Goal: Task Accomplishment & Management: Manage account settings

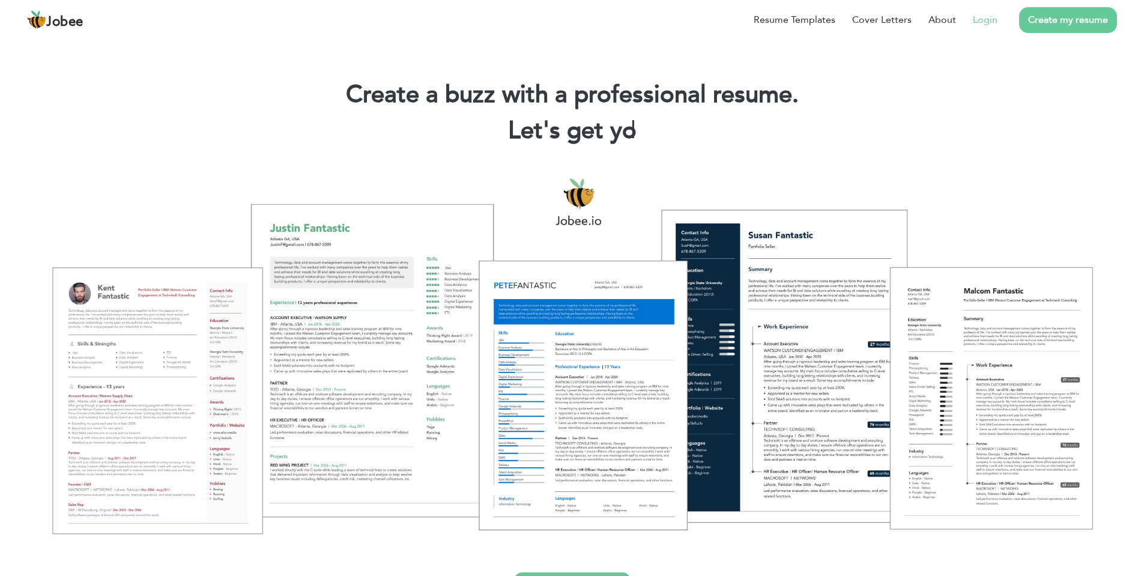
click at [994, 23] on link "Login" at bounding box center [985, 20] width 25 height 14
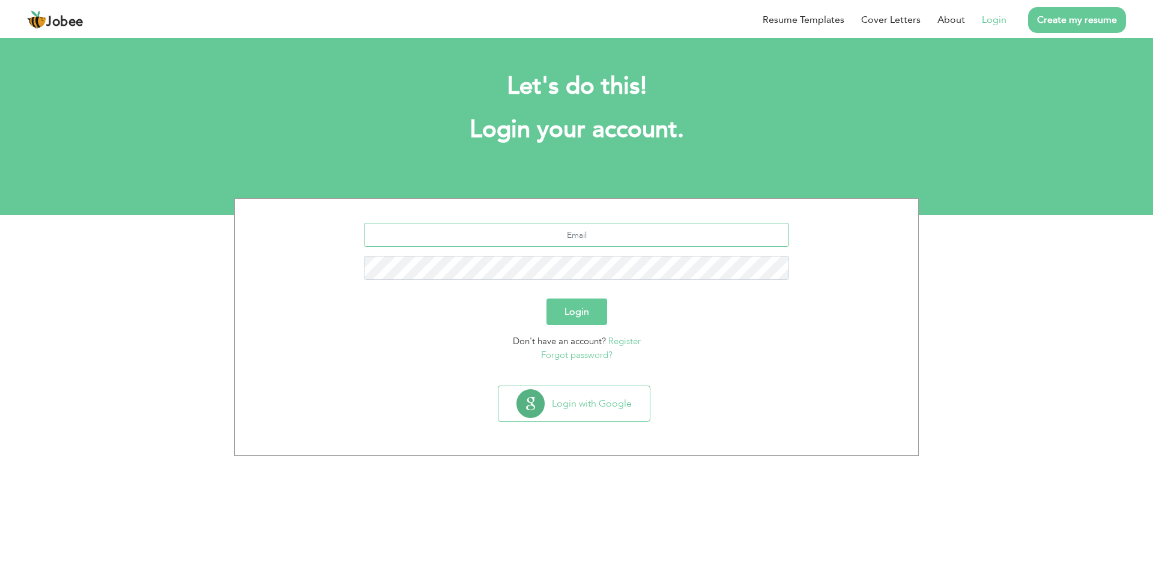
click at [621, 233] on input "text" at bounding box center [577, 235] width 426 height 24
click at [621, 232] on input "text" at bounding box center [577, 235] width 426 height 24
click at [638, 286] on div at bounding box center [576, 256] width 665 height 66
click at [588, 231] on input "text" at bounding box center [577, 235] width 426 height 24
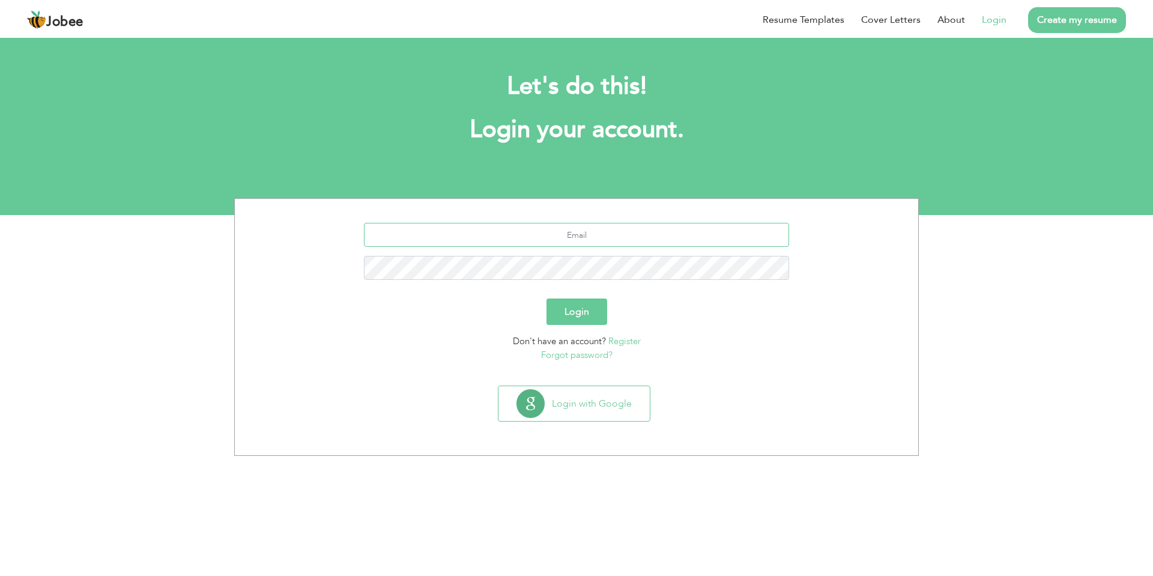
click at [588, 231] on input "text" at bounding box center [577, 235] width 426 height 24
type input "naveedahmad4500@gmail.com"
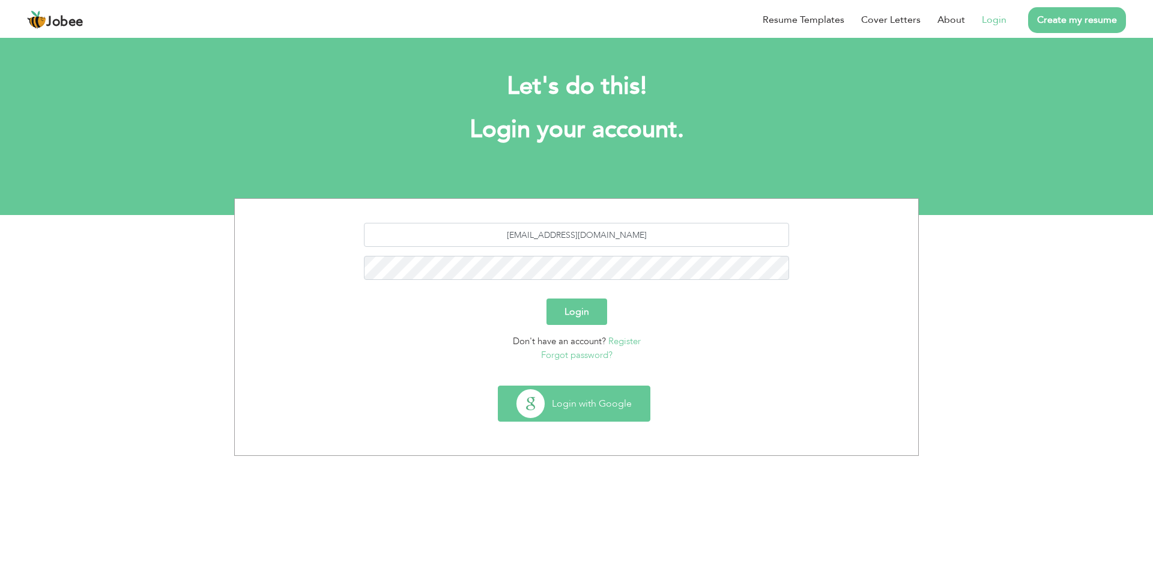
click at [605, 414] on button "Login with Google" at bounding box center [573, 403] width 151 height 35
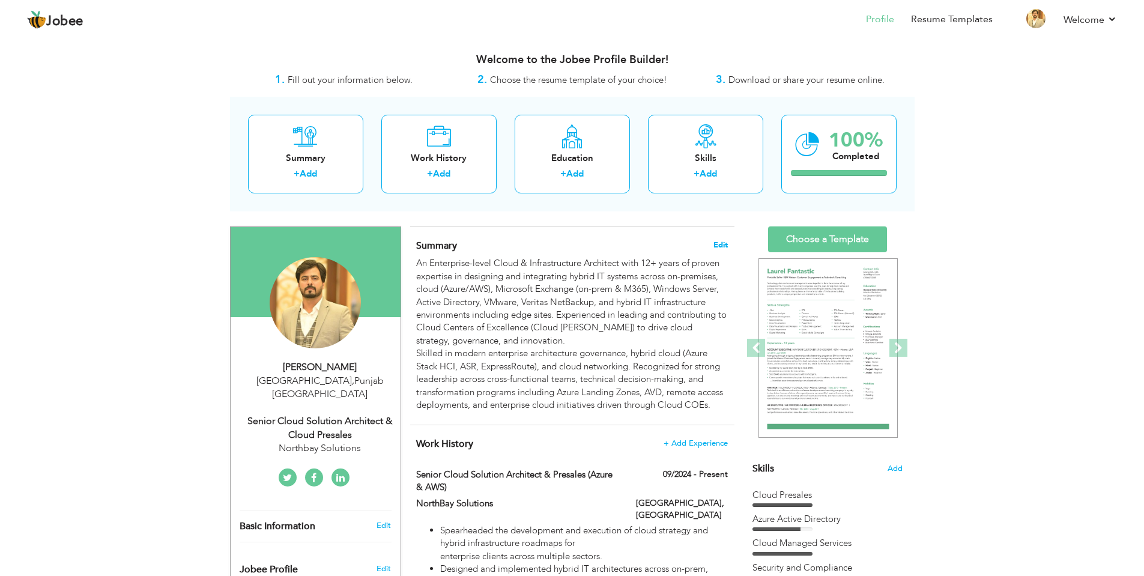
click at [720, 245] on span "Edit" at bounding box center [720, 245] width 14 height 8
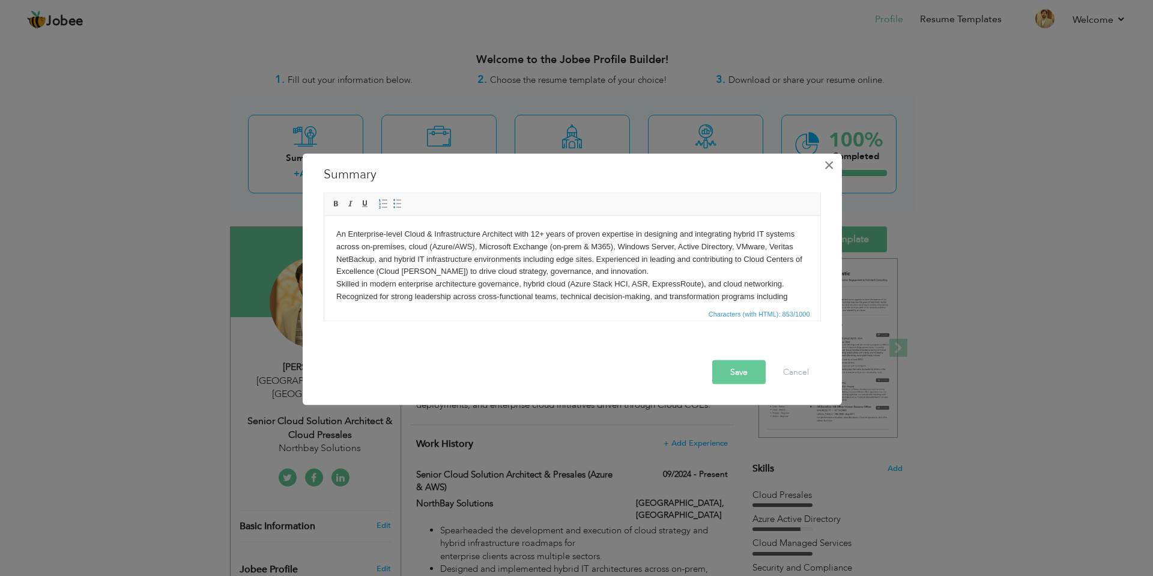
click at [833, 166] on span "×" at bounding box center [829, 165] width 10 height 22
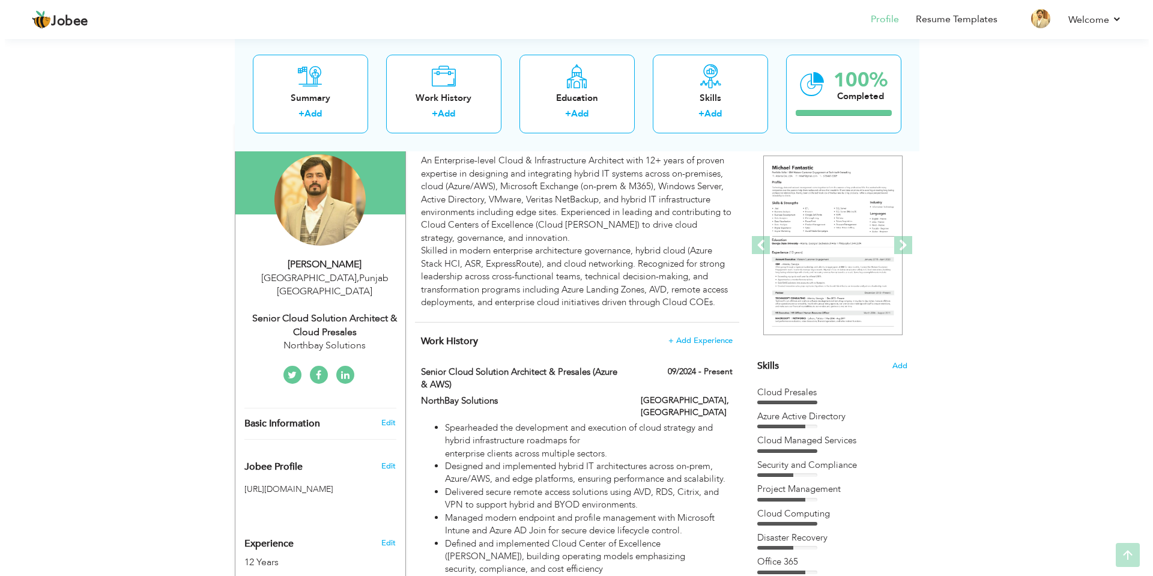
scroll to position [120, 0]
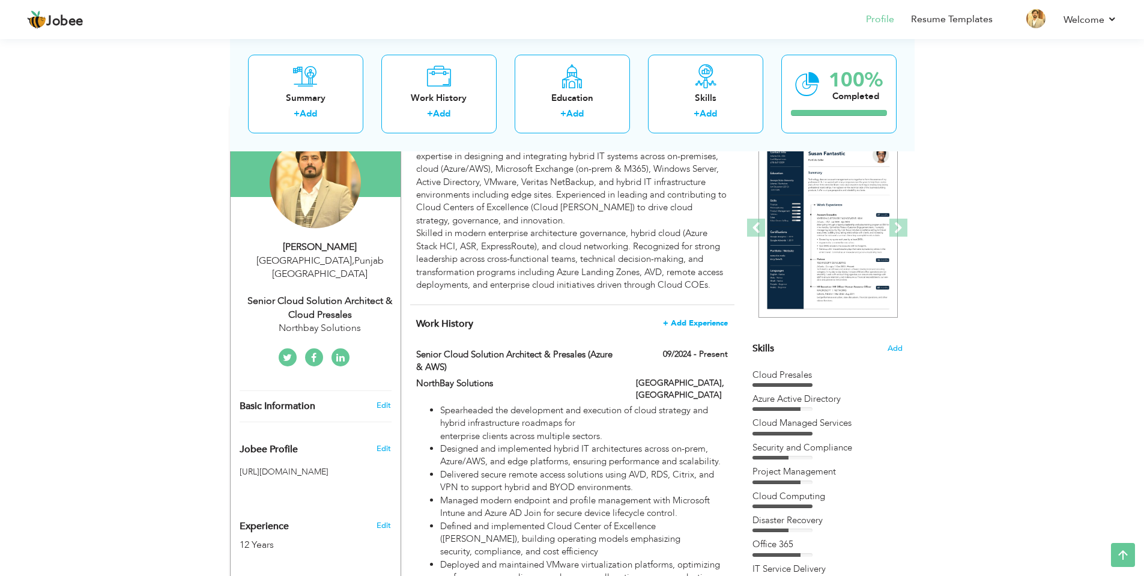
click at [714, 319] on span "+ Add Experience" at bounding box center [695, 323] width 65 height 8
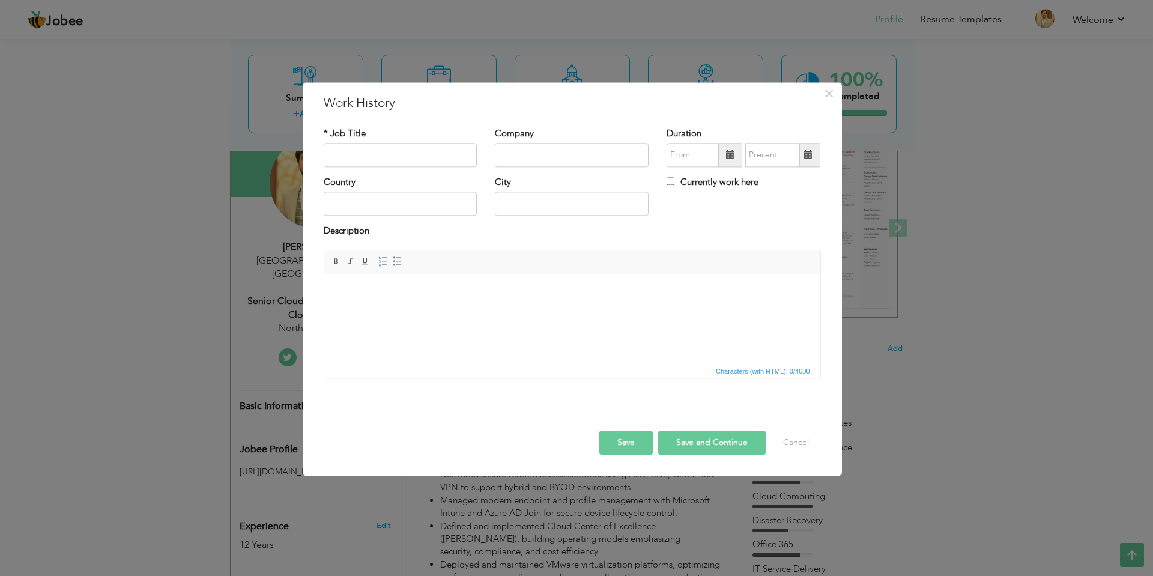
click at [392, 310] on html at bounding box center [572, 291] width 496 height 37
click at [799, 445] on button "Cancel" at bounding box center [796, 442] width 50 height 24
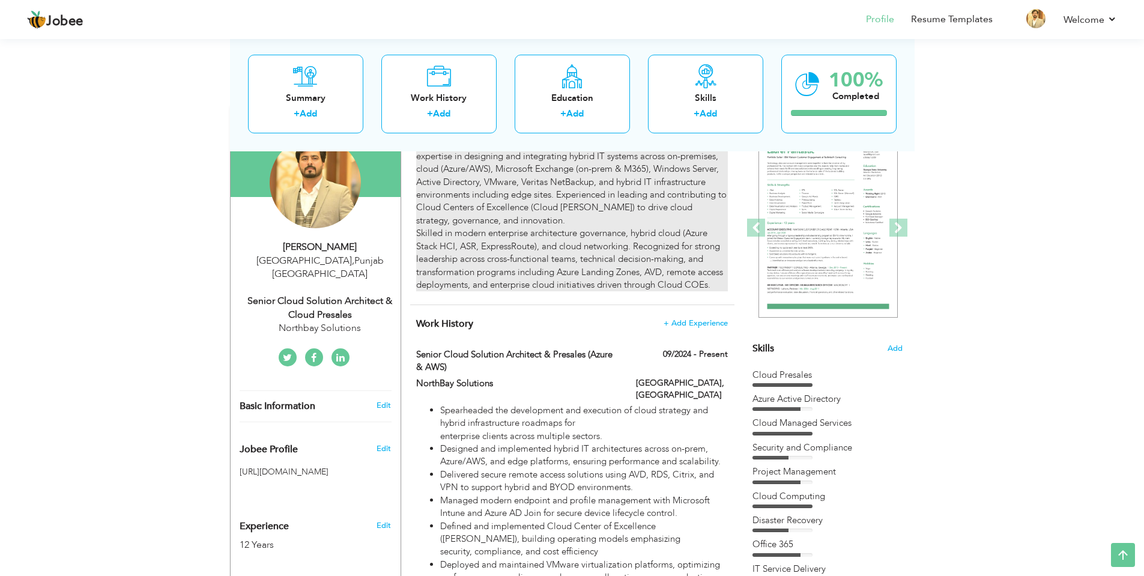
click at [702, 205] on div "An Enterprise-level Cloud & Infrastructure Architect with 12+ years of proven e…" at bounding box center [571, 214] width 311 height 154
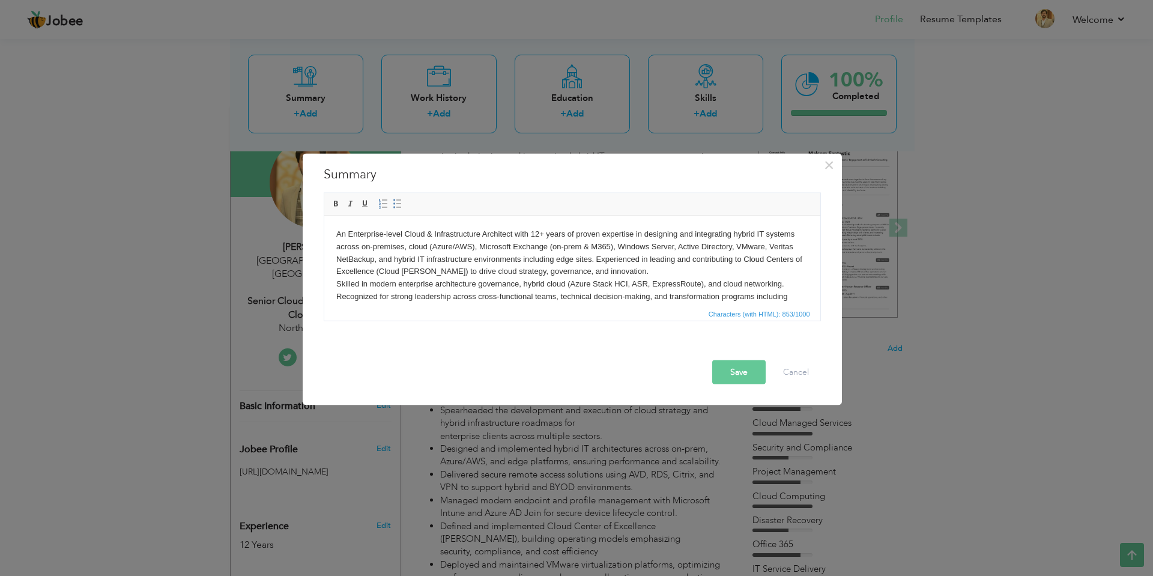
click at [608, 283] on body "An Enterprise-level Cloud & Infrastructure Architect with 12+ years of proven e…" at bounding box center [572, 272] width 472 height 88
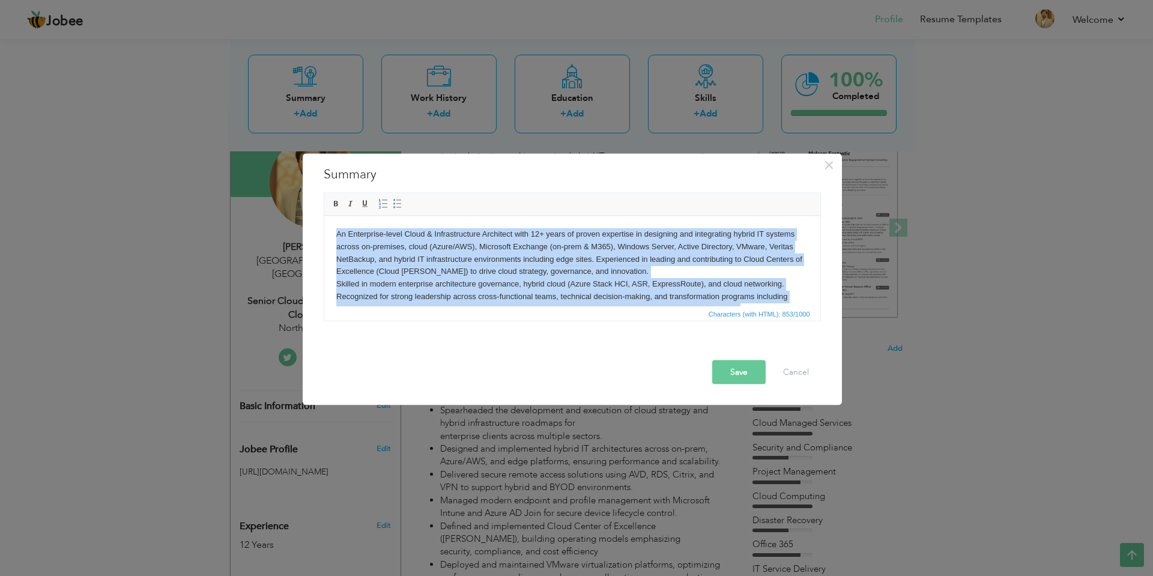
copy body "An Enterprise-level Cloud & Infrastructure Architect with 12+ years of proven e…"
click at [520, 264] on body "An Enterprise-level Cloud & Infrastructure Architect with 12+ years of proven e…" at bounding box center [572, 272] width 472 height 88
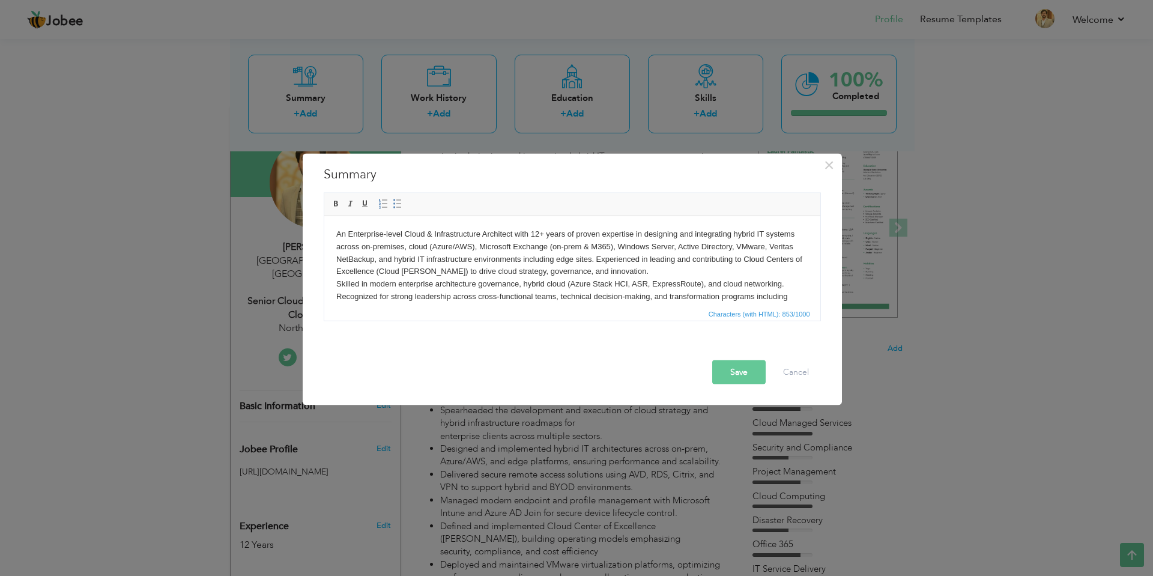
click at [696, 278] on body "An Enterprise-level Cloud & Infrastructure Architect with 12+ years of proven e…" at bounding box center [572, 272] width 472 height 88
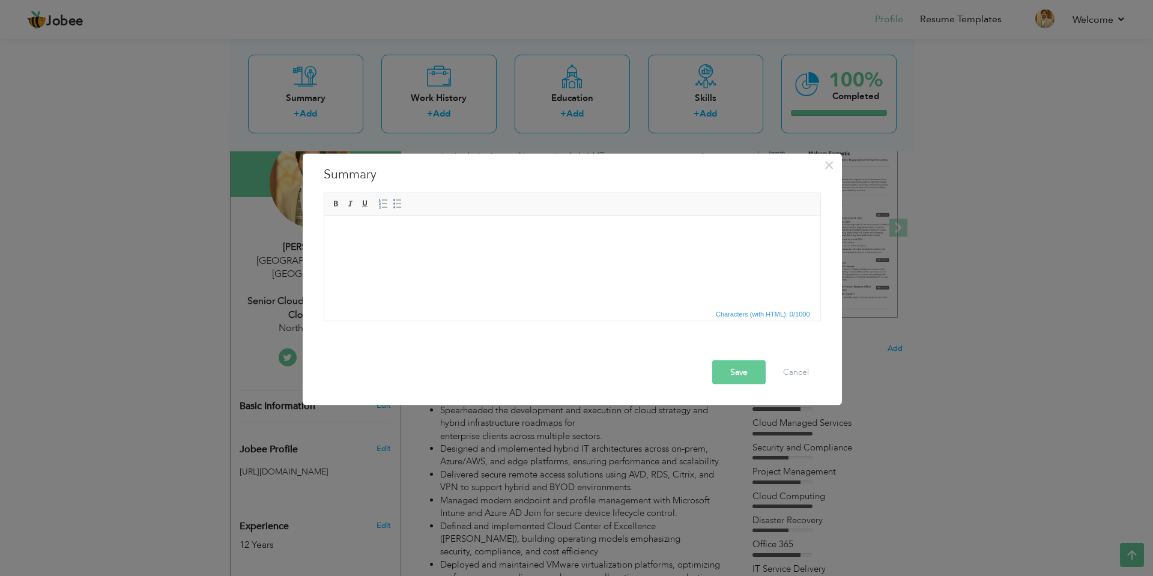
click at [684, 252] on html at bounding box center [572, 234] width 496 height 37
click at [466, 252] on html at bounding box center [572, 234] width 496 height 37
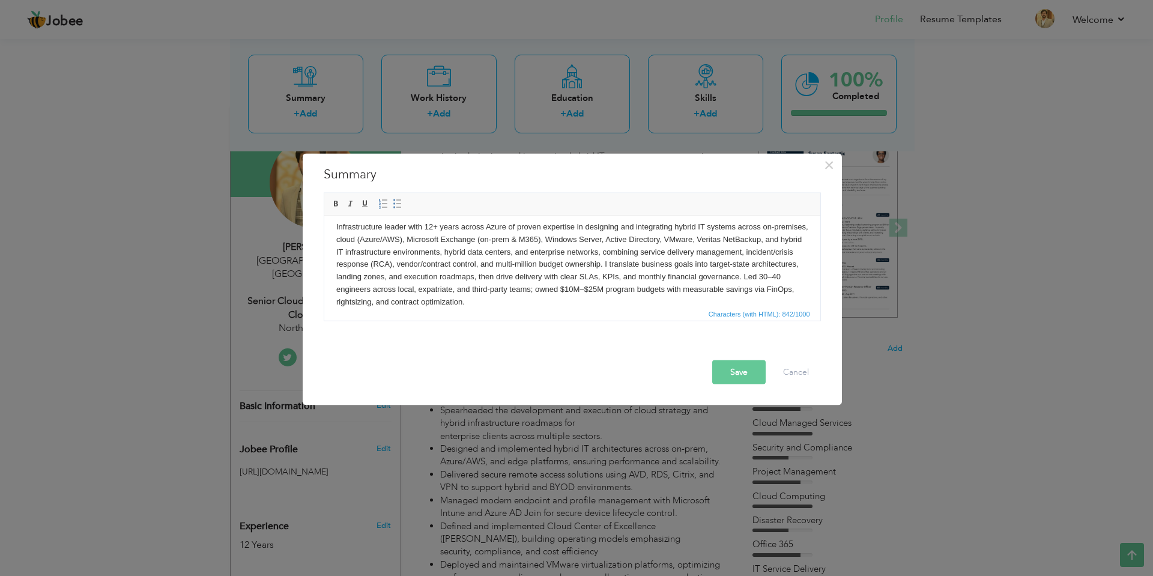
scroll to position [20, 0]
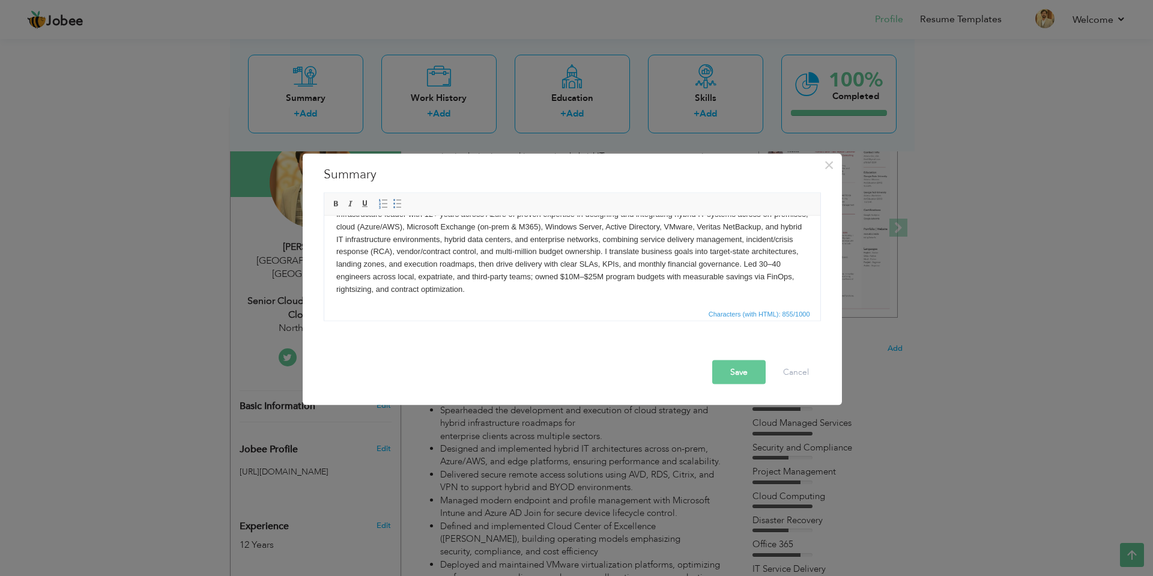
click at [483, 315] on span "Characters (with HTML): 855/1000" at bounding box center [572, 313] width 496 height 14
click at [450, 315] on span "Characters (with HTML): 855/1000" at bounding box center [572, 313] width 496 height 14
click at [443, 315] on span "Characters (with HTML): 855/1000" at bounding box center [572, 313] width 496 height 14
click at [517, 286] on body "Infrastructure leader with 12+ years across Azure of proven expertise in design…" at bounding box center [572, 258] width 472 height 100
drag, startPoint x: 236, startPoint y: 86, endPoint x: 557, endPoint y: 307, distance: 390.2
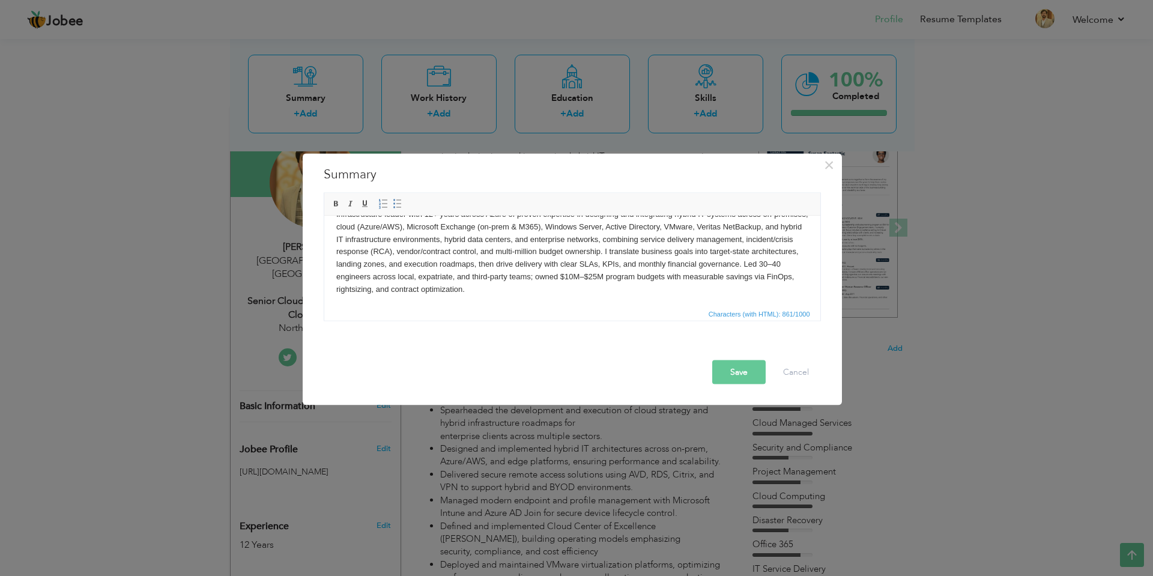
click at [557, 307] on span "Characters (with HTML): 861/1000" at bounding box center [572, 313] width 496 height 14
click at [518, 286] on body "Infrastructure leader with 12+ years across Azure of proven expertise in design…" at bounding box center [572, 264] width 472 height 112
click at [532, 312] on span "Characters (with HTML): 867/1000" at bounding box center [572, 313] width 496 height 14
click at [516, 287] on body "Infrastructure leader with 12+ years across Azure of proven expertise in design…" at bounding box center [572, 270] width 472 height 125
drag, startPoint x: 635, startPoint y: 275, endPoint x: 642, endPoint y: 290, distance: 16.9
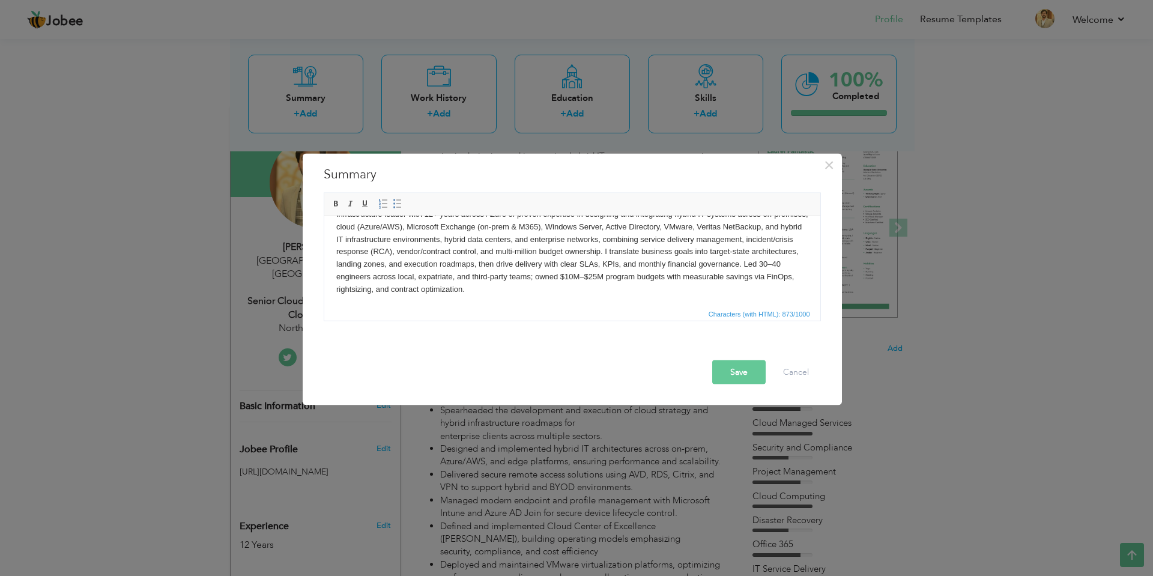
click at [635, 275] on body "Infrastructure leader with 12+ years across Azure of proven expertise in design…" at bounding box center [572, 276] width 472 height 137
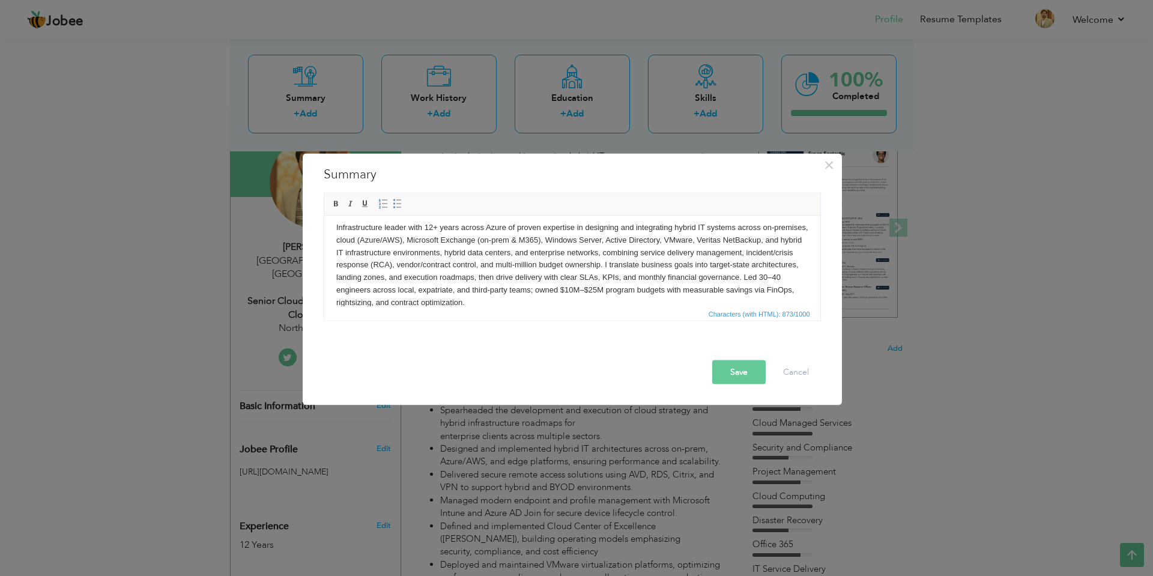
scroll to position [0, 0]
click at [505, 232] on body "Infrastructure leader with 12+ years across Azure of proven expertise in design…" at bounding box center [572, 296] width 472 height 137
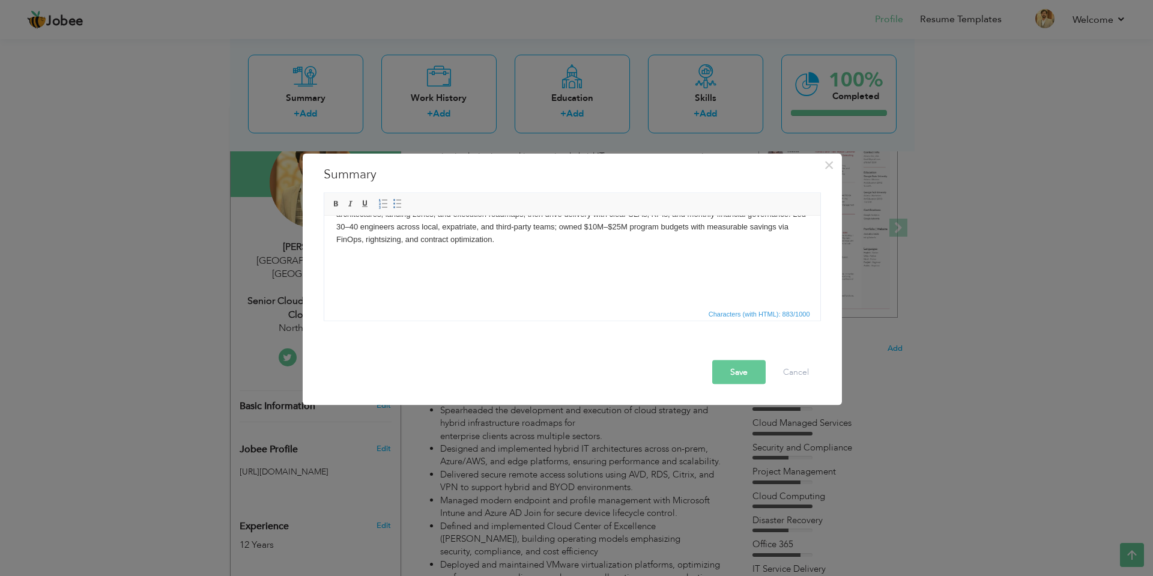
scroll to position [71, 0]
click at [498, 271] on body "Infrastructure leader with 12+ years across Azure & AWS of proven expertise in …" at bounding box center [572, 224] width 472 height 137
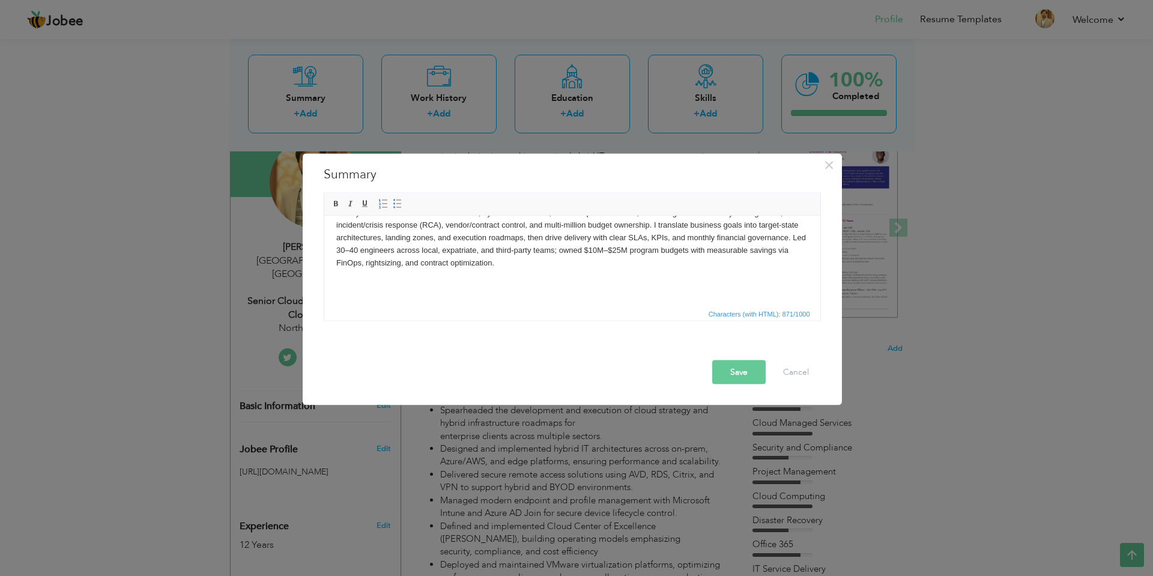
scroll to position [34, 0]
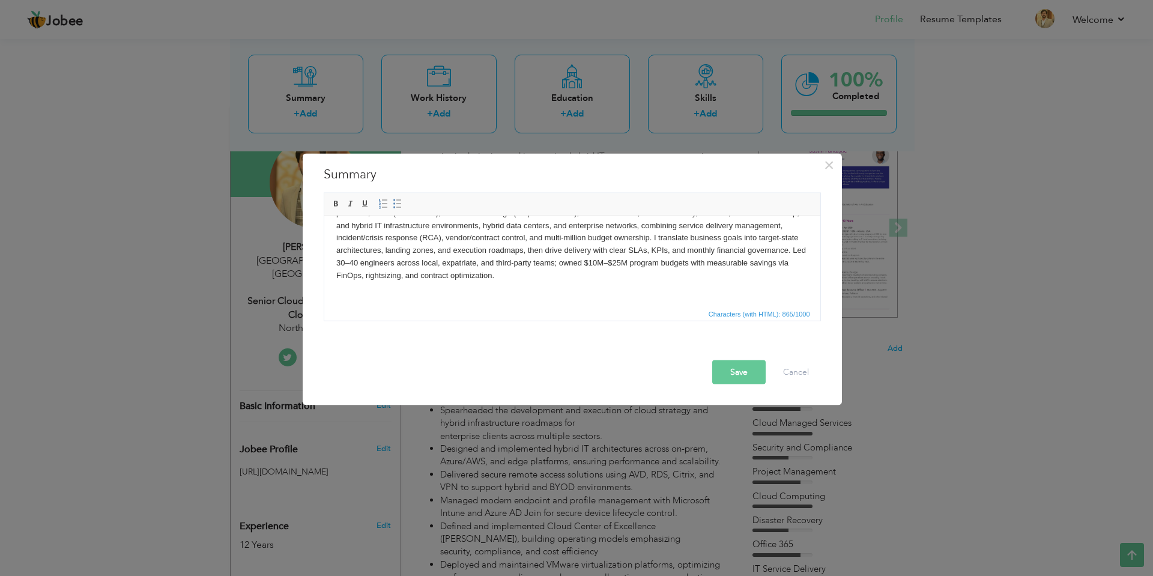
click at [623, 296] on html "Infrastructure leader with 12+ years across Azure & AWS of proven expertise in …" at bounding box center [572, 244] width 496 height 124
click at [621, 283] on body "Infrastructure leader with 12+ years across Azure & AWS of proven expertise in …" at bounding box center [572, 244] width 472 height 100
click at [628, 279] on body "Infrastructure leader with 12+ years across Azure & AWS of proven expertise in …" at bounding box center [572, 244] width 472 height 100
click at [537, 298] on html "Infrastructure leader with 12+ years across Azure & AWS of proven expertise in …" at bounding box center [572, 244] width 496 height 124
click at [593, 294] on body "Infrastructure leader with 12+ years across Azure & AWS of proven expertise in …" at bounding box center [572, 244] width 472 height 100
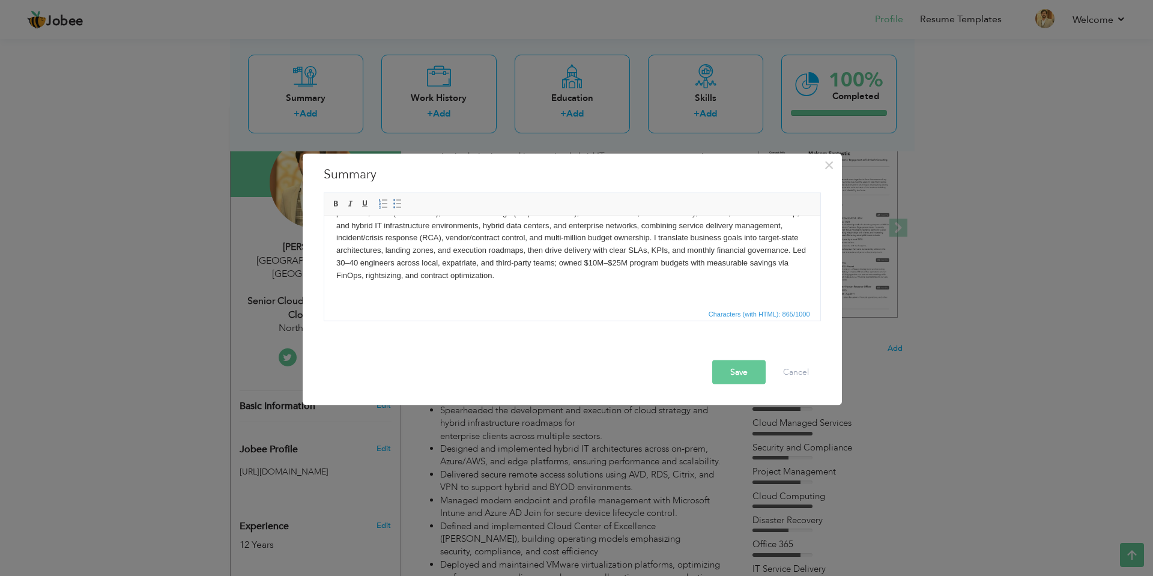
click at [593, 294] on body "Infrastructure leader with 12+ years across Azure & AWS of proven expertise in …" at bounding box center [572, 244] width 472 height 100
click at [609, 275] on body "Infrastructure leader with 12+ years across Azure & AWS of proven expertise in …" at bounding box center [572, 244] width 472 height 100
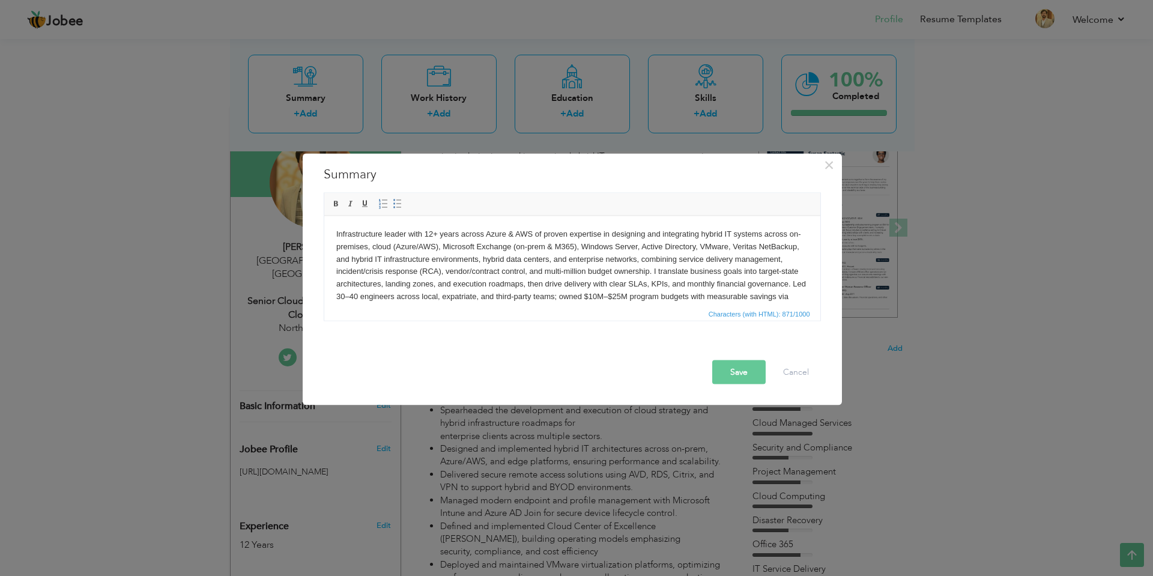
drag, startPoint x: 581, startPoint y: 280, endPoint x: 642, endPoint y: 435, distance: 167.1
click at [324, 216] on html "Infrastructure leader with 12+ years across Azure & AWS of proven expertise in …" at bounding box center [572, 278] width 496 height 124
copy body "Infrastructure leader with 12+ years across Azure & AWS of proven expertise in …"
click at [524, 267] on body "Infrastructure leader with 12+ years across Azure & AWS of proven expertise in …" at bounding box center [572, 278] width 472 height 100
click at [578, 269] on body "Infrastructure leader with 12+ years across Azure & AWS of proven expertise in …" at bounding box center [572, 278] width 472 height 100
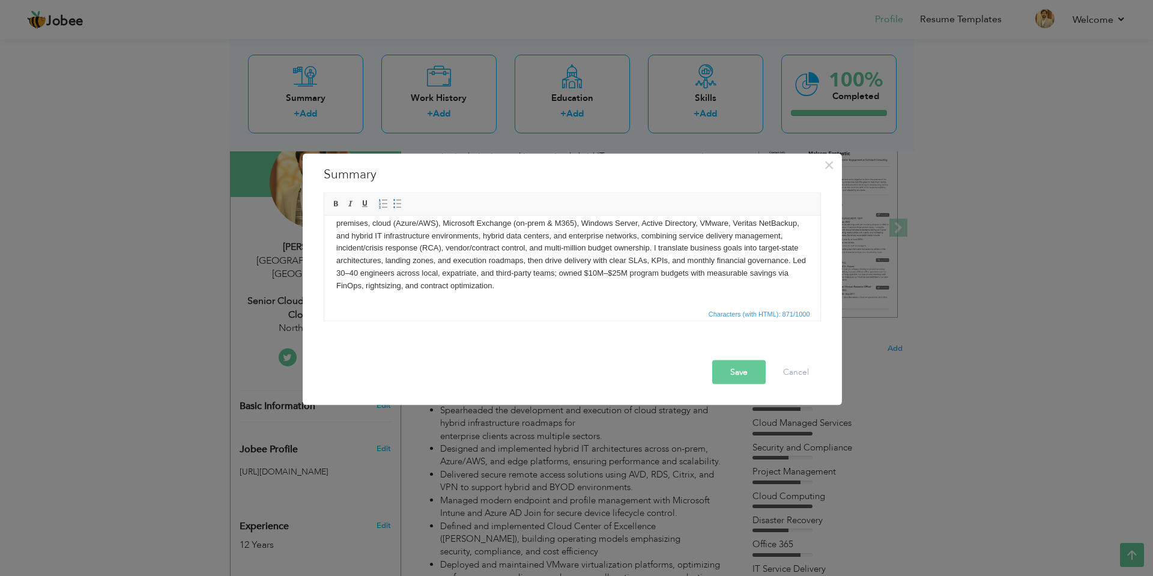
scroll to position [34, 0]
click at [579, 277] on body "Infrastructure leader with 12+ years across Azure & AWS of proven expertise in …" at bounding box center [572, 244] width 472 height 100
click at [616, 287] on body "Infrastructure leader with 12+ years across Azure & AWS of proven expertise in …" at bounding box center [572, 244] width 472 height 100
click at [782, 286] on body "Infrastructure leader with 12+ years across Azure & AWS of proven expertise in …" at bounding box center [572, 244] width 472 height 100
click at [654, 285] on body "Infrastructure leader with 12+ years across Azure & AWS of proven expertise in …" at bounding box center [572, 244] width 472 height 100
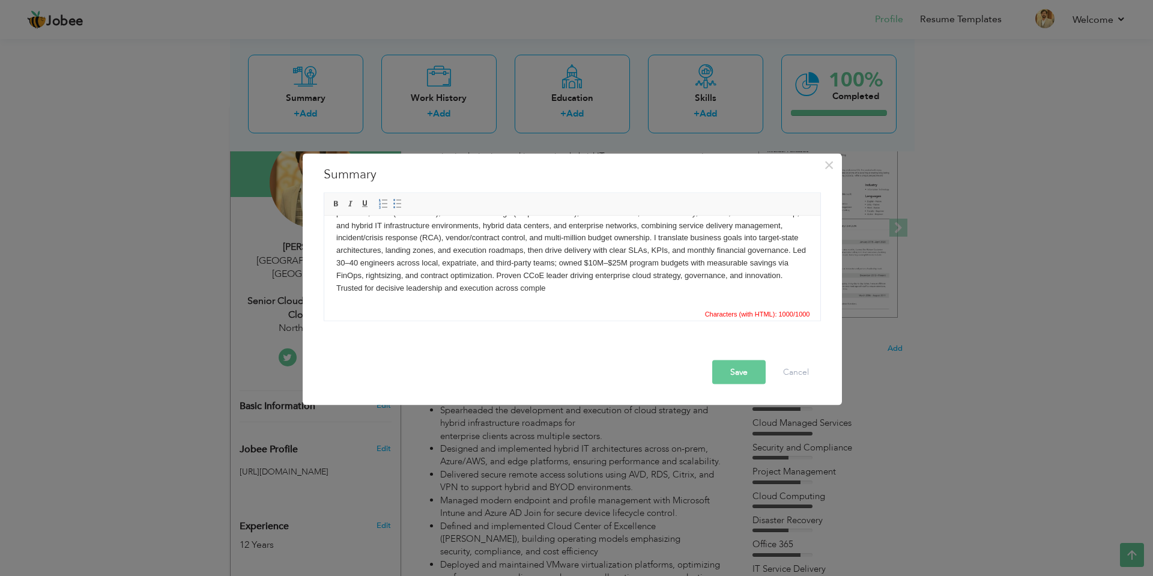
click at [673, 290] on body "Infrastructure leader with 12+ years across Azure & AWS of proven expertise in …" at bounding box center [572, 244] width 472 height 100
click at [574, 288] on body "Infrastructure leader with 12+ years across Azure & AWS of proven expertise in …" at bounding box center [572, 244] width 472 height 100
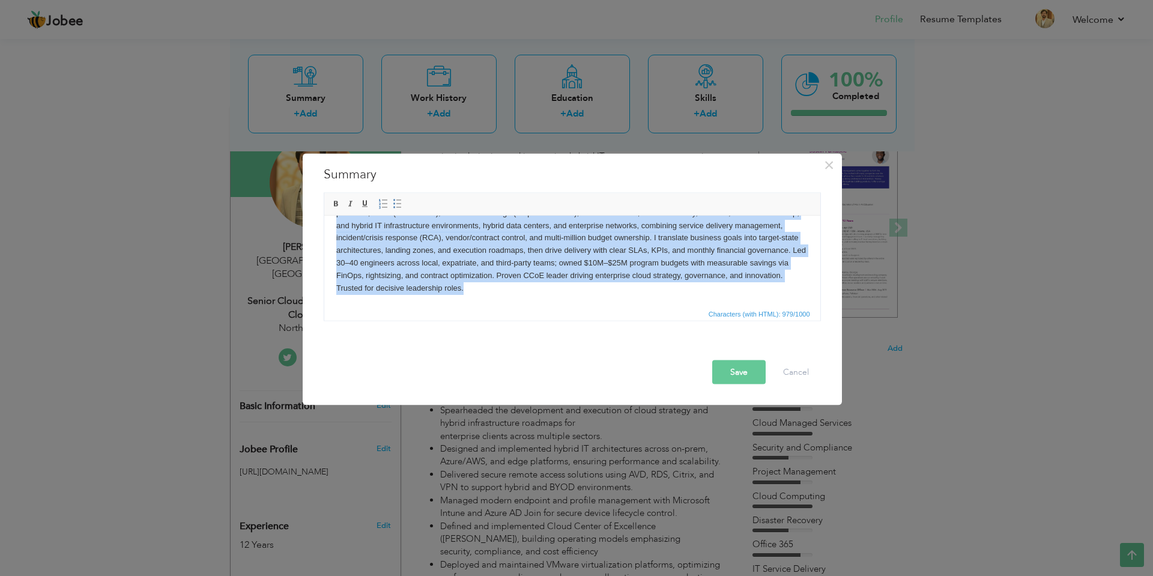
copy body "Infrastructure leader with 12+ years across Azure & AWS of proven expertise in …"
click at [622, 301] on html "Infrastructure leader with 12+ years across Azure & AWS of proven expertise in …" at bounding box center [572, 244] width 496 height 124
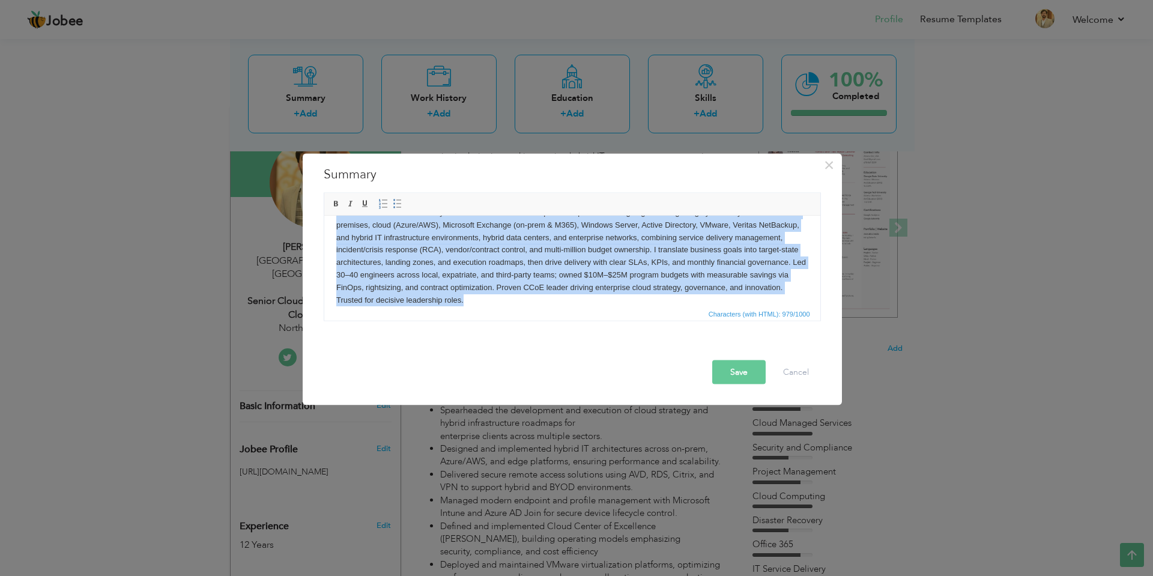
click at [622, 301] on body "Infrastructure leader with 12+ years across Azure & AWS of proven expertise in …" at bounding box center [572, 256] width 472 height 100
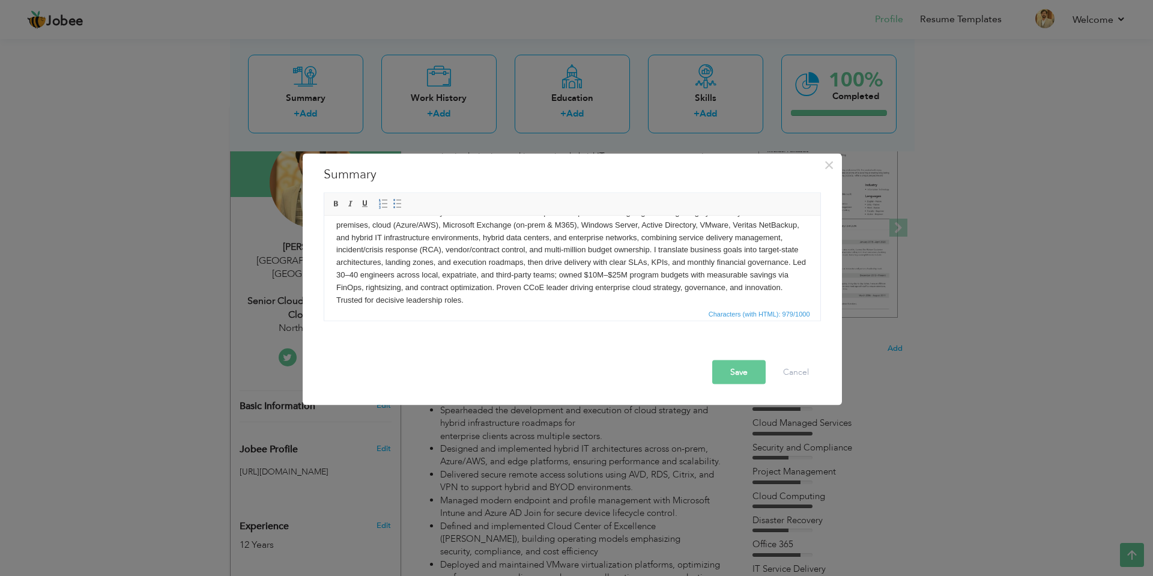
click at [500, 273] on body "Infrastructure leader with 12+ years across Azure & AWS of proven expertise in …" at bounding box center [572, 256] width 472 height 100
drag, startPoint x: 743, startPoint y: 224, endPoint x: 378, endPoint y: 240, distance: 364.7
click at [378, 240] on body "Infrastructure leader with 12+ years across Azure & AWS of proven expertise in …" at bounding box center [572, 256] width 472 height 100
click at [439, 297] on body "Infrastructure leader with 12+ years across Azure & AWS of proven expertise in …" at bounding box center [572, 256] width 472 height 100
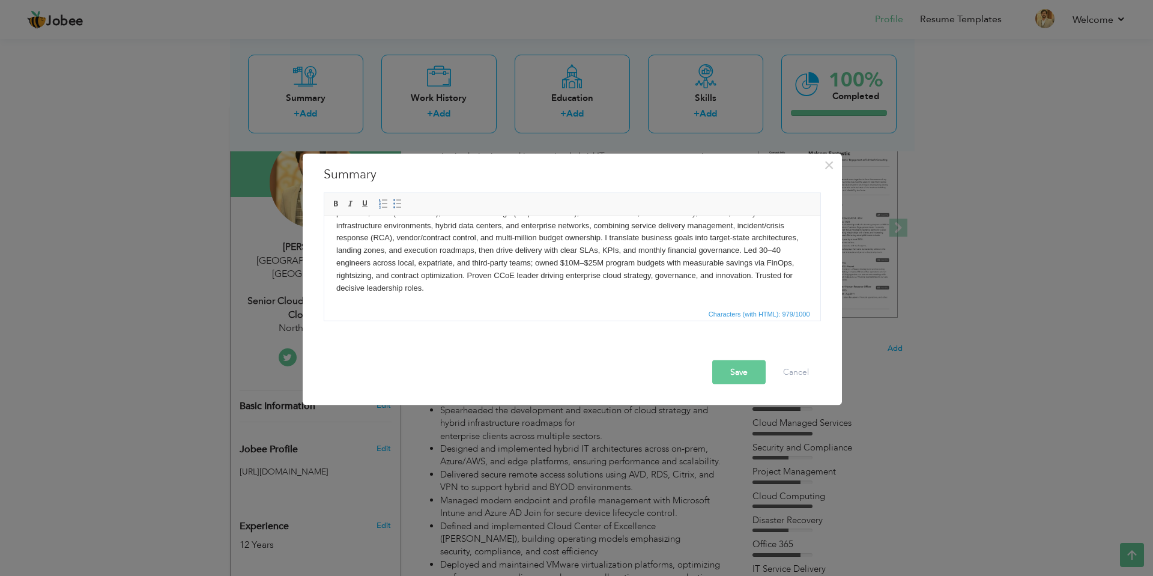
click at [782, 314] on span "Characters (with HTML): 979/1000" at bounding box center [759, 313] width 106 height 11
click at [795, 316] on span "Characters (with HTML): 979/1000" at bounding box center [759, 313] width 106 height 11
click at [552, 283] on body "Infrastructure leader with 12+ years across Azure & AWS of proven expertise in …" at bounding box center [572, 244] width 472 height 100
click at [443, 289] on body "Infrastructure leader with 12+ years across Azure & AWS of proven expertise in …" at bounding box center [572, 244] width 472 height 100
click at [576, 288] on body "Infrastructure leader with 12+ years across Azure & AWS of proven expertise in …" at bounding box center [572, 244] width 472 height 100
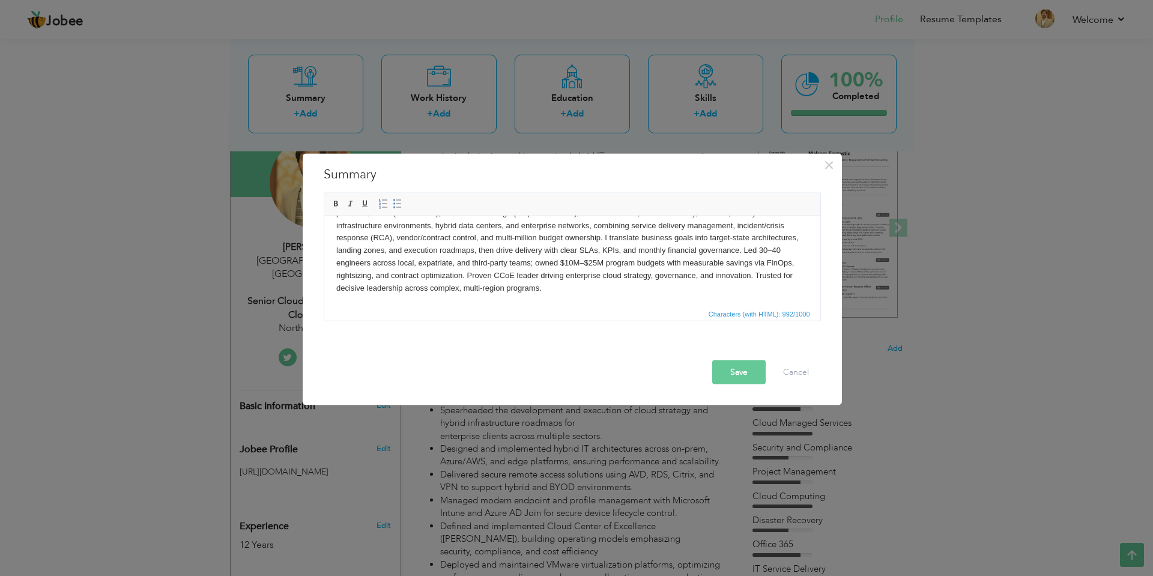
click at [746, 375] on button "Save" at bounding box center [738, 372] width 53 height 24
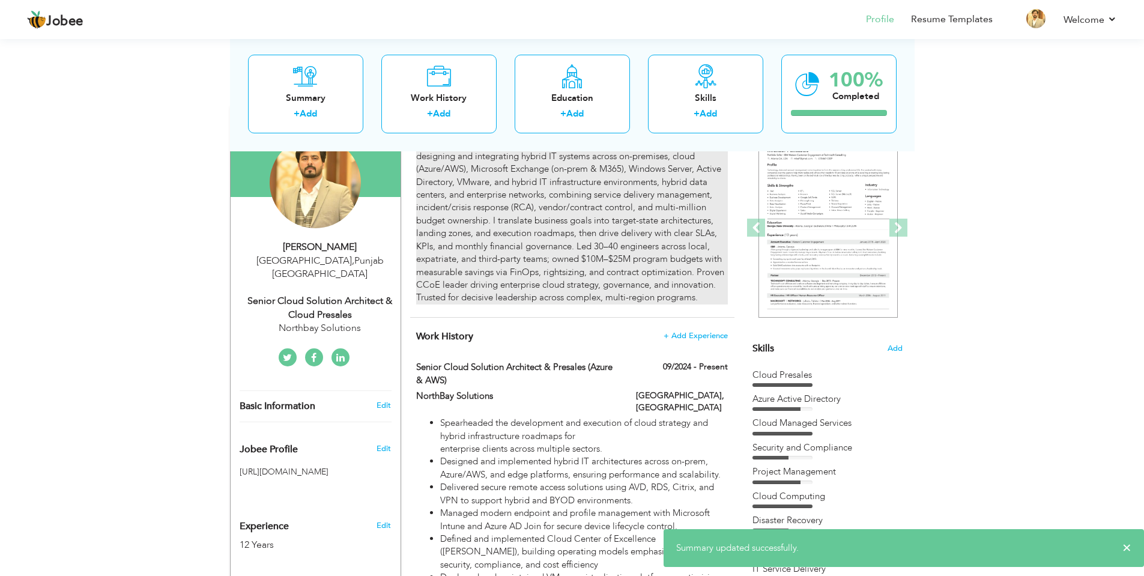
scroll to position [60, 0]
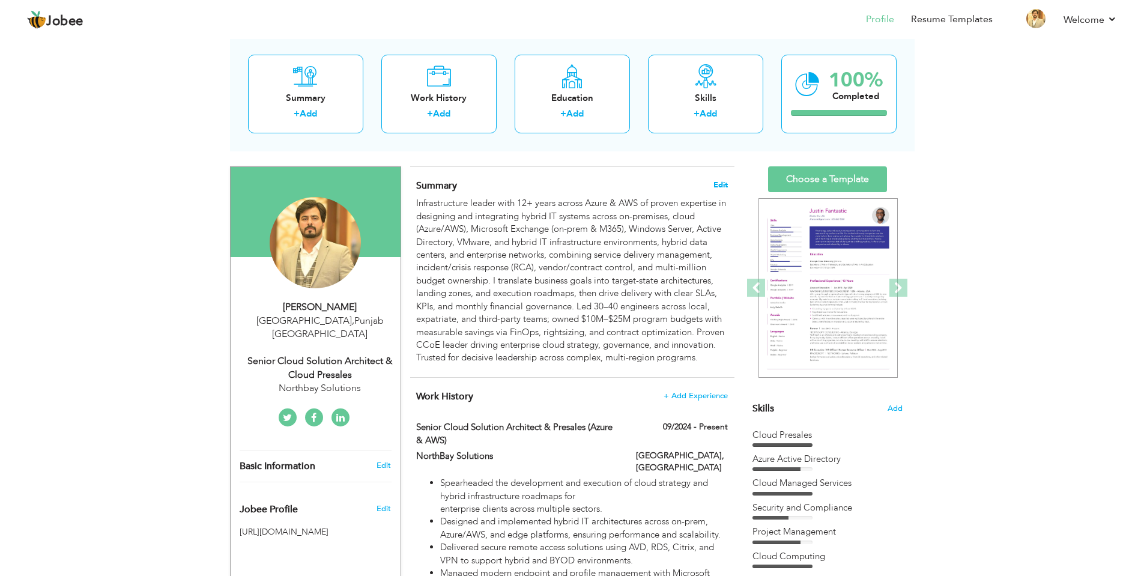
click at [721, 184] on span "Edit" at bounding box center [720, 185] width 14 height 8
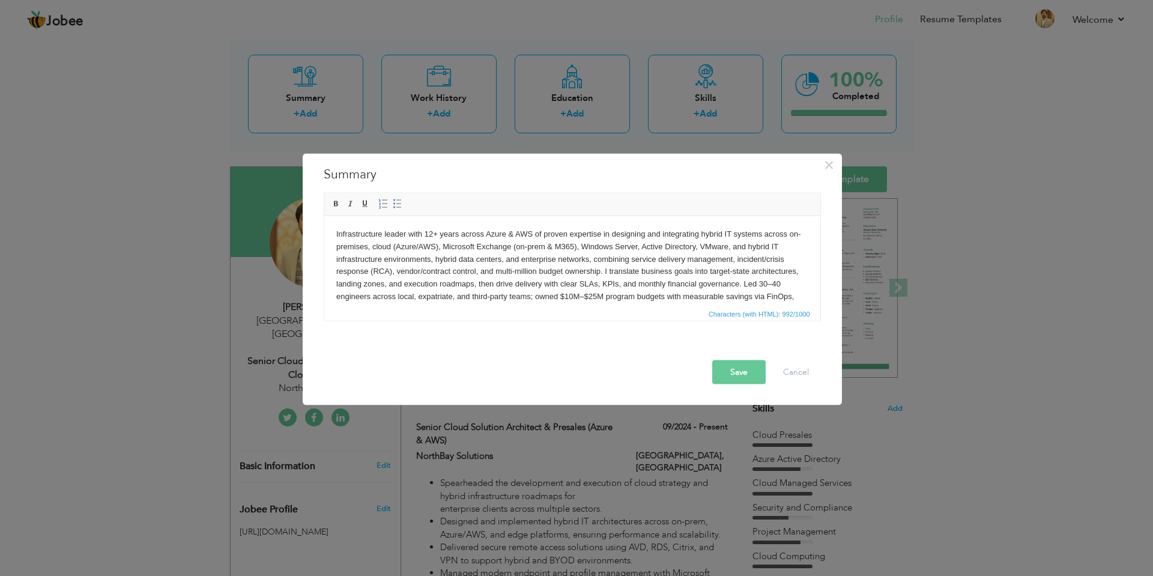
click at [540, 234] on body "Infrastructure leader with 12+ years across Azure & AWS of proven expertise in …" at bounding box center [572, 278] width 472 height 100
click at [605, 273] on body "Infrastructure leader with 12+ years across Azure & AWS, designing and integrat…" at bounding box center [572, 278] width 472 height 100
click at [743, 375] on button "Save" at bounding box center [738, 372] width 53 height 24
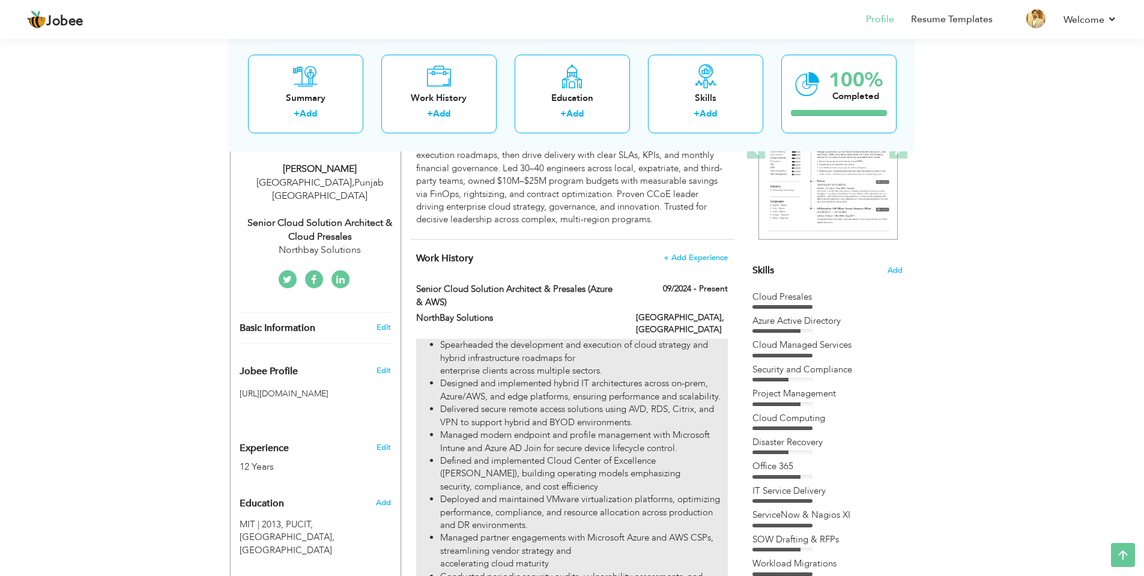
scroll to position [240, 0]
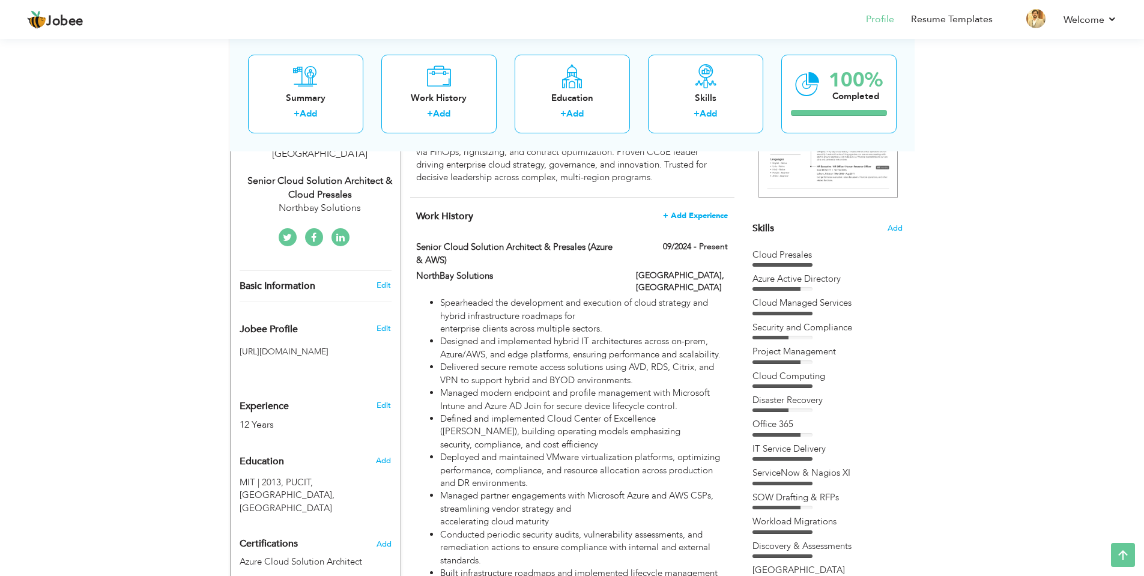
click at [706, 217] on span "+ Add Experience" at bounding box center [695, 215] width 65 height 8
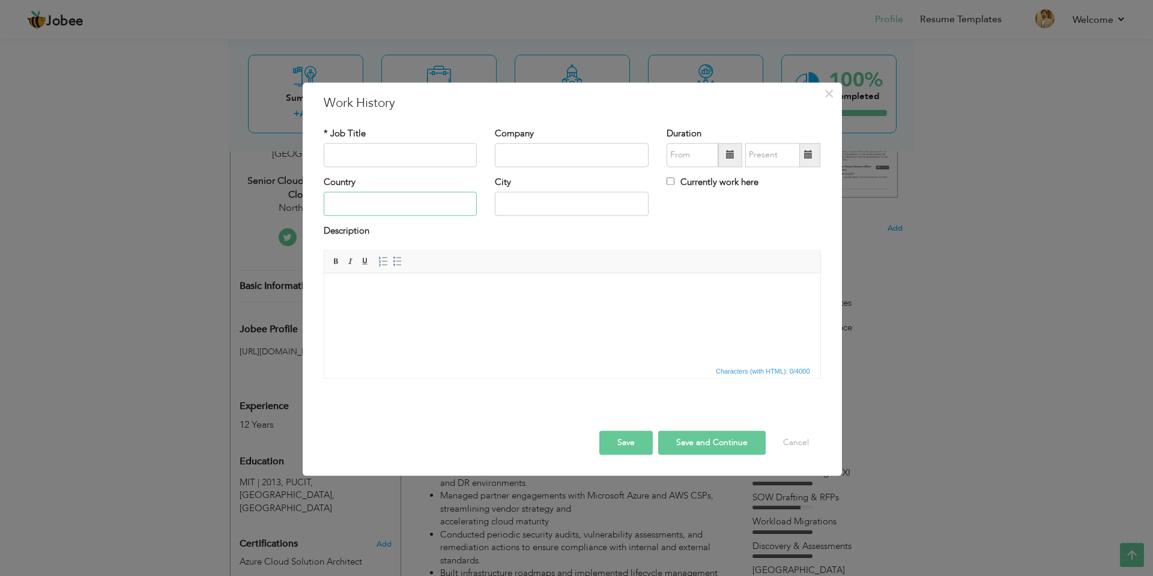
click at [439, 206] on input "text" at bounding box center [401, 204] width 154 height 24
click at [439, 155] on input "text" at bounding box center [401, 155] width 154 height 24
click at [792, 438] on button "Cancel" at bounding box center [796, 442] width 50 height 24
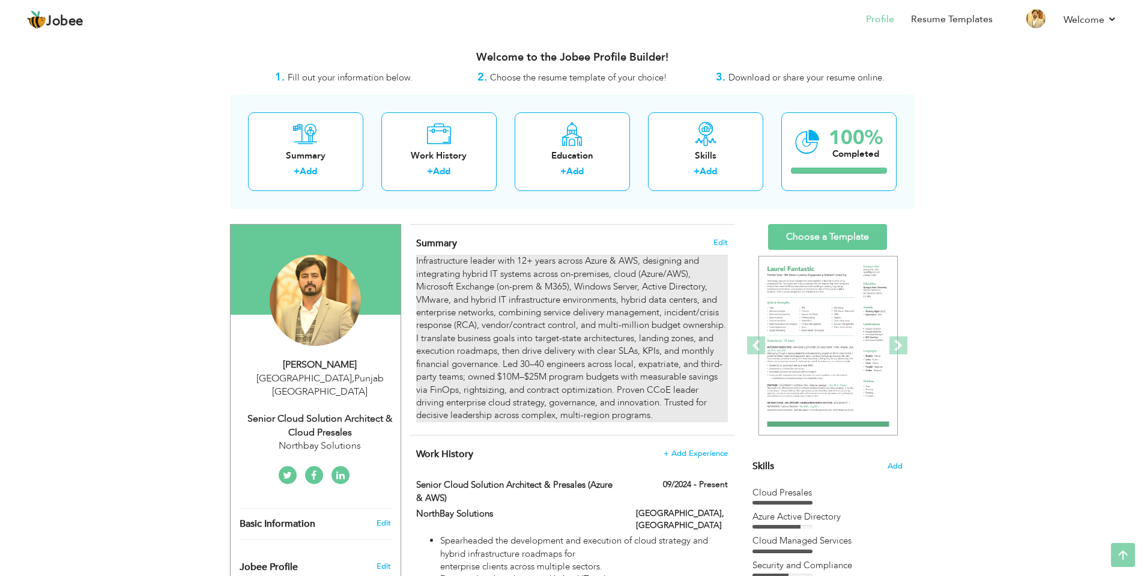
scroll to position [0, 0]
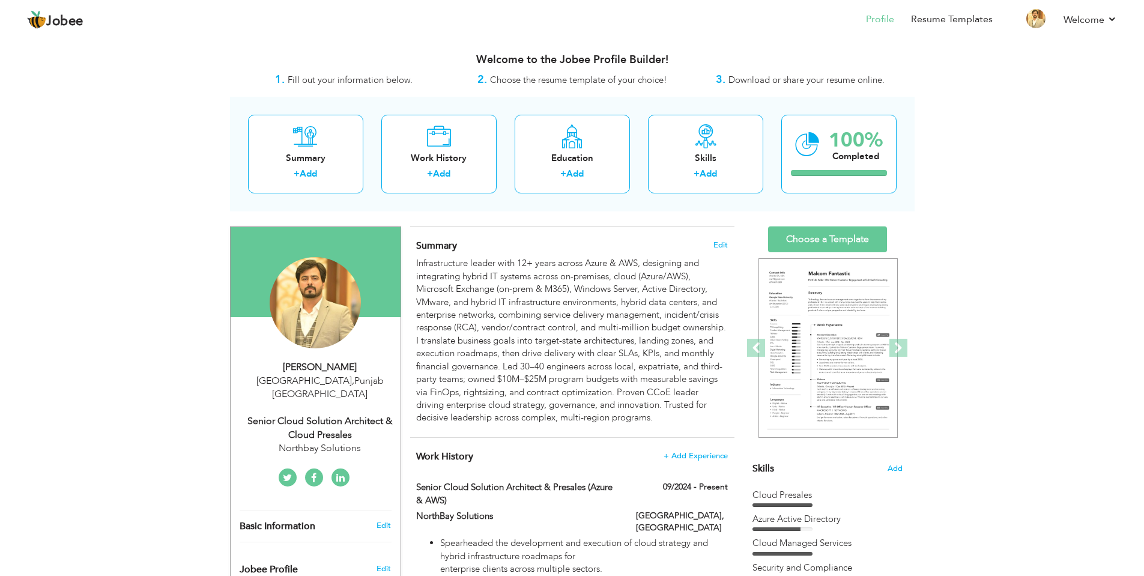
click at [340, 366] on div "Naveed Ahmad" at bounding box center [320, 367] width 161 height 14
type input "Naveed"
type input "[PERSON_NAME]"
type input "[PHONE_NUMBER]"
select select "number:166"
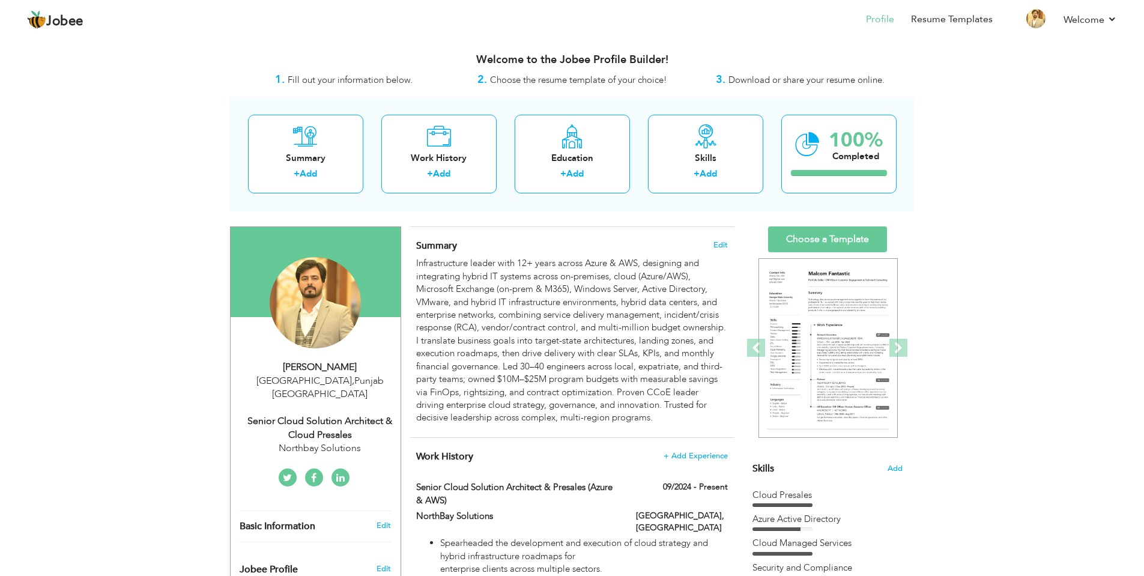
type input "[GEOGRAPHIC_DATA]"
select select "number:14"
type input "Northbay Solutions"
type input "Senior Cloud Solution Architect & Cloud Presales"
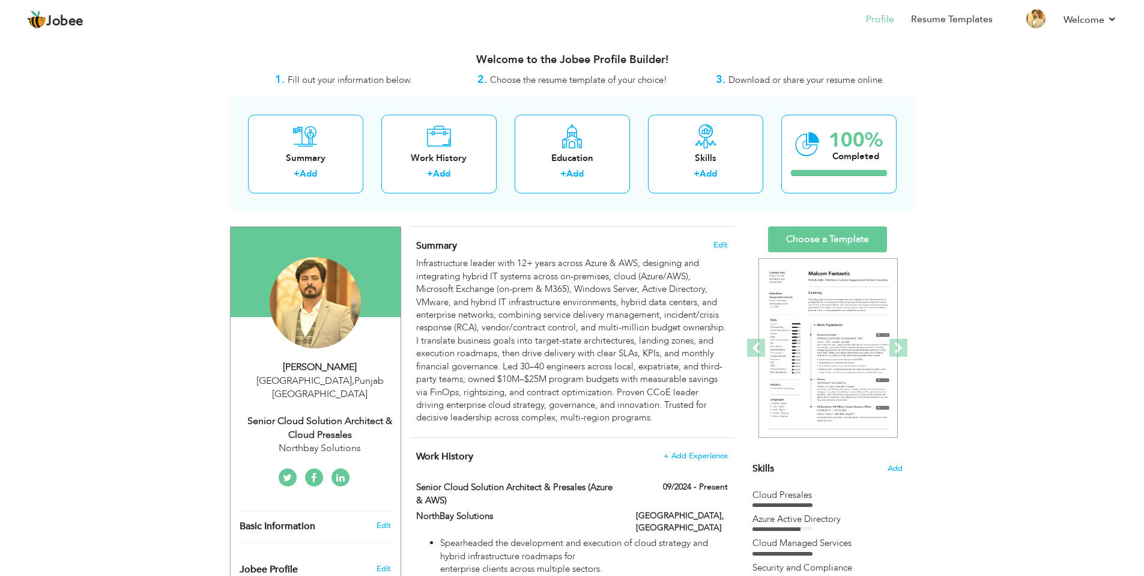
type input "https://www.linkedin.com/in/connectwithnaveed/"
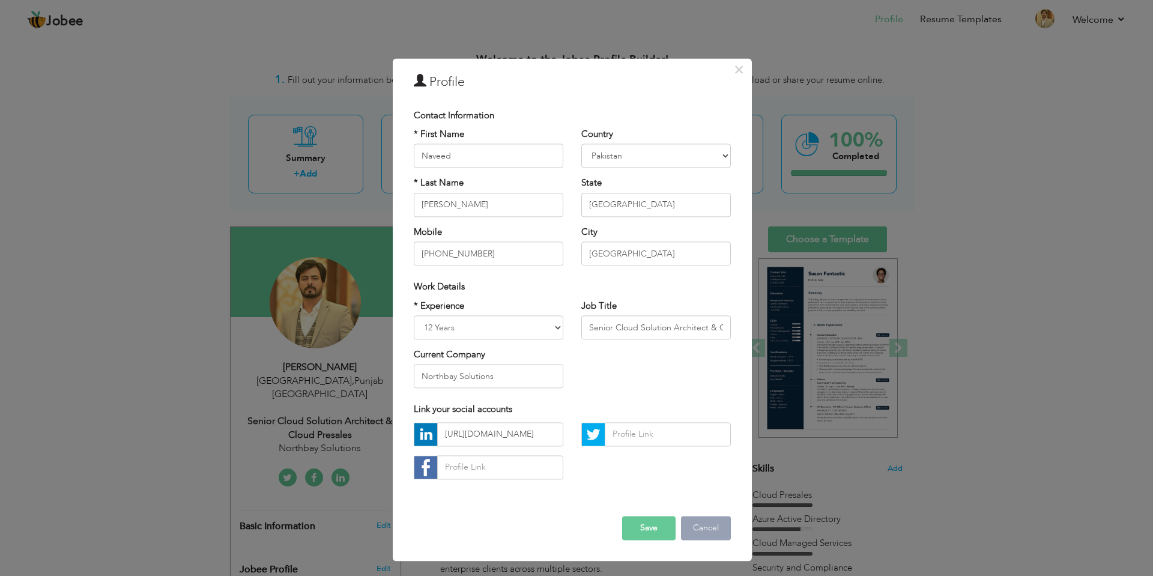
click at [714, 519] on button "Cancel" at bounding box center [706, 528] width 50 height 24
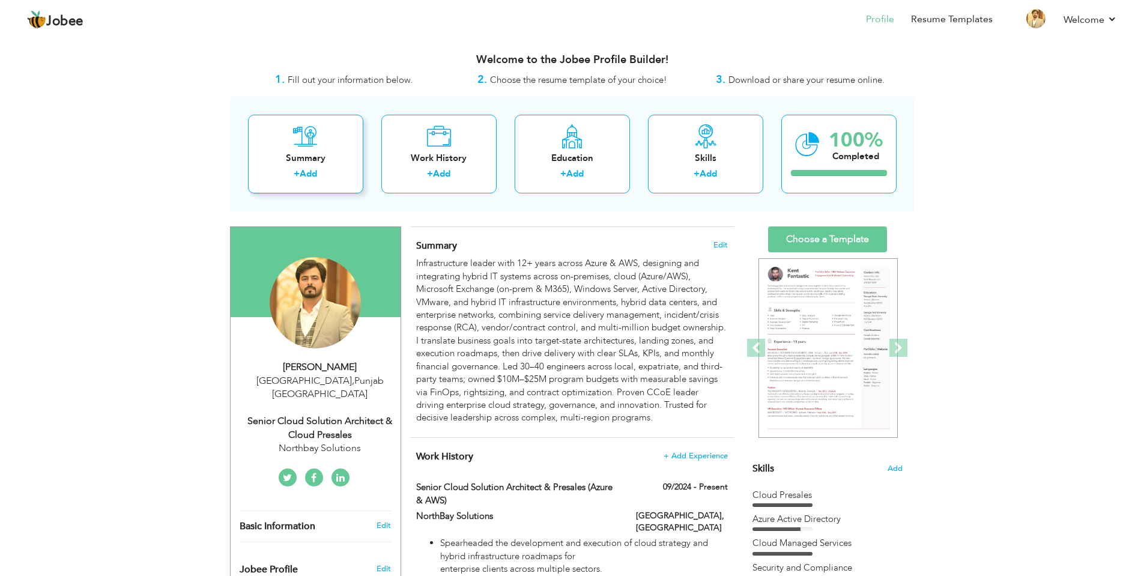
click at [328, 169] on div "+ Add" at bounding box center [306, 175] width 96 height 16
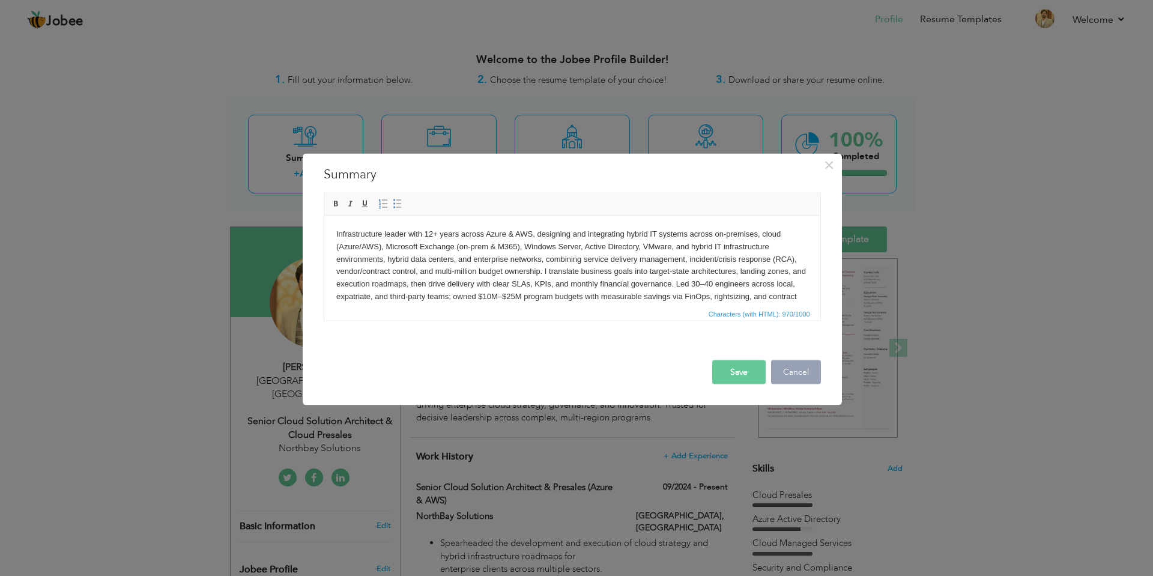
click at [793, 372] on button "Cancel" at bounding box center [796, 372] width 50 height 24
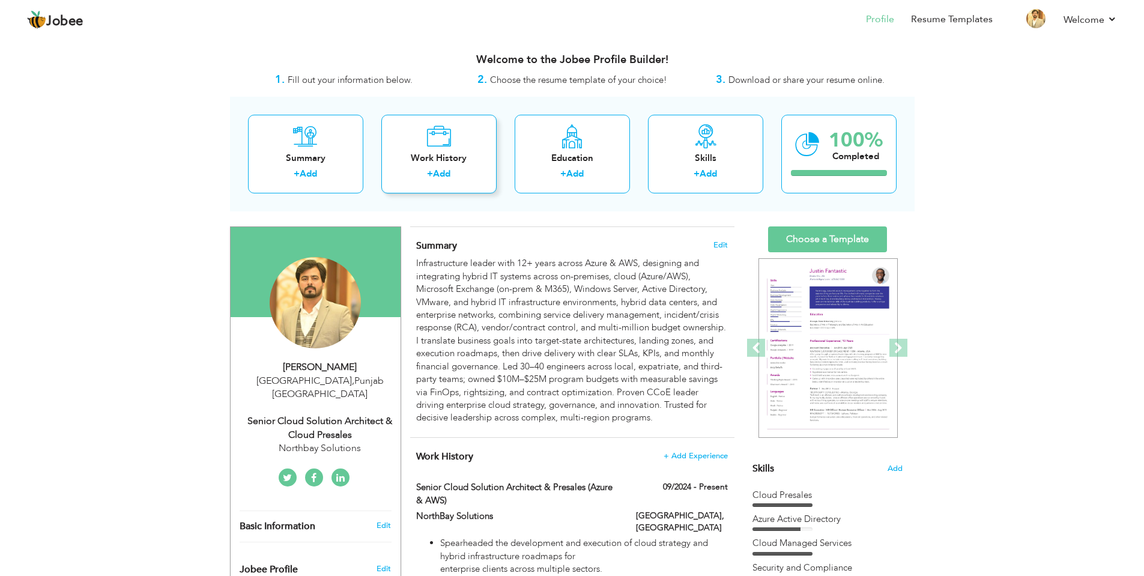
click at [456, 161] on div "Work History" at bounding box center [439, 158] width 96 height 13
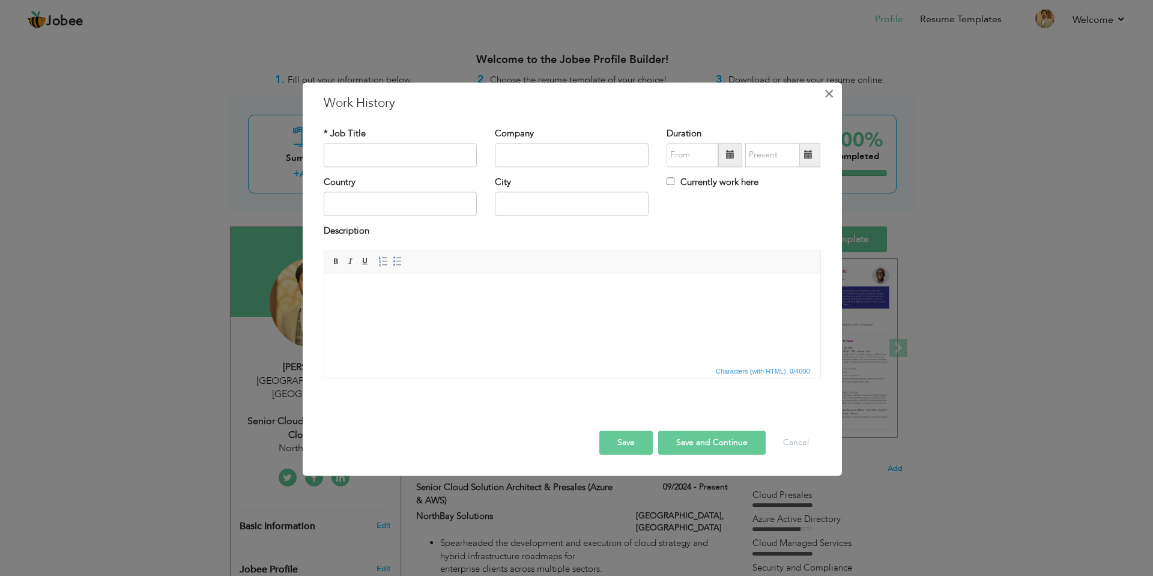
click at [831, 97] on span "×" at bounding box center [829, 94] width 10 height 22
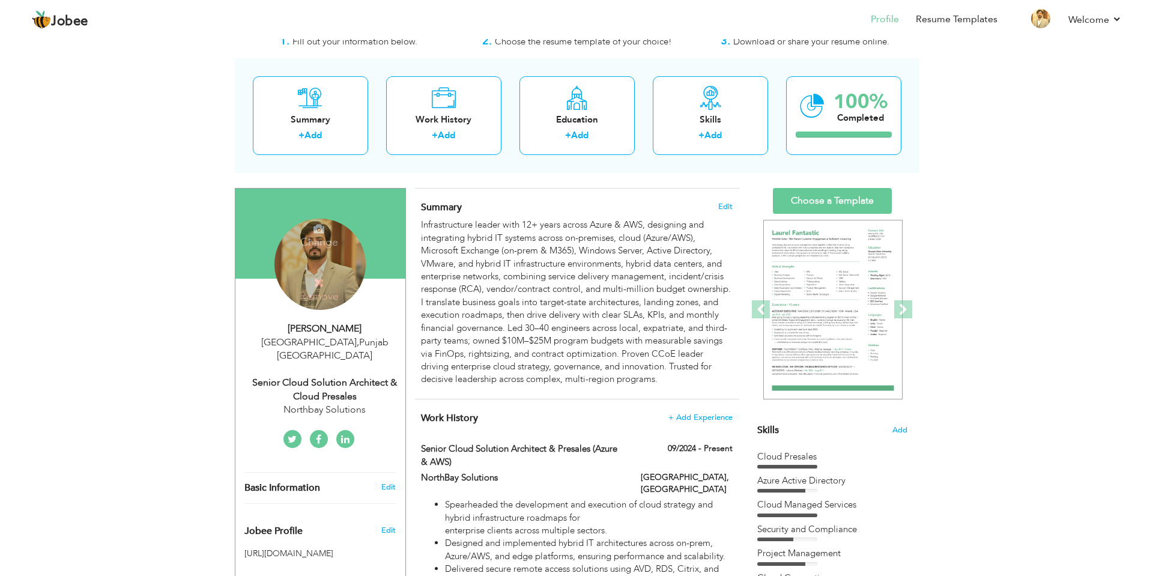
scroll to position [60, 0]
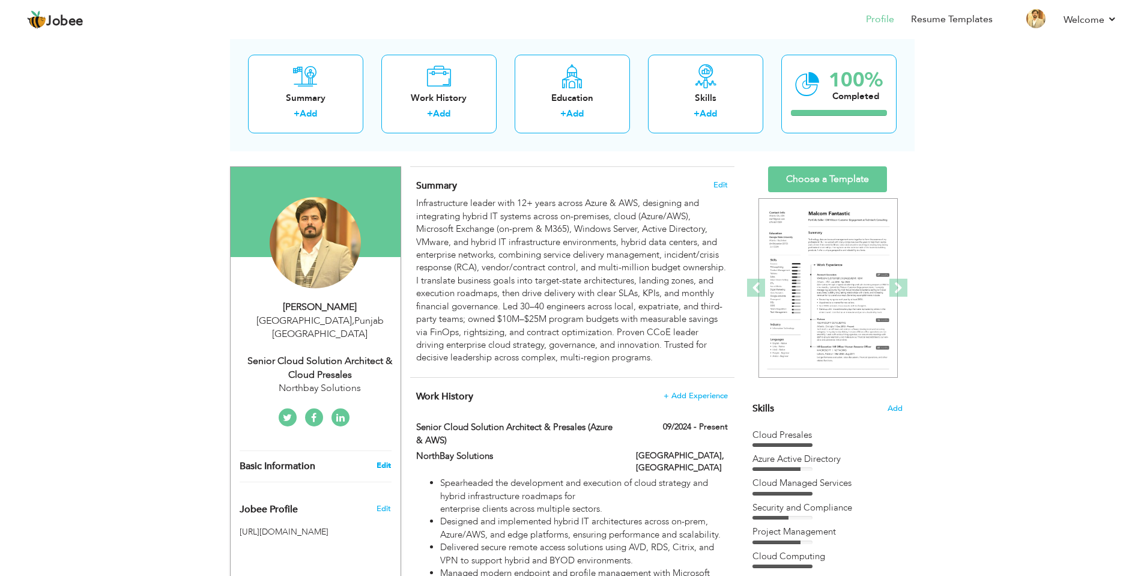
click at [379, 460] on link "Edit" at bounding box center [383, 465] width 14 height 11
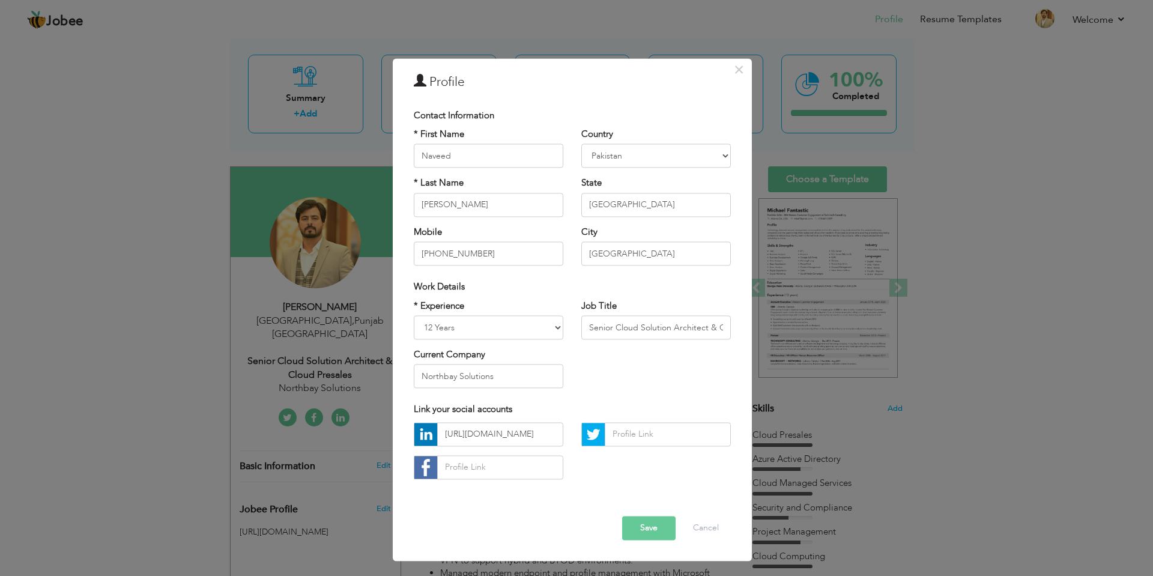
click at [334, 358] on div "× Profile Contact Information * First Name Naveed * Last Name Ahmad" at bounding box center [576, 288] width 1153 height 576
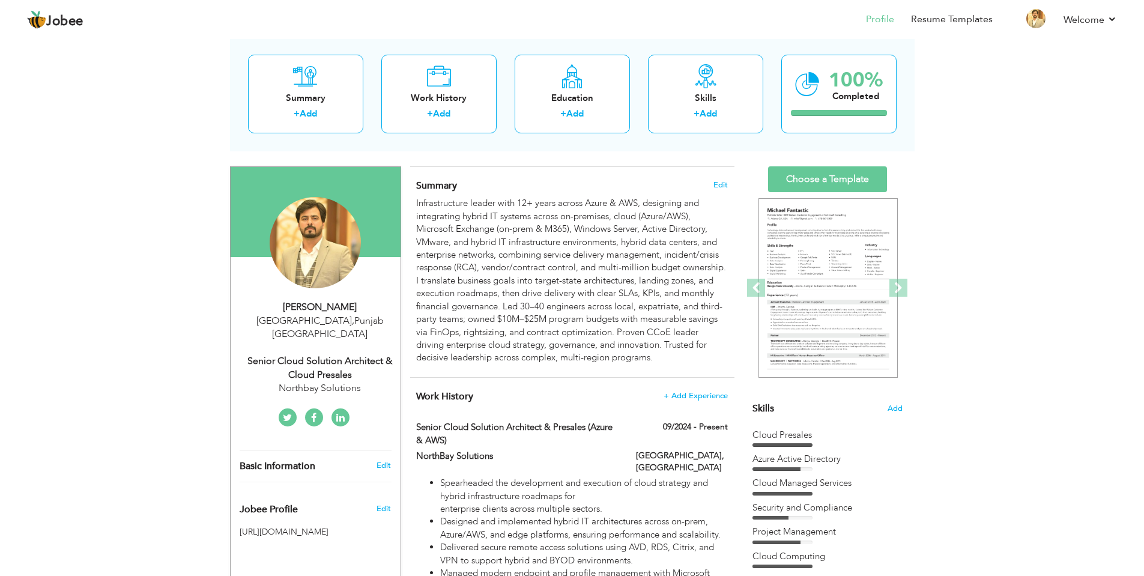
click at [314, 360] on div "Senior Cloud Solution Architect & Cloud Presales" at bounding box center [320, 368] width 161 height 28
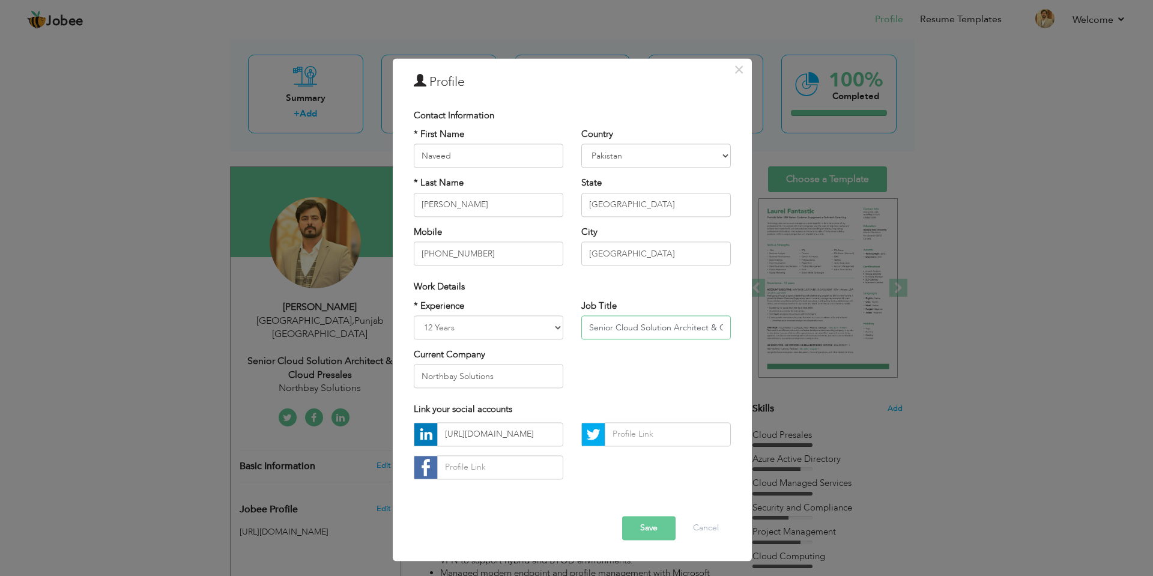
click at [615, 321] on input "Senior Cloud Solution Architect & Cloud Presales" at bounding box center [655, 327] width 149 height 24
paste input "Infrastructure Services Manager | Azure/Hybrid Architect | FinOps & Governance"
type input "Infrastructure Services Manager | Azure/Hybrid Architect | FinOps & Governance"
click at [644, 532] on button "Save" at bounding box center [648, 528] width 53 height 24
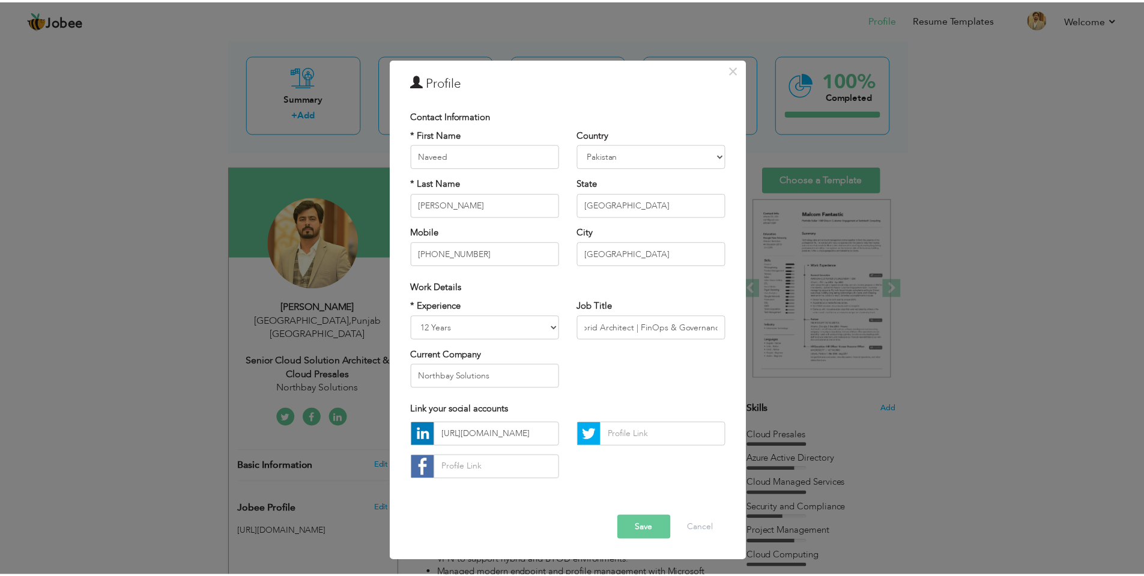
scroll to position [0, 0]
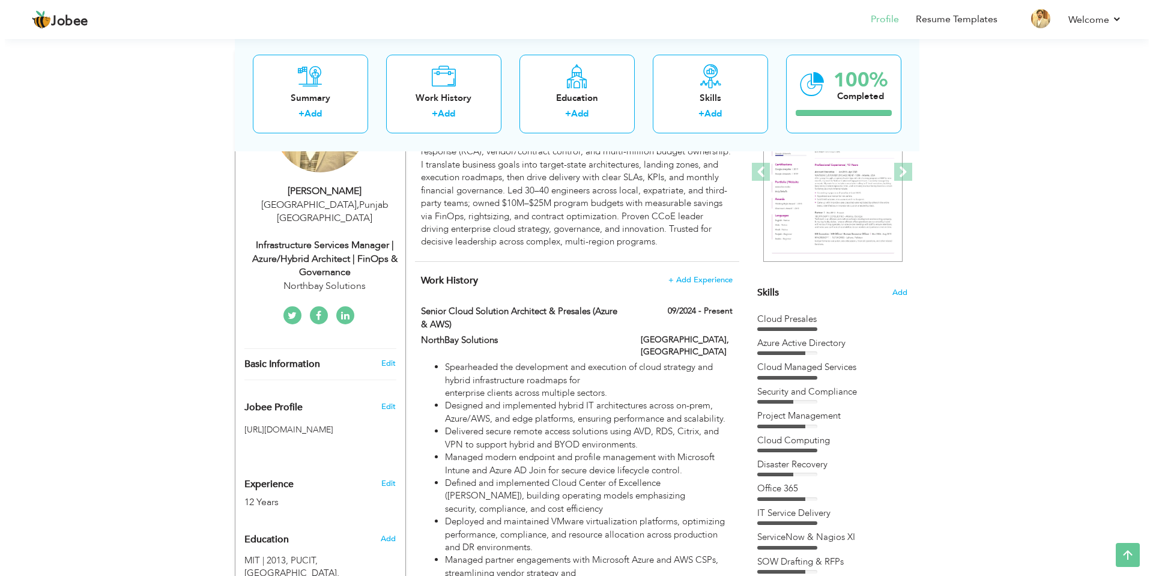
scroll to position [147, 0]
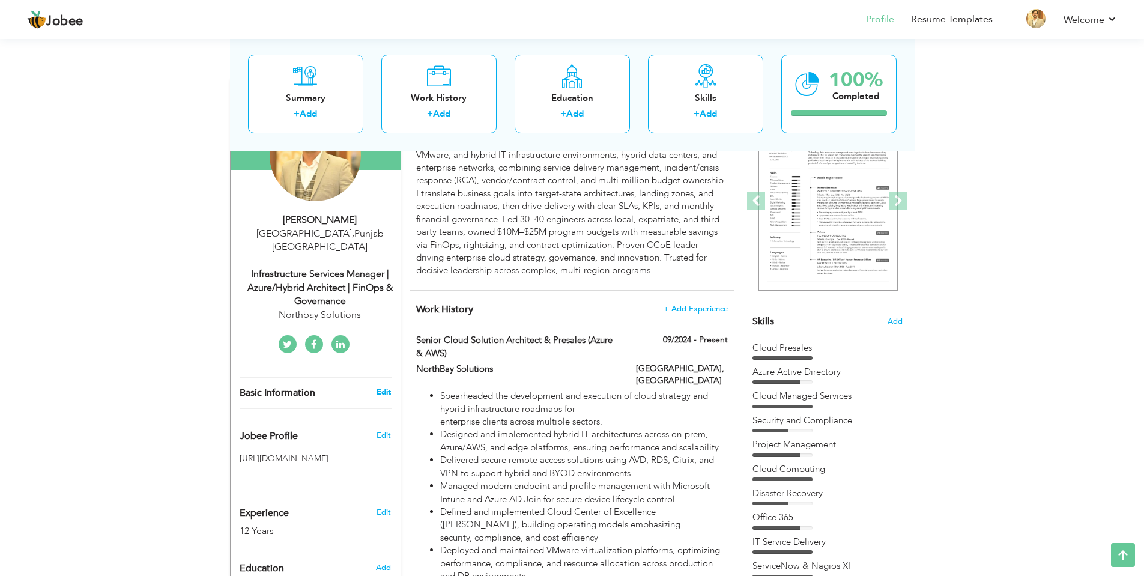
click at [384, 387] on link "Edit" at bounding box center [383, 392] width 14 height 11
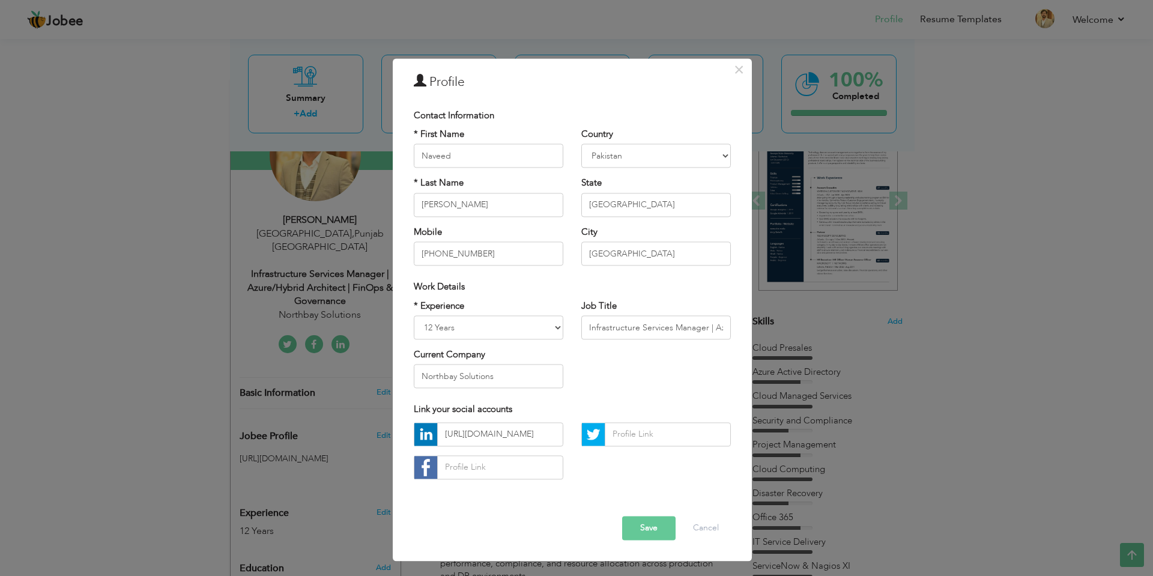
click at [651, 527] on button "Save" at bounding box center [648, 528] width 53 height 24
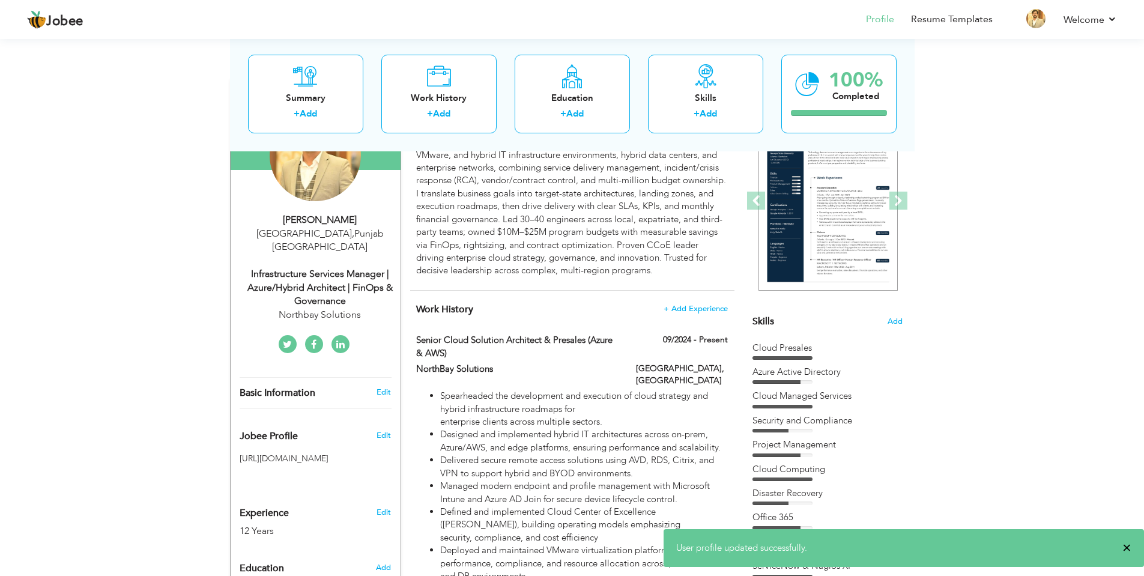
click at [1126, 549] on span "×" at bounding box center [1126, 547] width 9 height 12
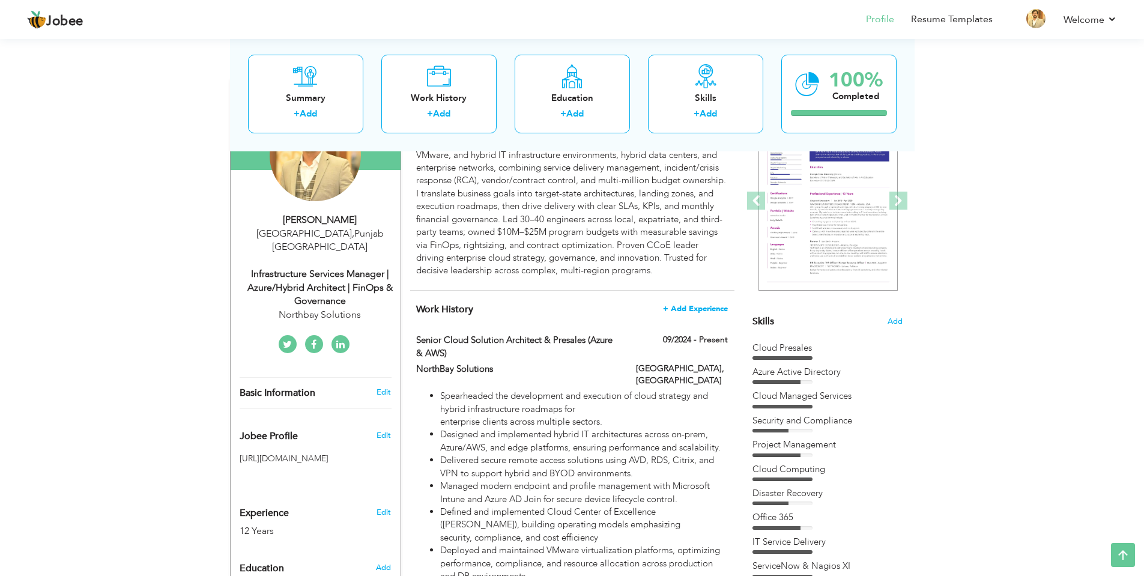
click at [705, 308] on span "+ Add Experience" at bounding box center [695, 308] width 65 height 8
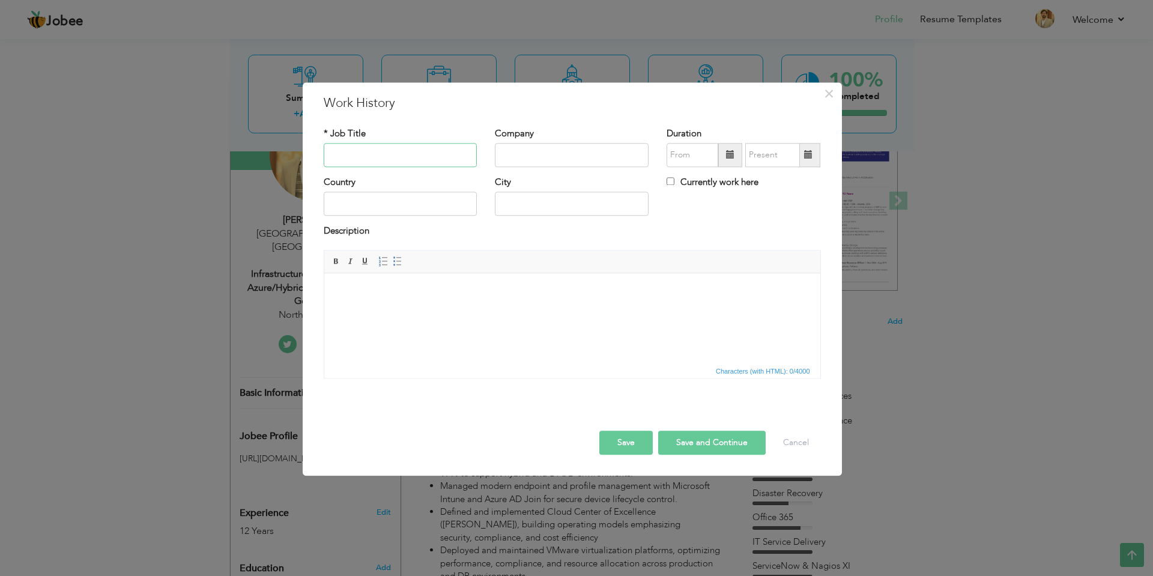
click at [401, 156] on input "text" at bounding box center [401, 155] width 154 height 24
click at [448, 159] on input "Professional" at bounding box center [401, 155] width 154 height 24
type input "Professional Summary"
click at [436, 310] on html at bounding box center [572, 291] width 496 height 37
click at [370, 310] on html at bounding box center [572, 291] width 496 height 37
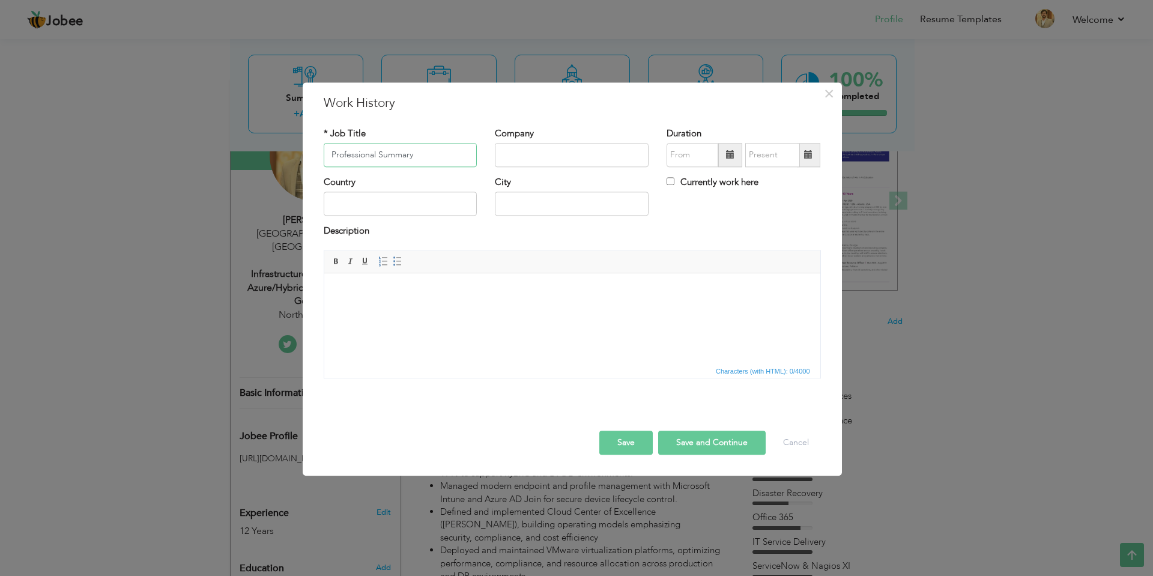
drag, startPoint x: 421, startPoint y: 166, endPoint x: 423, endPoint y: 173, distance: 7.6
click at [421, 166] on input "Professional Summary" at bounding box center [401, 155] width 154 height 24
click at [411, 310] on html at bounding box center [572, 291] width 496 height 37
click at [480, 296] on body at bounding box center [572, 291] width 472 height 13
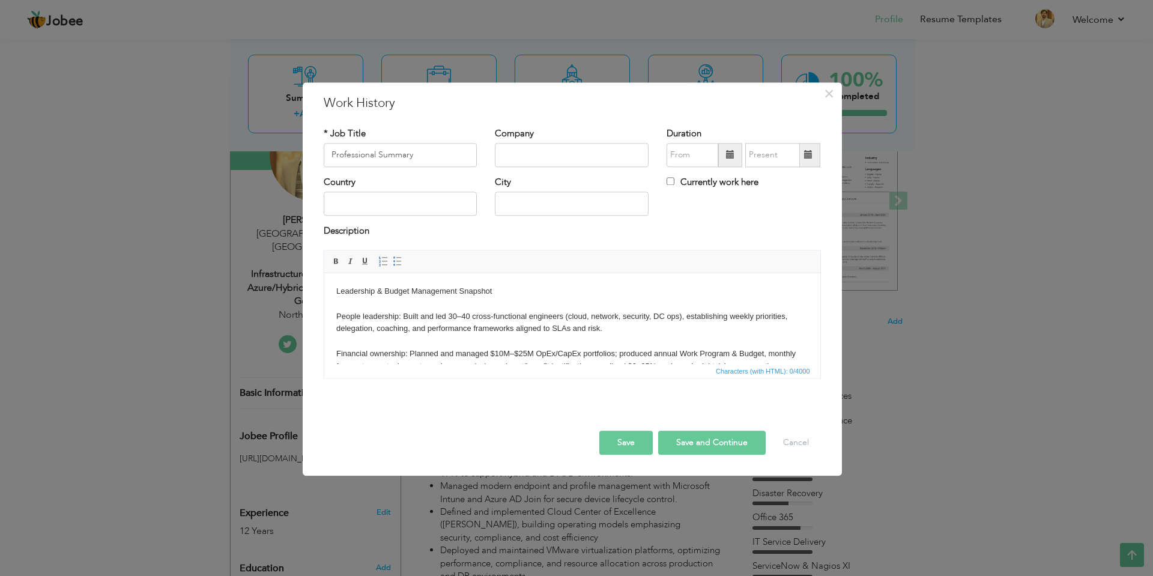
scroll to position [94, 0]
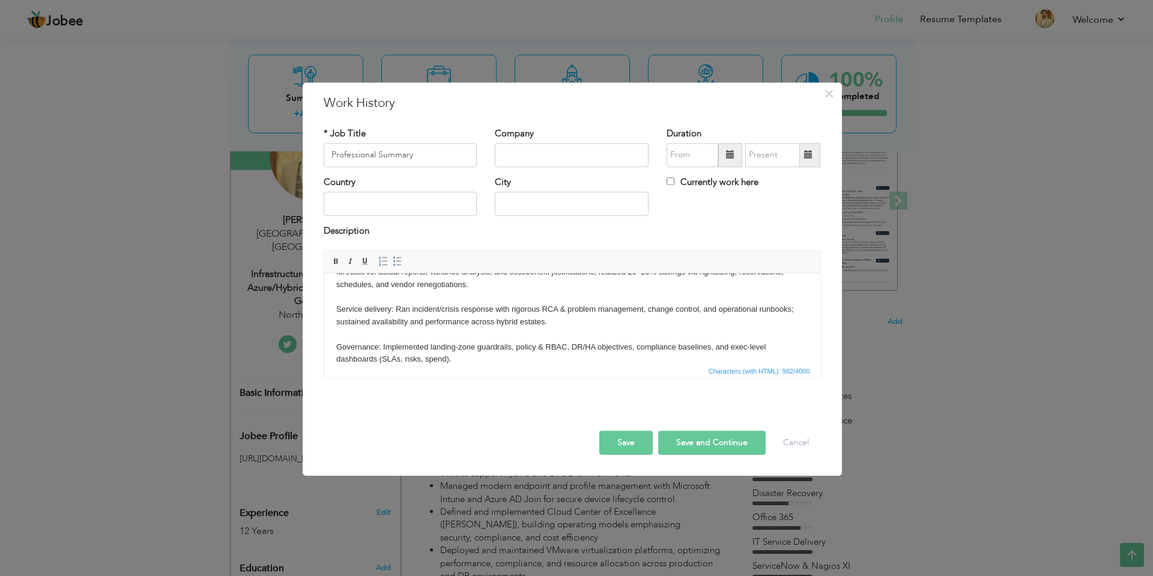
click at [544, 340] on body "Leadership & Budget Management Snapshot People leadership: Built and led 30–40 …" at bounding box center [572, 278] width 472 height 175
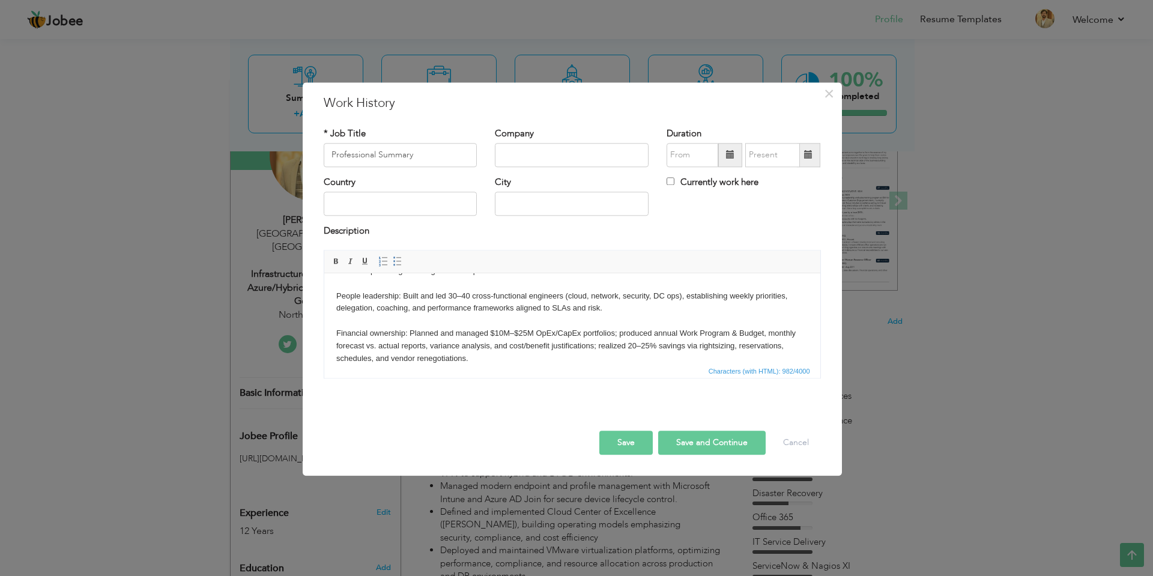
scroll to position [0, 0]
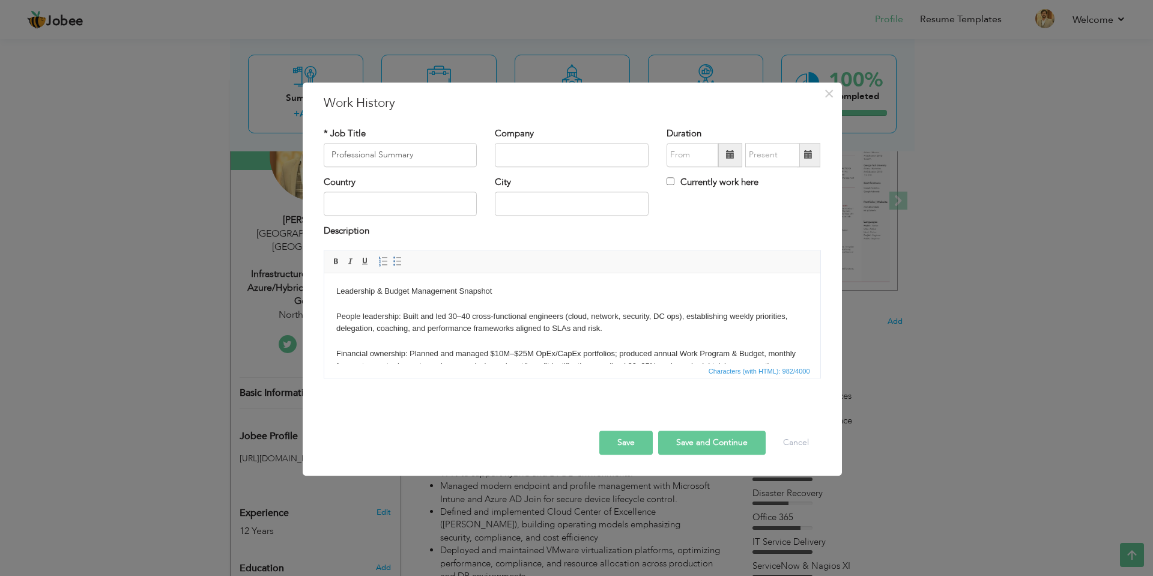
click at [412, 337] on body "Leadership & Budget Management Snapshot People leadership: Built and led 30–40 …" at bounding box center [572, 366] width 472 height 162
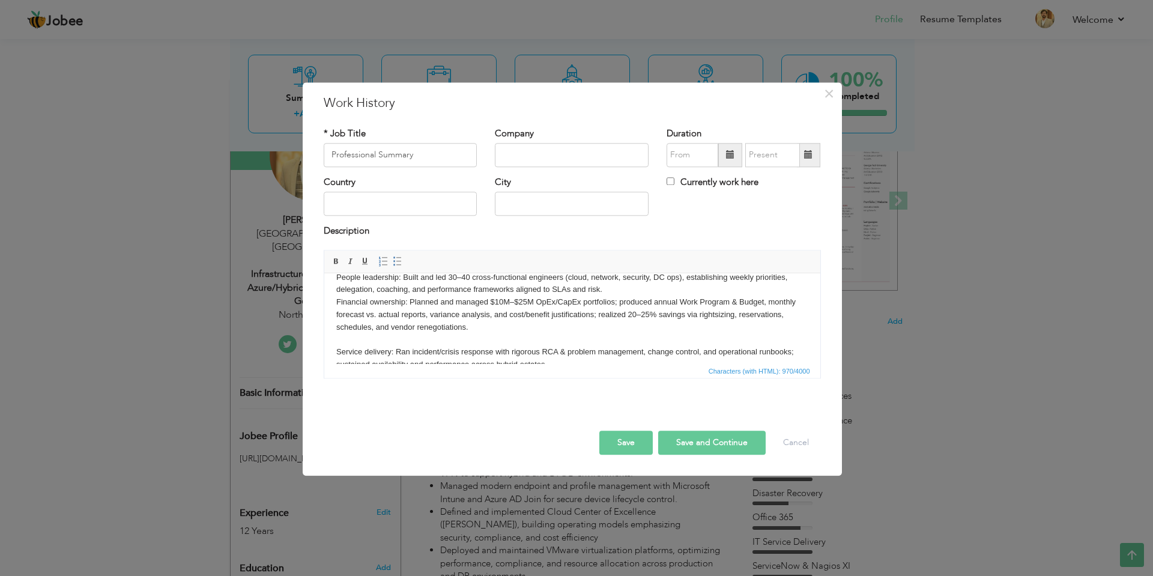
scroll to position [60, 0]
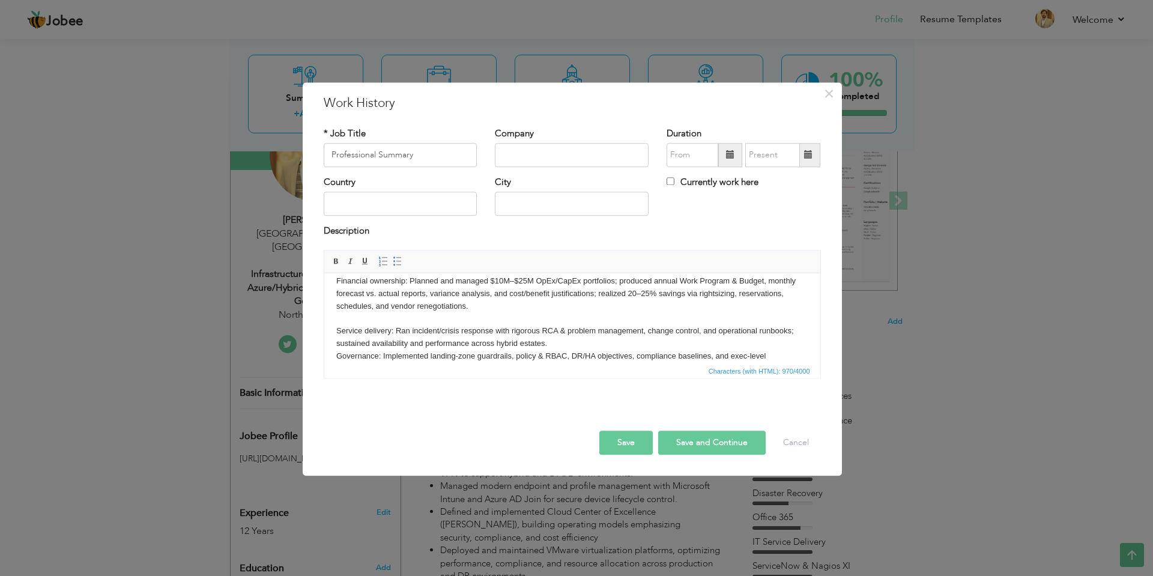
click at [408, 319] on body "Leadership & Budget Management Snapshot People leadership: Built and led 30–40 …" at bounding box center [572, 300] width 472 height 150
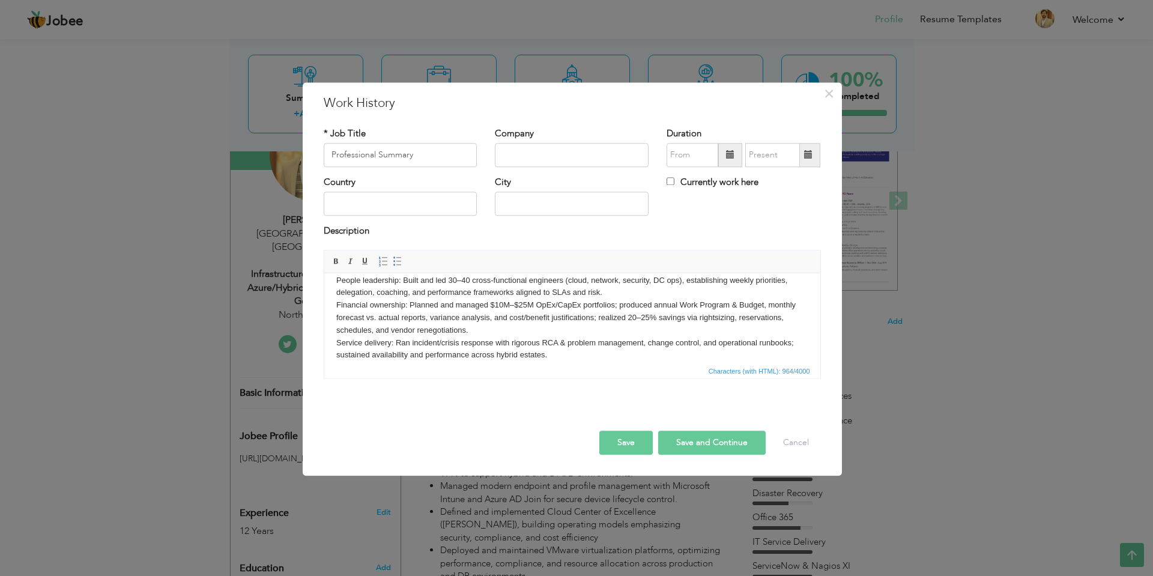
scroll to position [0, 0]
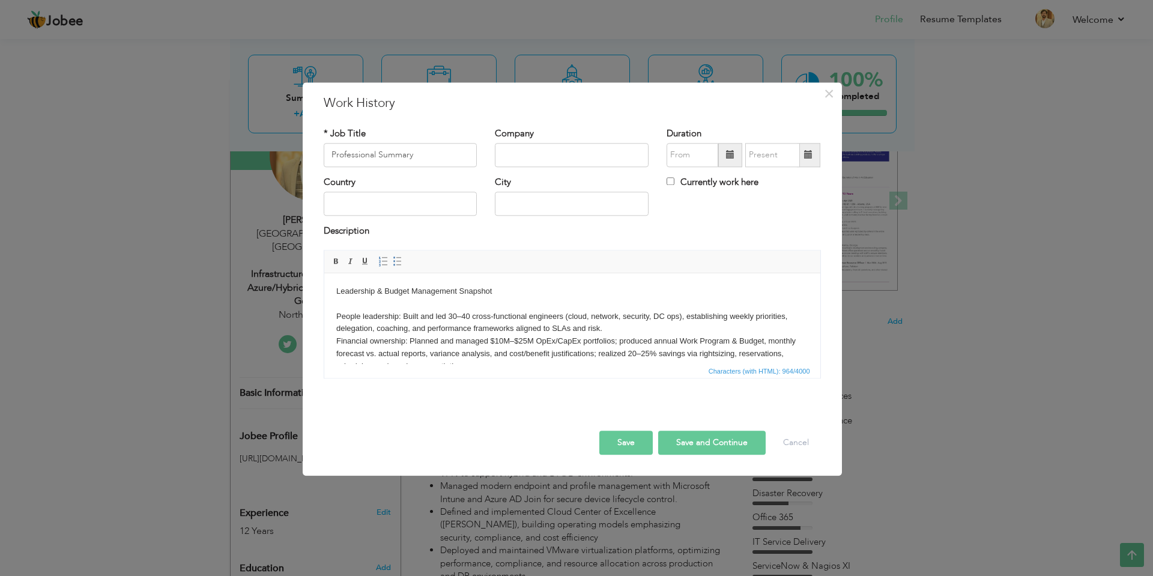
click at [334, 286] on html "Leadership & Budget Management Snapshot People leadership: Built and led 30–40 …" at bounding box center [572, 353] width 496 height 161
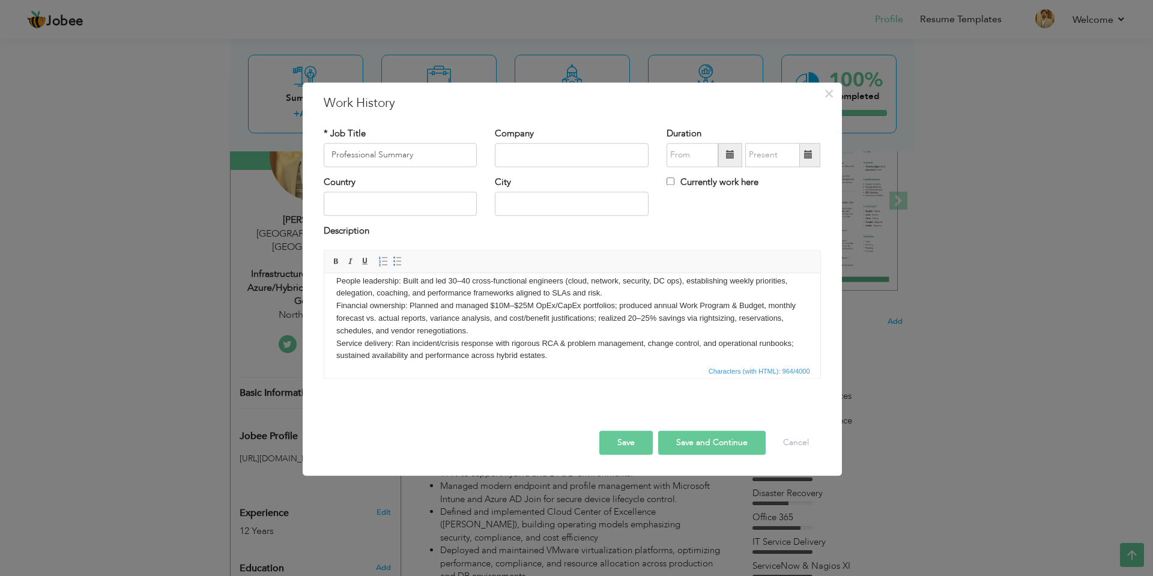
scroll to position [71, 0]
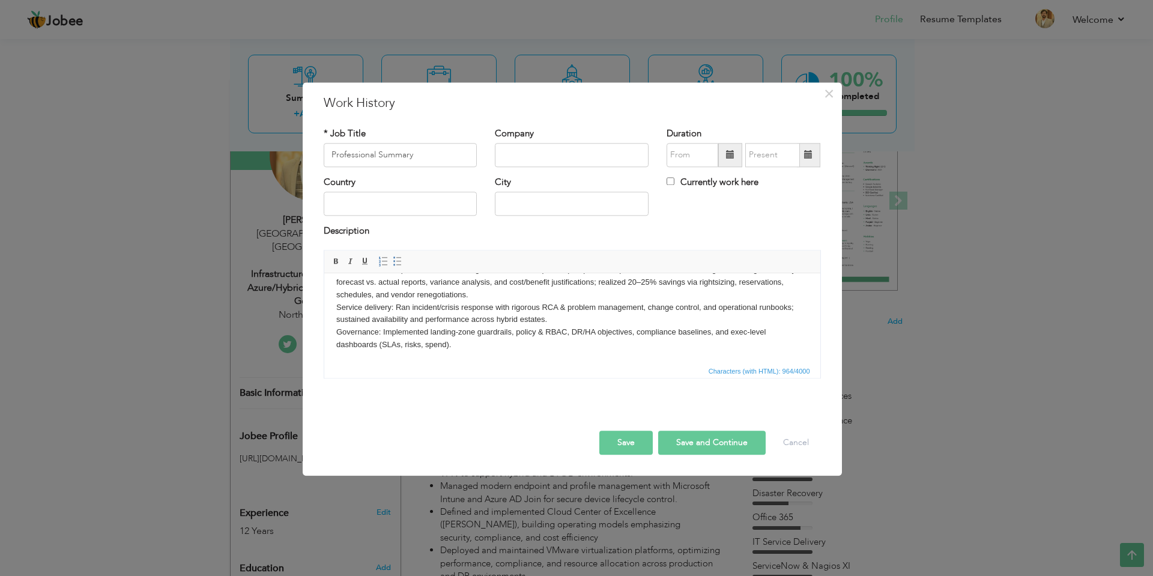
click at [465, 345] on body "Leadership & Budget Management Snapshot People leadership: Built and led 30–40 …" at bounding box center [572, 282] width 472 height 137
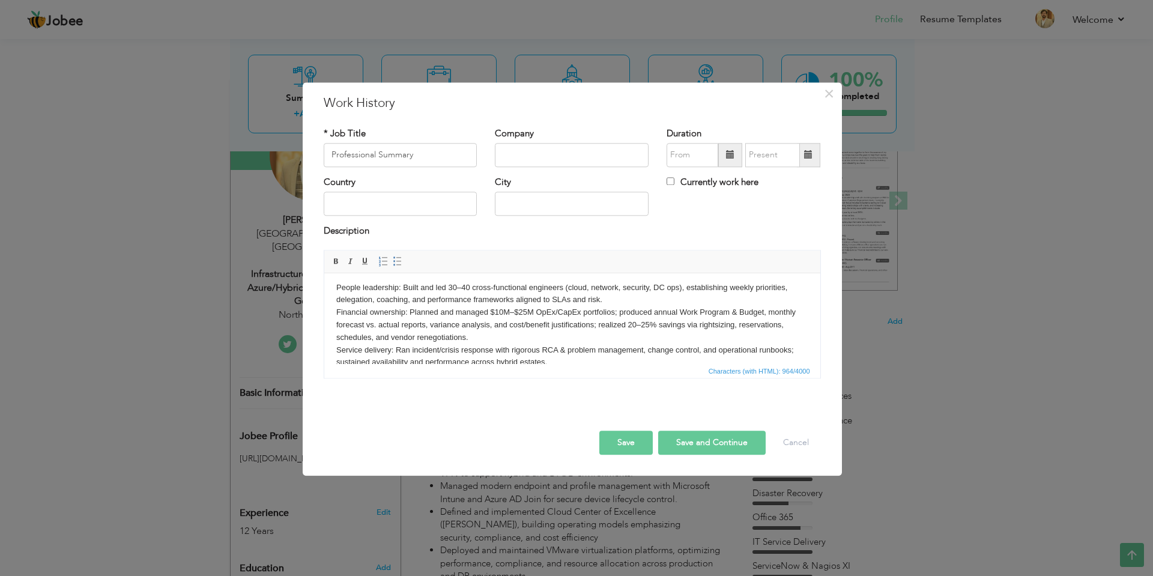
scroll to position [0, 0]
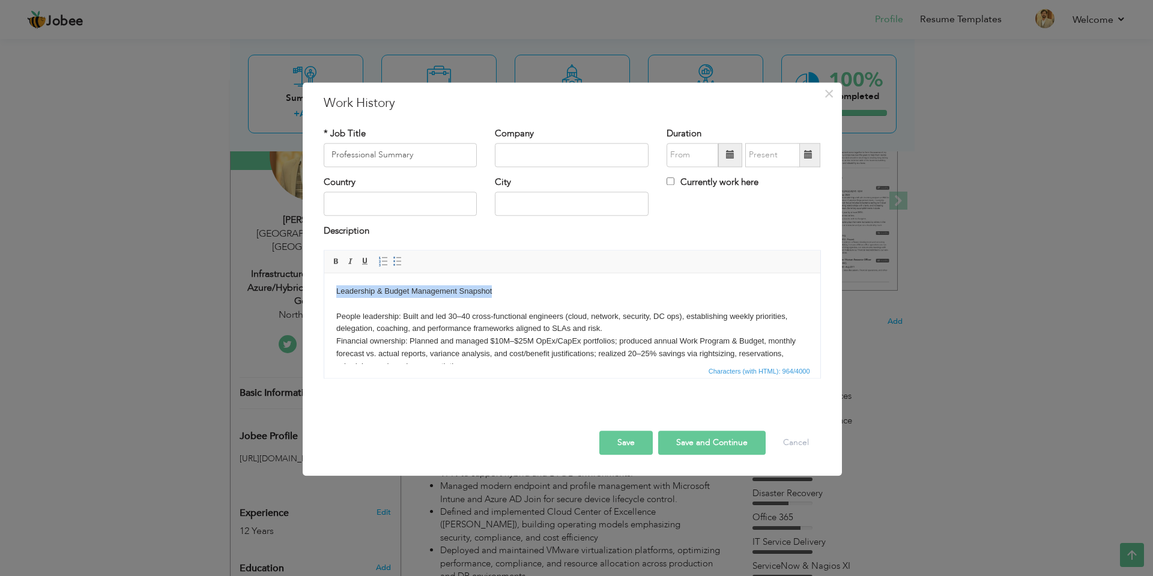
drag, startPoint x: 498, startPoint y: 292, endPoint x: 333, endPoint y: 292, distance: 165.7
click at [333, 292] on html "Leadership & Budget Management Snapshot People leadership: Built and led 30–40 …" at bounding box center [572, 353] width 496 height 161
click at [335, 262] on span at bounding box center [336, 261] width 10 height 10
click at [515, 291] on body "Leadership & Budget Management Snapshot People leadership: Built and led 30–40 …" at bounding box center [572, 353] width 472 height 137
click at [404, 313] on body "Leadership & Budget Management Snapshot People leadership: Built and led 30–40 …" at bounding box center [572, 353] width 472 height 137
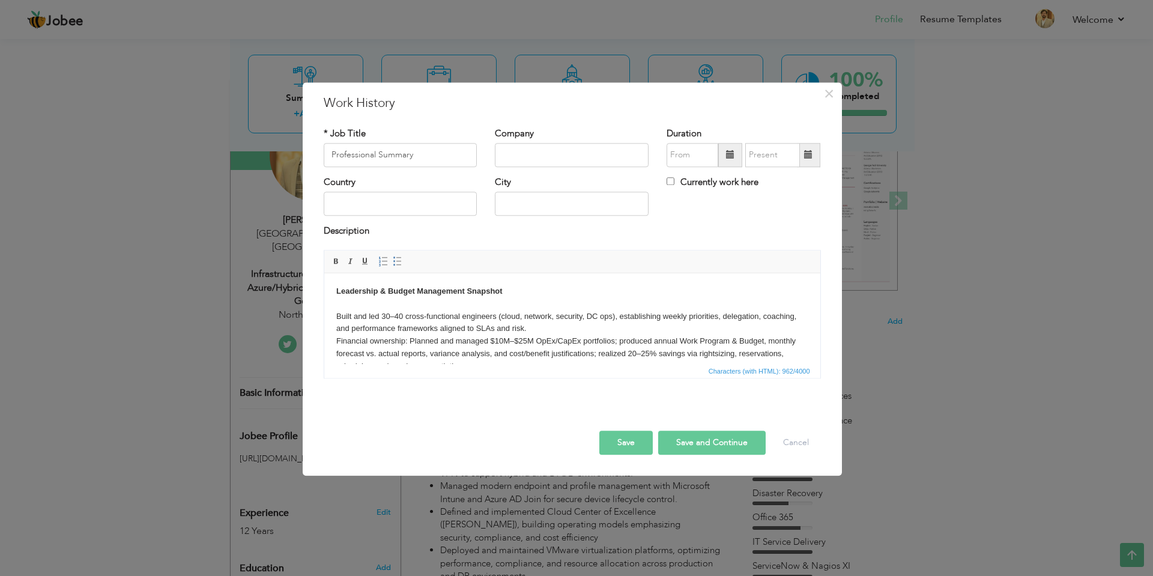
click at [408, 342] on body "Leadership & Budget Management Snapshot Built and led 30–40 cross-functional en…" at bounding box center [572, 353] width 472 height 137
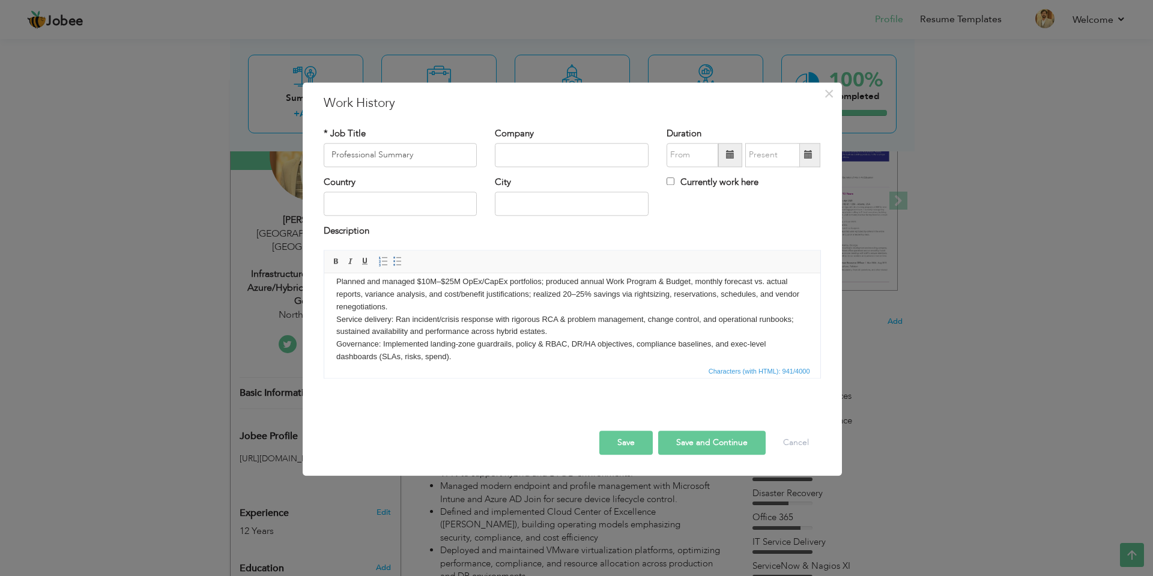
scroll to position [60, 0]
click at [394, 318] on body "Leadership & Budget Management Snapshot Built and led 30–40 cross-functional en…" at bounding box center [572, 293] width 472 height 137
click at [381, 339] on body "Leadership & Budget Management Snapshot Built and led 30–40 cross-functional en…" at bounding box center [572, 293] width 472 height 137
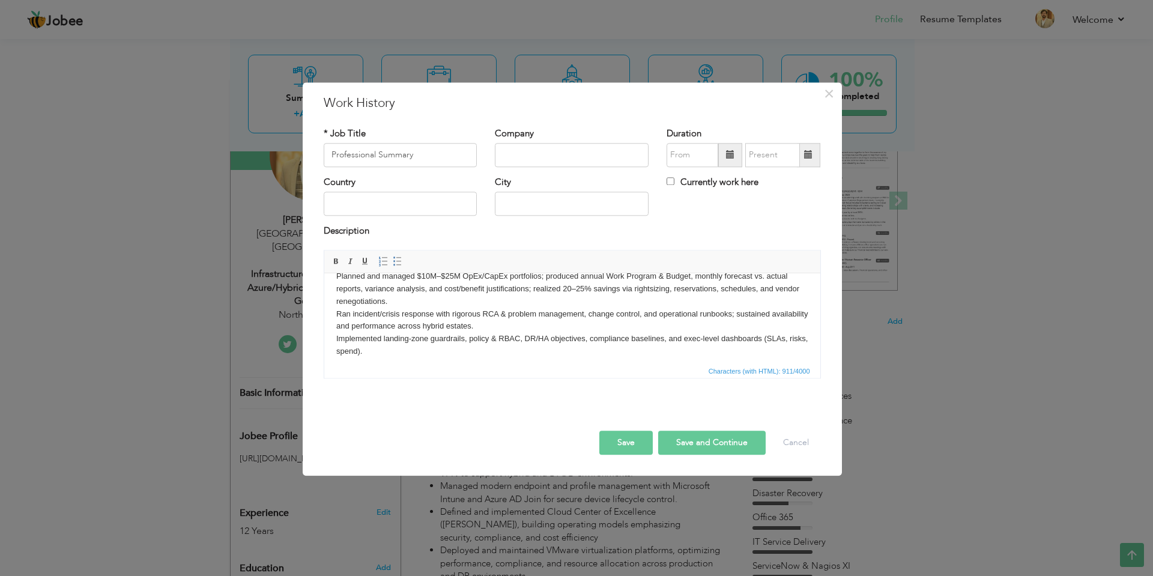
scroll to position [0, 0]
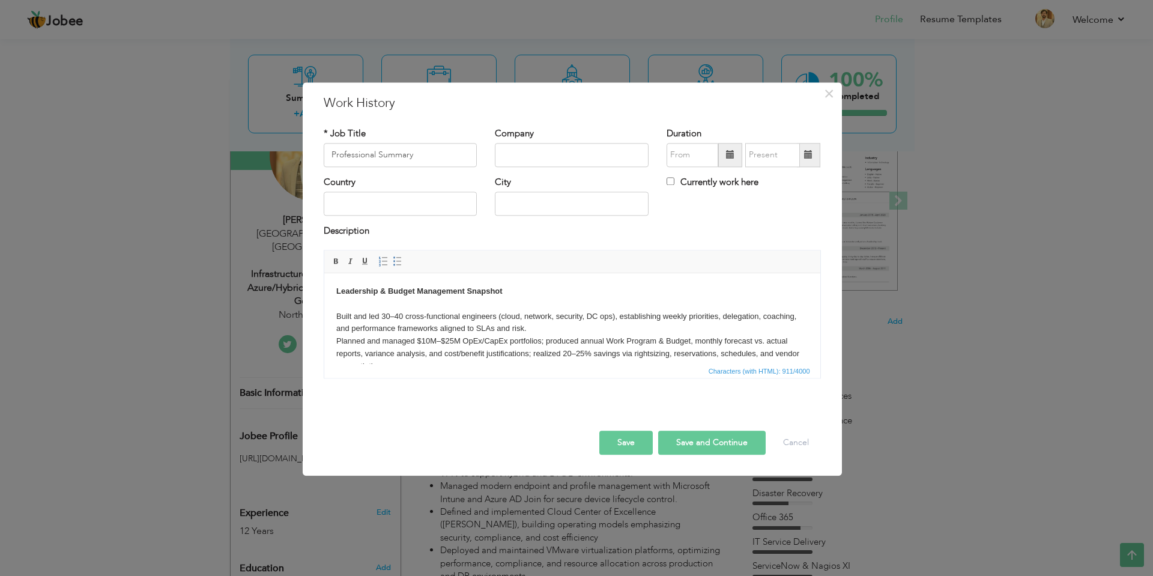
drag, startPoint x: 388, startPoint y: 346, endPoint x: 336, endPoint y: 319, distance: 59.6
click at [336, 319] on body "Leadership & Budget Management Snapshot Built and led 30–40 cross-functional en…" at bounding box center [572, 353] width 472 height 137
click at [393, 262] on span at bounding box center [398, 261] width 10 height 10
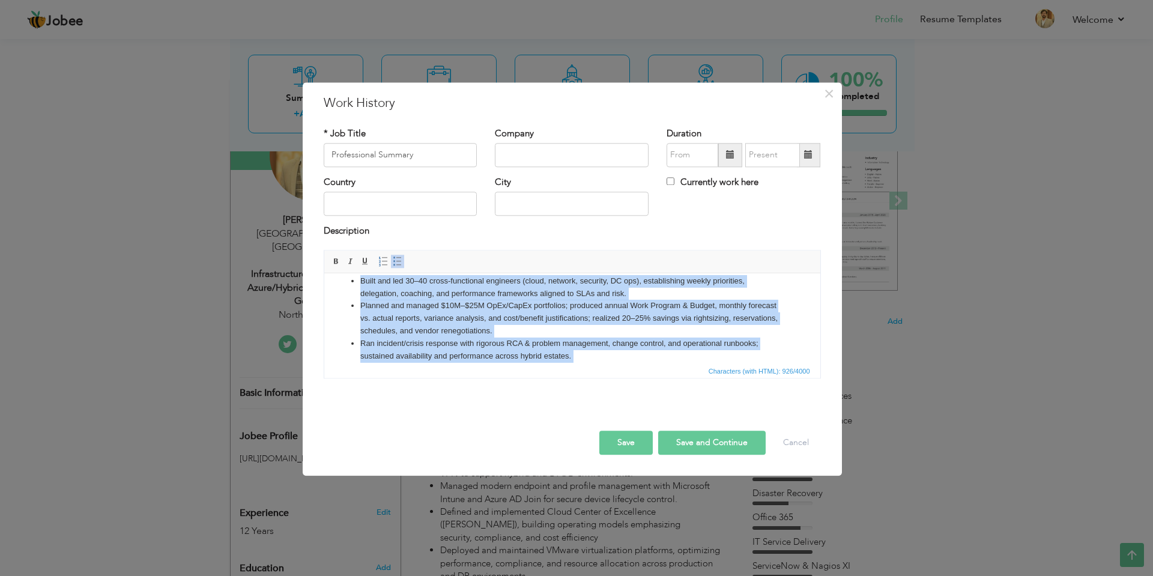
scroll to position [67, 0]
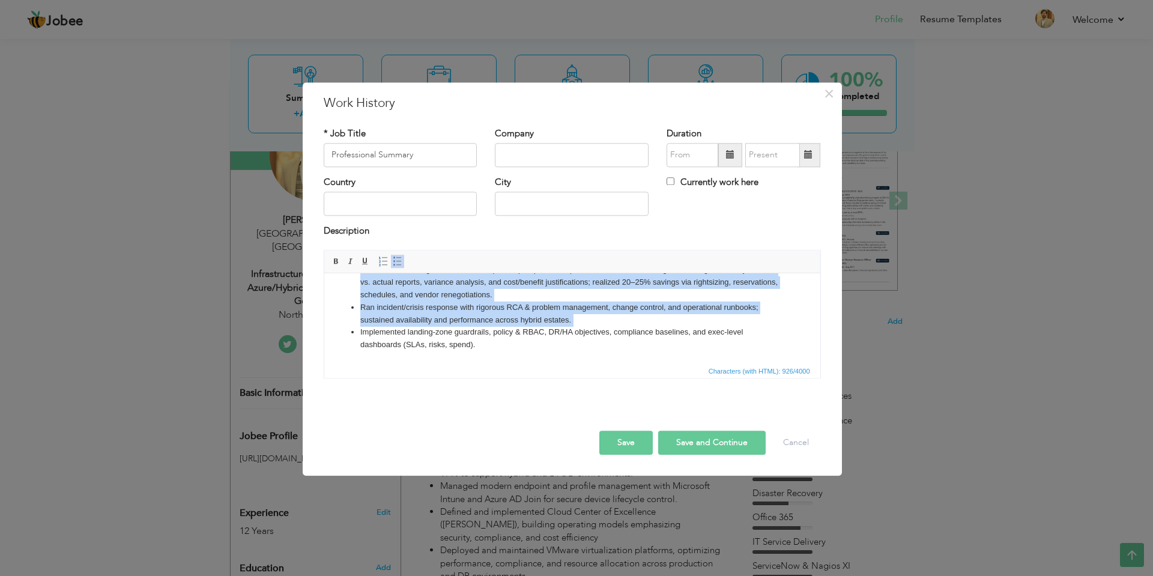
click at [501, 342] on li "Implemented landing-zone guardrails, policy & RBAC, DR/HA objectives, complianc…" at bounding box center [572, 338] width 424 height 25
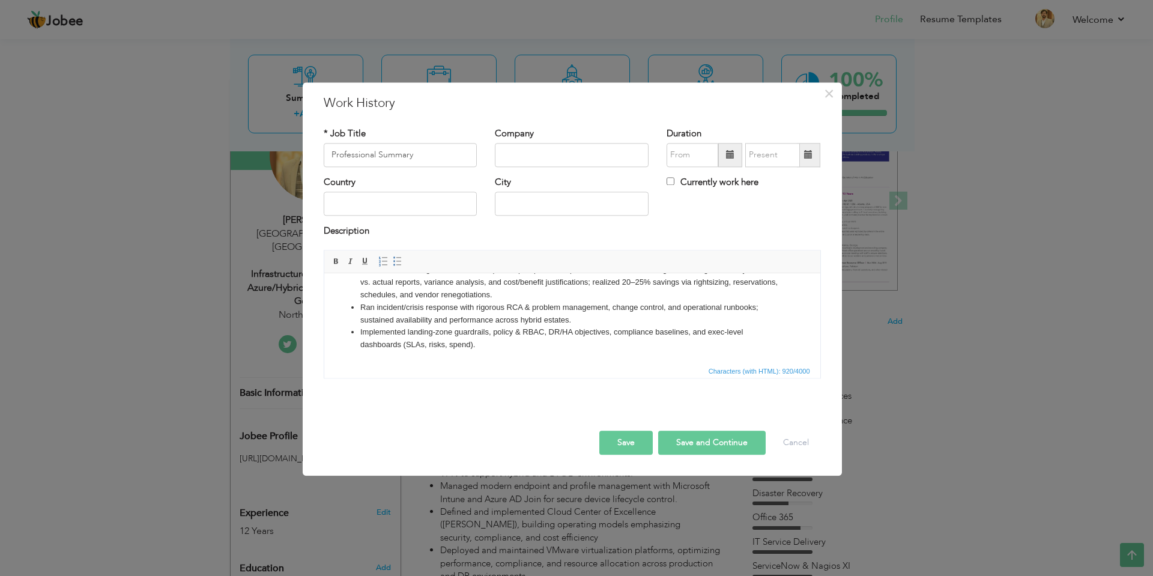
click at [490, 390] on div "* Job Title Professional Summary Company Duration Country City" at bounding box center [572, 257] width 515 height 278
click at [378, 362] on body "Leadership & Budget Management Snapshot Built and led 30–40 cross-functional en…" at bounding box center [572, 295] width 472 height 153
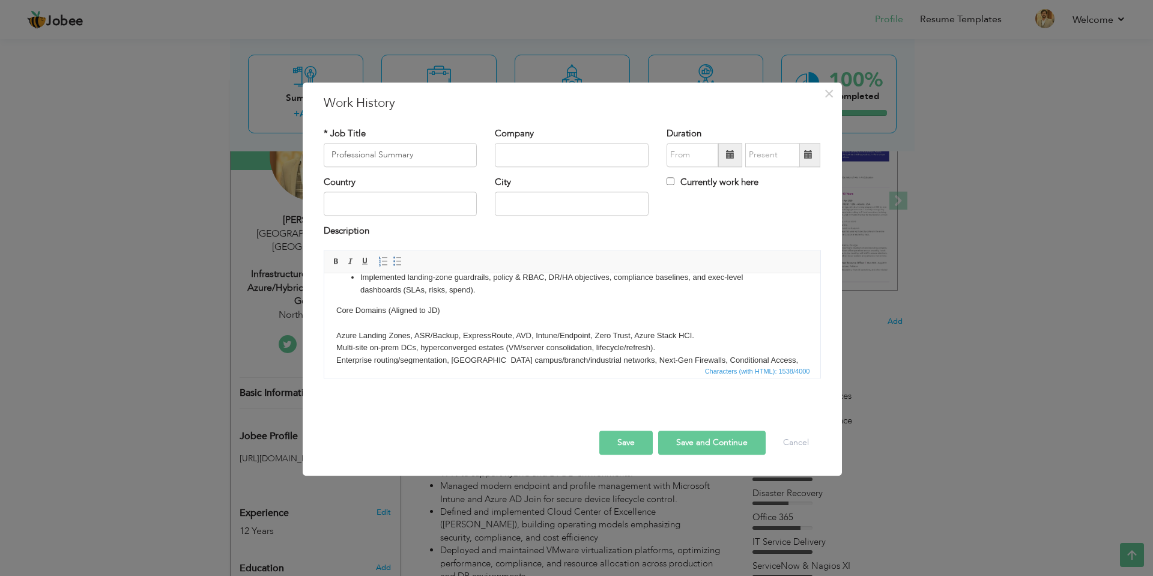
scroll to position [100, 0]
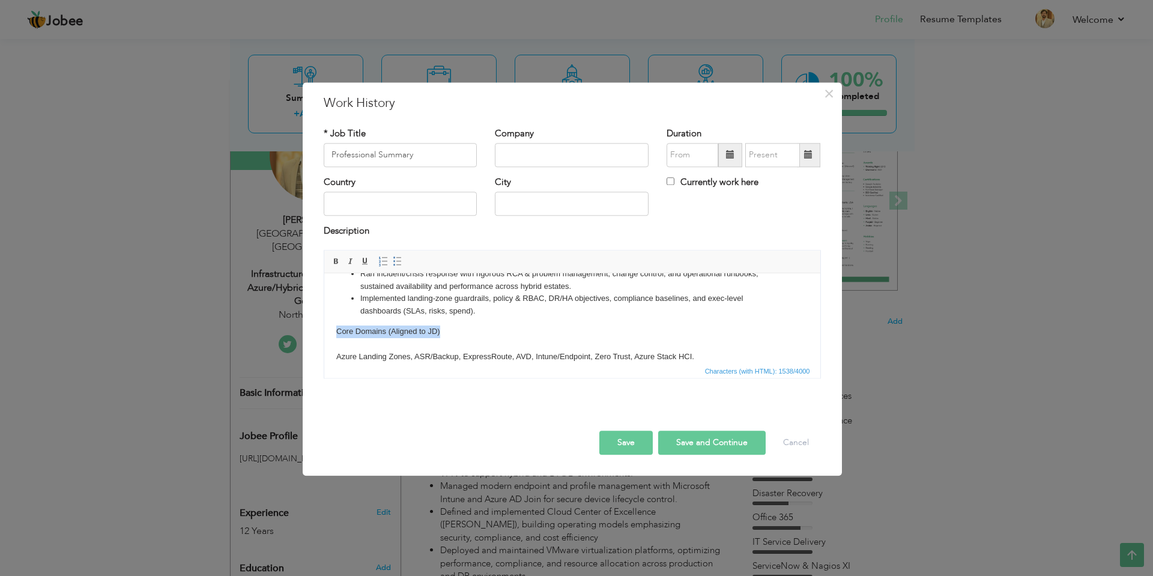
drag, startPoint x: 442, startPoint y: 330, endPoint x: 337, endPoint y: 330, distance: 105.1
click at [337, 330] on body "Leadership & Budget Management Snapshot Built and led 30–40 cross-functional en…" at bounding box center [572, 305] width 472 height 240
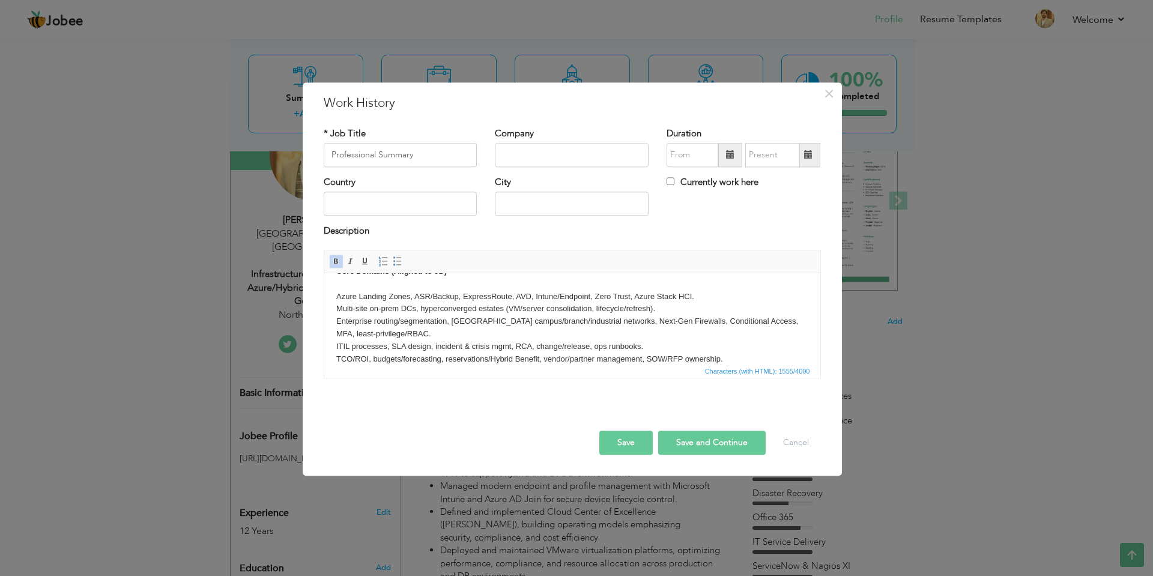
scroll to position [174, 0]
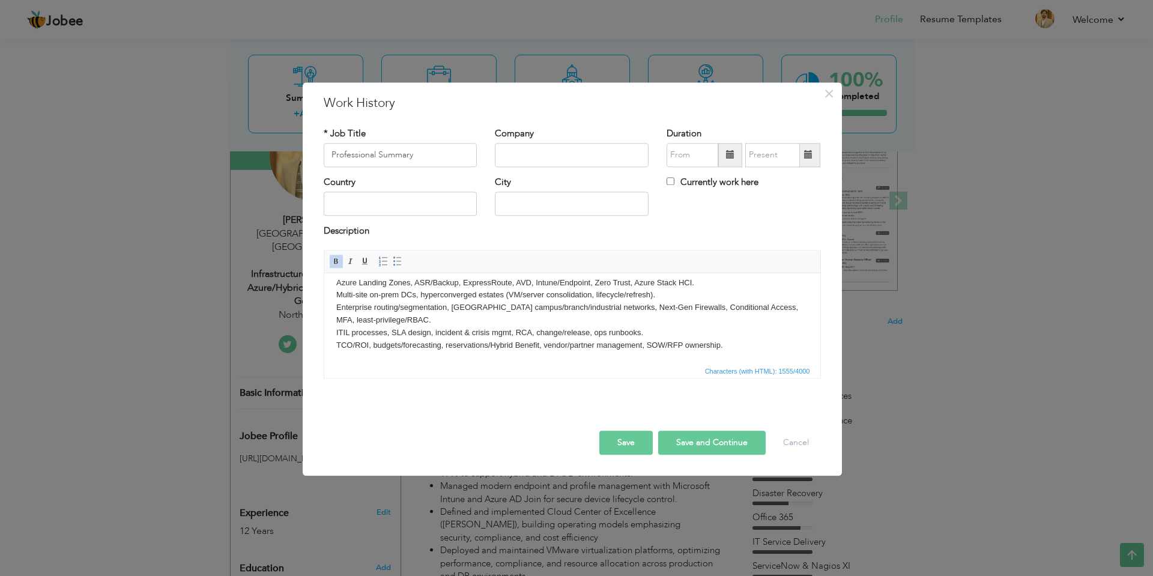
drag, startPoint x: 732, startPoint y: 349, endPoint x: 335, endPoint y: 286, distance: 401.8
click at [336, 286] on body "Leadership & Budget Management Snapshot Built and led 30–40 cross-functional en…" at bounding box center [572, 231] width 472 height 240
click at [400, 256] on link "Insert/Remove Bulleted List" at bounding box center [397, 261] width 13 height 13
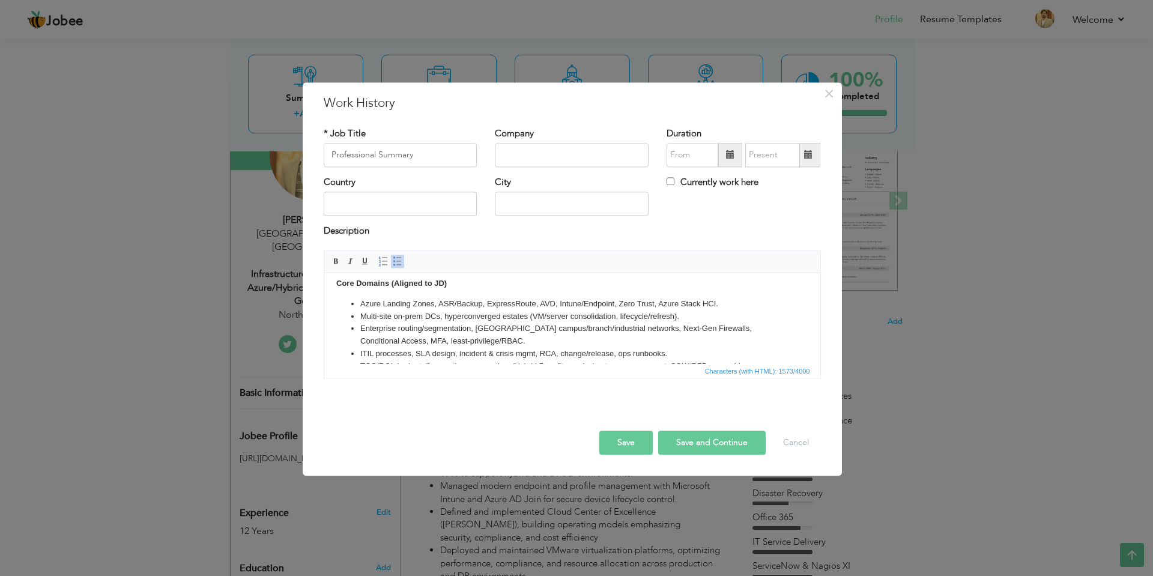
scroll to position [170, 0]
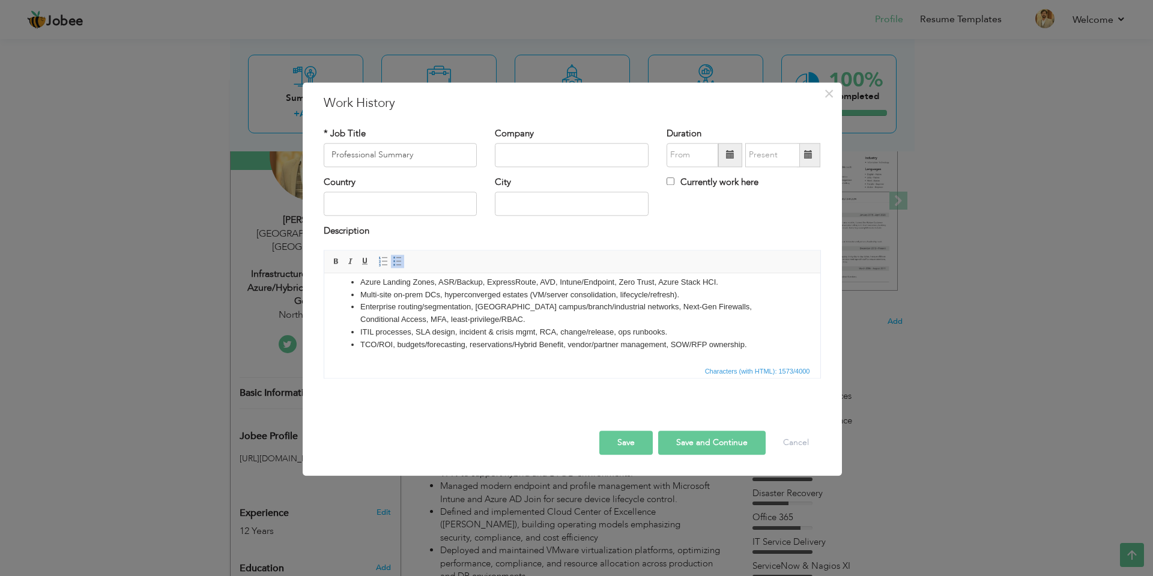
click at [481, 316] on li "Enterprise routing/segmentation, [GEOGRAPHIC_DATA] campus/branch/industrial net…" at bounding box center [572, 313] width 424 height 25
click at [760, 344] on li "TCO/ROI, budgets/forecasting, reservations/Hybrid Benefit, vendor/partner manag…" at bounding box center [572, 345] width 424 height 13
drag, startPoint x: 728, startPoint y: 637, endPoint x: 404, endPoint y: 361, distance: 425.8
click at [404, 361] on body "Leadership & Budget Management Snapshot Built and led 30–40 cross-functional en…" at bounding box center [572, 243] width 472 height 256
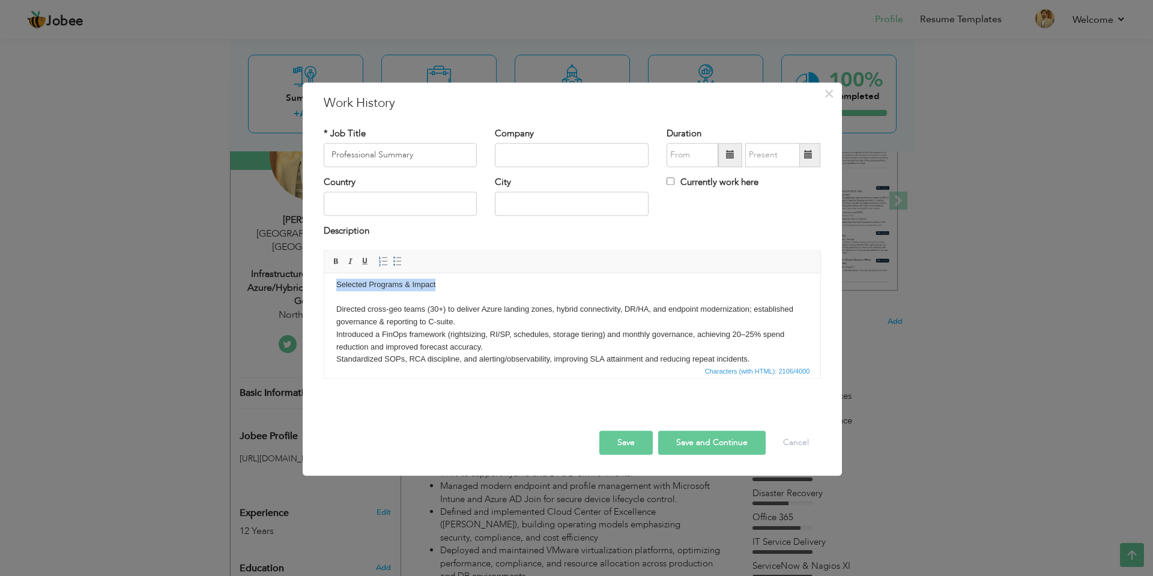
drag, startPoint x: 442, startPoint y: 286, endPoint x: 333, endPoint y: 289, distance: 108.7
click at [333, 289] on html "Leadership & Budget Management Snapshot Built and led 30–40 cross-functional en…" at bounding box center [572, 200] width 496 height 355
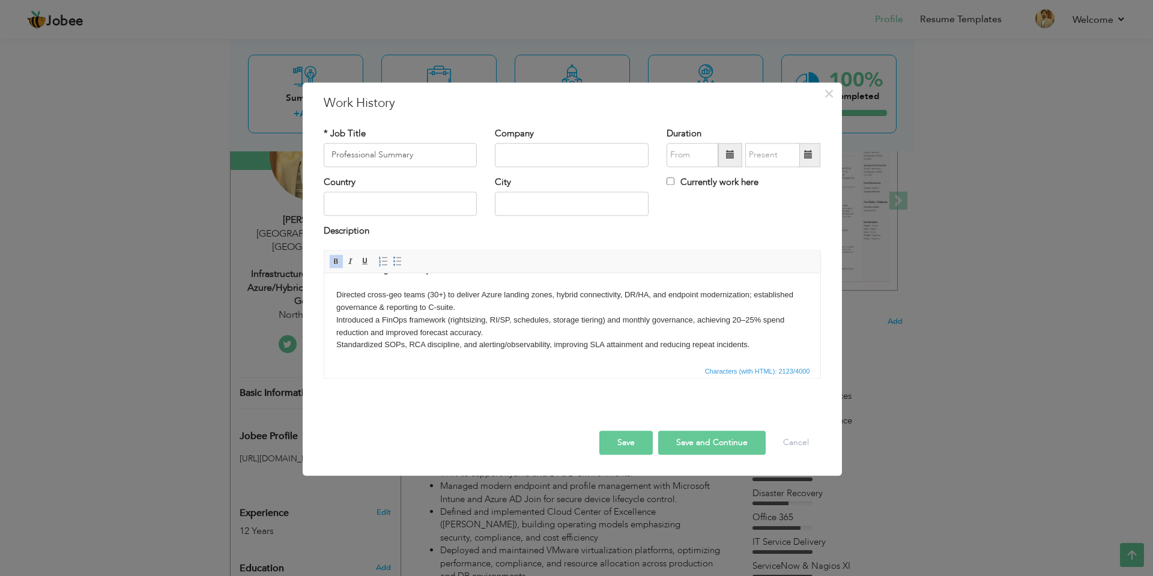
drag, startPoint x: 335, startPoint y: 306, endPoint x: 760, endPoint y: 355, distance: 427.9
click at [760, 355] on html "Leadership & Budget Management Snapshot Built and led 30–40 cross-functional en…" at bounding box center [572, 185] width 496 height 355
click at [398, 263] on span at bounding box center [398, 261] width 10 height 10
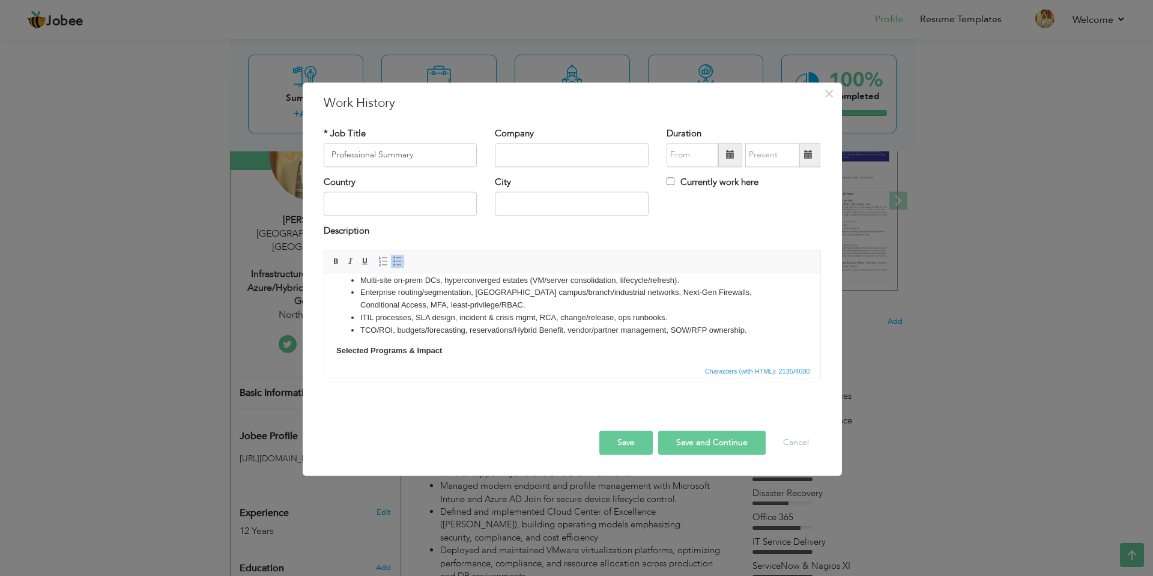
scroll to position [205, 0]
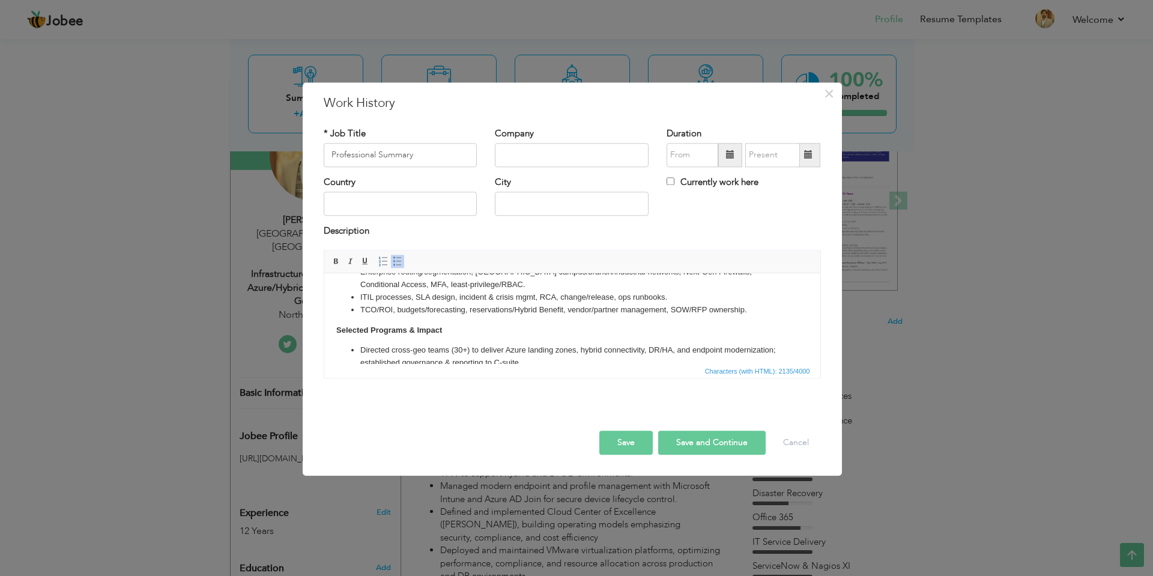
click at [448, 327] on body "Leadership & Budget Management Snapshot Built and led 30–40 cross-functional en…" at bounding box center [572, 243] width 472 height 326
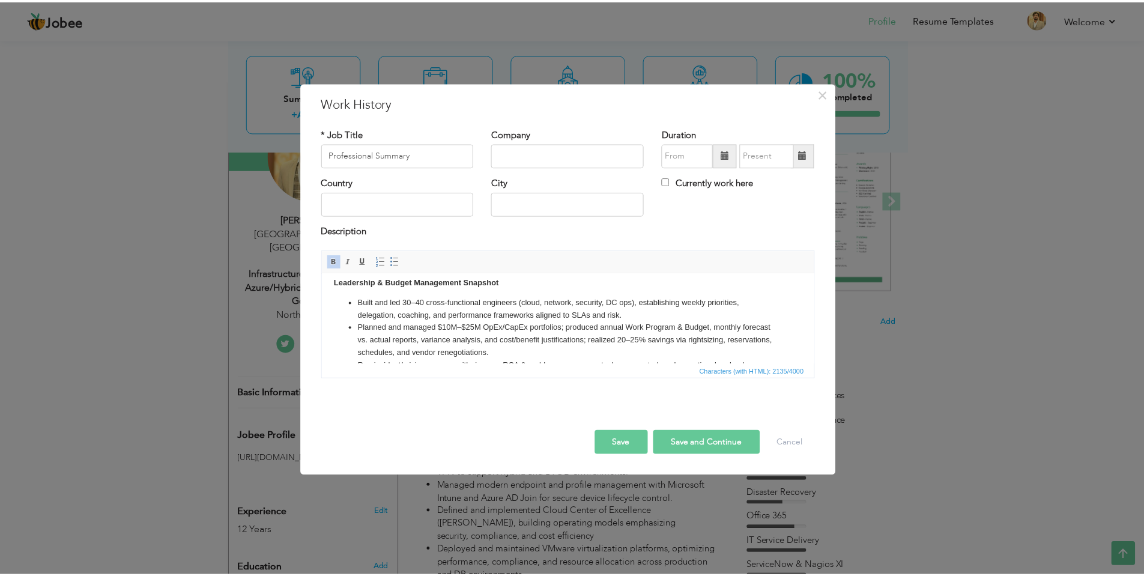
scroll to position [0, 0]
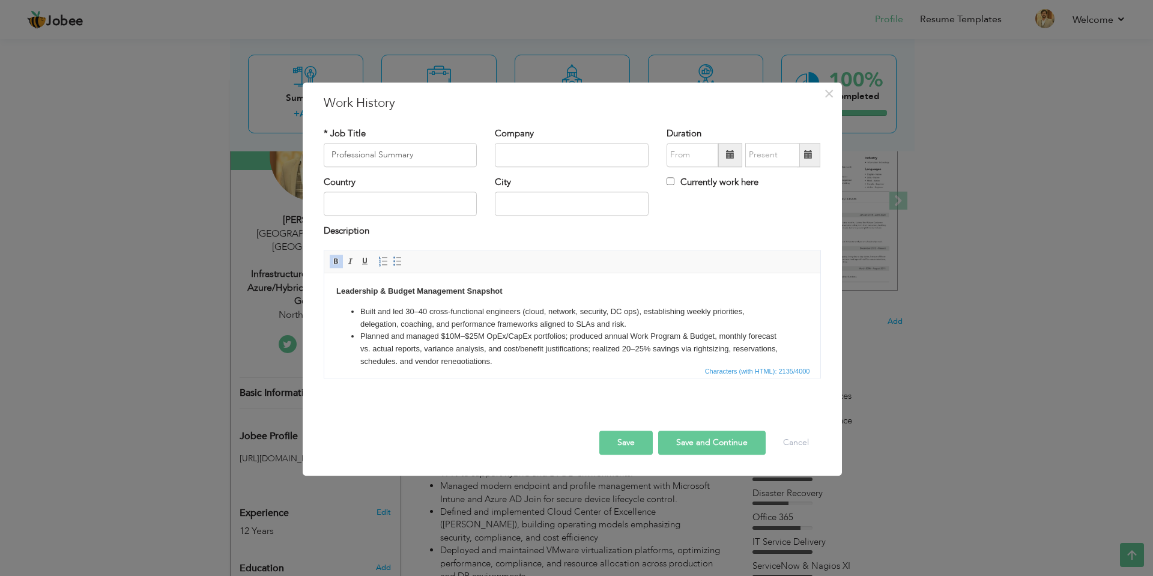
click at [748, 439] on button "Save and Continue" at bounding box center [711, 442] width 107 height 24
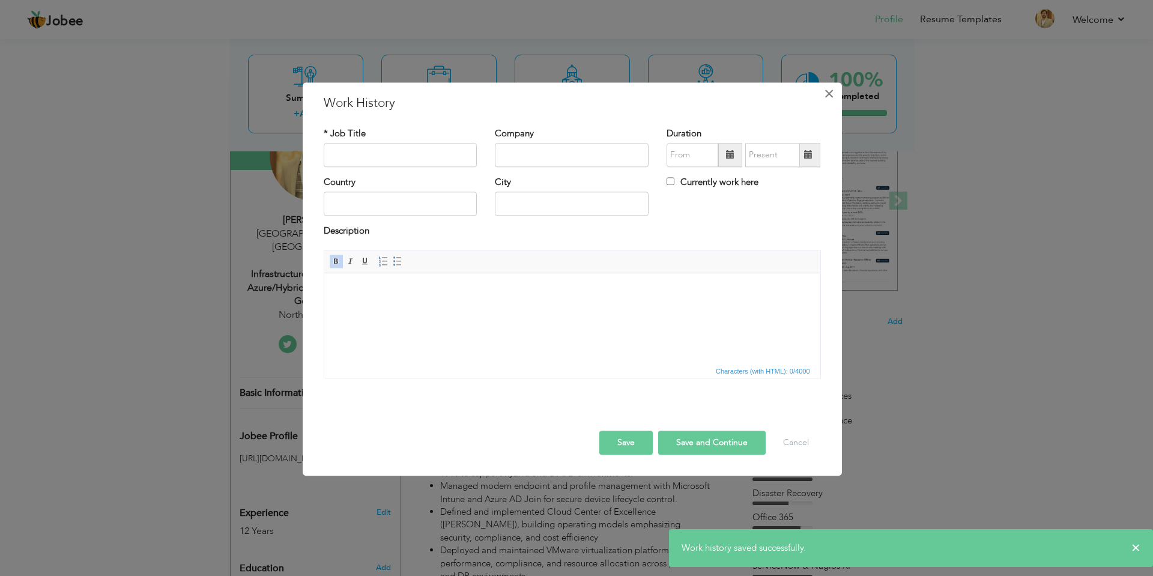
click at [829, 92] on span "×" at bounding box center [829, 94] width 10 height 22
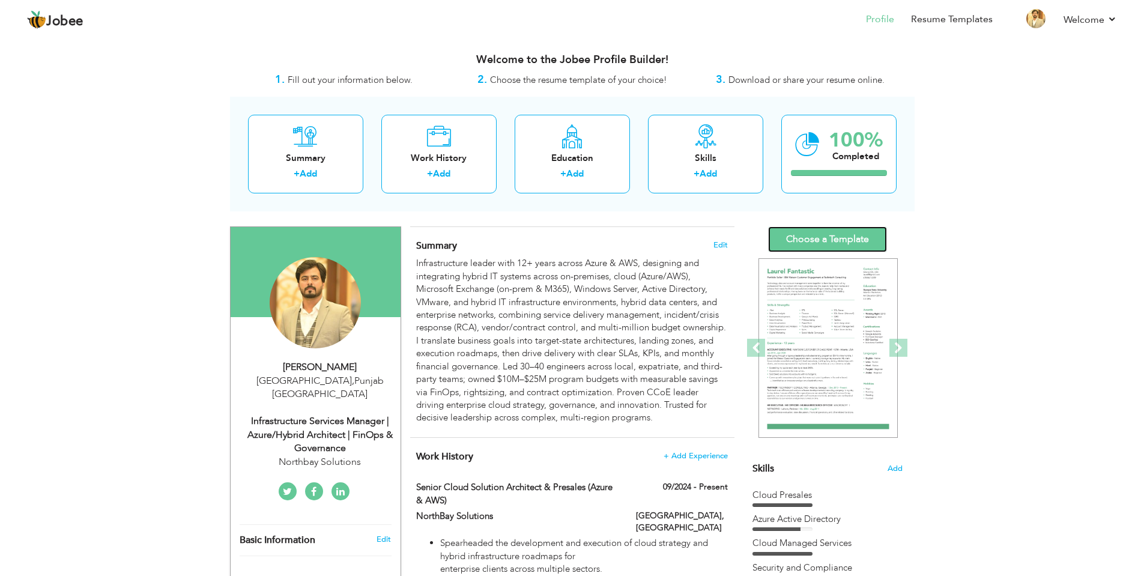
click at [840, 240] on link "Choose a Template" at bounding box center [827, 239] width 119 height 26
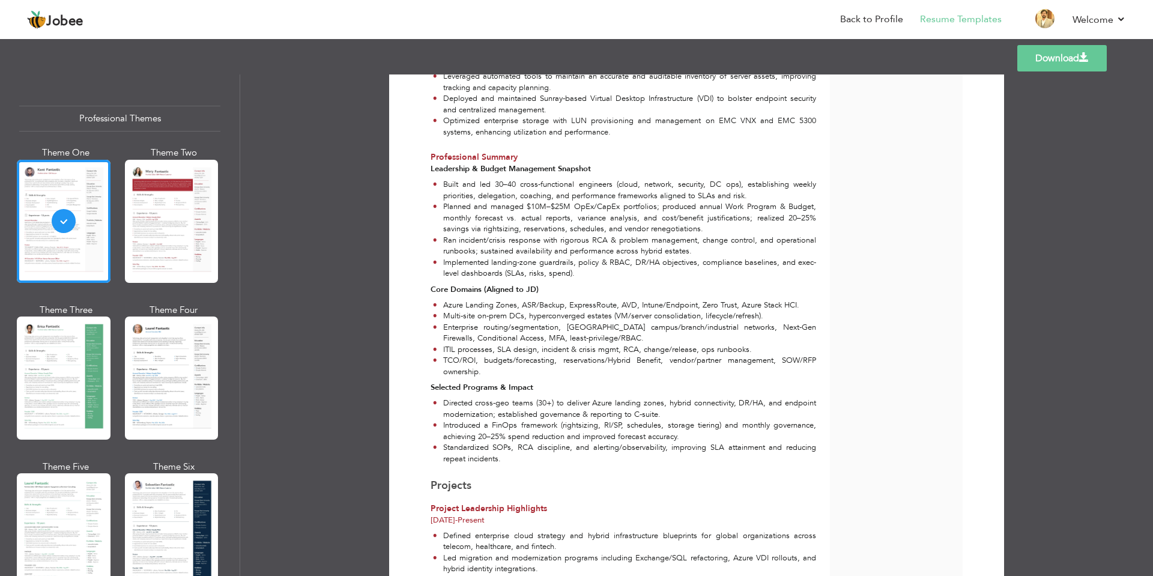
scroll to position [2101, 0]
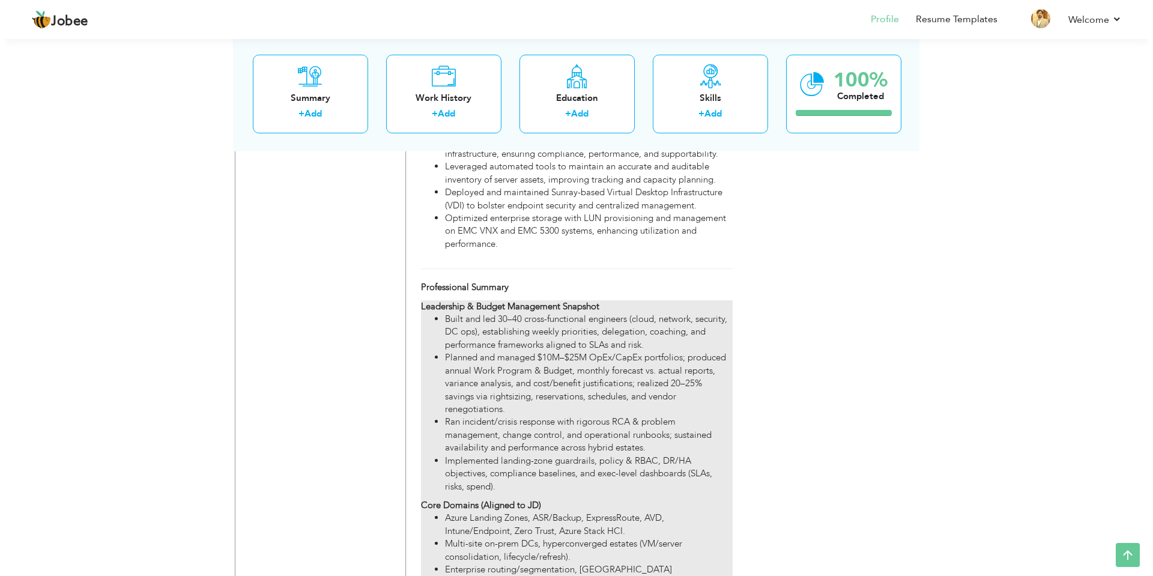
scroll to position [2581, 0]
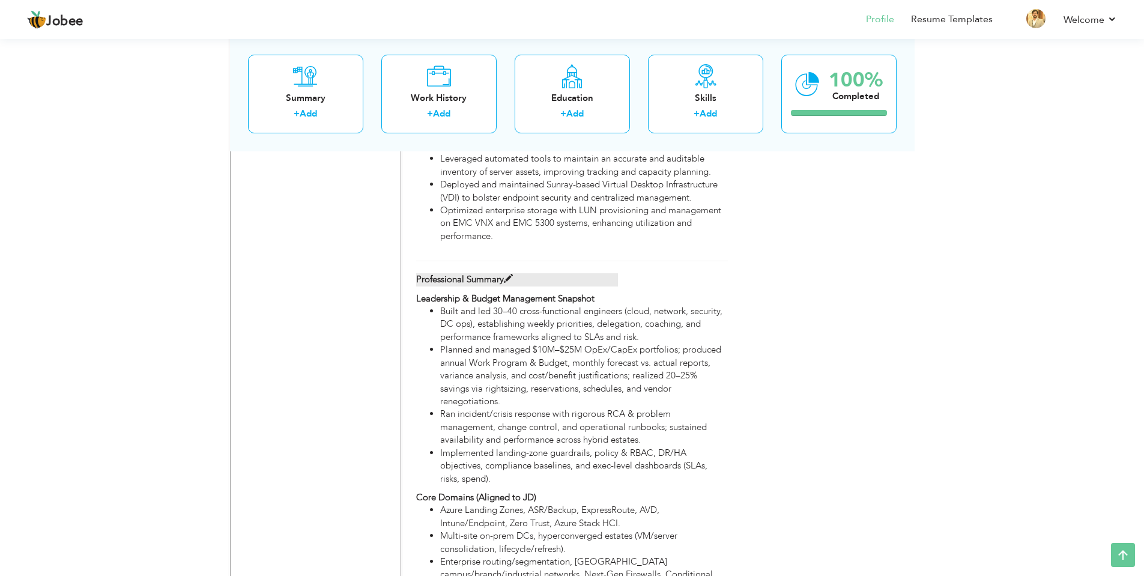
click at [508, 274] on span at bounding box center [508, 278] width 9 height 9
type input "Professional Summary"
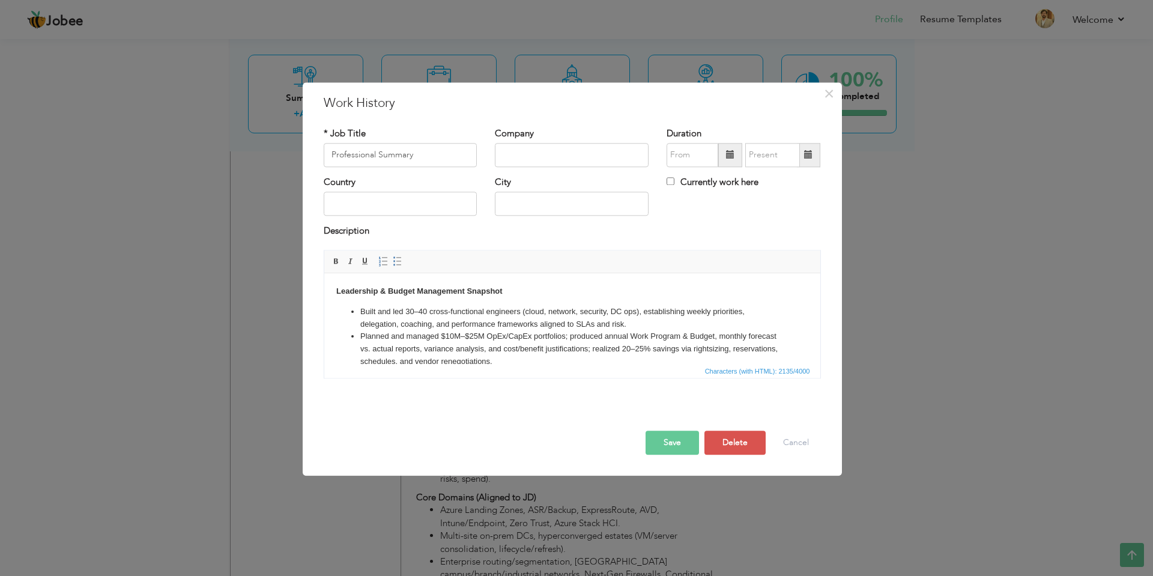
click at [599, 354] on li "Planned and managed $10M–$25M OpEx/CapEx portfolios; produced annual Work Progr…" at bounding box center [572, 348] width 424 height 37
click at [553, 345] on li "Planned and managed $10M–$25M OpEx/CapEx portfolios; produced annual Work Progr…" at bounding box center [572, 348] width 424 height 37
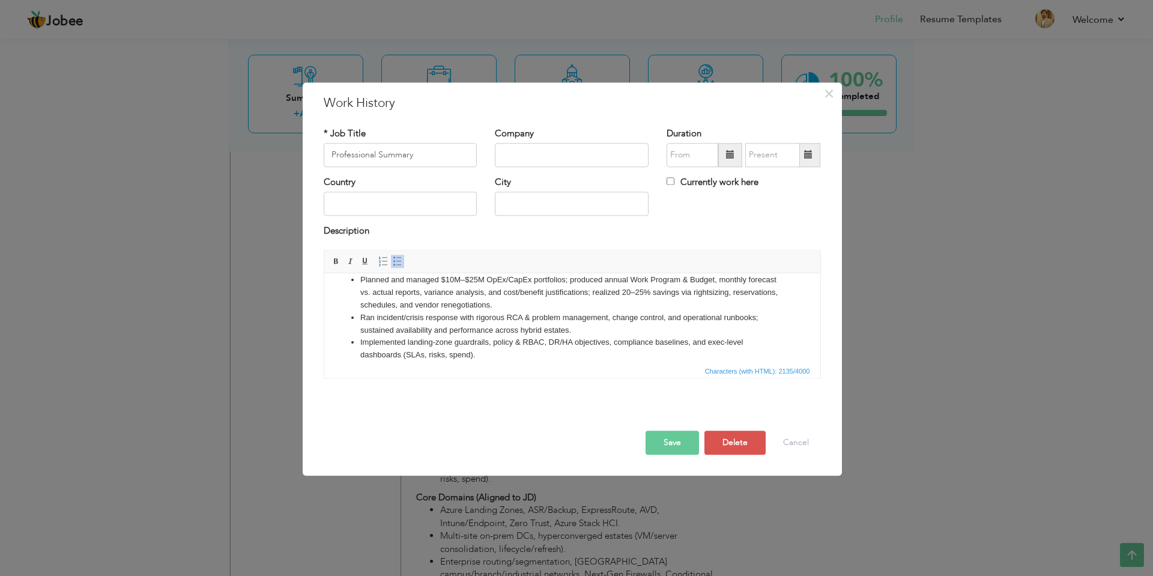
scroll to position [0, 0]
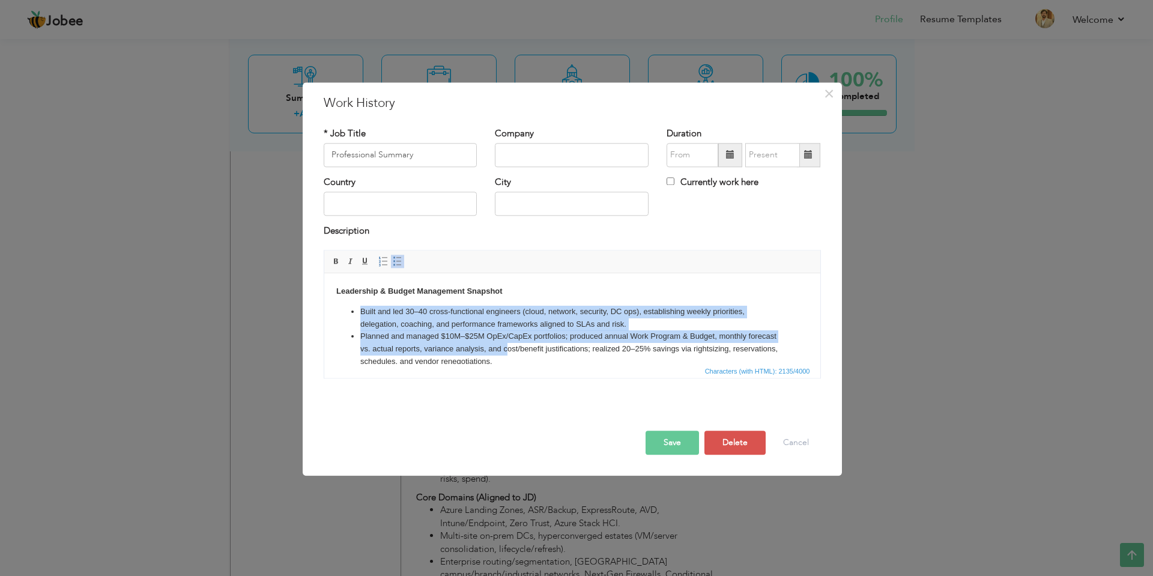
drag, startPoint x: 360, startPoint y: 310, endPoint x: 536, endPoint y: 351, distance: 180.6
click at [536, 351] on ul "Built and led 30–40 cross-functional engineers (cloud, network, security, DC op…" at bounding box center [572, 362] width 472 height 112
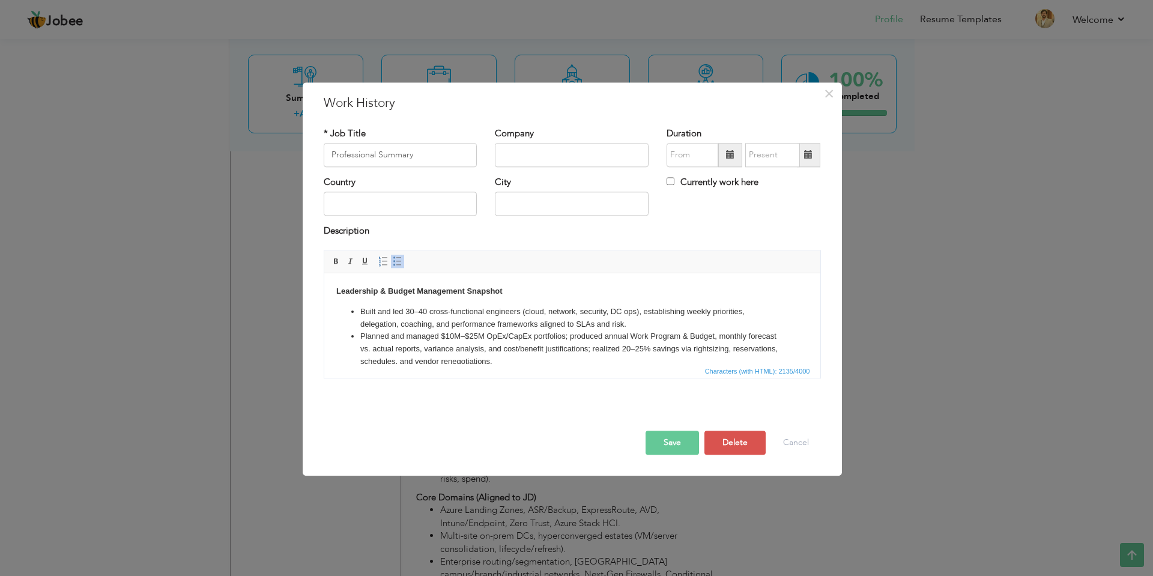
click at [549, 350] on li "Planned and managed $10M–$25M OpEx/CapEx portfolios; produced annual Work Progr…" at bounding box center [572, 348] width 424 height 37
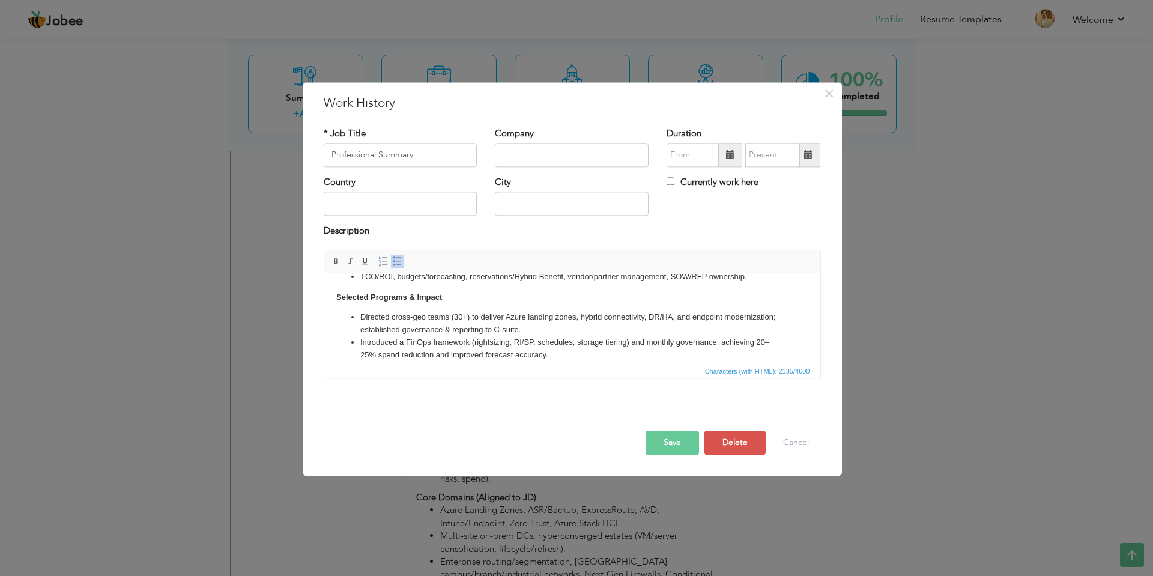
scroll to position [240, 0]
drag, startPoint x: 671, startPoint y: 181, endPoint x: 686, endPoint y: 208, distance: 31.4
click at [671, 181] on input "Currently work here" at bounding box center [670, 181] width 8 height 8
checkbox input "true"
click at [672, 447] on button "Save" at bounding box center [671, 442] width 53 height 24
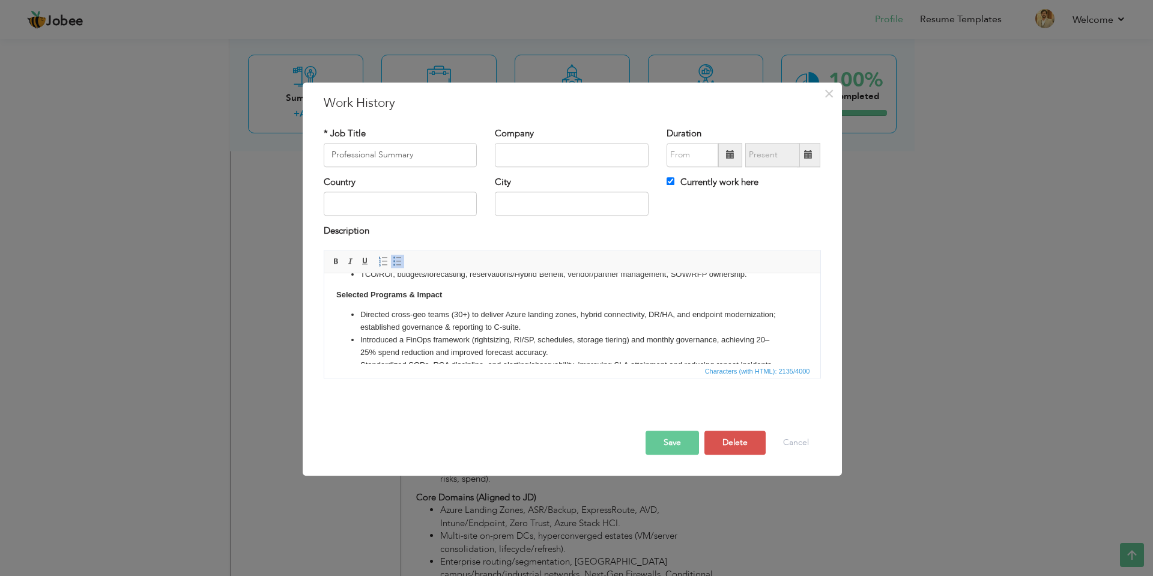
click at [729, 155] on span at bounding box center [730, 155] width 8 height 8
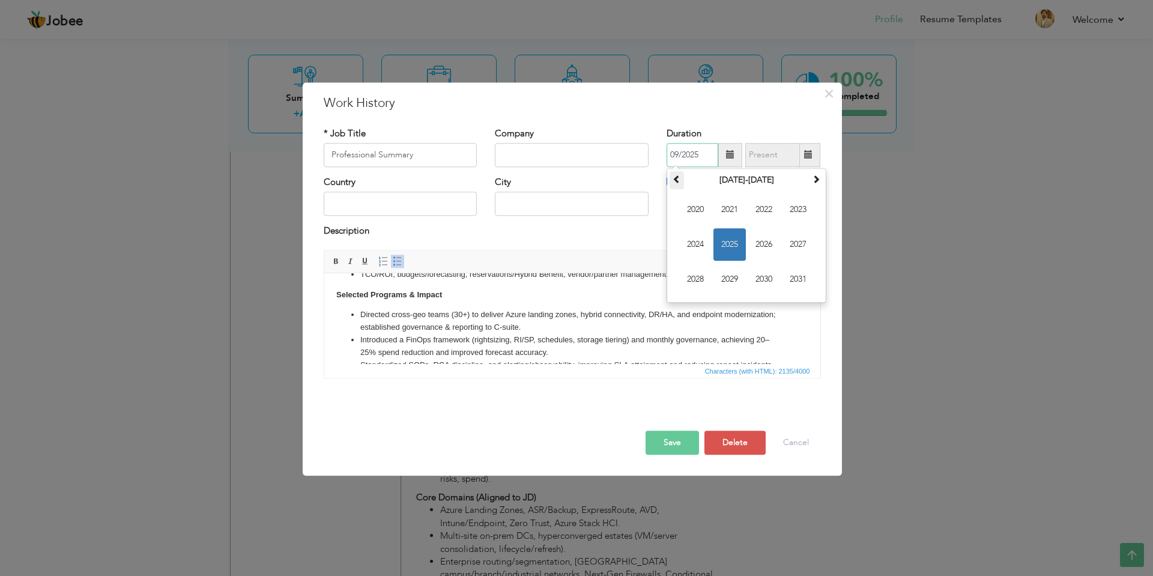
click at [676, 178] on span at bounding box center [676, 179] width 8 height 8
click at [693, 242] on span "2014" at bounding box center [695, 244] width 32 height 32
click at [663, 435] on button "Save" at bounding box center [671, 442] width 53 height 24
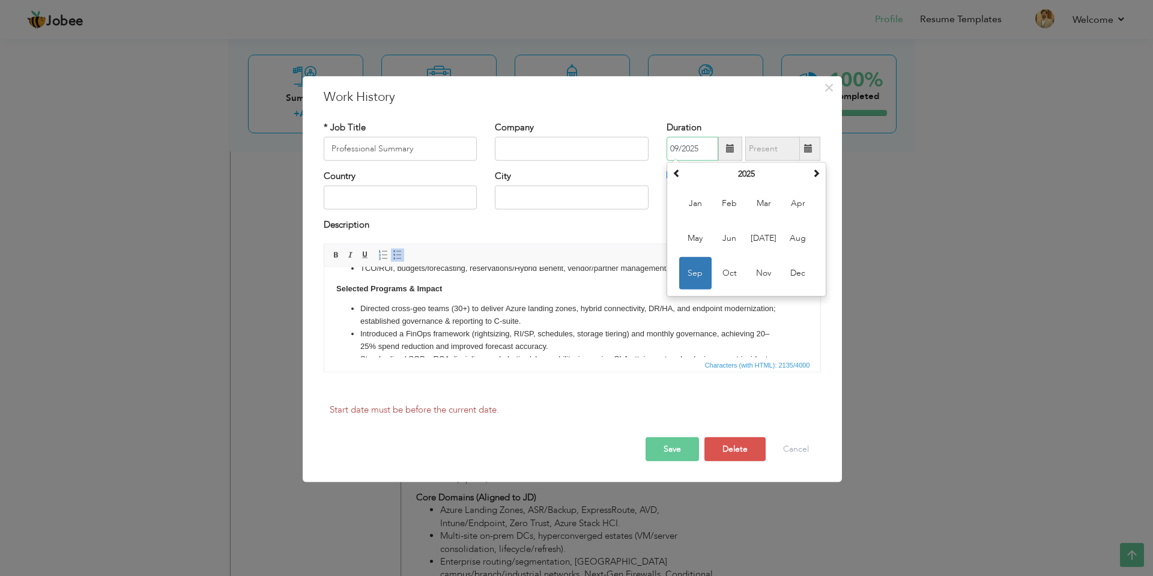
click at [697, 275] on span "Sep" at bounding box center [695, 273] width 32 height 32
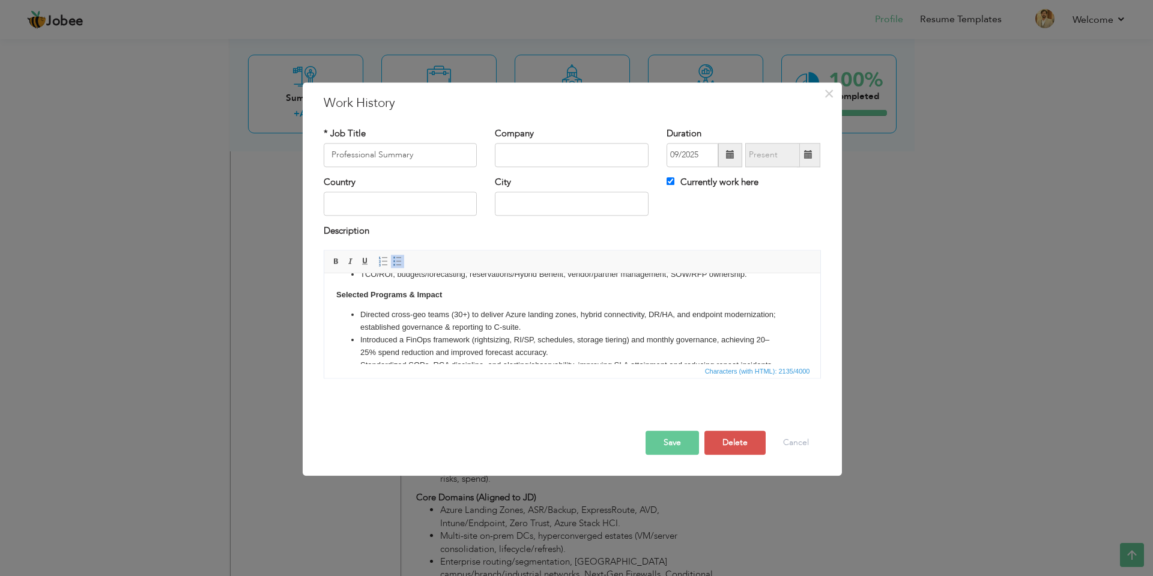
click at [677, 448] on button "Save" at bounding box center [671, 442] width 53 height 24
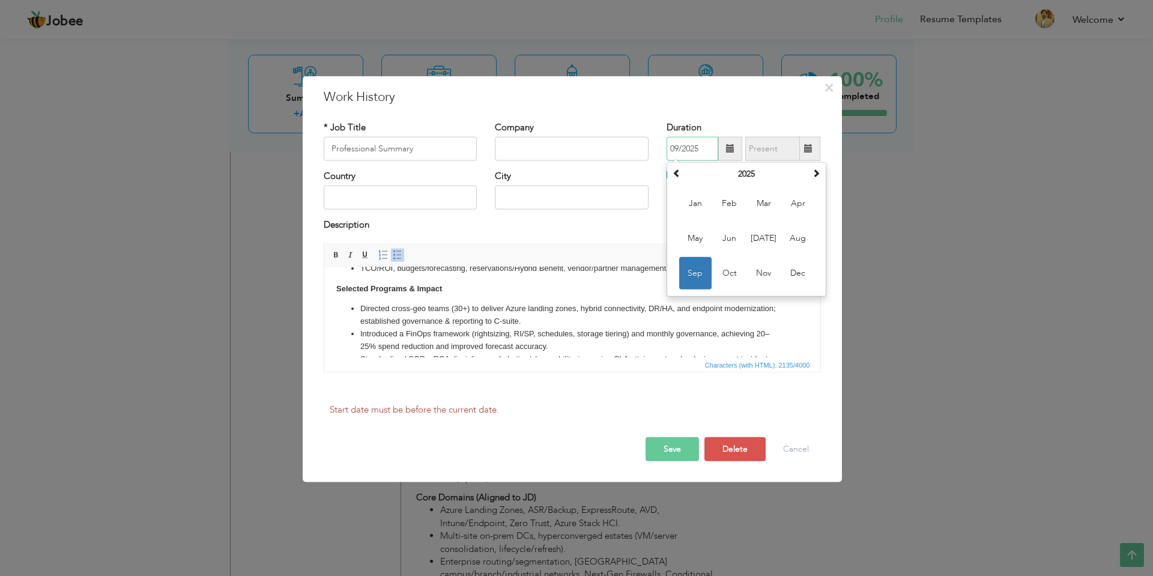
click at [688, 272] on span "Sep" at bounding box center [695, 273] width 32 height 32
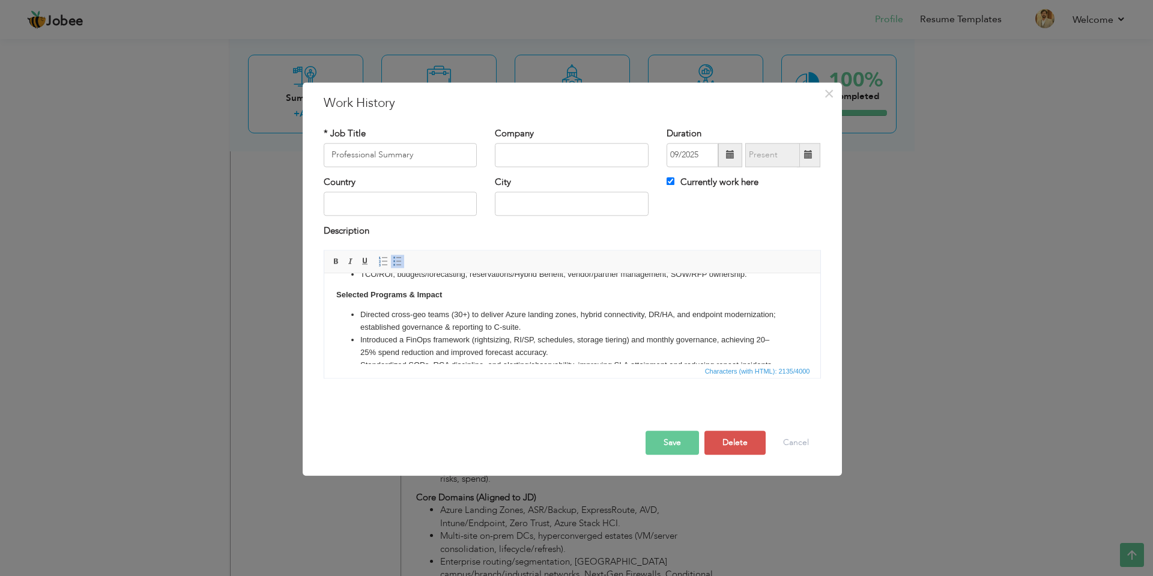
click at [729, 154] on span at bounding box center [730, 155] width 8 height 8
click at [680, 177] on span at bounding box center [676, 179] width 8 height 8
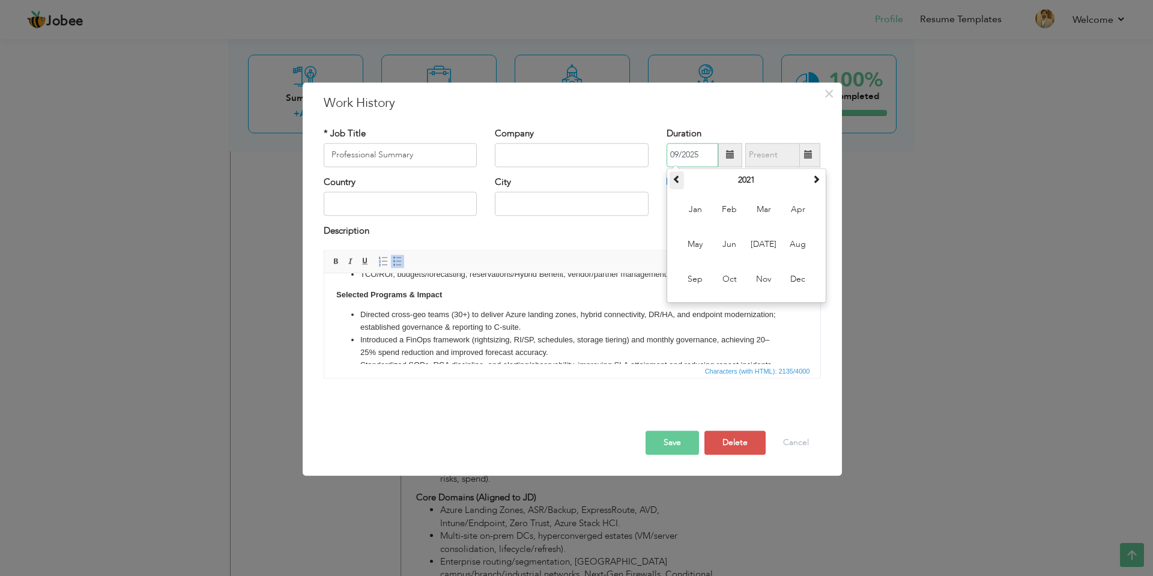
click at [680, 177] on span at bounding box center [676, 179] width 8 height 8
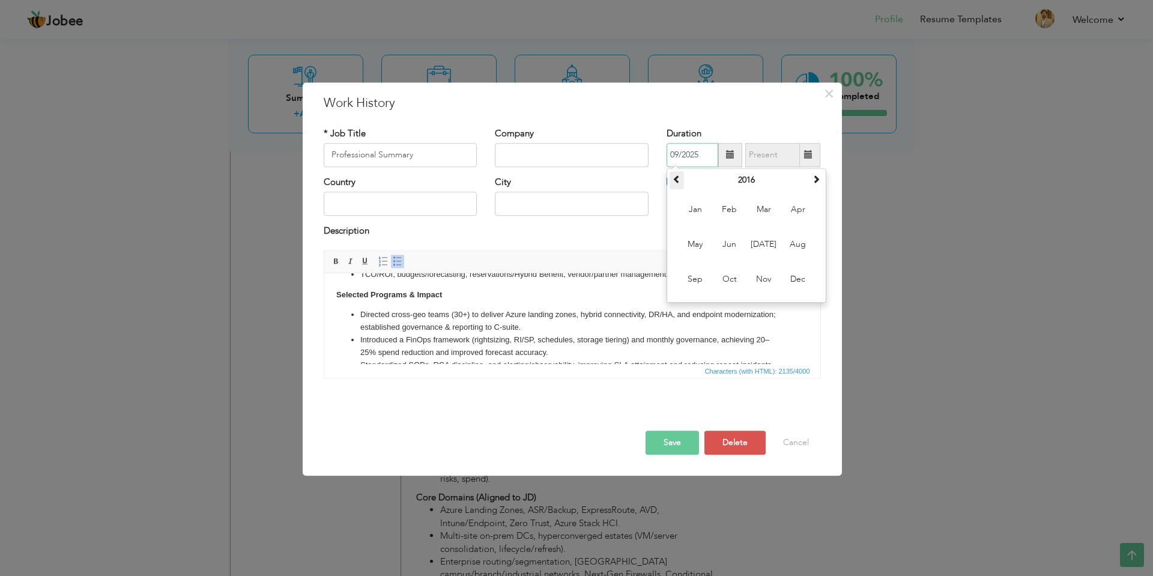
click at [680, 177] on span at bounding box center [676, 179] width 8 height 8
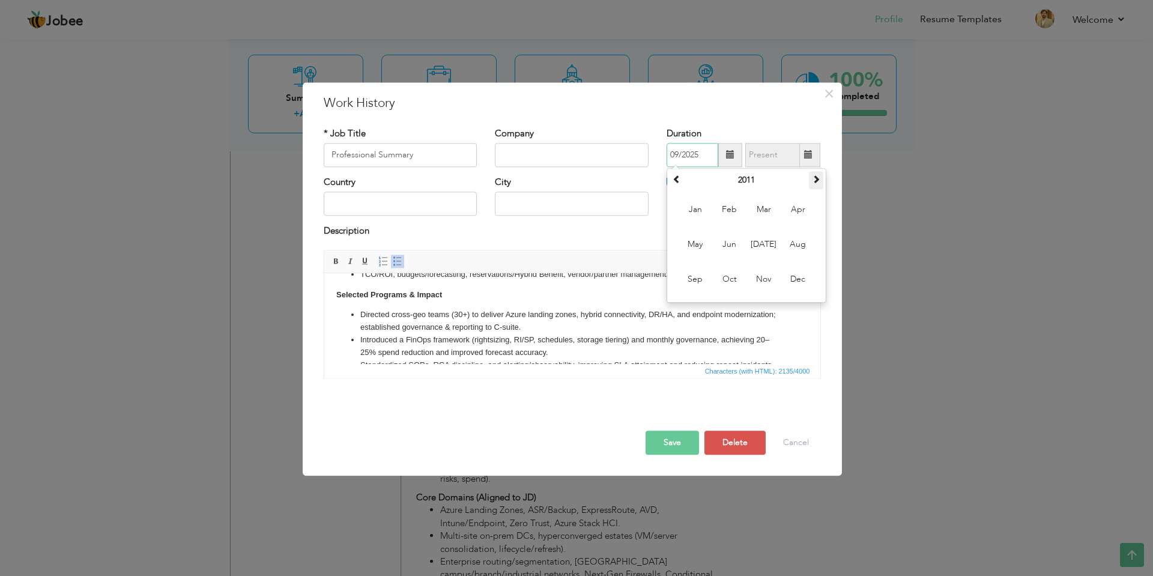
click at [814, 178] on span at bounding box center [816, 179] width 8 height 8
click at [804, 278] on span "Dec" at bounding box center [798, 279] width 32 height 32
type input "12/2013"
click at [675, 446] on button "Save" at bounding box center [671, 442] width 53 height 24
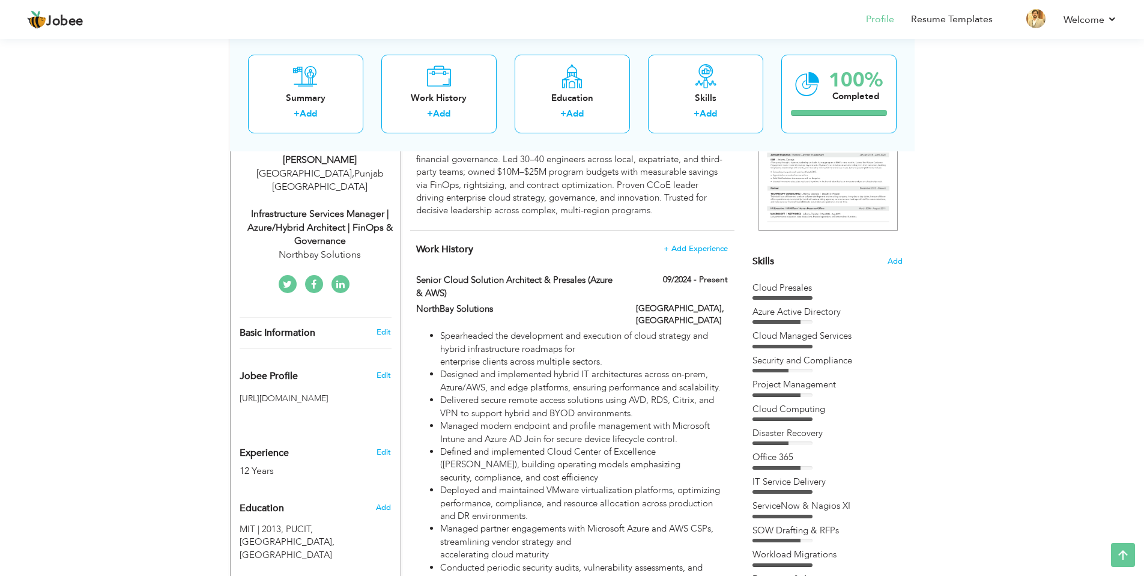
scroll to position [192, 0]
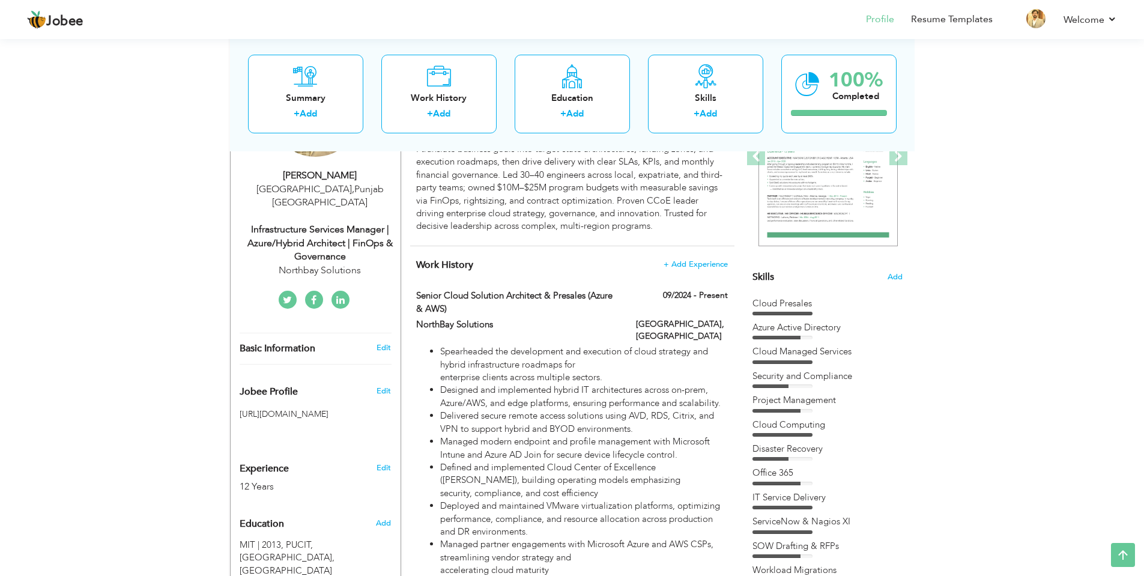
click at [346, 264] on div "Northbay Solutions" at bounding box center [320, 271] width 161 height 14
select select "number:166"
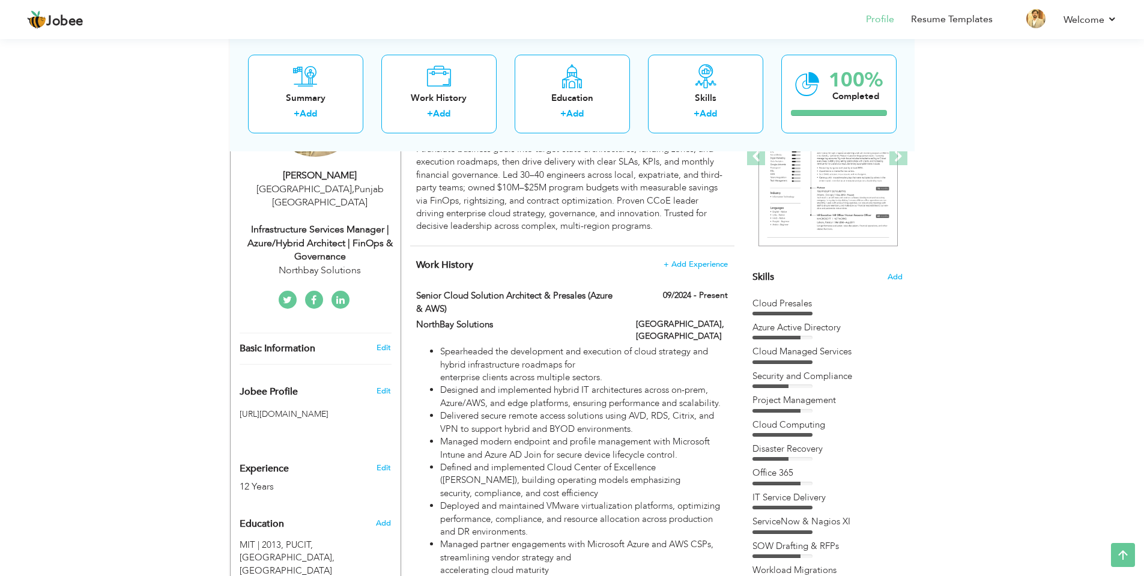
select select "number:14"
type input "Northbay Solutions"
type input "Infrastructure Services Manager | Azure/Hybrid Architect | FinOps & Governance"
type input "https://www.linkedin.com/in/connectwithnaveed/"
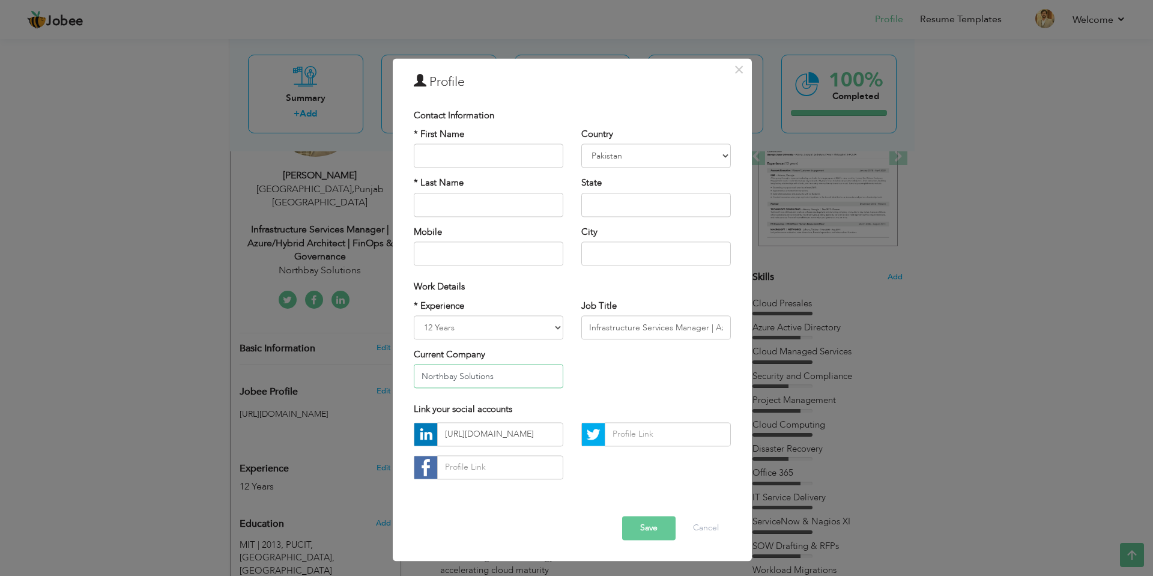
drag, startPoint x: 498, startPoint y: 376, endPoint x: 418, endPoint y: 376, distance: 79.8
click at [418, 376] on input "Northbay Solutions" at bounding box center [488, 376] width 149 height 24
click at [653, 529] on button "Save" at bounding box center [648, 528] width 53 height 24
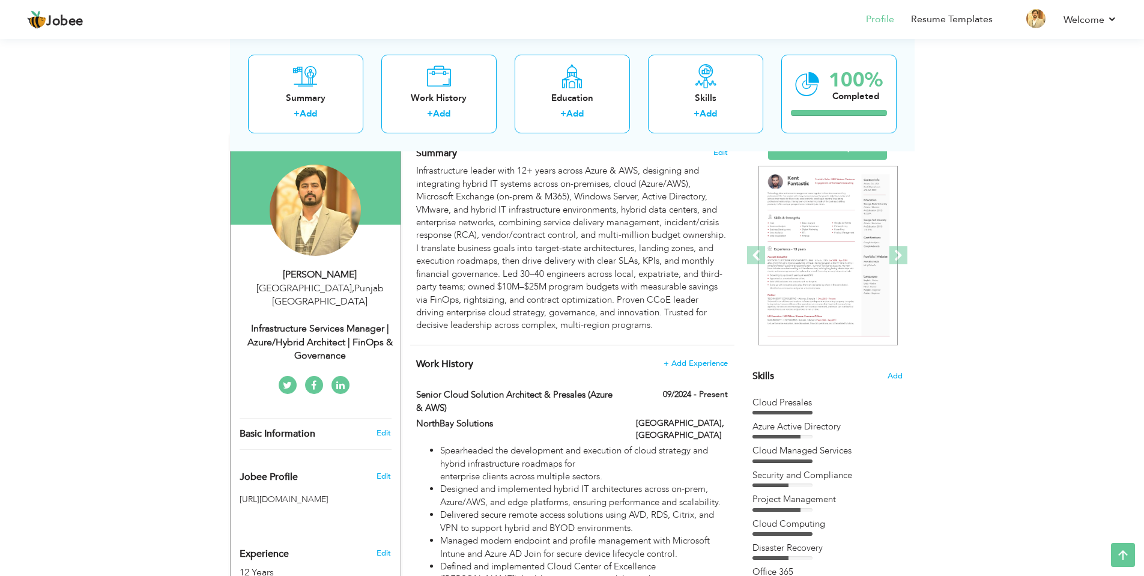
scroll to position [71, 0]
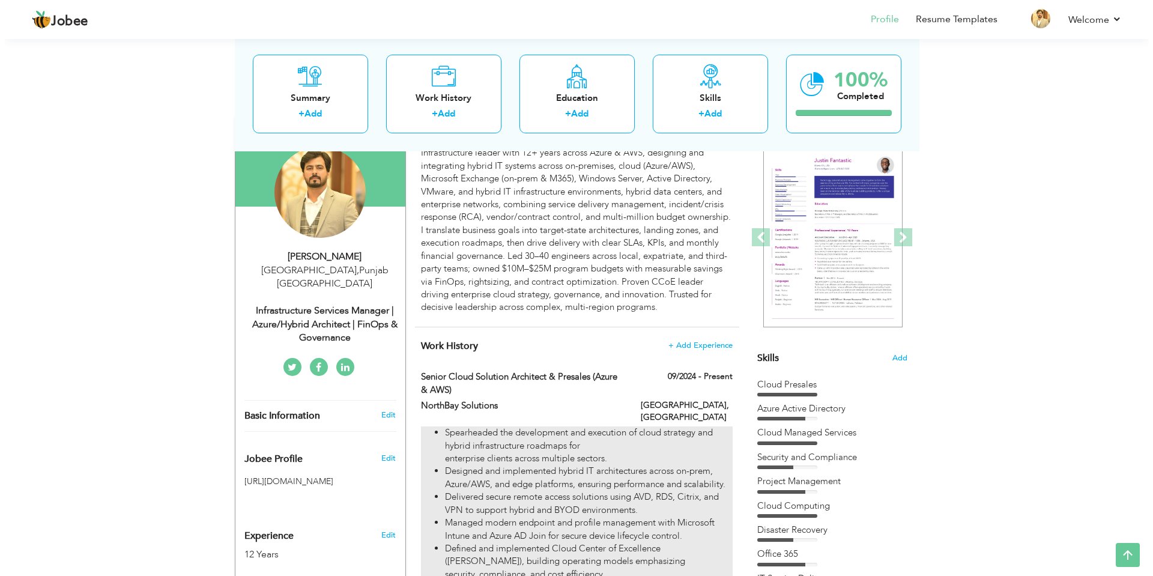
scroll to position [131, 0]
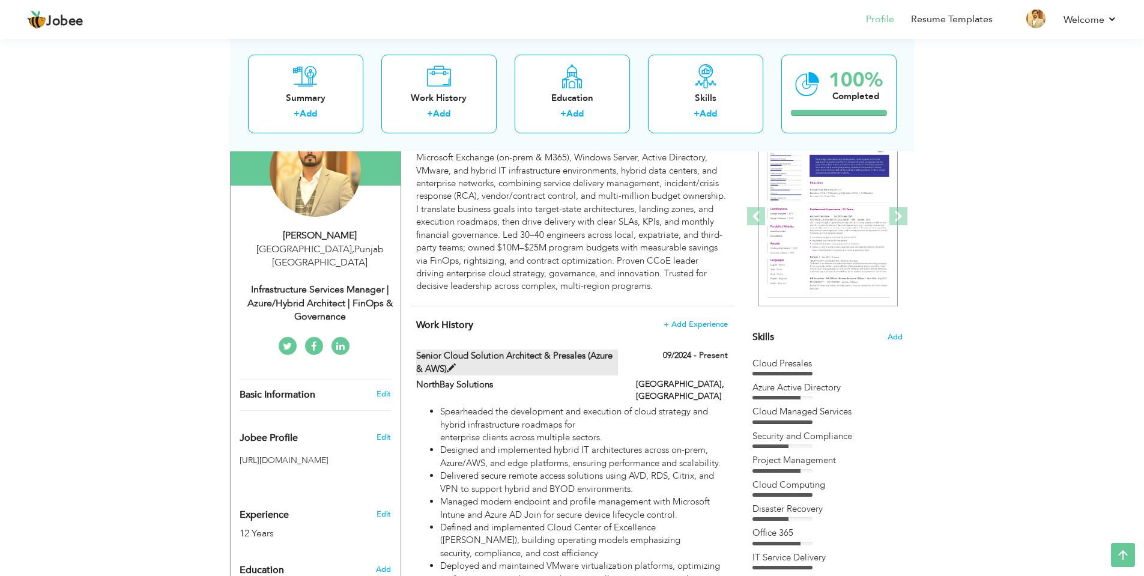
click at [452, 364] on span at bounding box center [451, 368] width 9 height 9
type input "Senior Cloud Solution Architect & Presales (Azure & AWS)"
type input "NorthBay Solutions"
type input "09/2024"
type input "[GEOGRAPHIC_DATA]"
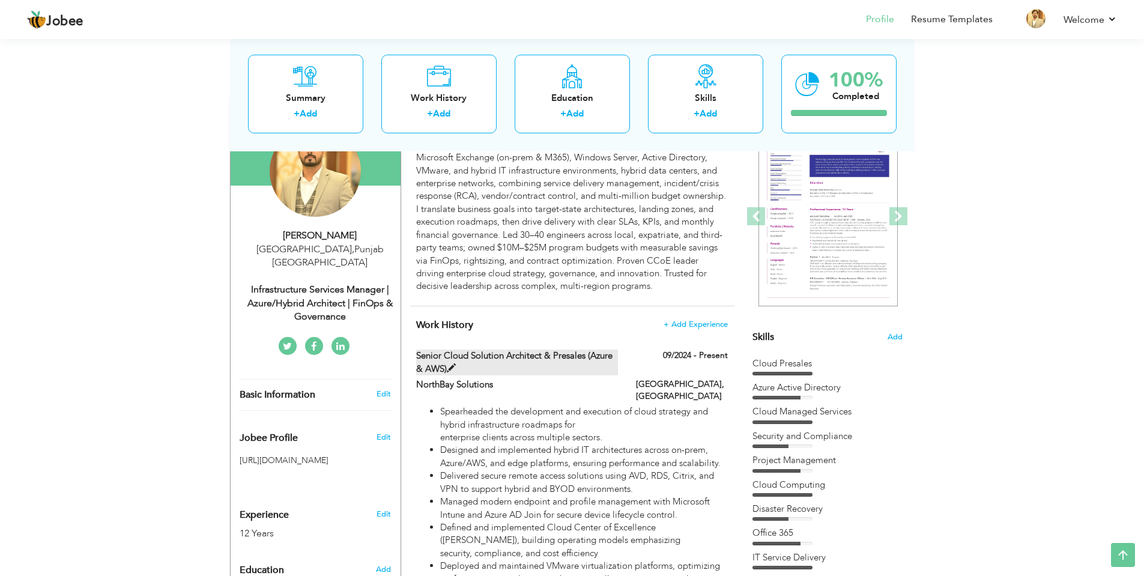
type input "[GEOGRAPHIC_DATA]"
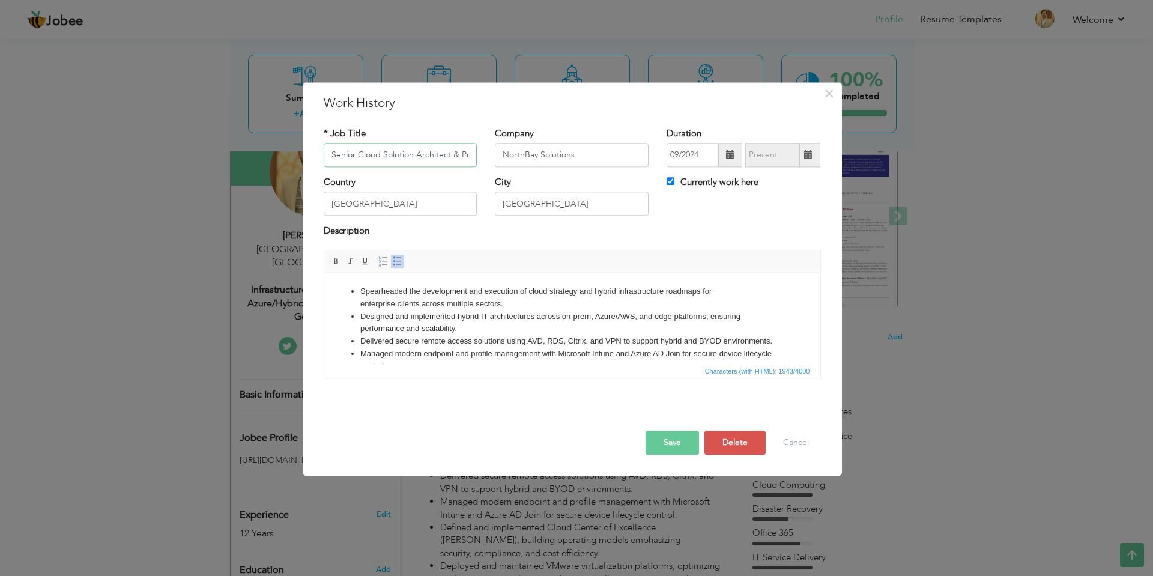
scroll to position [0, 76]
click at [363, 288] on li "Spearheaded the development and execution of cloud strategy and hybrid infrastr…" at bounding box center [572, 297] width 424 height 25
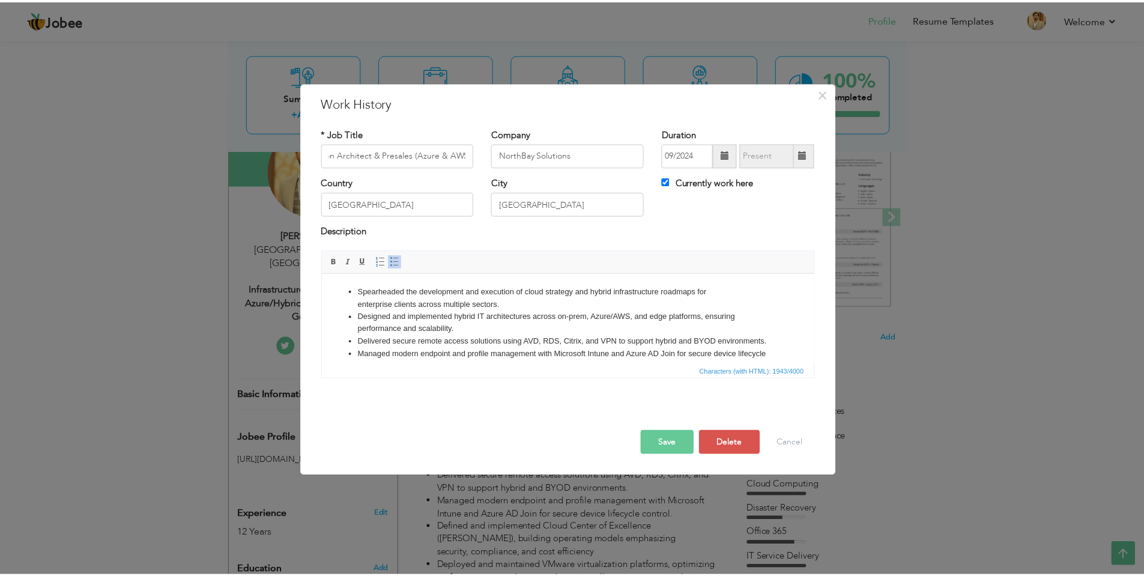
scroll to position [0, 0]
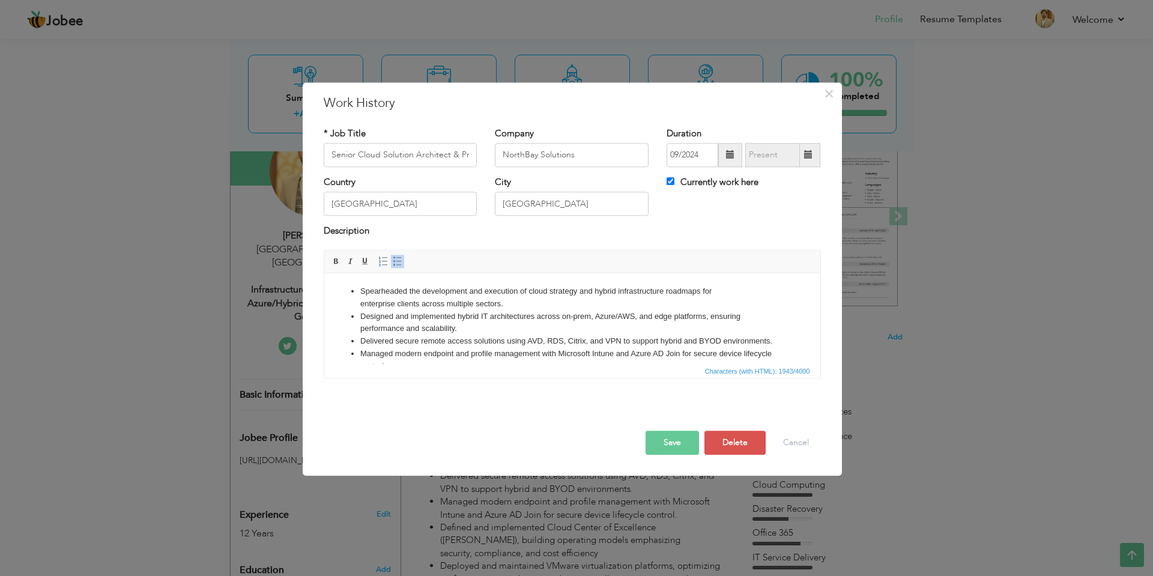
click at [360, 288] on li "Spearheaded the development and execution of cloud strategy and hybrid infrastr…" at bounding box center [572, 297] width 424 height 25
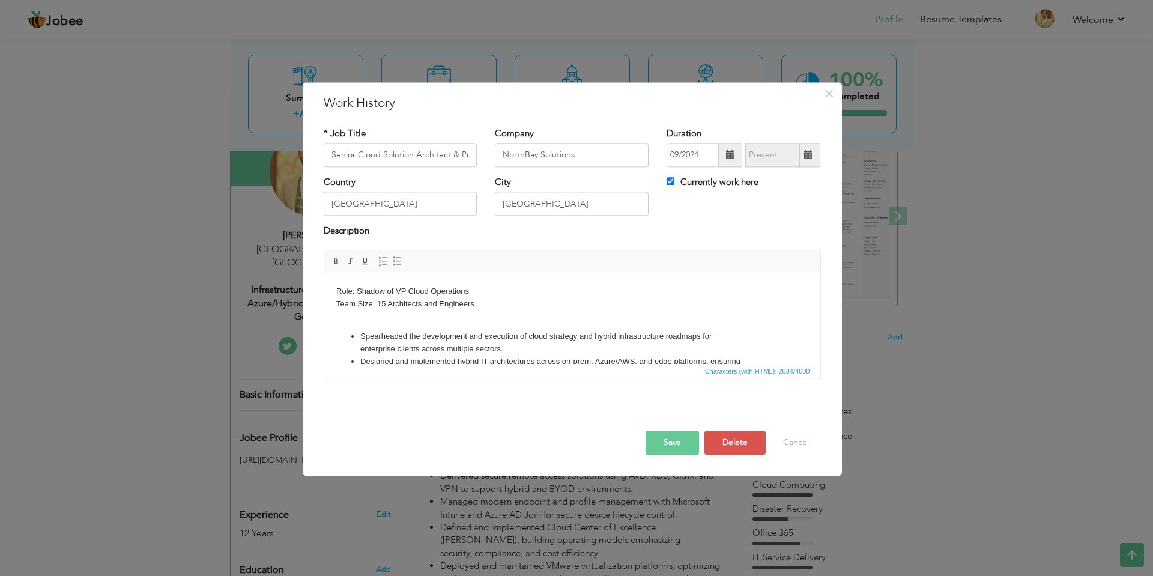
click at [490, 306] on body "Role: Shadow of VP Cloud Operations Team Size: 15 Architects and Engineers ​​​​…" at bounding box center [572, 445] width 472 height 320
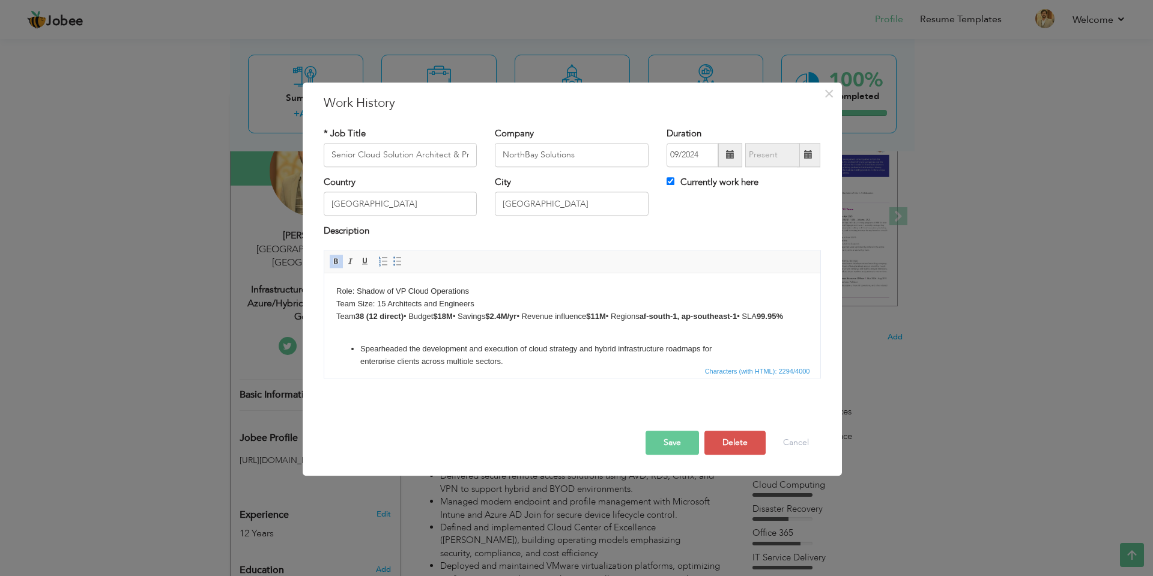
click at [377, 317] on strong "38 (12 direct)" at bounding box center [379, 316] width 48 height 9
click at [403, 318] on strong "38 (12 direct)" at bounding box center [379, 316] width 48 height 9
click at [331, 333] on html "Role: Shadow of VP Cloud Operations Team Size: 15 Architects and Engineers Team…" at bounding box center [572, 451] width 496 height 357
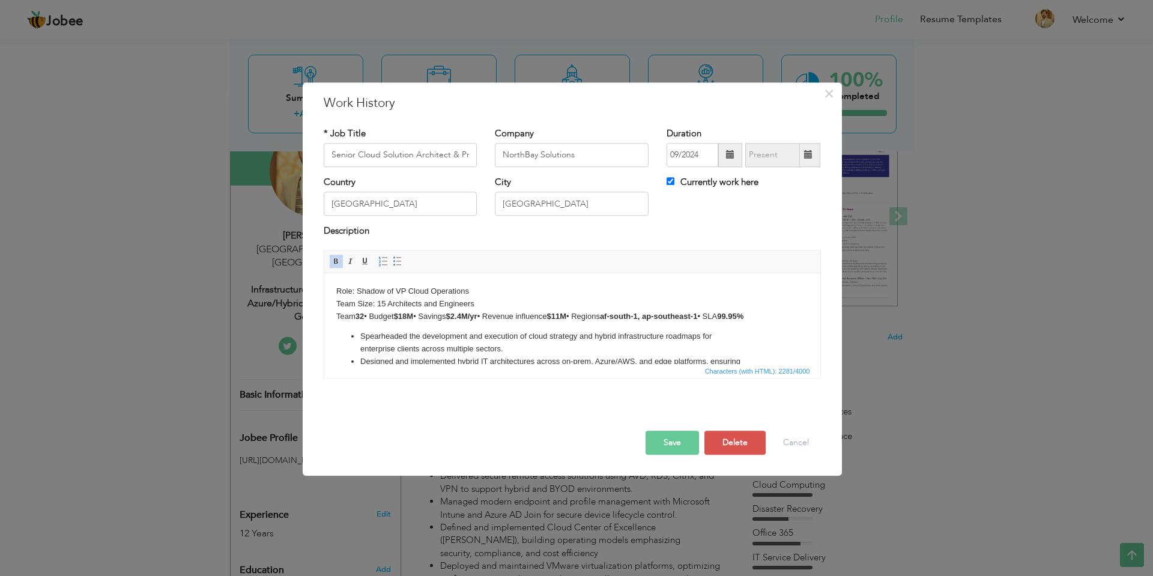
click at [663, 446] on button "Save" at bounding box center [671, 442] width 53 height 24
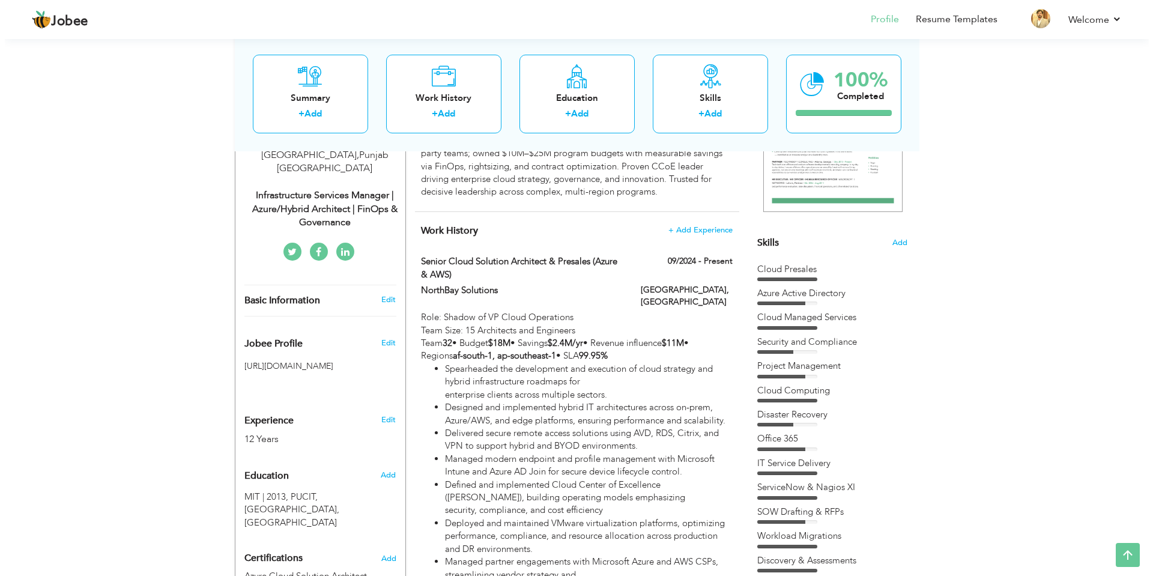
scroll to position [252, 0]
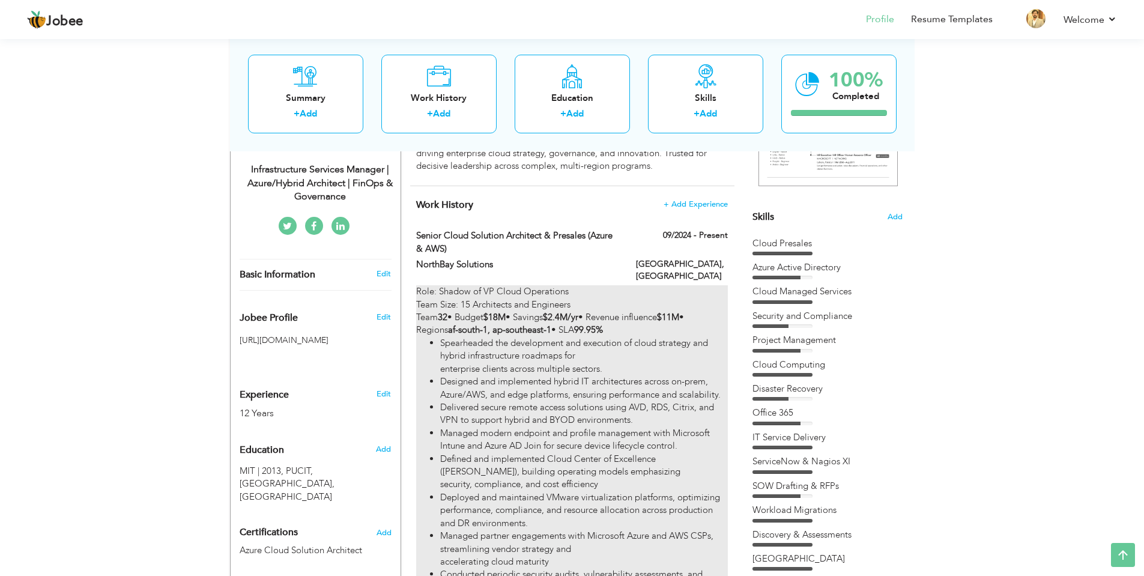
click at [644, 307] on div "Role: Shadow of VP Cloud Operations Team Size: 15 Architects and Engineers Team…" at bounding box center [571, 535] width 311 height 501
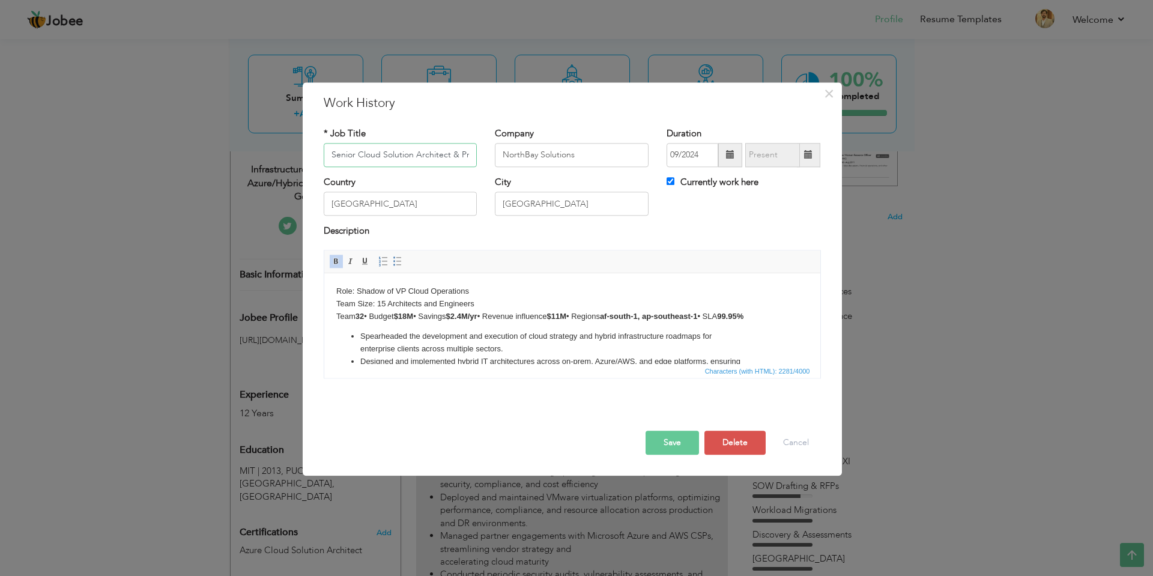
scroll to position [0, 76]
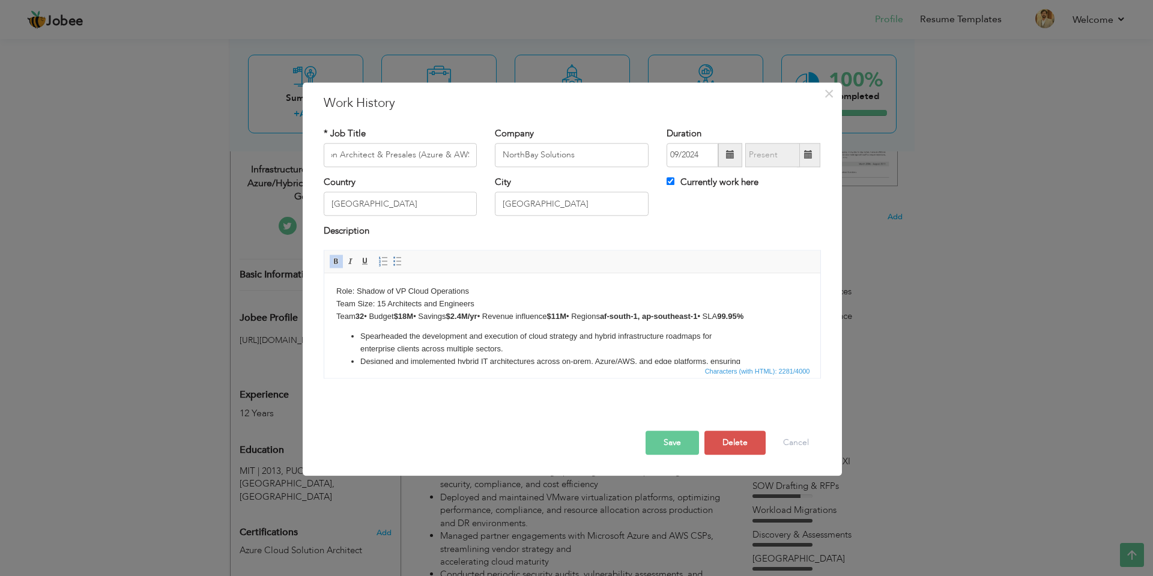
click at [773, 315] on body "Role: Shadow of VP Cloud Operations Team Size: 15 Architects and Engineers Team…" at bounding box center [572, 445] width 472 height 320
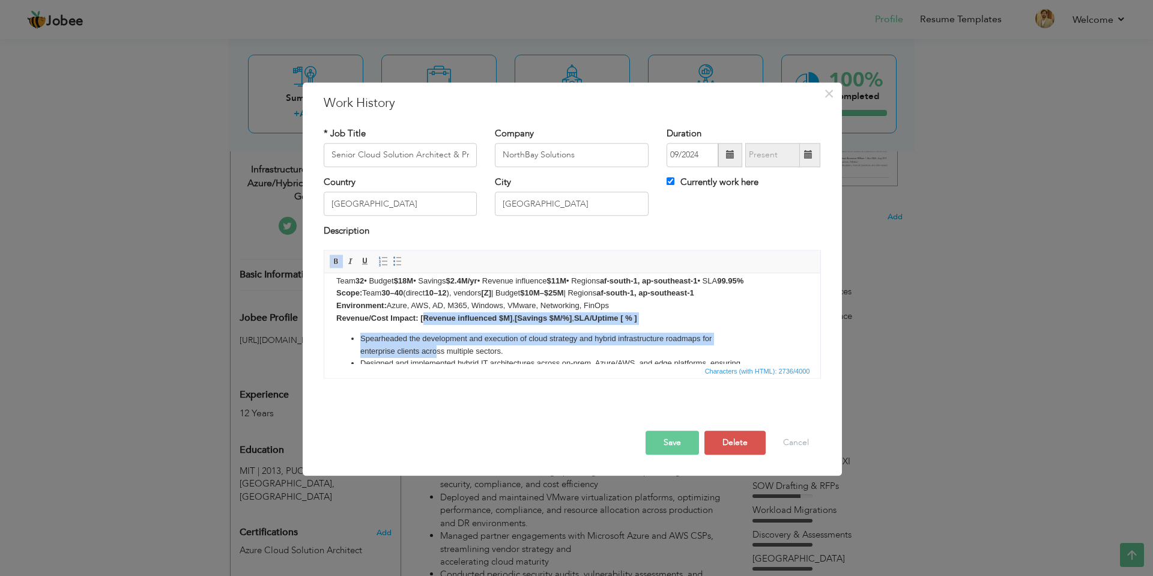
scroll to position [41, 0]
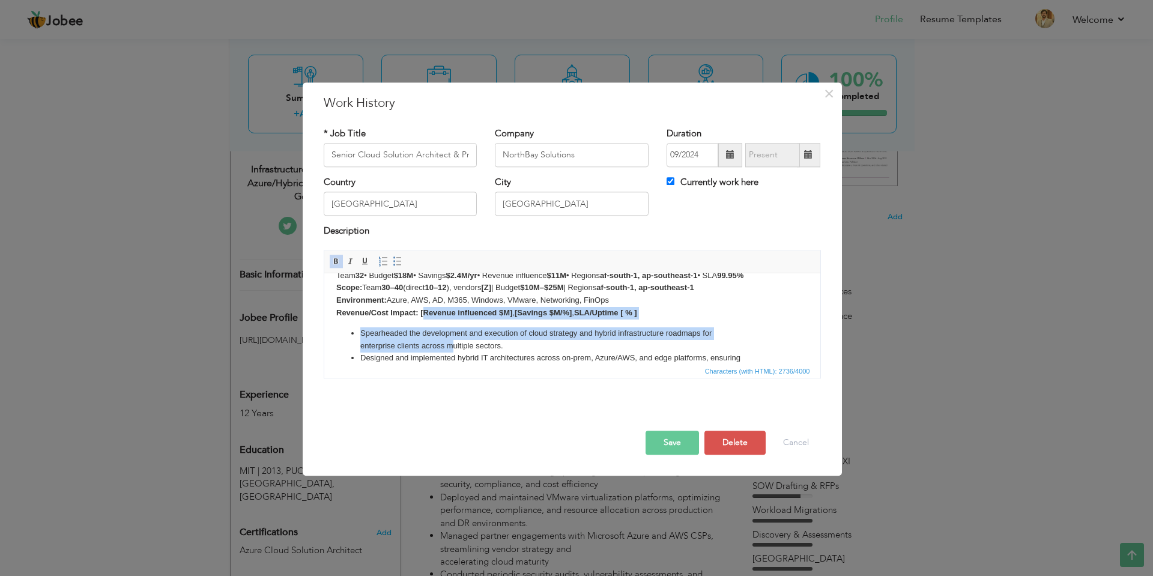
drag, startPoint x: 424, startPoint y: 354, endPoint x: 450, endPoint y: 350, distance: 26.7
click at [450, 350] on body "Role: Shadow of VP Cloud Operations Team Size: 15 Architects and Engineers Team…" at bounding box center [572, 422] width 472 height 357
click at [434, 322] on body "Role: Shadow of VP Cloud Operations Team Size: 15 Architects and Engineers Team…" at bounding box center [572, 422] width 472 height 357
click at [462, 321] on body "Role: Shadow of VP Cloud Operations Team Size: 15 Architects and Engineers Team…" at bounding box center [572, 422] width 472 height 357
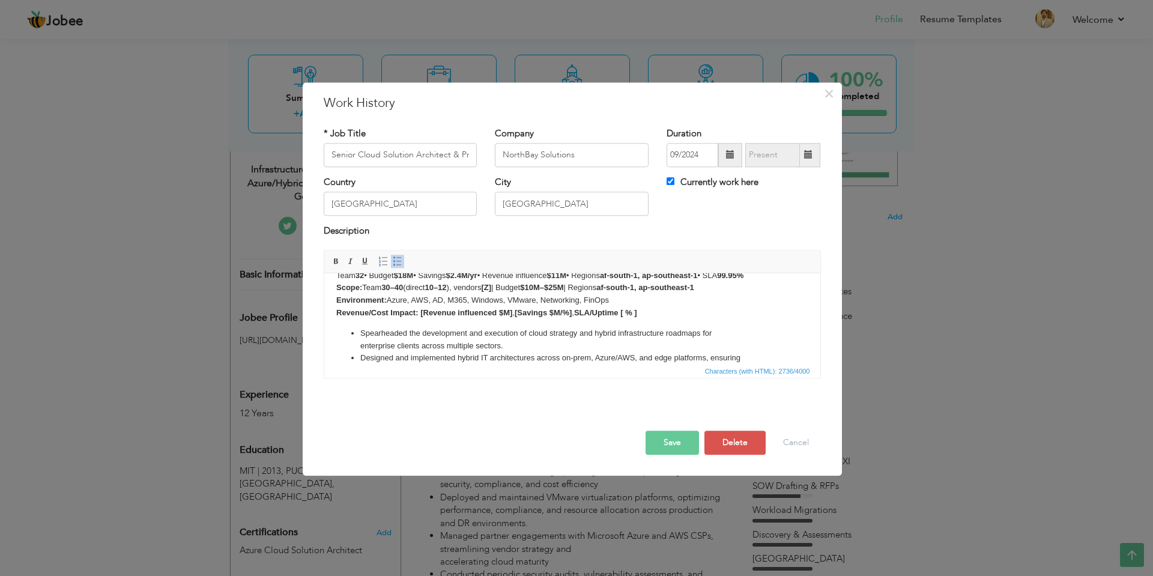
scroll to position [0, 0]
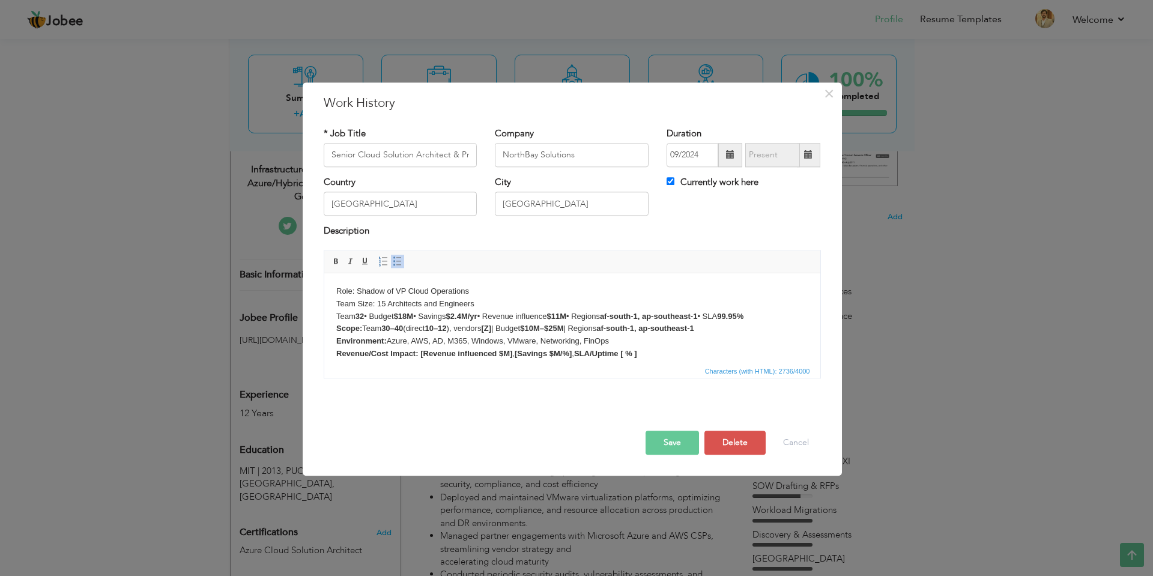
click at [498, 352] on strong "[Revenue influenced $M]" at bounding box center [466, 353] width 92 height 9
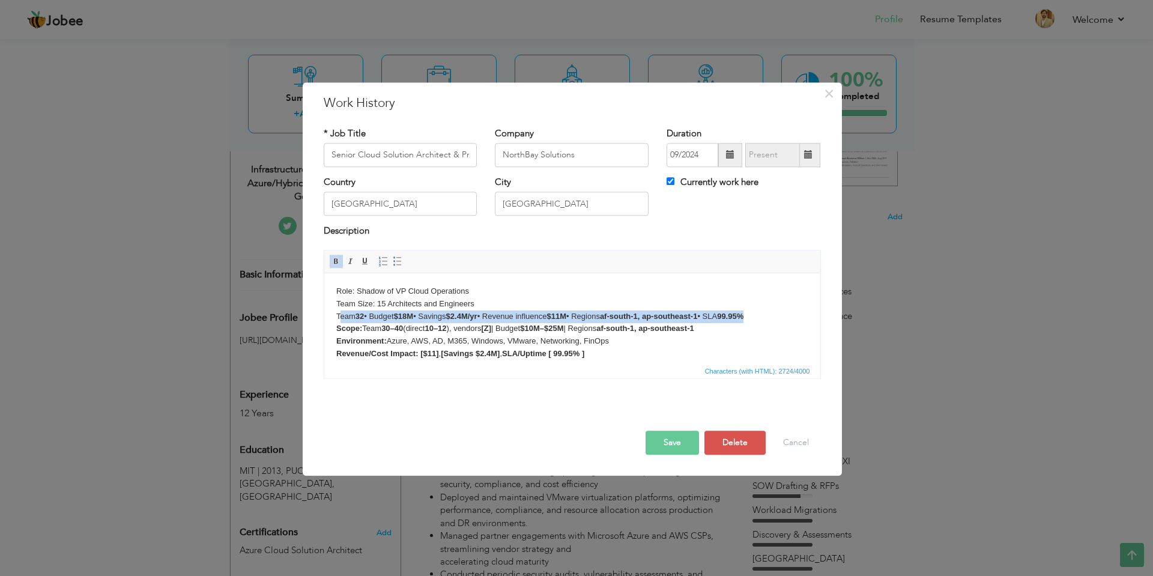
drag, startPoint x: 337, startPoint y: 316, endPoint x: 770, endPoint y: 315, distance: 432.8
click at [770, 315] on body "Role: Shadow of VP Cloud Operations Team Size: 15 Architects and Engineers Team…" at bounding box center [572, 463] width 472 height 357
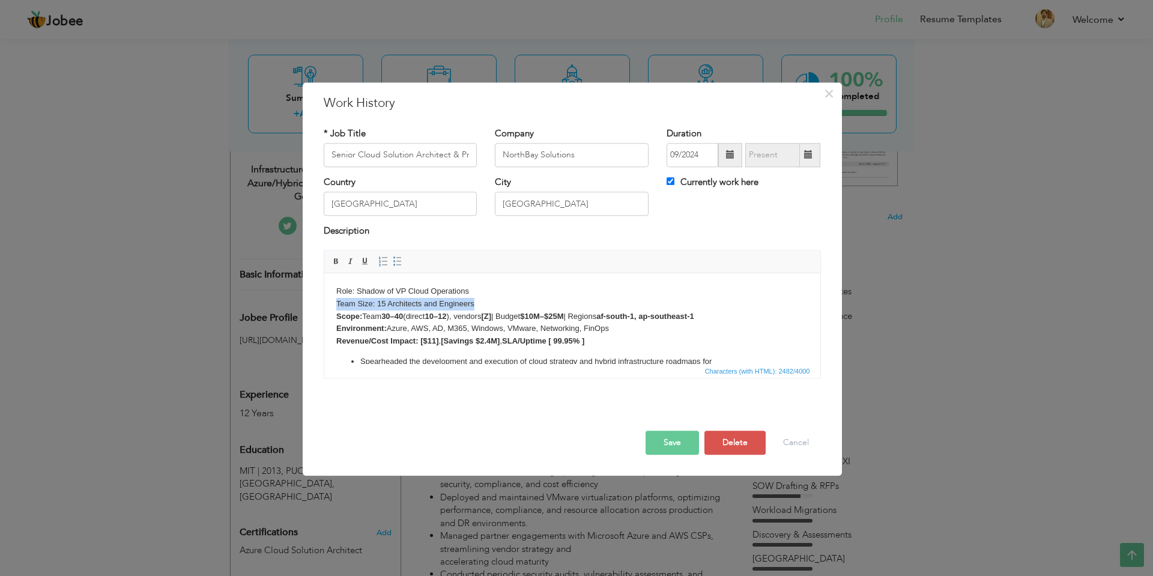
drag, startPoint x: 475, startPoint y: 299, endPoint x: 335, endPoint y: 307, distance: 140.1
click at [336, 307] on body "Role: Shadow of VP Cloud Operations Team Size: 15 Architects and Engineers Scop…" at bounding box center [572, 457] width 472 height 345
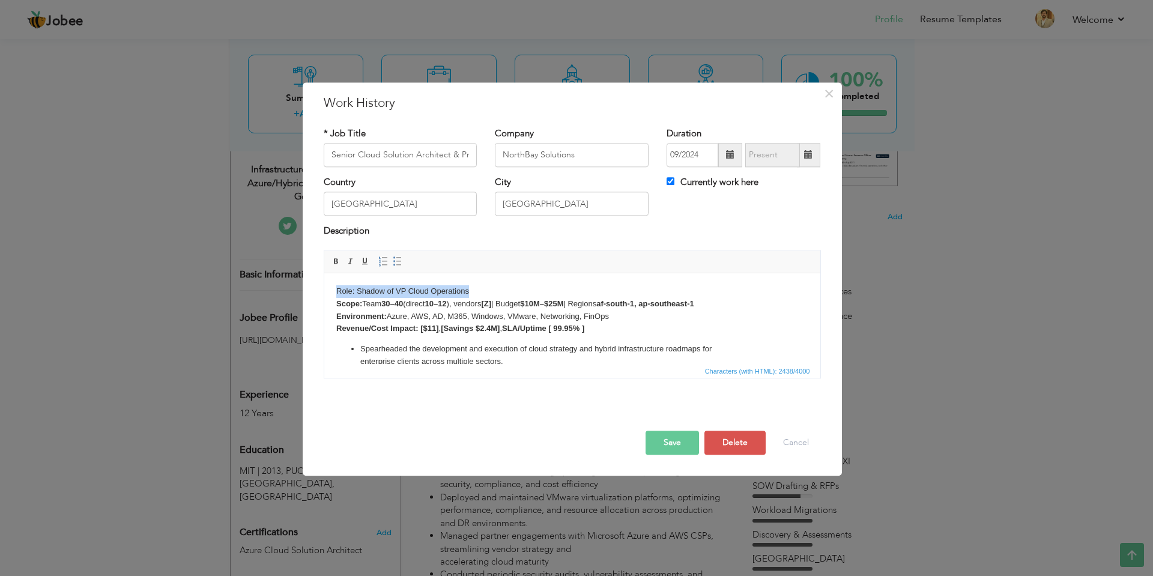
drag, startPoint x: 466, startPoint y: 290, endPoint x: 336, endPoint y: 295, distance: 129.8
click at [336, 295] on body "Role: Shadow of VP Cloud Operations Scope: Team 30–40 (direct 10–12 ), vendors …" at bounding box center [572, 451] width 472 height 333
click at [600, 325] on body "Role: Shadow of VP Cloud Operations Scope: Team 30–40 (direct 10–12 ), vendors …" at bounding box center [572, 451] width 472 height 333
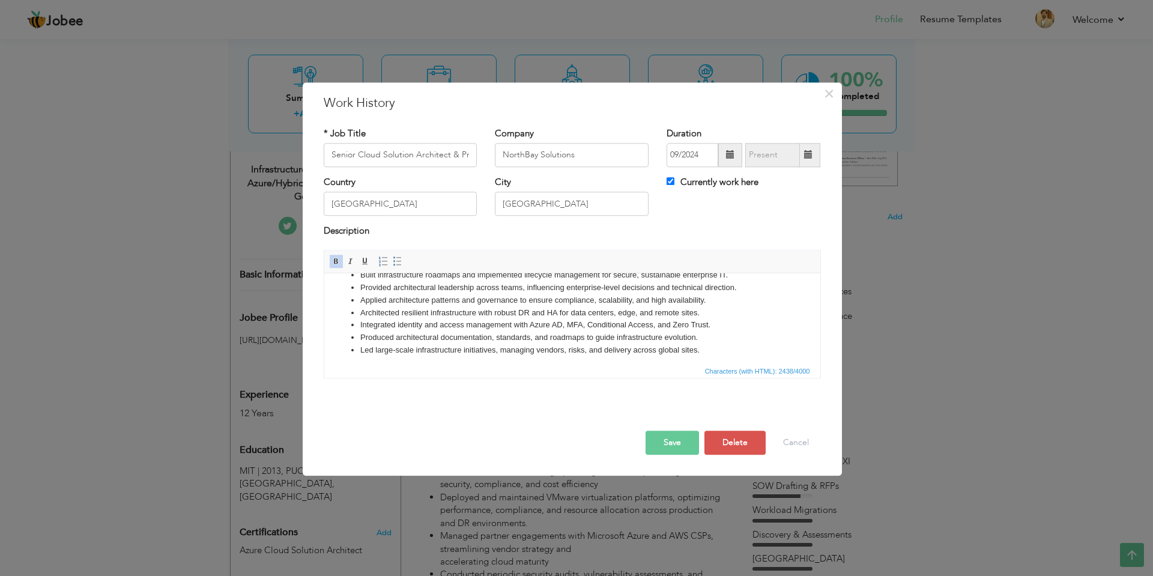
scroll to position [267, 0]
click at [680, 435] on button "Save" at bounding box center [671, 442] width 53 height 24
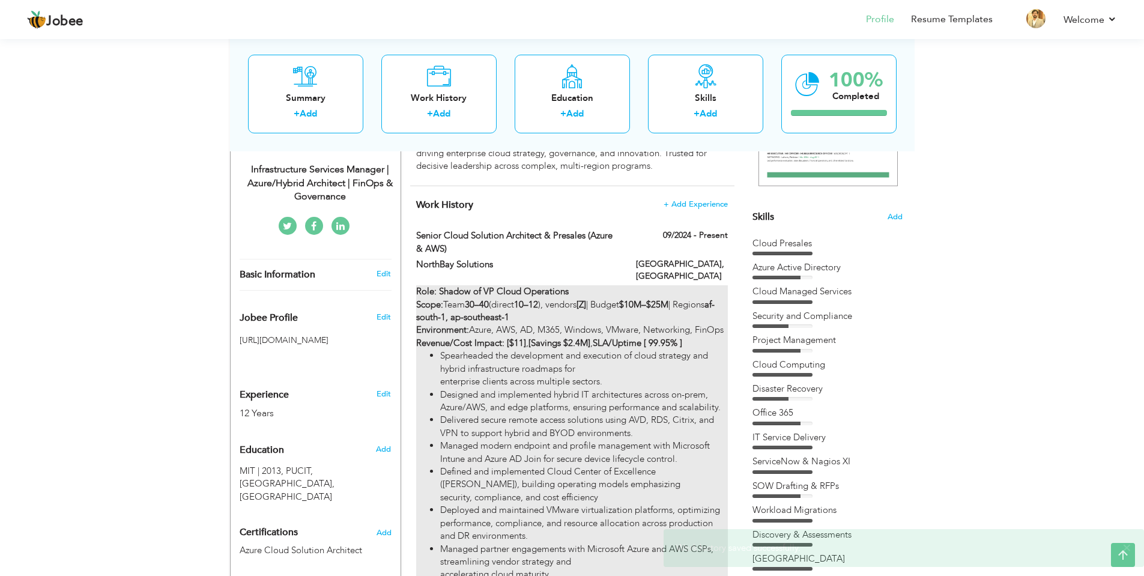
click at [629, 306] on div "Role: Shadow of VP Cloud Operations Scope: Team 30–40 (direct 10–12 ), vendors …" at bounding box center [571, 542] width 311 height 514
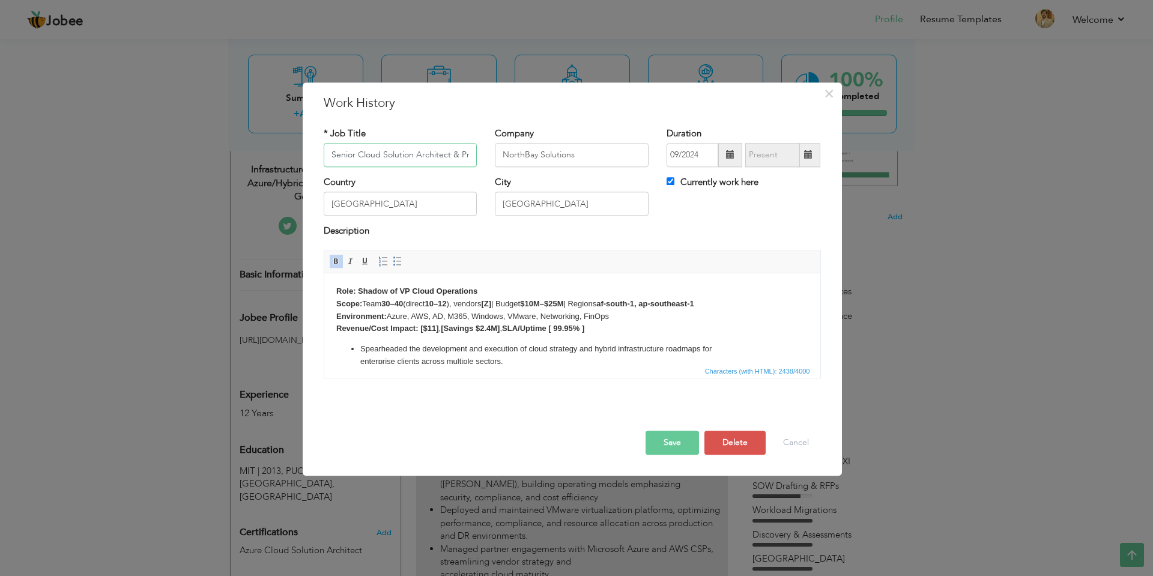
scroll to position [0, 76]
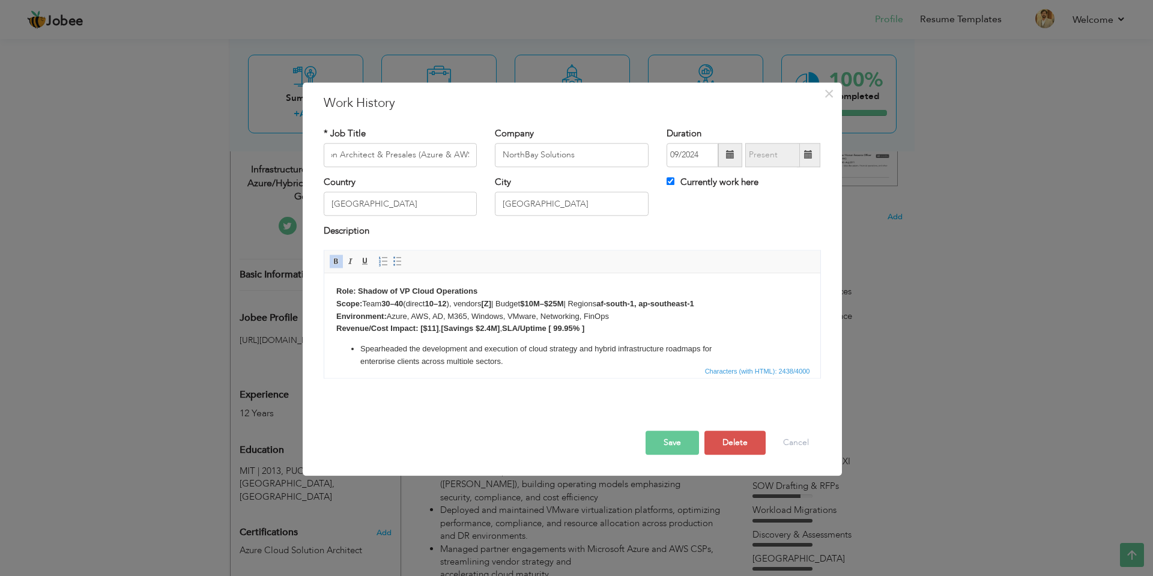
click at [458, 306] on body "Role: Shadow of VP Cloud Operations Scope: Team 30–40 (direct 10–12 ), vendors …" at bounding box center [572, 451] width 472 height 333
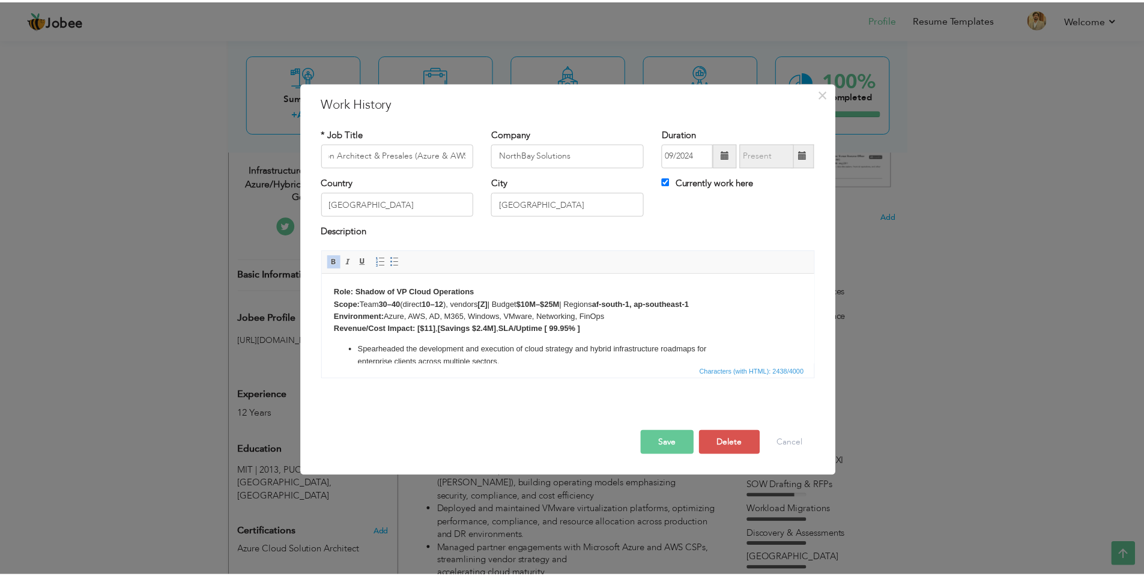
scroll to position [0, 0]
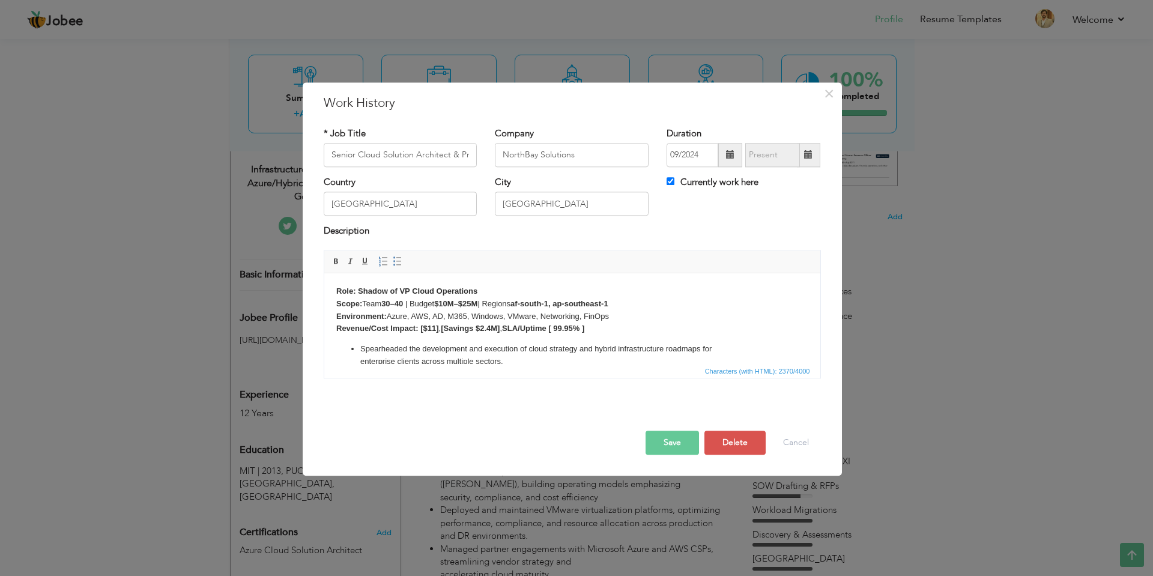
click at [660, 304] on body "Role: Shadow of VP Cloud Operations Scope: Team 30–40 | Budget $10M–$25M | Regi…" at bounding box center [572, 451] width 472 height 333
click at [626, 304] on body "Role: Shadow of VP Cloud Operations Scope: Team 30–40 | Budget $10M–$25M | Regi…" at bounding box center [572, 451] width 472 height 333
click at [680, 310] on body "Role: Shadow of VP Cloud Operations Scope: Team 30–40 | Budget $10M–$25M | Regi…" at bounding box center [572, 451] width 472 height 333
click at [680, 301] on body "Role: Shadow of VP Cloud Operations Scope: Team 30–40 | Budget $10M–$25M | Regi…" at bounding box center [572, 451] width 472 height 333
click at [738, 324] on body "Role: Shadow of VP Cloud Operations Scope: Team 30–40 | Budget $10M–$25M | Regi…" at bounding box center [572, 451] width 472 height 333
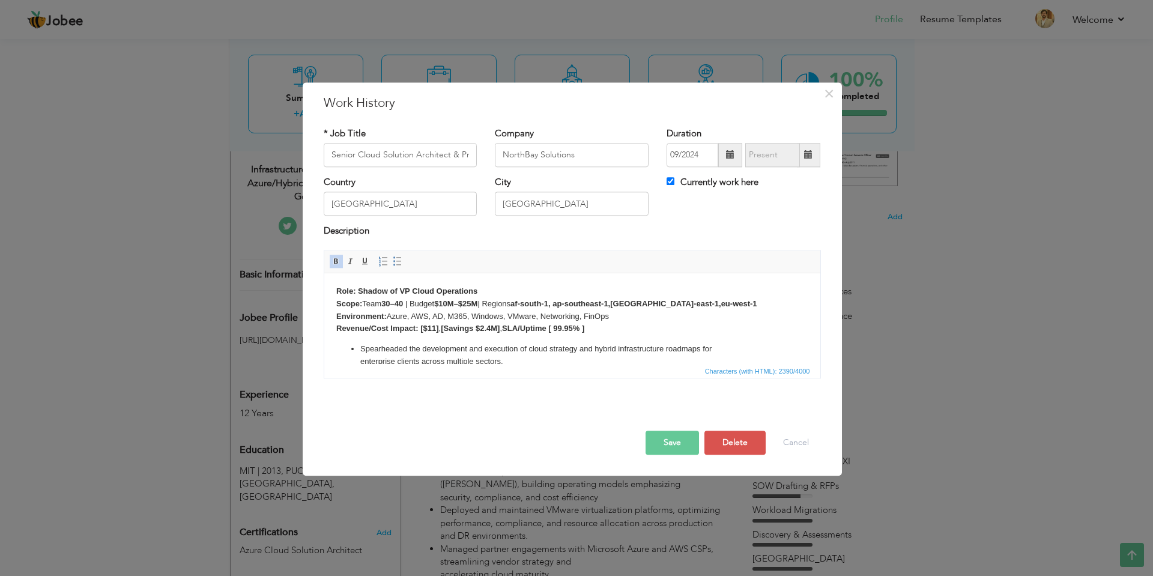
click at [679, 439] on button "Save" at bounding box center [671, 442] width 53 height 24
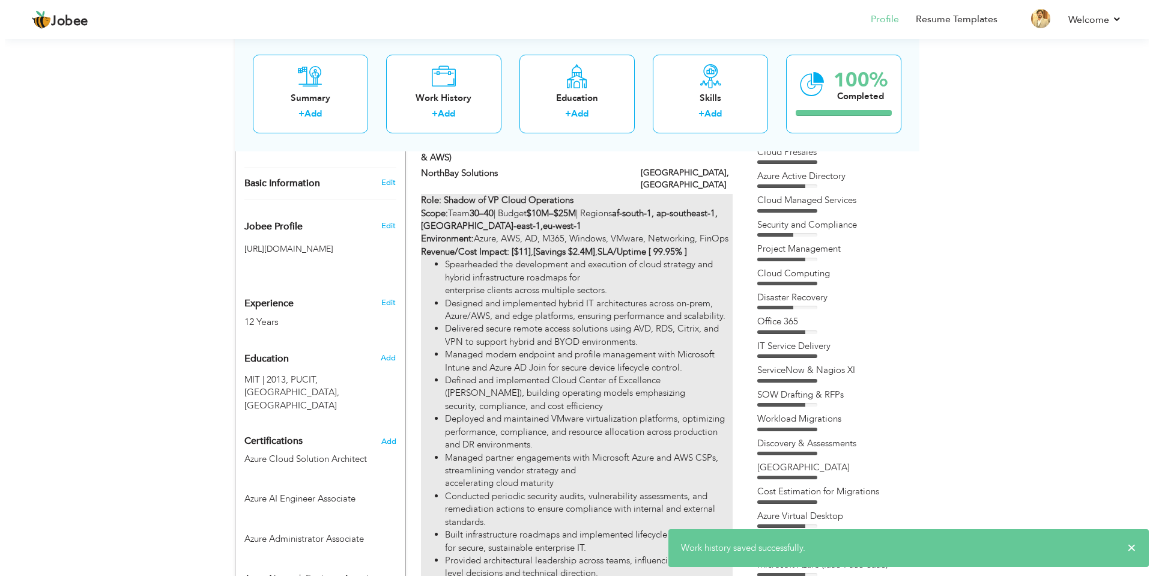
scroll to position [312, 0]
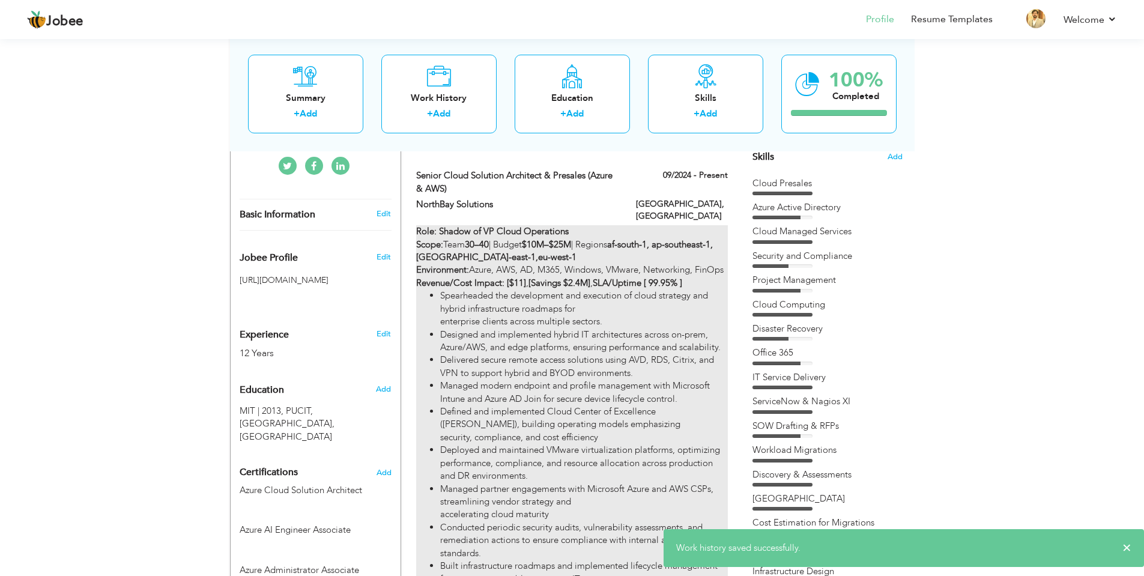
click at [642, 313] on li "Spearheaded the development and execution of cloud strategy and hybrid infrastr…" at bounding box center [583, 308] width 287 height 38
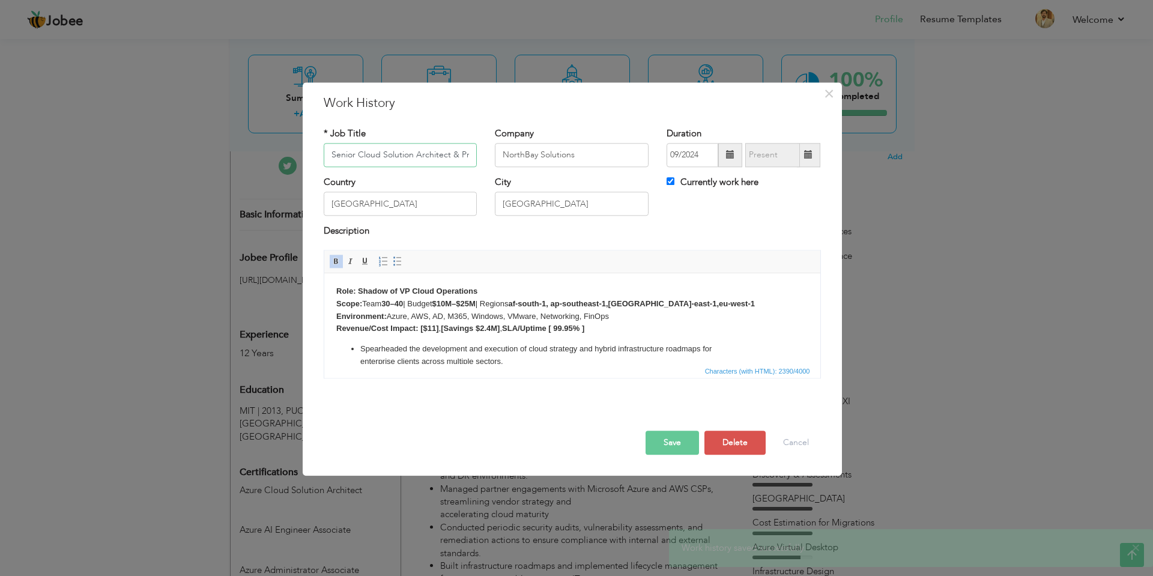
scroll to position [0, 76]
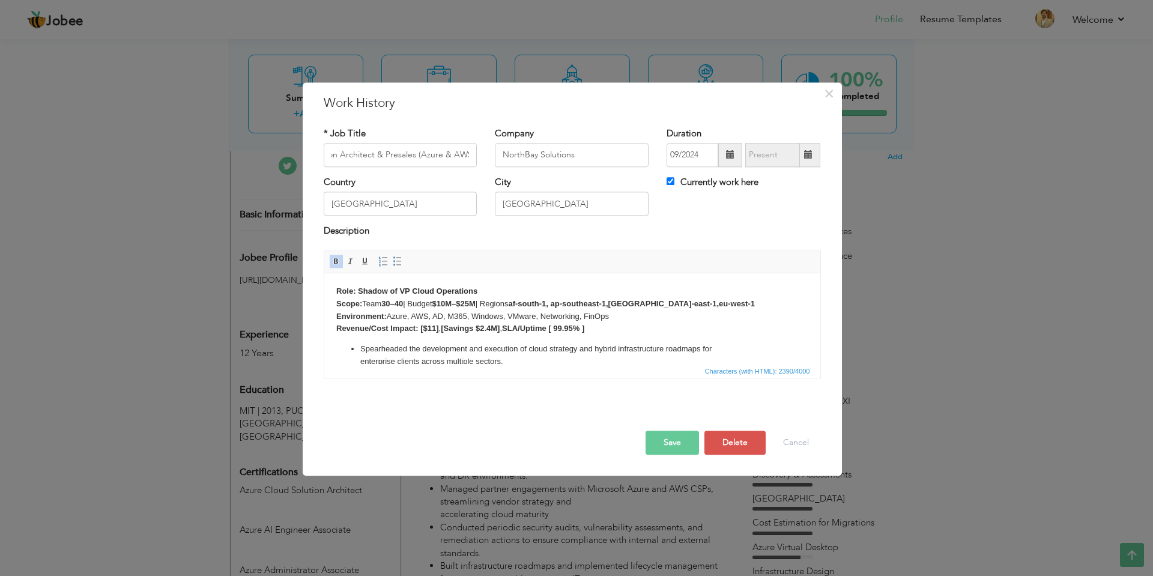
click at [429, 347] on li "Spearheaded the development and execution of cloud strategy and hybrid infrastr…" at bounding box center [572, 355] width 424 height 25
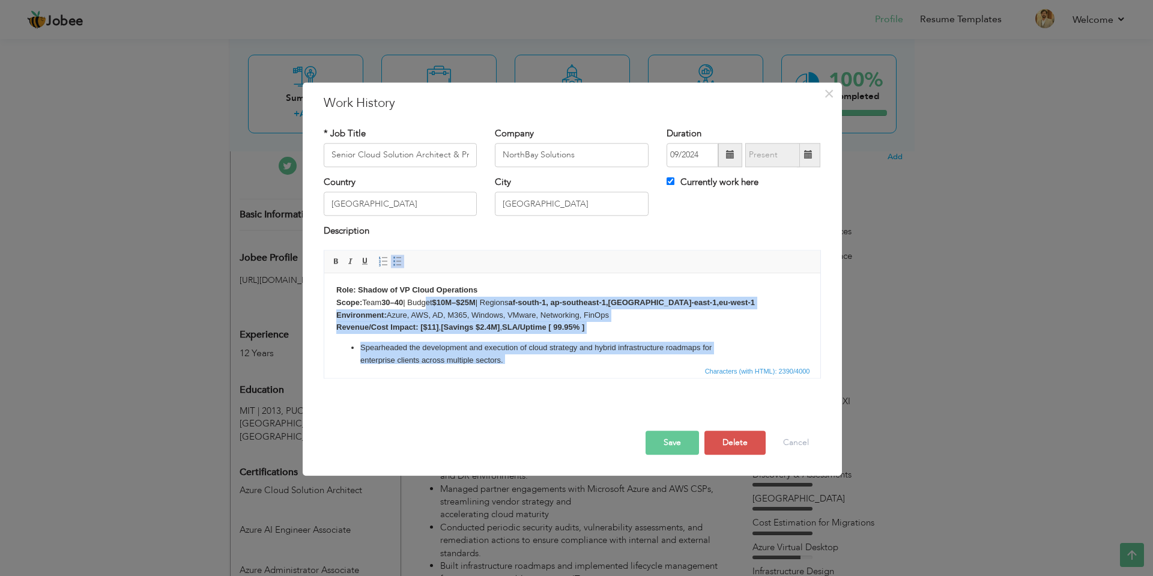
scroll to position [1, 0]
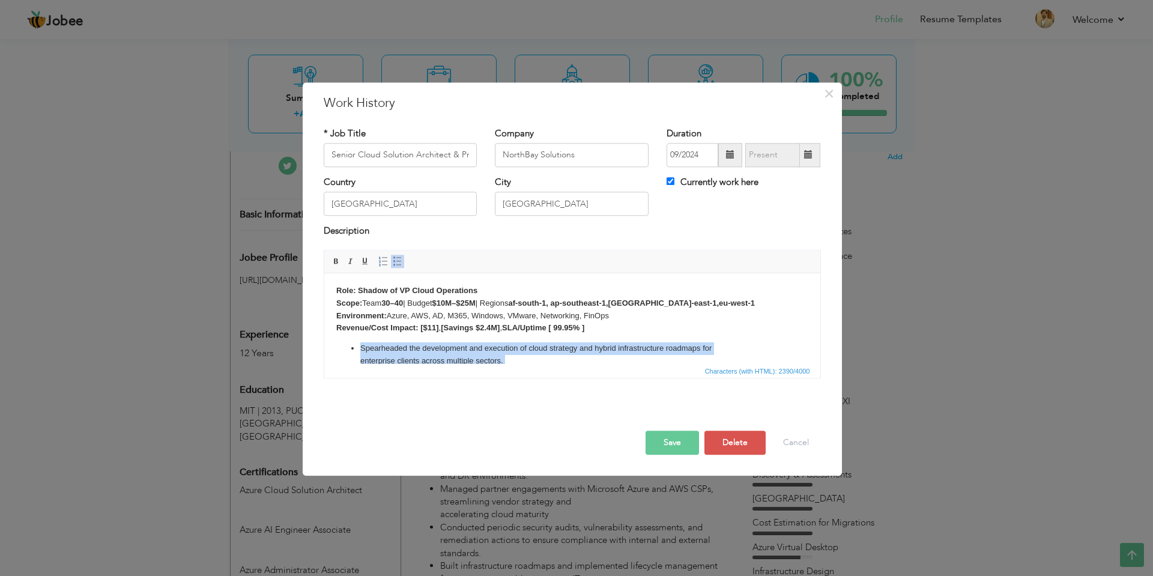
drag, startPoint x: 699, startPoint y: 345, endPoint x: 359, endPoint y: 346, distance: 339.8
click at [359, 346] on ul "Spearheaded the development and execution of cloud strategy and hybrid infrastr…" at bounding box center [572, 479] width 472 height 275
copy ul "Spearheaded the development and execution of cloud strategy and hybrid infrastr…"
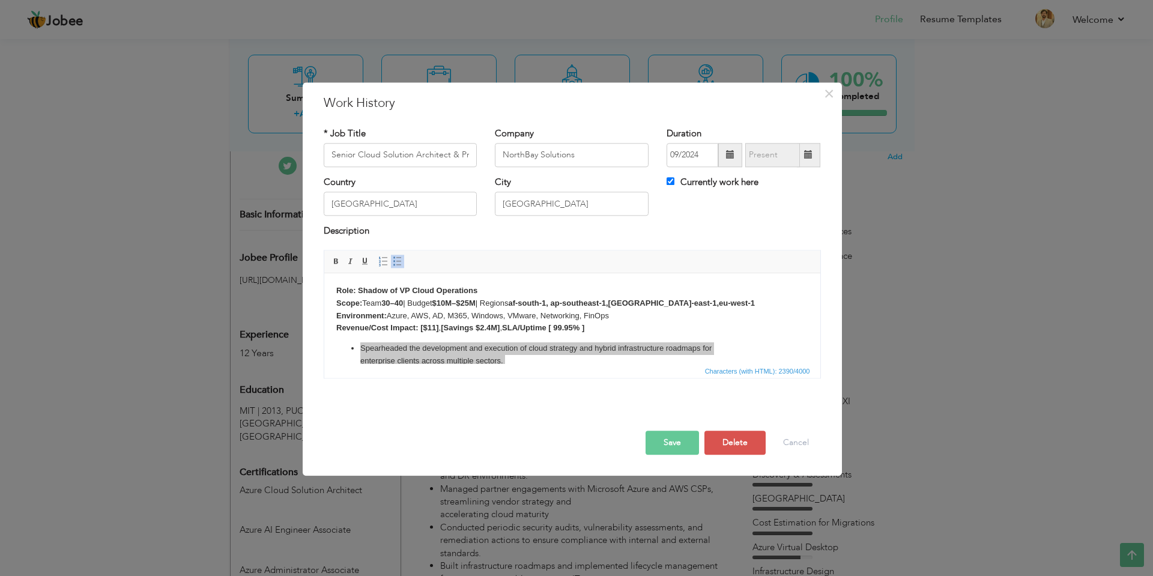
drag, startPoint x: 685, startPoint y: 89, endPoint x: 685, endPoint y: 74, distance: 15.0
click at [685, 74] on div "× Work History * Job Title Senior Cloud Solution Architect & Presales (Azure & …" at bounding box center [576, 288] width 1153 height 576
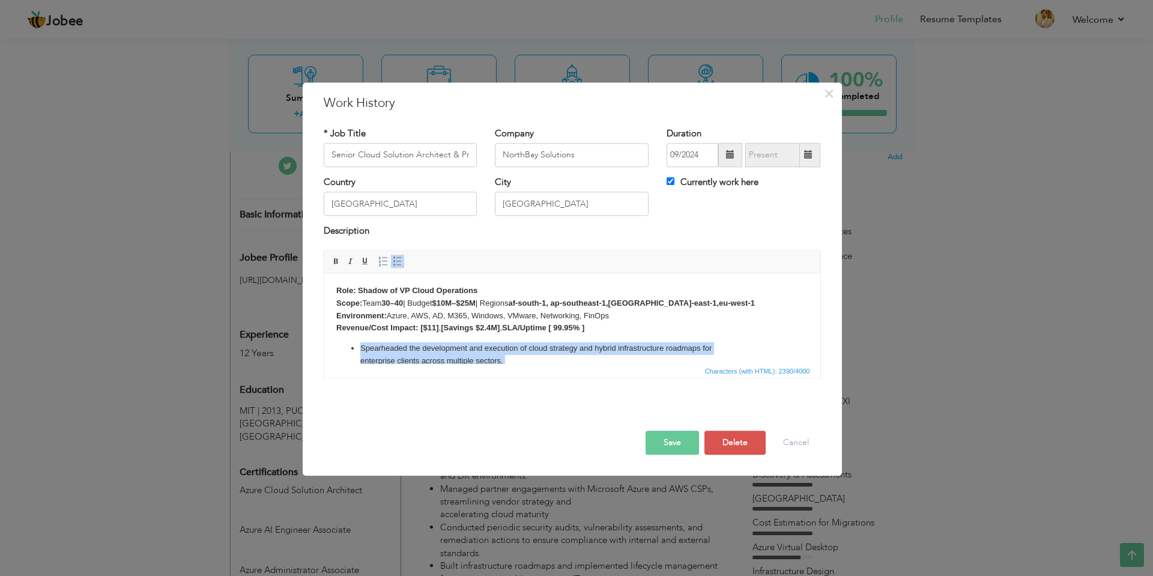
click at [546, 357] on li "Spearheaded the development and execution of cloud strategy and hybrid infrastr…" at bounding box center [572, 354] width 424 height 25
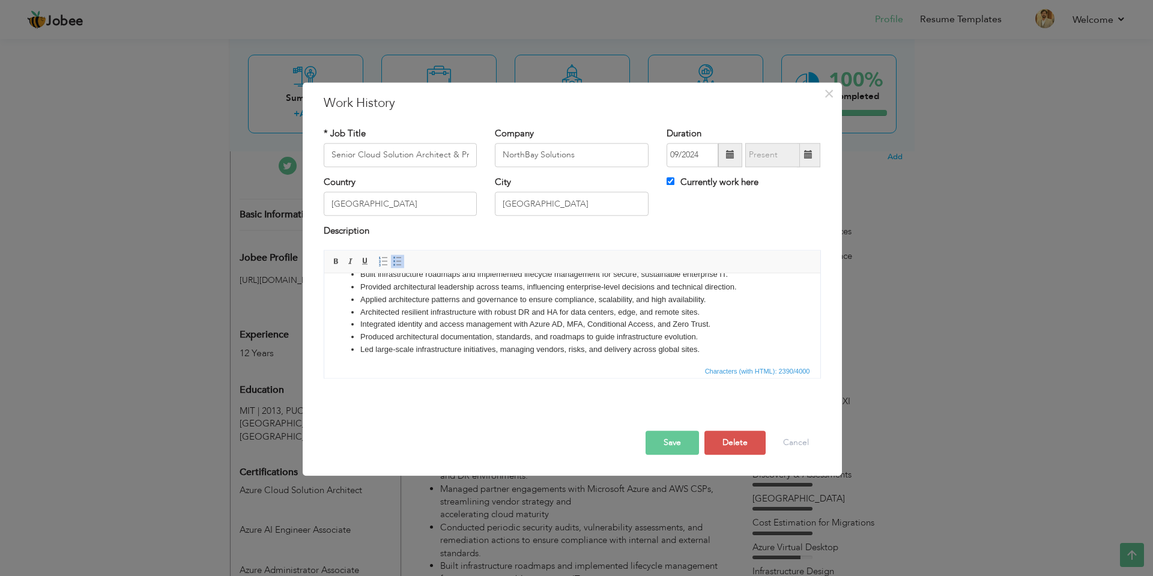
scroll to position [267, 0]
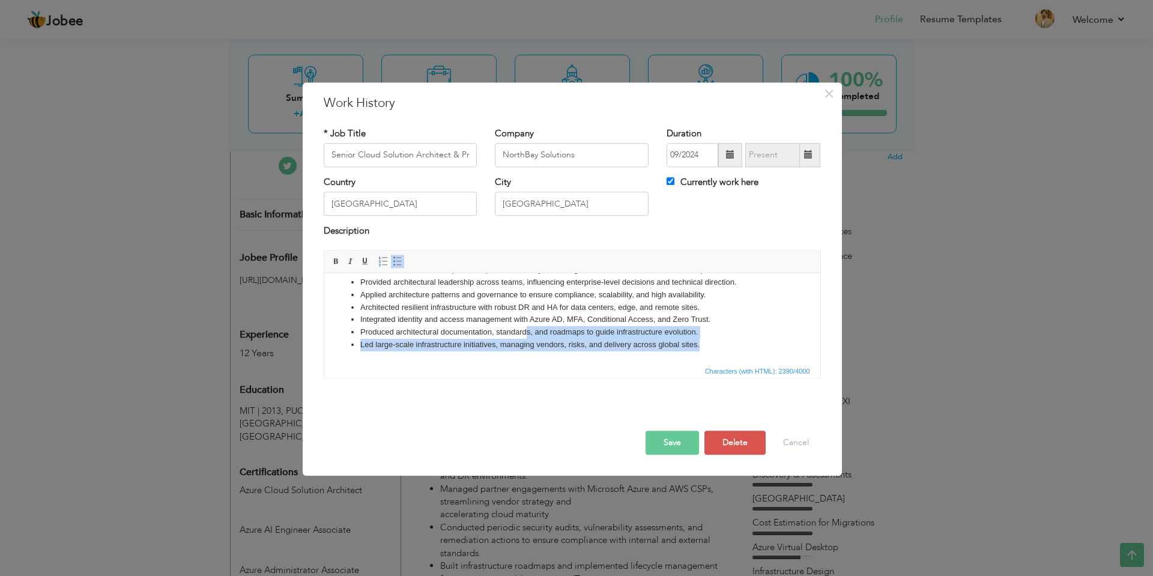
drag, startPoint x: 709, startPoint y: 345, endPoint x: 527, endPoint y: 327, distance: 182.8
click at [527, 327] on ul "Spearheaded the development and execution of cloud strategy and hybrid infrastr…" at bounding box center [572, 213] width 472 height 275
click at [334, 328] on html "Role: Shadow of VP Cloud Operations Scope: Team 30–40 | Budget $10M–$25M | Regi…" at bounding box center [572, 185] width 496 height 357
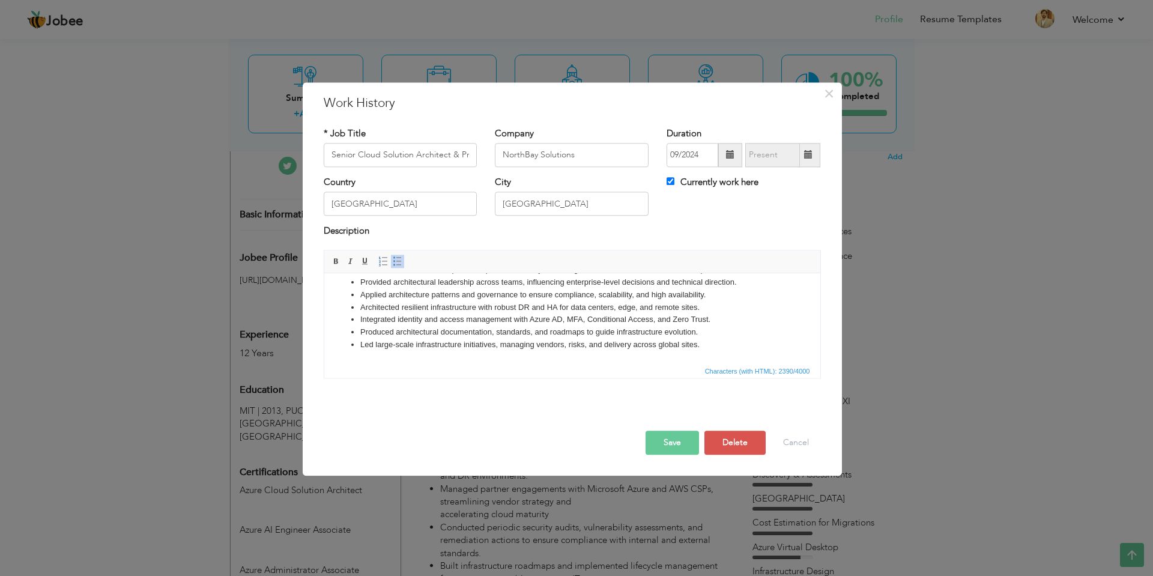
click at [682, 439] on button "Save" at bounding box center [671, 442] width 53 height 24
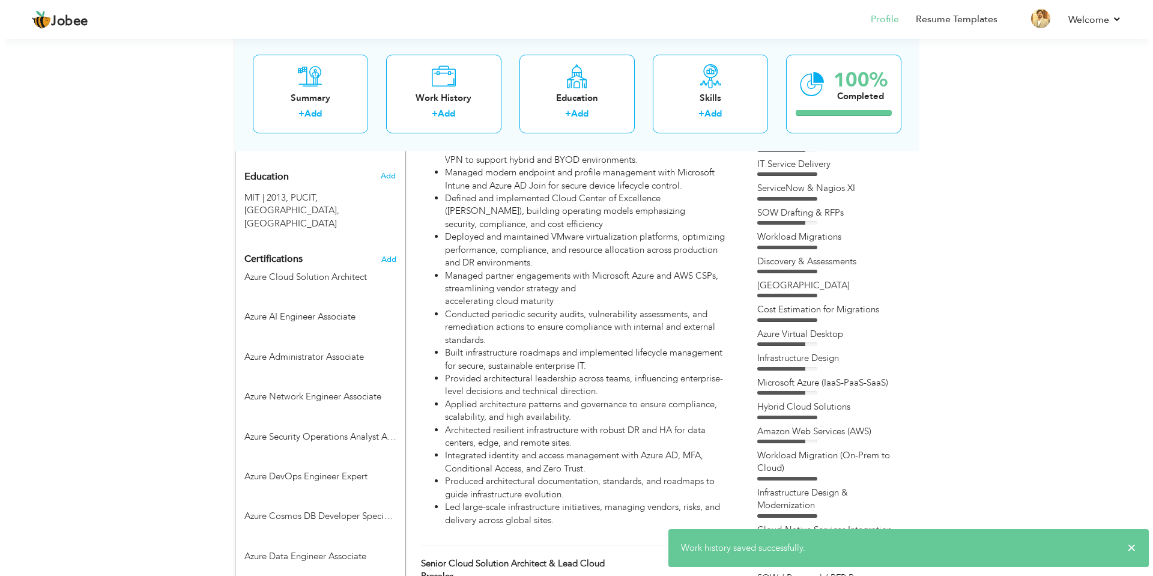
scroll to position [552, 0]
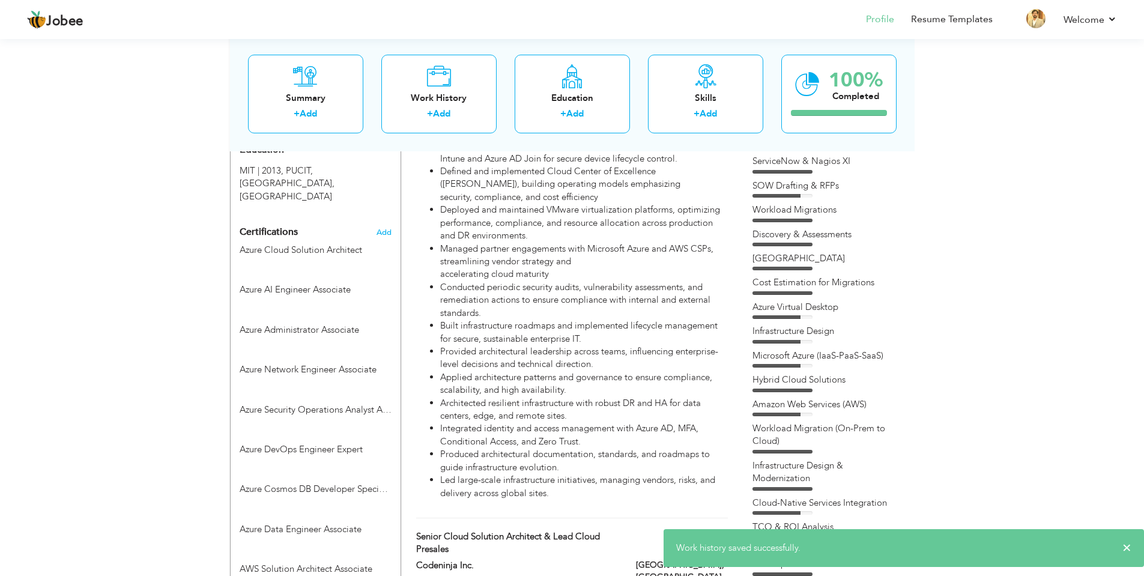
click at [561, 375] on li "Applied architecture patterns and governance to ensure compliance, scalability,…" at bounding box center [583, 384] width 287 height 26
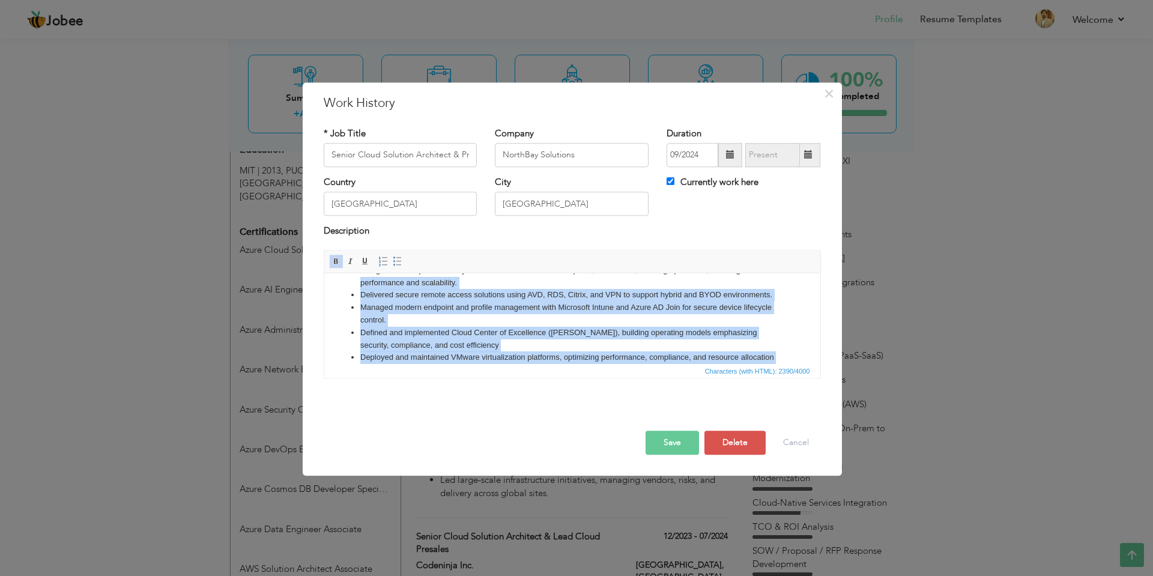
scroll to position [0, 0]
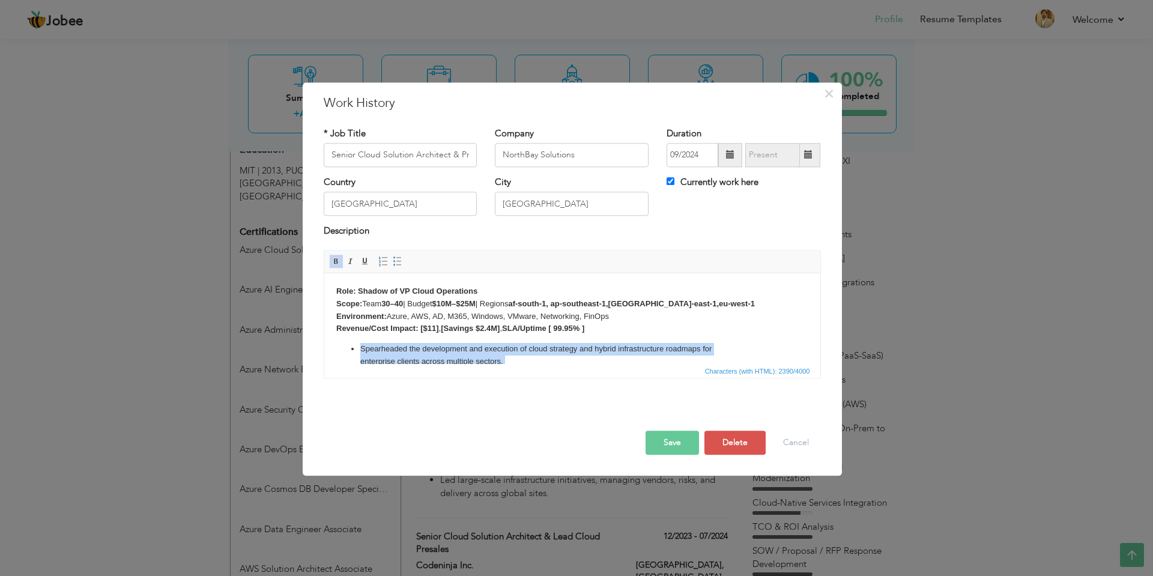
drag, startPoint x: 703, startPoint y: 345, endPoint x: 360, endPoint y: 345, distance: 342.8
click at [360, 345] on ul "Spearheaded the development and execution of cloud strategy and hybrid infrastr…" at bounding box center [572, 480] width 472 height 275
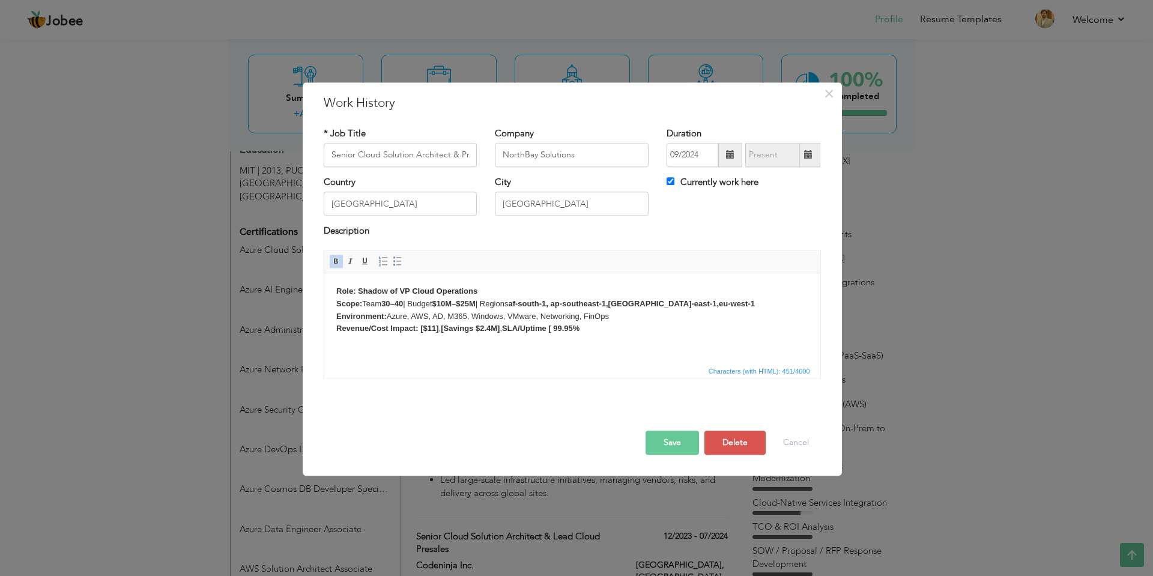
click at [360, 345] on html "Role: Shadow of VP Cloud Operations Scope: Team 30–40 | Budget $10M–$25M | Regi…" at bounding box center [572, 310] width 496 height 74
click at [603, 333] on body "Role: Shadow of VP Cloud Operations Scope: Team 30–40 | Budget $10M–$25M | Regi…" at bounding box center [572, 310] width 472 height 50
click at [551, 375] on span "Characters (with HTML): 463/4000" at bounding box center [572, 370] width 496 height 14
click at [449, 303] on strong "$10M–$25M" at bounding box center [453, 303] width 43 height 9
drag, startPoint x: 295, startPoint y: 83, endPoint x: 620, endPoint y: 366, distance: 430.2
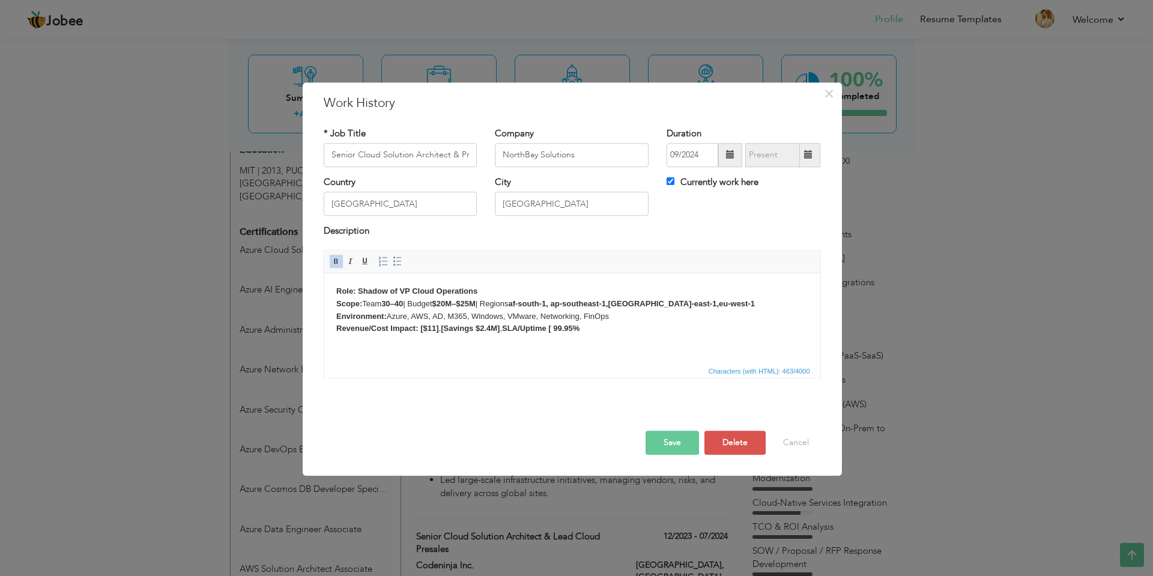
click at [620, 366] on span "Characters (with HTML): 463/4000" at bounding box center [572, 370] width 496 height 14
click at [568, 381] on div "Role: Shadow of VP Cloud Operations Scope: Team 30–40 | Budget $10M–$25M | Regi…" at bounding box center [572, 318] width 515 height 137
click at [612, 328] on body "Role: Shadow of VP Cloud Operations Scope: Team 30–40 | Budget $20M–$25M | Regi…" at bounding box center [572, 316] width 472 height 62
click at [547, 360] on body "Role: Shadow of VP Cloud Operations Scope: Team 30–40 | Budget $20M–$25M | Regi…" at bounding box center [572, 329] width 472 height 88
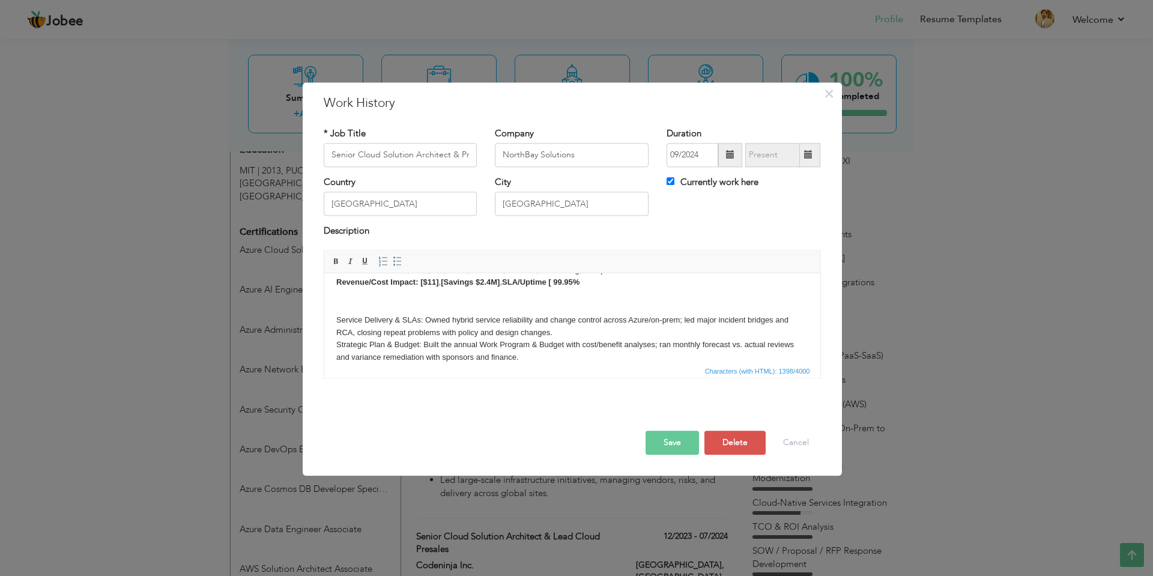
scroll to position [60, 0]
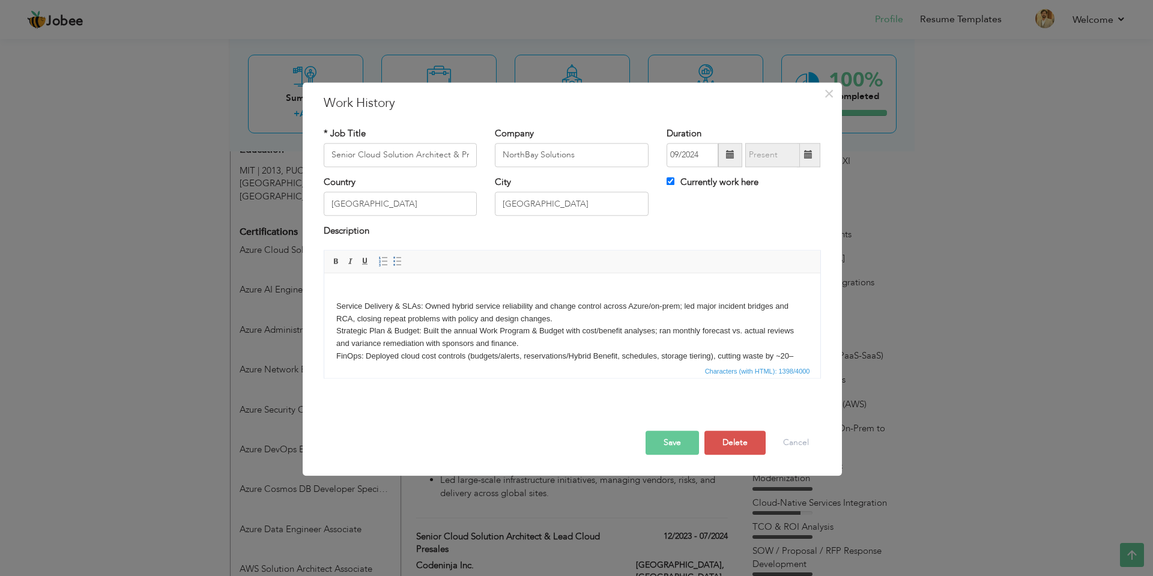
click at [482, 361] on body "Role: Shadow of VP Cloud Operations Scope: Team 30–40 | Budget $20M–$25M | Regi…" at bounding box center [572, 325] width 472 height 200
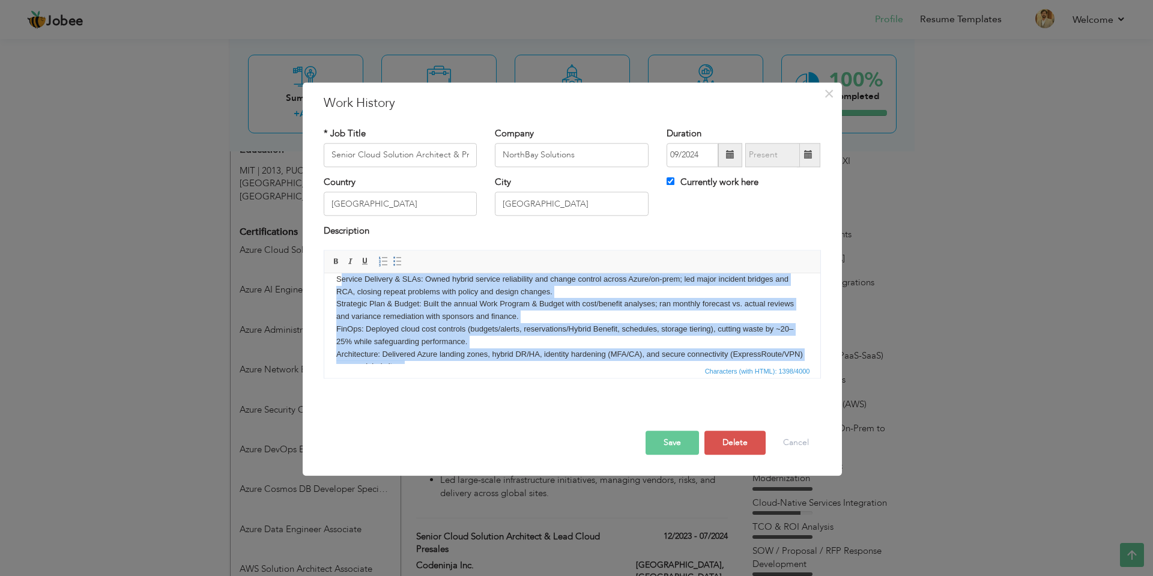
scroll to position [123, 0]
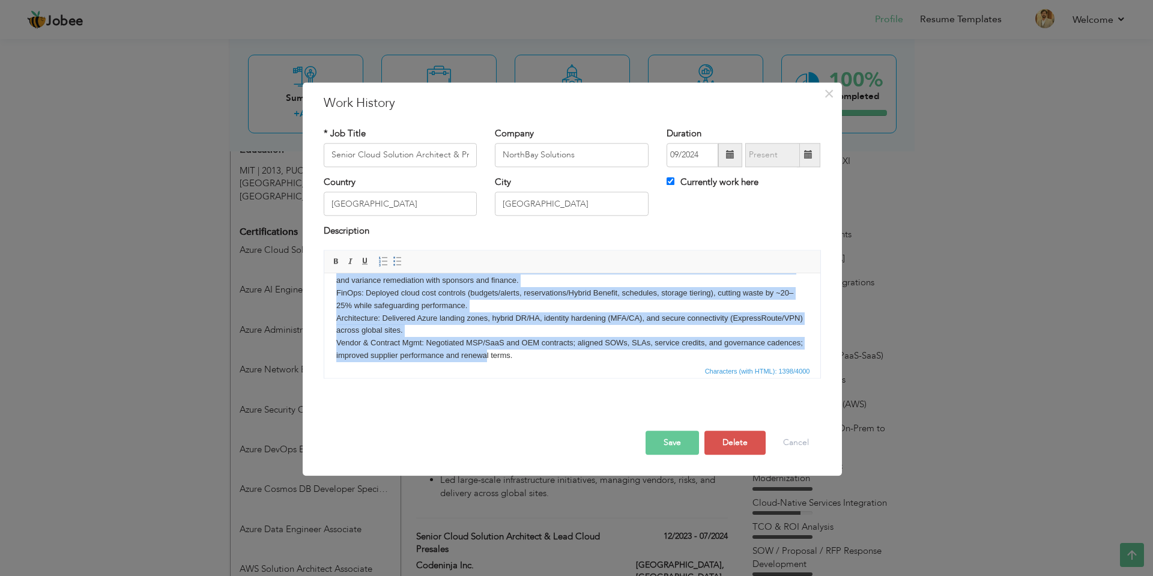
drag, startPoint x: 338, startPoint y: 303, endPoint x: 522, endPoint y: 357, distance: 191.5
click at [522, 357] on body "Role: Shadow of VP Cloud Operations Scope: Team 30–40 | Budget $20M–$25M | Regi…" at bounding box center [572, 262] width 472 height 200
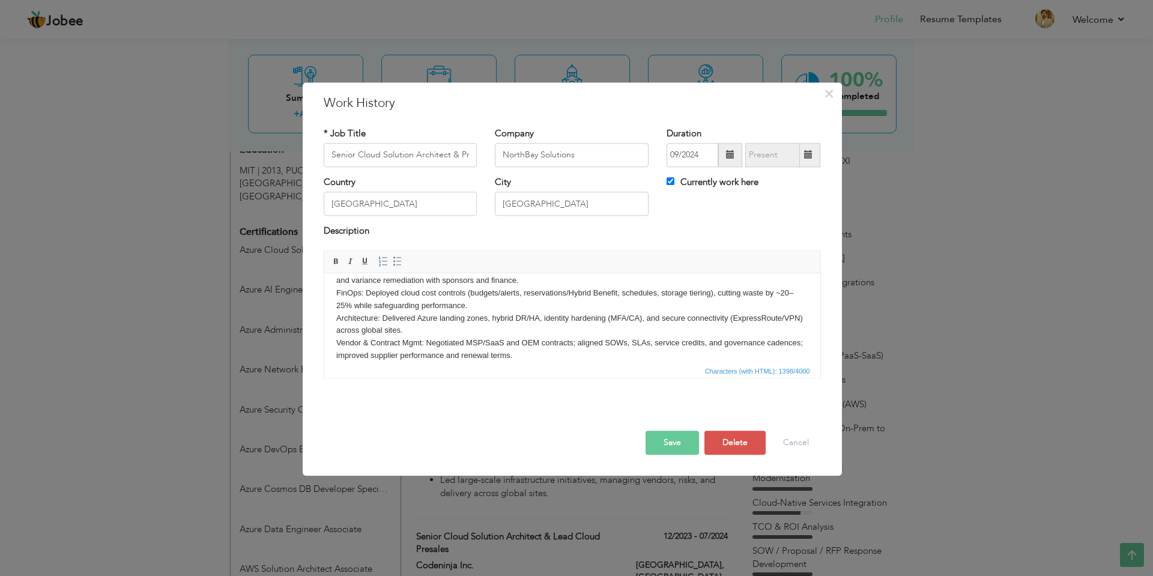
click at [567, 351] on body "Role: Shadow of VP Cloud Operations Scope: Team 30–40 | Budget $20M–$25M | Regi…" at bounding box center [572, 262] width 472 height 200
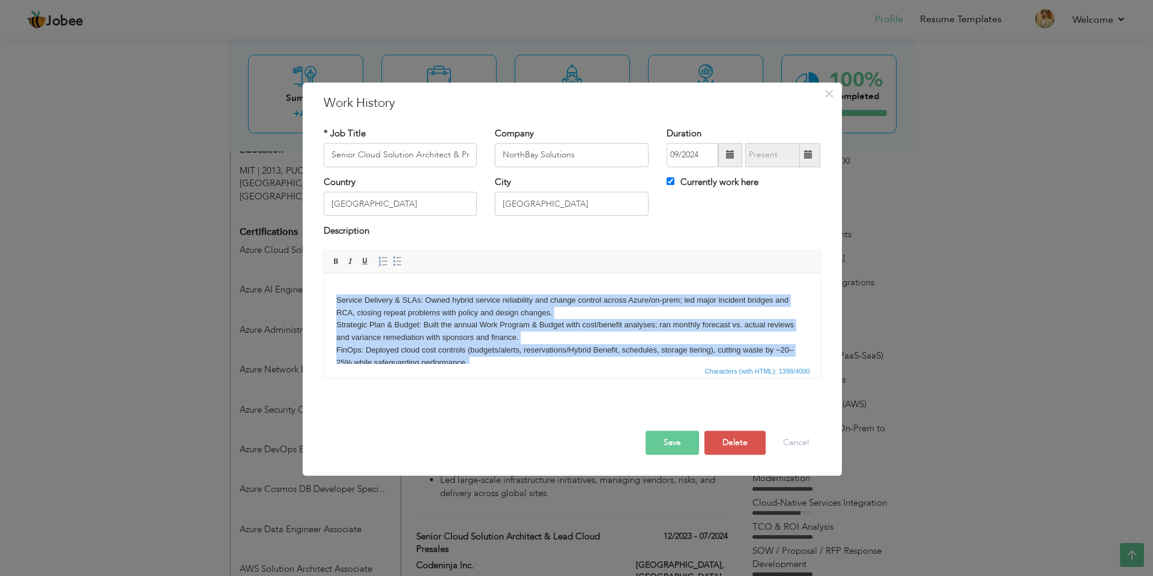
scroll to position [134, 0]
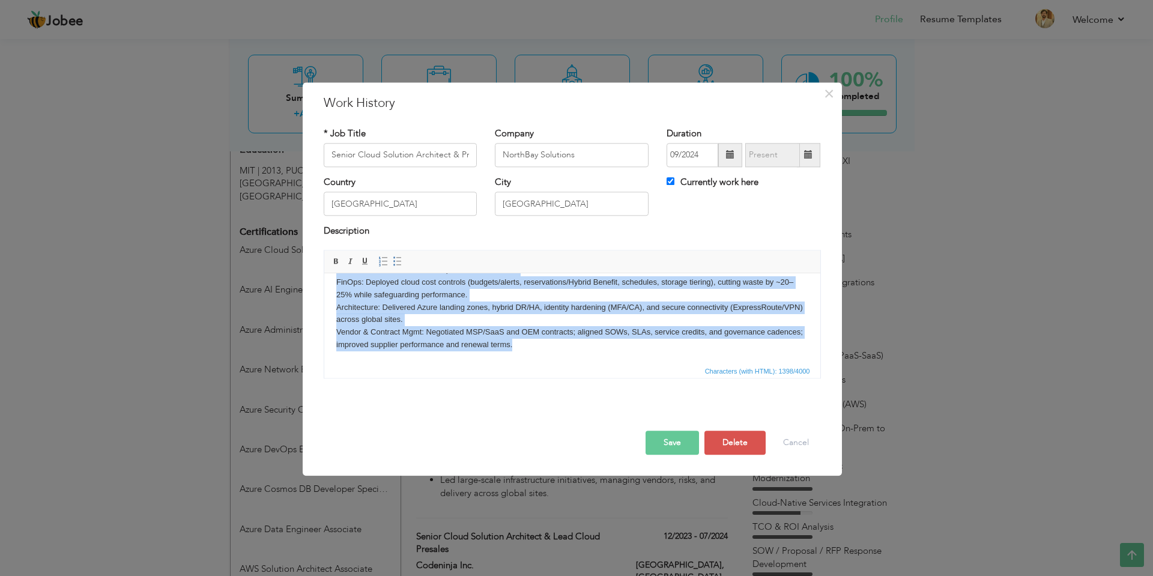
drag, startPoint x: 336, startPoint y: 349, endPoint x: 595, endPoint y: 367, distance: 259.4
click at [595, 363] on html "Role: Shadow of VP Cloud Operations Scope: Team 30–40 | Budget $20M–$25M | Regi…" at bounding box center [572, 251] width 496 height 224
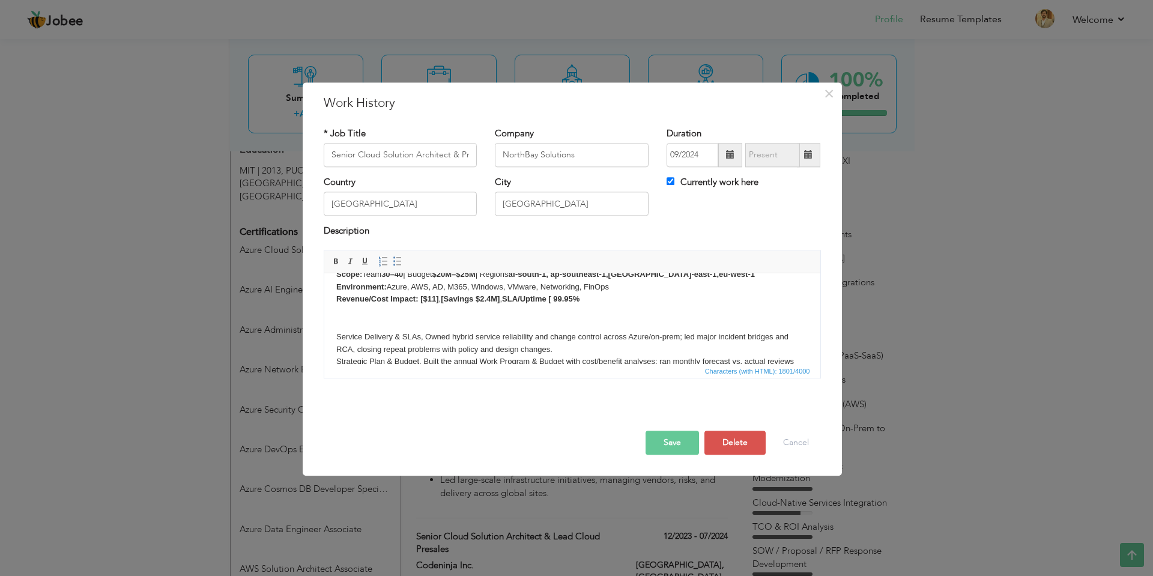
scroll to position [2, 0]
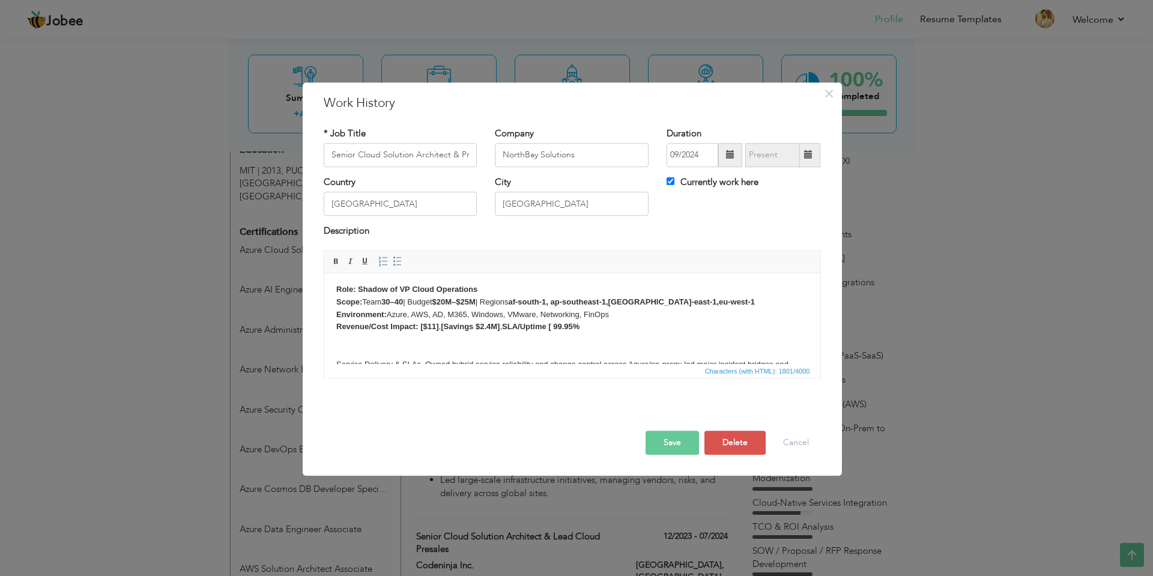
click at [339, 345] on body "Role: Shadow of VP Cloud Operations Scope: Team 30–40 | Budget $20M–$25M | Regi…" at bounding box center [572, 414] width 472 height 262
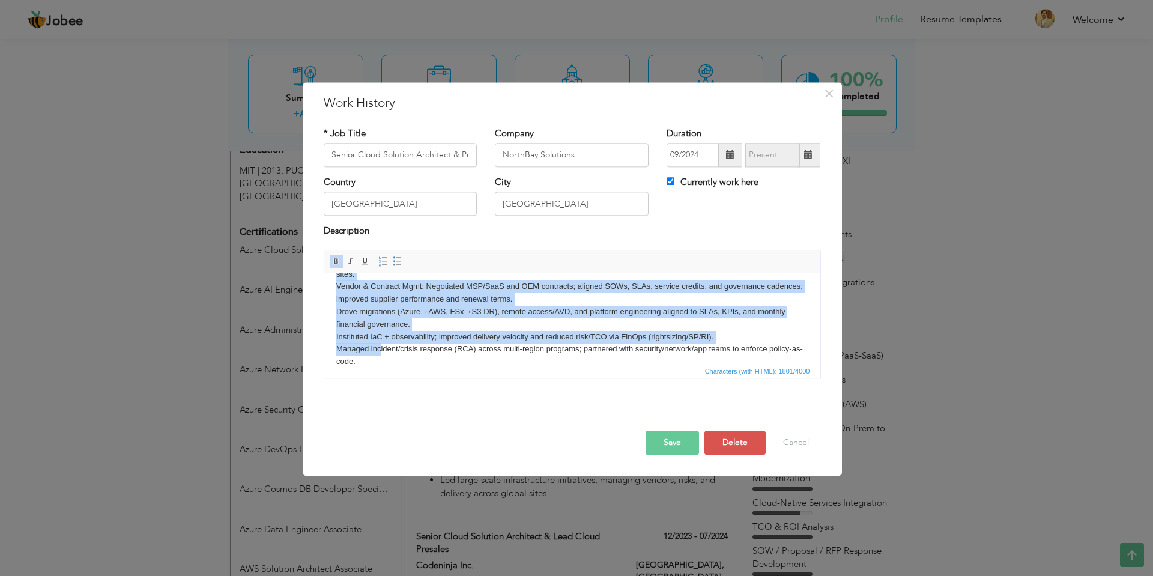
scroll to position [184, 0]
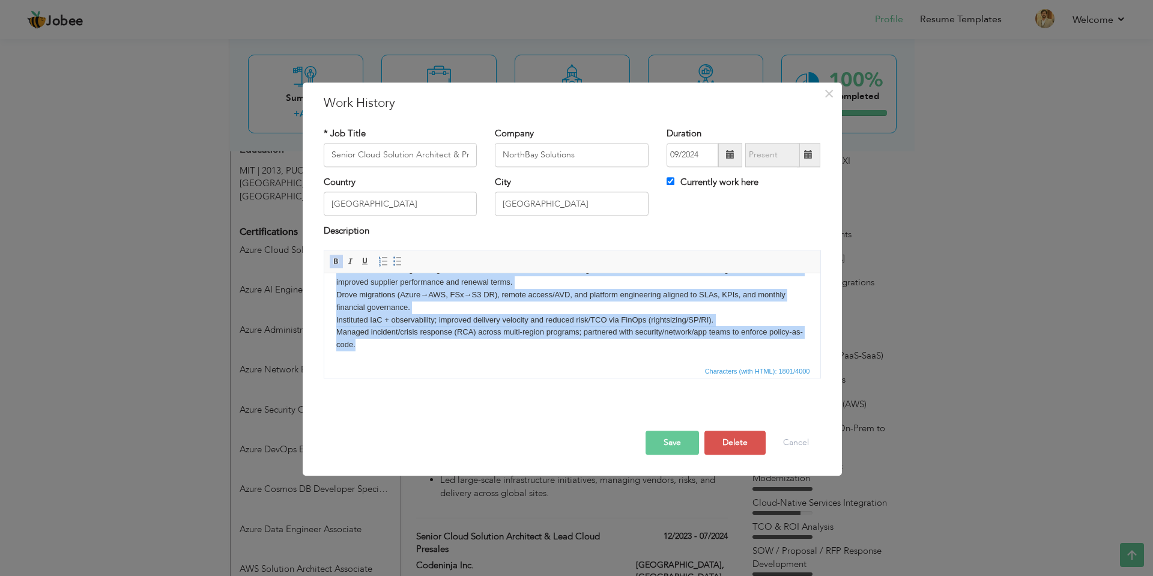
drag, startPoint x: 336, startPoint y: 293, endPoint x: 424, endPoint y: 362, distance: 112.0
click at [424, 362] on html "Role: Shadow of VP Cloud Operations Scope: Team 30–40 | Budget $20M–$25M | Regi…" at bounding box center [572, 226] width 496 height 274
click at [396, 260] on span at bounding box center [398, 261] width 10 height 10
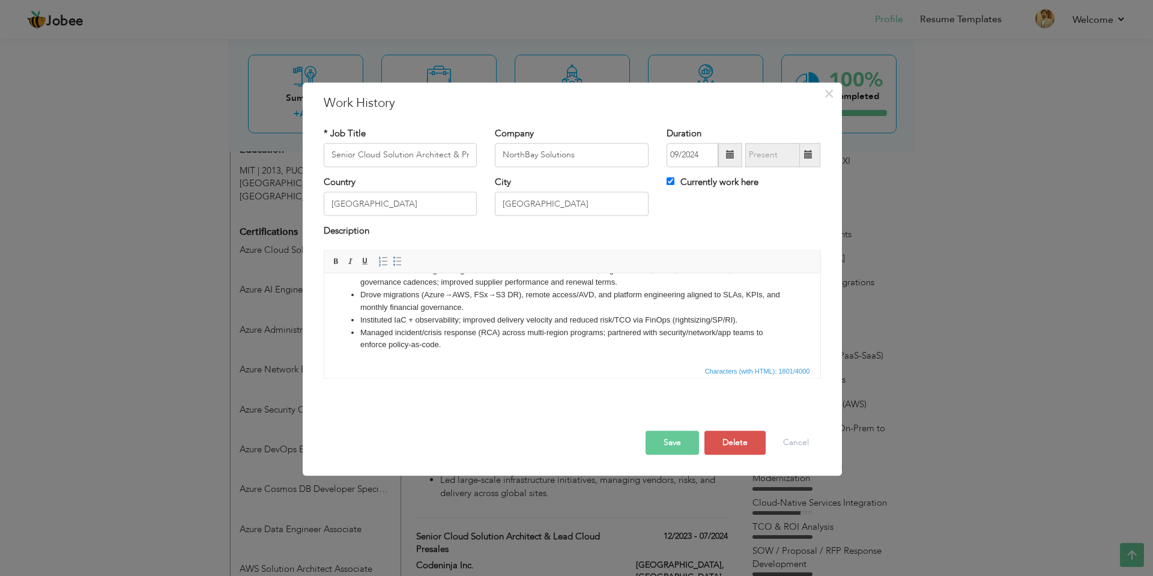
scroll to position [179, 0]
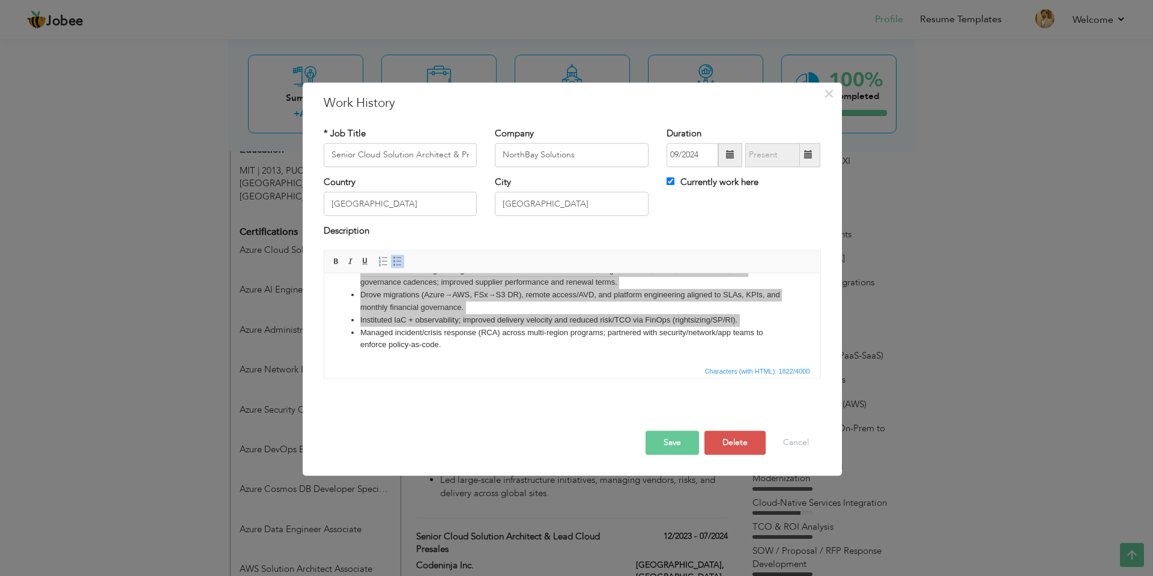
click at [681, 441] on button "Save" at bounding box center [671, 442] width 53 height 24
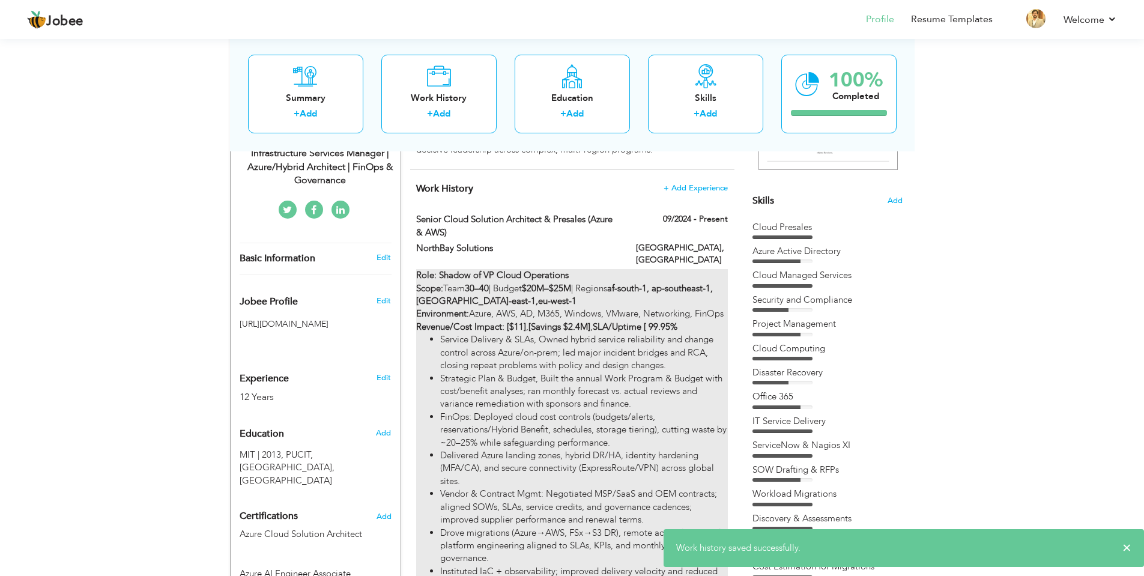
scroll to position [252, 0]
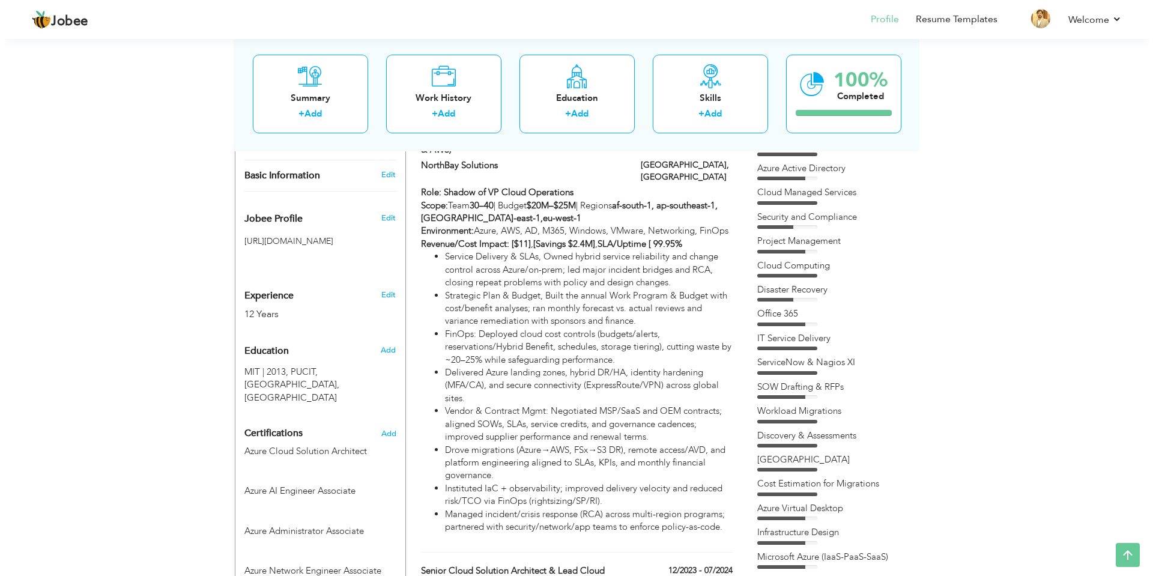
scroll to position [372, 0]
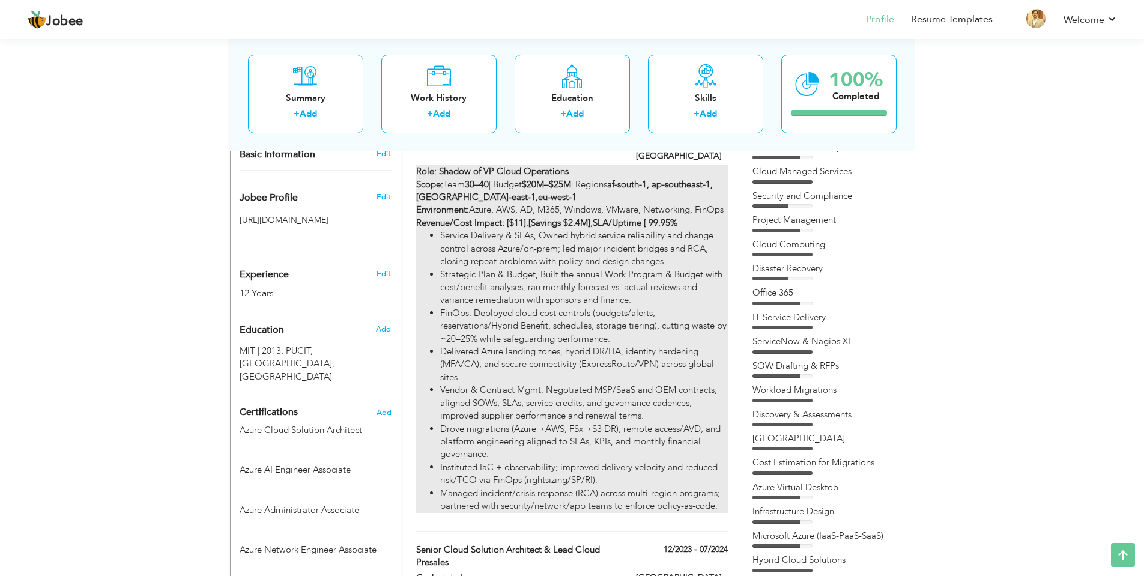
click at [599, 289] on li "Strategic Plan & Budget, Built the annual Work Program & Budget with cost/benef…" at bounding box center [583, 287] width 287 height 38
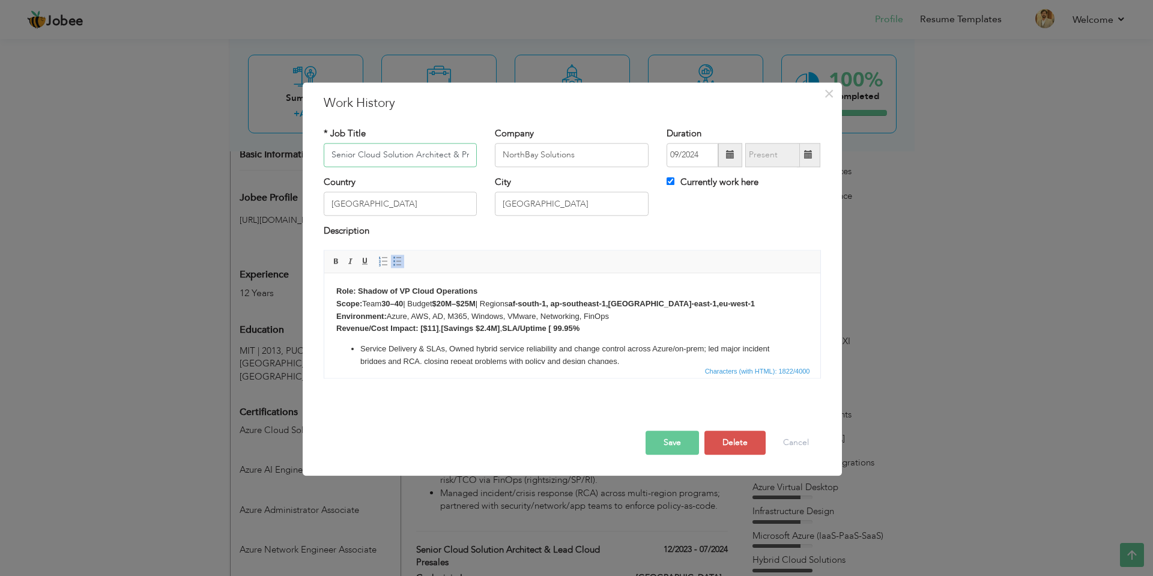
scroll to position [0, 76]
click at [589, 328] on body "Role: Shadow of VP Cloud Operations Scope: Team 30–40 | Budget $20M–$25M | Regi…" at bounding box center [572, 407] width 472 height 245
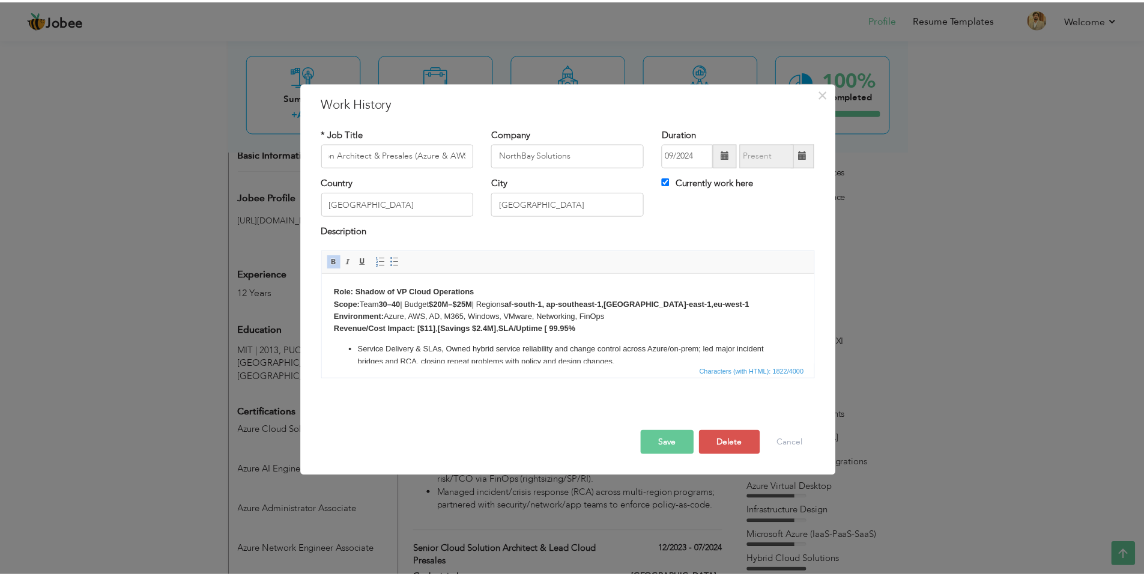
scroll to position [0, 0]
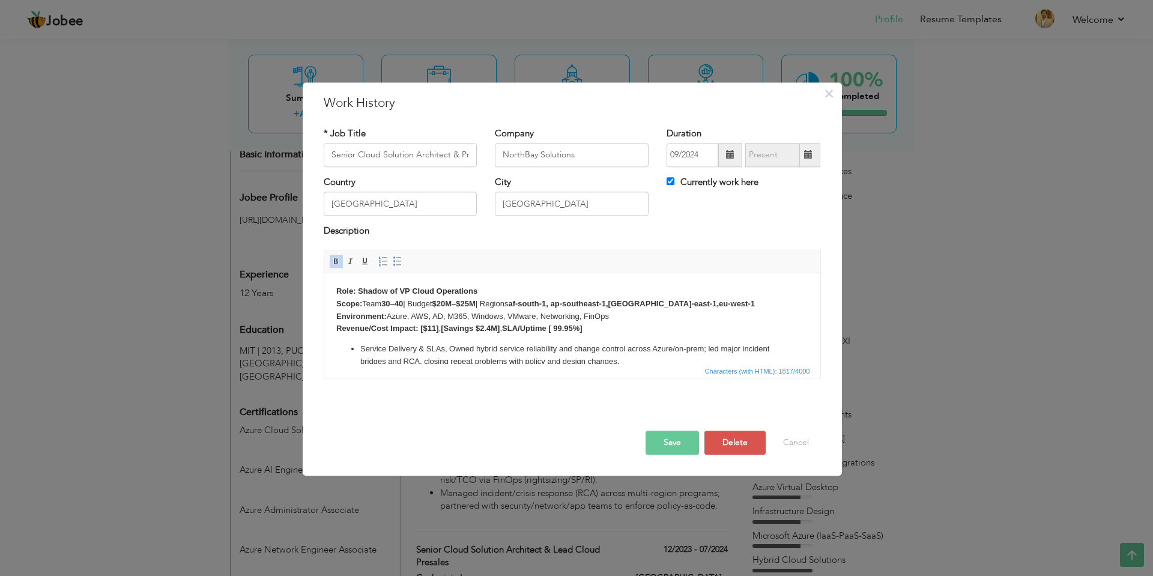
click at [659, 438] on button "Save" at bounding box center [671, 442] width 53 height 24
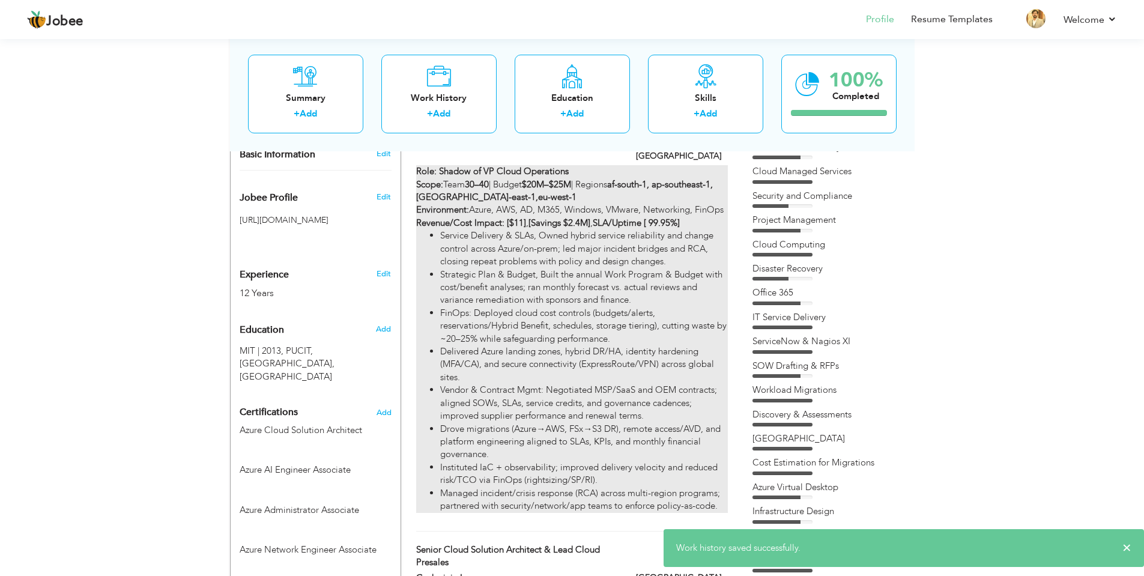
scroll to position [312, 0]
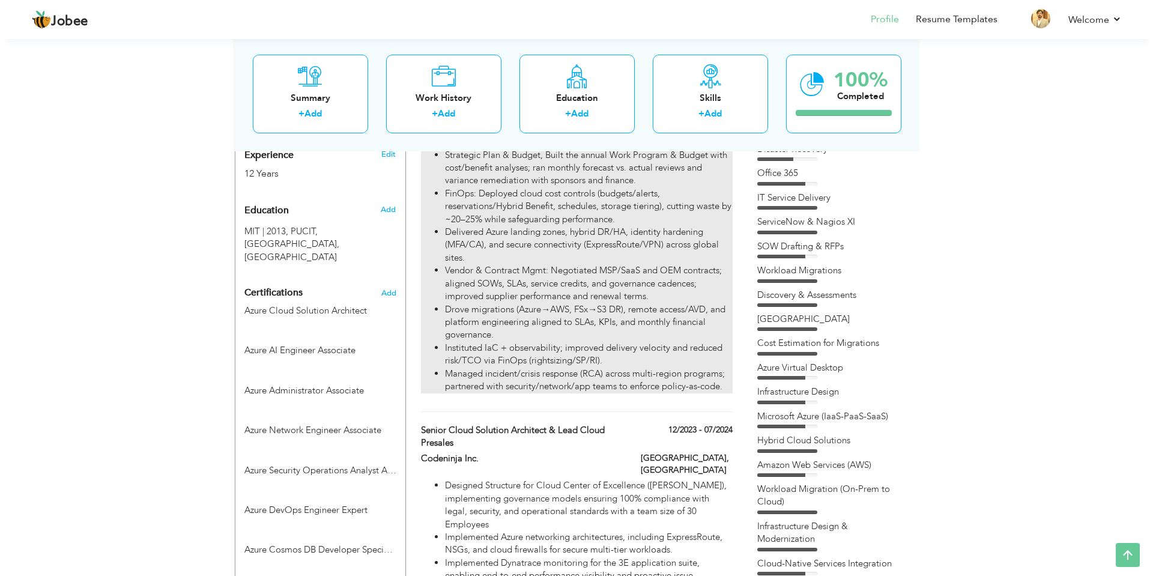
scroll to position [492, 0]
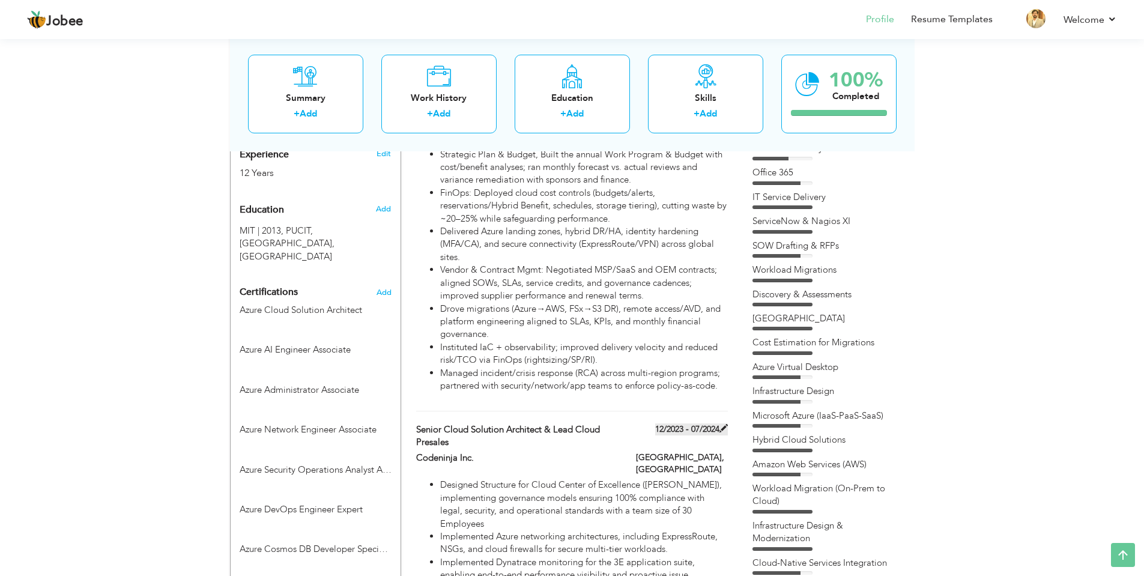
click at [723, 424] on span at bounding box center [723, 428] width 8 height 8
type input "Senior Cloud Solution Architect & Lead Cloud Presales"
type input "Codeninja Inc."
type input "12/2023"
type input "07/2024"
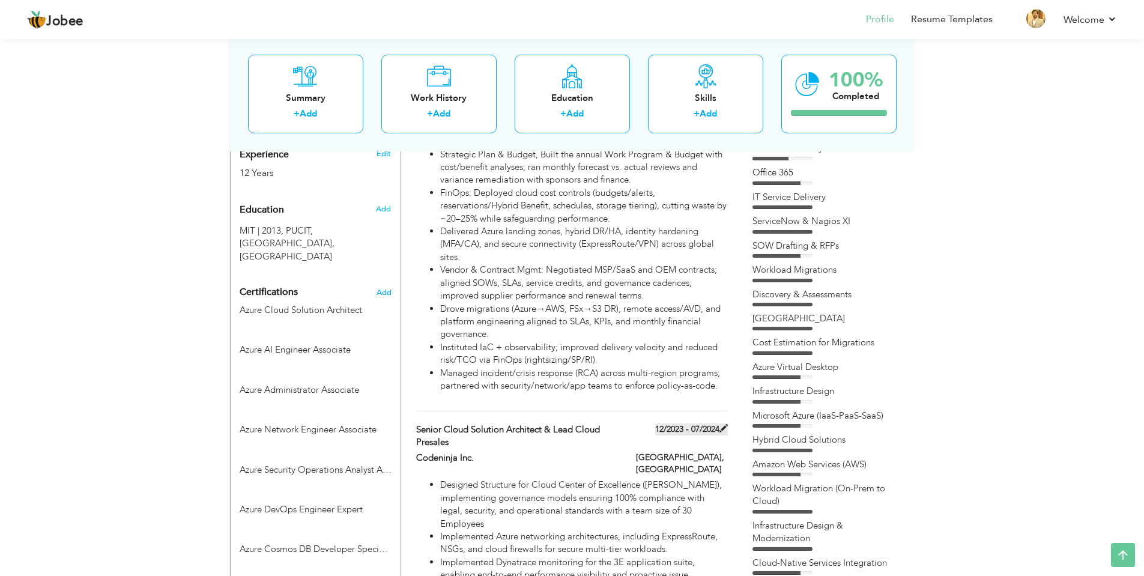
checkbox input "false"
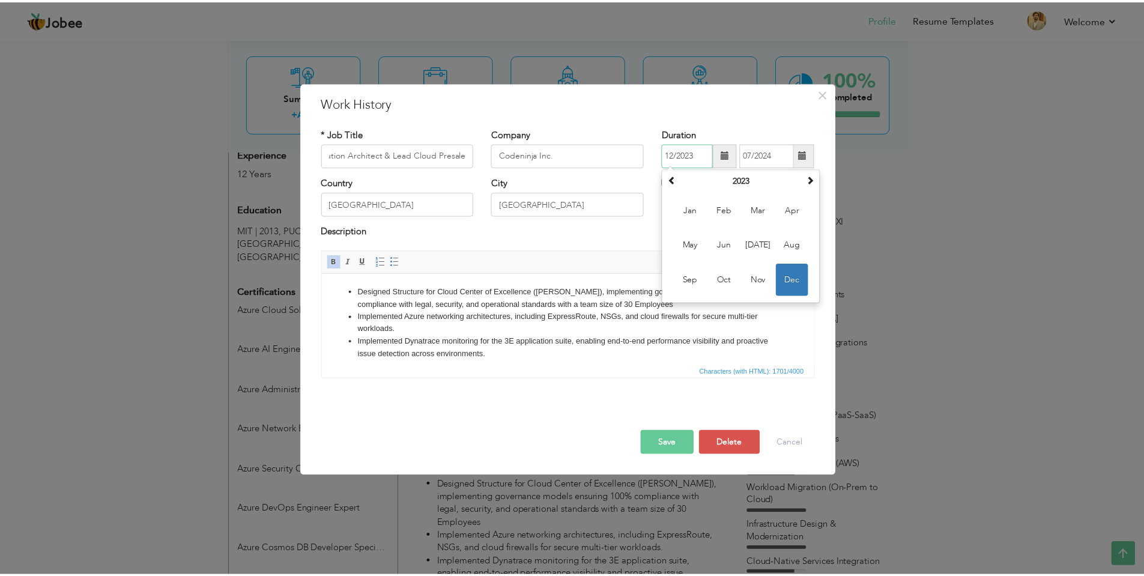
scroll to position [0, 0]
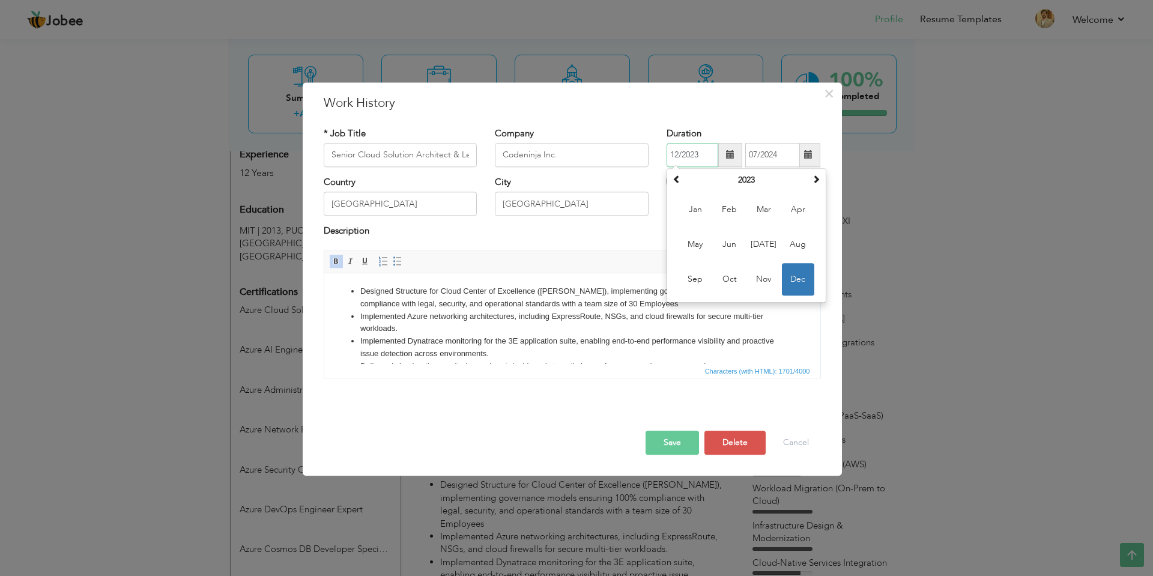
drag, startPoint x: 698, startPoint y: 155, endPoint x: 671, endPoint y: 158, distance: 27.8
click at [671, 158] on input "12/2023" at bounding box center [692, 155] width 52 height 24
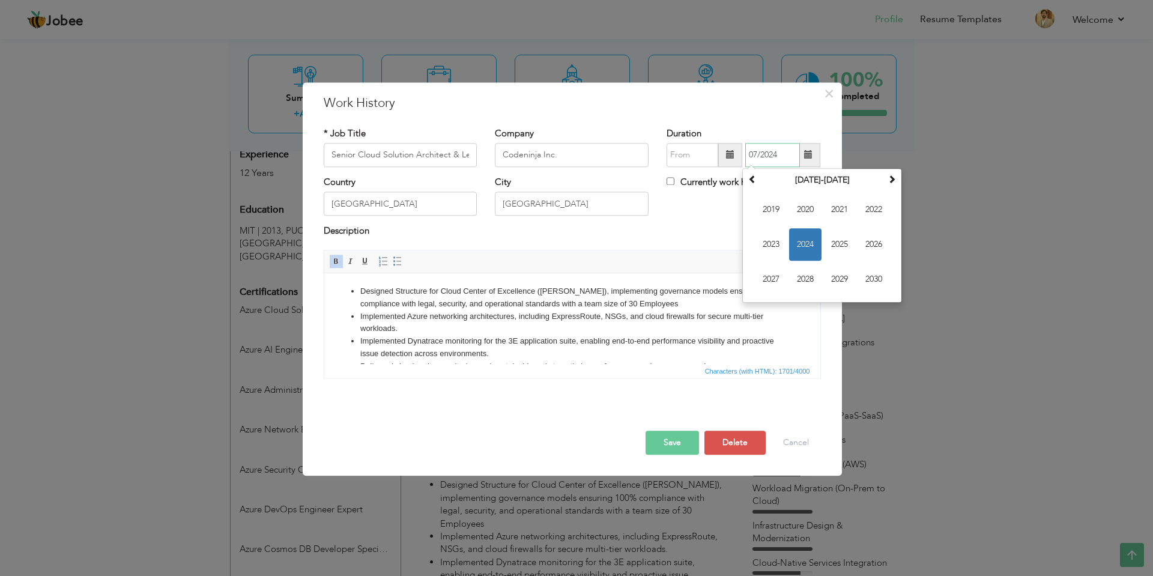
drag, startPoint x: 783, startPoint y: 155, endPoint x: 745, endPoint y: 155, distance: 38.4
click at [745, 155] on input "07/2024" at bounding box center [772, 155] width 55 height 24
click at [687, 238] on div "Description" at bounding box center [572, 233] width 497 height 16
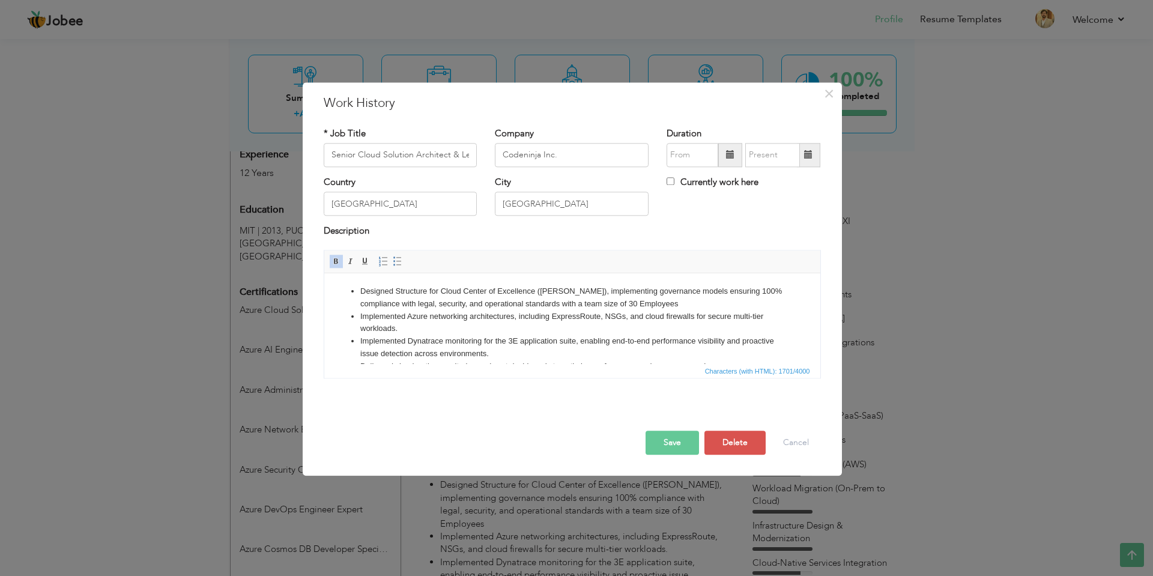
click at [687, 436] on button "Save" at bounding box center [671, 442] width 53 height 24
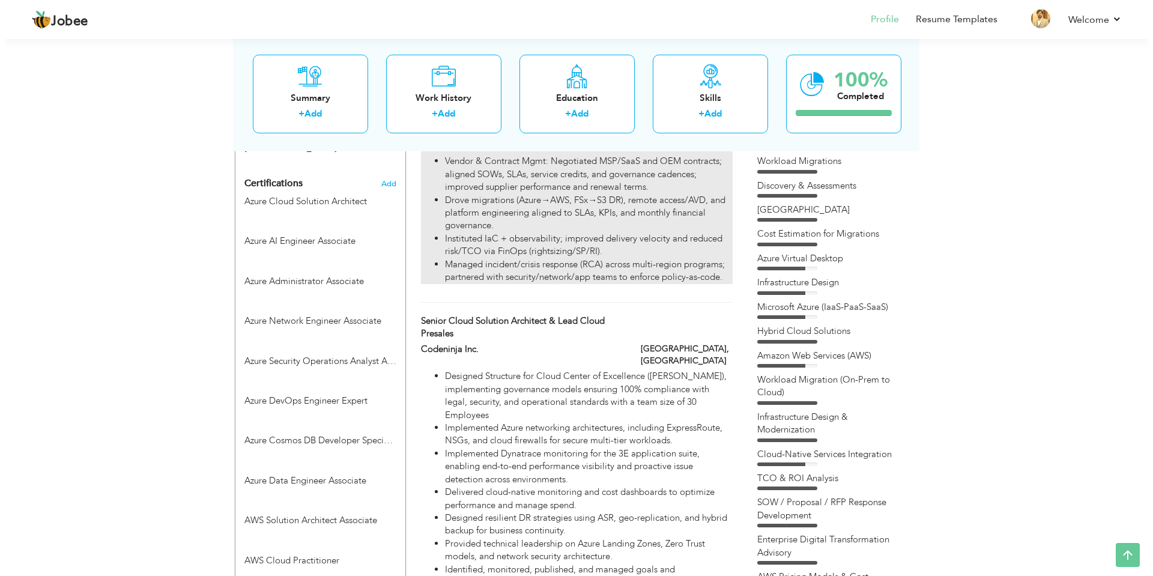
scroll to position [612, 0]
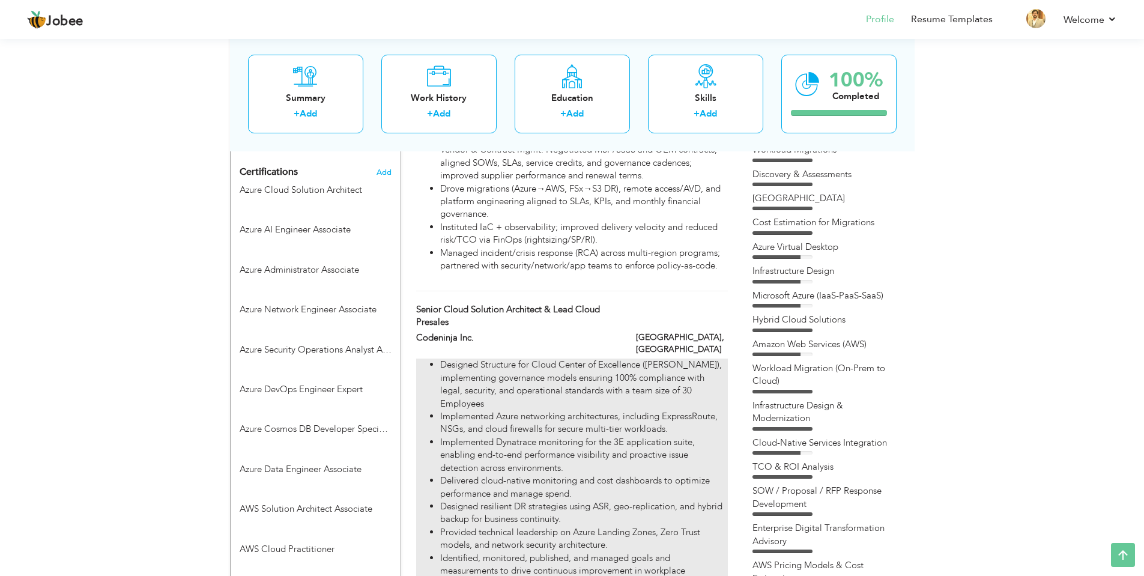
click at [508, 364] on li "Designed Structure for Cloud Center of Excellence (COE), implementing governanc…" at bounding box center [583, 384] width 287 height 52
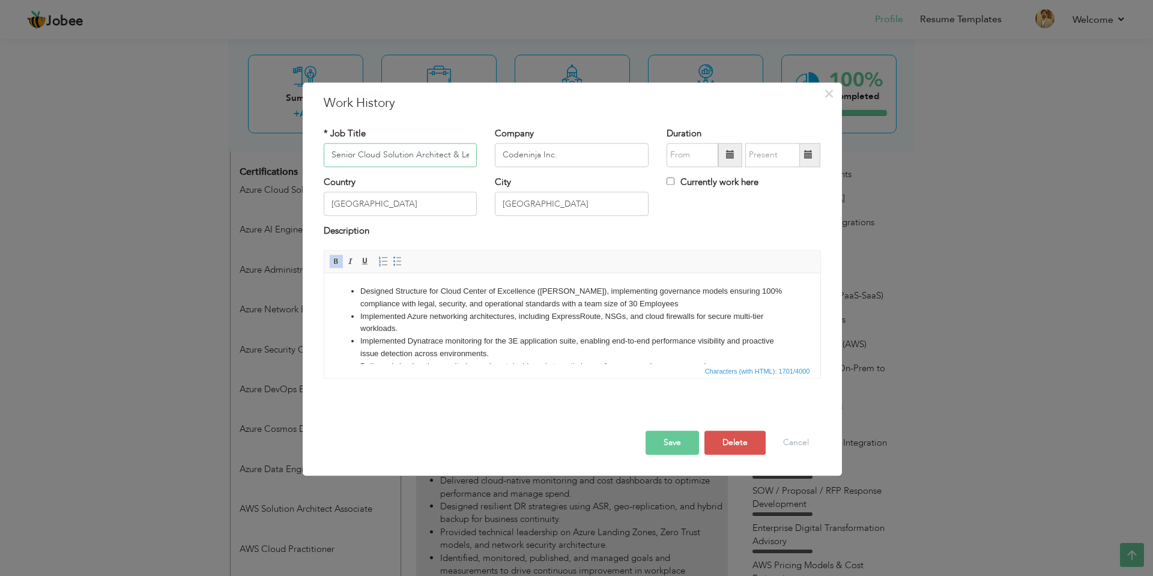
scroll to position [0, 65]
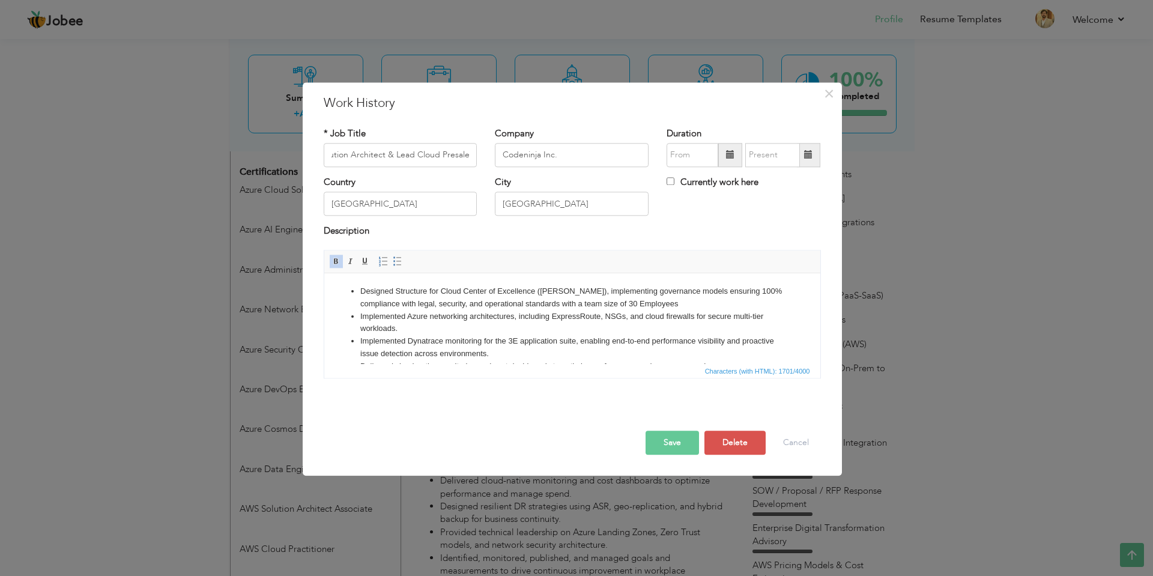
click at [514, 331] on li "Implemented Azure networking architectures, including ExpressRoute, NSGs, and c…" at bounding box center [572, 322] width 424 height 25
click at [360, 287] on li "Designed Structure for Cloud Center of Excellence (COE), implementing governanc…" at bounding box center [572, 297] width 424 height 25
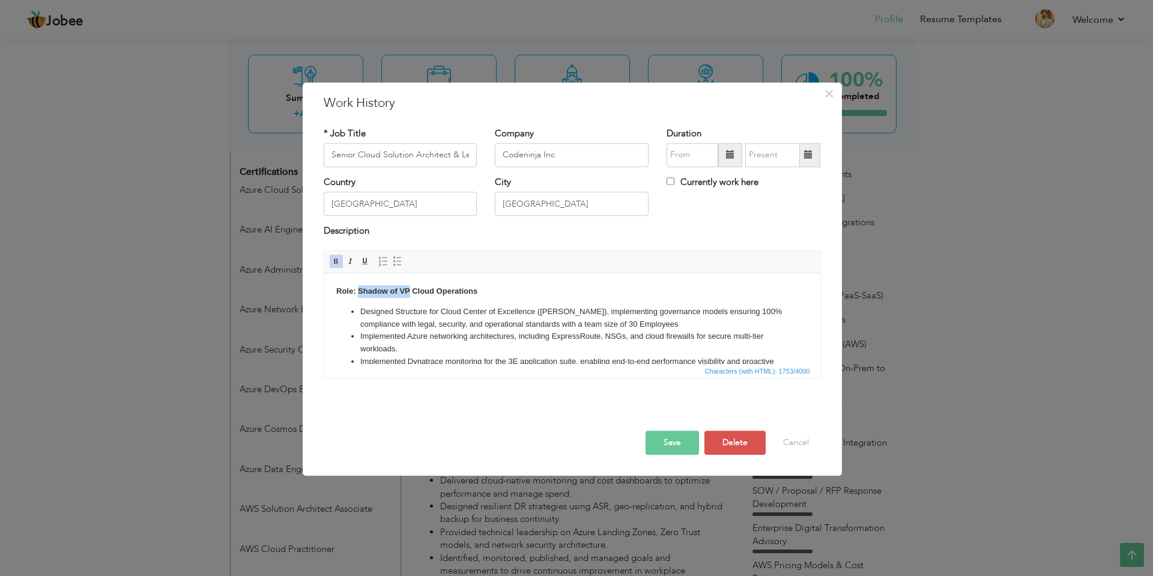
drag, startPoint x: 358, startPoint y: 288, endPoint x: 408, endPoint y: 288, distance: 49.2
click at [408, 288] on strong "Role: Shadow of VP Cloud Operations" at bounding box center [406, 290] width 141 height 9
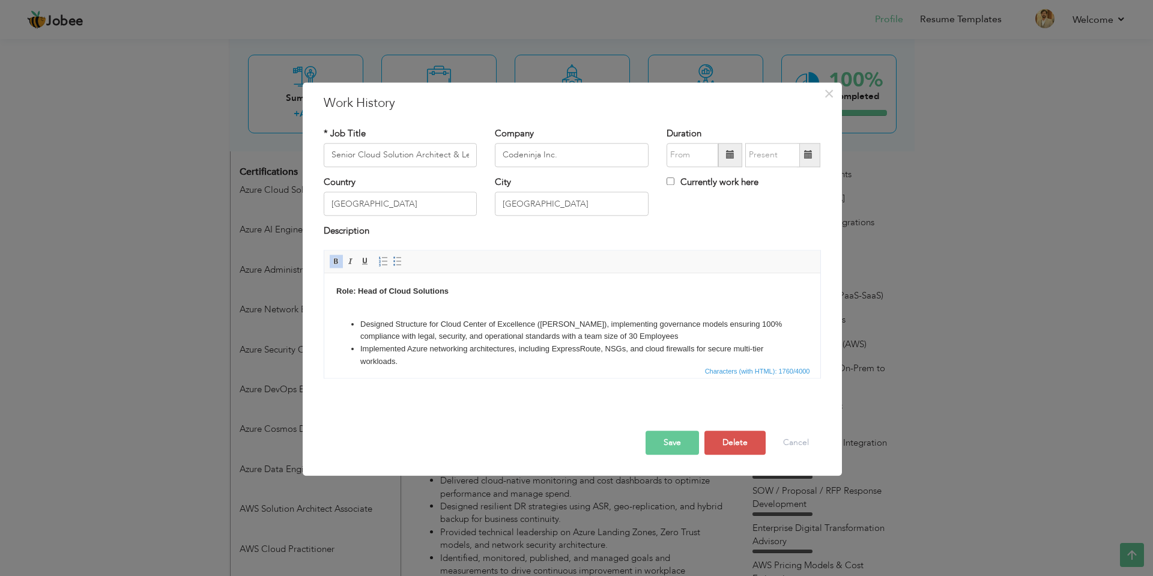
click at [416, 305] on body "​​​​​​​ Role: Head of Cloud Solutions ​​​​​​​ Designed Structure for Cloud Cent…" at bounding box center [572, 420] width 472 height 270
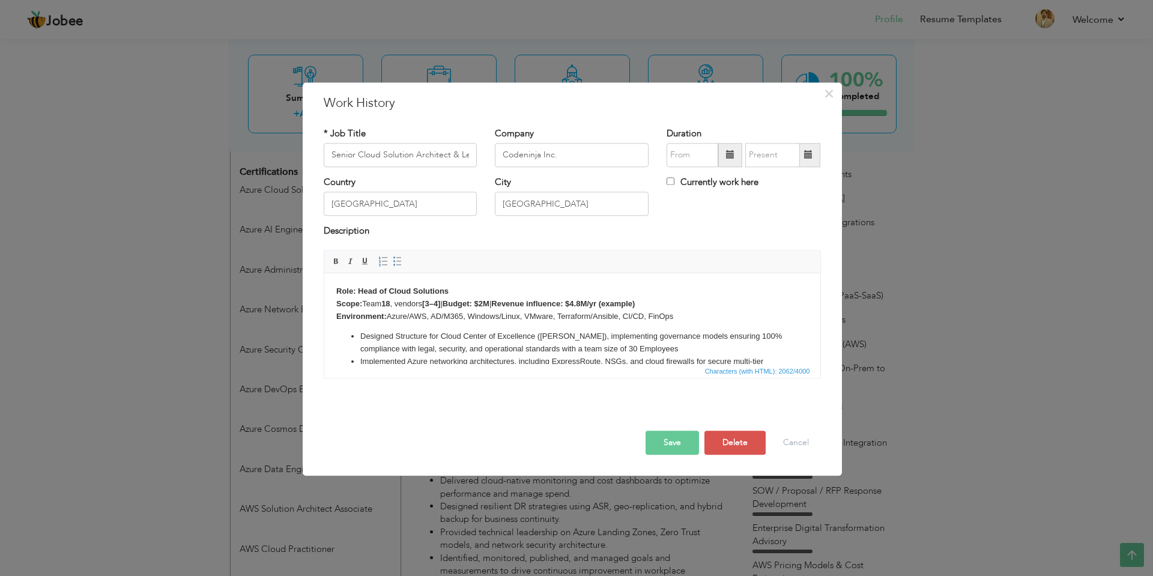
click at [655, 300] on body "​​​​​​​ Role: Head of Cloud Solutions Scope: Team 18 , vendors [3–4] | Budget: …" at bounding box center [572, 426] width 472 height 283
click at [593, 304] on strong "$4.8M/yr" at bounding box center [579, 303] width 31 height 9
click at [689, 315] on body "​​​​​​​ Role: Head of Cloud Solutions Scope: Team 18 , vendors [3–4] | Budget: …" at bounding box center [572, 426] width 472 height 283
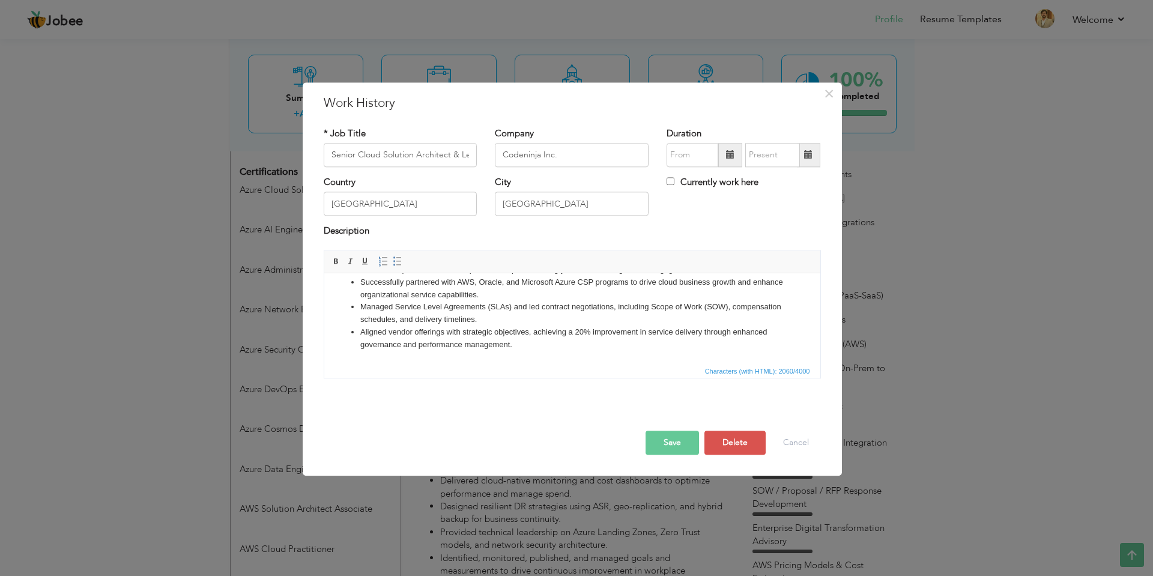
scroll to position [212, 0]
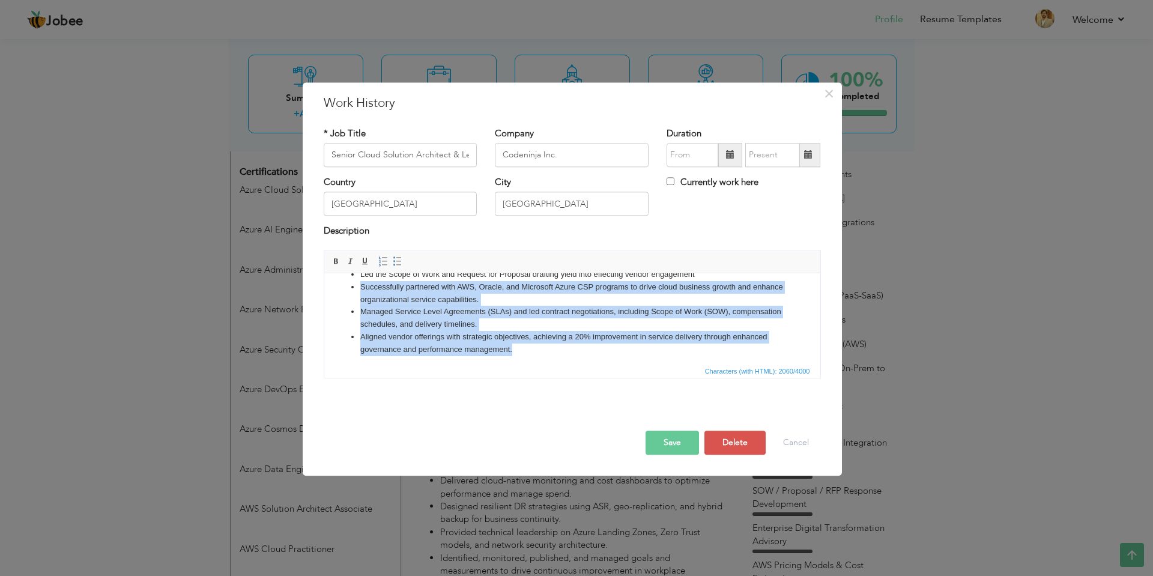
drag, startPoint x: 373, startPoint y: 287, endPoint x: 515, endPoint y: 349, distance: 155.1
click at [515, 349] on ul "Designed Structure for Cloud Center of Excellence (COE), implementing governanc…" at bounding box center [572, 236] width 472 height 237
copy ul "Successfully partnered with AWS, Oracle, and Microsoft Azure CSP programs to dr…"
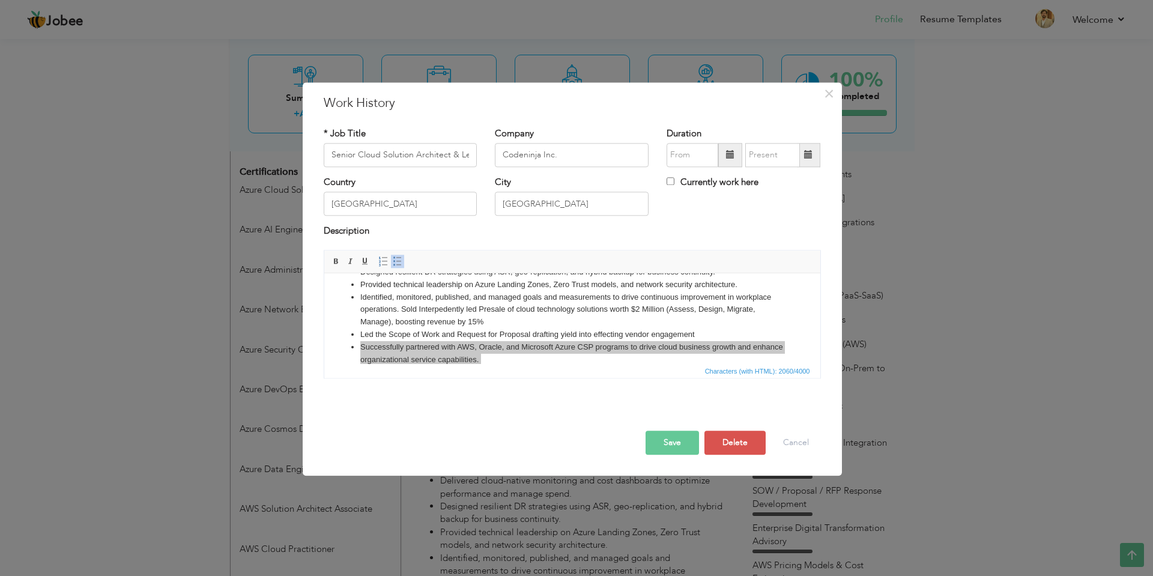
scroll to position [92, 0]
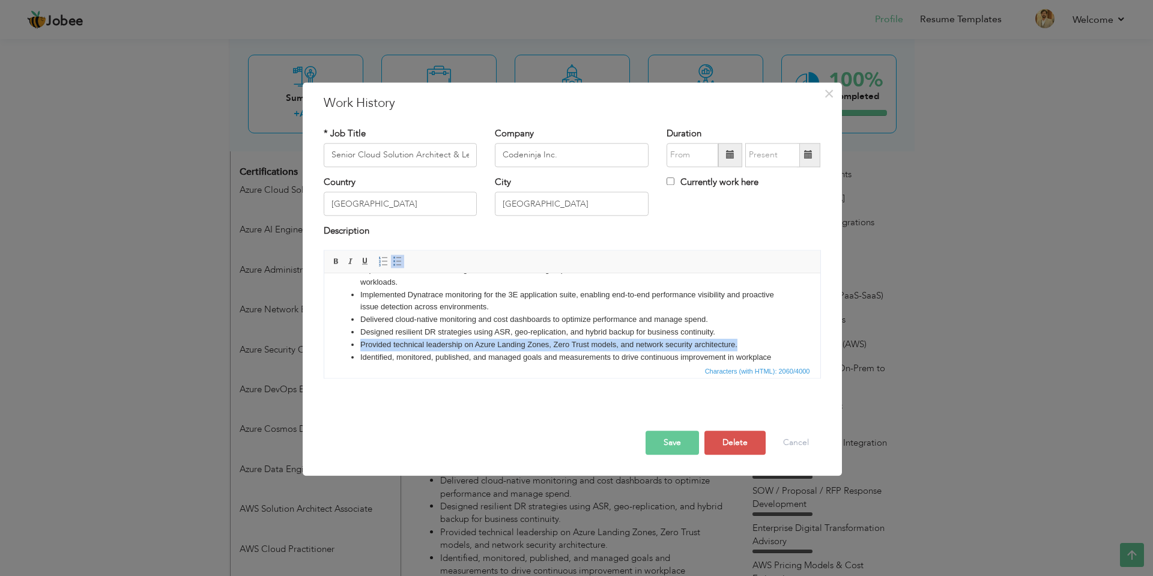
drag, startPoint x: 359, startPoint y: 344, endPoint x: 740, endPoint y: 339, distance: 381.2
click at [740, 339] on li "Provided technical leadership on Azure Landing Zones, Zero Trust models, and ne…" at bounding box center [572, 345] width 424 height 13
copy li "Provided technical leadership on Azure Landing Zones, Zero Trust models, and ne…"
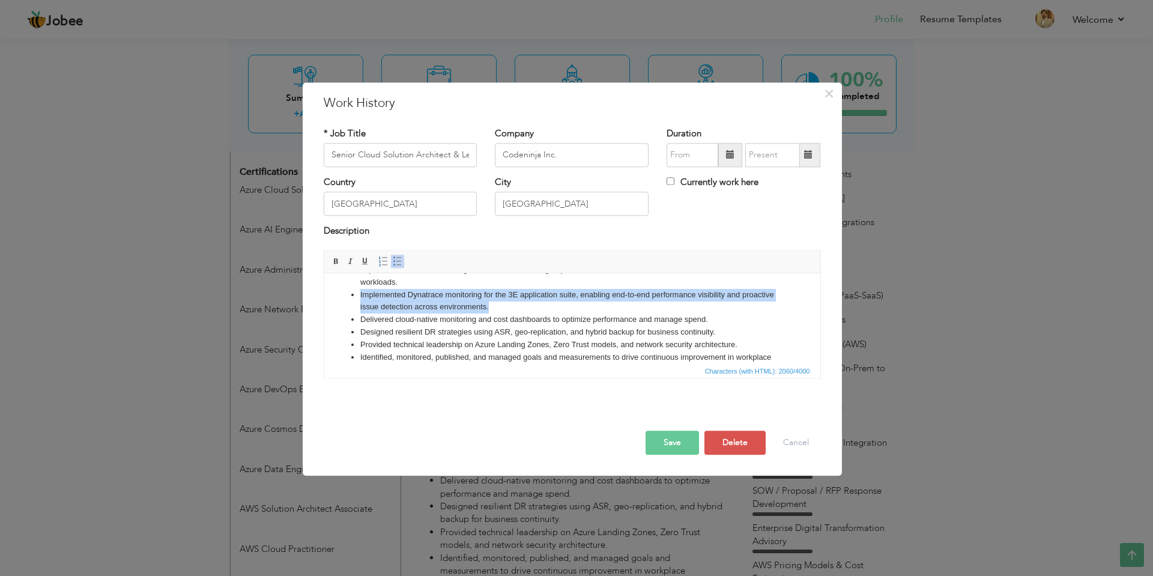
drag, startPoint x: 357, startPoint y: 290, endPoint x: 488, endPoint y: 304, distance: 132.2
click at [488, 304] on ul "Designed Structure for Cloud Center of Excellence (COE), implementing governanc…" at bounding box center [572, 356] width 472 height 237
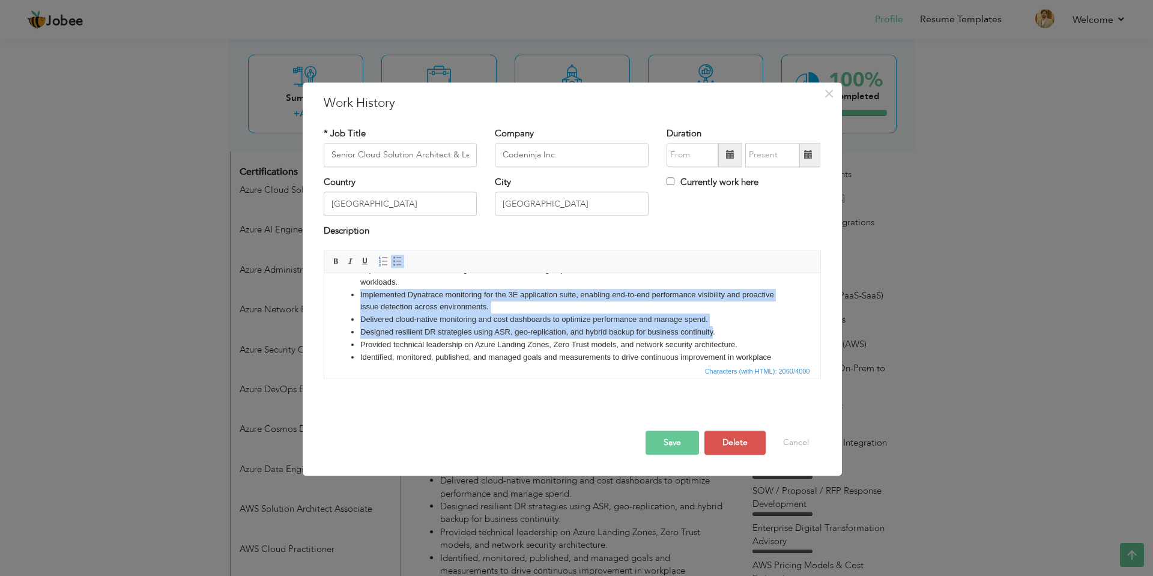
copy ul "Implemented Dynatrace monitoring for the 3E application suite, enabling end-to-…"
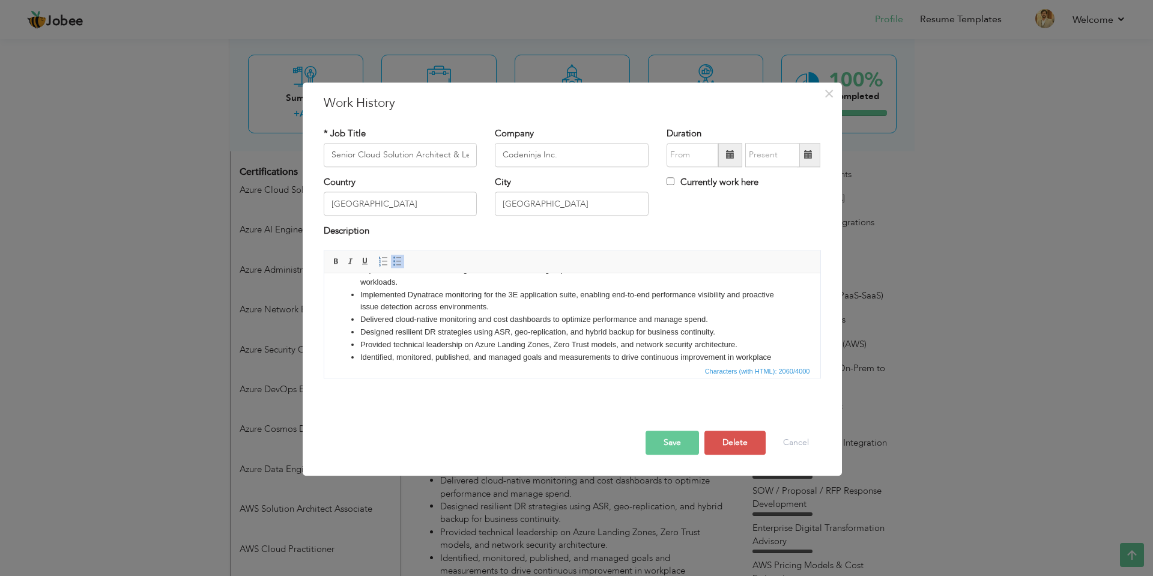
drag, startPoint x: 874, startPoint y: 638, endPoint x: 441, endPoint y: 334, distance: 528.8
click at [551, 360] on li "Identified, monitored, published, and managed goals and measurements to drive c…" at bounding box center [572, 369] width 424 height 37
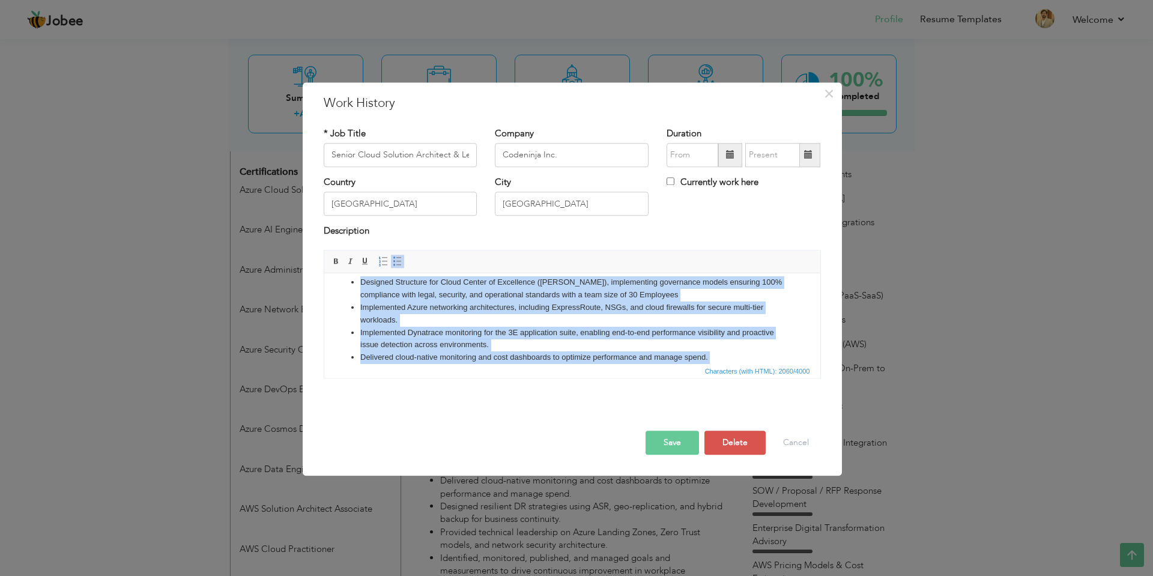
scroll to position [217, 0]
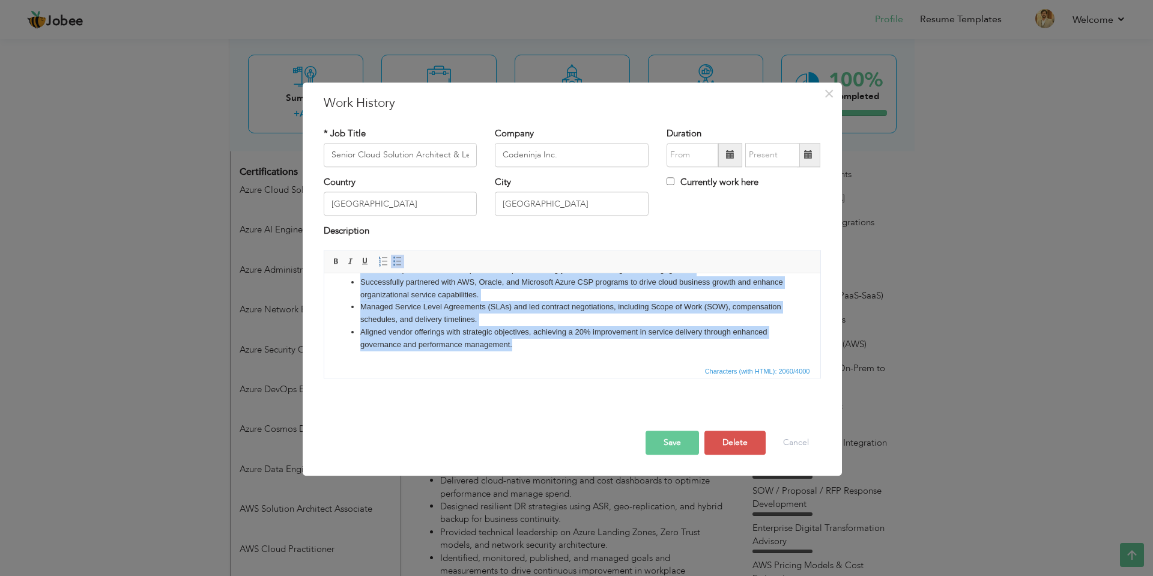
drag, startPoint x: 358, startPoint y: 333, endPoint x: 547, endPoint y: 353, distance: 189.6
click at [547, 353] on html "​​​​​​​ Role: Head of Cloud Solutions Scope: Team 18 , vendors [3–4] | Budget: …" at bounding box center [572, 209] width 496 height 307
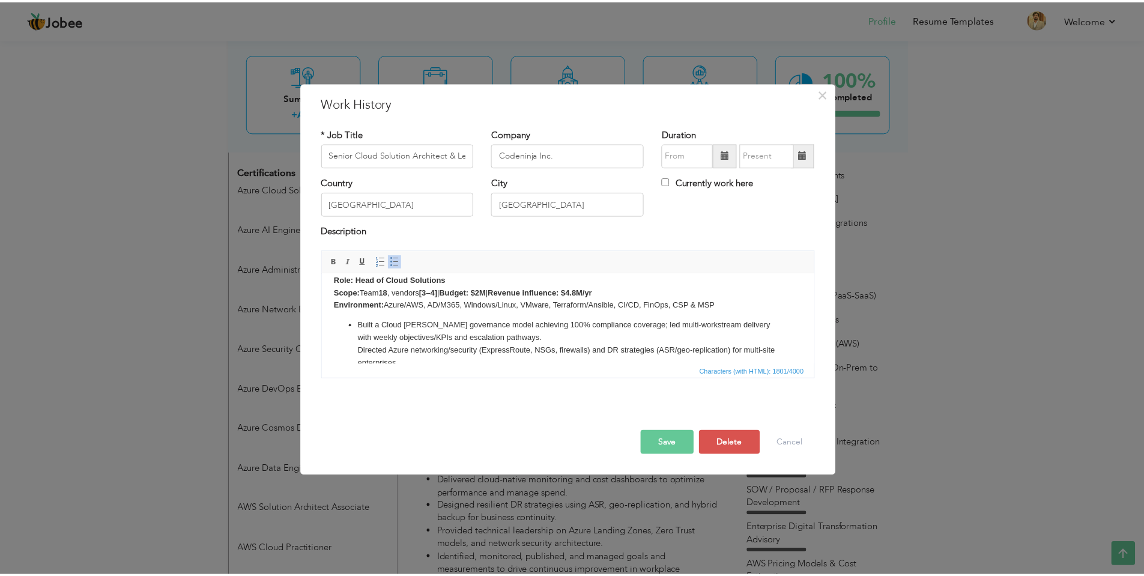
scroll to position [0, 0]
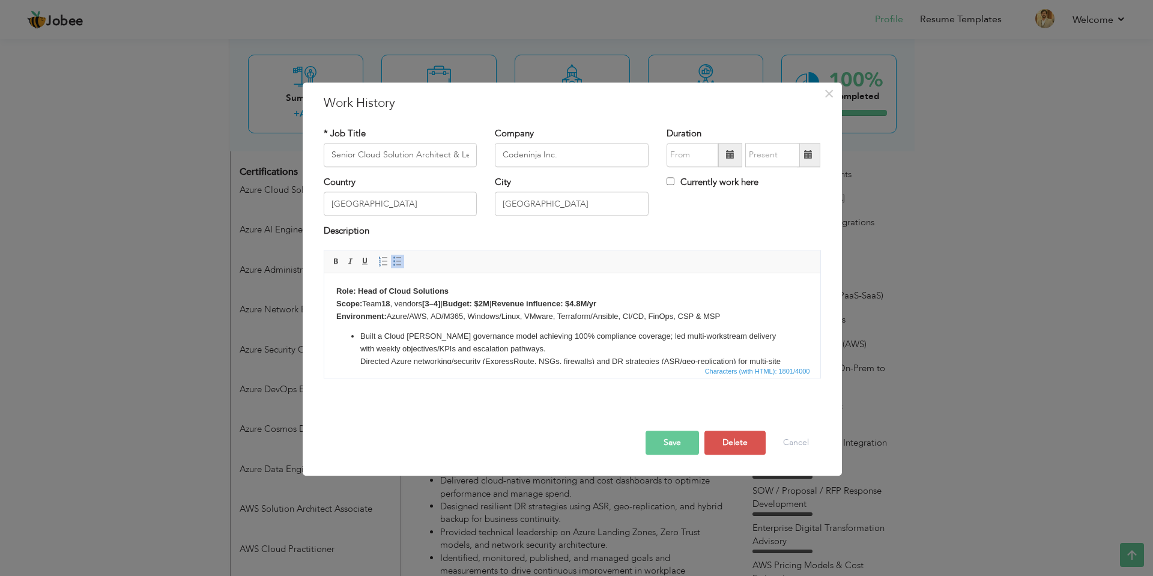
click at [429, 315] on body "​​​​​​​ Role: Head of Cloud Solutions Scope: Team 18 , vendors [3–4] | Budget: …" at bounding box center [572, 414] width 472 height 258
click at [755, 319] on body "​​​​​​​ Role: Head of Cloud Solutions Scope: Team 18 , vendors [3–4] | Budget: …" at bounding box center [572, 414] width 472 height 258
click at [708, 319] on body "​​​​​​​ Role: Head of Cloud Solutions Scope: Team 18 , vendors [3–4] | Budget: …" at bounding box center [572, 414] width 472 height 258
click at [691, 451] on button "Save" at bounding box center [671, 442] width 53 height 24
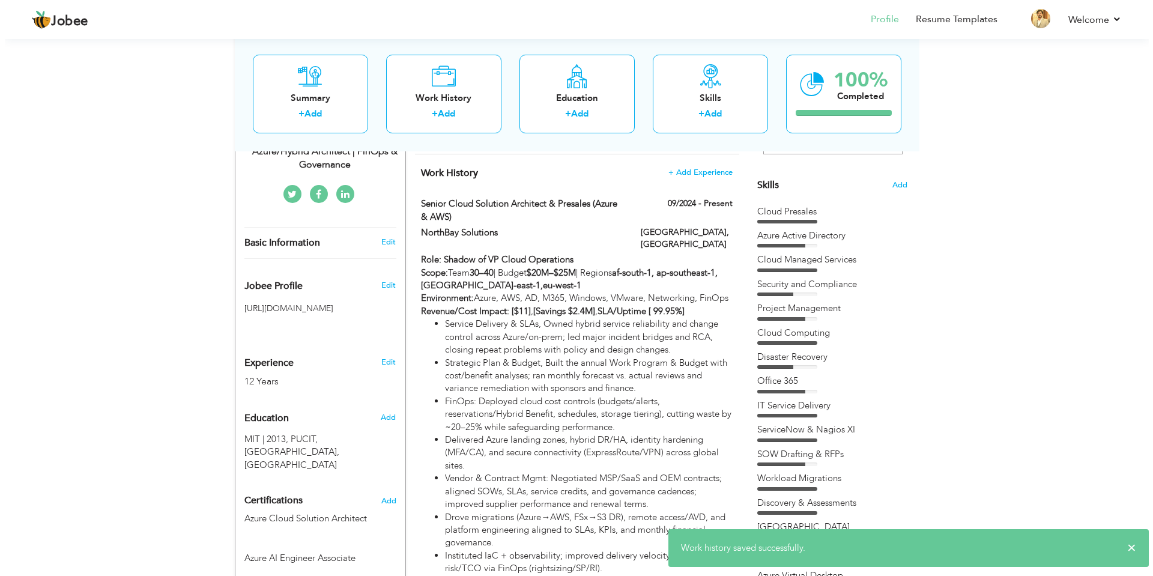
scroll to position [252, 0]
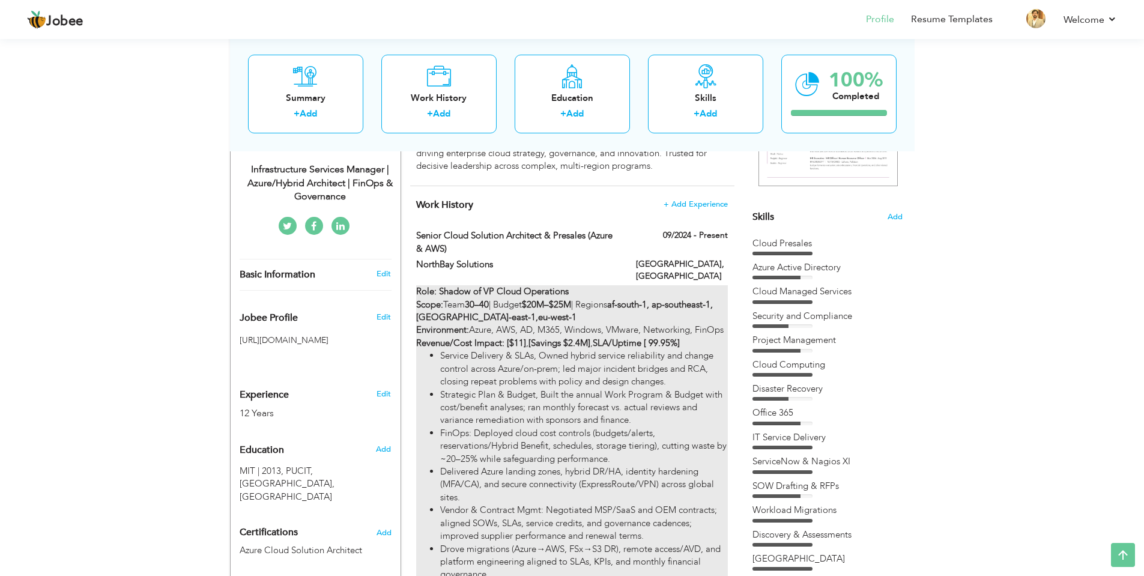
click at [615, 337] on strong "SLA/Uptime [ 99.95%]" at bounding box center [636, 343] width 87 height 12
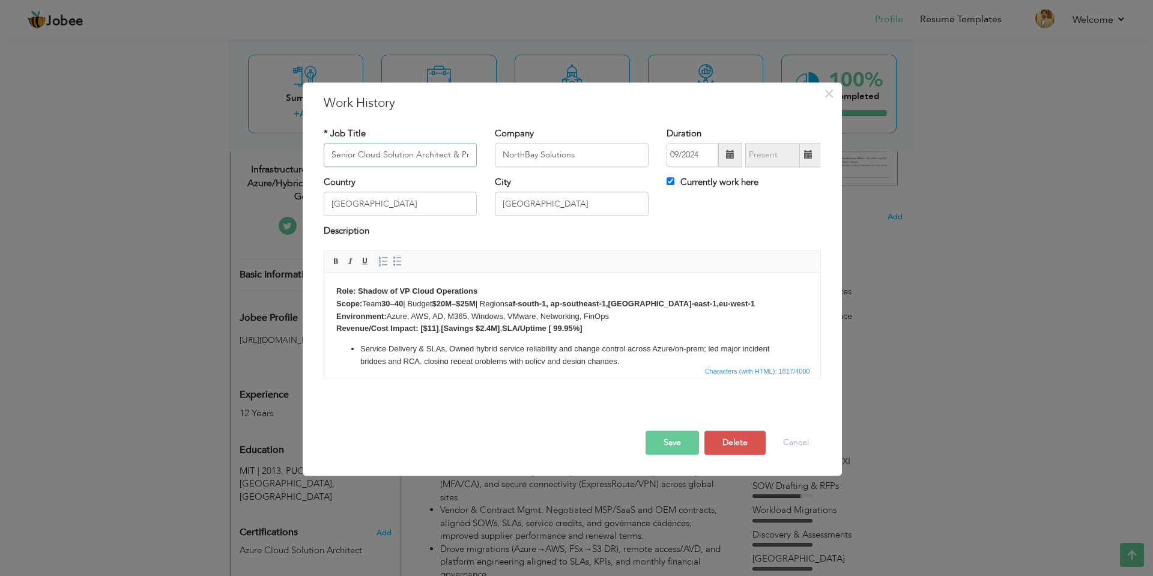
scroll to position [0, 76]
click at [602, 325] on body "Role: Shadow of VP Cloud Operations Scope: Team 30–40 | Budget $20M–$25M | Regi…" at bounding box center [572, 407] width 472 height 245
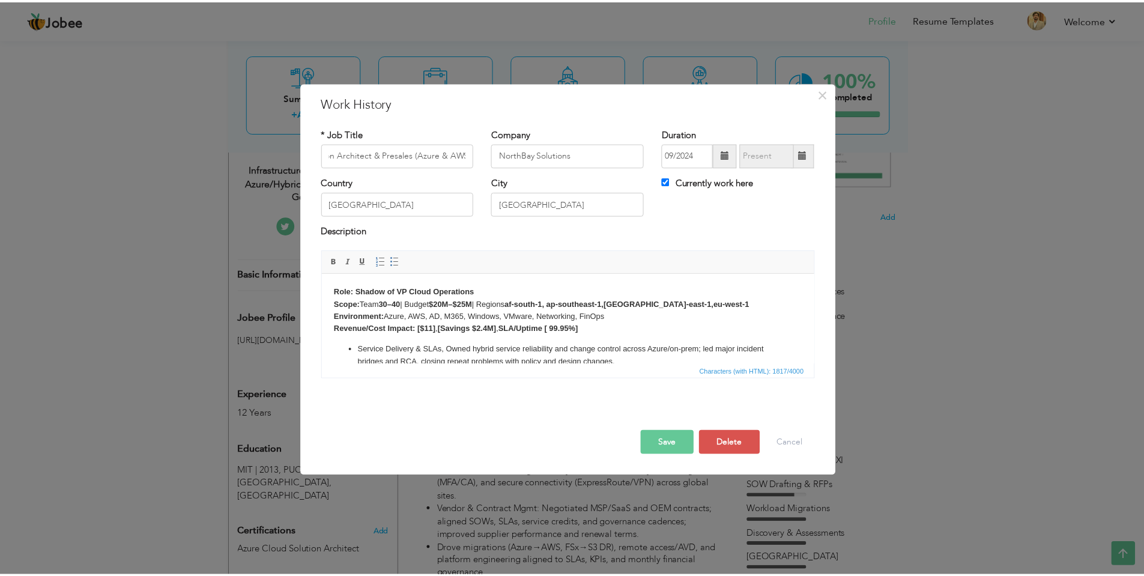
scroll to position [0, 0]
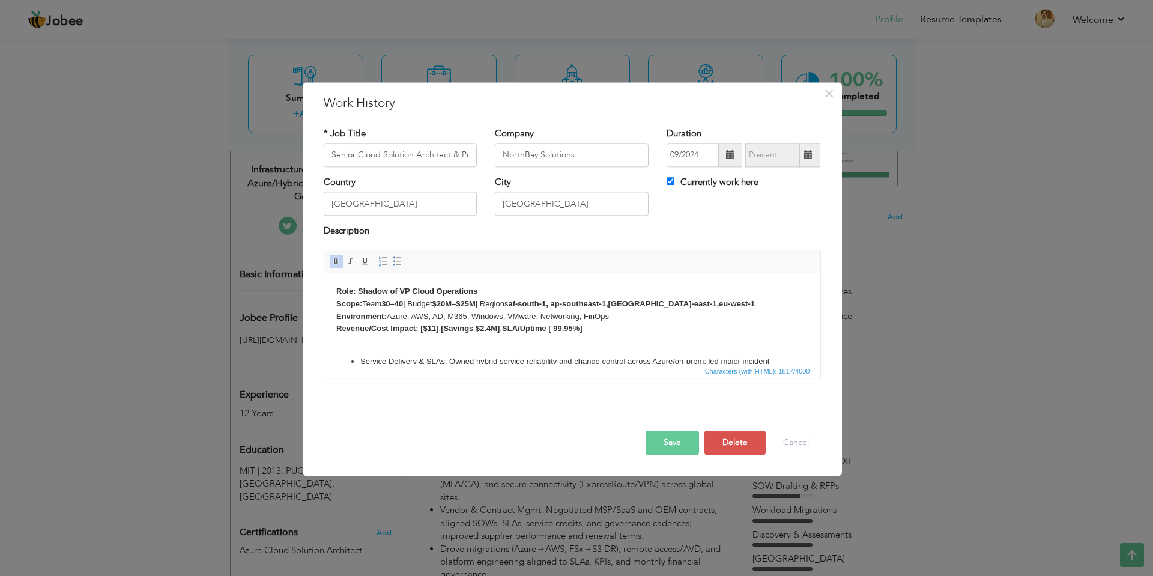
click at [669, 441] on button "Save" at bounding box center [671, 442] width 53 height 24
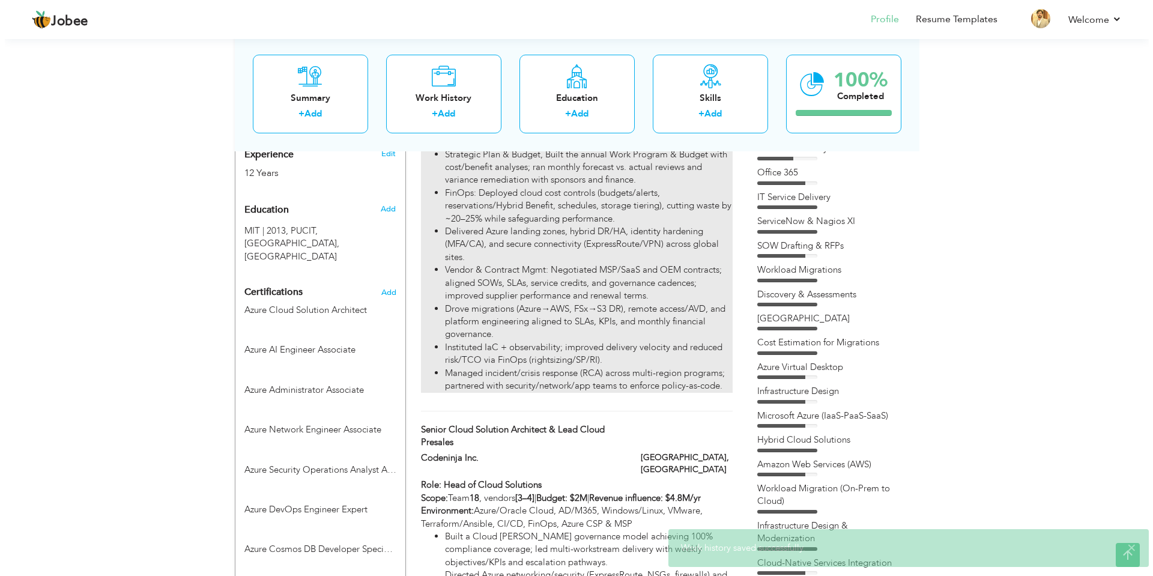
scroll to position [612, 0]
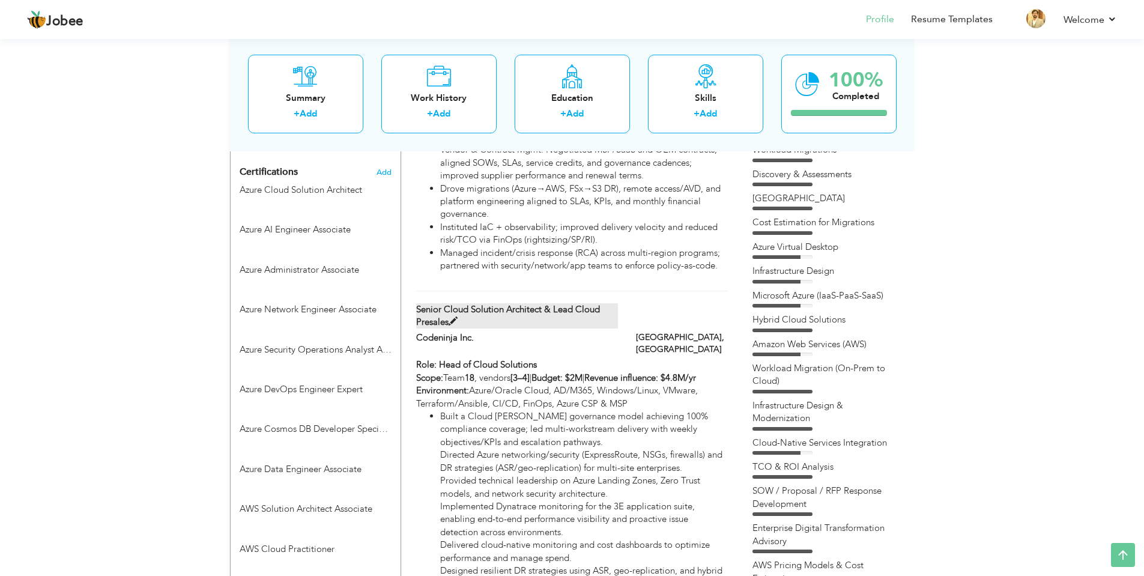
click at [511, 303] on label "Senior Cloud Solution Architect & Lead Cloud Presales" at bounding box center [517, 316] width 202 height 26
type input "Senior Cloud Solution Architect & Lead Cloud Presales"
type input "Codeninja Inc."
checkbox input "false"
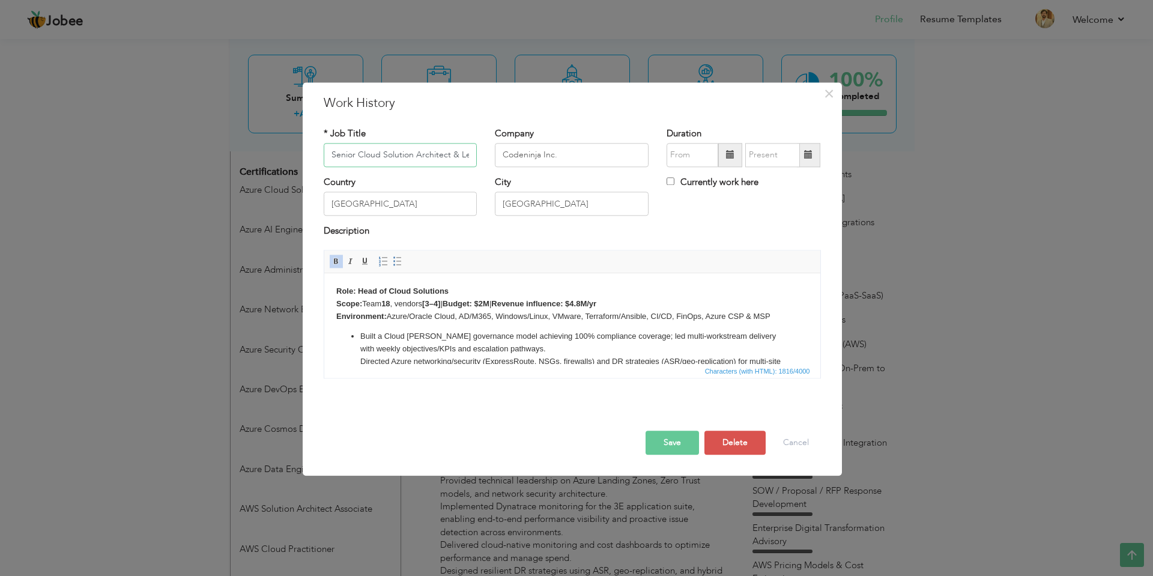
scroll to position [0, 65]
click at [420, 156] on input "Senior Cloud Solution Architect & Lead Cloud Presales" at bounding box center [401, 155] width 154 height 24
click at [357, 158] on input "Senior Cloud Solution Architect & Lead Cloud Presales" at bounding box center [401, 155] width 154 height 24
type input "Head of Cloud Solution & Lead Cloud Presales"
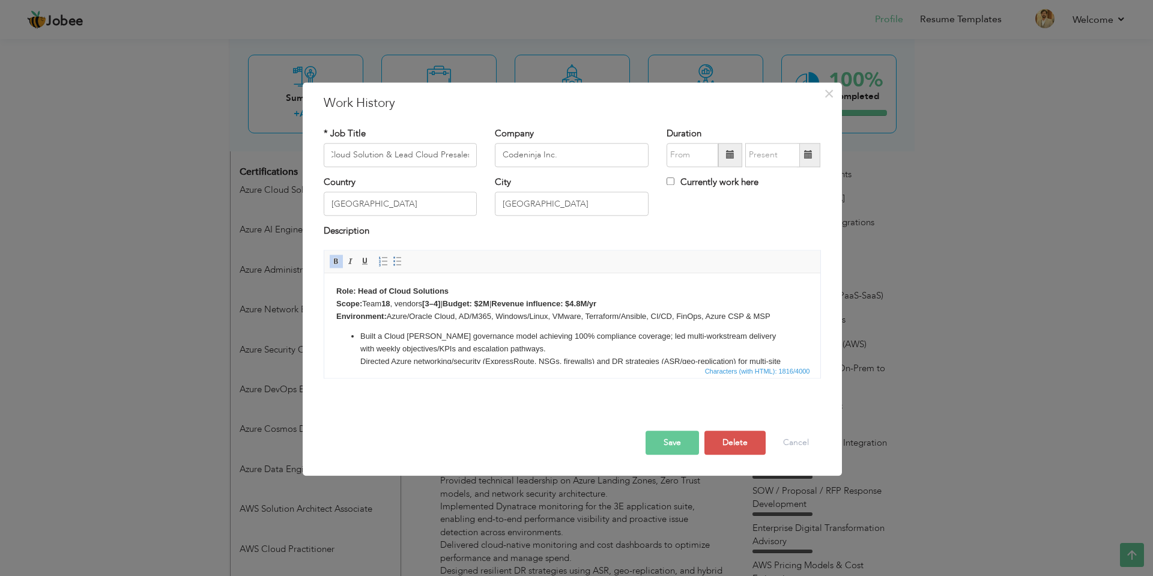
click at [678, 444] on button "Save" at bounding box center [671, 442] width 53 height 24
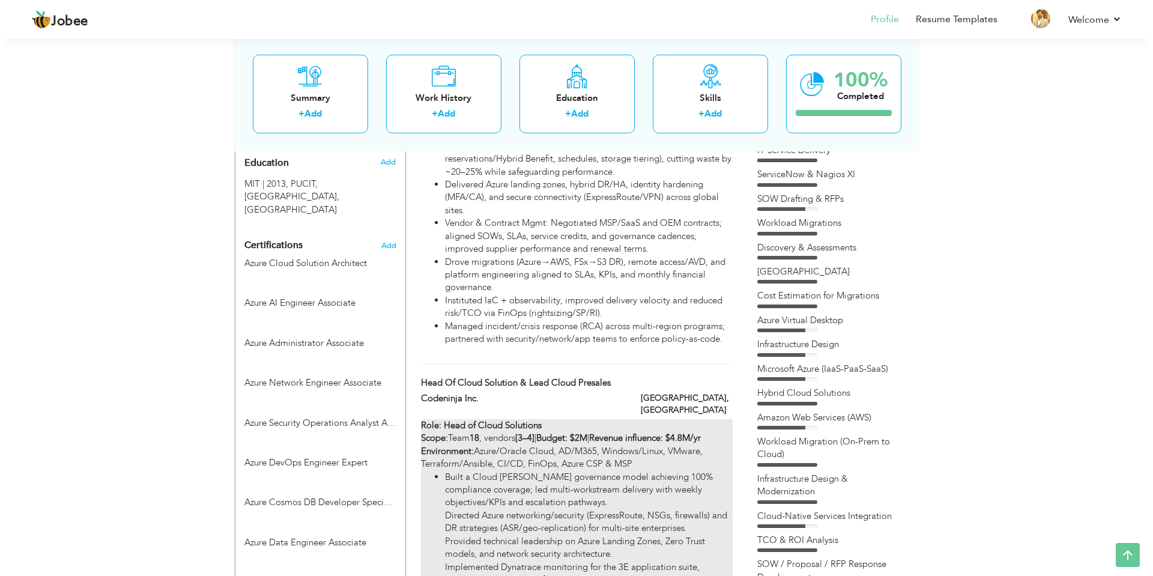
scroll to position [612, 0]
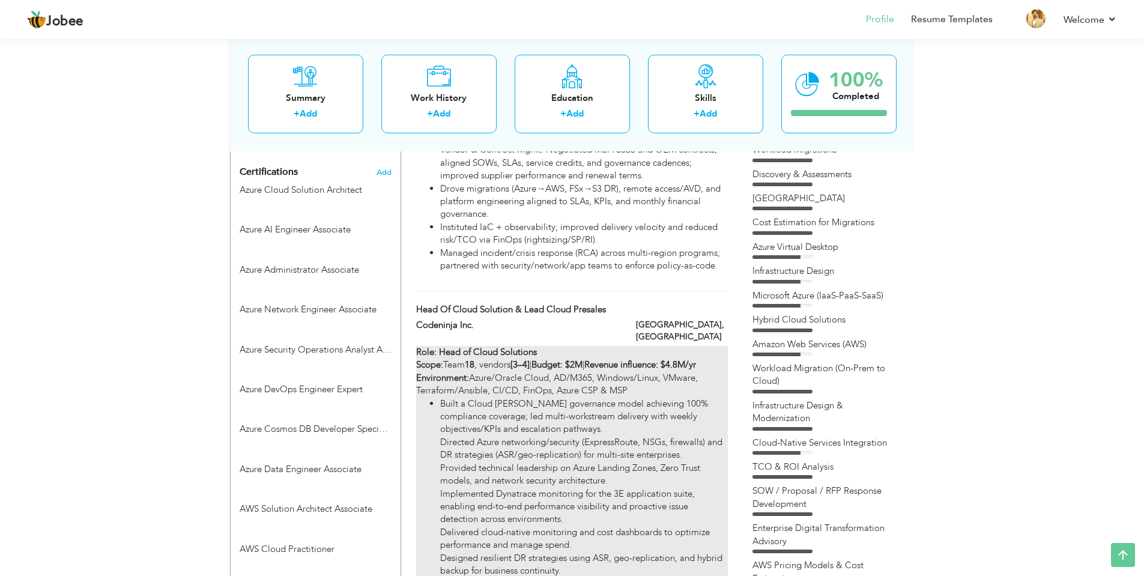
click at [487, 403] on li "Built a Cloud COE governance model achieving 100% compliance coverage; led mult…" at bounding box center [583, 564] width 287 height 334
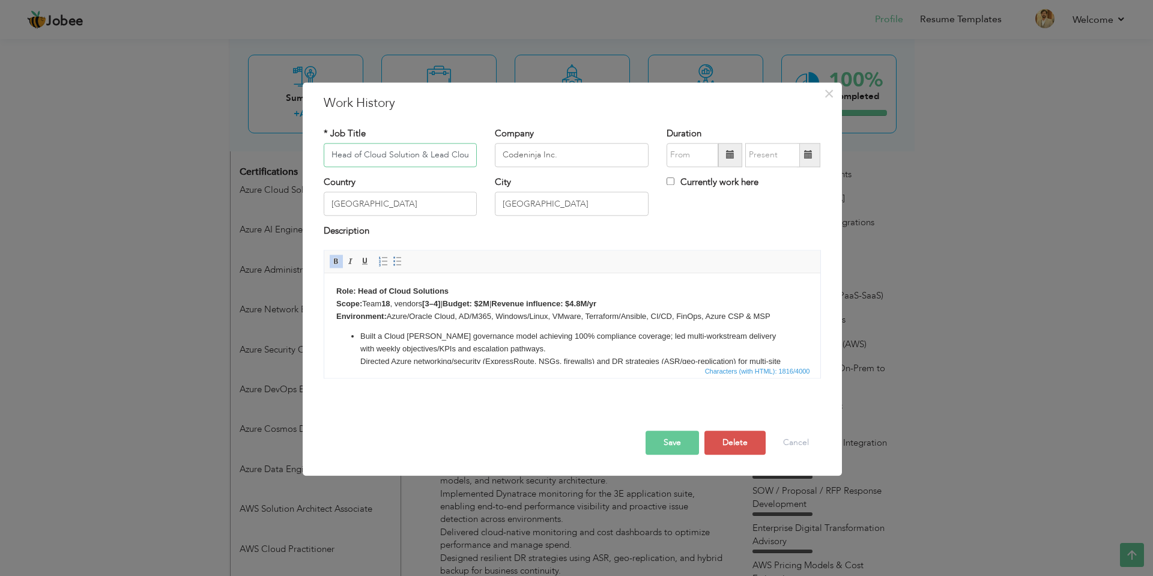
scroll to position [0, 36]
click at [410, 331] on li "Built a Cloud COE governance model achieving 100% compliance coverage; led mult…" at bounding box center [572, 436] width 424 height 213
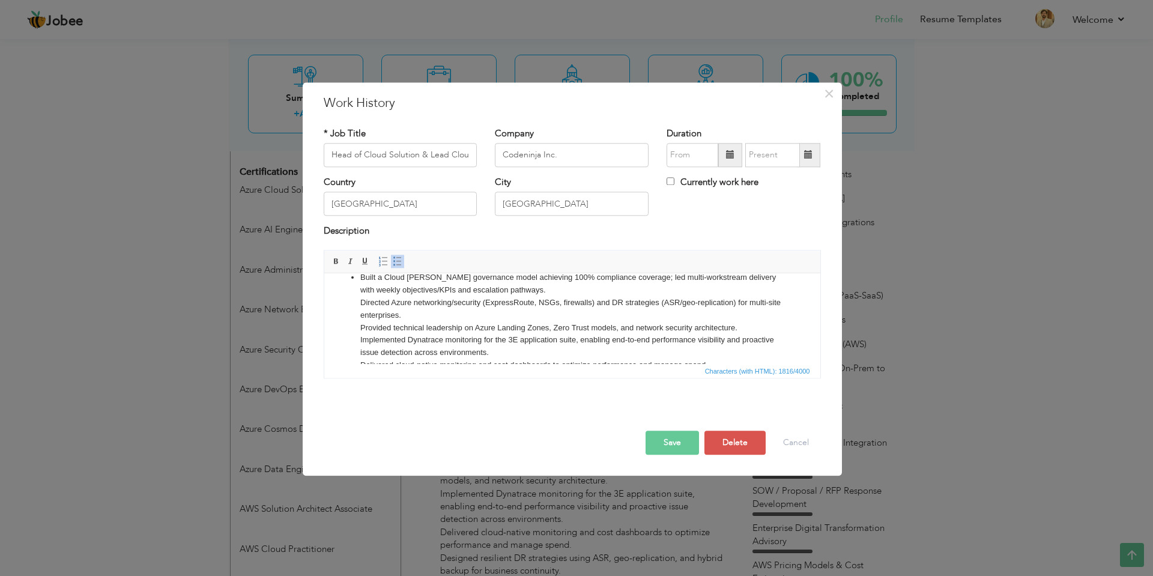
scroll to position [0, 0]
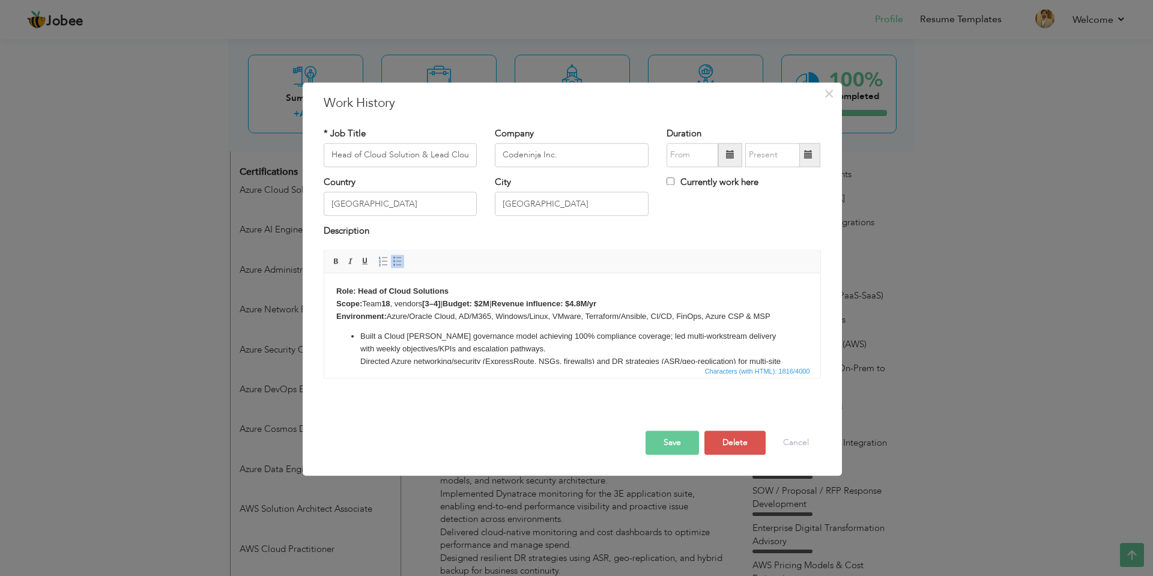
click at [358, 333] on ul "Built a Cloud COE governance model achieving 100% compliance coverage; led mult…" at bounding box center [572, 436] width 472 height 213
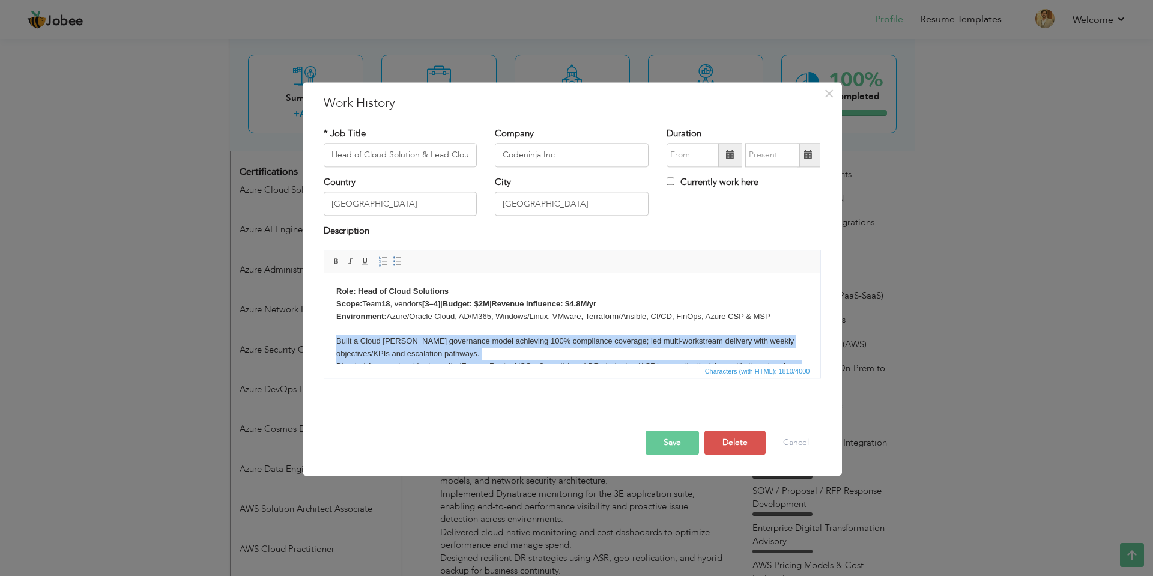
drag, startPoint x: 472, startPoint y: 345, endPoint x: 335, endPoint y: 342, distance: 136.9
click at [336, 342] on body "Role: Head of Cloud Solutions Scope: Team 18 , vendors [3–4] | Budget: $2M | Re…" at bounding box center [572, 410] width 472 height 250
click at [394, 265] on span at bounding box center [398, 261] width 10 height 10
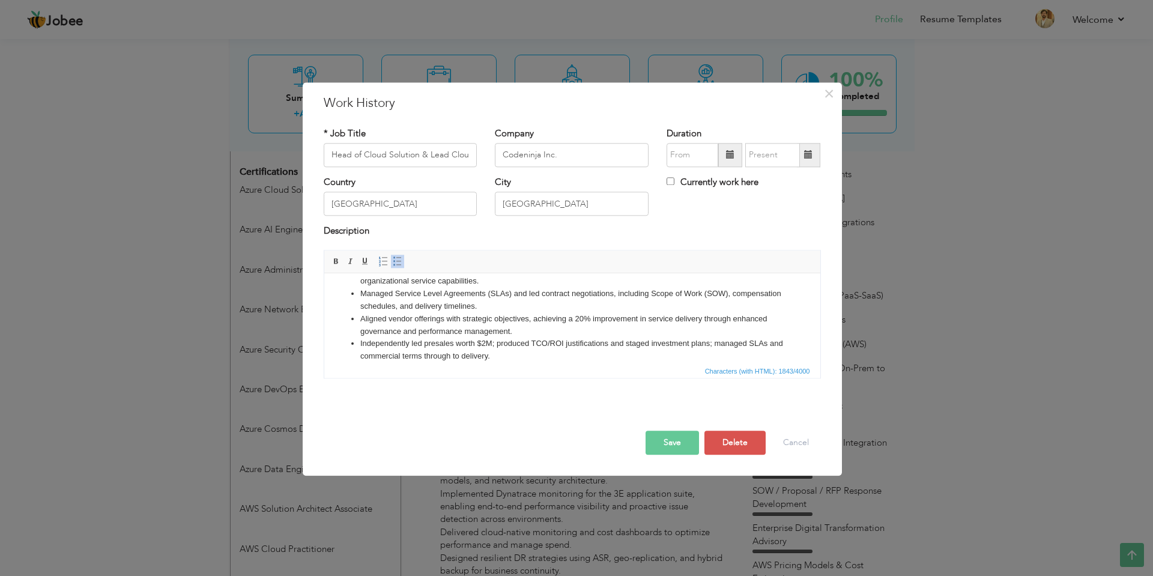
scroll to position [192, 0]
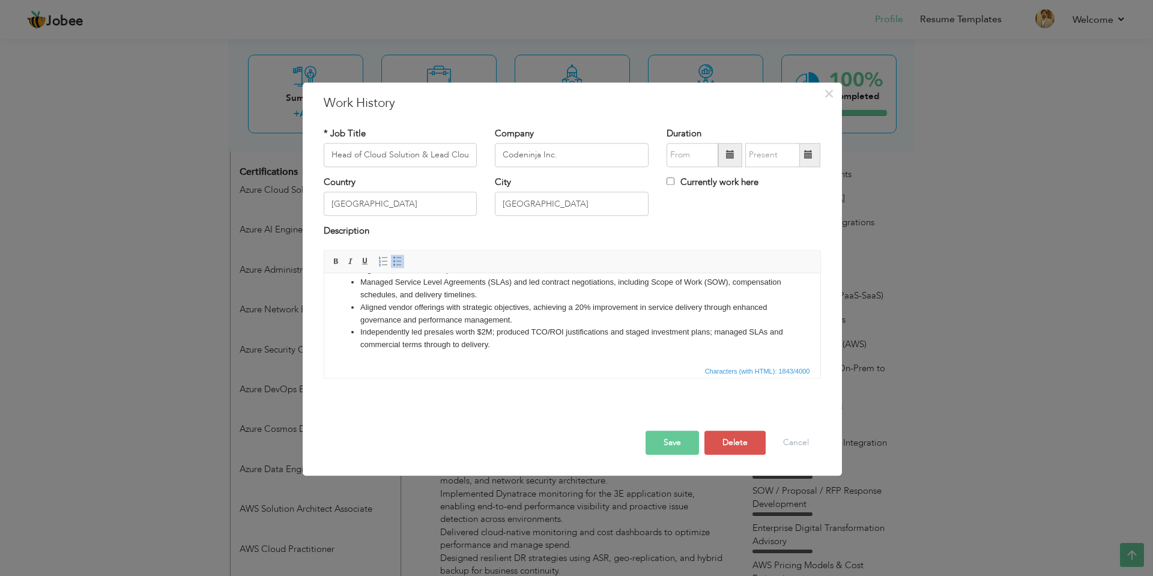
click at [673, 443] on button "Save" at bounding box center [671, 442] width 53 height 24
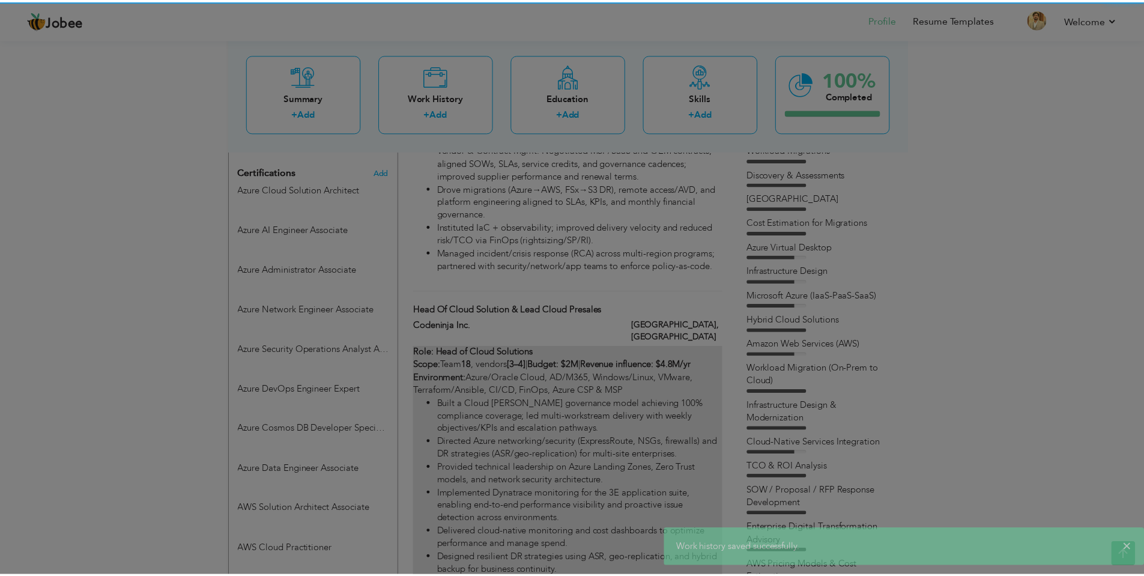
scroll to position [0, 0]
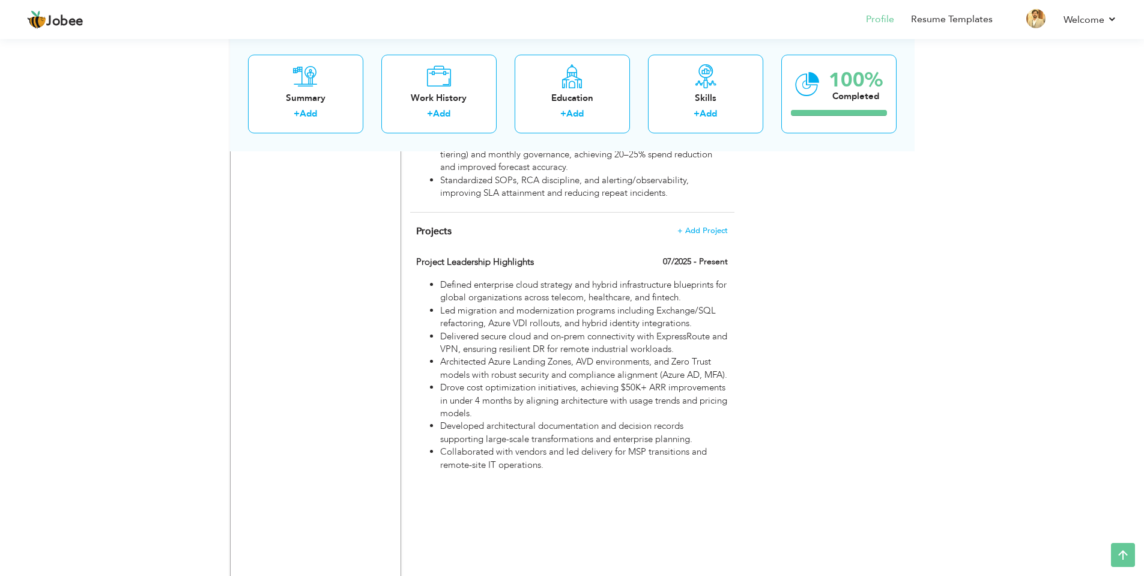
scroll to position [3017, 0]
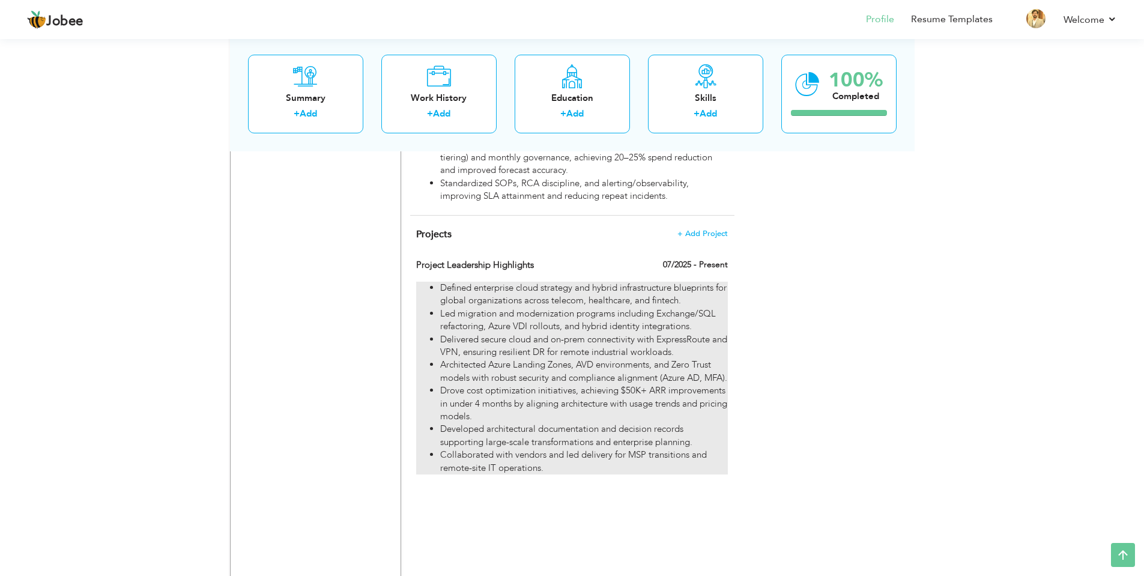
click at [497, 384] on li "Drove cost optimization initiatives, achieving $50K+ ARR improvements in under …" at bounding box center [583, 403] width 287 height 38
type input "Project Leadership Highlights"
type input "07/2025"
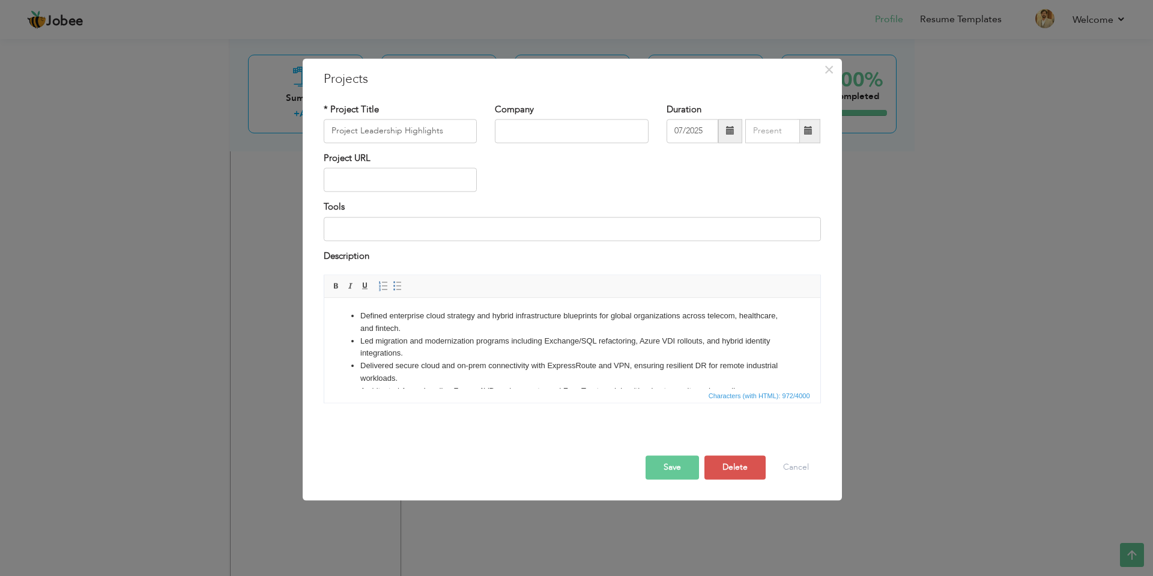
click at [587, 378] on li "Delivered secure cloud and on-prem connectivity with ExpressRoute and VPN, ensu…" at bounding box center [572, 372] width 424 height 25
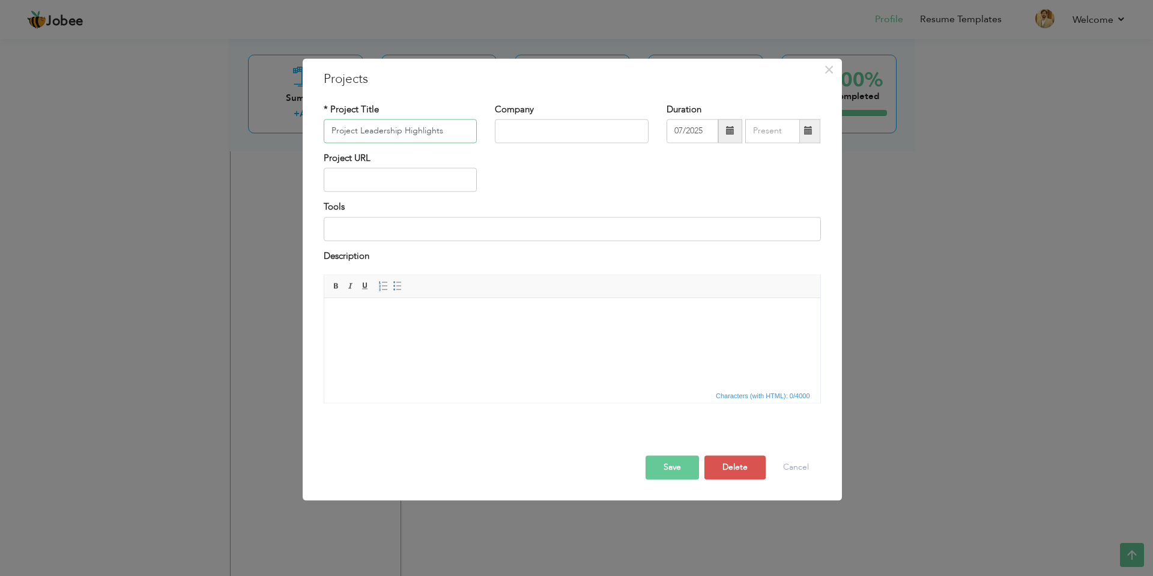
drag, startPoint x: 454, startPoint y: 136, endPoint x: 304, endPoint y: 131, distance: 149.6
click at [304, 131] on div "× Projects * Project Title Project Leadership Highlights Company Duration 07/20…" at bounding box center [572, 279] width 539 height 442
click at [731, 464] on button "Delete" at bounding box center [734, 468] width 61 height 24
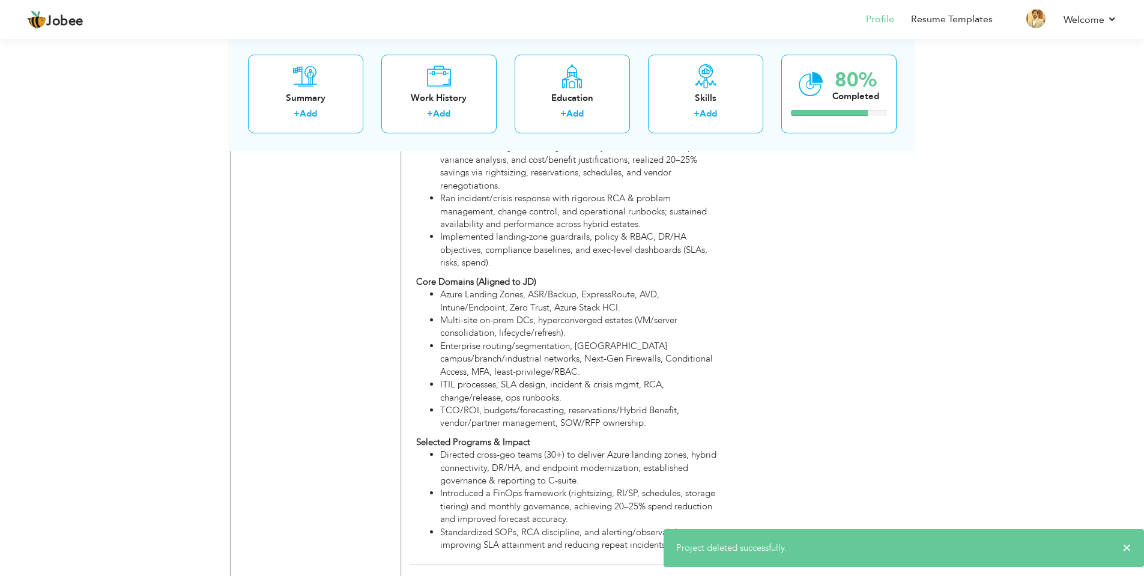
scroll to position [2657, 0]
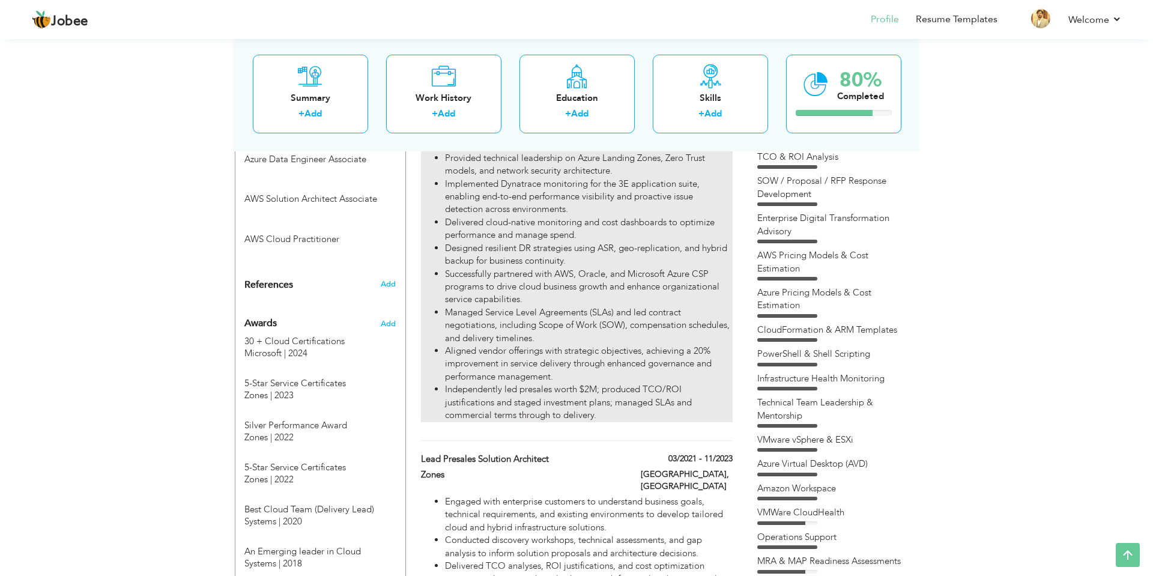
scroll to position [856, 0]
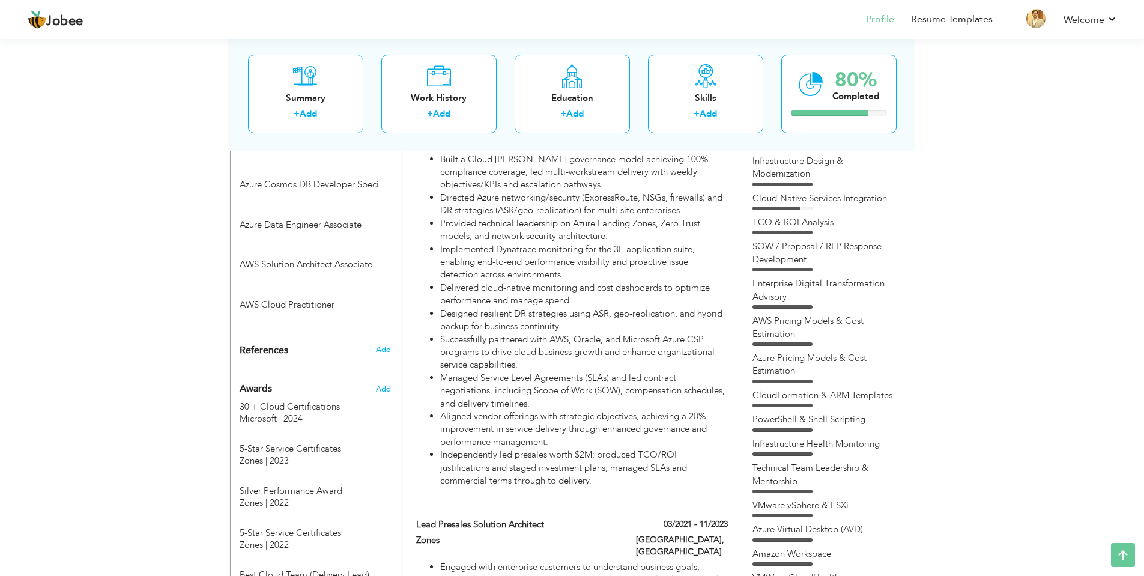
click at [464, 105] on div "Work History + Add" at bounding box center [438, 93] width 115 height 79
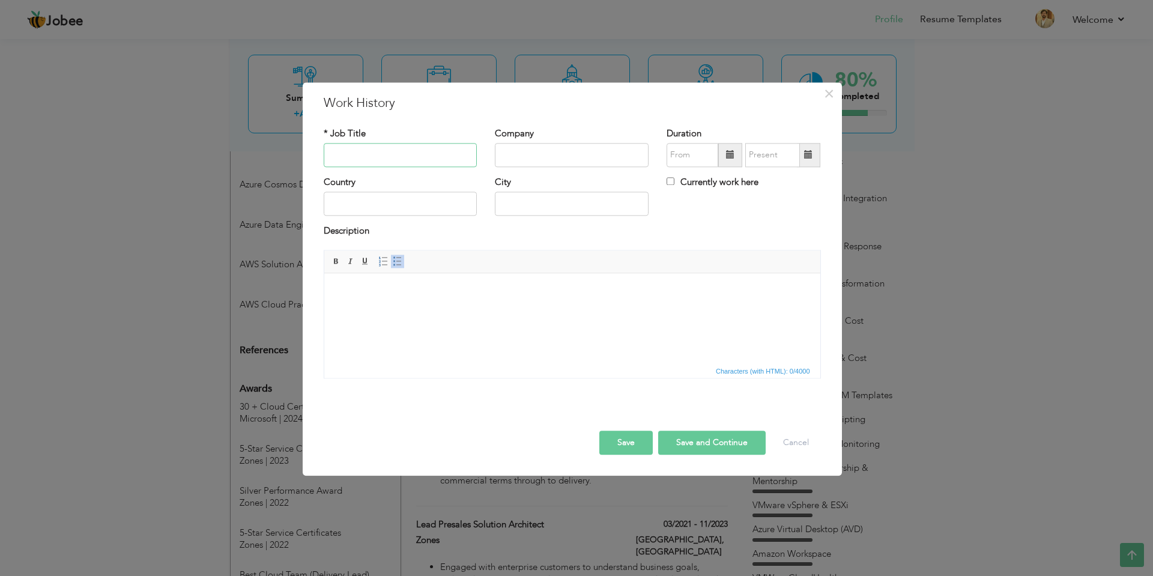
click at [420, 154] on input "text" at bounding box center [401, 155] width 154 height 24
type input "Global IT Manager and Cloud Infrastructure Lead"
click at [516, 160] on input "text" at bounding box center [572, 155] width 154 height 24
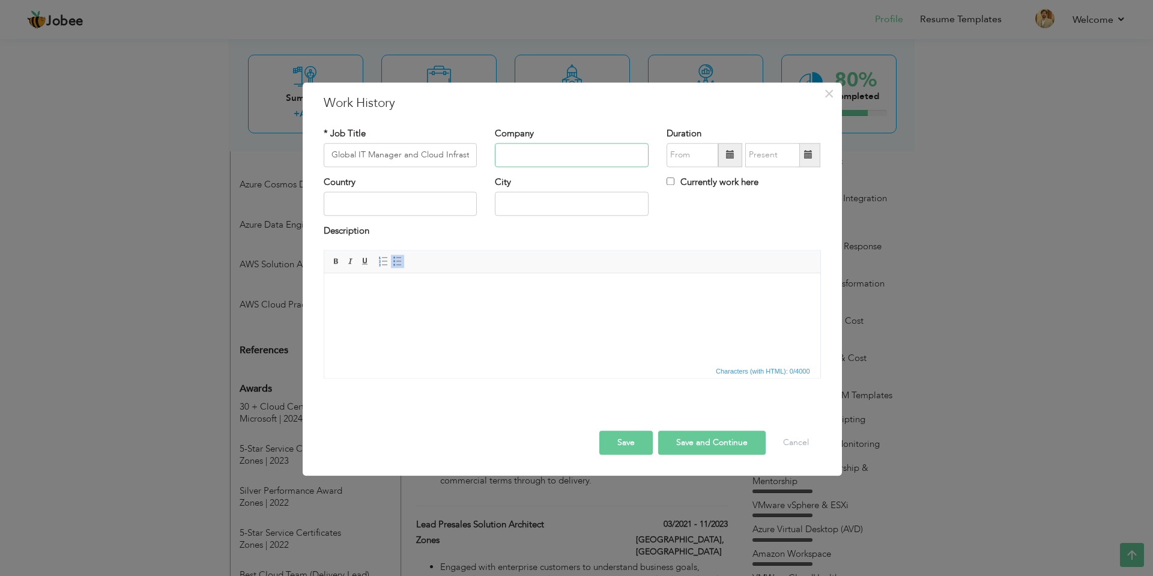
click at [621, 159] on input "text" at bounding box center [572, 155] width 154 height 24
paste input "eWorx International"
type input "eWorx International"
click at [732, 91] on div "× Work History * Job Title Global IT Manager and Cloud Infrastructure Lead Comp…" at bounding box center [572, 278] width 539 height 393
click at [432, 310] on html at bounding box center [572, 291] width 496 height 37
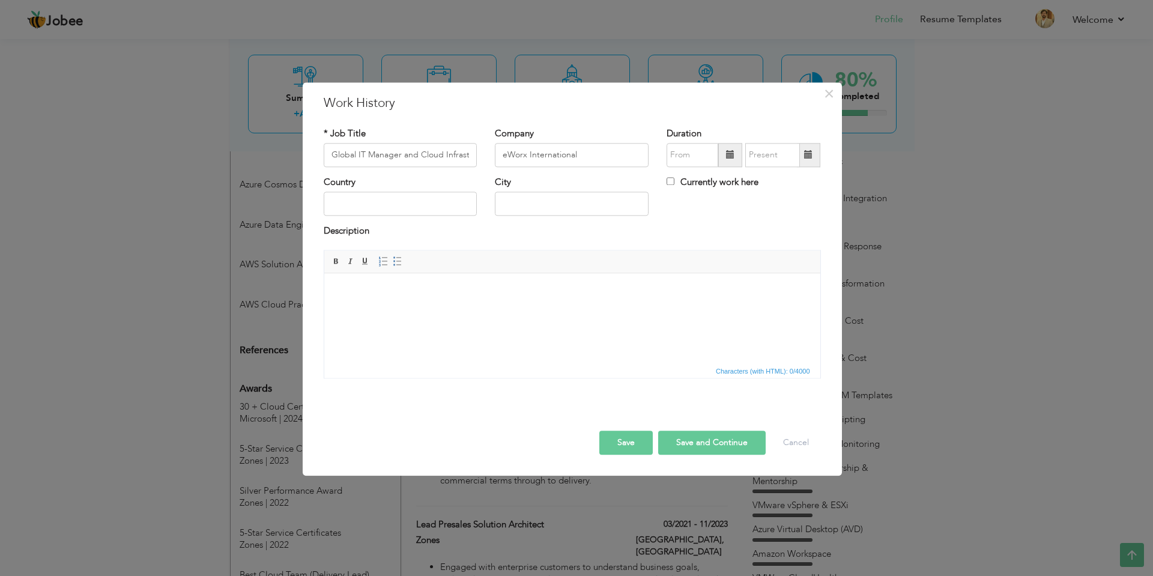
scroll to position [18, 0]
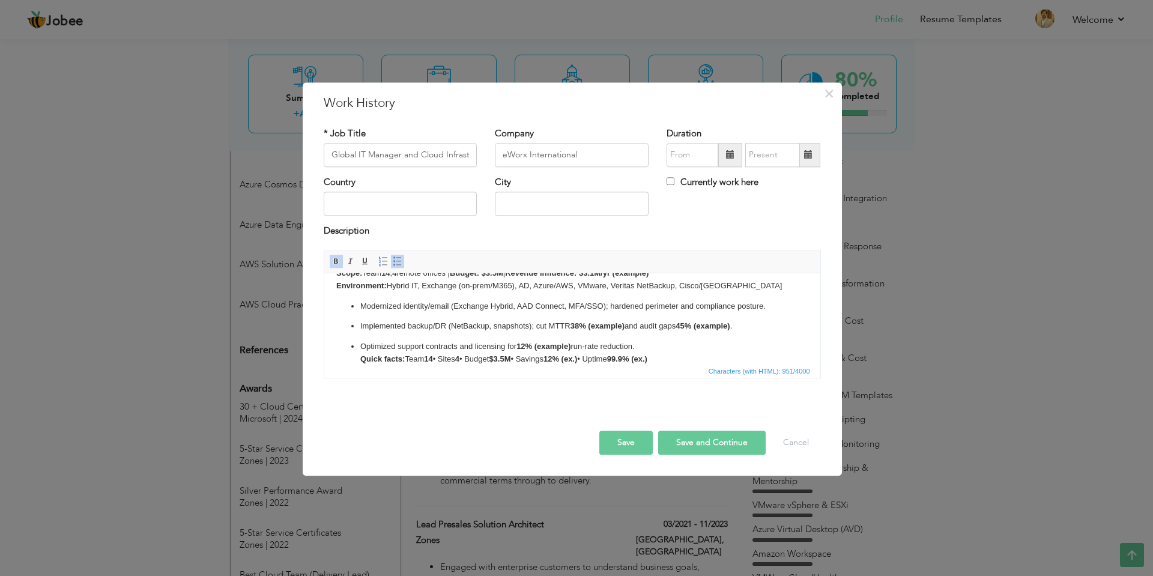
click at [617, 441] on button "Save" at bounding box center [625, 442] width 53 height 24
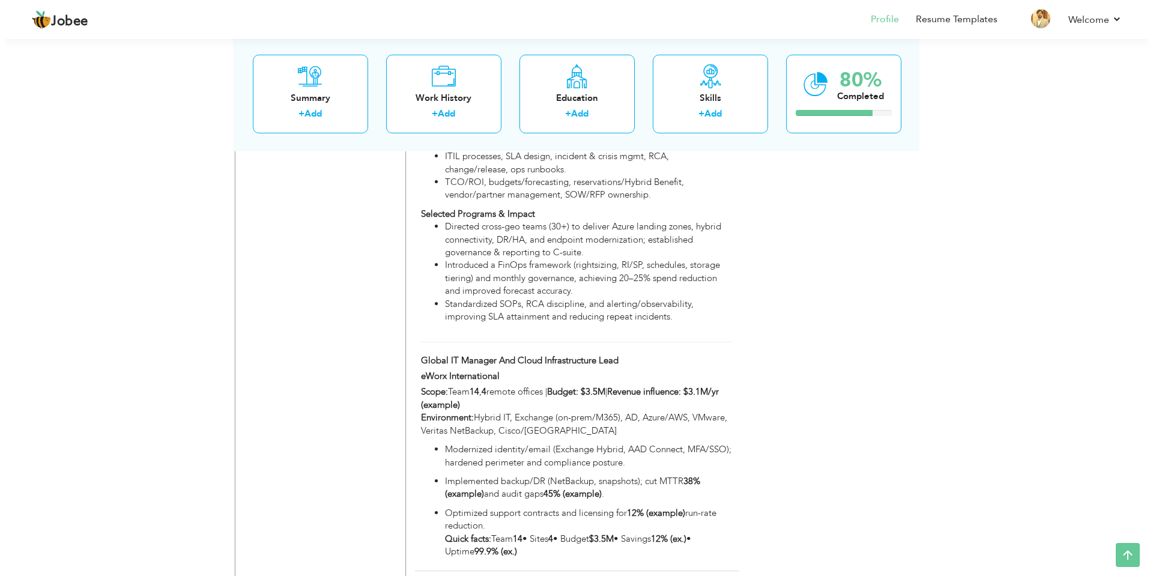
scroll to position [2897, 0]
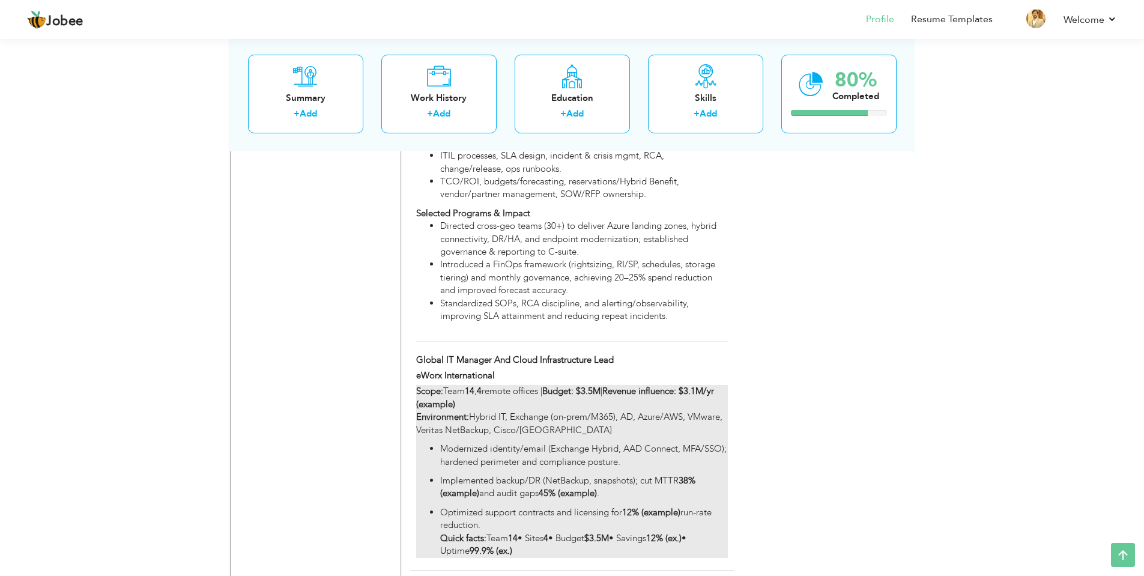
click at [576, 442] on p "Modernized identity/email (Exchange Hybrid, AAD Connect, MFA/SSO); hardened per…" at bounding box center [583, 455] width 287 height 26
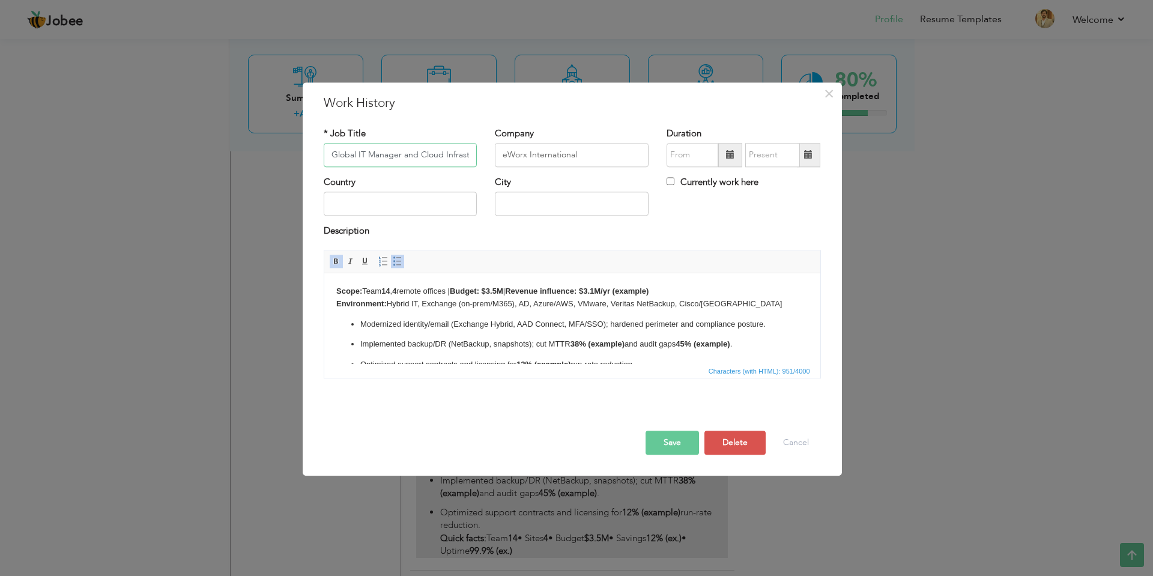
scroll to position [0, 45]
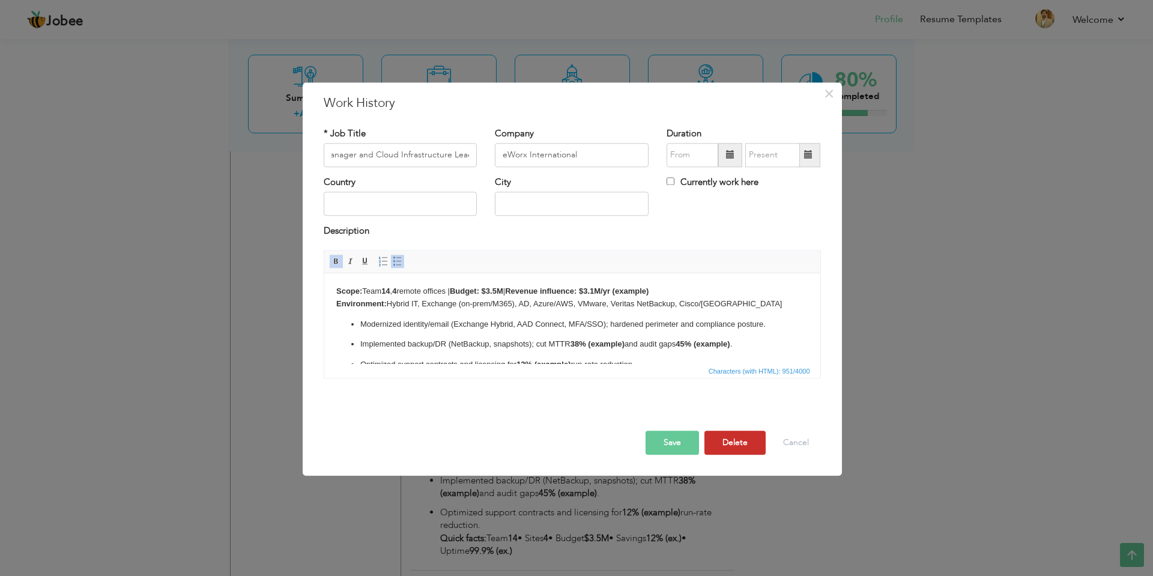
click at [737, 446] on button "Delete" at bounding box center [734, 442] width 61 height 24
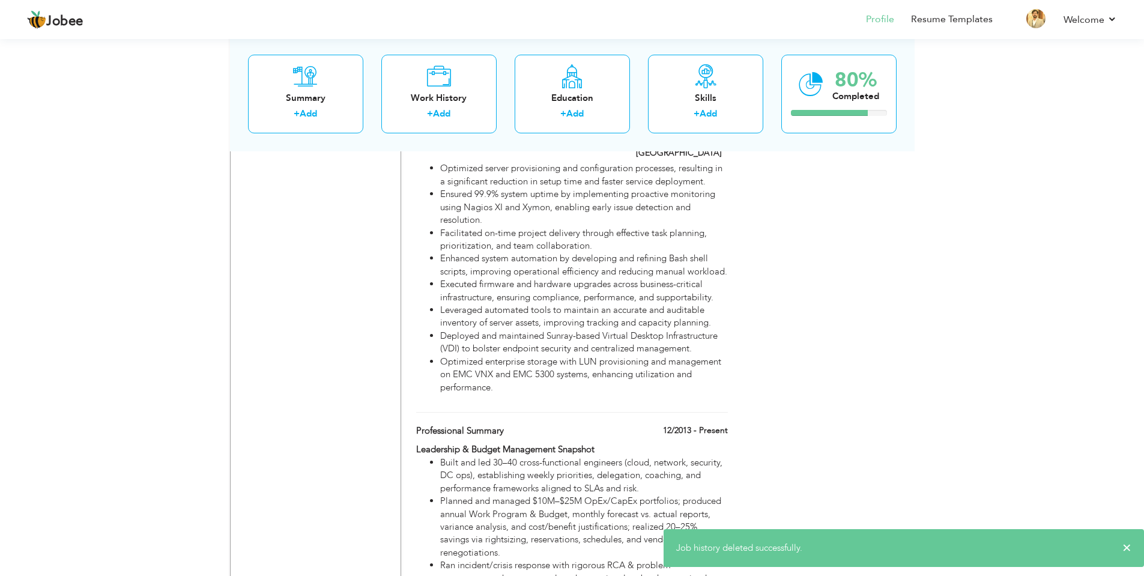
scroll to position [2237, 0]
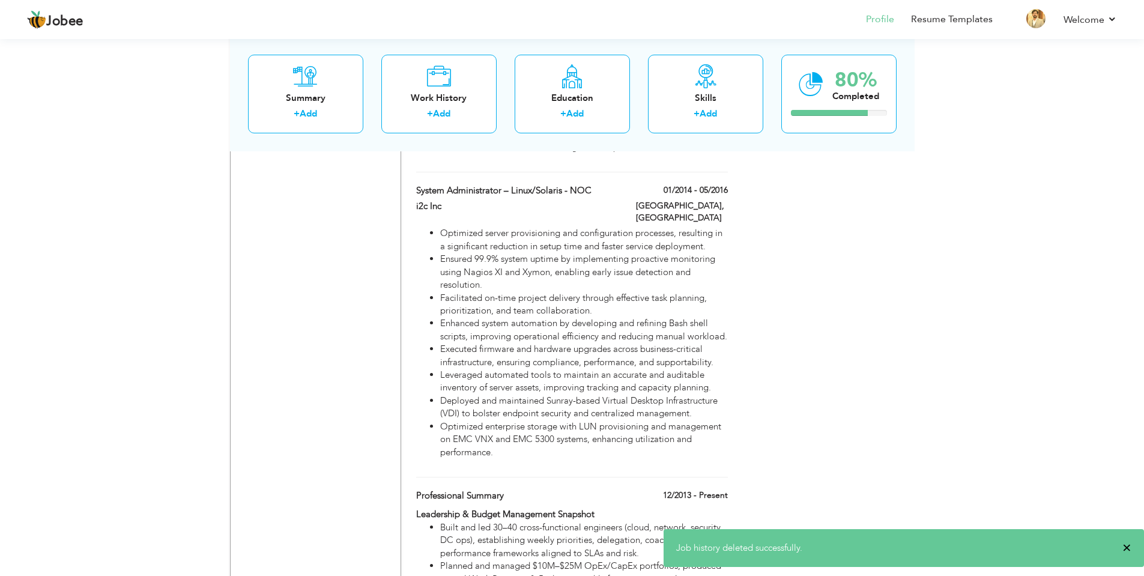
click at [1130, 547] on span "×" at bounding box center [1126, 547] width 9 height 12
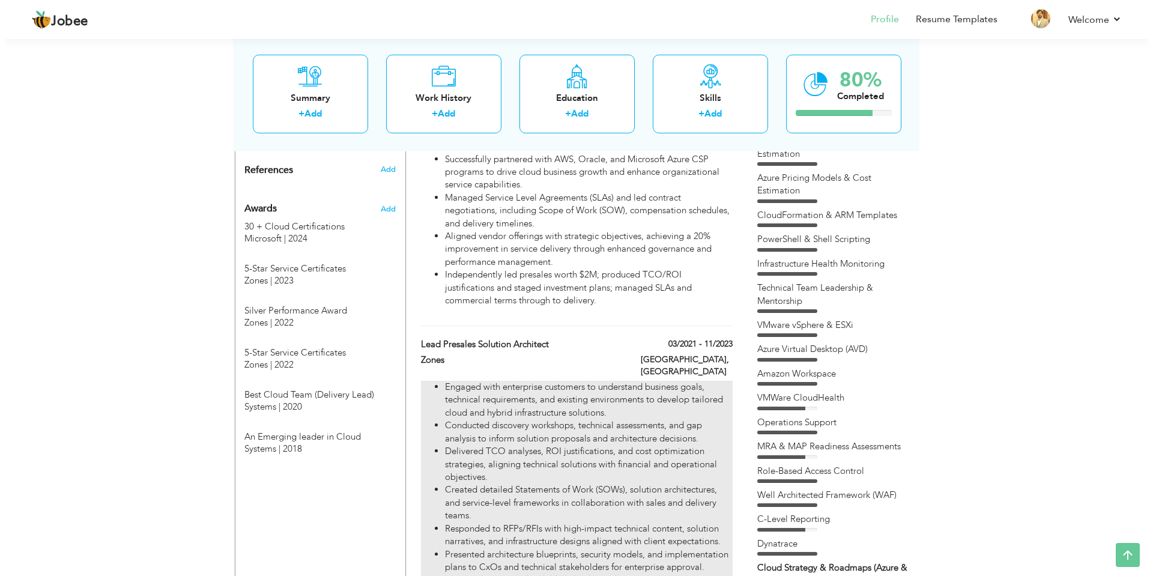
scroll to position [976, 0]
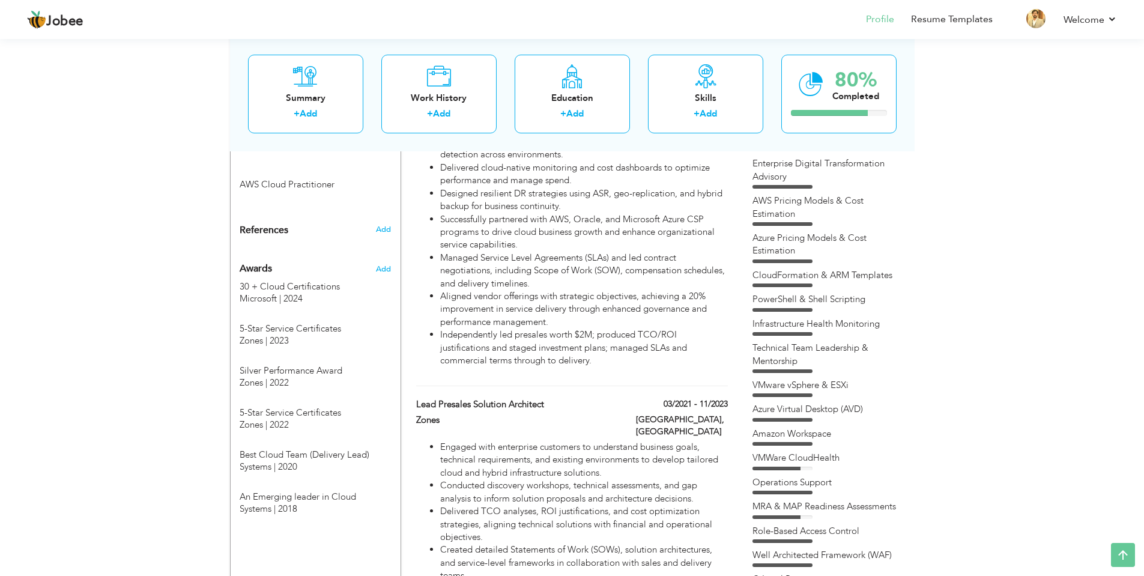
click at [603, 361] on div "Head of Cloud Solution & Lead Cloud Presales Head of Cloud Solution & Lead Clou…" at bounding box center [571, 162] width 311 height 447
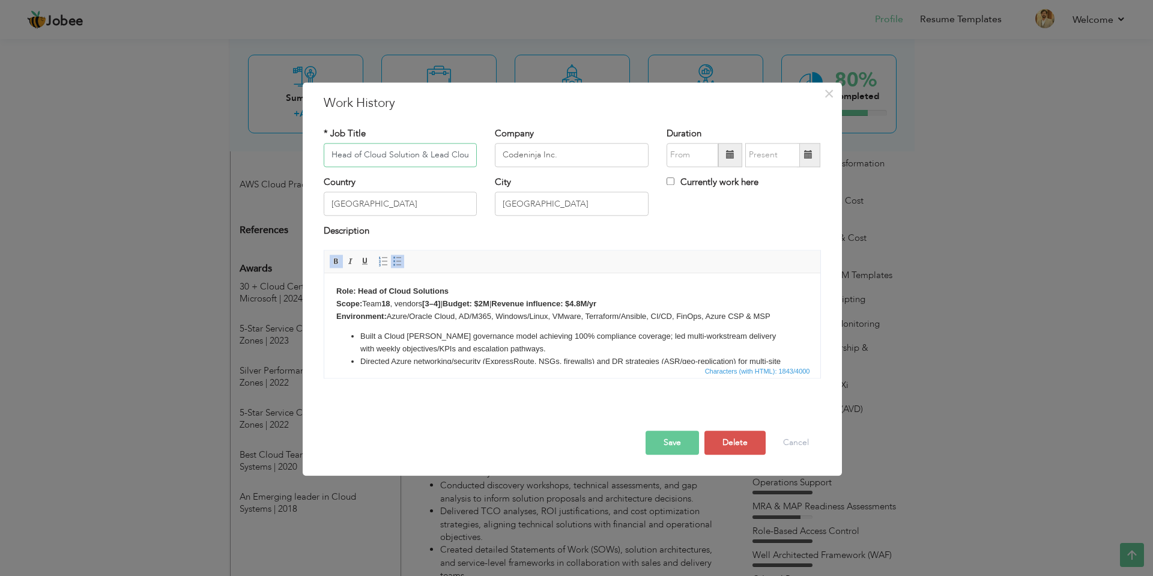
scroll to position [0, 36]
click at [689, 443] on button "Save" at bounding box center [671, 442] width 53 height 24
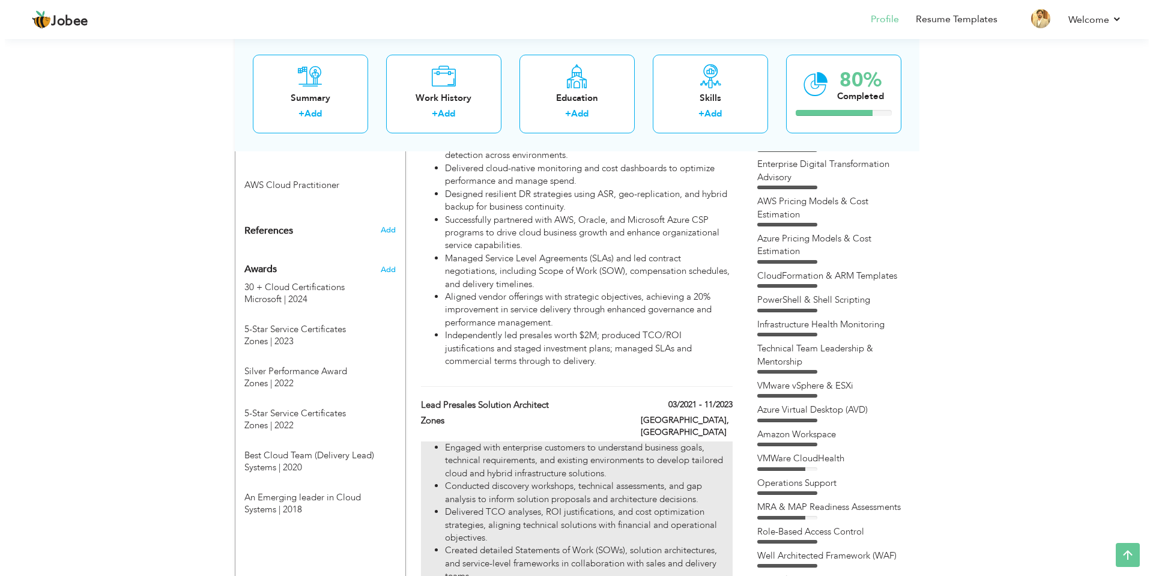
scroll to position [976, 0]
click at [639, 441] on li "Engaged with enterprise customers to understand business goals, technical requi…" at bounding box center [583, 460] width 287 height 38
type input "Lead Presales Solution Architect"
type input "Zones"
type input "03/2021"
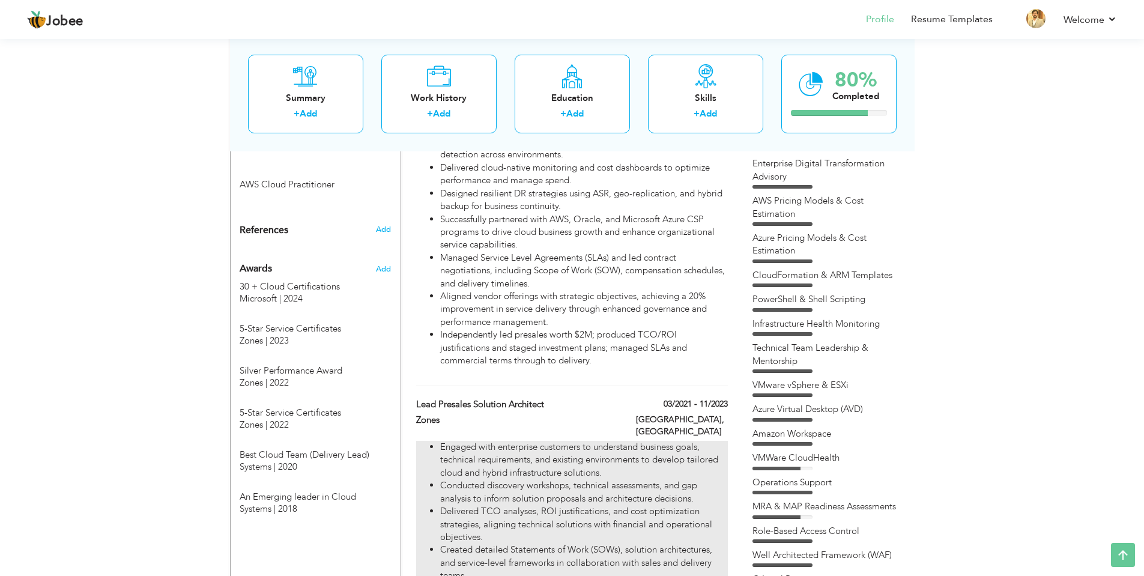
type input "11/2023"
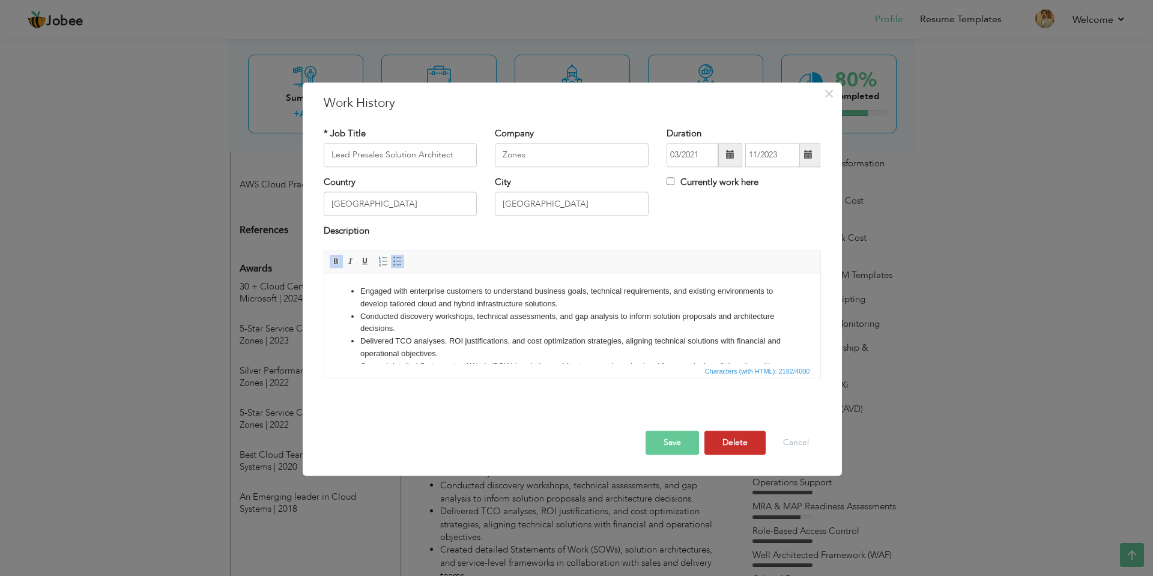
click at [718, 446] on button "Delete" at bounding box center [734, 442] width 61 height 24
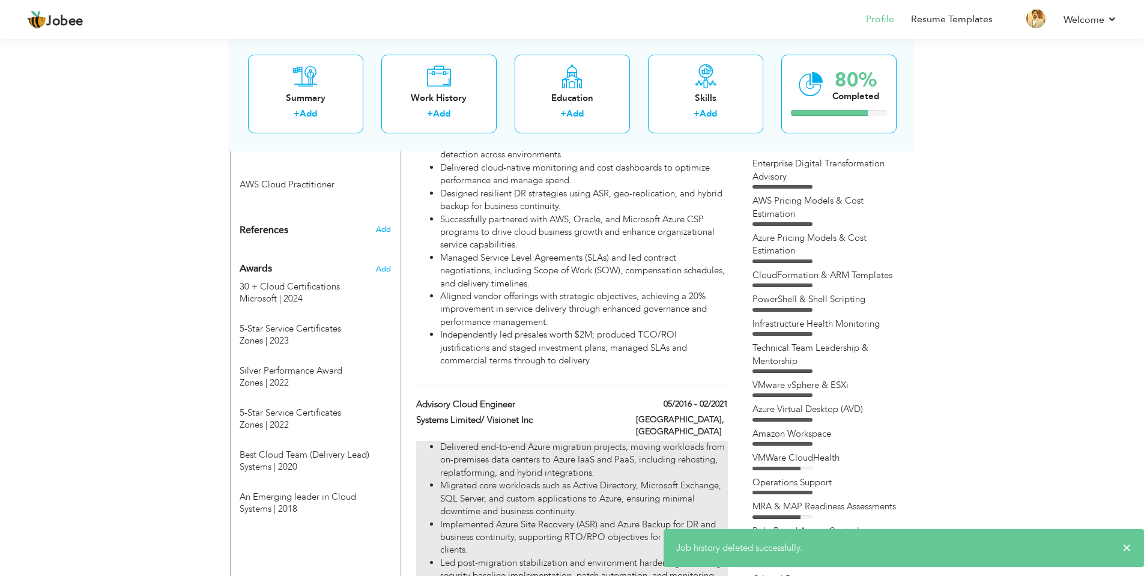
click at [621, 479] on li "Migrated core workloads such as Active Directory, Microsoft Exchange, SQL Serve…" at bounding box center [583, 498] width 287 height 38
type input "Advisory Cloud Engineer"
type input "Systems Limited/ Visionet Inc"
type input "05/2016"
type input "02/2021"
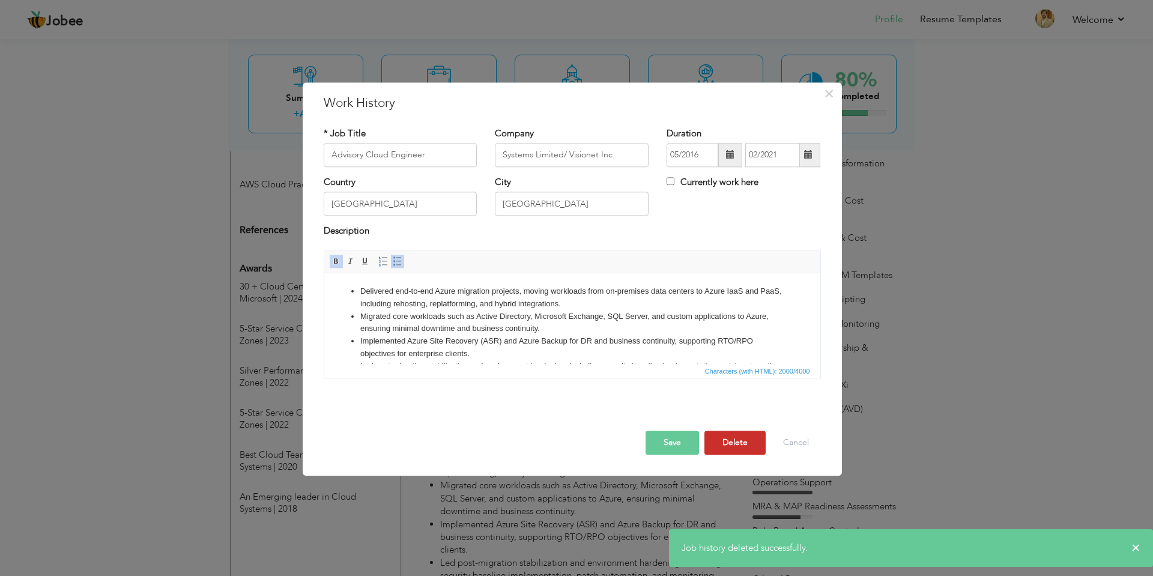
click at [740, 441] on button "Delete" at bounding box center [734, 442] width 61 height 24
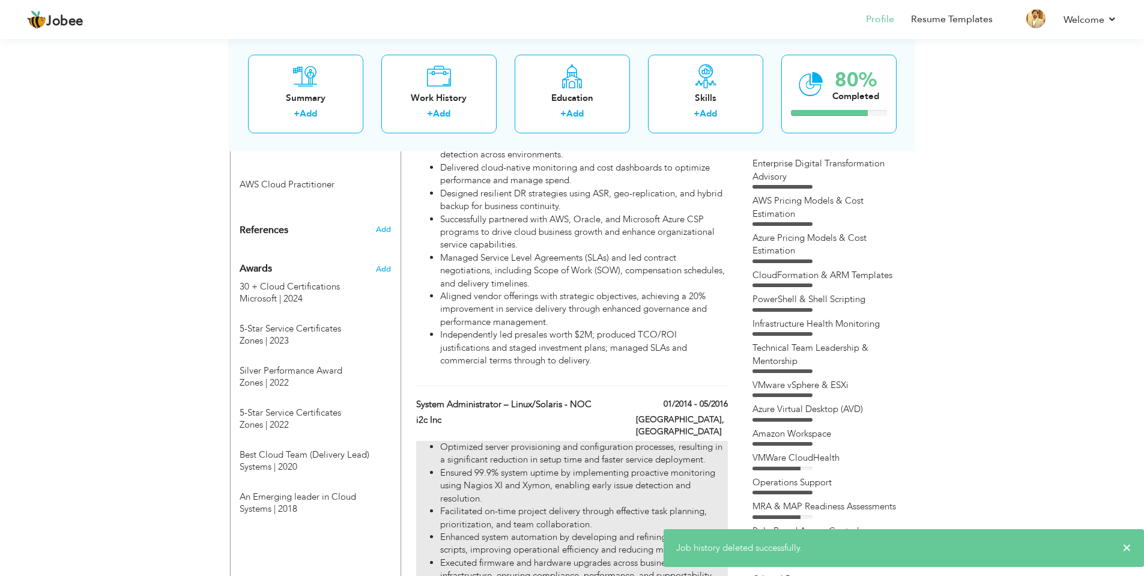
click at [633, 466] on li "Ensured 99.9% system uptime by implementing proactive monitoring using Nagios X…" at bounding box center [583, 485] width 287 height 38
type input "System Administrator – Linux/Solaris - NOC"
type input "i2c Inc"
type input "01/2014"
type input "05/2016"
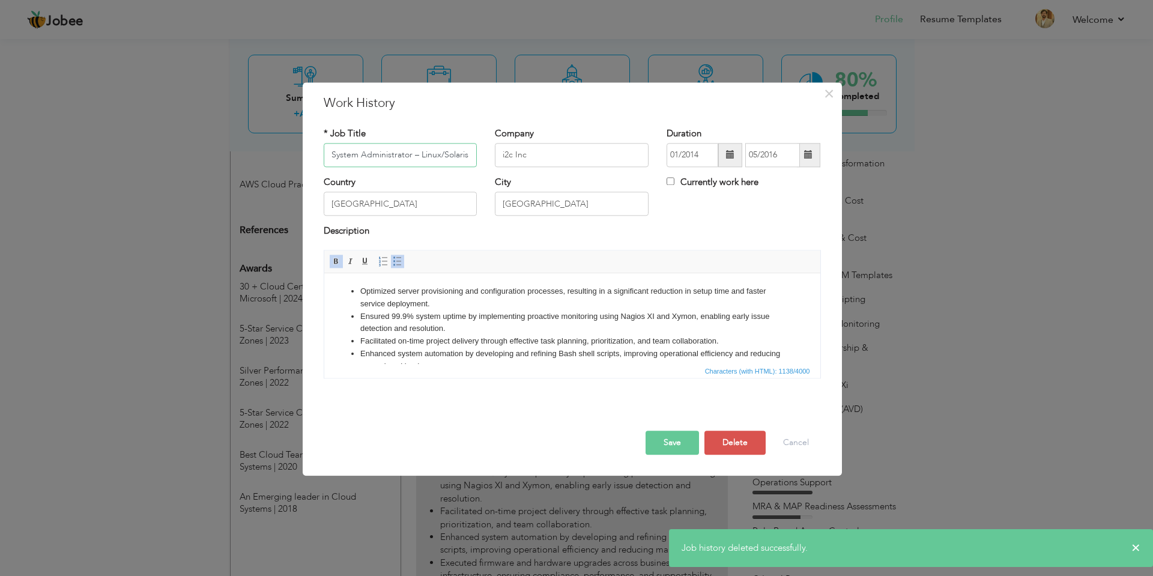
scroll to position [0, 24]
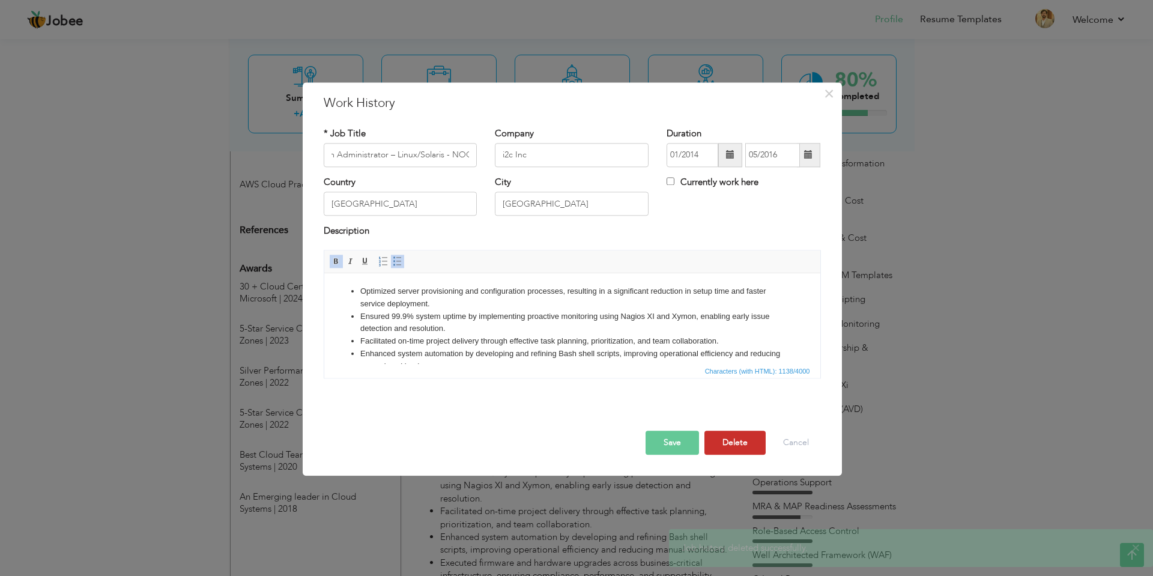
click at [747, 442] on button "Delete" at bounding box center [734, 442] width 61 height 24
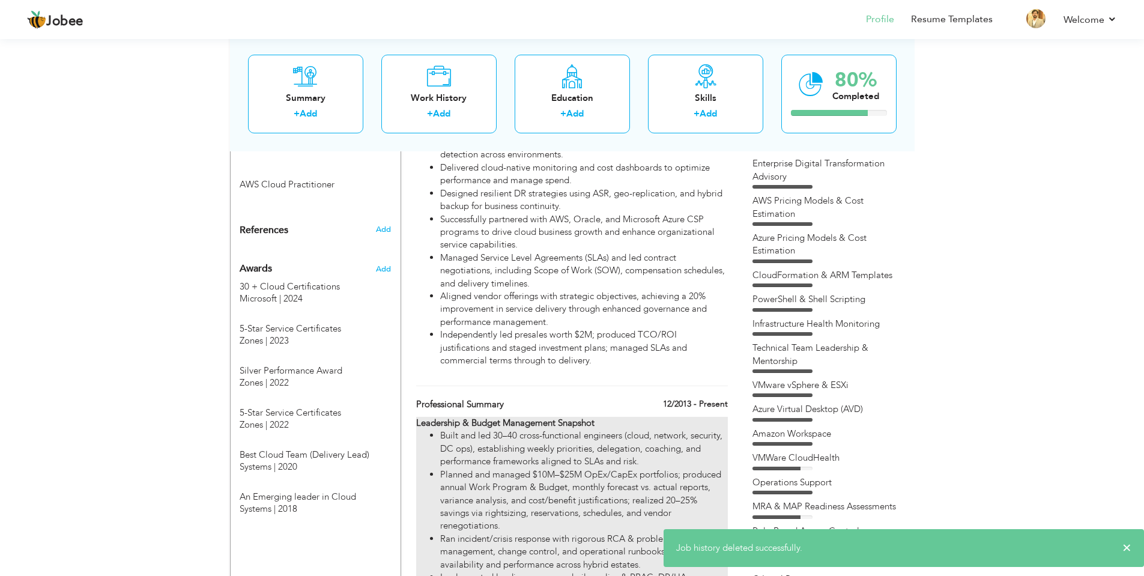
click at [565, 468] on li "Planned and managed $10M–$25M OpEx/CapEx portfolios; produced annual Work Progr…" at bounding box center [583, 500] width 287 height 64
type input "Professional Summary"
type input "12/2013"
checkbox input "true"
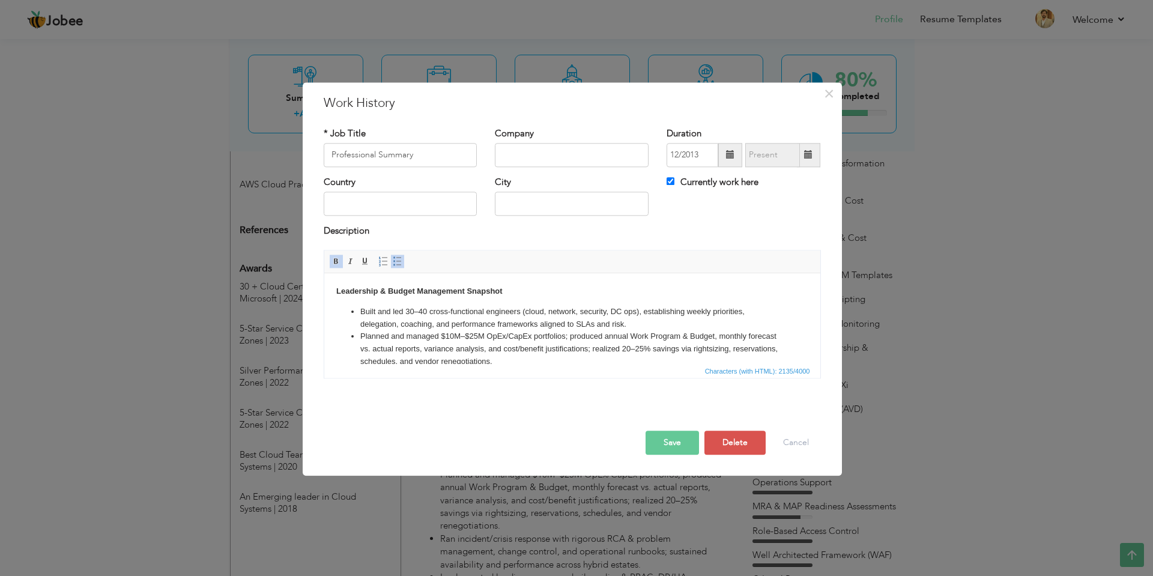
click at [523, 350] on li "Planned and managed $10M–$25M OpEx/CapEx portfolios; produced annual Work Progr…" at bounding box center [572, 348] width 424 height 37
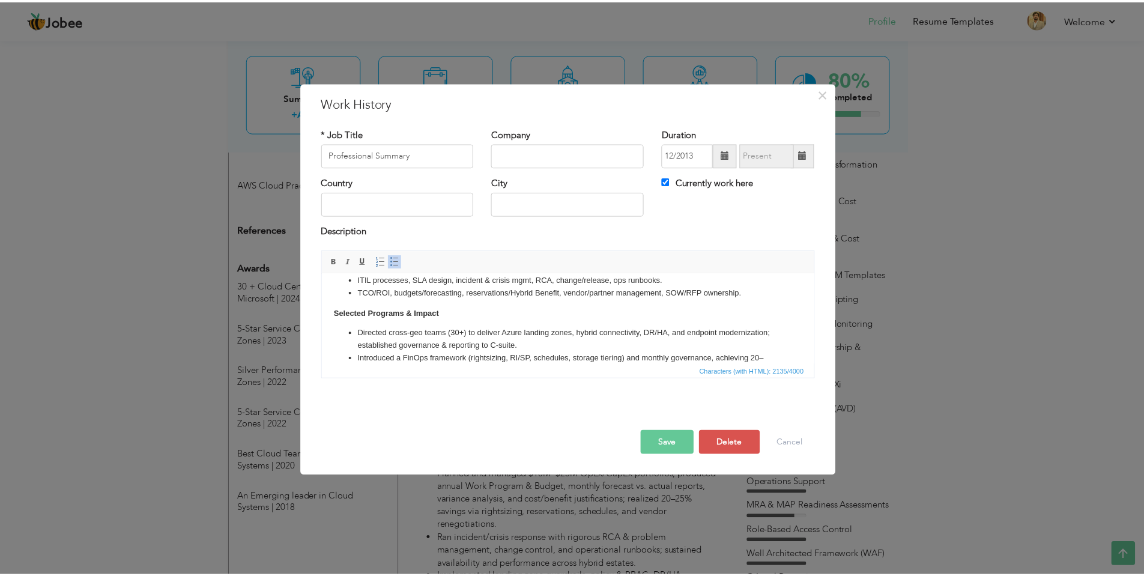
scroll to position [240, 0]
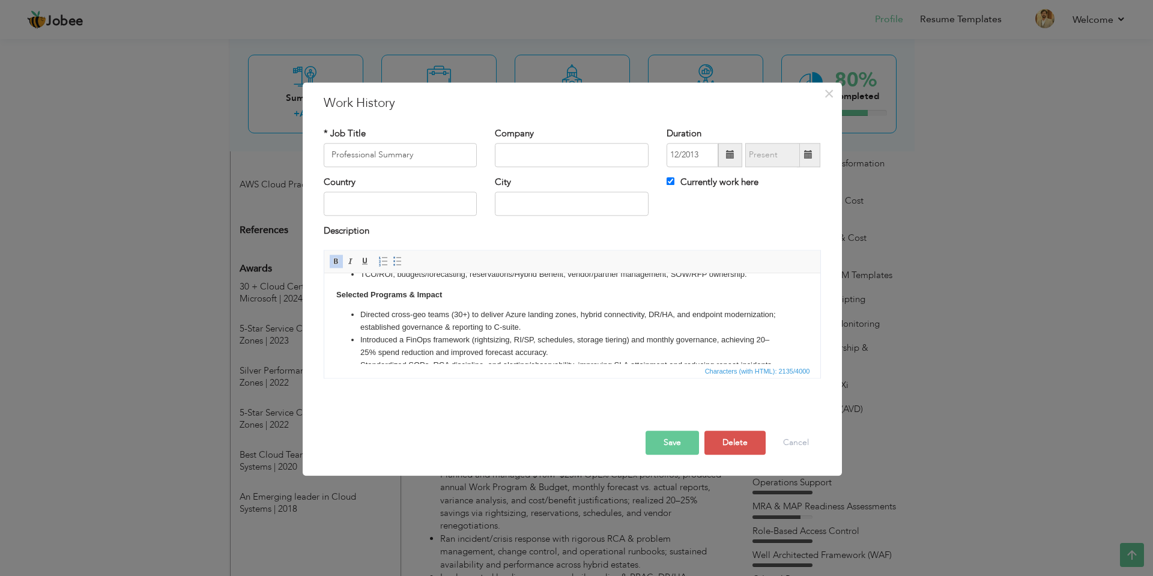
copy body "Leadership & Budget Management Snapshot Built and led 30–40 cross-functional en…"
click at [750, 447] on button "Delete" at bounding box center [734, 442] width 61 height 24
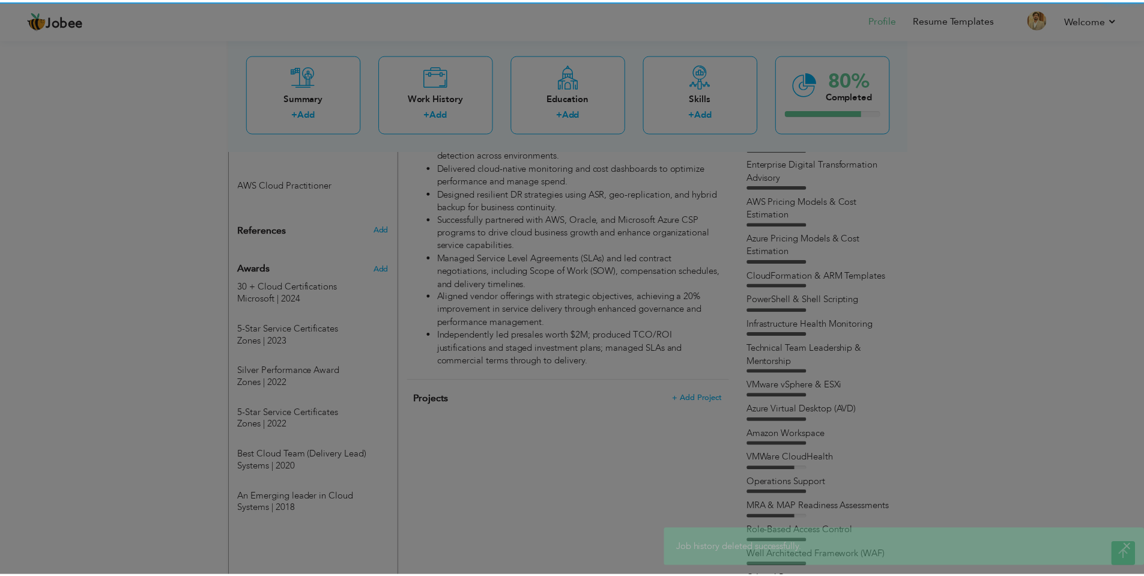
scroll to position [0, 0]
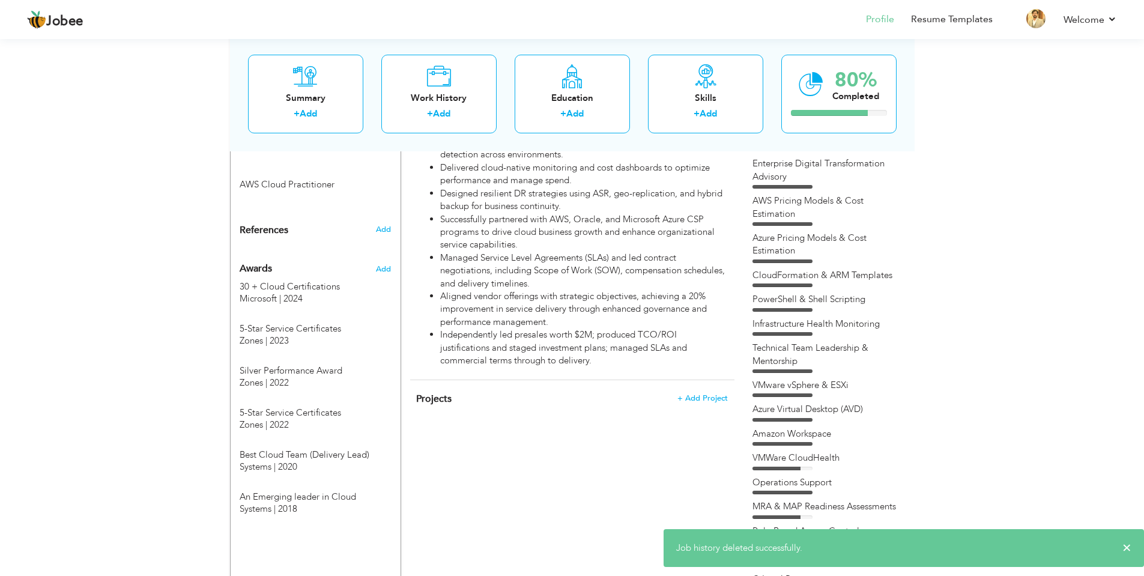
click at [439, 392] on span "Projects" at bounding box center [433, 398] width 35 height 13
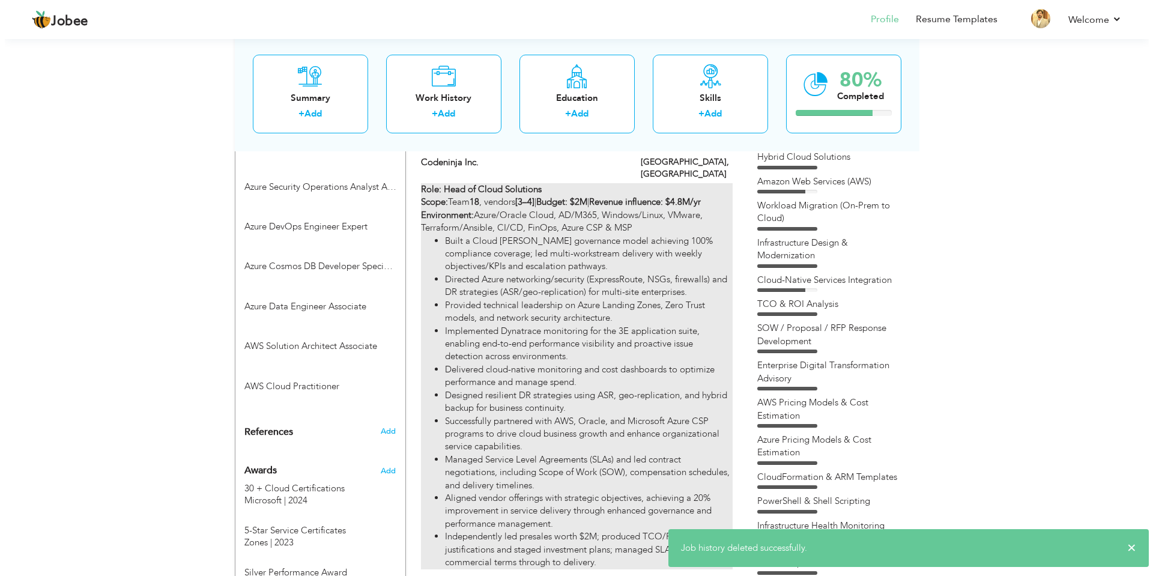
scroll to position [676, 0]
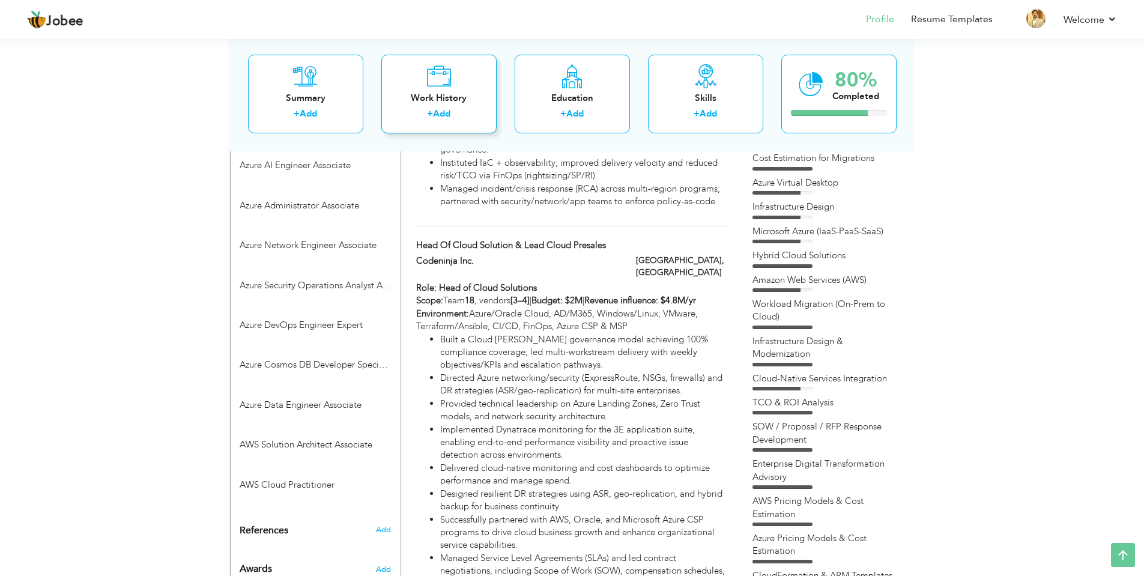
click at [457, 92] on div "Work History" at bounding box center [439, 97] width 96 height 13
checkbox input "false"
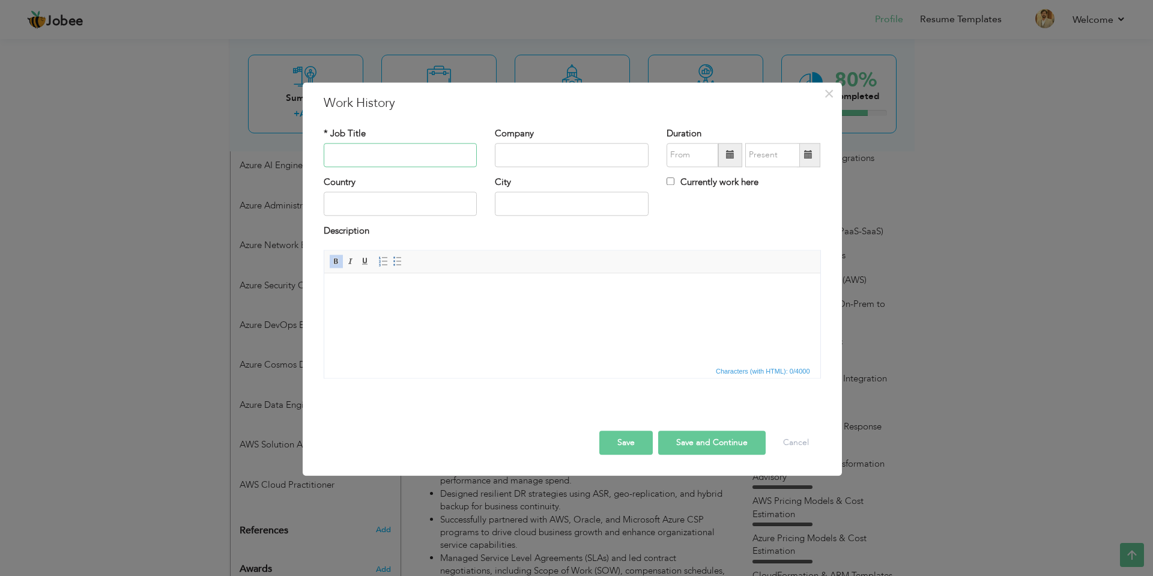
click at [418, 148] on input "text" at bounding box center [401, 155] width 154 height 24
click at [375, 140] on div "* Job Title" at bounding box center [401, 147] width 154 height 40
click at [376, 169] on div "* Job Title" at bounding box center [401, 151] width 172 height 49
click at [384, 157] on input "text" at bounding box center [401, 155] width 154 height 24
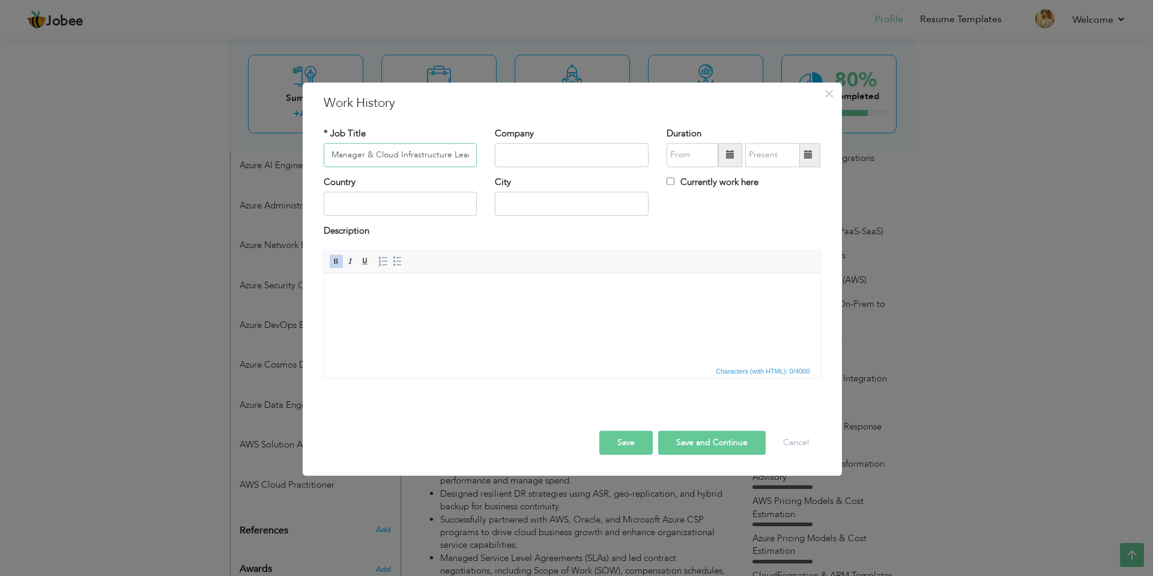
type input "Global IT Manager & Cloud Infrastructure Lead"
click at [510, 159] on input "text" at bounding box center [572, 155] width 154 height 24
paste input "Leadership & Budget Management Snapshot Built and led 30–40 cross-functional en…"
type input "Leadership & Budget Management Snapshot Built and led 30–40 cross-functional en…"
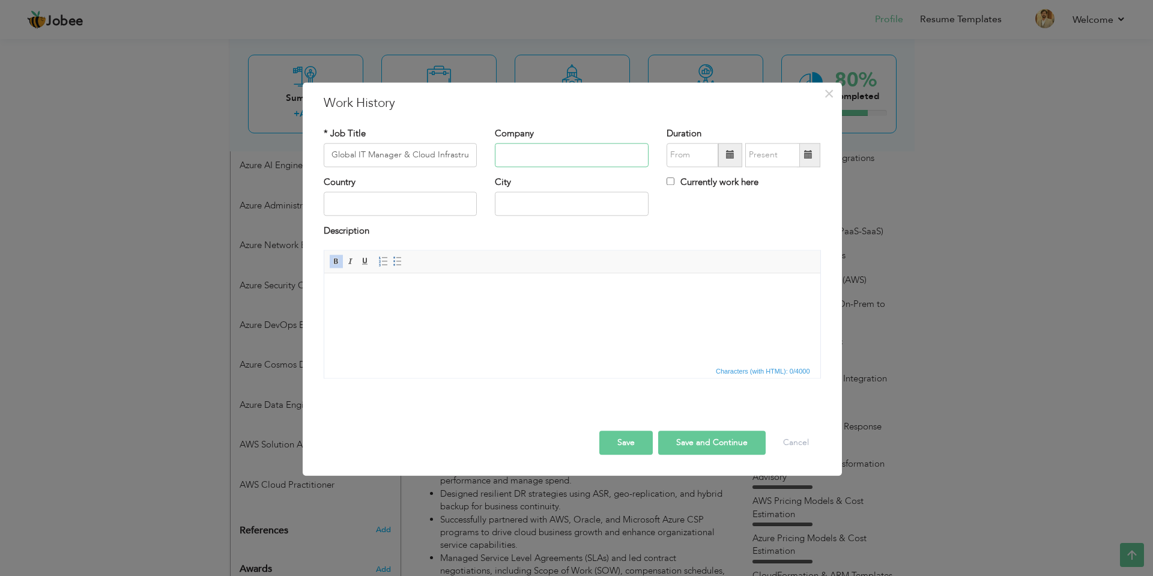
click at [631, 157] on input "text" at bounding box center [572, 155] width 154 height 24
paste input "eWorx International"
type input "eWorx International"
click at [396, 310] on html at bounding box center [572, 291] width 496 height 37
click at [399, 294] on body at bounding box center [572, 291] width 472 height 13
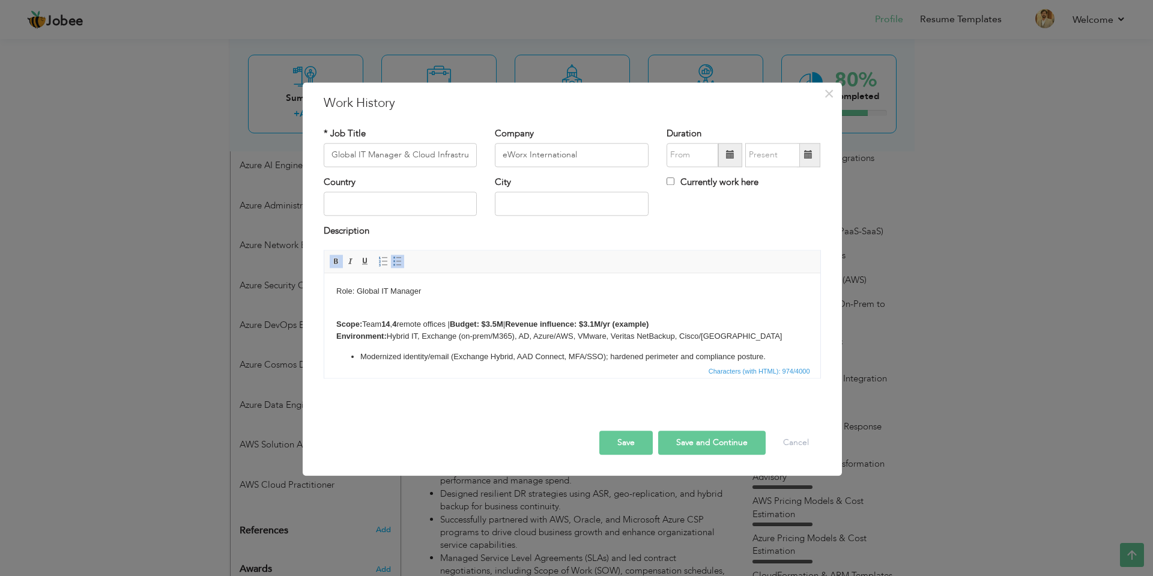
click at [349, 302] on body "Role: Global IT Manager ​​​​​​​ Scope: Team 14 , 4 remote offices | Budget: $3.…" at bounding box center [572, 360] width 472 height 151
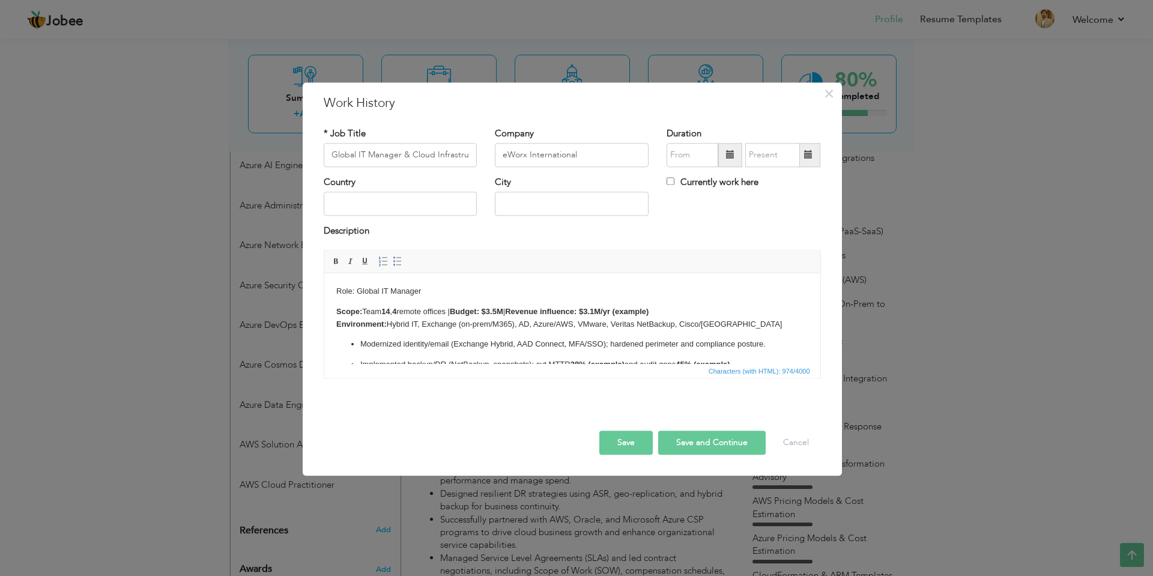
click at [677, 315] on p "Scope: Team 14 , 4 remote offices | Budget: $3.5M | Revenue influence: $3.1M/yr…" at bounding box center [572, 318] width 472 height 25
click at [572, 322] on p "Scope: Team 14 , 4 remote offices | Budget: $3.5M | Revenue influence: $3.1M/yr…" at bounding box center [572, 318] width 472 height 25
click at [725, 327] on p "Scope: Team 14 , 4 remote offices | Budget: $3.5M | Revenue influence: $3.1M/yr…" at bounding box center [572, 318] width 472 height 25
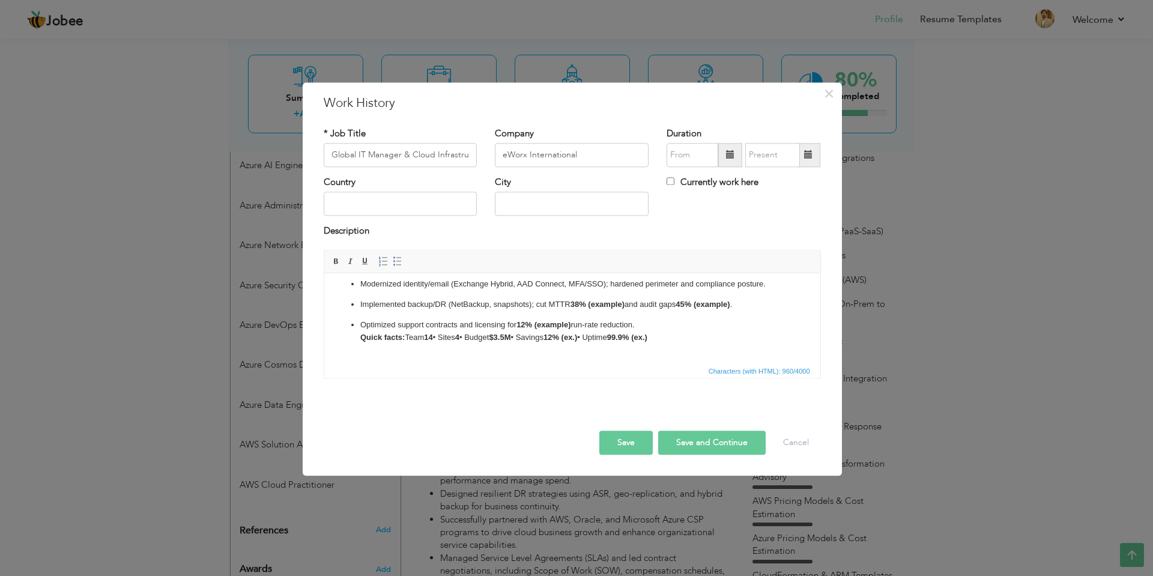
click at [417, 297] on ul "Modernized identity/email (Exchange Hybrid, AAD Connect, MFA/SSO); hardened per…" at bounding box center [572, 310] width 472 height 65
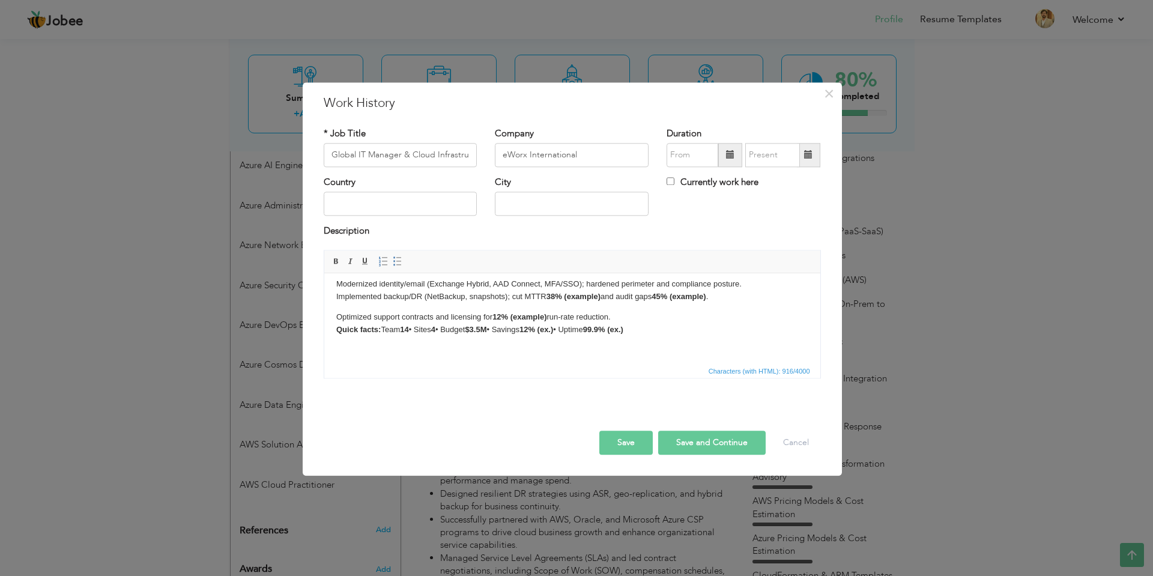
scroll to position [57, 0]
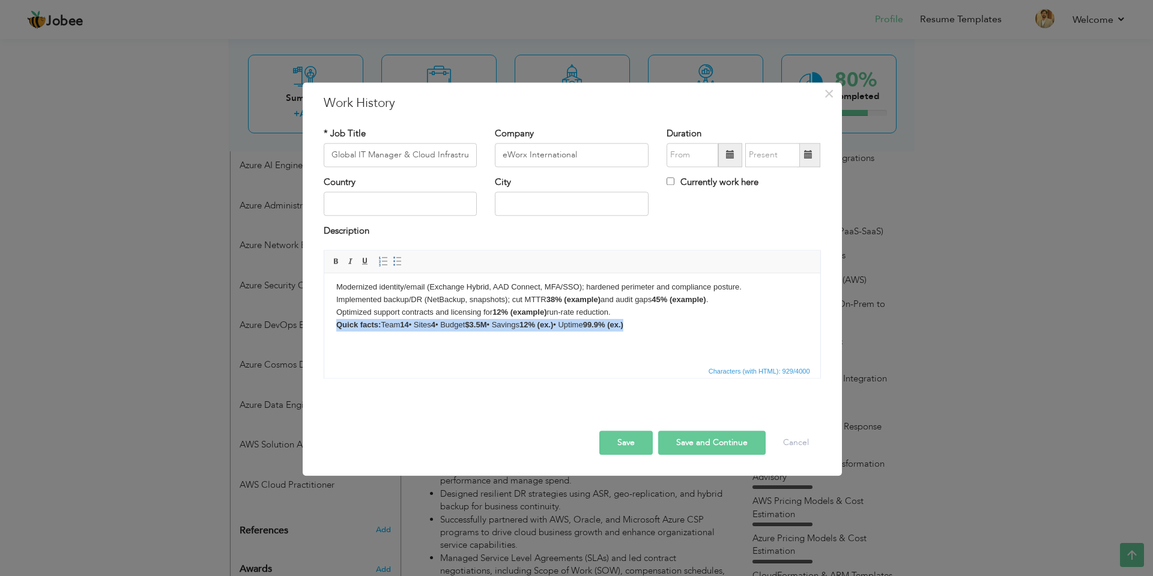
drag, startPoint x: 650, startPoint y: 326, endPoint x: 332, endPoint y: 321, distance: 317.6
click at [332, 321] on html "Role: Global IT Manager Scope: Team 14 , 4 remote offices | Budget: $3.5M | Rev…" at bounding box center [572, 289] width 496 height 147
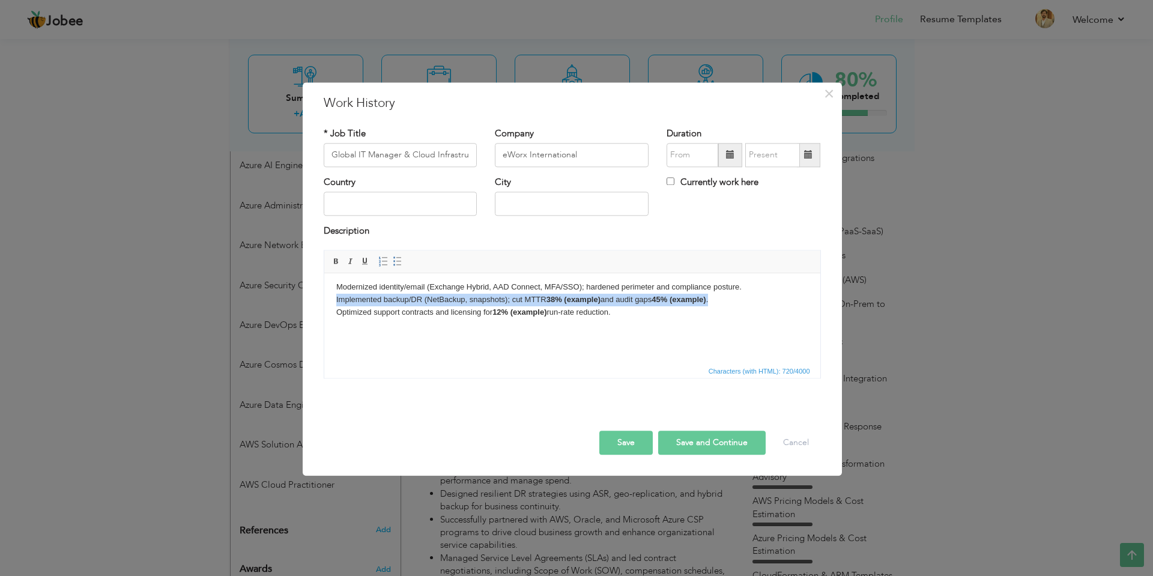
drag, startPoint x: 732, startPoint y: 300, endPoint x: 335, endPoint y: 301, distance: 397.4
click at [336, 301] on p "Modernized identity/email (Exchange Hybrid, AAD Connect, MFA/SSO); hardened per…" at bounding box center [572, 306] width 472 height 50
click at [449, 294] on p "Modernized identity/email (Exchange Hybrid, AAD Connect, MFA/SSO); hardened per…" at bounding box center [572, 306] width 472 height 50
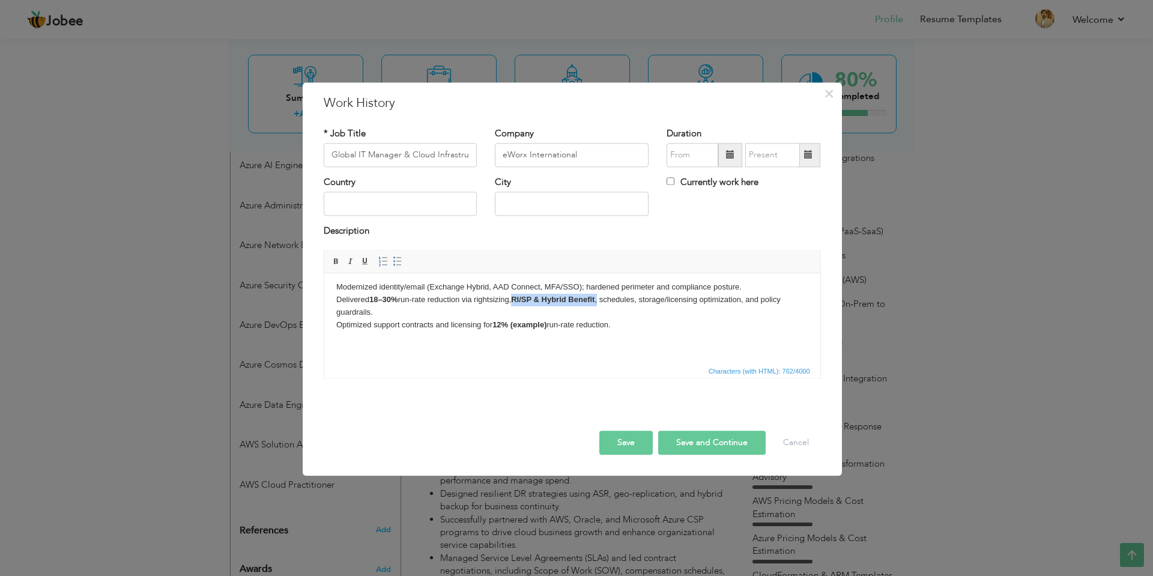
drag, startPoint x: 516, startPoint y: 300, endPoint x: 603, endPoint y: 300, distance: 87.0
click at [603, 300] on p "Modernized identity/email (Exchange Hybrid, AAD Connect, MFA/SSO); hardened per…" at bounding box center [572, 306] width 472 height 50
click at [617, 312] on p "Modernized identity/email (Exchange Hybrid, AAD Connect, MFA/SSO); hardened per…" at bounding box center [572, 306] width 472 height 50
drag, startPoint x: 334, startPoint y: 332, endPoint x: 345, endPoint y: 340, distance: 13.3
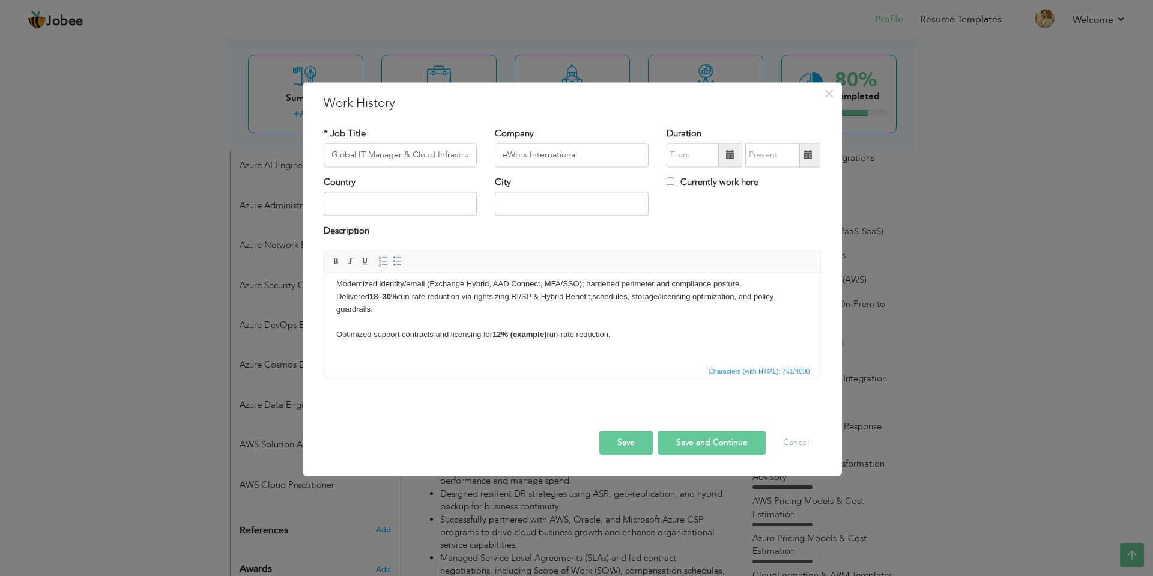
click at [334, 332] on html "Role: Global IT Manager Scope: Team 14 , 4 remote offices | Budget: $3.5M | Rev…" at bounding box center [572, 293] width 496 height 160
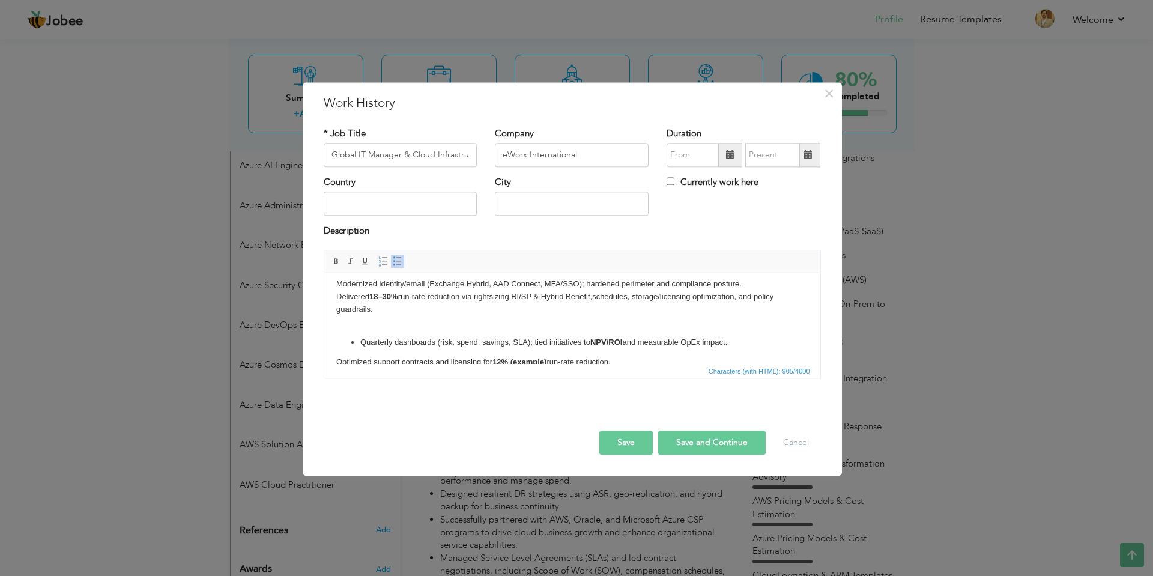
click at [361, 345] on p "Quarterly dashboards (risk, spend, savings, SLA); tied initiatives to NPV/ROI a…" at bounding box center [572, 342] width 424 height 13
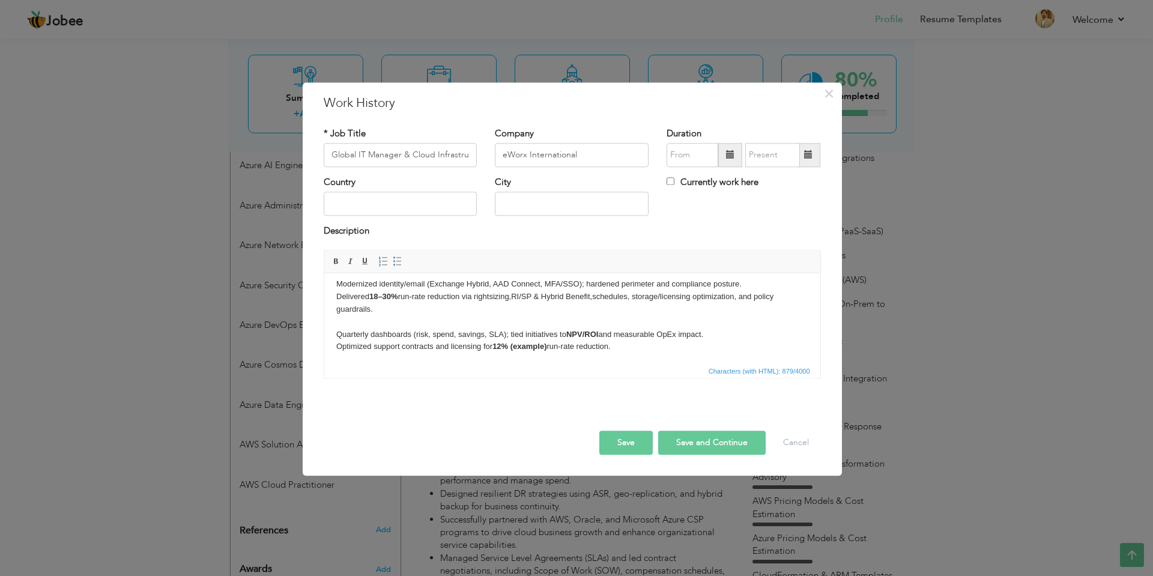
click at [363, 317] on p "Modernized identity/email (Exchange Hybrid, AAD Connect, MFA/SSO); hardened per…" at bounding box center [572, 315] width 472 height 75
click at [358, 312] on p "Modernized identity/email (Exchange Hybrid, AAD Connect, MFA/SSO); hardened per…" at bounding box center [572, 315] width 472 height 75
click at [355, 319] on p "Modernized identity/email (Exchange Hybrid, AAD Connect, MFA/SSO); hardened per…" at bounding box center [572, 315] width 472 height 75
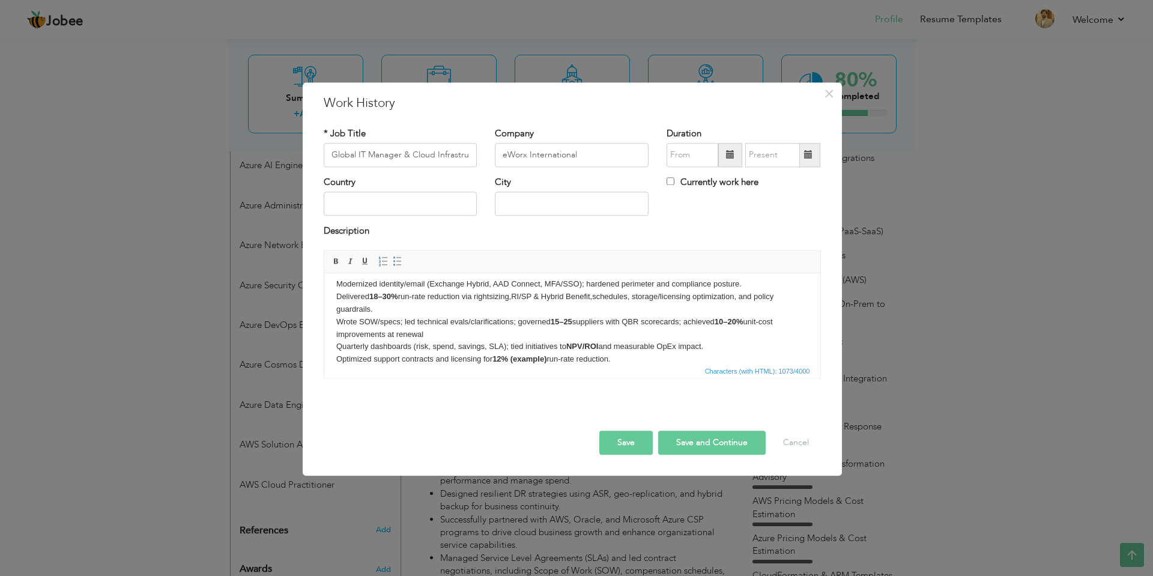
click at [336, 297] on p "Modernized identity/email (Exchange Hybrid, AAD Connect, MFA/SSO); hardened per…" at bounding box center [572, 322] width 472 height 88
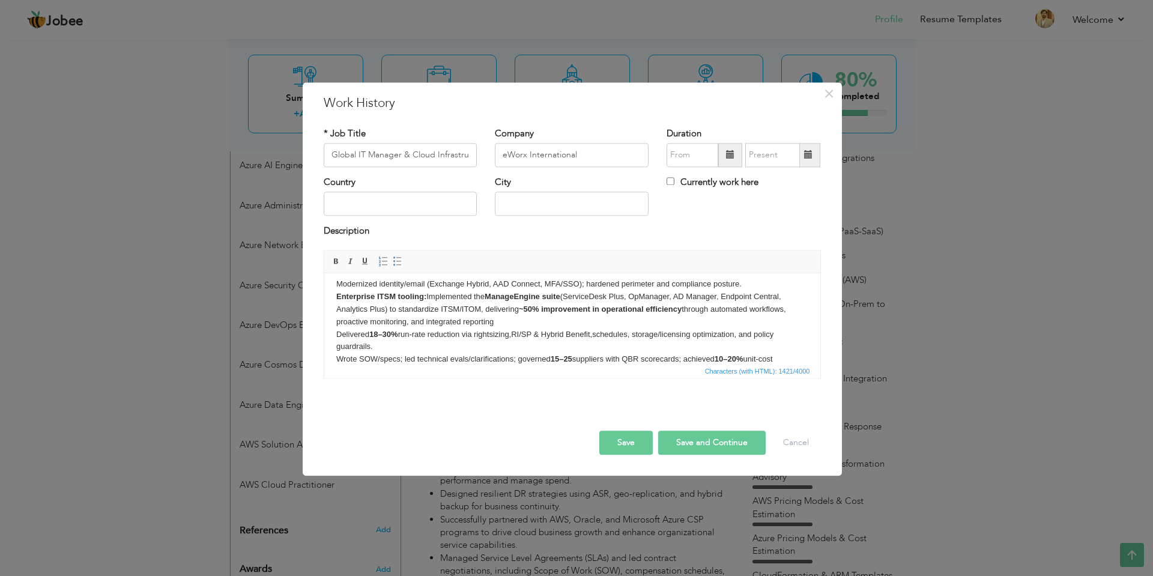
click at [426, 296] on p "Modernized identity/email (Exchange Hybrid, AAD Connect, MFA/SSO); hardened per…" at bounding box center [572, 340] width 472 height 125
drag, startPoint x: 372, startPoint y: 337, endPoint x: 397, endPoint y: 337, distance: 25.2
click at [397, 337] on strong "18–30%" at bounding box center [383, 334] width 29 height 9
click at [413, 340] on p "Modernized identity/email (Exchange Hybrid, AAD Connect, MFA/SSO); hardened per…" at bounding box center [572, 340] width 472 height 125
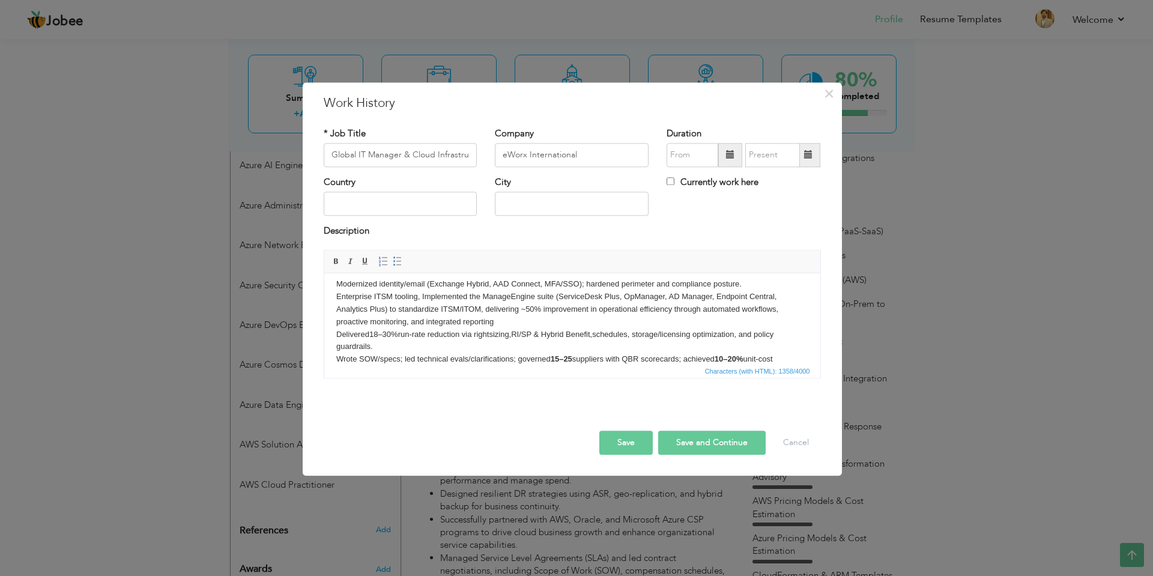
scroll to position [120, 0]
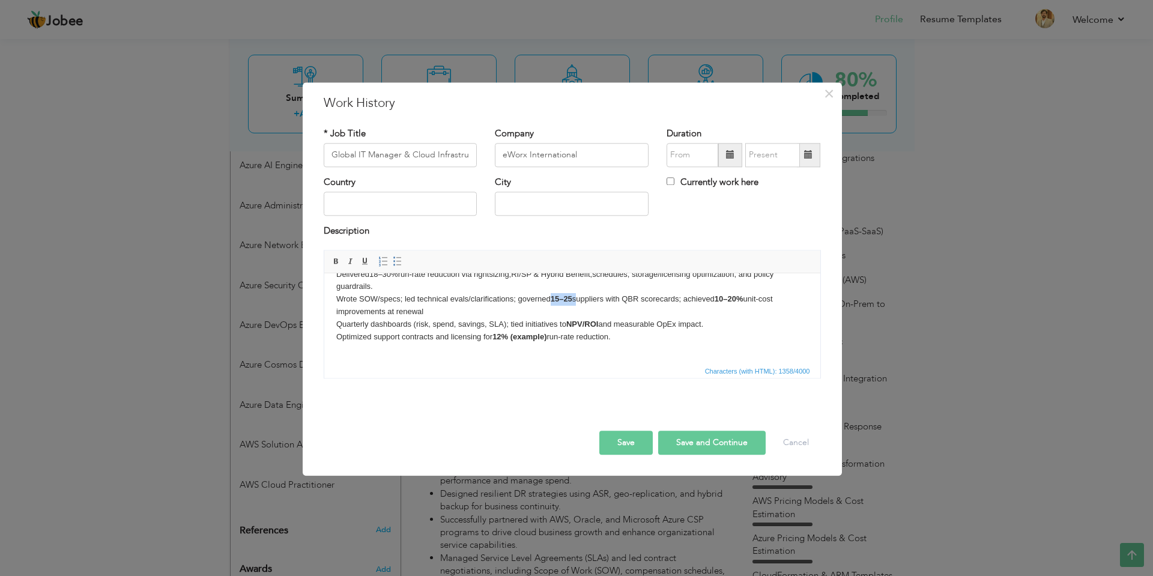
drag, startPoint x: 553, startPoint y: 300, endPoint x: 575, endPoint y: 300, distance: 22.2
click at [575, 300] on p "Modernized identity/email (Exchange Hybrid, AAD Connect, MFA/SSO); hardened per…" at bounding box center [572, 280] width 472 height 125
drag, startPoint x: 720, startPoint y: 298, endPoint x: 746, endPoint y: 299, distance: 25.8
click at [744, 299] on strong "10–20%" at bounding box center [730, 298] width 29 height 9
drag, startPoint x: 569, startPoint y: 324, endPoint x: 601, endPoint y: 324, distance: 32.4
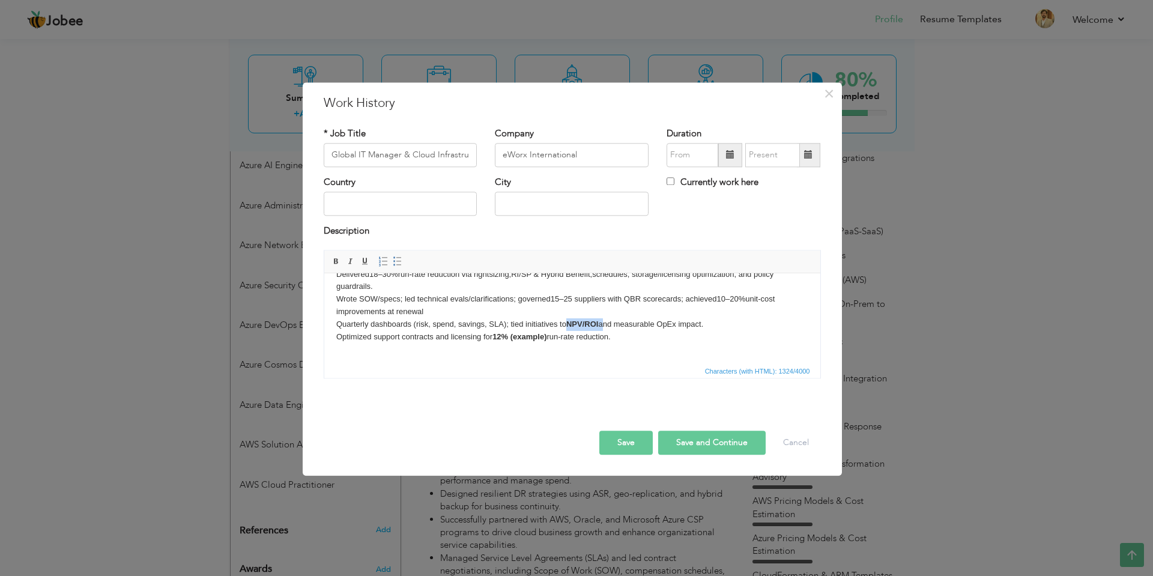
click at [601, 324] on p "Modernized identity/email (Exchange Hybrid, AAD Connect, MFA/SSO); hardened per…" at bounding box center [572, 280] width 472 height 125
click at [547, 334] on p "Modernized identity/email (Exchange Hybrid, AAD Connect, MFA/SSO); hardened per…" at bounding box center [572, 280] width 472 height 125
drag, startPoint x: 495, startPoint y: 336, endPoint x: 510, endPoint y: 336, distance: 15.0
click at [510, 336] on p "Modernized identity/email (Exchange Hybrid, AAD Connect, MFA/SSO); hardened per…" at bounding box center [572, 280] width 472 height 125
click at [520, 369] on span "Characters (with HTML): 1285/4000" at bounding box center [572, 370] width 496 height 14
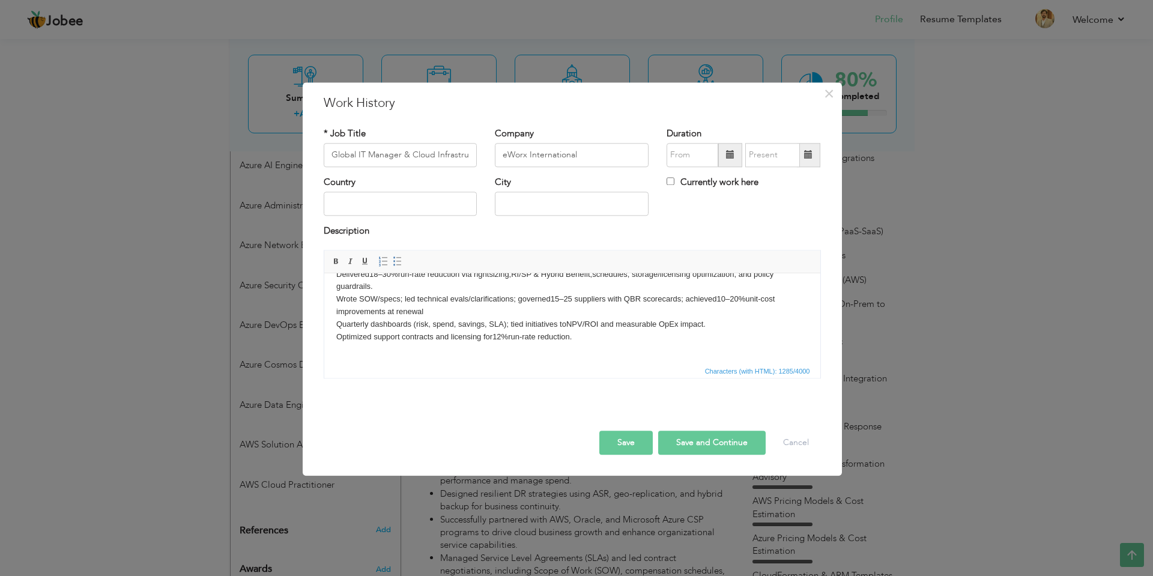
click at [646, 442] on button "Save" at bounding box center [625, 442] width 53 height 24
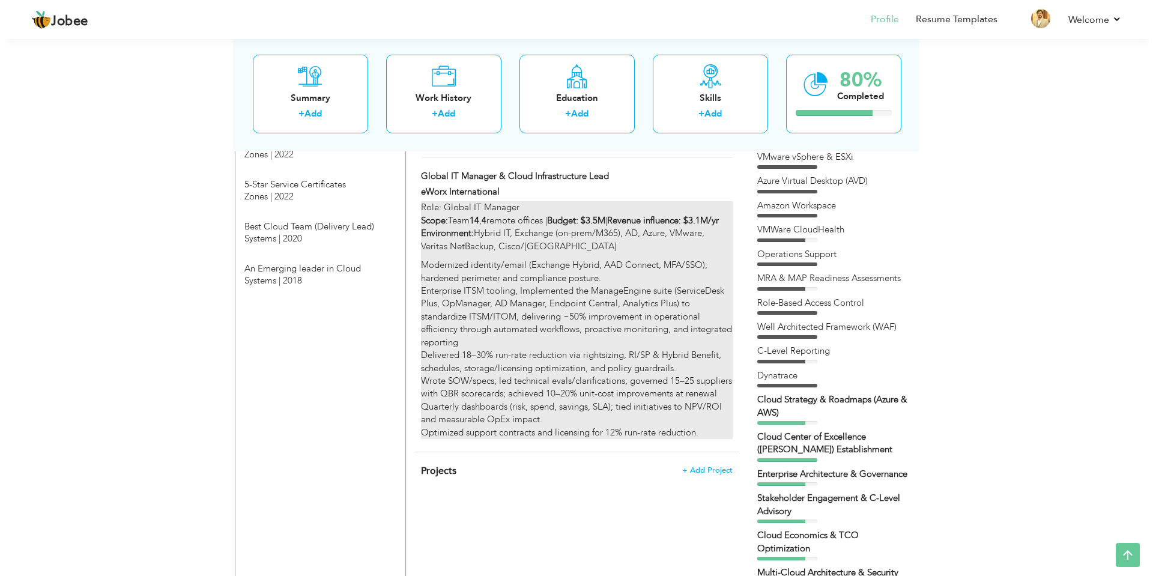
scroll to position [1216, 0]
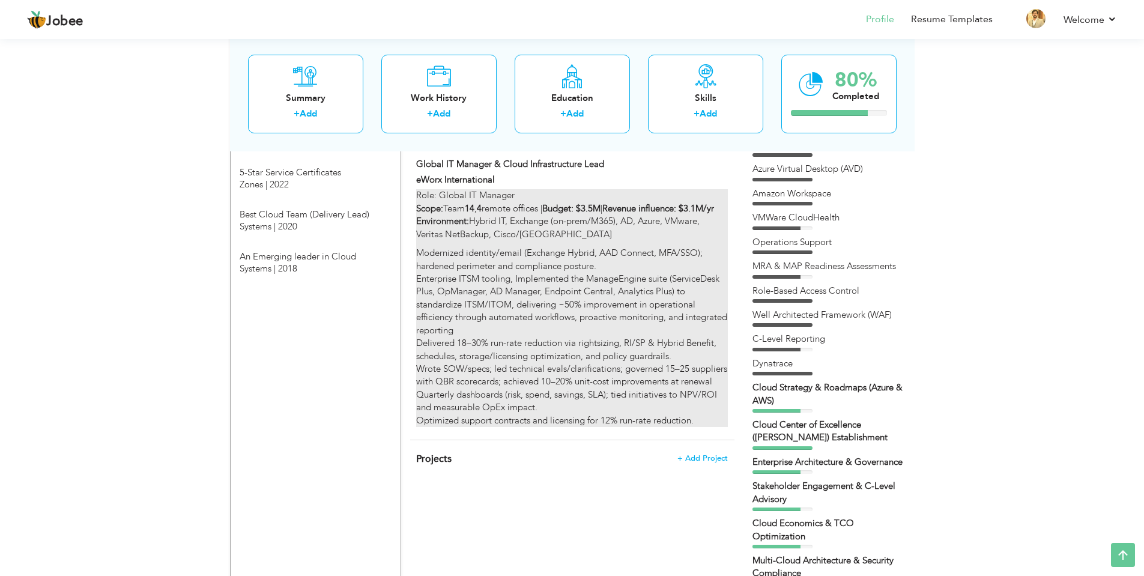
click at [521, 396] on p "Modernized identity/email (Exchange Hybrid, AAD Connect, MFA/SSO); hardened per…" at bounding box center [571, 337] width 311 height 180
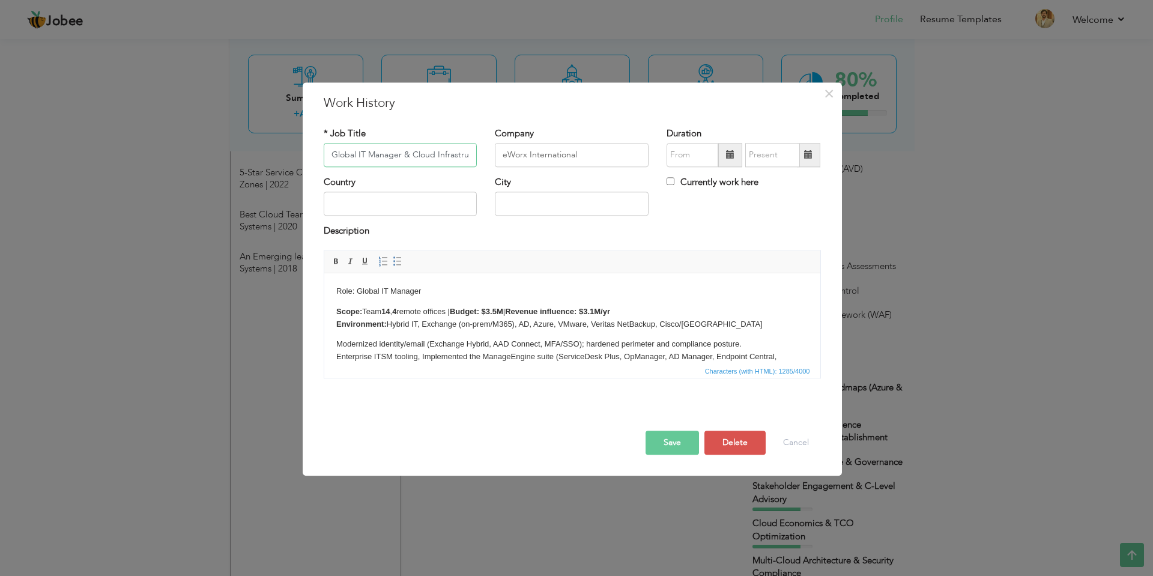
scroll to position [0, 37]
click at [432, 349] on p "Modernized identity/email (Exchange Hybrid, AAD Connect, MFA/SSO); hardened per…" at bounding box center [572, 400] width 472 height 125
click at [364, 306] on p "Scope: Team 14 , 4 remote offices | Budget: $3.5M | Revenue influence: $3.1M/yr…" at bounding box center [572, 318] width 472 height 25
click at [356, 304] on body "Role: Global IT Manager Scope: Team 14 , 4 remote offices | Budget: $3.5M | Rev…" at bounding box center [572, 374] width 472 height 178
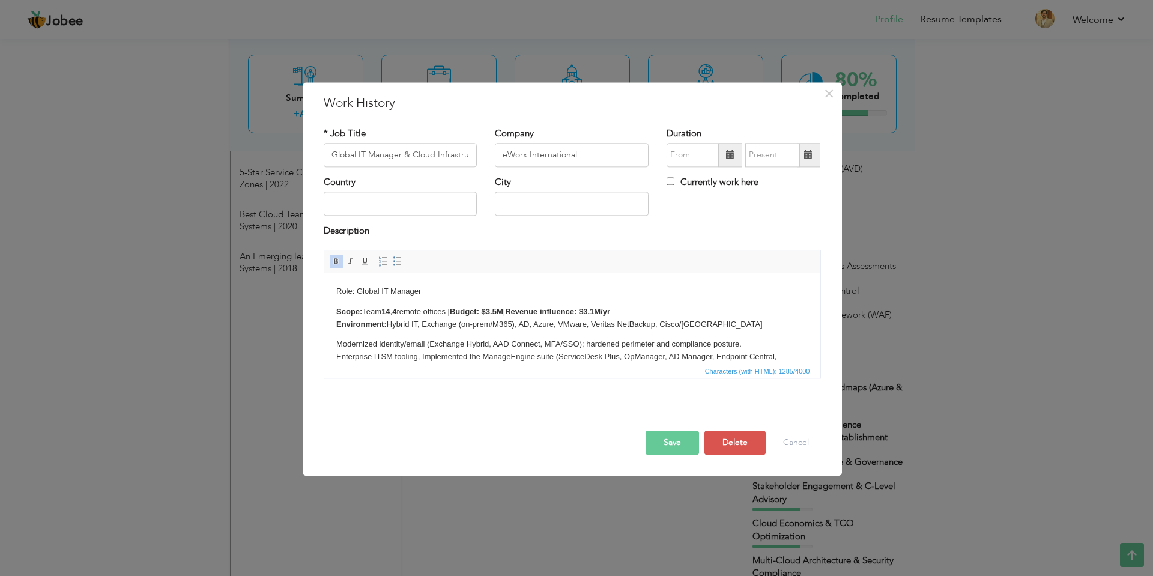
click at [338, 296] on body "Role: Global IT Manager Scope: Team 14 , 4 remote offices | Budget: $3.5M | Rev…" at bounding box center [572, 374] width 472 height 178
click at [336, 308] on strong "Scope:" at bounding box center [349, 311] width 26 height 9
click at [361, 320] on strong "Environment:" at bounding box center [361, 323] width 50 height 9
click at [334, 321] on html "Role: Global IT Manager Scope: Team 14 , 4 remote offices | Budget: $3.5M | Rev…" at bounding box center [572, 374] width 496 height 202
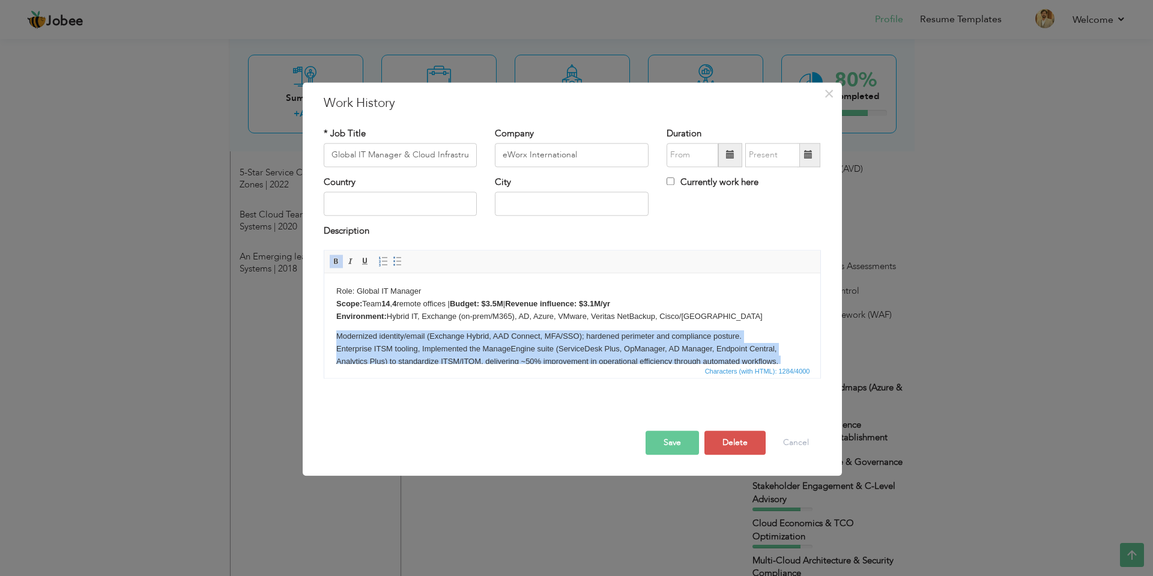
drag, startPoint x: 576, startPoint y: 342, endPoint x: 337, endPoint y: 334, distance: 239.1
click at [337, 334] on p "Modernized identity/email (Exchange Hybrid, AAD Connect, MFA/SSO); hardened per…" at bounding box center [572, 392] width 472 height 125
click at [396, 263] on span at bounding box center [398, 261] width 10 height 10
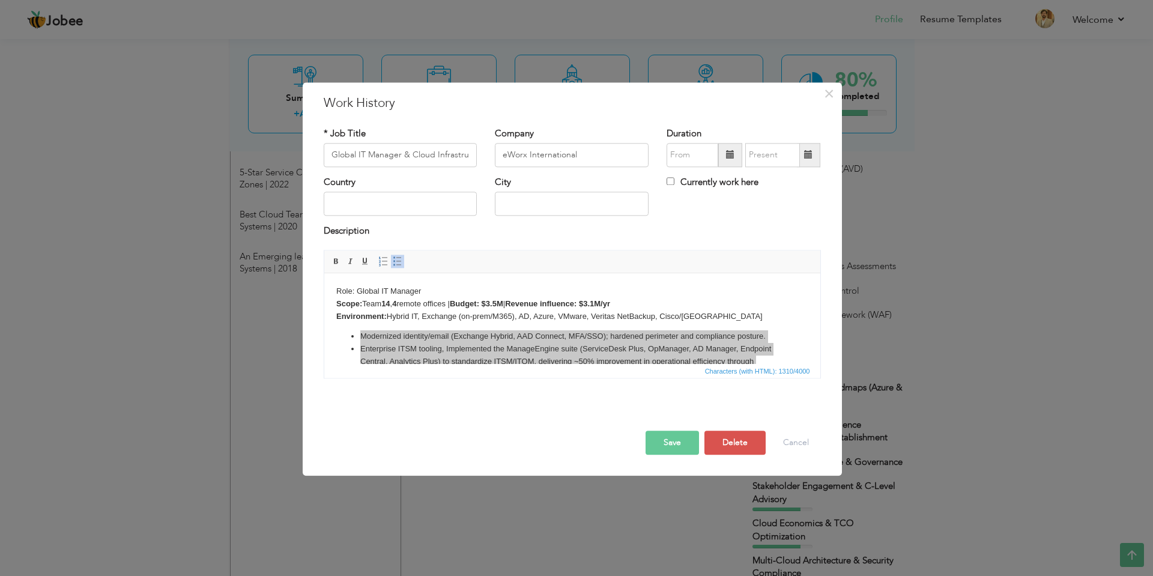
click at [678, 446] on button "Save" at bounding box center [671, 442] width 53 height 24
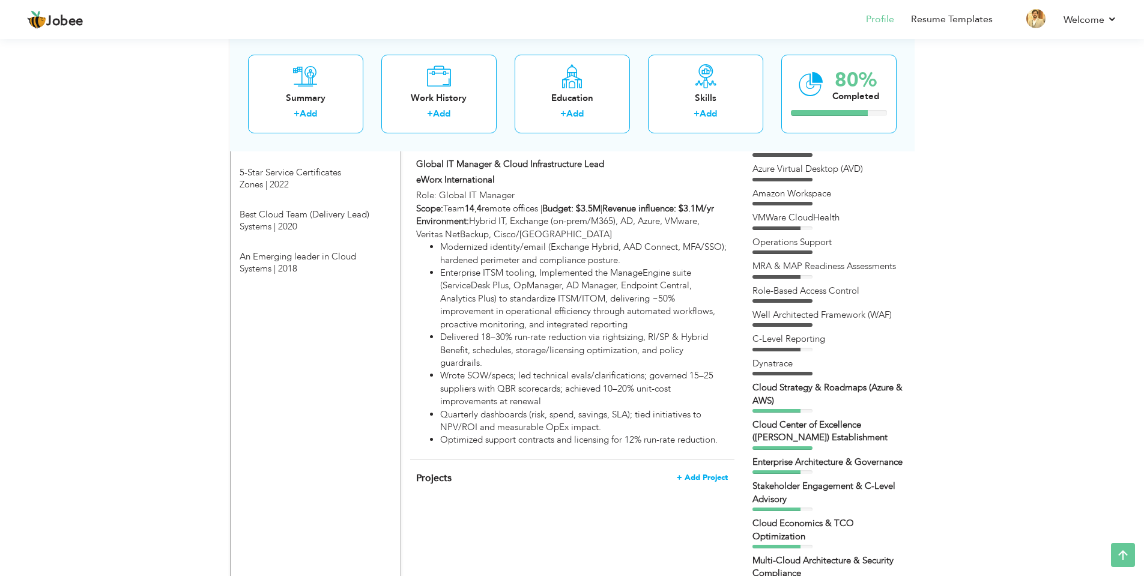
click at [719, 473] on span "+ Add Project" at bounding box center [702, 477] width 51 height 8
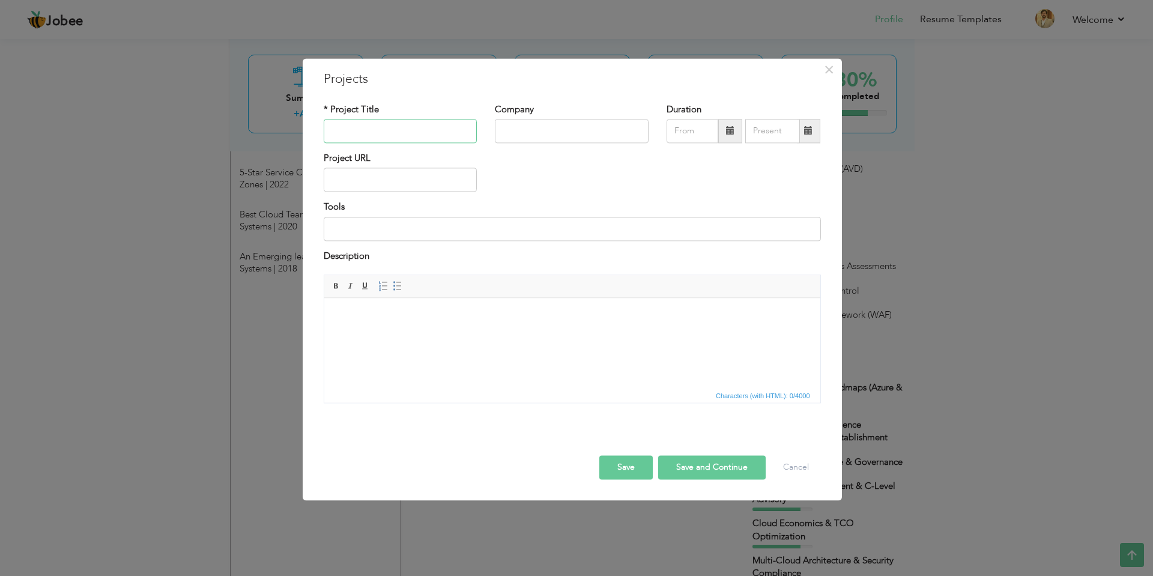
click at [373, 139] on input "text" at bounding box center [401, 131] width 154 height 24
type input "Lead Solution Architect & Finops Expert"
click at [563, 130] on input "text" at bounding box center [572, 131] width 154 height 24
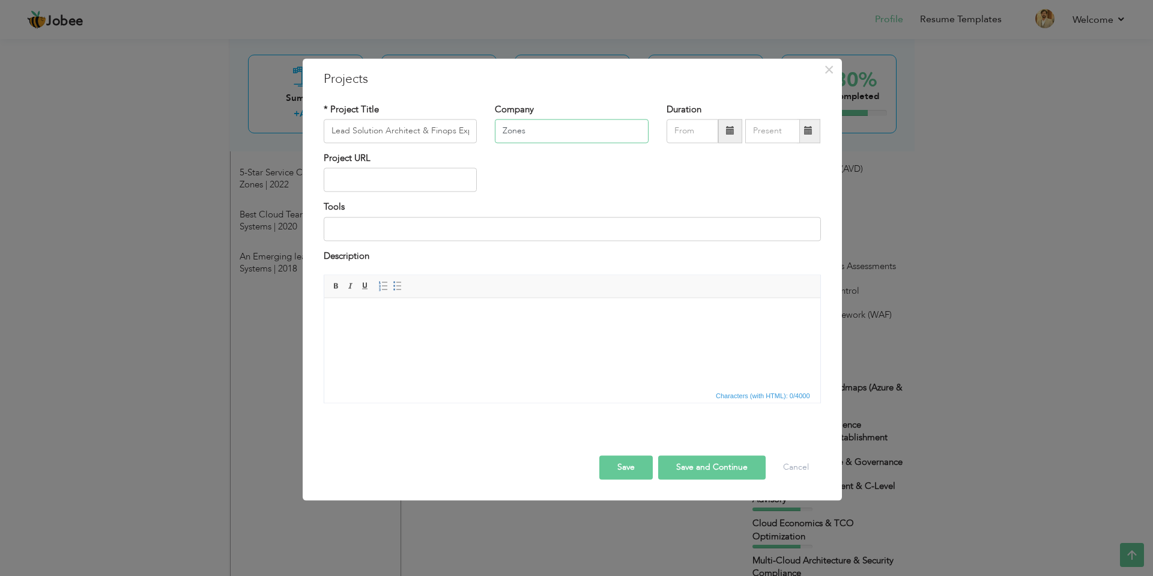
type input "Zones"
click at [435, 241] on div "Tools" at bounding box center [572, 221] width 497 height 40
click at [435, 333] on html at bounding box center [572, 316] width 496 height 37
click at [444, 334] on html at bounding box center [572, 316] width 496 height 37
drag, startPoint x: 639, startPoint y: 664, endPoint x: 362, endPoint y: 344, distance: 423.4
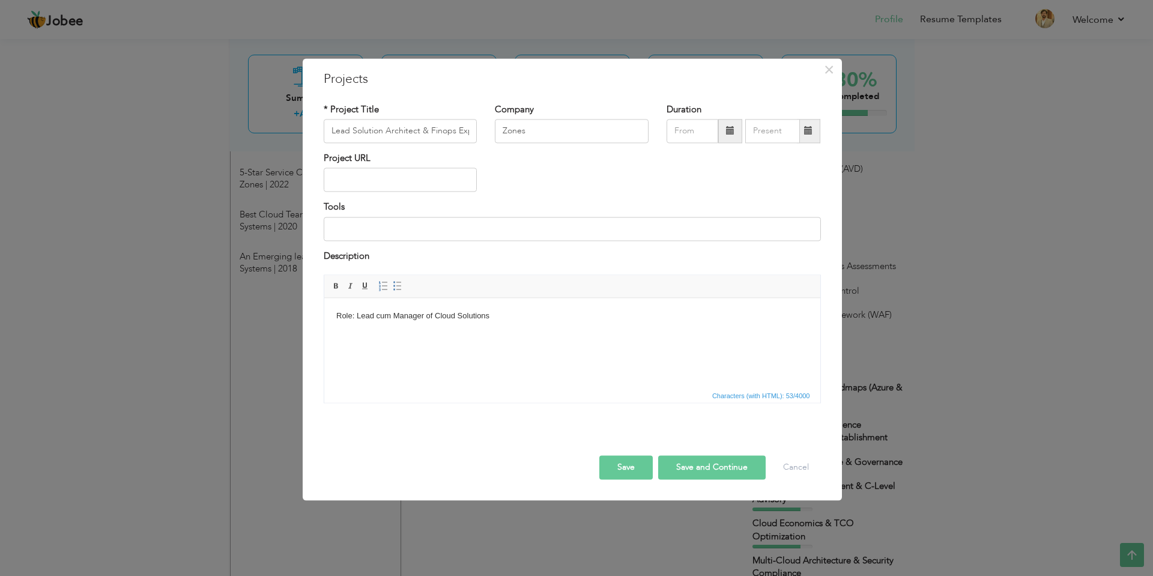
click at [362, 344] on html "Role: Lead cum Manager of Cloud Solutions ​​​​​​​" at bounding box center [572, 322] width 496 height 49
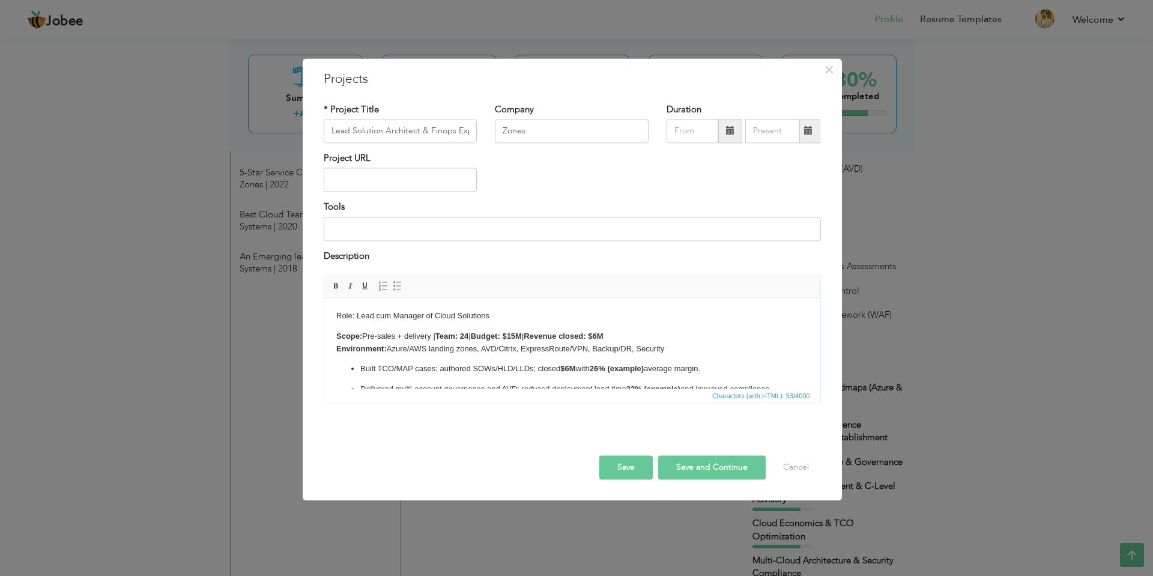
scroll to position [18, 0]
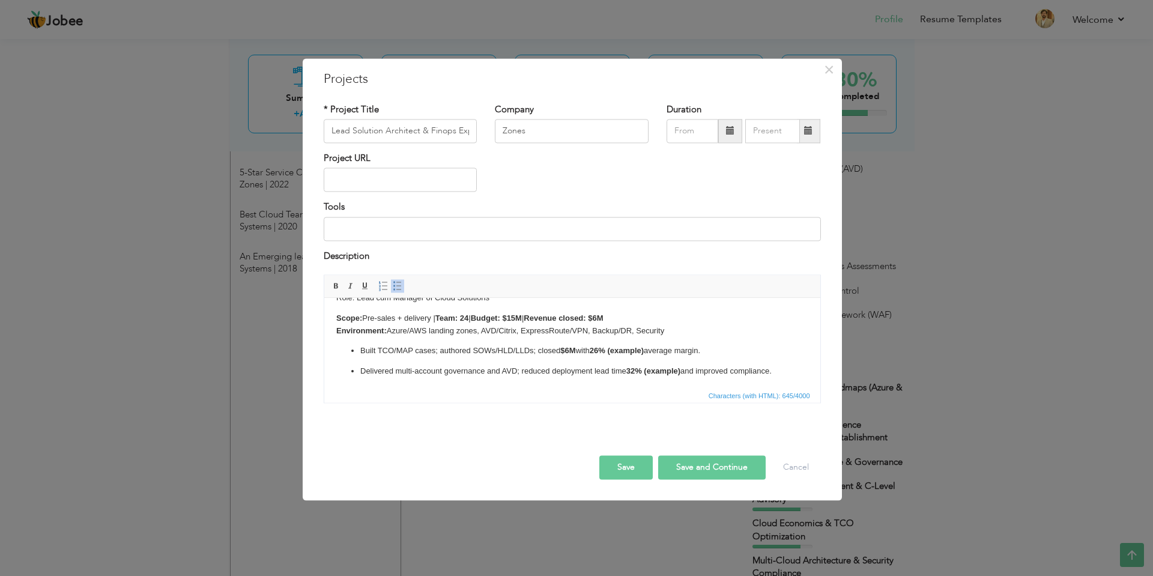
click at [650, 350] on p "Built TCO/MAP cases; authored SOWs/HLD/LLDs; closed $6M with 26% (example) aver…" at bounding box center [572, 351] width 424 height 13
click at [685, 372] on p "Delivered multi-account governance and AVD; reduced deployment lead time 32% (e…" at bounding box center [572, 371] width 424 height 13
click at [361, 366] on p "Delivered multi-account governance and AVD; reduced deployment lead time 32% an…" at bounding box center [572, 371] width 424 height 13
click at [729, 366] on p "Built TCO/MAP cases; authored SOWs/HLD/LLDs; closed $6M with 26% average margin…" at bounding box center [572, 363] width 472 height 37
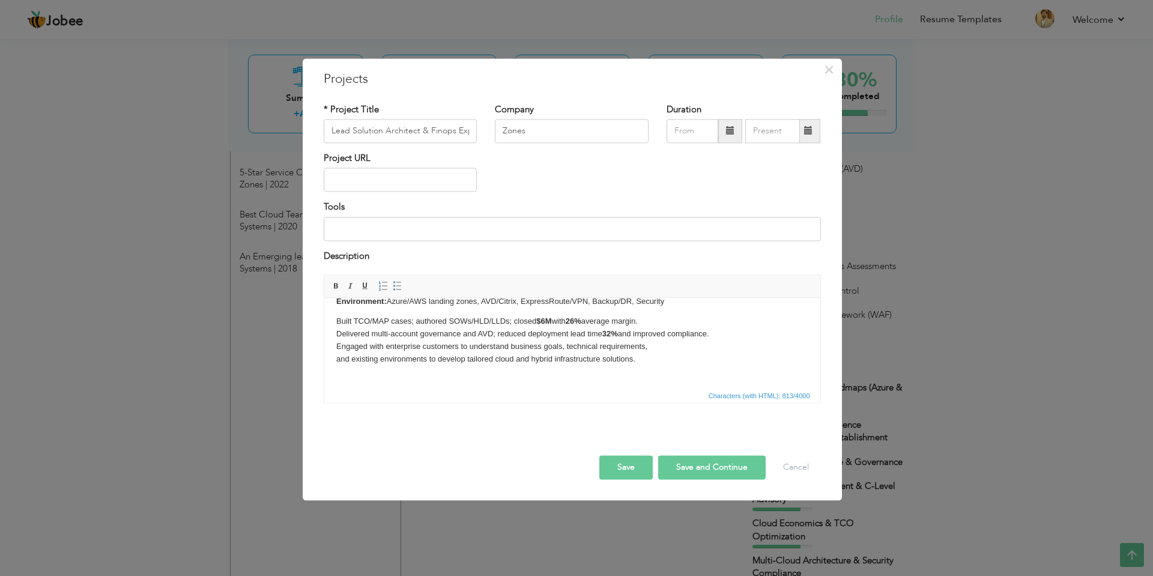
scroll to position [48, 0]
click at [653, 364] on p "Built TCO/MAP cases; authored SOWs/HLD/LLDs; closed $6M with 26% average margin…" at bounding box center [572, 346] width 472 height 62
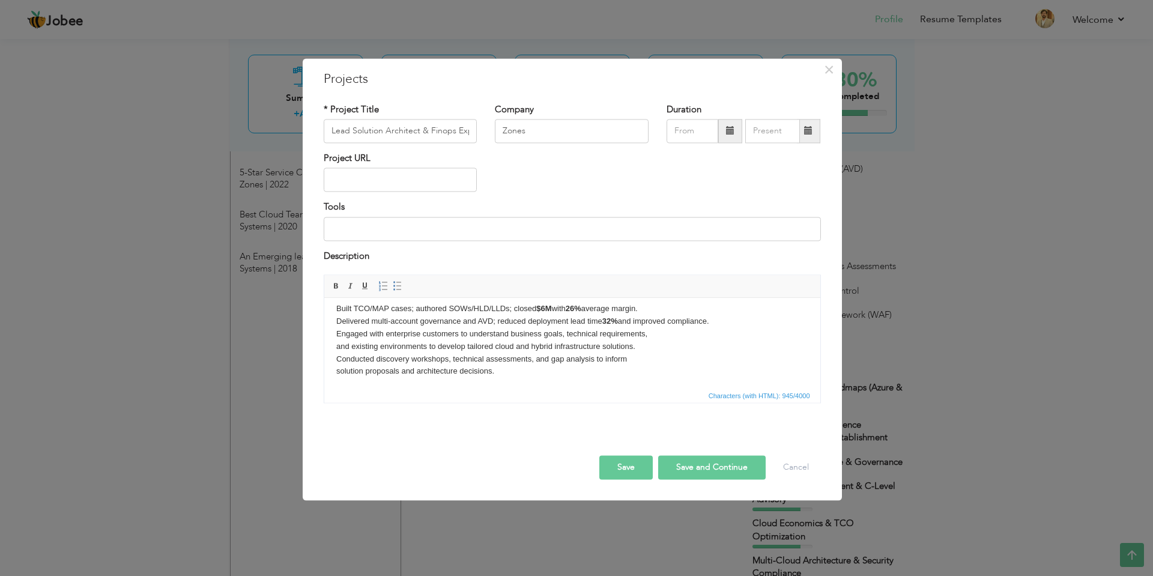
click at [376, 369] on p "Built TCO/MAP cases; authored SOWs/HLD/LLDs; closed $6M with 26% average margin…" at bounding box center [572, 347] width 472 height 88
click at [375, 377] on p "Built TCO/MAP cases; authored SOWs/HLD/LLDs; closed $6M with 26% average margin…" at bounding box center [572, 347] width 472 height 88
click at [499, 369] on p "Built TCO/MAP cases; authored SOWs/HLD/LLDs; closed $6M with 26% average margin…" at bounding box center [572, 347] width 472 height 88
click at [483, 373] on p "Built TCO/MAP cases; authored SOWs/HLD/LLDs; closed $6M with 26% average margin…" at bounding box center [572, 339] width 472 height 125
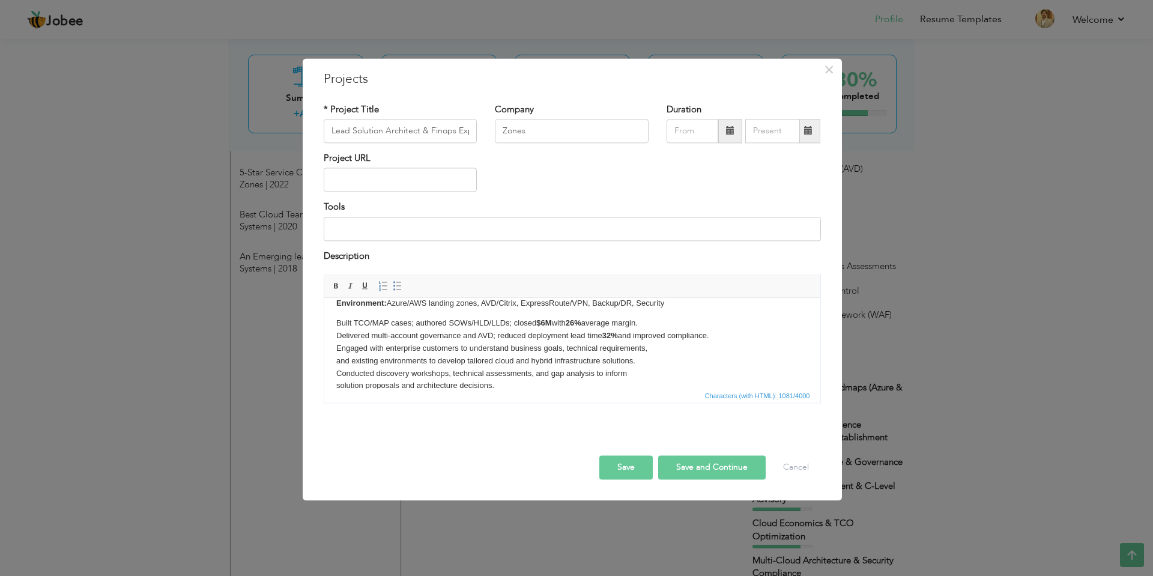
scroll to position [33, 0]
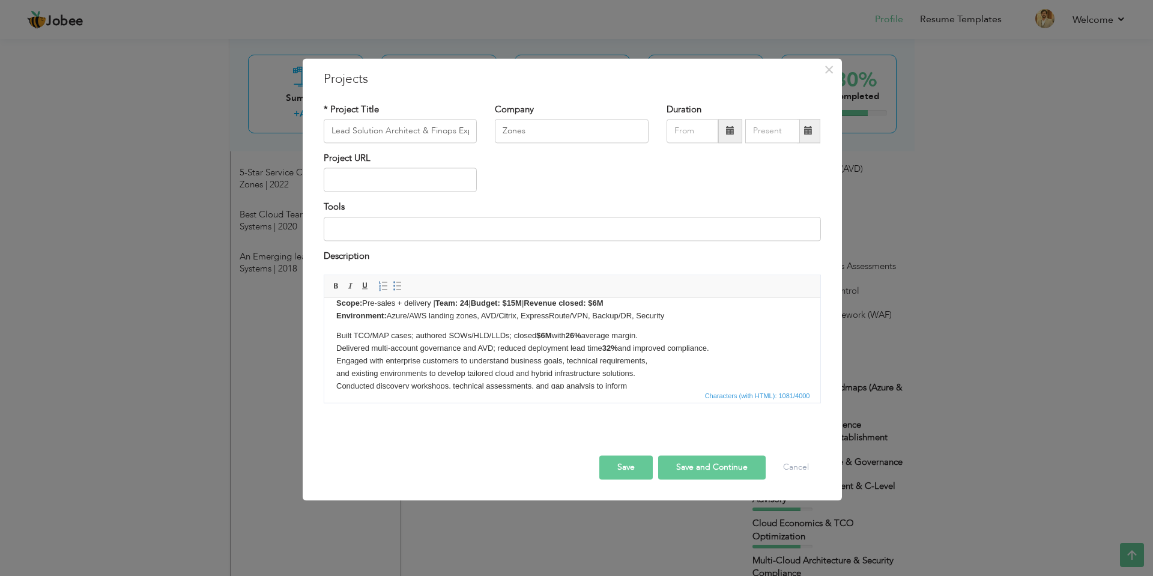
click at [721, 345] on p "Built TCO/MAP cases; authored SOWs/HLD/LLDs; closed $6M with 26% average margin…" at bounding box center [572, 392] width 472 height 125
click at [334, 362] on html "Role: Lead cum Manager of Cloud Solutions Scope: Pre-sales + delivery | Team: 2…" at bounding box center [572, 366] width 496 height 202
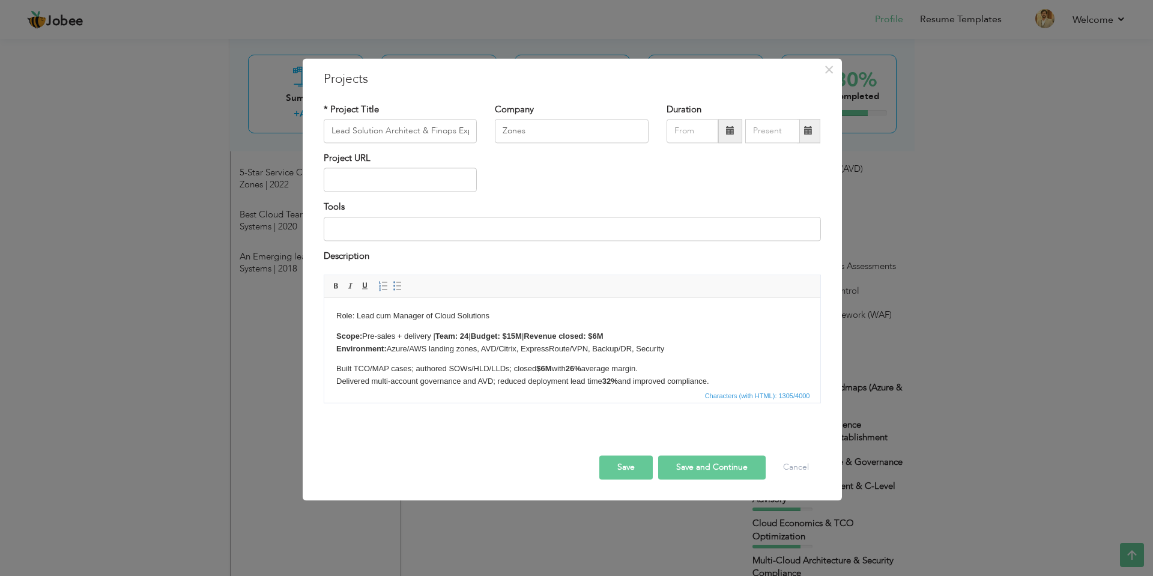
click at [424, 348] on p "Scope: Pre-sales + delivery | Team: 24 | Budget: $15M | Revenue closed: $6M Env…" at bounding box center [572, 342] width 472 height 25
click at [661, 348] on p "Scope: Pre-sales + delivery | Team: 24 | Budget: $15M | Revenue closed: $6M Env…" at bounding box center [572, 342] width 472 height 25
click at [650, 351] on p "Scope: Pre-sales + delivery | Team: 24 | Budget: $15M | Revenue closed: $6M Env…" at bounding box center [572, 342] width 472 height 25
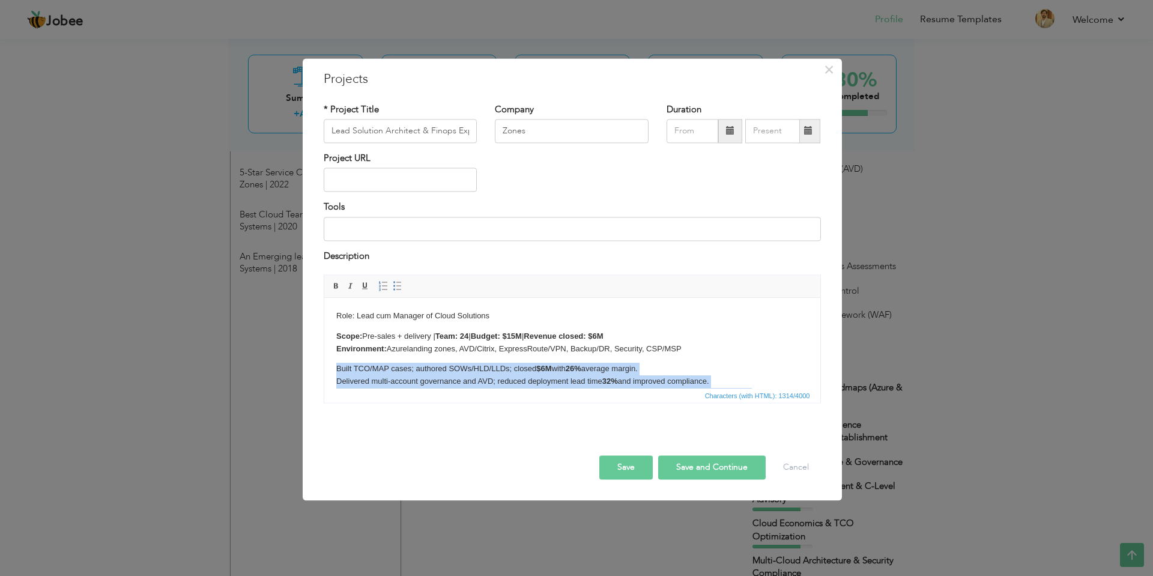
drag, startPoint x: 450, startPoint y: 371, endPoint x: 333, endPoint y: 368, distance: 117.1
click at [333, 368] on html "Role: Lead cum Manager of Cloud Solutions Scope: Pre-sales + delivery | Team: 2…" at bounding box center [572, 399] width 496 height 202
click at [401, 289] on span at bounding box center [398, 287] width 10 height 10
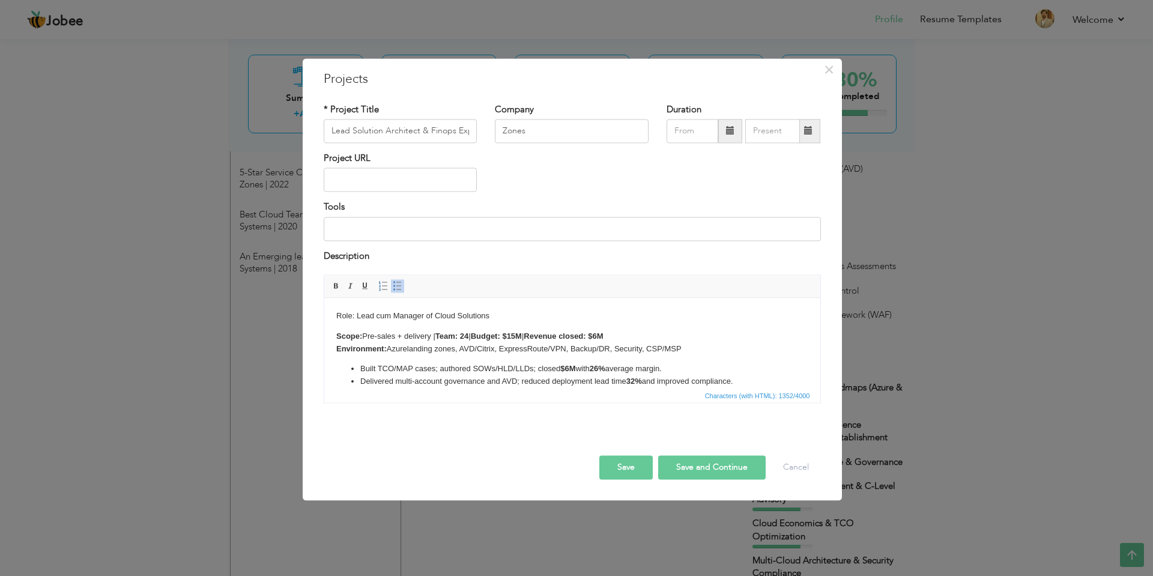
click at [490, 341] on p "Scope: Pre-sales + delivery | Team: 24 | Budget: $15M | Revenue closed: $6M Env…" at bounding box center [572, 342] width 472 height 25
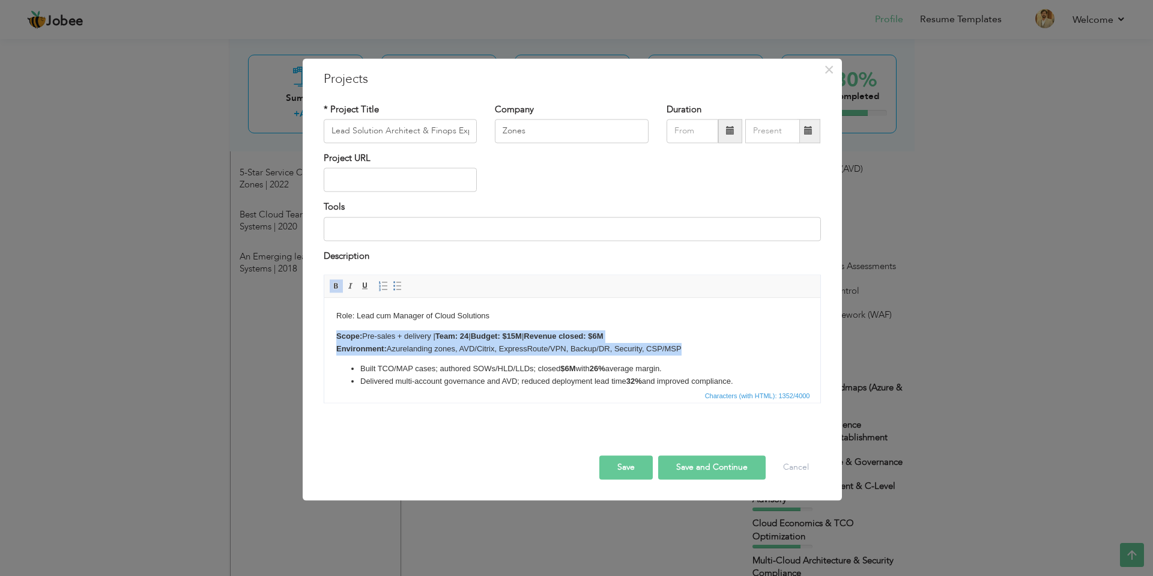
drag, startPoint x: 336, startPoint y: 337, endPoint x: 684, endPoint y: 351, distance: 347.8
click at [684, 351] on p "Scope: Pre-sales + delivery | Team: 24 | Budget: $15M | Revenue closed: $6M Env…" at bounding box center [572, 342] width 472 height 25
click at [710, 327] on body "Role: Lead cum Manager of Cloud Solutions Scope: Pre-sales + delivery | Team: 2…" at bounding box center [572, 399] width 472 height 178
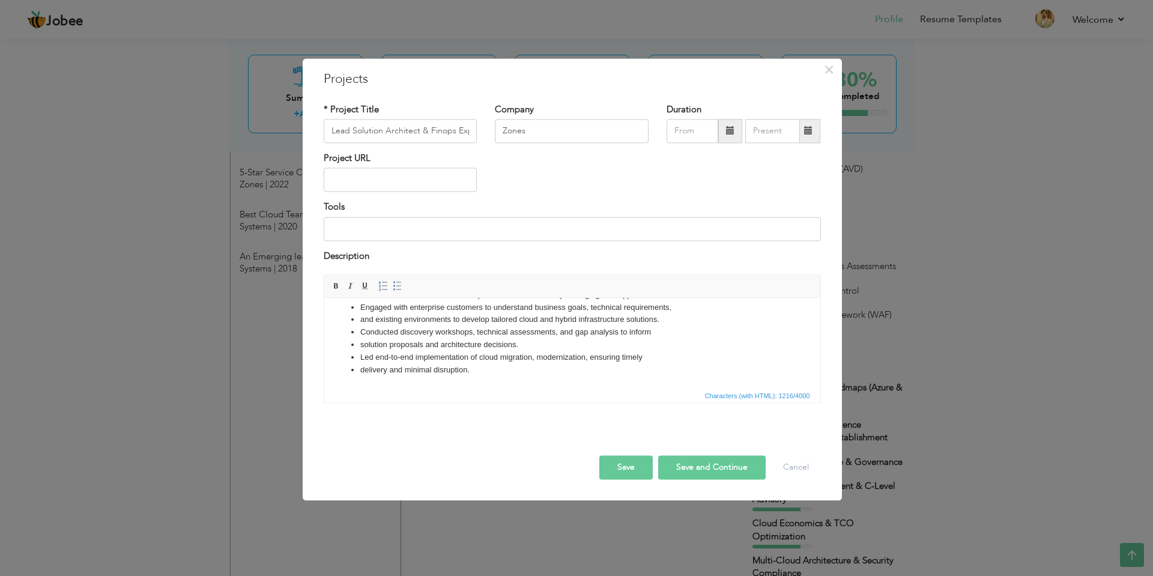
scroll to position [52, 0]
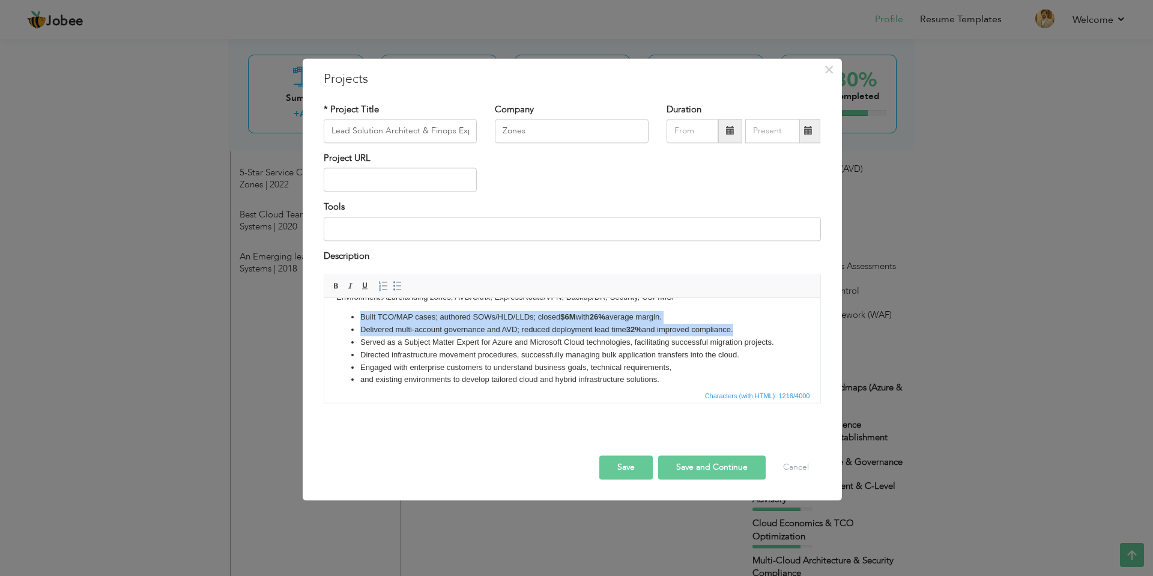
drag, startPoint x: 358, startPoint y: 313, endPoint x: 740, endPoint y: 333, distance: 382.3
click at [740, 333] on ul "Built TCO/MAP cases; authored SOWs/HLD/LLDs; closed $6M with 26% average margin…" at bounding box center [572, 373] width 472 height 125
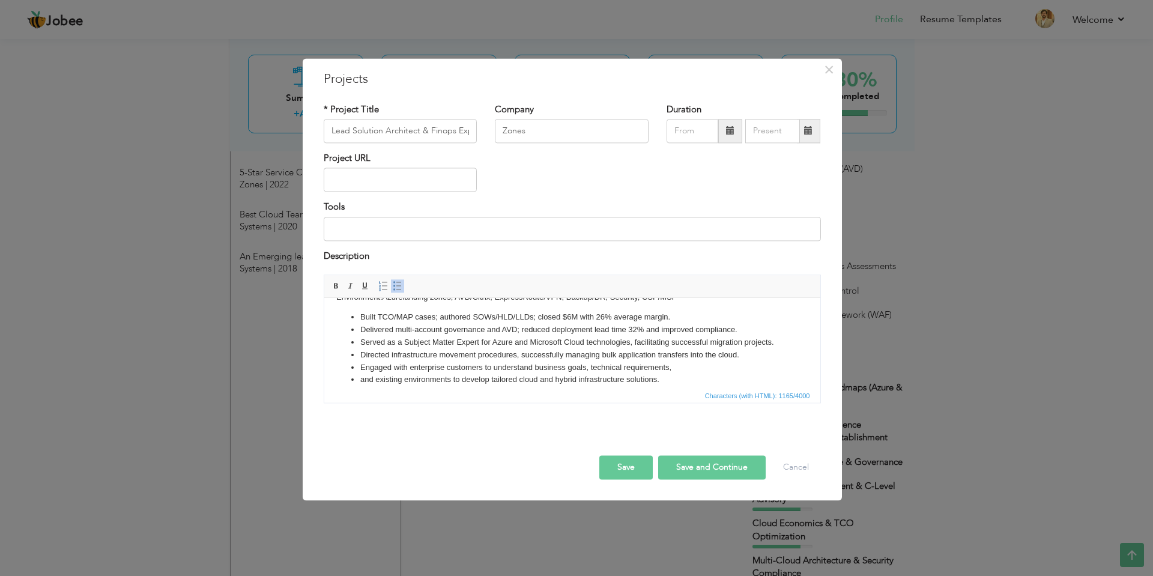
click at [728, 368] on li "Engaged with enterprise customers to understand business goals, technical requi…" at bounding box center [572, 367] width 424 height 13
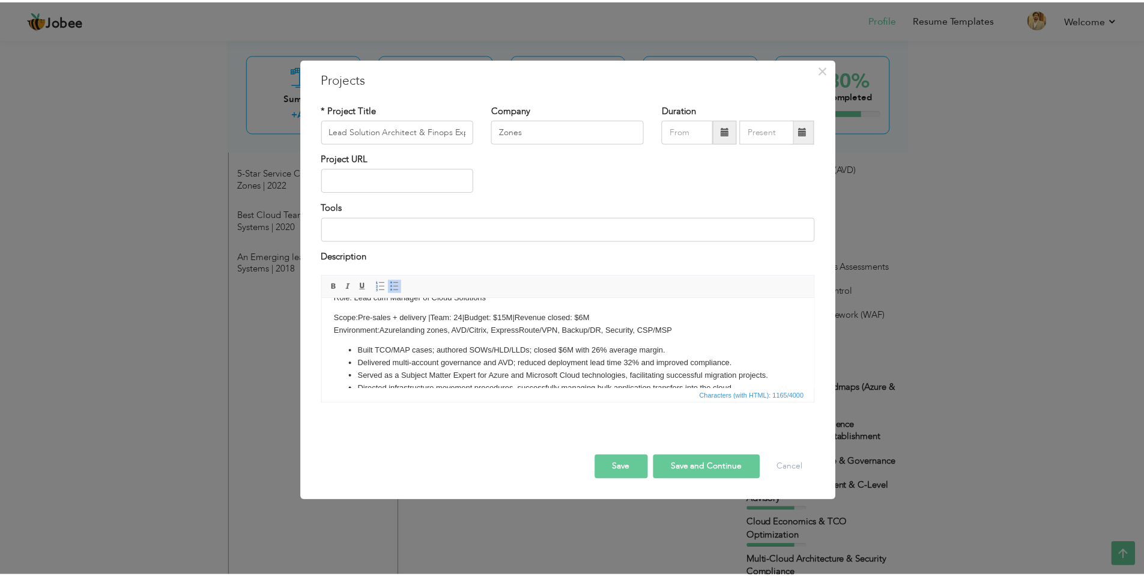
scroll to position [0, 0]
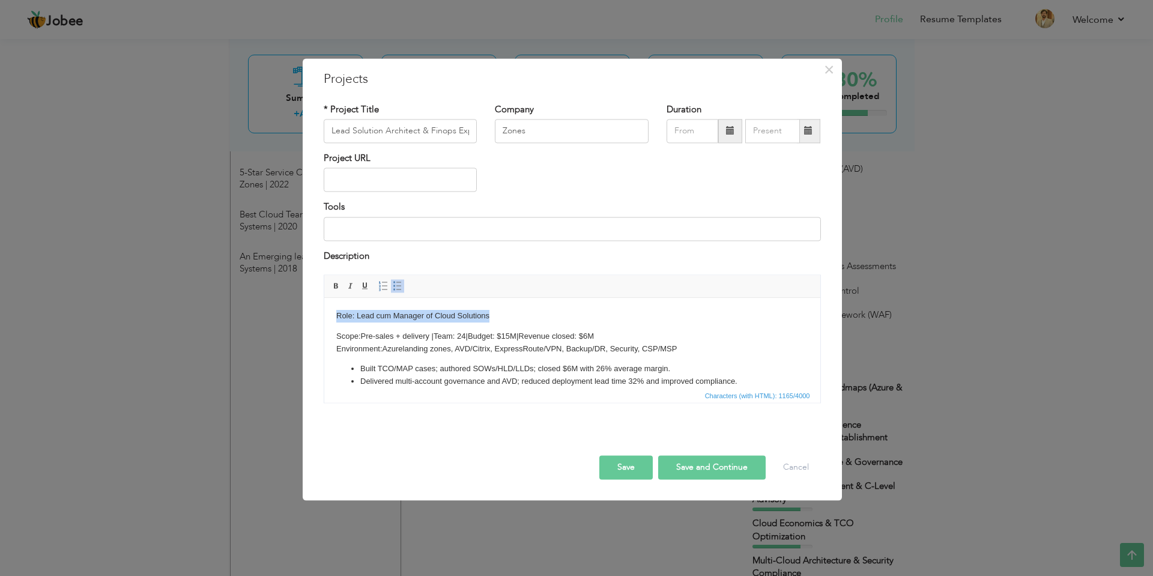
drag, startPoint x: 490, startPoint y: 313, endPoint x: 333, endPoint y: 310, distance: 157.3
click at [333, 310] on html "Role: Lead cum Manager of Cloud Solutions Scope: Pre-sales + delivery | Team: 2…" at bounding box center [572, 399] width 496 height 202
click at [391, 337] on p "Scope: Pre-sales + delivery | Team: 24 | Budget: $15M | Revenue closed: $6M Env…" at bounding box center [572, 342] width 472 height 25
click at [630, 463] on button "Save" at bounding box center [625, 468] width 53 height 24
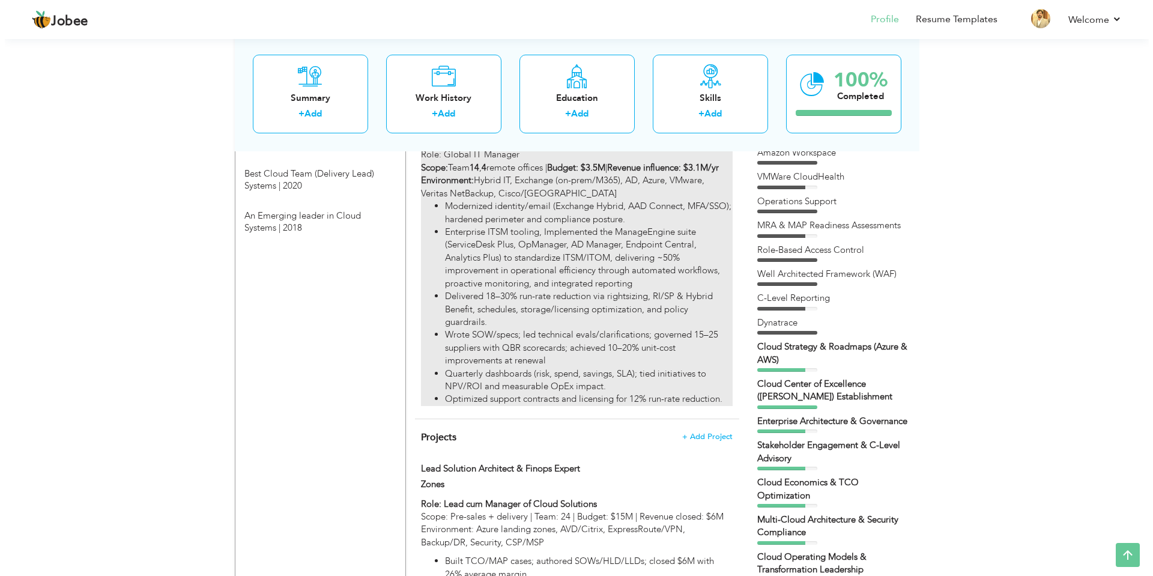
scroll to position [1276, 0]
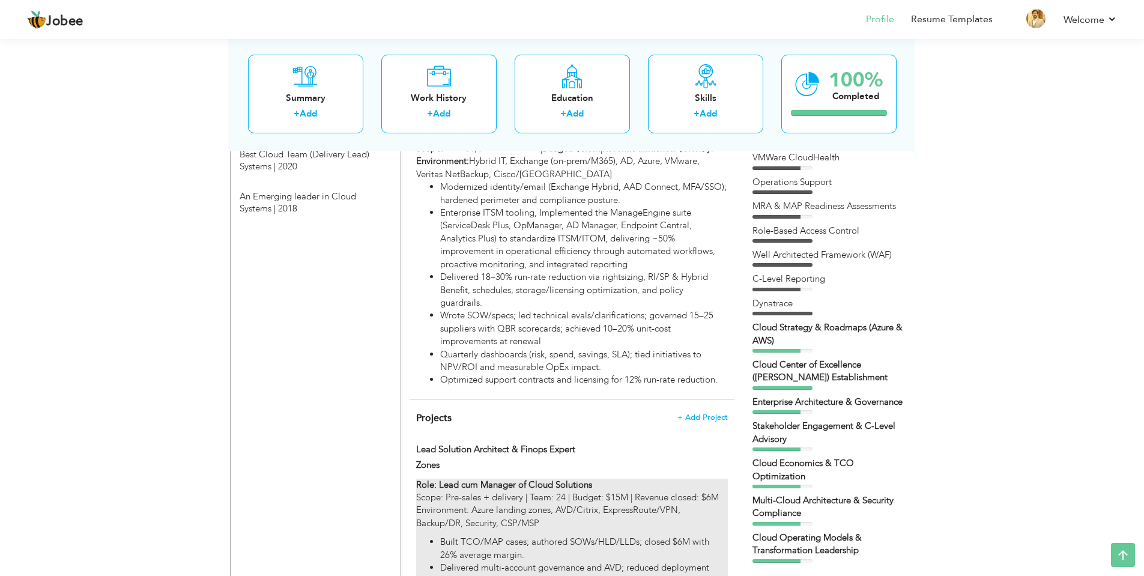
click at [542, 491] on p "Scope: Pre-sales + delivery | Team: 24 | Budget: $15M | Revenue closed: $6M Env…" at bounding box center [571, 510] width 311 height 38
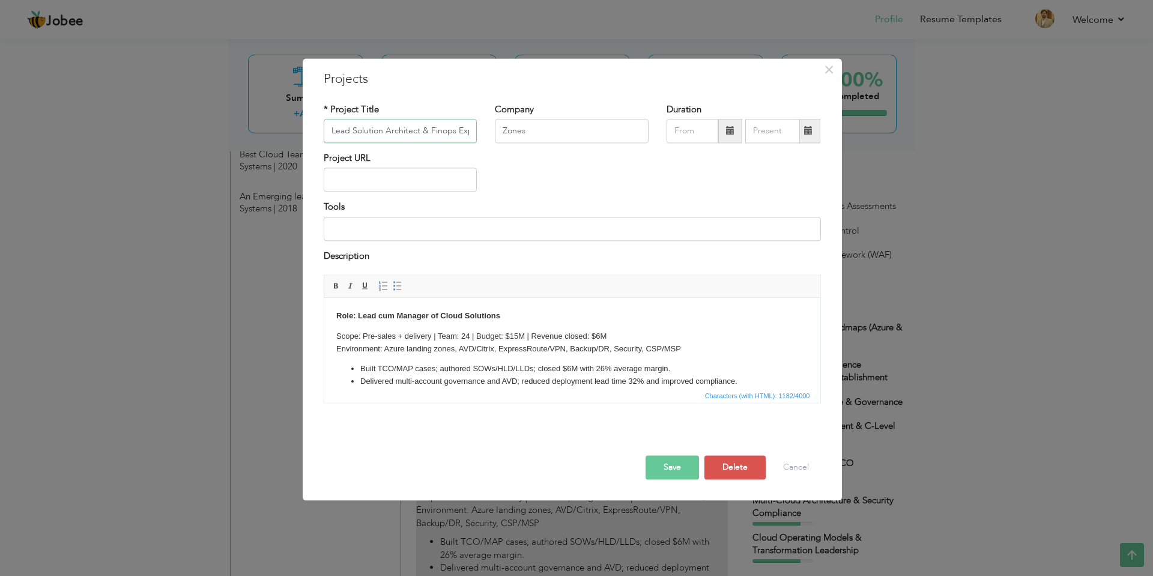
scroll to position [0, 11]
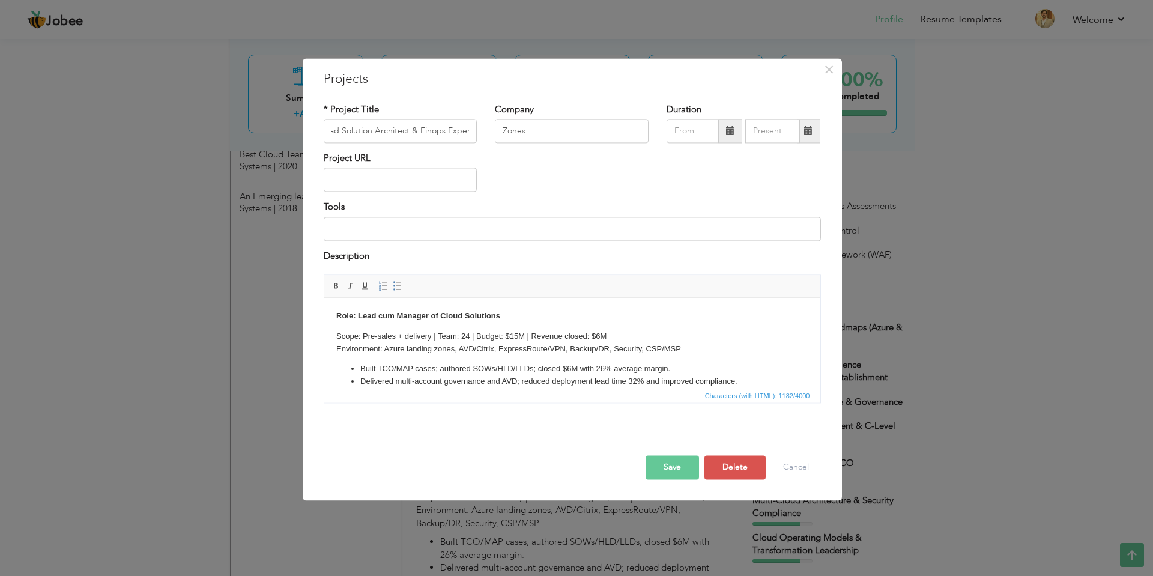
click at [417, 420] on div "* Project Title Lead Solution Architect & Finops Expert Company Zones Duration" at bounding box center [572, 257] width 515 height 327
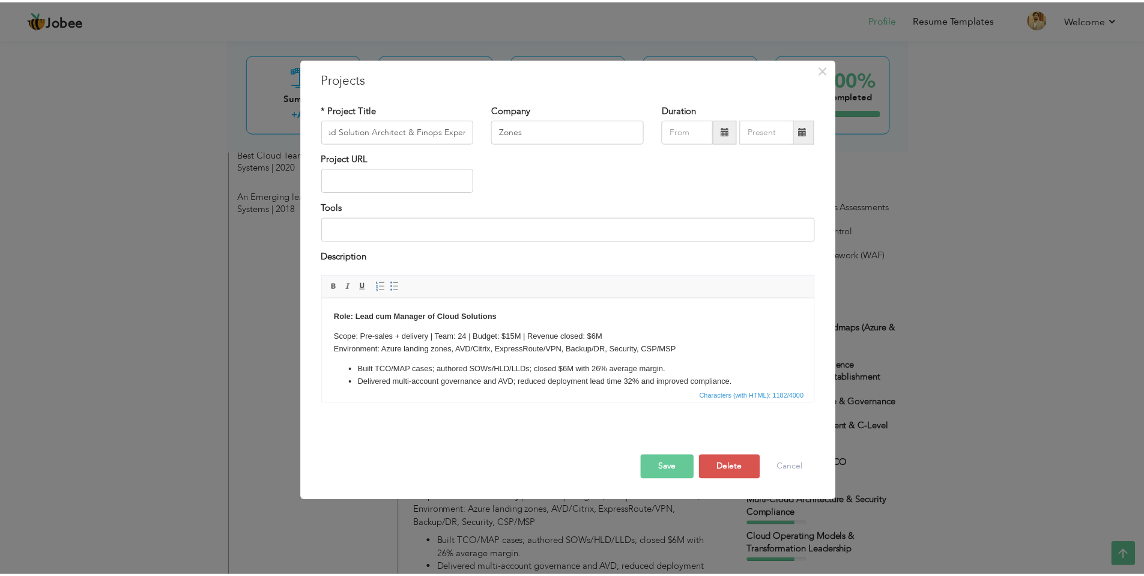
scroll to position [0, 0]
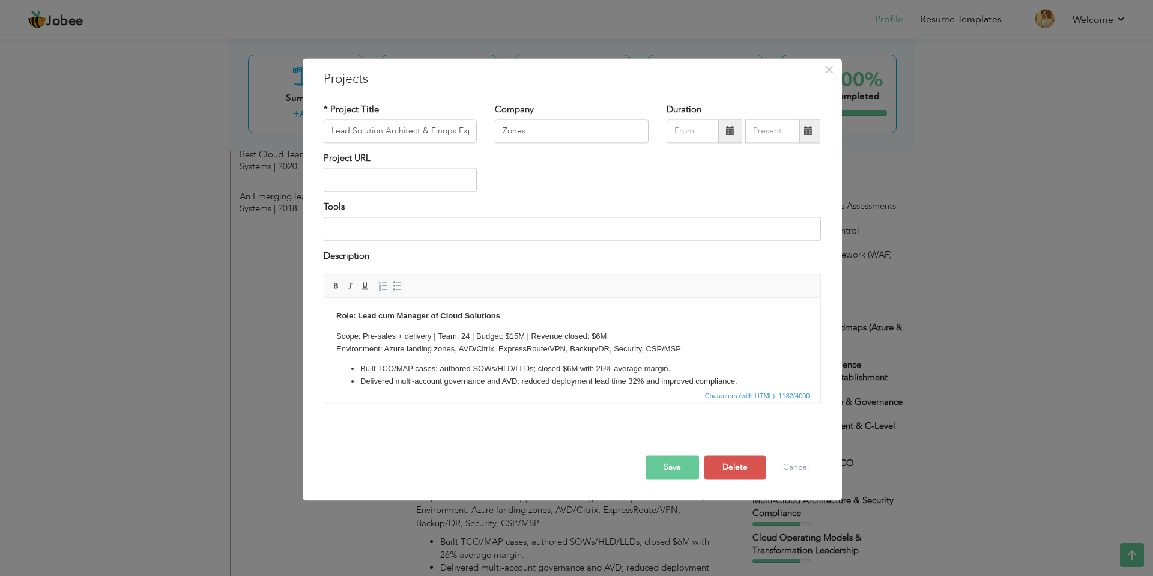
click at [352, 336] on p "Scope: Pre-sales + delivery | Team: 24 | Budget: $15M | Revenue closed: $6M Env…" at bounding box center [572, 342] width 472 height 25
drag, startPoint x: 439, startPoint y: 336, endPoint x: 471, endPoint y: 333, distance: 31.4
click at [471, 333] on p "Scope : Pre-sales + delivery | Team: 24 | Budget: $15M | Revenue closed: $6M En…" at bounding box center [572, 342] width 472 height 25
drag, startPoint x: 478, startPoint y: 335, endPoint x: 609, endPoint y: 333, distance: 130.9
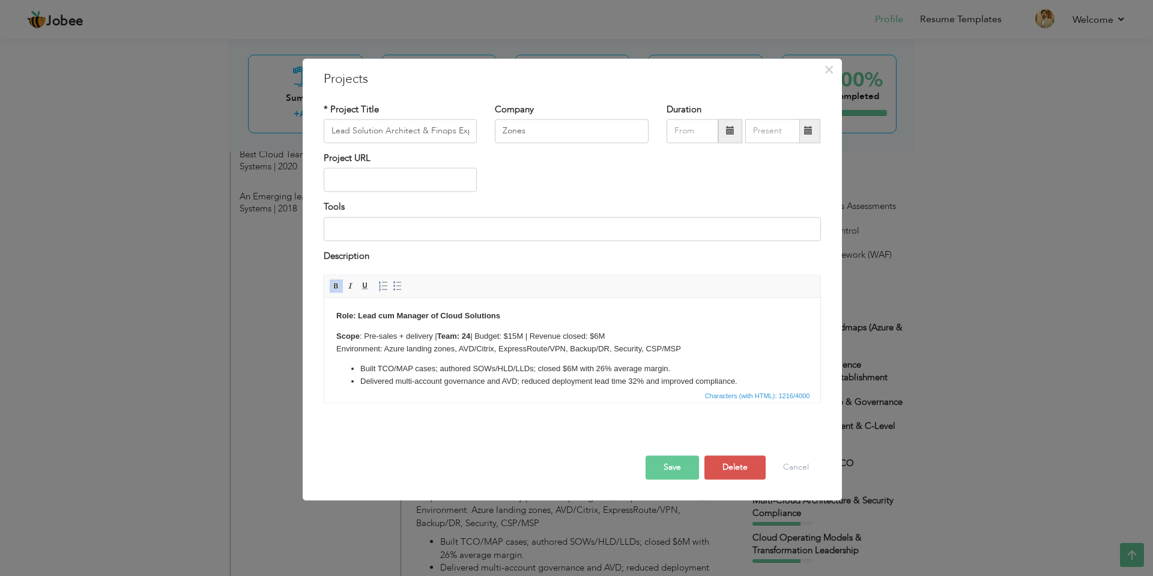
click at [609, 333] on p "Scope : Pre-sales + delivery | Team: 24 | Budget: $15M | Revenue closed: $6M En…" at bounding box center [572, 342] width 472 height 25
drag, startPoint x: 609, startPoint y: 333, endPoint x: 575, endPoint y: 335, distance: 34.3
click at [575, 335] on p "Scope : Pre-sales + delivery | Team: 24 | Budget: $15M | Revenue closed: $6M En…" at bounding box center [572, 342] width 472 height 25
drag, startPoint x: 478, startPoint y: 335, endPoint x: 524, endPoint y: 335, distance: 46.2
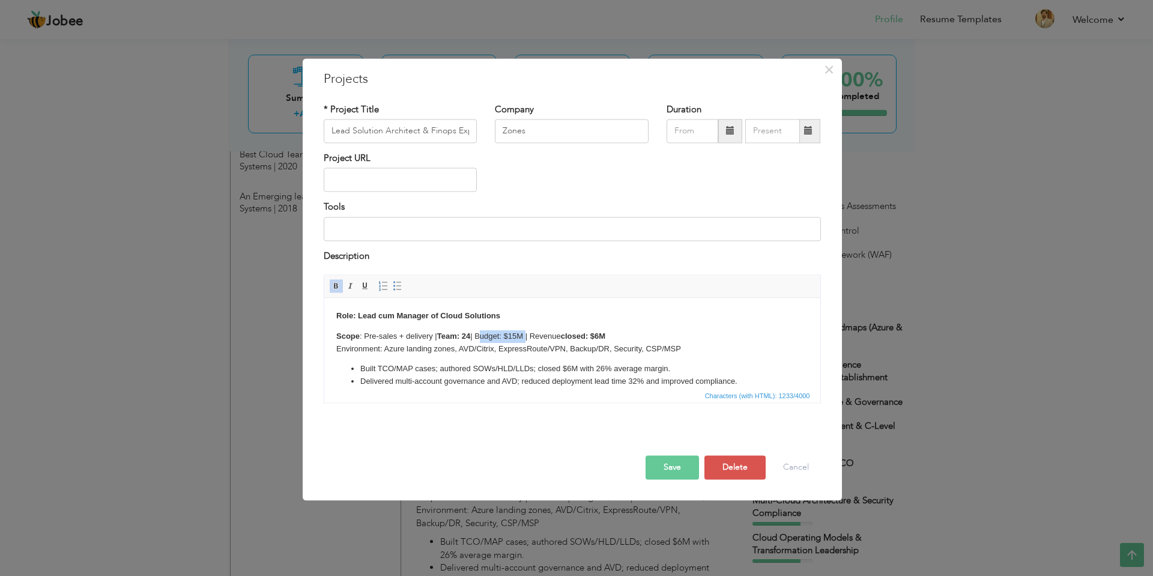
click at [524, 335] on p "Scope : Pre-sales + delivery | Team: 24 | Budget: $15M | Revenue closed: $6M En…" at bounding box center [572, 342] width 472 height 25
click at [552, 349] on p "Scope : Pre-sales + delivery | Team: 24 | Budget: $15M | Revenue closed: $6M En…" at bounding box center [572, 342] width 472 height 25
click at [679, 459] on button "Save" at bounding box center [671, 468] width 53 height 24
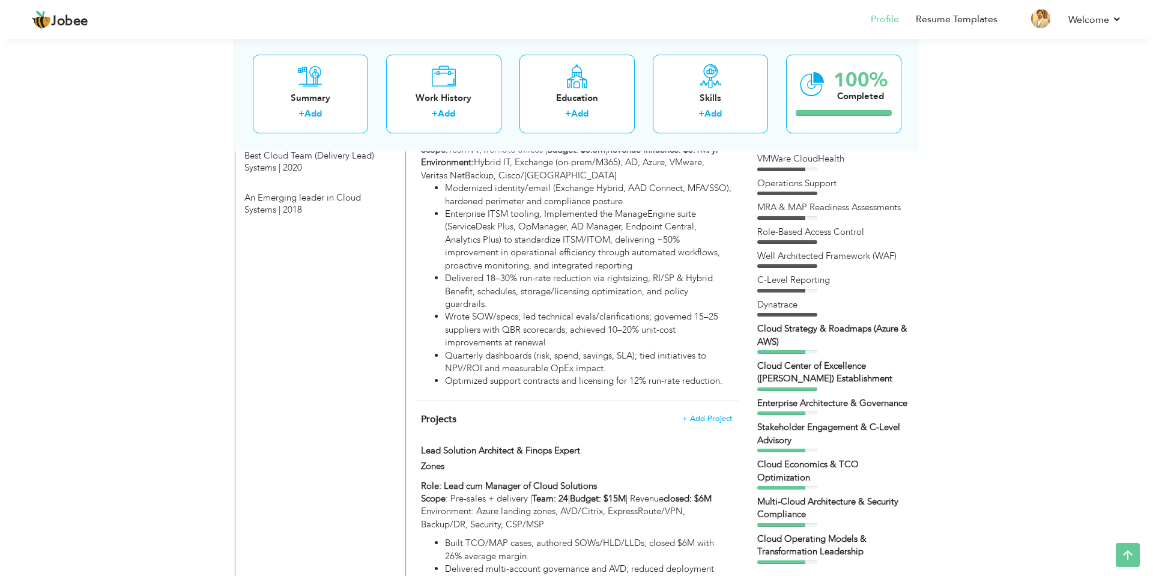
scroll to position [1276, 0]
click at [573, 443] on label "Lead Solution Architect & Finops Expert" at bounding box center [517, 449] width 202 height 13
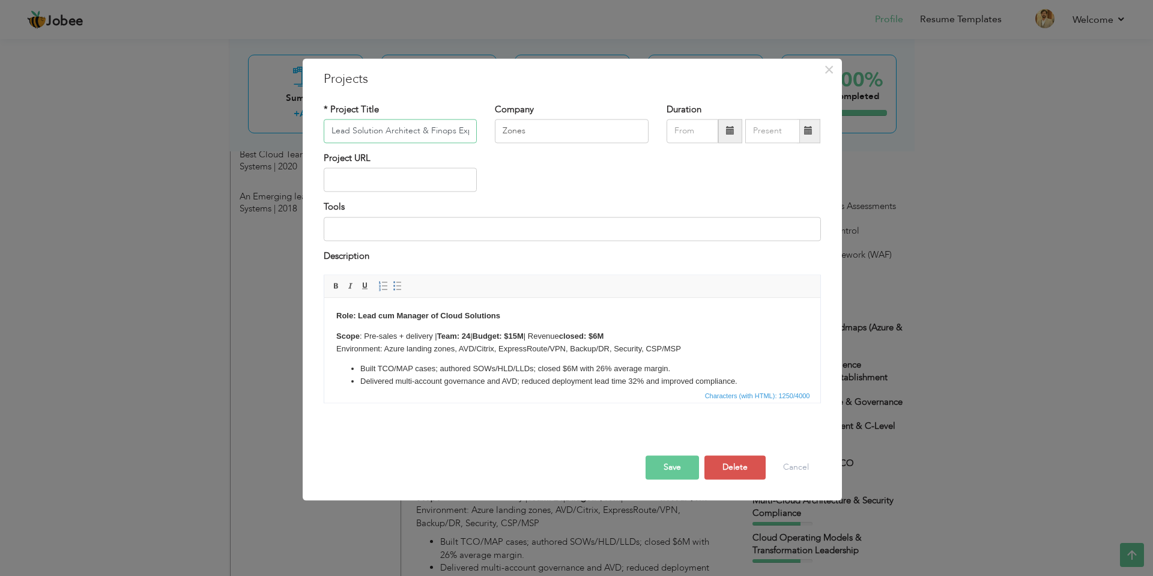
scroll to position [0, 11]
click at [354, 67] on div "× Projects * Project Title Lead Solution Architect & Finops Expert Company Zone…" at bounding box center [572, 279] width 539 height 442
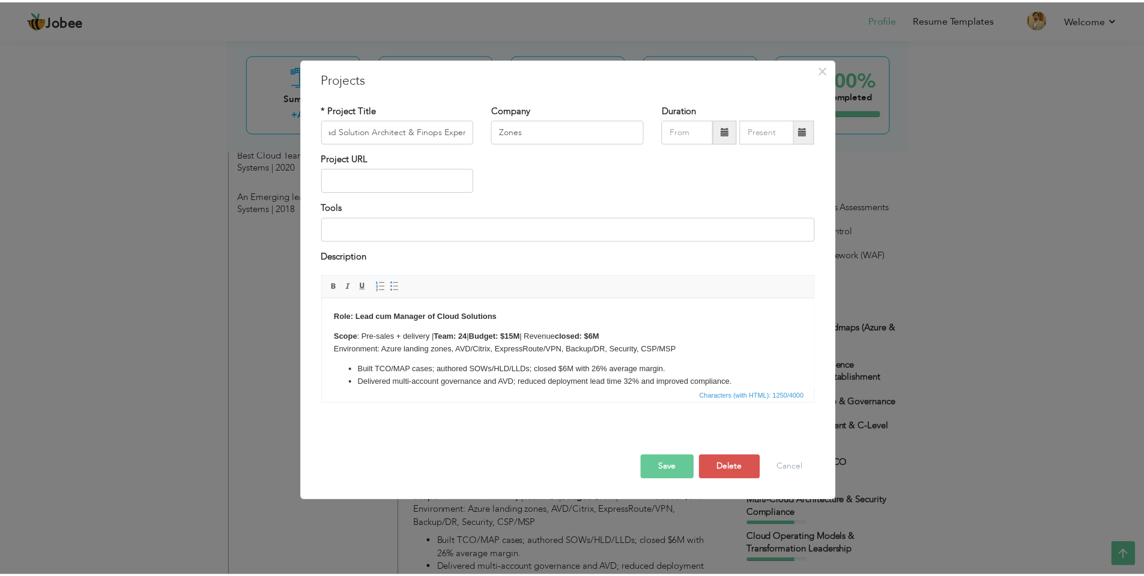
scroll to position [0, 0]
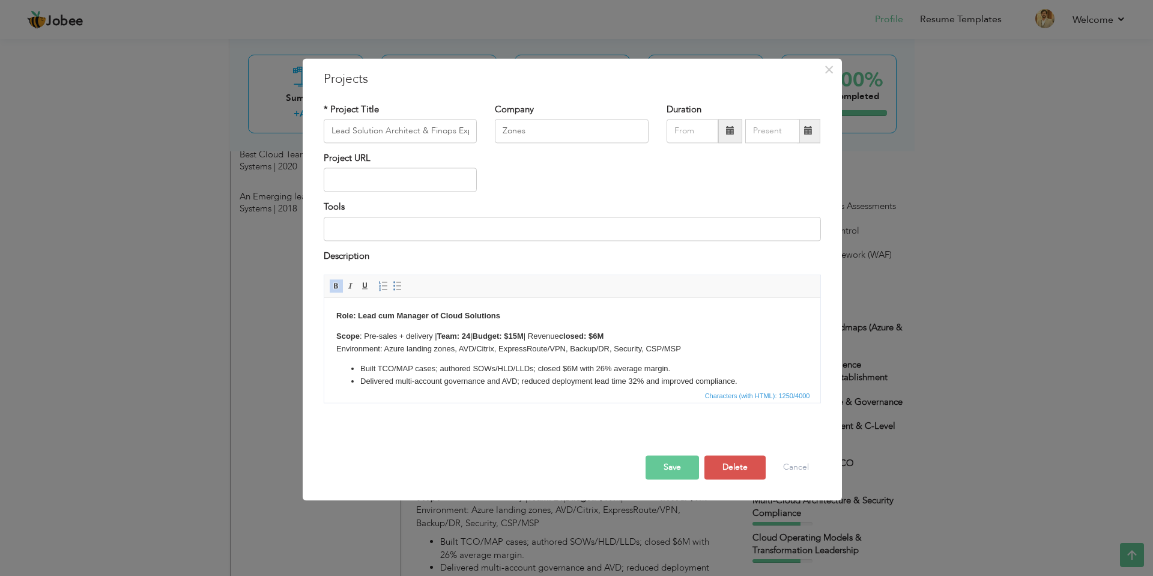
click at [417, 324] on body "Role: Lead cum Manager of Cloud Solutions Scope : Pre-sales + delivery | Team: …" at bounding box center [572, 399] width 472 height 178
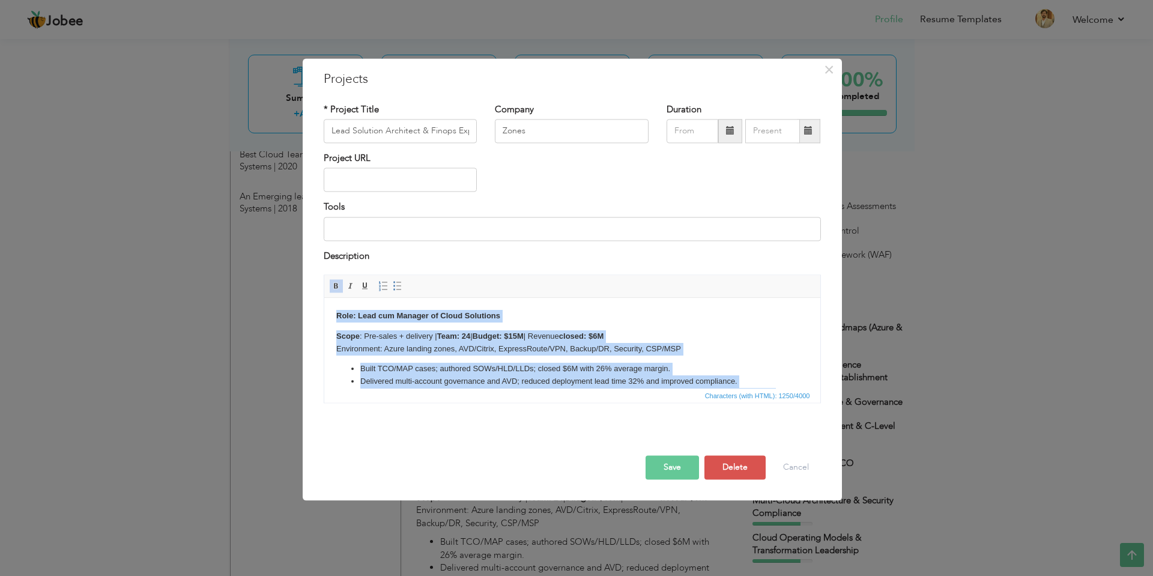
copy body "Role: Lead cum Manager of Cloud Solutions Scope : Pre-sales + delivery | Team: …"
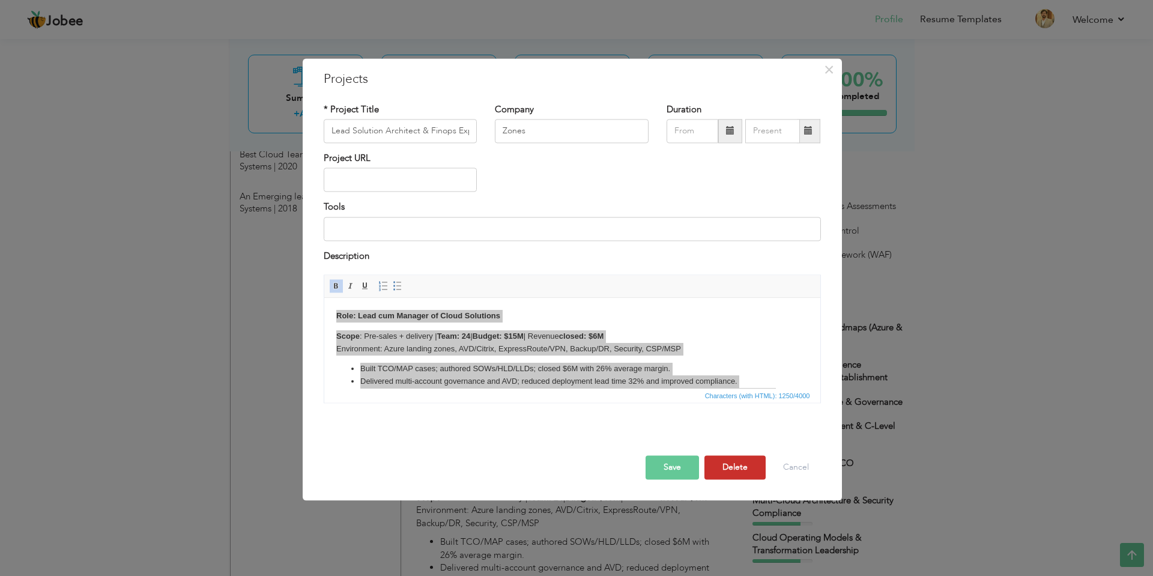
click at [731, 462] on button "Delete" at bounding box center [734, 468] width 61 height 24
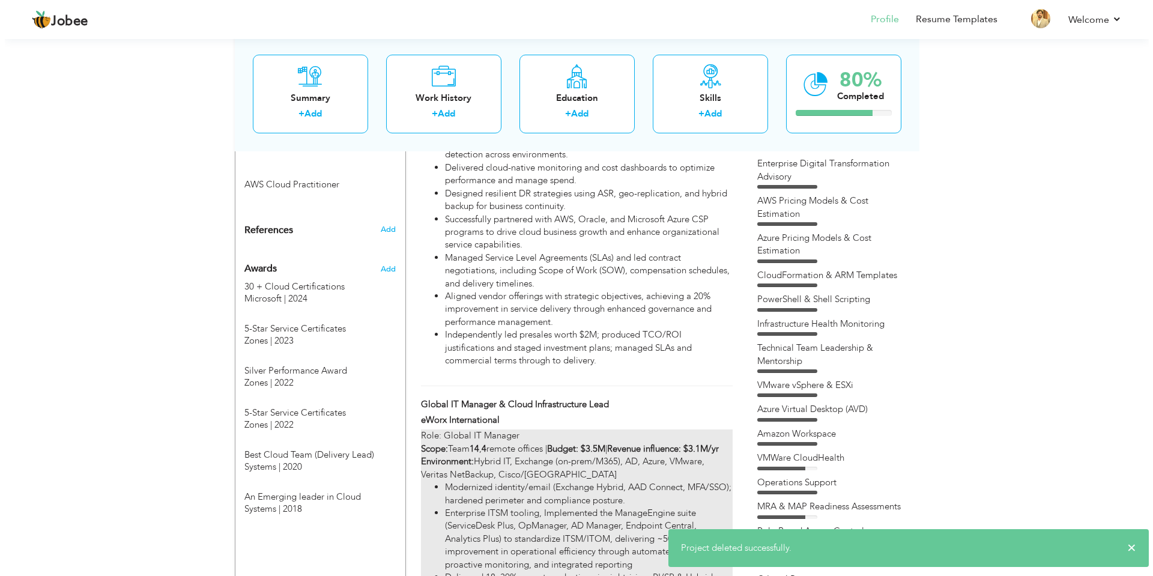
scroll to position [1036, 0]
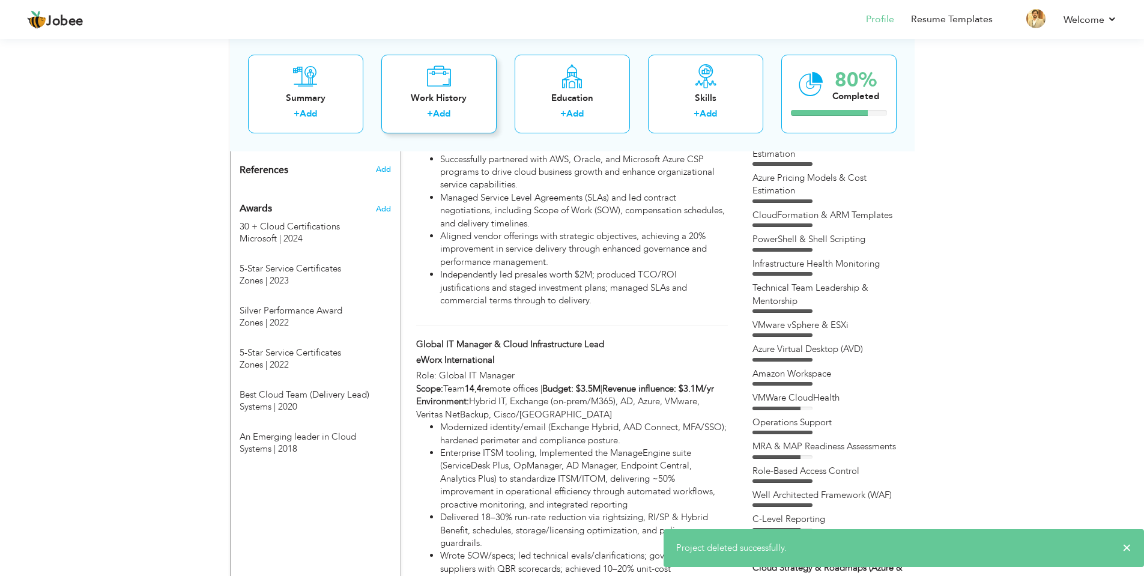
click at [447, 92] on div "Work History" at bounding box center [439, 97] width 96 height 13
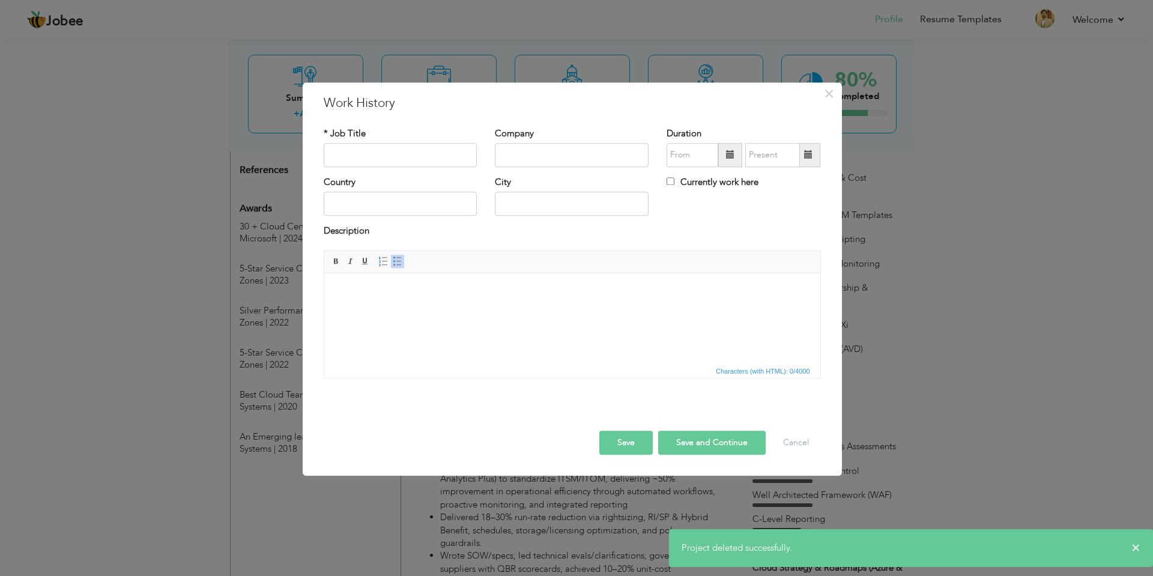
click at [444, 310] on html at bounding box center [572, 291] width 496 height 37
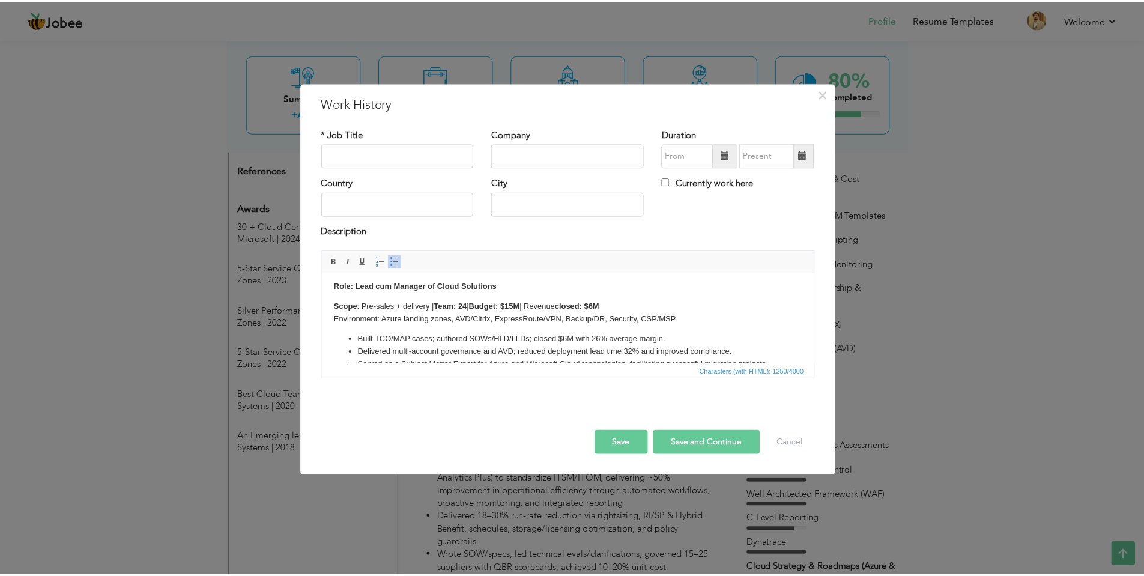
scroll to position [0, 0]
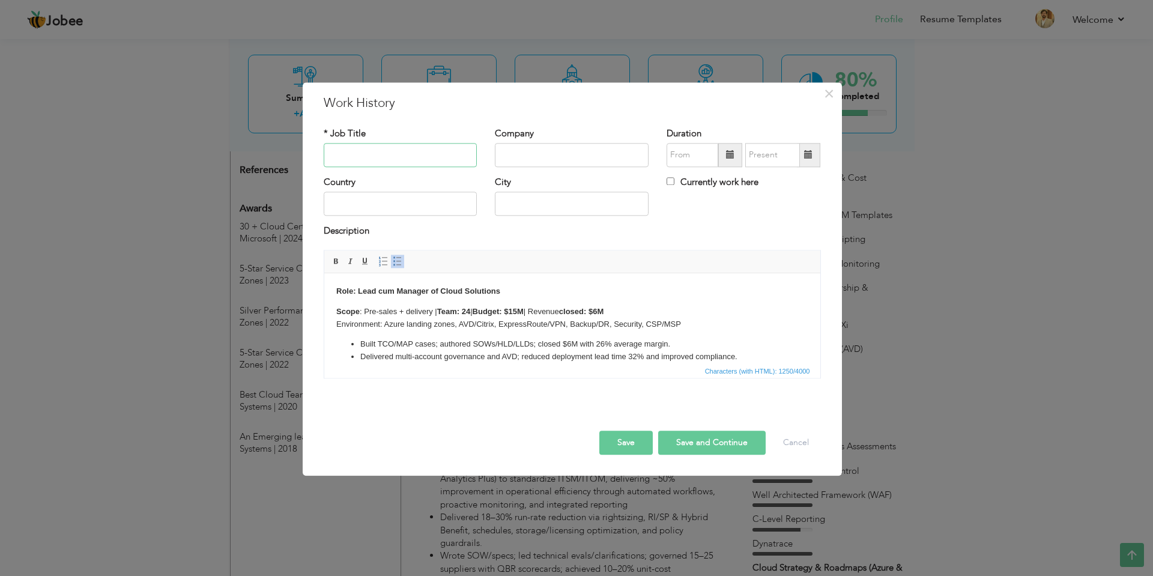
click at [390, 152] on input "text" at bounding box center [401, 155] width 154 height 24
type input "l"
click at [333, 153] on input "lead Cloud Solution Architech" at bounding box center [401, 155] width 154 height 24
type input "Lead Cloud Solution Architech"
click at [532, 154] on input "text" at bounding box center [572, 155] width 154 height 24
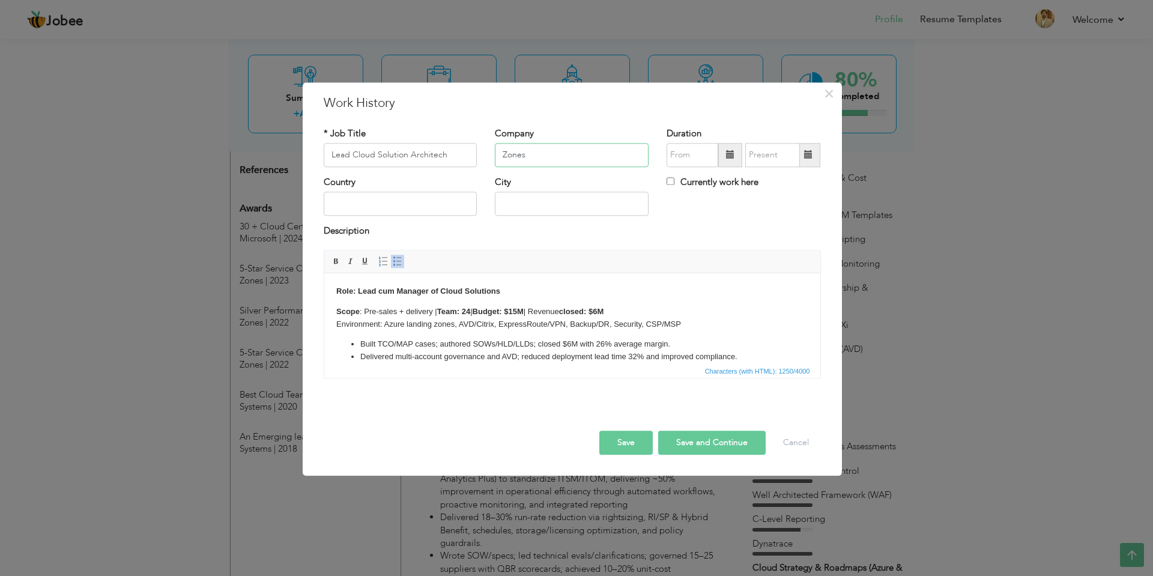
type input "Zones"
click at [464, 154] on input "Lead Cloud Solution Architech" at bounding box center [401, 155] width 154 height 24
type input "Lead Cloud Solution Architect"
click at [696, 233] on div "Description" at bounding box center [572, 233] width 497 height 16
click at [638, 442] on button "Save" at bounding box center [625, 442] width 53 height 24
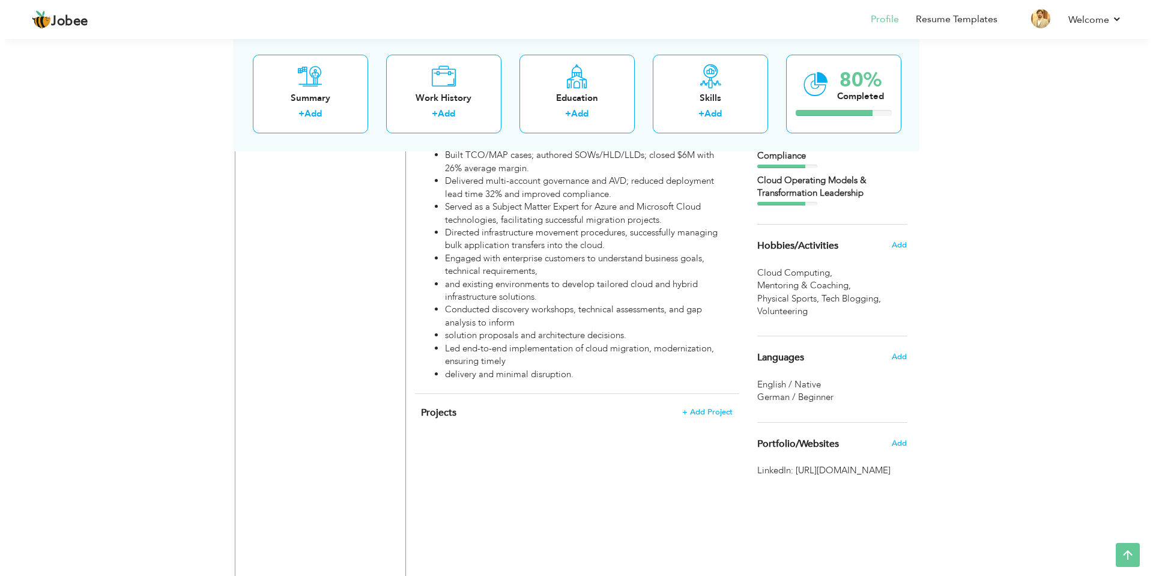
scroll to position [1636, 0]
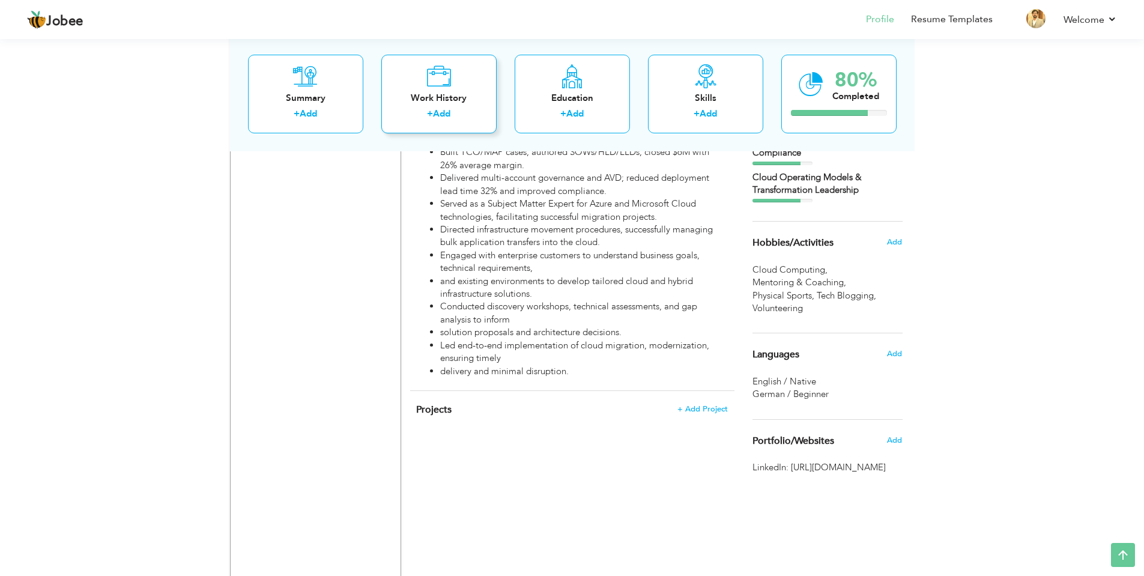
click at [447, 81] on icon at bounding box center [438, 76] width 25 height 24
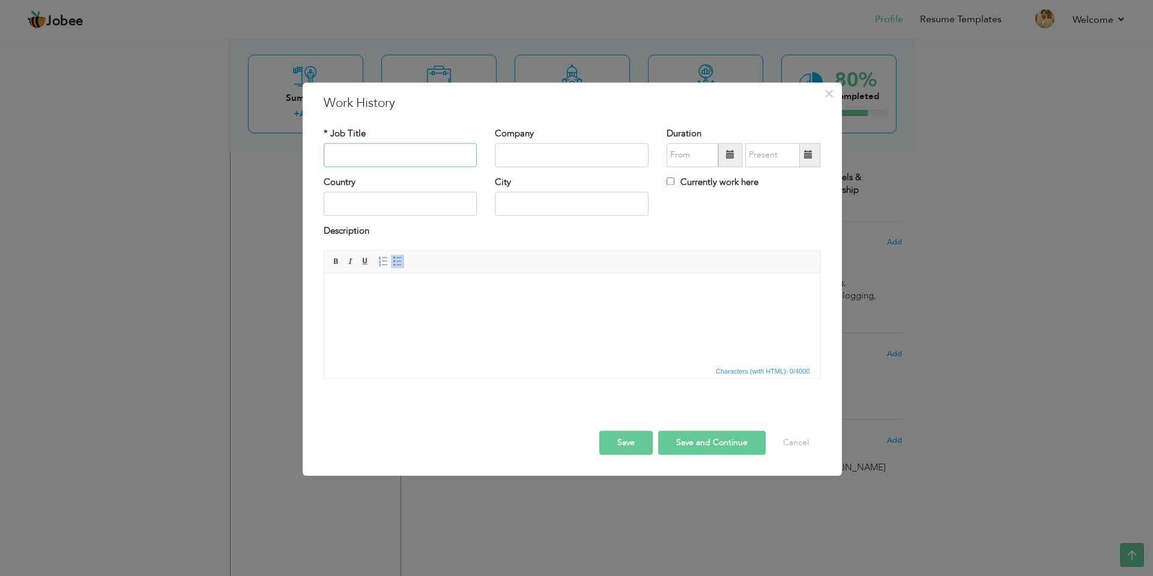
click at [413, 155] on input "text" at bounding box center [401, 155] width 154 height 24
paste input "Advisory Cloud Engineer"
type input "Technical Delivery Lead/Advisory Cloud Engineer"
click at [519, 150] on input "text" at bounding box center [572, 155] width 154 height 24
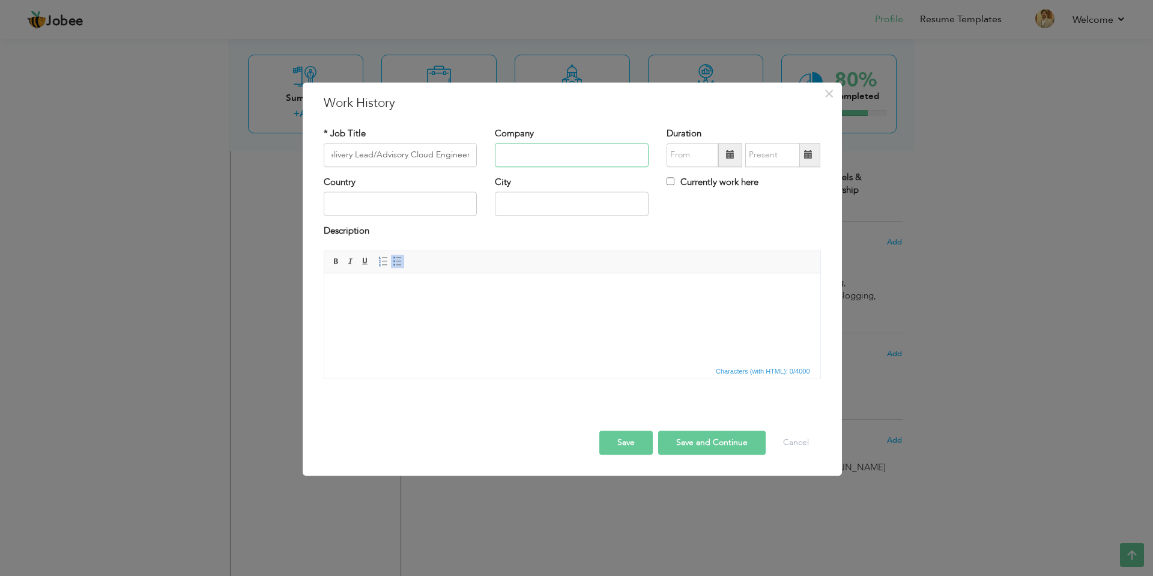
scroll to position [0, 0]
type input "Systems/Visionet Inc"
click at [420, 310] on html at bounding box center [572, 291] width 496 height 37
click at [541, 310] on html at bounding box center [572, 291] width 496 height 37
click at [445, 322] on html "Role: Technical Delivery Lead of Operations and Cloud Support" at bounding box center [572, 297] width 496 height 49
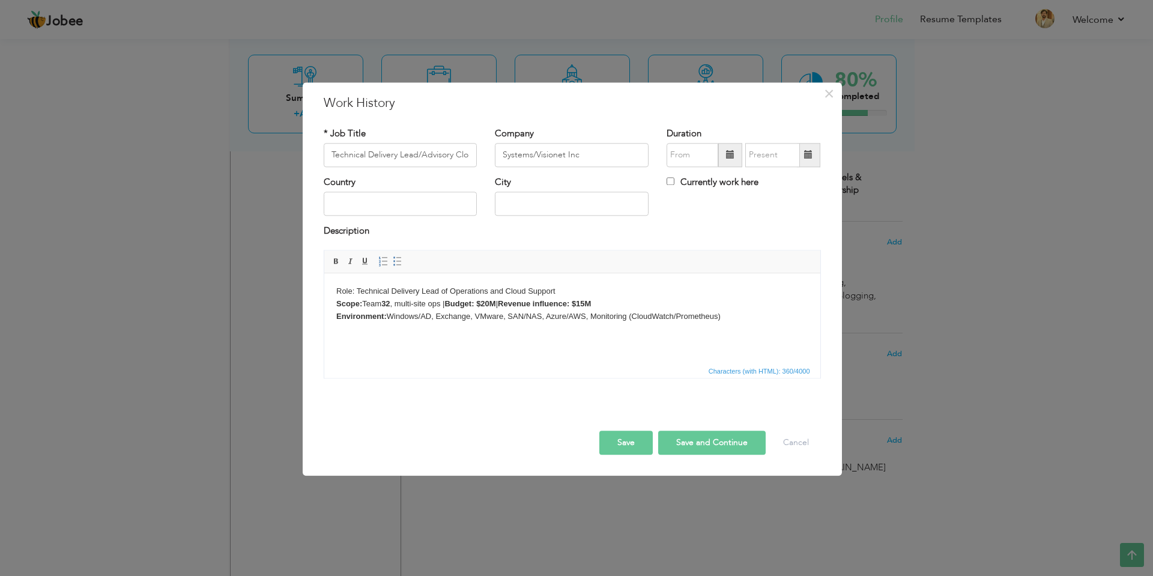
click at [730, 315] on body "Role: Technical Delivery Lead of Operations and Cloud Support Scope: Team 32 , …" at bounding box center [572, 303] width 472 height 37
drag, startPoint x: 903, startPoint y: 638, endPoint x: 579, endPoint y: 361, distance: 426.2
click at [579, 347] on html "Role: Technical Delivery Lead of Operations and Cloud Support Scope: Team 32 , …" at bounding box center [572, 310] width 496 height 74
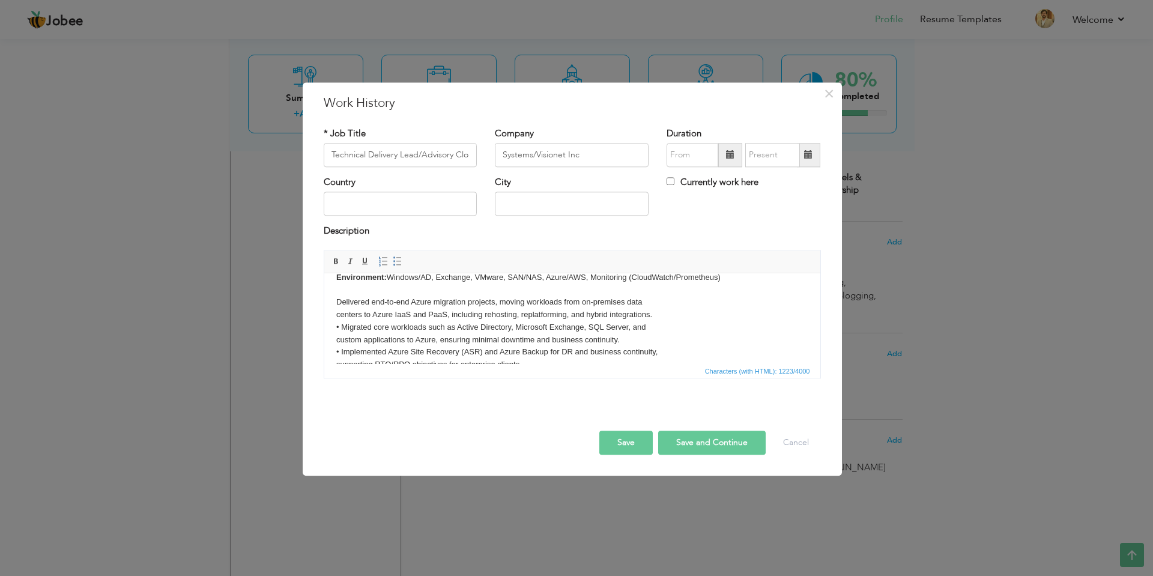
scroll to position [60, 0]
click at [342, 309] on body "Role: Technical Delivery Lead of Operations and Cloud Support Scope: Team 32 , …" at bounding box center [572, 312] width 472 height 175
click at [340, 331] on body "Role: Technical Delivery Lead of Operations and Cloud Support Scope: Team 32 , …" at bounding box center [572, 312] width 472 height 175
click at [340, 358] on body "Role: Technical Delivery Lead of Operations and Cloud Support Scope: Team 32 , …" at bounding box center [572, 312] width 472 height 175
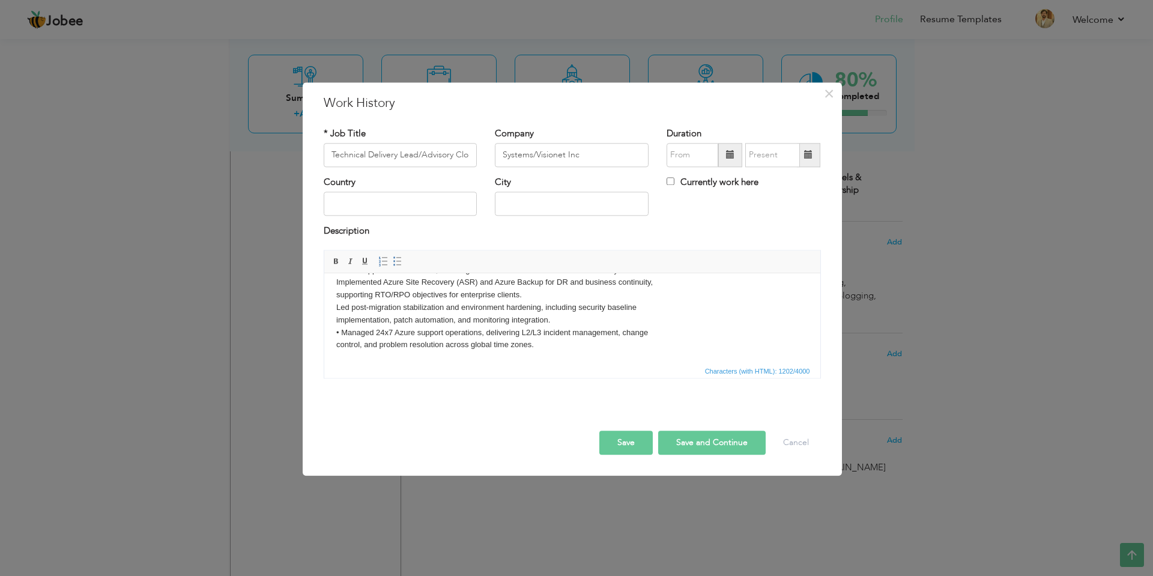
click at [341, 332] on body "Role: Technical Delivery Lead of Operations and Cloud Support Scope: Team 32 , …" at bounding box center [572, 263] width 472 height 175
click at [579, 356] on html "Role: Technical Delivery Lead of Operations and Cloud Support Scope: Team 32 , …" at bounding box center [572, 263] width 496 height 199
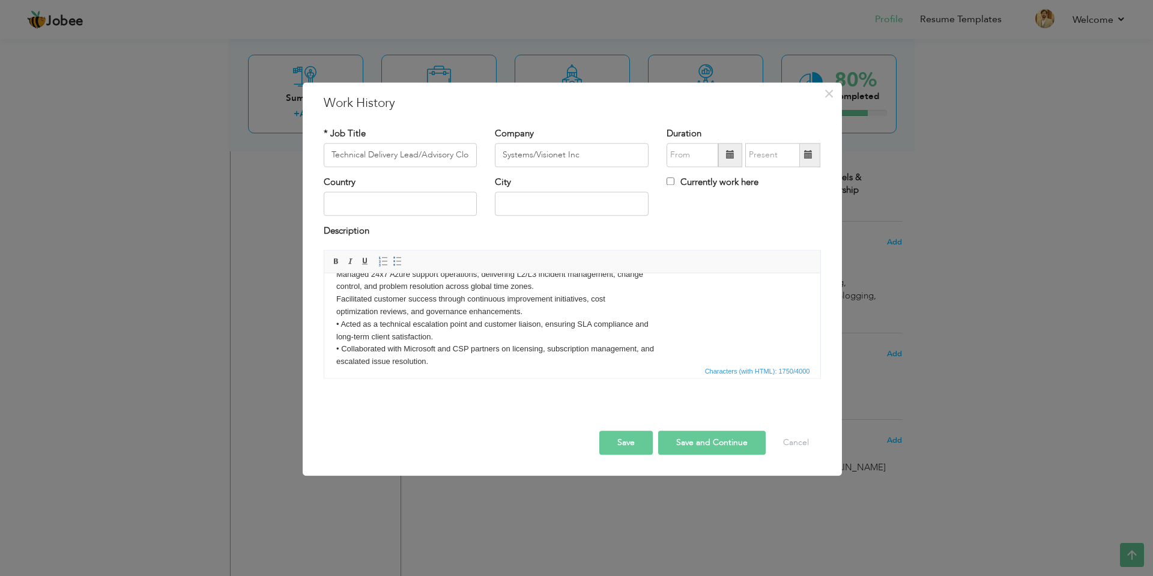
scroll to position [195, 0]
click at [341, 296] on body "Role: Technical Delivery Lead of Operations and Cloud Support Scope: Team 32 , …" at bounding box center [572, 228] width 472 height 275
click at [341, 318] on body "Role: Technical Delivery Lead of Operations and Cloud Support Scope: Team 32 , …" at bounding box center [572, 228] width 472 height 275
click at [340, 345] on body "Role: Technical Delivery Lead of Operations and Cloud Support Scope: Team 32 , …" at bounding box center [572, 228] width 472 height 275
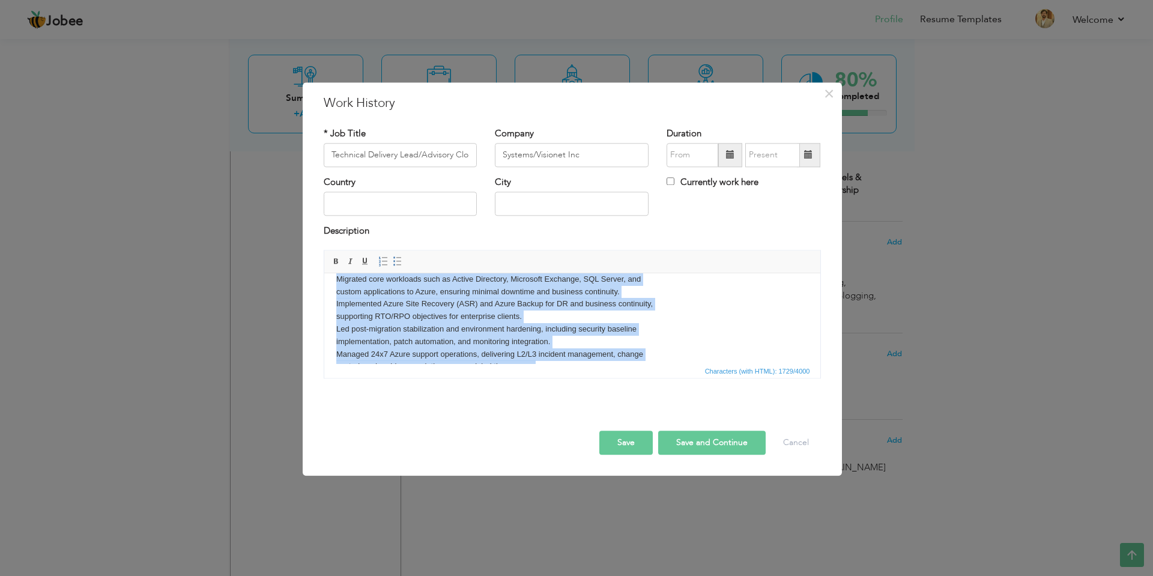
scroll to position [209, 0]
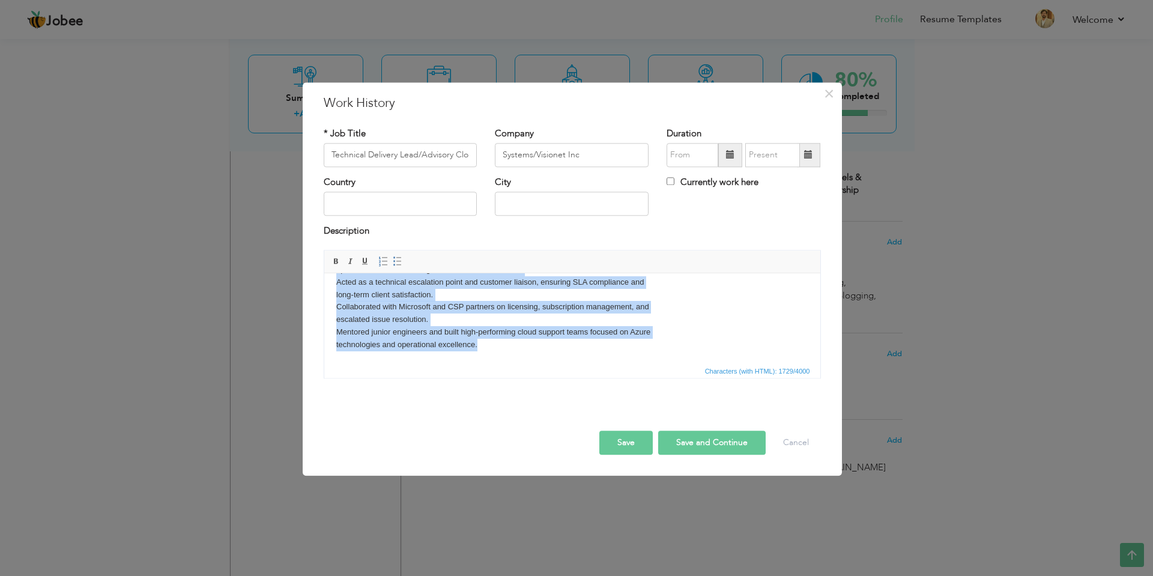
drag, startPoint x: 334, startPoint y: 312, endPoint x: 483, endPoint y: 351, distance: 153.9
click at [483, 351] on html "Role: Technical Delivery Lead of Operations and Cloud Support Scope: Team 32 , …" at bounding box center [572, 213] width 496 height 299
click at [394, 263] on span at bounding box center [398, 261] width 10 height 10
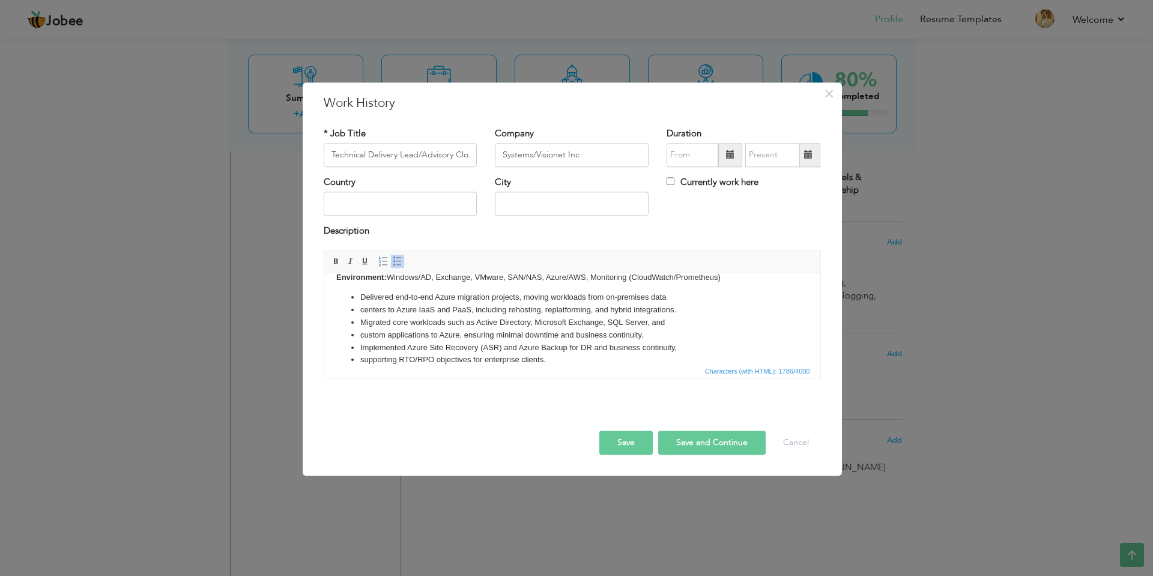
scroll to position [24, 0]
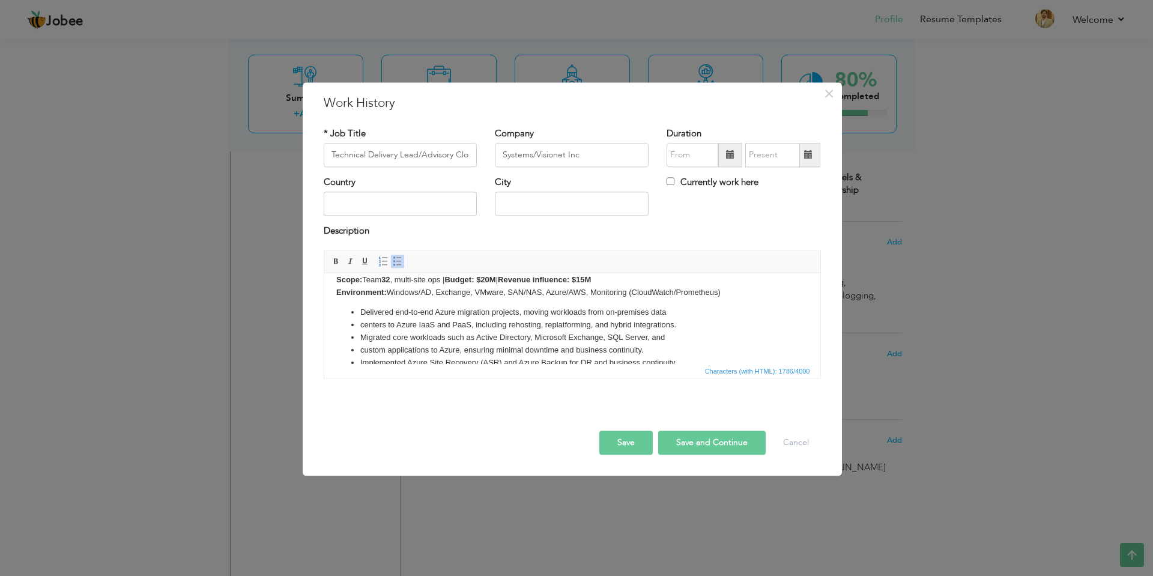
click at [400, 344] on li "custom applications to Azure, ensuring minimal downtime and business continuity." at bounding box center [572, 350] width 424 height 13
click at [360, 325] on li "centers to Azure IaaS and PaaS, including rehosting, replatforming, and hybrid …" at bounding box center [572, 325] width 424 height 13
click at [360, 346] on li "custom applications to Azure, ensuring minimal downtime and business continuity." at bounding box center [572, 350] width 424 height 13
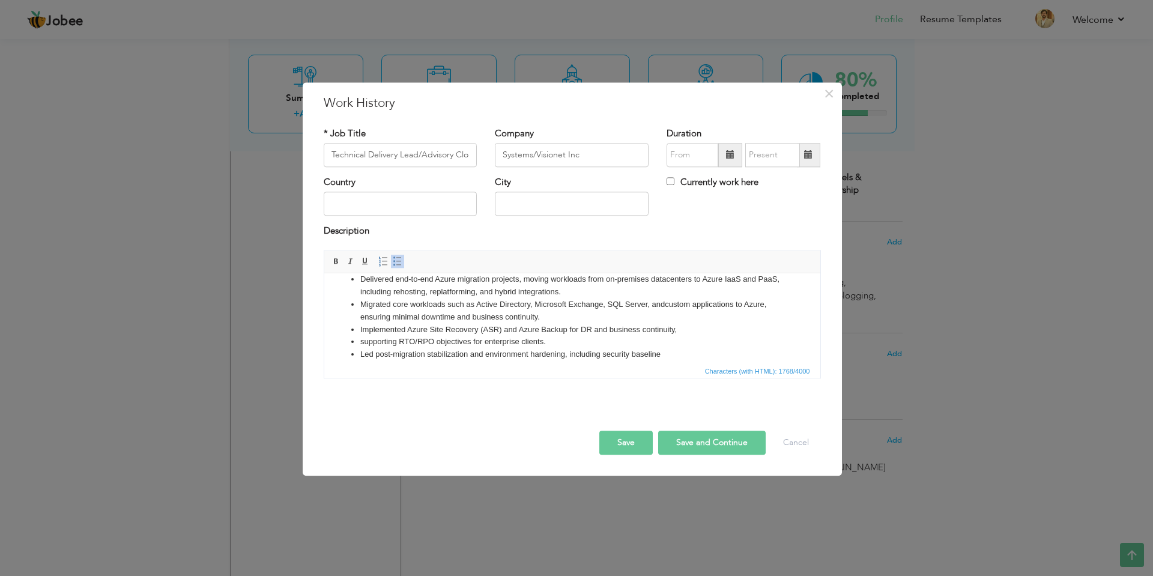
scroll to position [84, 0]
click at [360, 313] on li "supporting RTO/RPO objectives for enterprise clients." at bounding box center [572, 315] width 424 height 13
click at [358, 337] on ul "Delivered end-to-end Azure migration projects, moving workloads from on-premise…" at bounding box center [572, 358] width 472 height 225
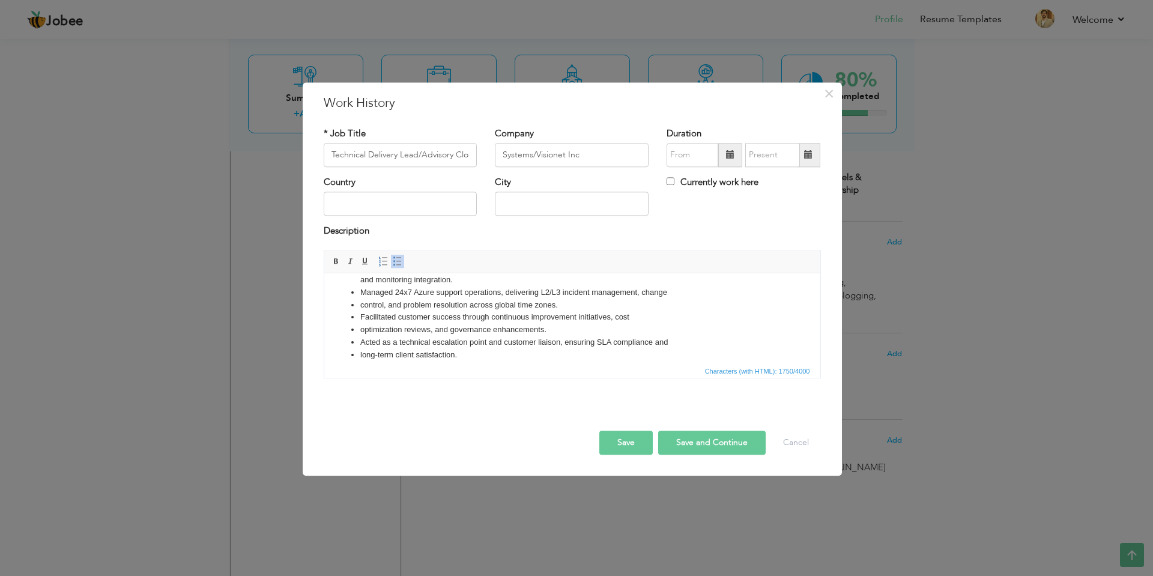
click at [361, 303] on li "control, and problem resolution across global time zones." at bounding box center [572, 305] width 424 height 13
click at [360, 331] on li "optimization reviews, and governance enhancements." at bounding box center [572, 330] width 424 height 13
click at [360, 343] on li "Acted as a technical escalation point and customer liaison, ensuring SLA compli…" at bounding box center [572, 342] width 424 height 13
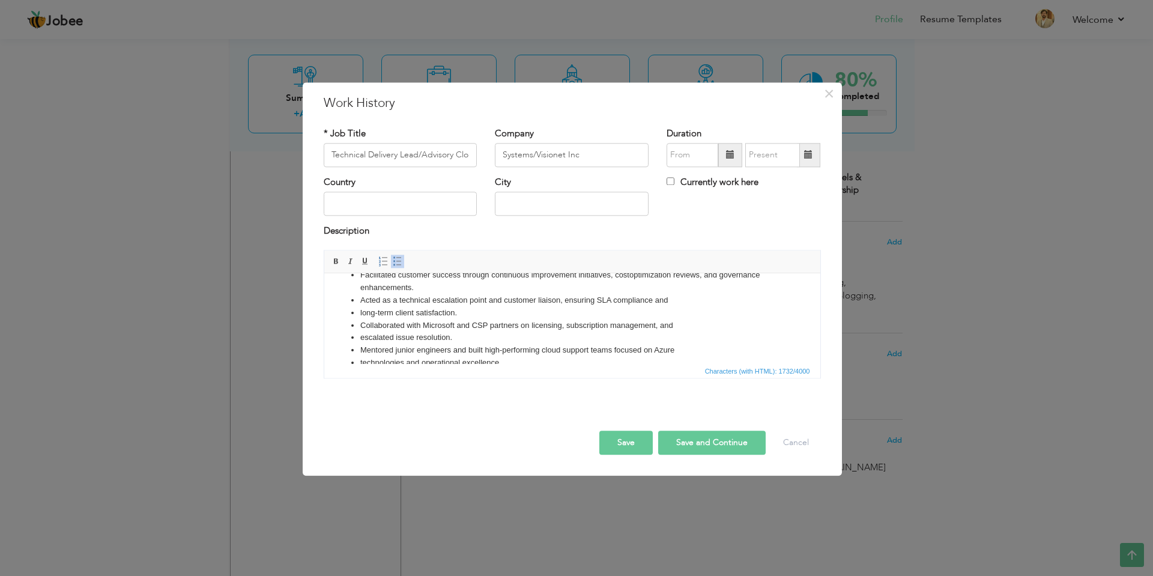
scroll to position [204, 0]
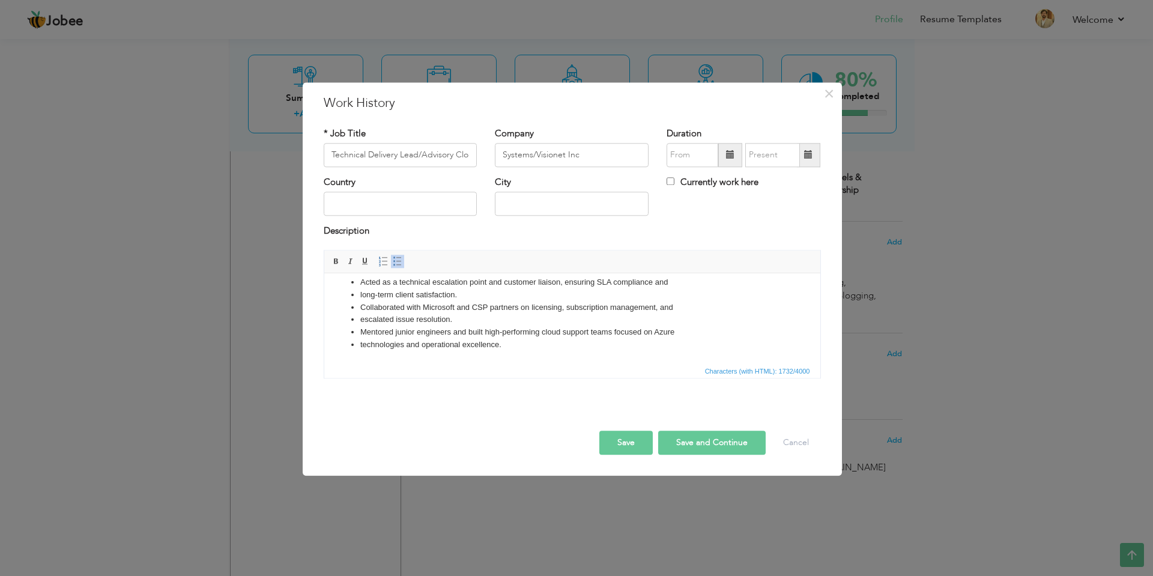
click at [357, 294] on ul "Delivered end-to-end Azure migration projects, moving workloads from on-premise…" at bounding box center [572, 238] width 472 height 225
click at [361, 321] on li "escalated issue resolution." at bounding box center [572, 320] width 424 height 13
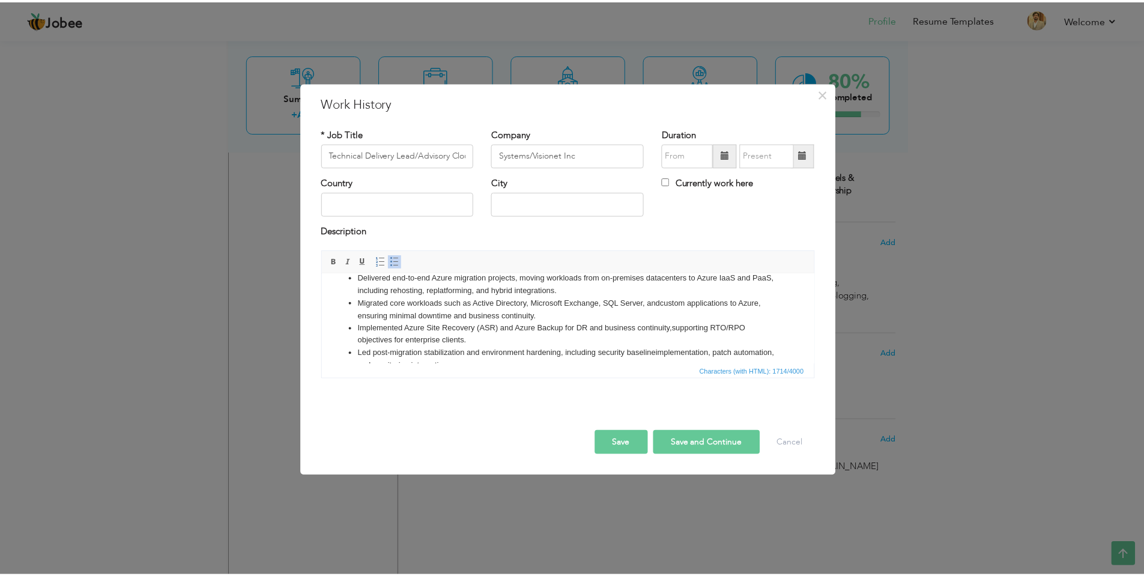
scroll to position [0, 0]
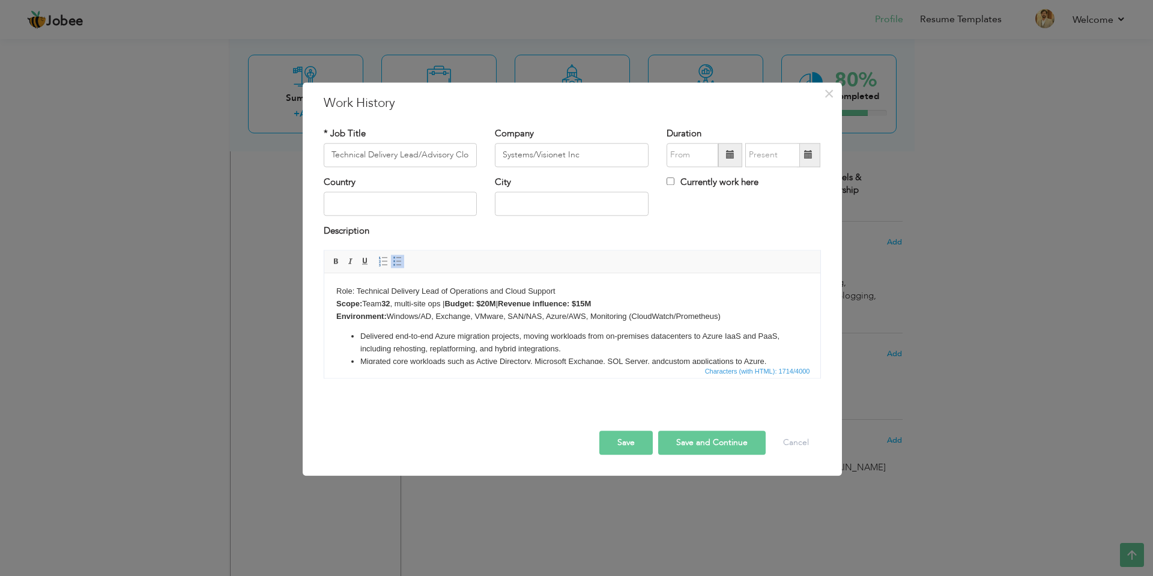
click at [566, 288] on body "Role: Technical Delivery Lead of Operations and Cloud Support Scope: Team 32 , …" at bounding box center [572, 407] width 472 height 245
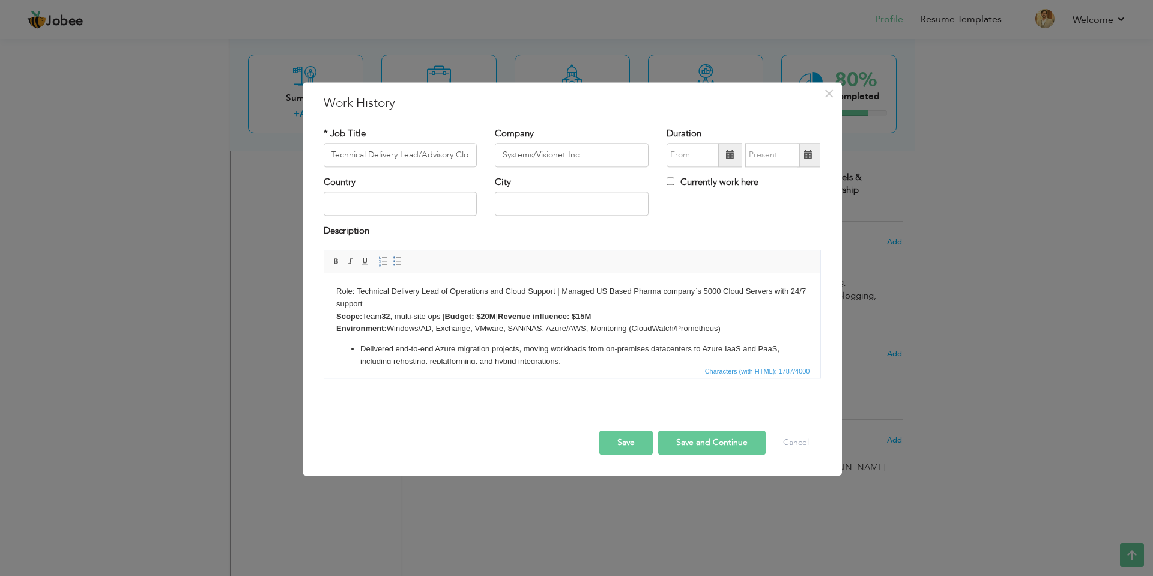
click at [627, 322] on body "Role: Technical Delivery Lead of Operations and Cloud Support | Managed US Base…" at bounding box center [572, 414] width 472 height 258
click at [633, 438] on button "Save" at bounding box center [625, 442] width 53 height 24
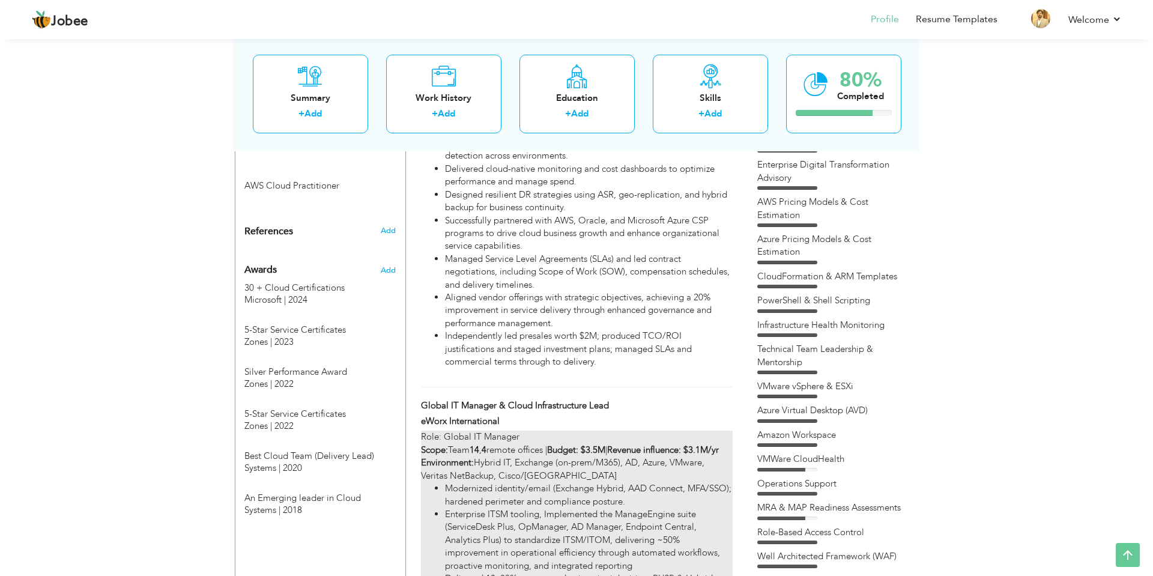
scroll to position [976, 0]
click at [533, 465] on div "Role: Global IT Manager Scope: Team 14 , 4 remote offices | Budget: $3.5M | Rev…" at bounding box center [571, 557] width 311 height 257
type input "Global IT Manager & Cloud Infrastructure Lead"
type input "eWorx International"
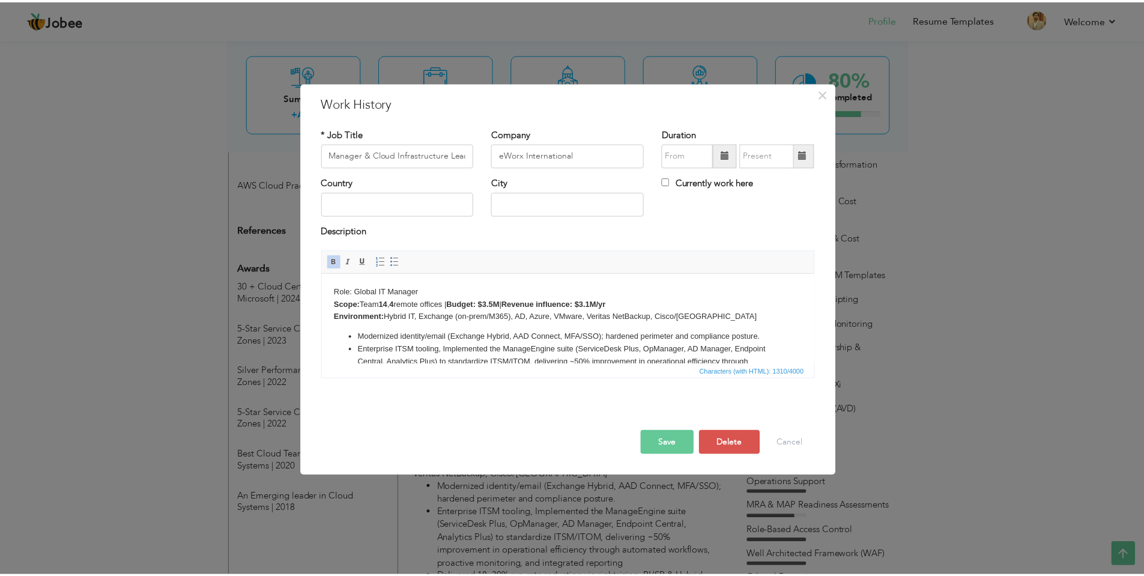
scroll to position [0, 0]
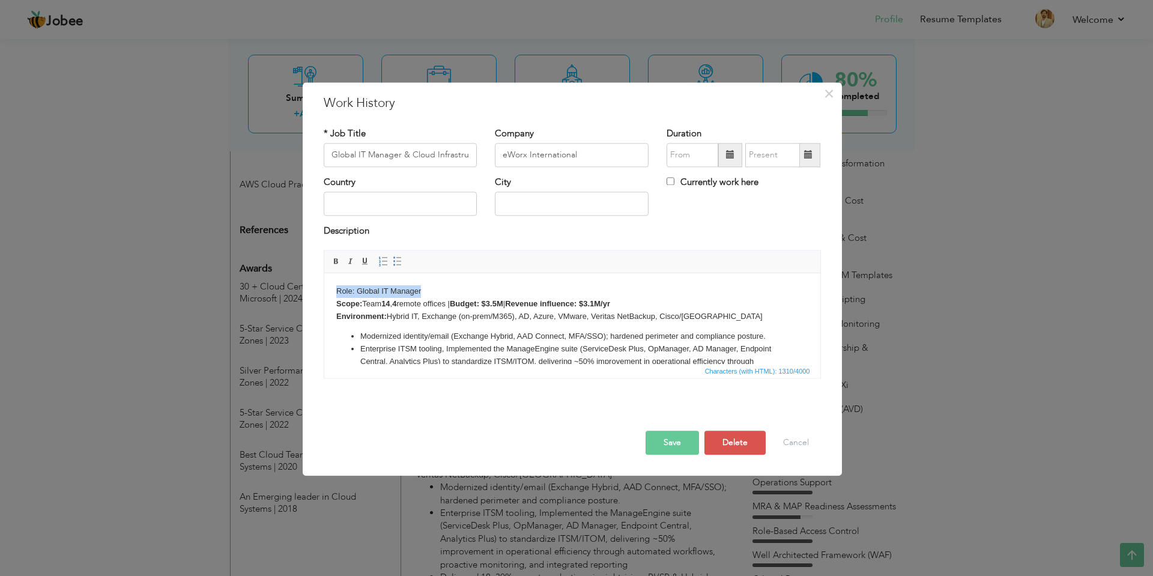
drag, startPoint x: 426, startPoint y: 291, endPoint x: 336, endPoint y: 277, distance: 91.1
click at [336, 277] on html "Role: Global IT Manager Scope: Team 14 , 4 remote offices | Budget: $3.5M | Rev…" at bounding box center [572, 370] width 496 height 194
click at [441, 292] on body "Role: Global IT Manager Scope: Team 14 , 4 remote offices | Budget: $3.5M | Rev…" at bounding box center [572, 370] width 472 height 170
click at [669, 447] on button "Save" at bounding box center [671, 442] width 53 height 24
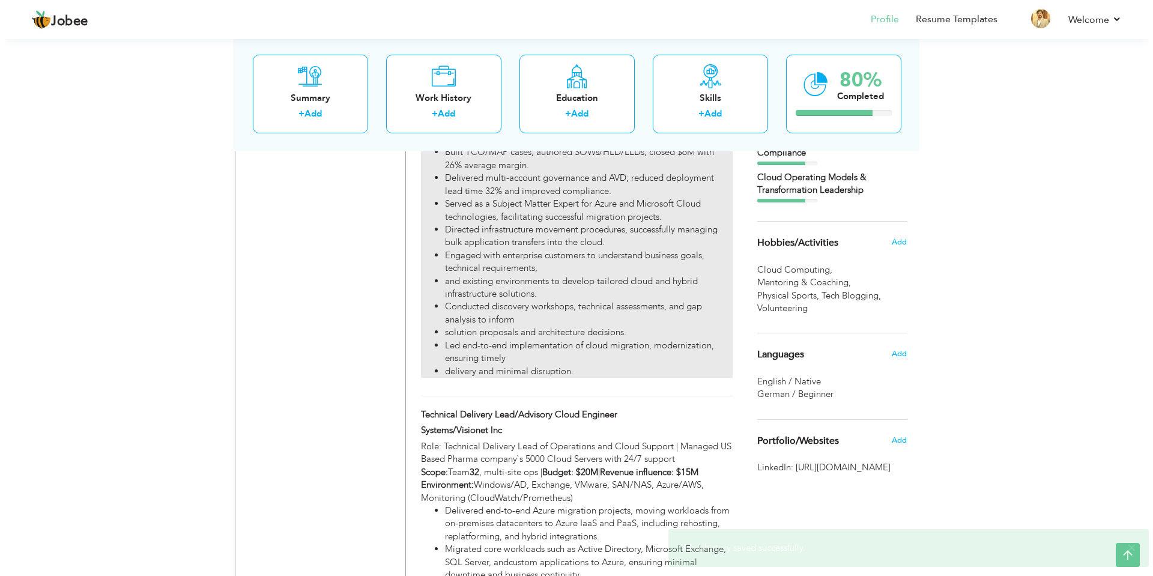
scroll to position [1697, 0]
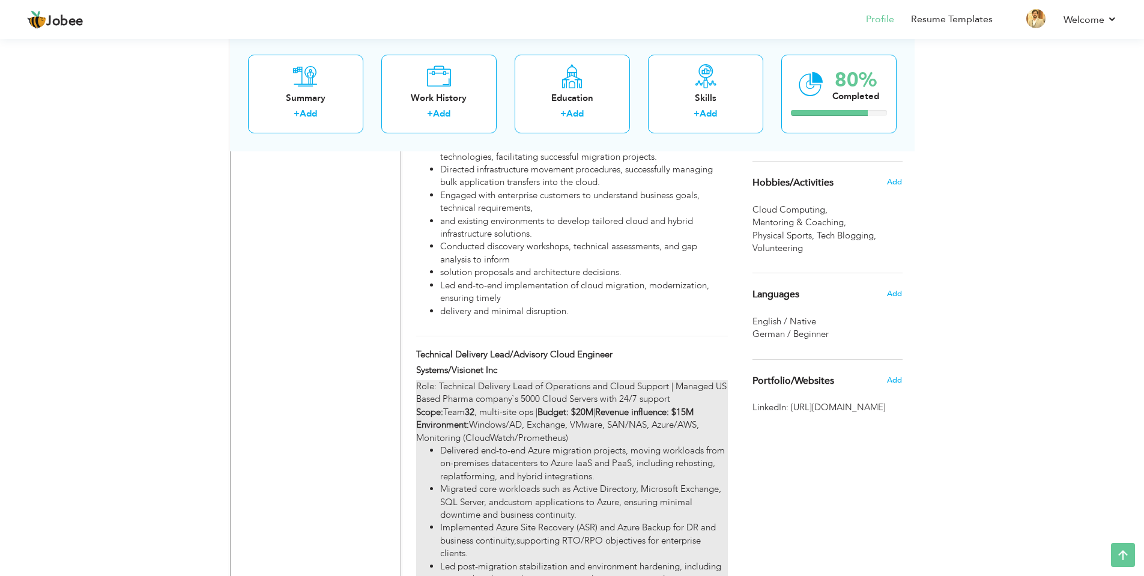
click at [493, 387] on div "Role: Technical Delivery Lead of Operations and Cloud Support | Managed US Base…" at bounding box center [571, 566] width 311 height 373
type input "Technical Delivery Lead/Advisory Cloud Engineer"
type input "Systems/Visionet Inc"
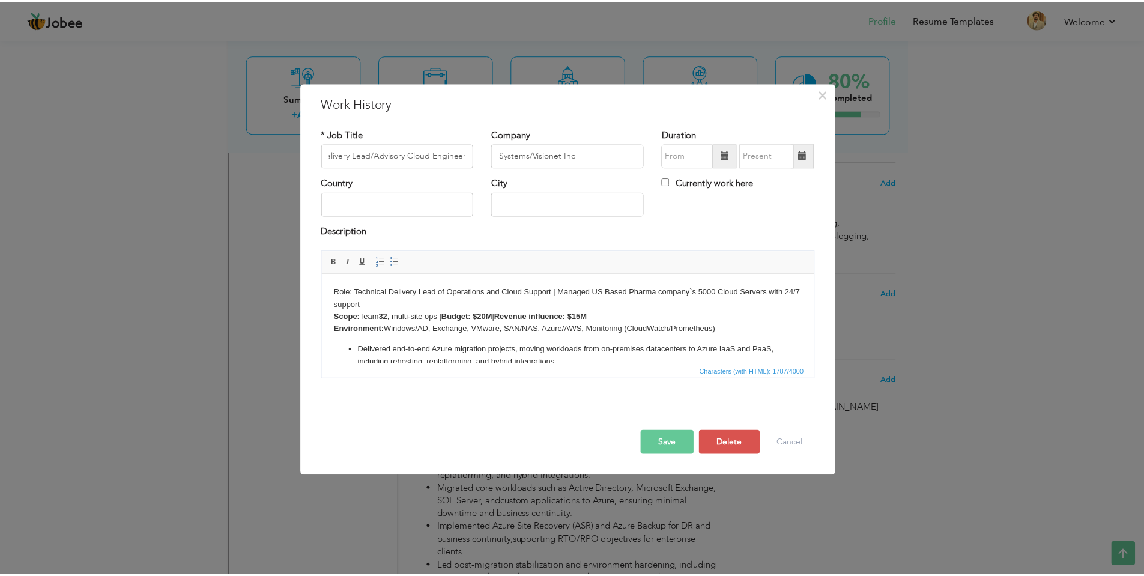
scroll to position [0, 0]
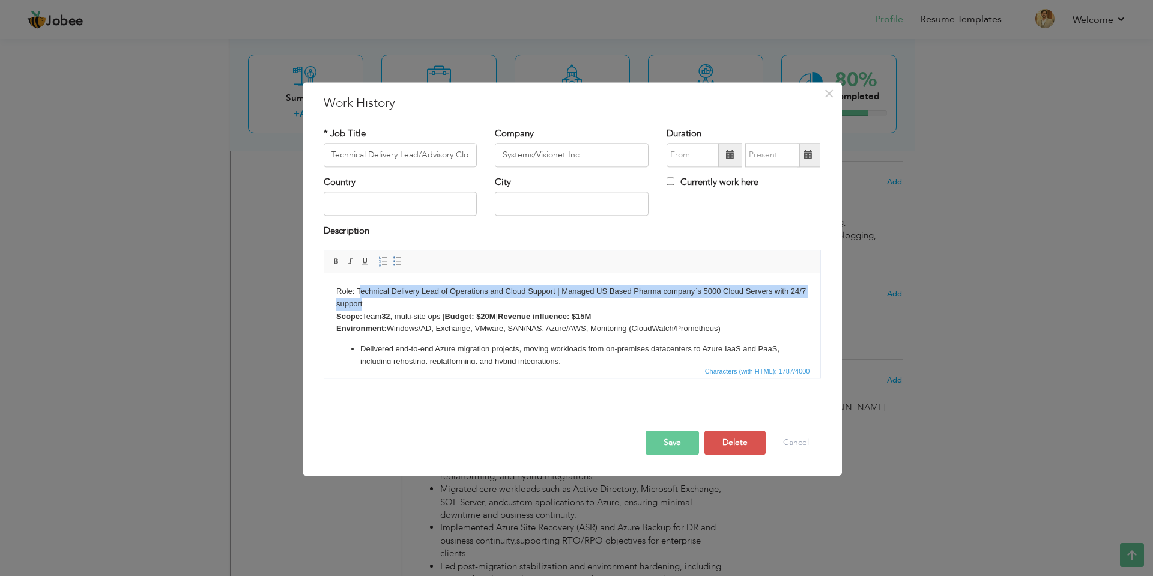
drag, startPoint x: 357, startPoint y: 290, endPoint x: 381, endPoint y: 301, distance: 26.0
click at [381, 301] on body "Role: Technical Delivery Lead of Operations and Cloud Support | Managed US Base…" at bounding box center [572, 414] width 472 height 258
click at [384, 301] on body "Role: Technical Delivery Lead of Operations and Cloud Support | Managed US Base…" at bounding box center [572, 414] width 472 height 258
drag, startPoint x: 385, startPoint y: 301, endPoint x: 339, endPoint y: 287, distance: 48.4
click at [339, 287] on body "Role: Technical Delivery Lead of Operations and Cloud Support | Managed US Base…" at bounding box center [572, 414] width 472 height 258
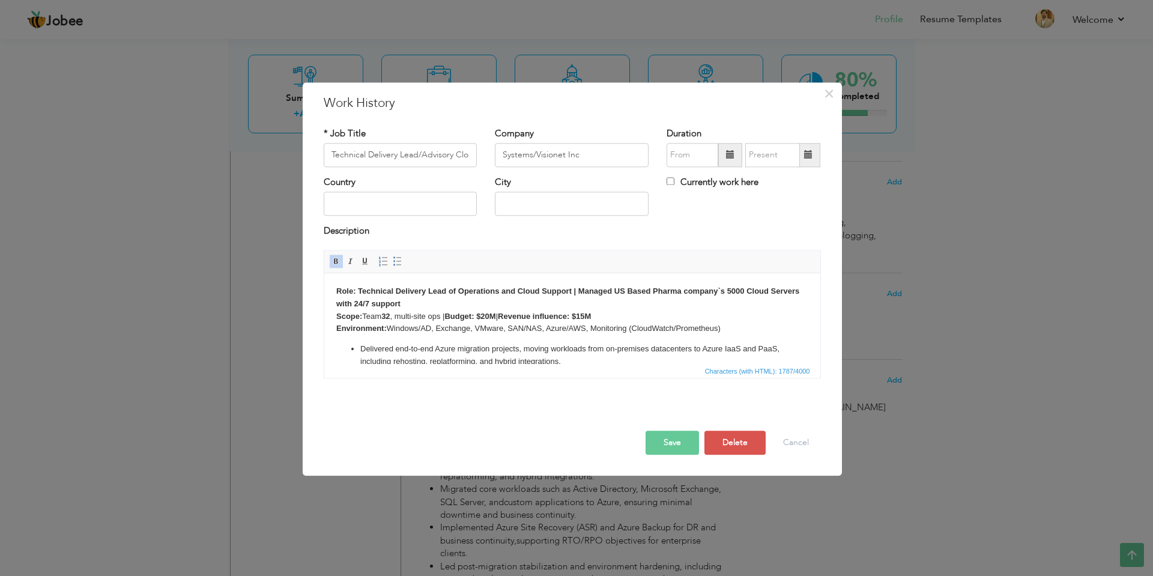
click at [683, 445] on button "Save" at bounding box center [671, 442] width 53 height 24
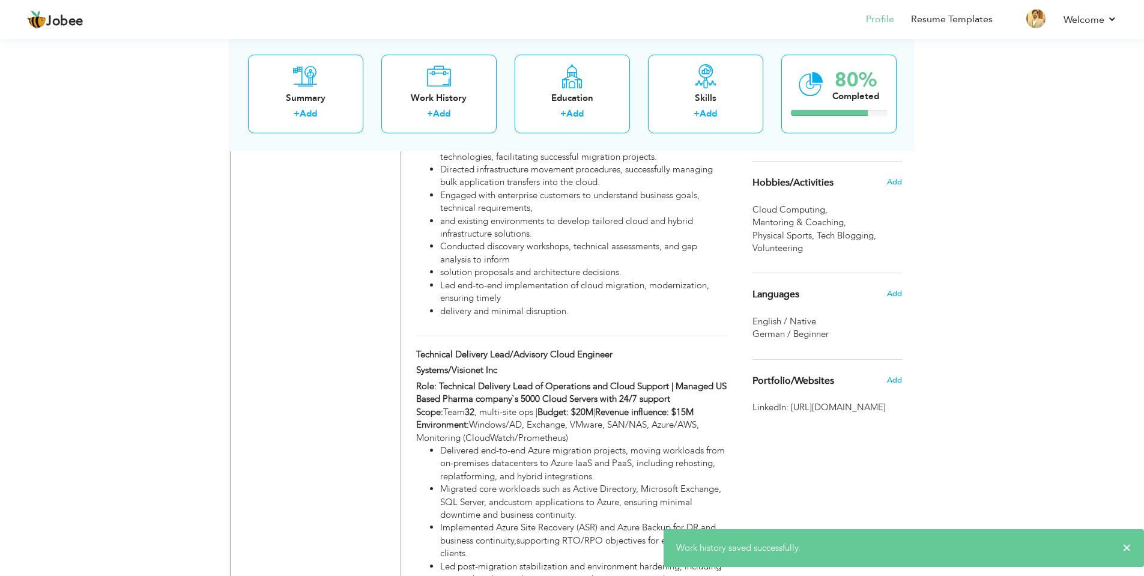
click at [340, 409] on div "Change Remove Naveed Ahmad Lahore , Punjab Pakistan × ×" at bounding box center [315, 257] width 171 height 3454
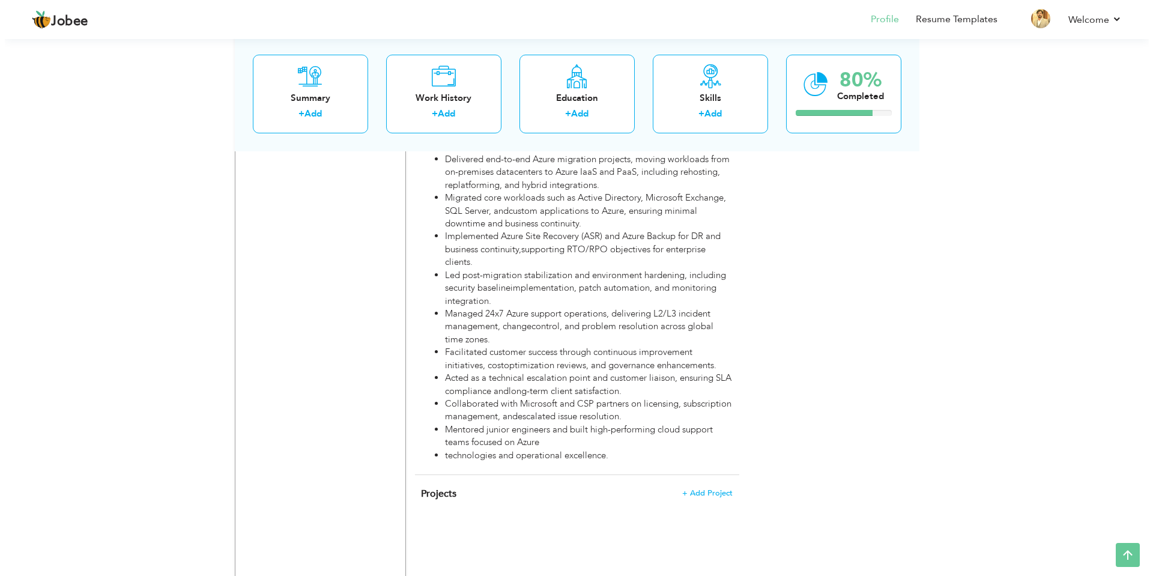
scroll to position [2057, 0]
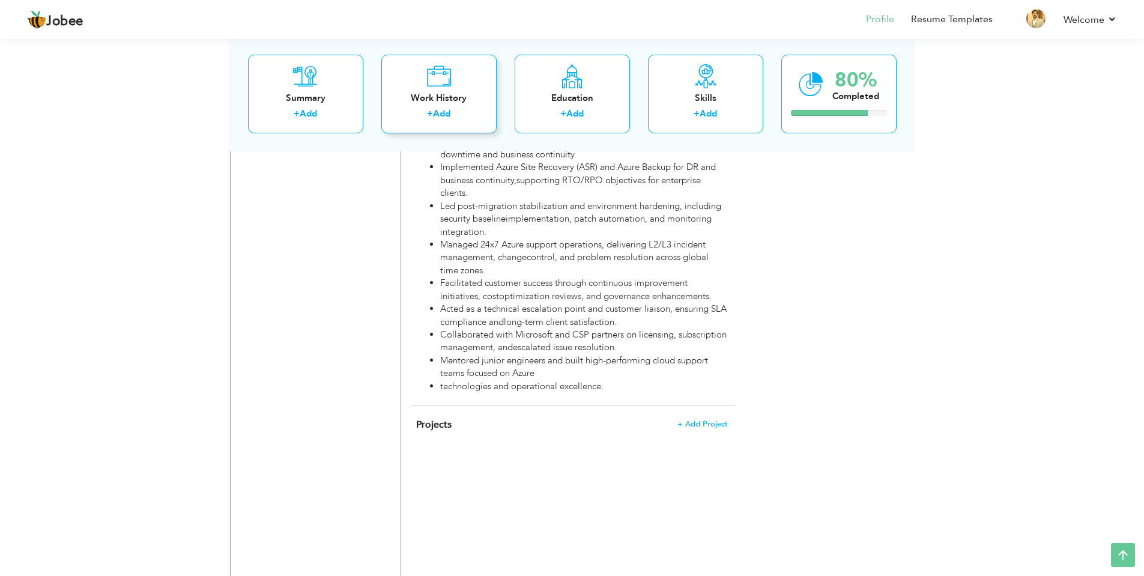
click at [450, 112] on link "Add" at bounding box center [441, 113] width 17 height 12
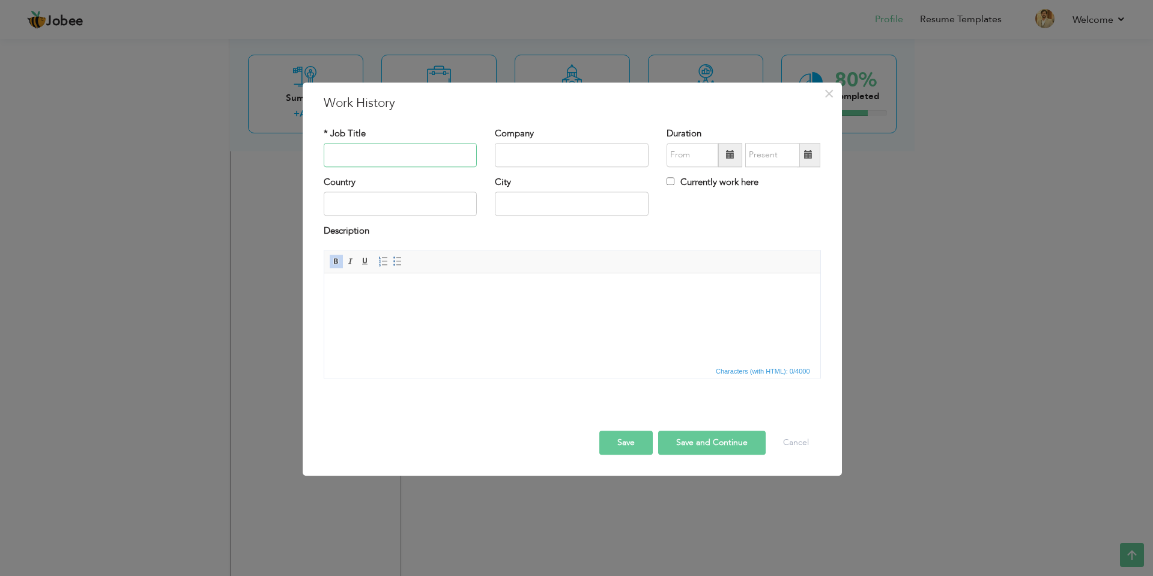
click at [384, 147] on input "text" at bounding box center [401, 155] width 154 height 24
paste input "System Administrator – Linux/Solaris (NOC)"
type input "System Administrator – Linux/Solaris (NOC)"
click at [569, 158] on input "text" at bounding box center [572, 155] width 154 height 24
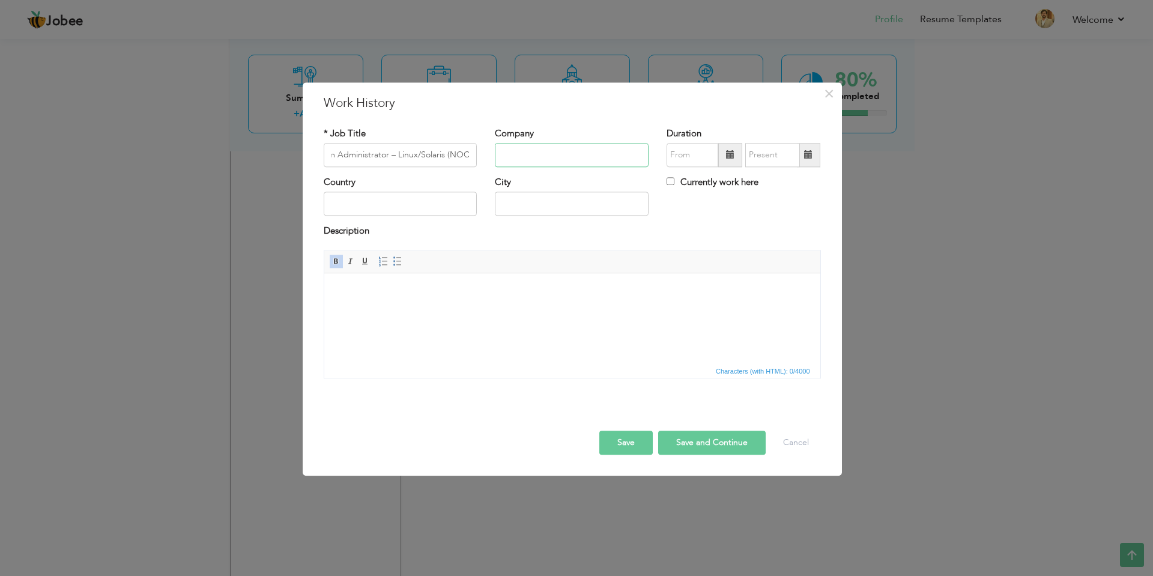
scroll to position [0, 0]
type input "i2c inc"
click at [560, 310] on html at bounding box center [572, 291] width 496 height 37
click at [474, 313] on html "Role: System Administrator Linux/Solaris/SAN Storage (NOC) ​​​​​​​" at bounding box center [572, 297] width 496 height 49
drag, startPoint x: 491, startPoint y: 318, endPoint x: 510, endPoint y: 318, distance: 19.2
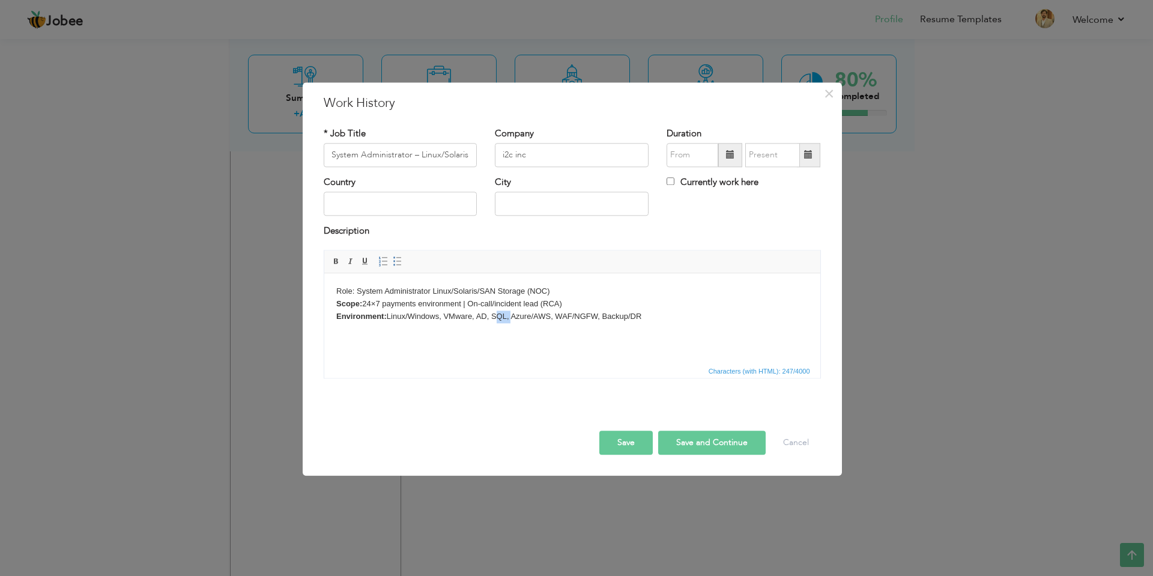
click at [510, 318] on body "Role: System Administrator Linux/Solaris/SAN Storage (NOC) Scope: 24×7 payments…" at bounding box center [572, 303] width 472 height 37
drag, startPoint x: 543, startPoint y: 316, endPoint x: 584, endPoint y: 343, distance: 49.0
click at [543, 316] on body "Role: System Administrator Linux/Solaris/SAN Storage (NOC) Scope: 24×7 payments…" at bounding box center [572, 303] width 472 height 37
click at [645, 334] on html "Role: System Administrator Linux/Solaris/SAN Storage (NOC) Scope: 24×7 payments…" at bounding box center [572, 303] width 496 height 61
click at [495, 357] on html "Role: System Administrator Linux/Solaris/SAN Storage (NOC) Scope: 24×7 payments…" at bounding box center [572, 316] width 496 height 86
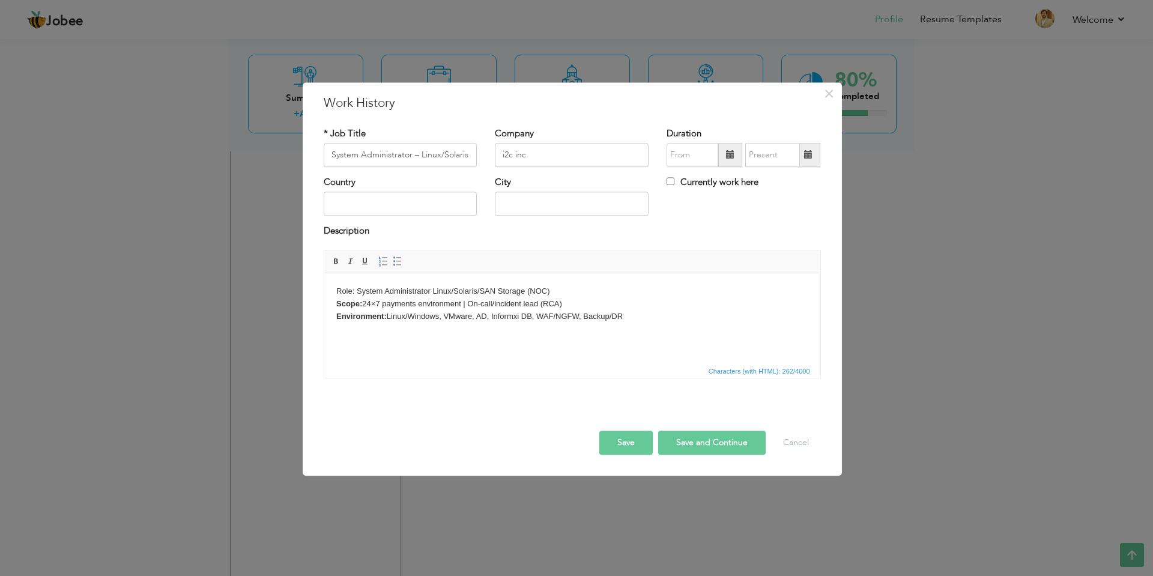
scroll to position [10, 0]
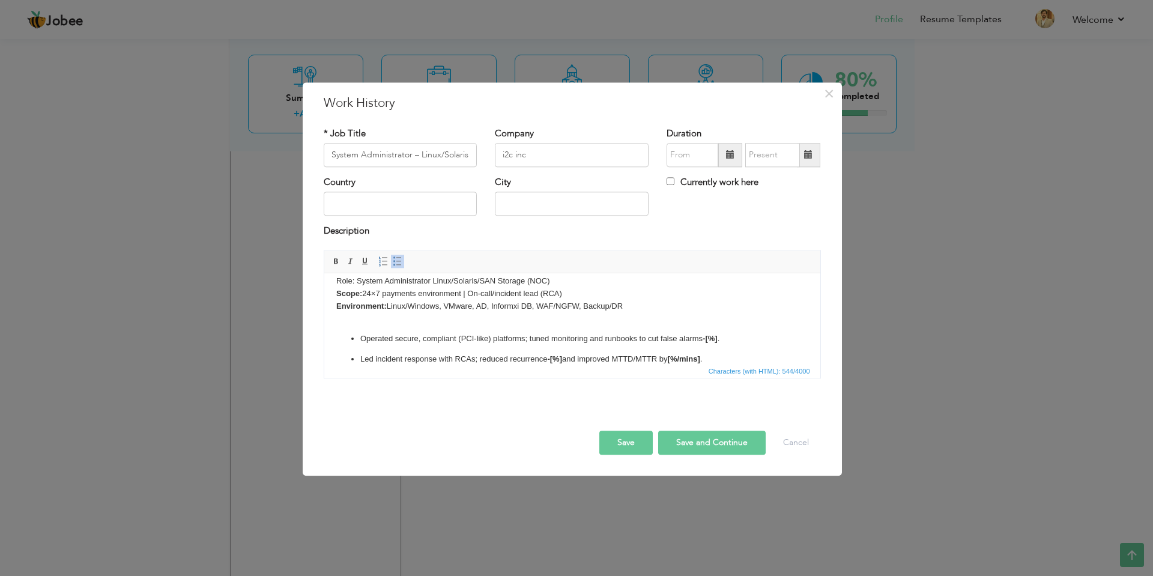
click at [358, 340] on ul "Operated secure, compliant (PCI-like) platforms; tuned monitoring and runbooks …" at bounding box center [572, 349] width 472 height 33
click at [686, 336] on strong "-[%]" at bounding box center [685, 338] width 15 height 9
click at [530, 351] on strong "-[%]" at bounding box center [529, 350] width 15 height 9
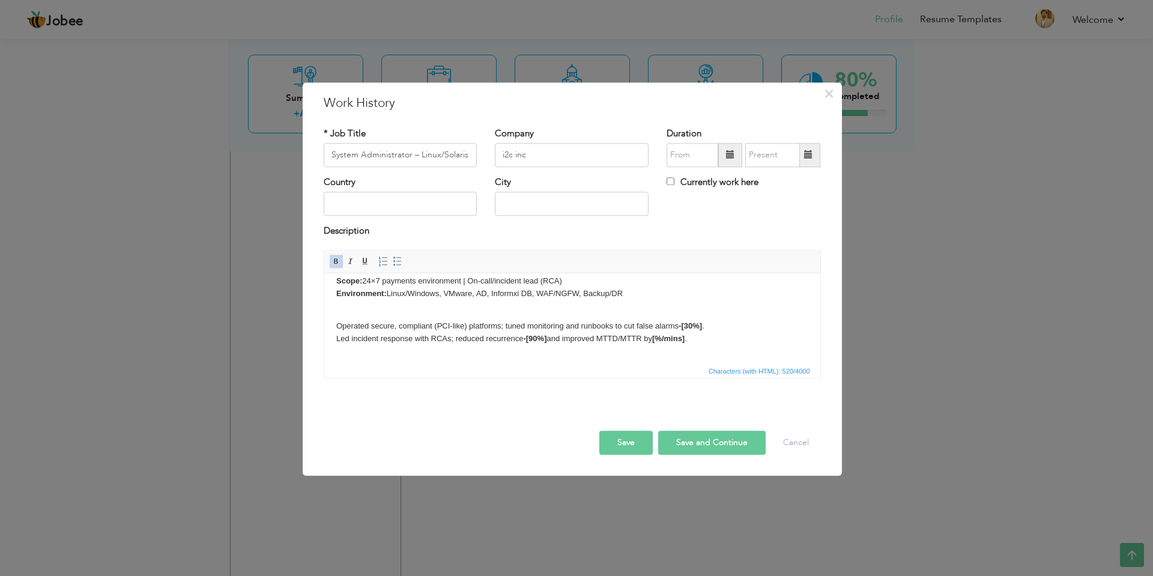
scroll to position [26, 0]
drag, startPoint x: 695, startPoint y: 352, endPoint x: 665, endPoint y: 348, distance: 30.3
click at [665, 348] on body "Role: System Administrator Linux/Solaris/SAN Storage (NOC) Scope: 24×7 payments…" at bounding box center [572, 310] width 472 height 103
drag, startPoint x: 648, startPoint y: 337, endPoint x: 696, endPoint y: 339, distance: 47.5
click at [696, 339] on p "Operated secure, compliant (PCI-like) platforms; tuned monitoring and runbooks …" at bounding box center [572, 329] width 472 height 25
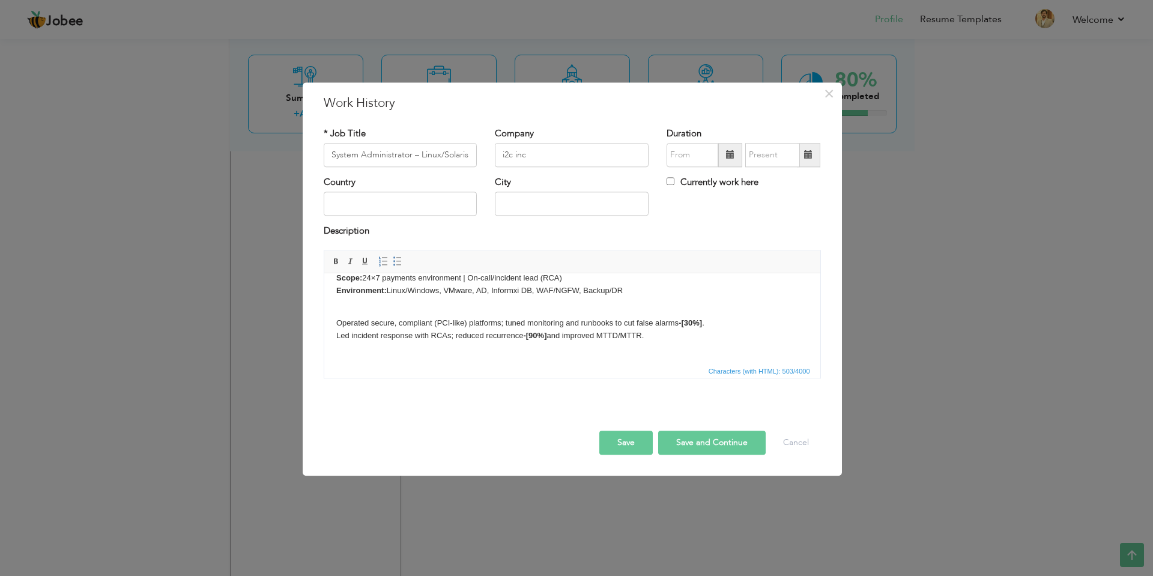
click at [459, 359] on body "Role: System Administrator Linux/Solaris/SAN Storage (NOC) Scope: 24×7 payments…" at bounding box center [572, 316] width 472 height 115
click at [663, 331] on p "Operated secure, compliant (PCI-like) platforms; tuned monitoring and runbooks …" at bounding box center [572, 335] width 472 height 37
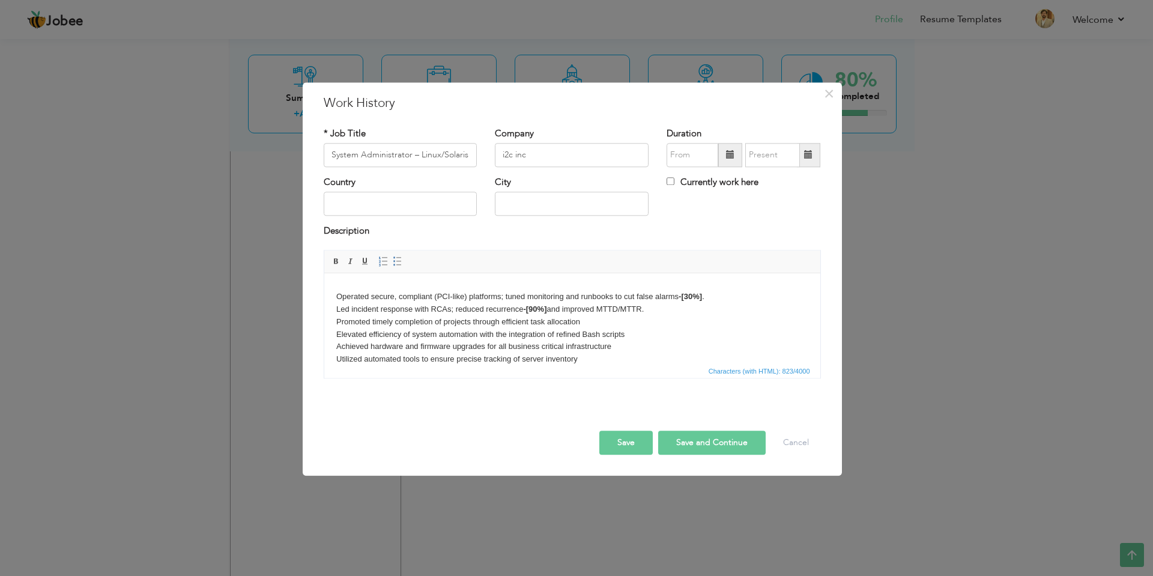
click at [602, 354] on p "Operated secure, compliant (PCI-like) platforms; tuned monitoring and runbooks …" at bounding box center [572, 328] width 472 height 75
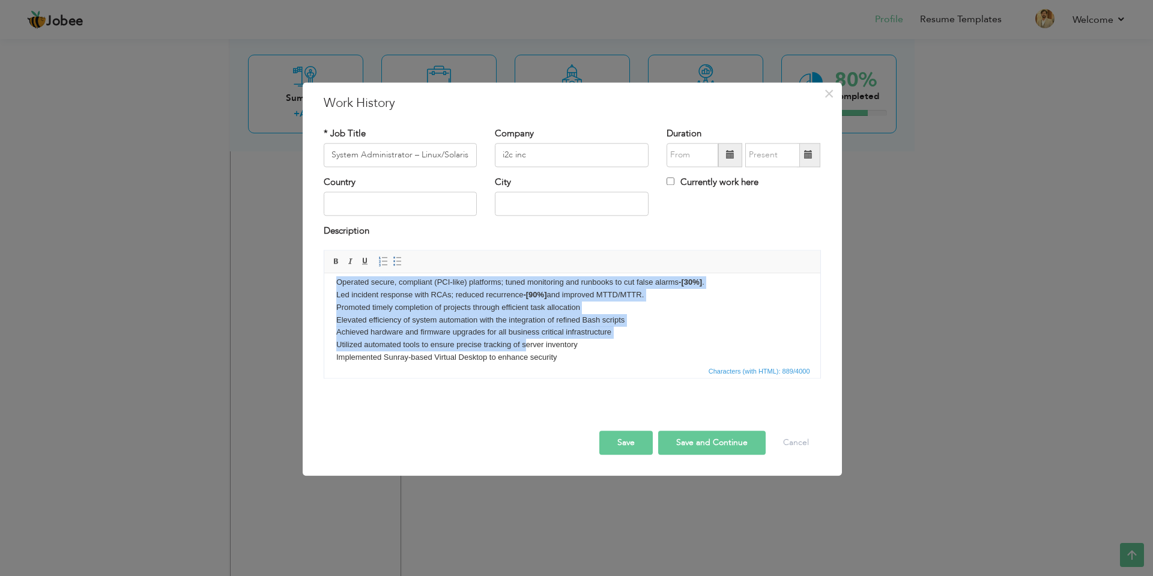
scroll to position [100, 0]
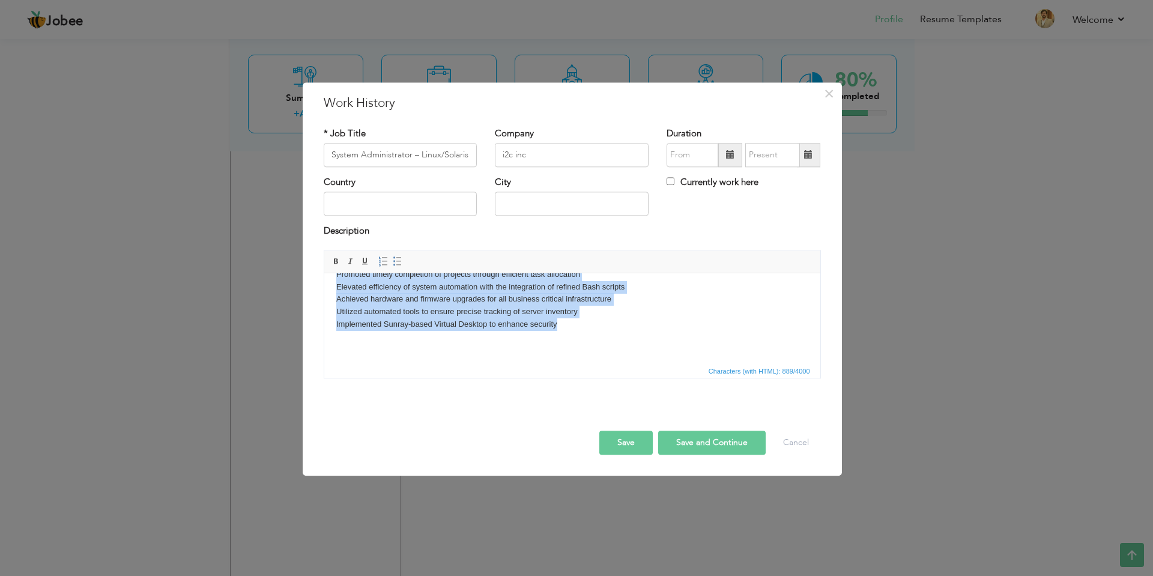
drag, startPoint x: 334, startPoint y: 309, endPoint x: 561, endPoint y: 328, distance: 227.1
click at [561, 328] on html "Role: System Administrator Linux/Solaris/SAN Storage (NOC) Scope: 24×7 payments…" at bounding box center [572, 268] width 496 height 190
click at [400, 254] on span "Insert/Remove Numbered List Insert/Remove Bulleted List" at bounding box center [390, 261] width 29 height 14
click at [399, 262] on span at bounding box center [398, 261] width 10 height 10
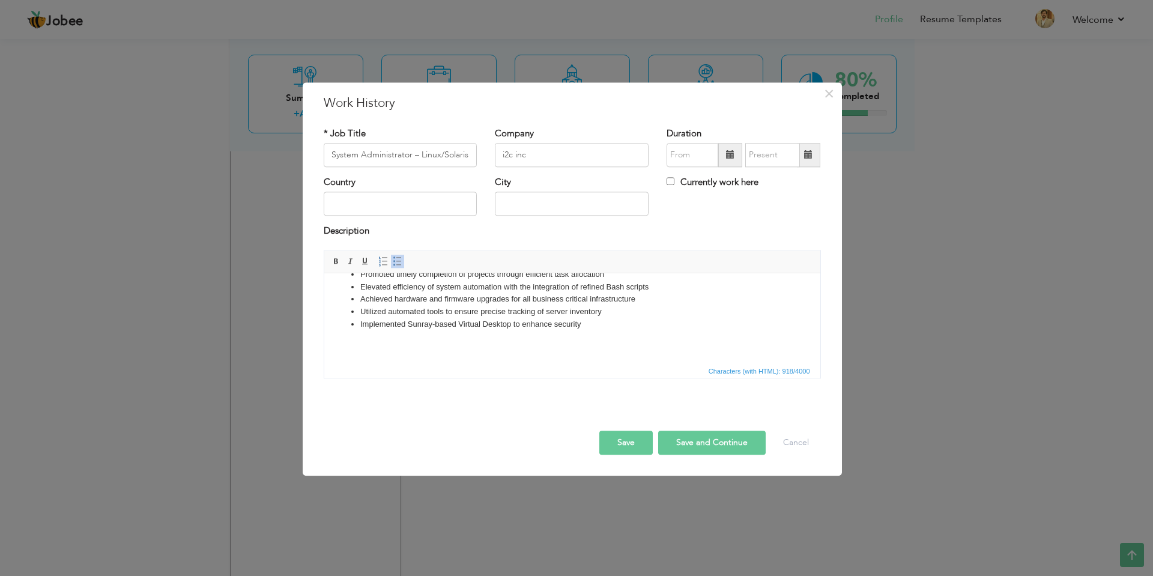
click at [453, 353] on html "Role: System Administrator Linux/Solaris/SAN Storage (NOC) Scope: 24×7 payments…" at bounding box center [572, 268] width 496 height 190
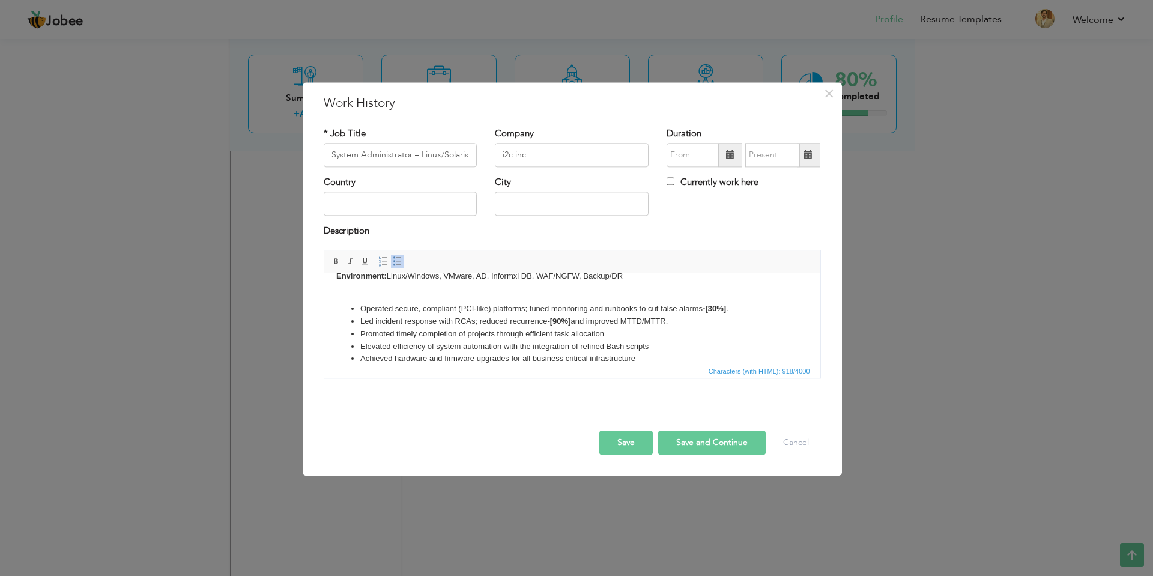
scroll to position [19, 0]
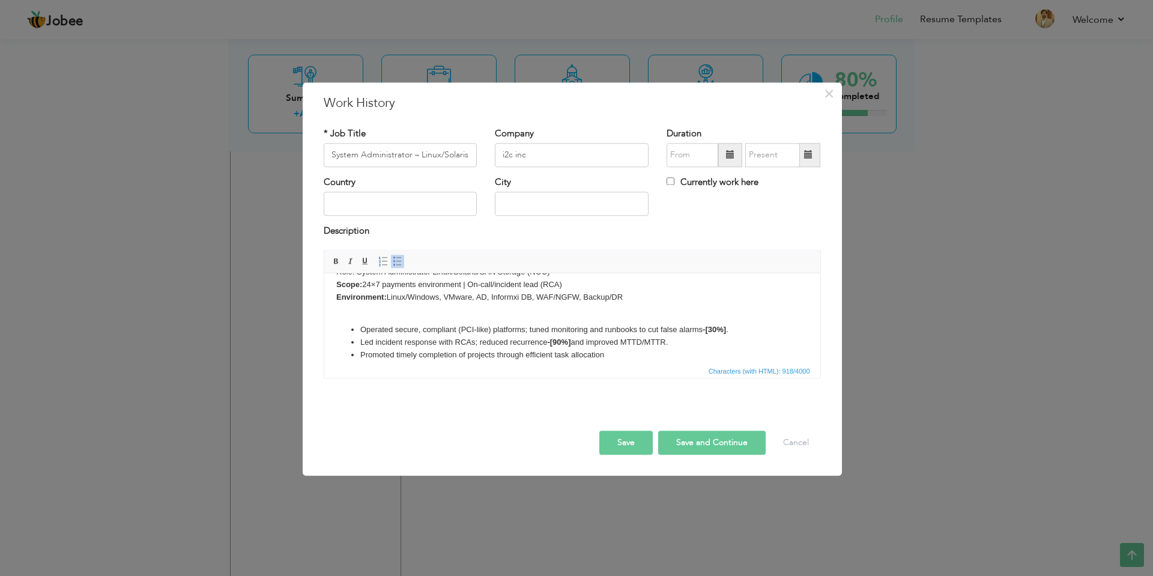
click at [423, 314] on body "Role: System Administrator Linux/Solaris/SAN Storage (NOC) Scope: 24×7 payments…" at bounding box center [572, 338] width 472 height 145
click at [623, 446] on button "Save" at bounding box center [625, 442] width 53 height 24
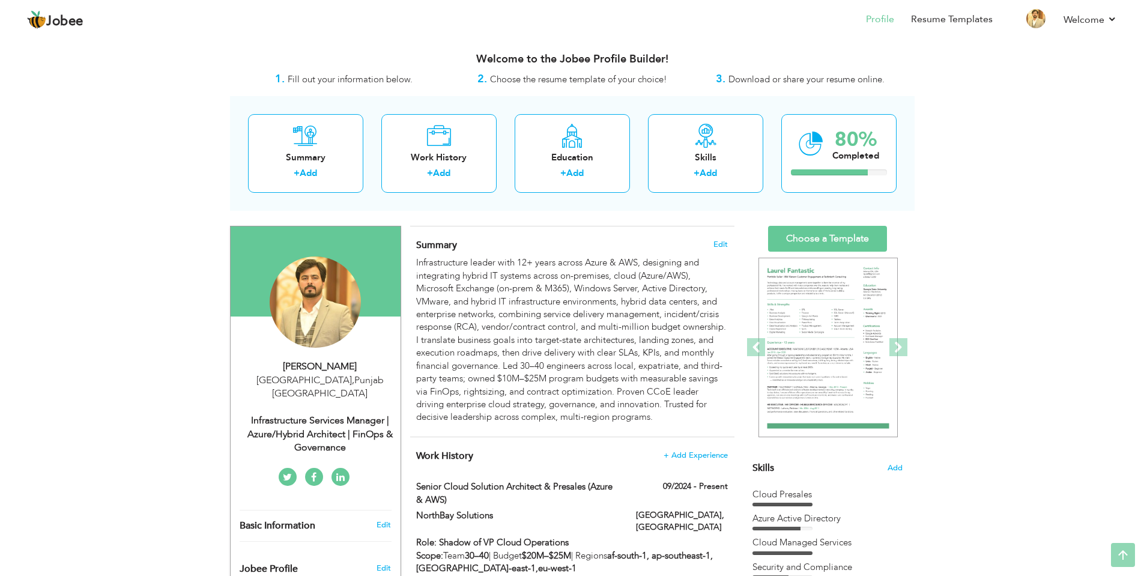
scroll to position [0, 0]
click at [864, 169] on div "80% Completed" at bounding box center [838, 154] width 115 height 79
click at [863, 161] on div "Completed" at bounding box center [855, 156] width 47 height 13
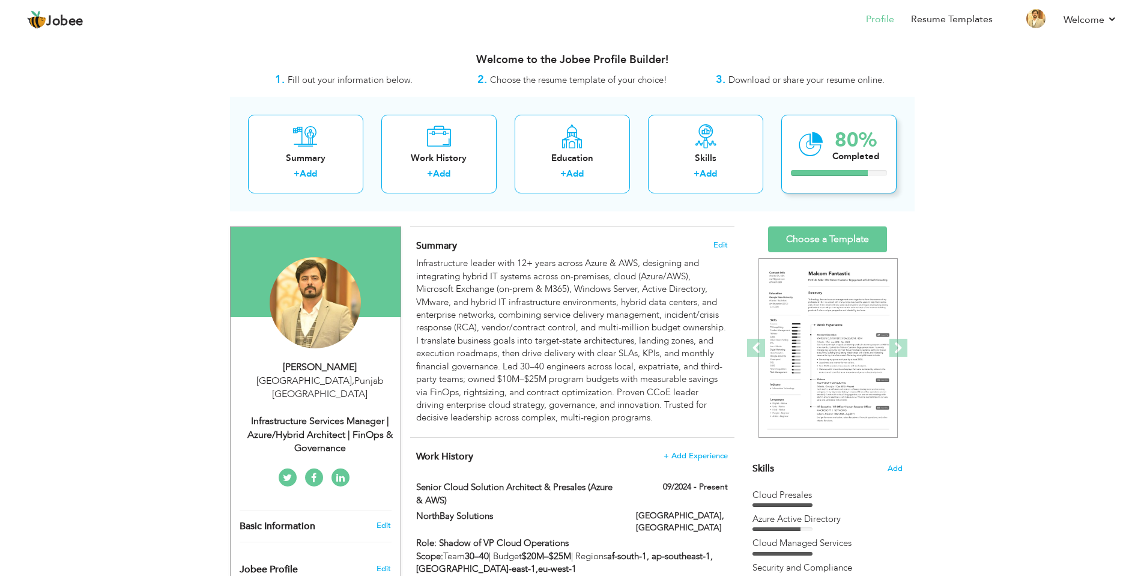
click at [792, 142] on div "80% Completed" at bounding box center [838, 154] width 115 height 79
click at [834, 184] on div "80% Completed" at bounding box center [838, 154] width 115 height 79
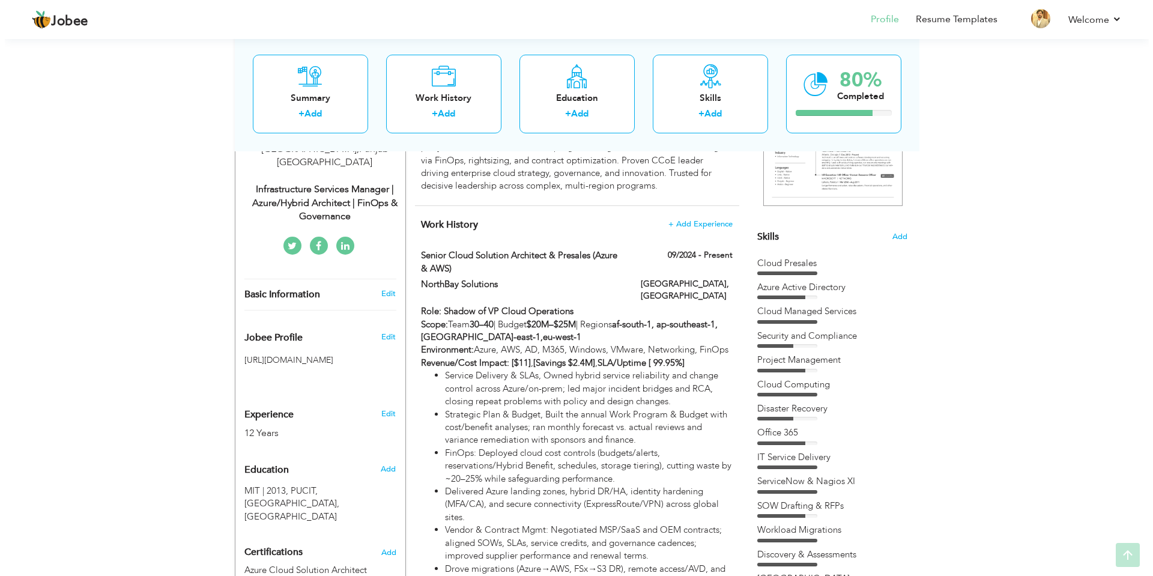
scroll to position [240, 0]
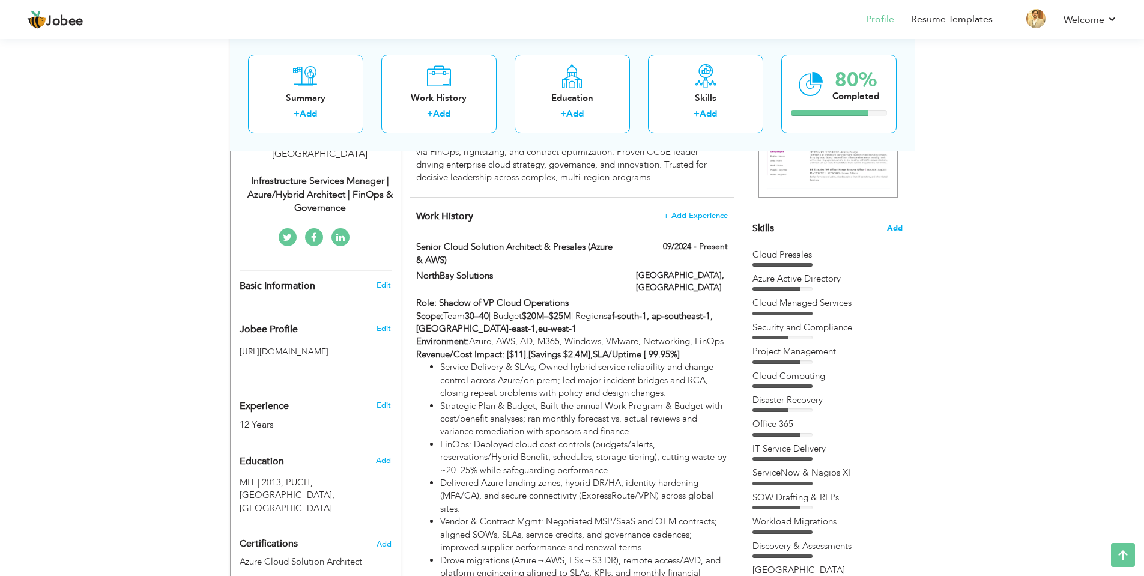
click at [897, 231] on span "Add" at bounding box center [895, 228] width 16 height 11
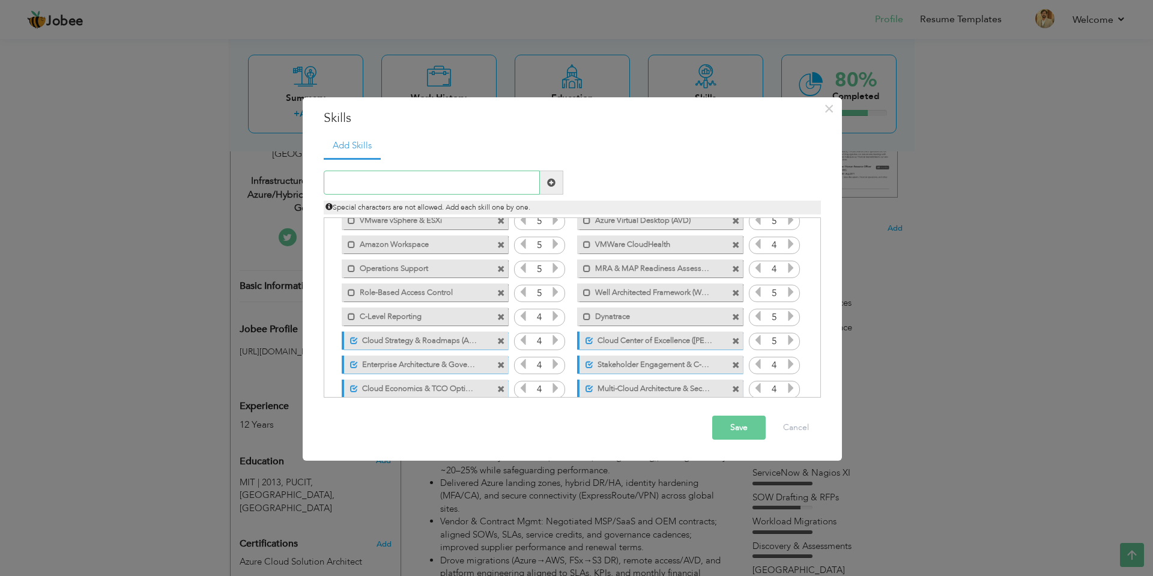
scroll to position [399, 0]
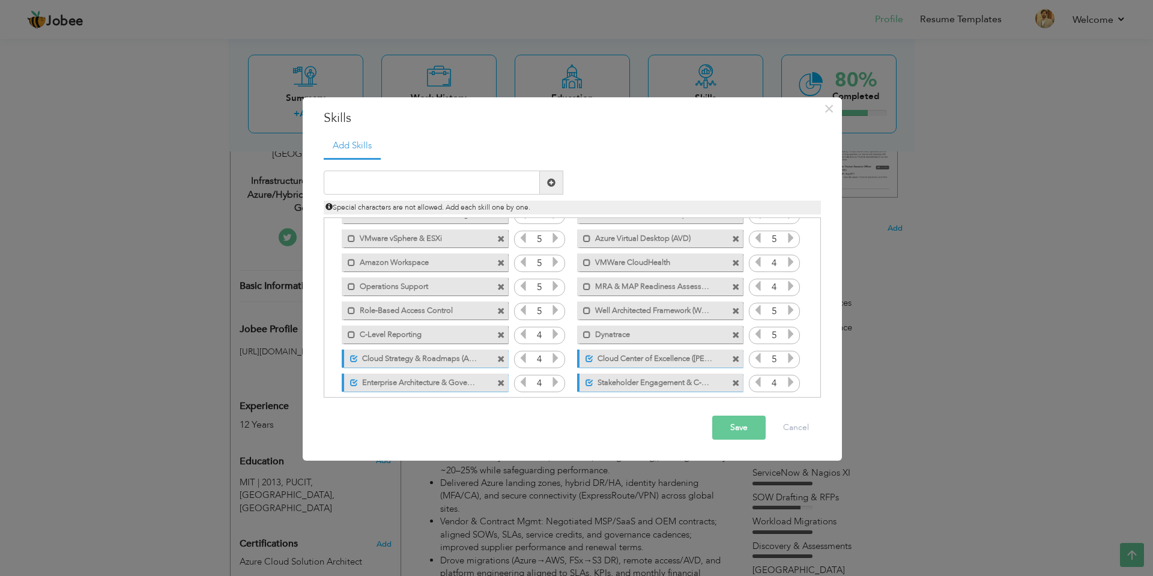
click at [499, 260] on span at bounding box center [501, 263] width 8 height 8
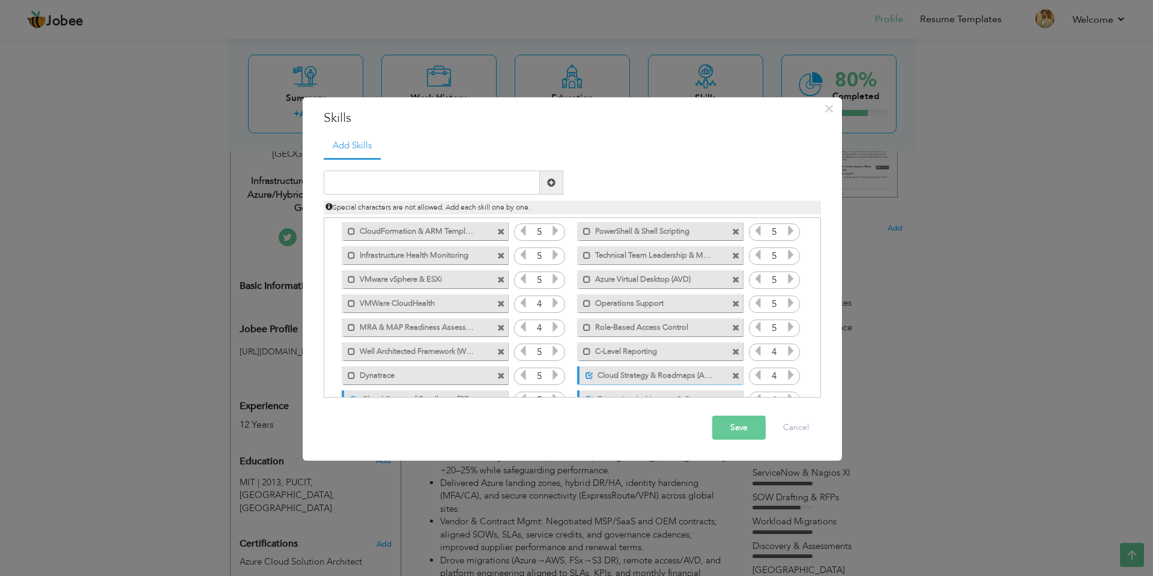
scroll to position [339, 0]
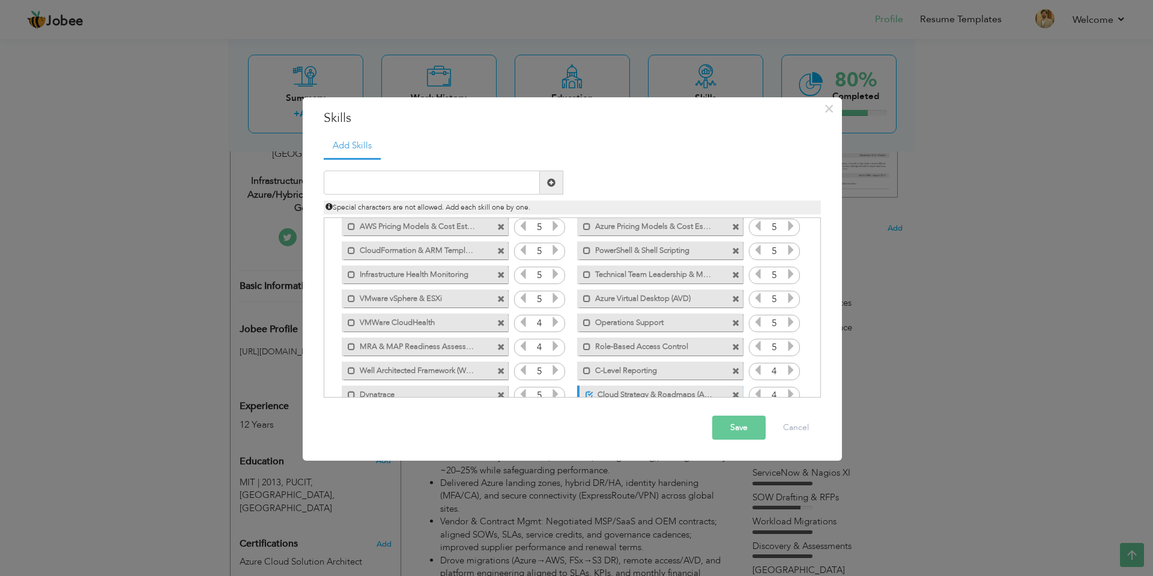
click at [499, 298] on span at bounding box center [501, 299] width 8 height 8
click at [499, 324] on span at bounding box center [501, 323] width 8 height 8
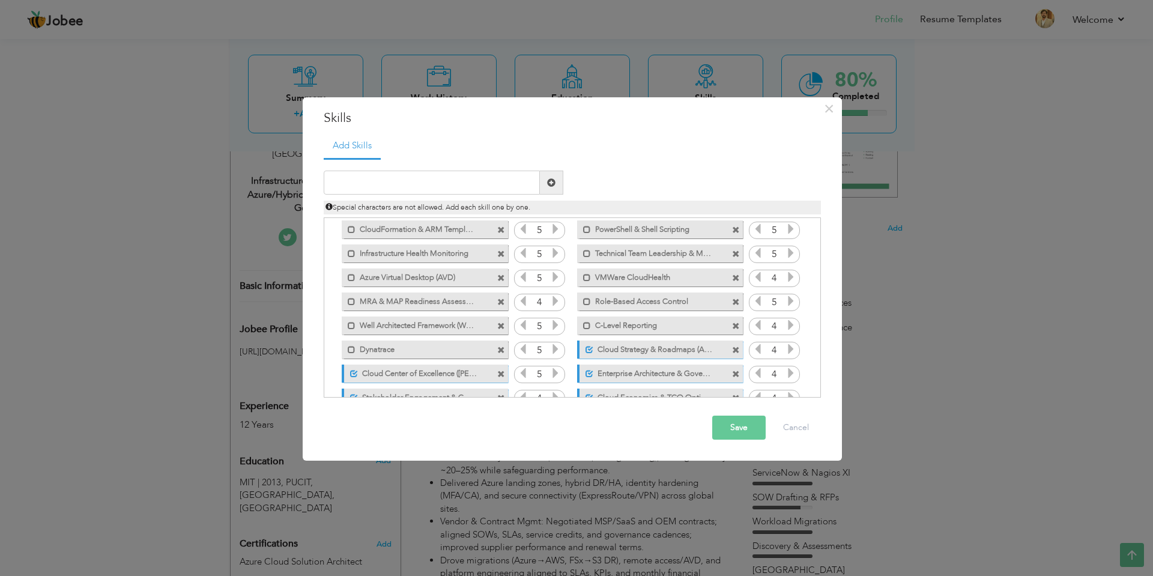
drag, startPoint x: 730, startPoint y: 424, endPoint x: 872, endPoint y: 395, distance: 144.6
click at [730, 424] on button "Save" at bounding box center [738, 427] width 53 height 24
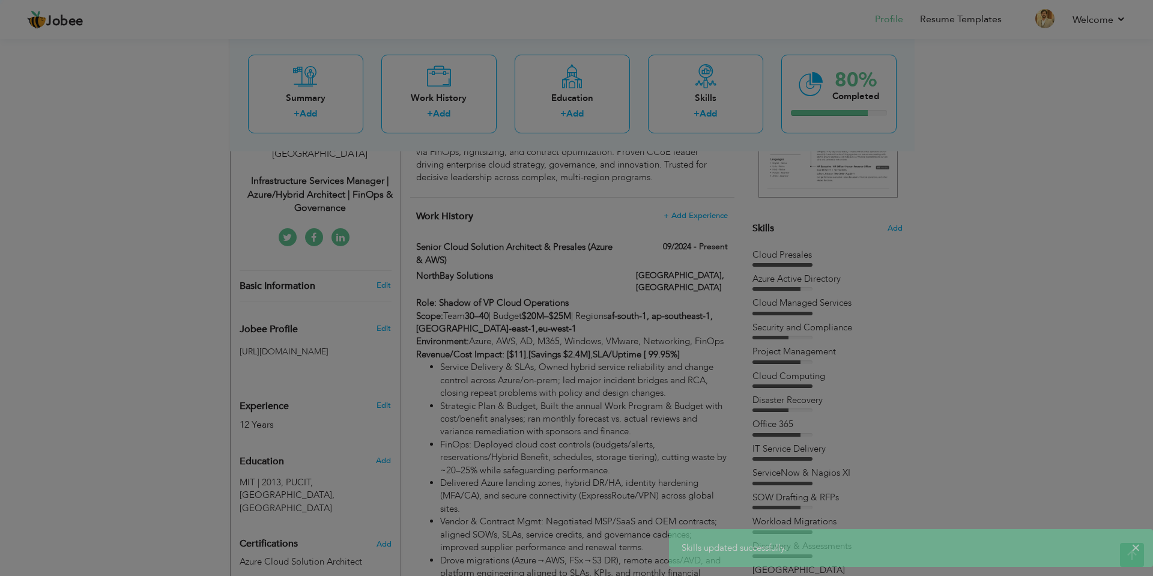
scroll to position [0, 0]
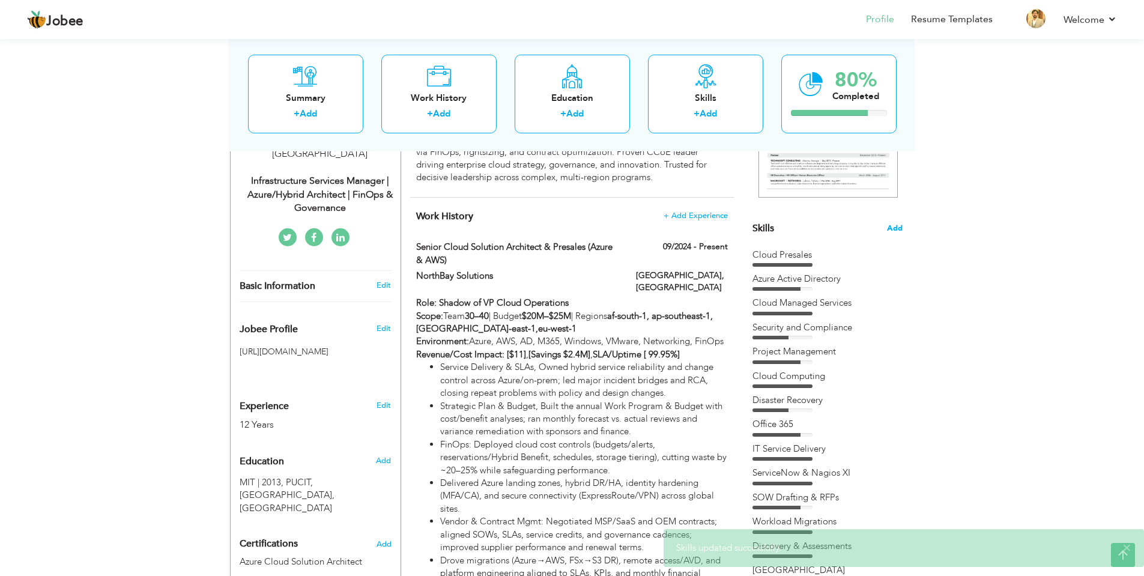
click at [894, 226] on span "Add" at bounding box center [895, 228] width 16 height 11
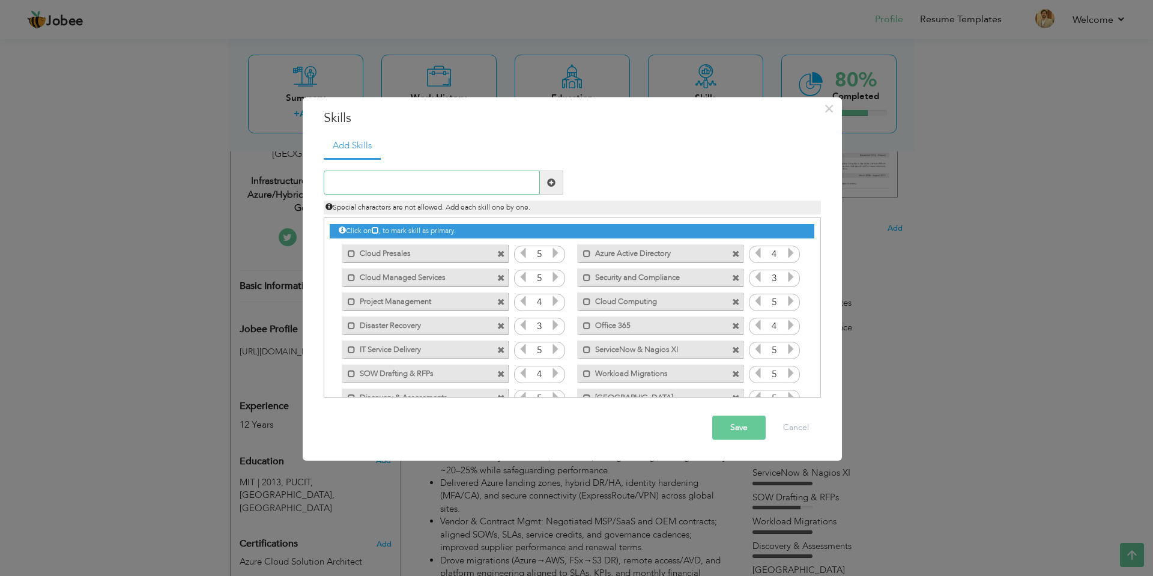
click at [456, 178] on input "text" at bounding box center [432, 182] width 216 height 24
paste input "FinOps, Budgeting & Governance"
type input "FinOps, Budgeting & Governance"
click at [552, 184] on span at bounding box center [551, 182] width 8 height 8
click at [496, 169] on div "Special characters are not allowed. Duplicate entry 5 4 5 3 4 5 3" at bounding box center [572, 278] width 497 height 240
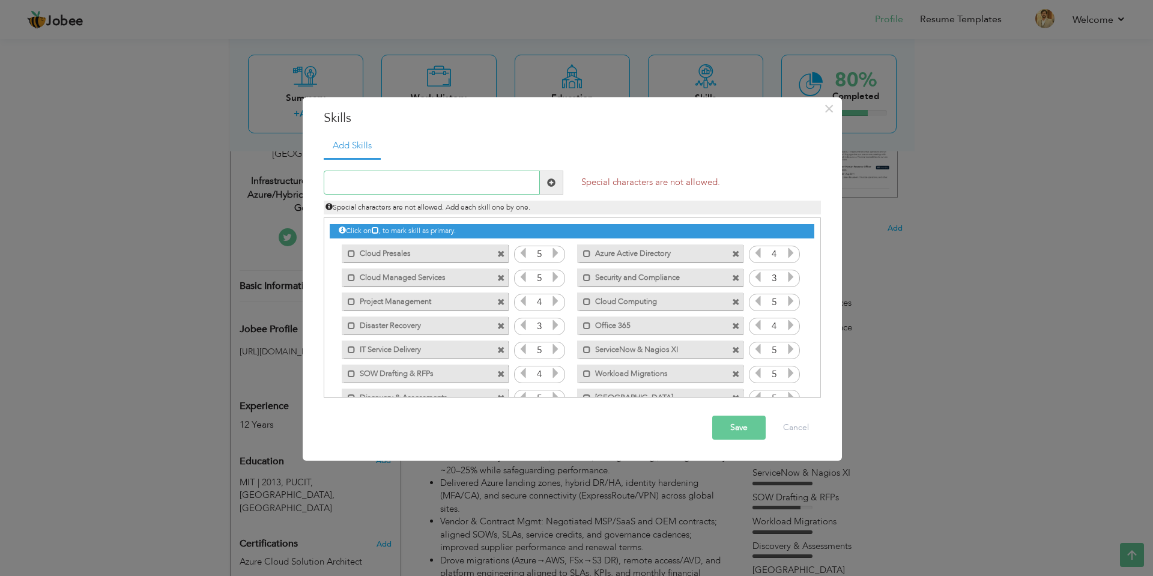
click at [498, 188] on input "text" at bounding box center [432, 182] width 216 height 24
paste input "FinOps, Budgeting & Governance"
click at [408, 182] on input "FinOps, Budgeting & Governance" at bounding box center [432, 182] width 216 height 24
type input "FinOps, Budgeting and Governance"
click at [553, 179] on span at bounding box center [551, 182] width 8 height 8
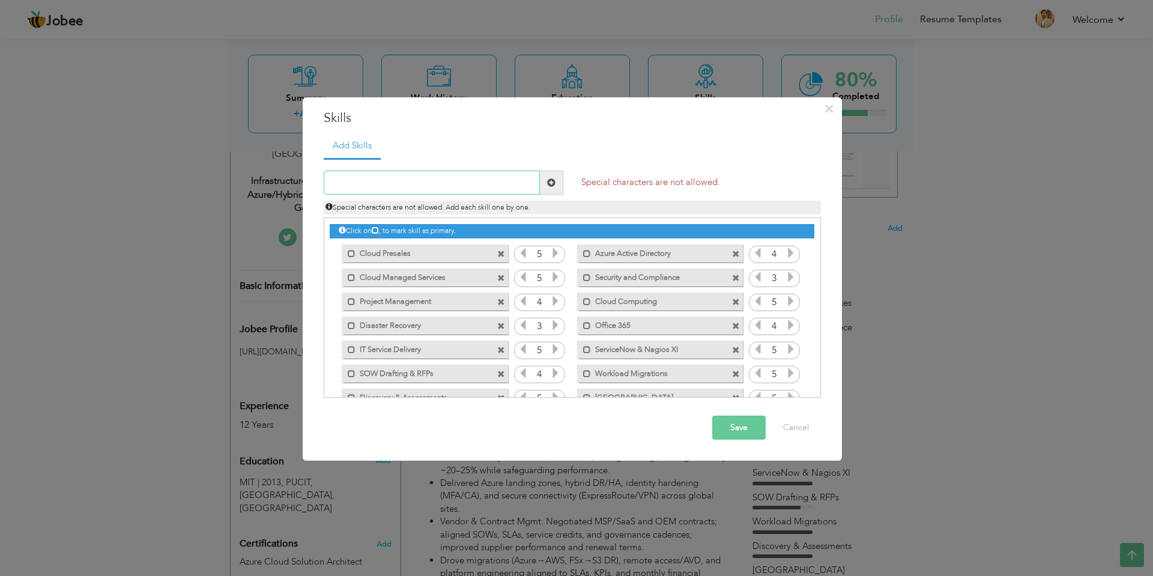
click at [496, 179] on input "text" at bounding box center [432, 182] width 216 height 24
paste input "FinOps, Budgeting & Governance"
click at [360, 187] on input "FinOps, Budgeting & Governance" at bounding box center [432, 182] width 216 height 24
type input "FinOps Budgeting & Governance"
click at [553, 184] on span at bounding box center [551, 182] width 8 height 8
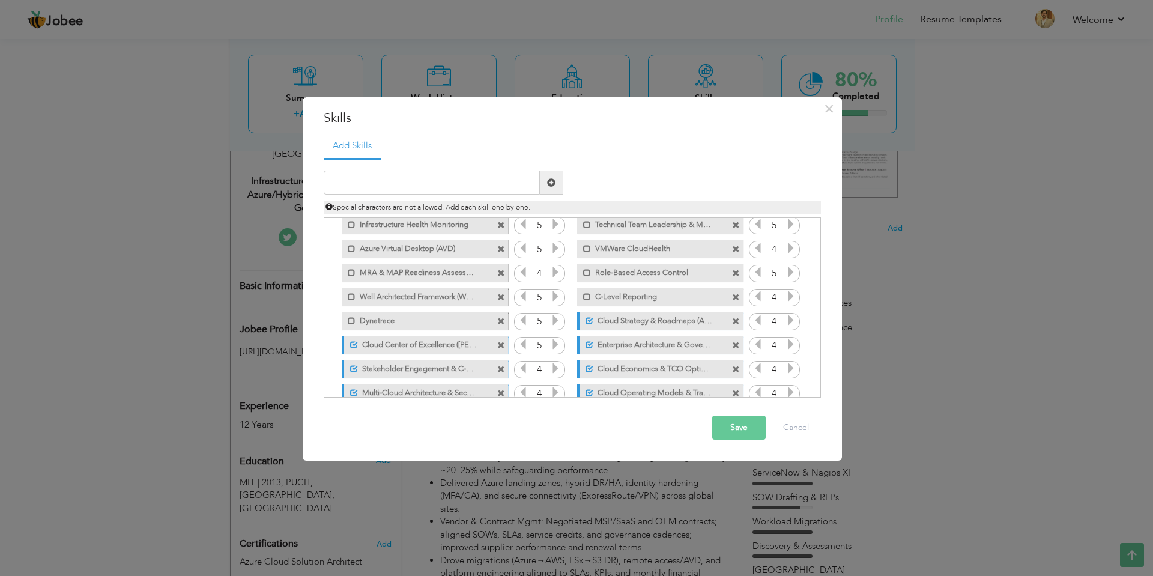
scroll to position [435, 0]
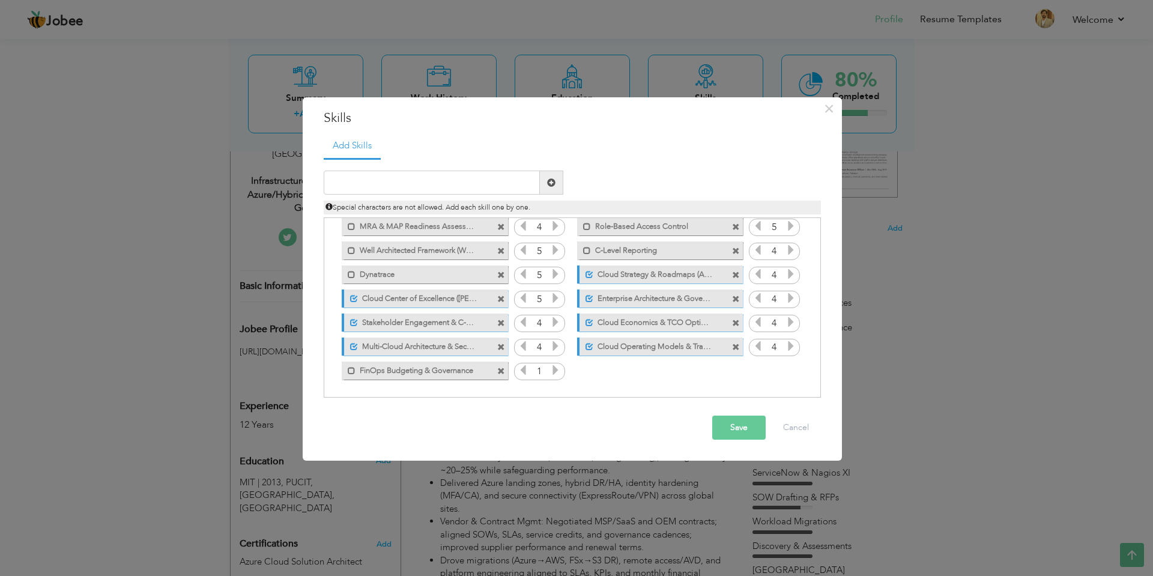
click at [553, 371] on icon at bounding box center [555, 369] width 11 height 11
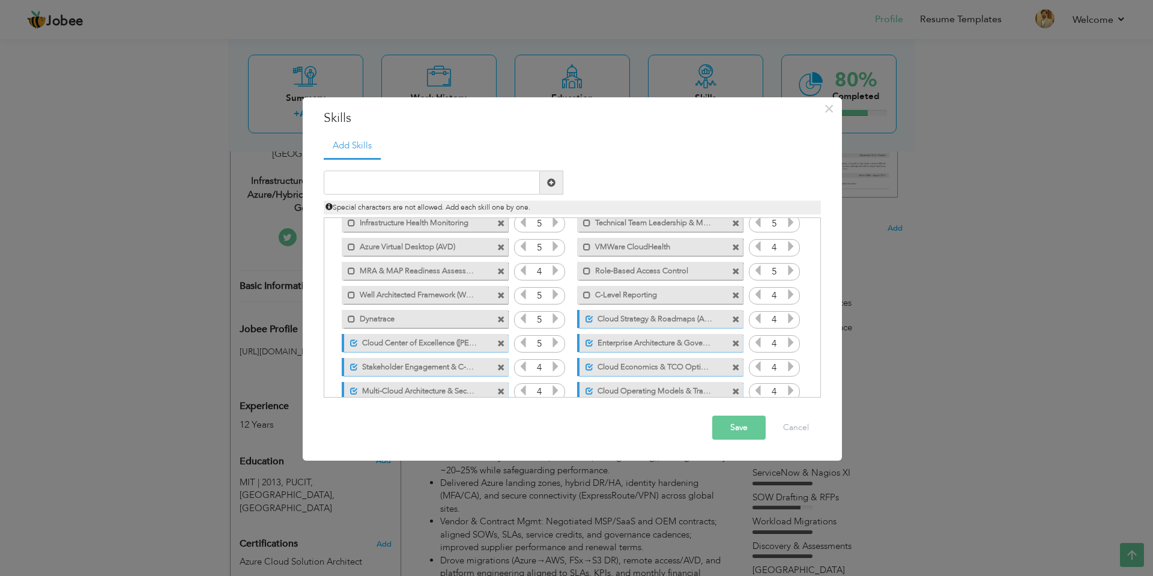
scroll to position [375, 0]
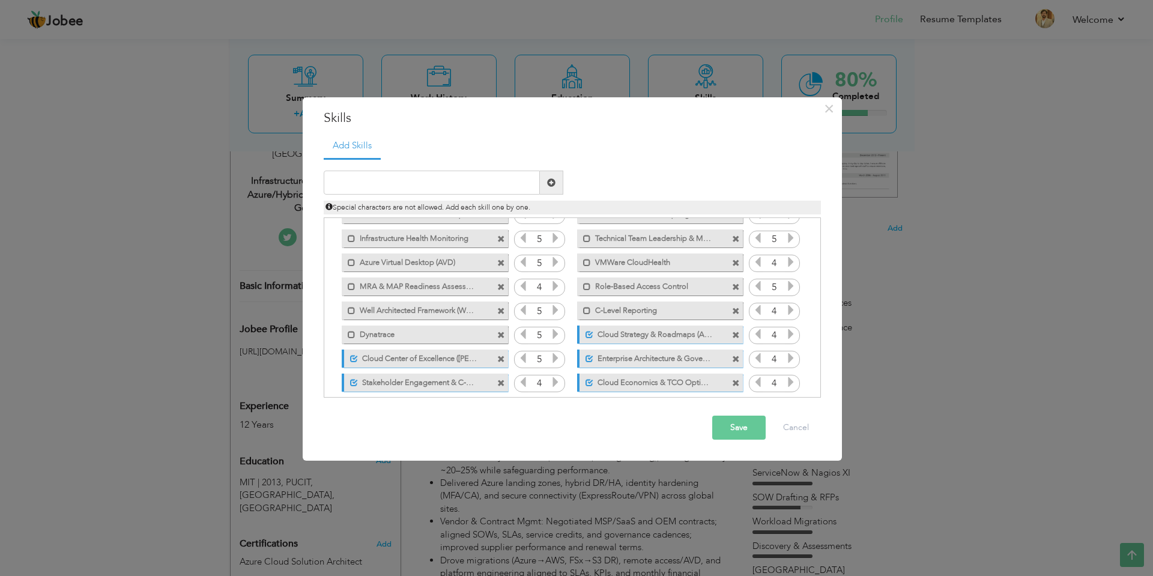
click at [735, 286] on span at bounding box center [736, 287] width 8 height 8
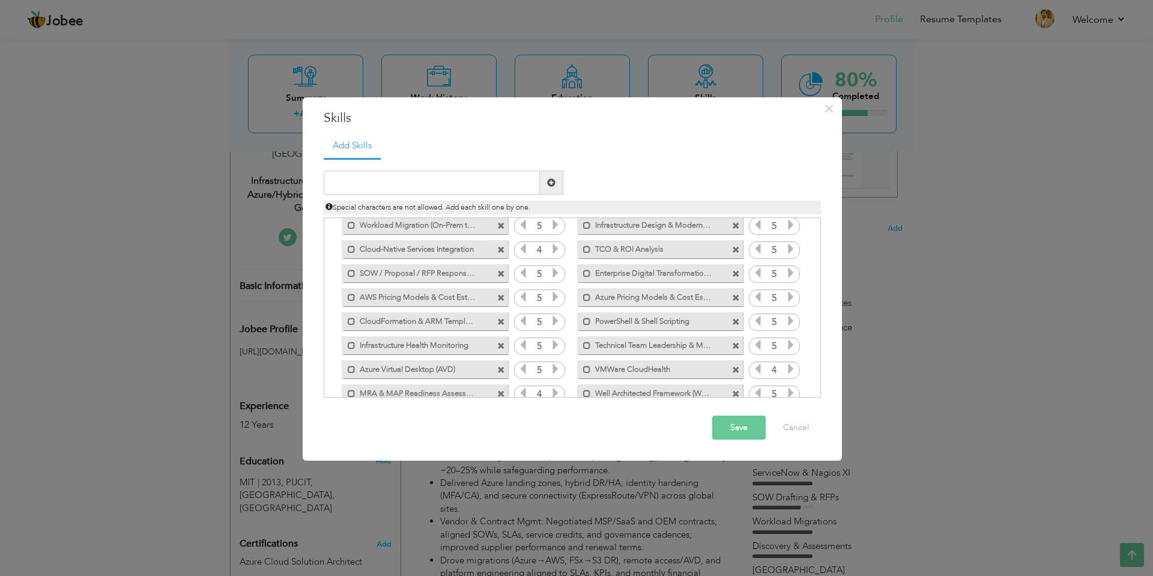
scroll to position [255, 0]
click at [501, 262] on span at bounding box center [501, 263] width 8 height 8
click at [499, 288] on span at bounding box center [501, 287] width 8 height 8
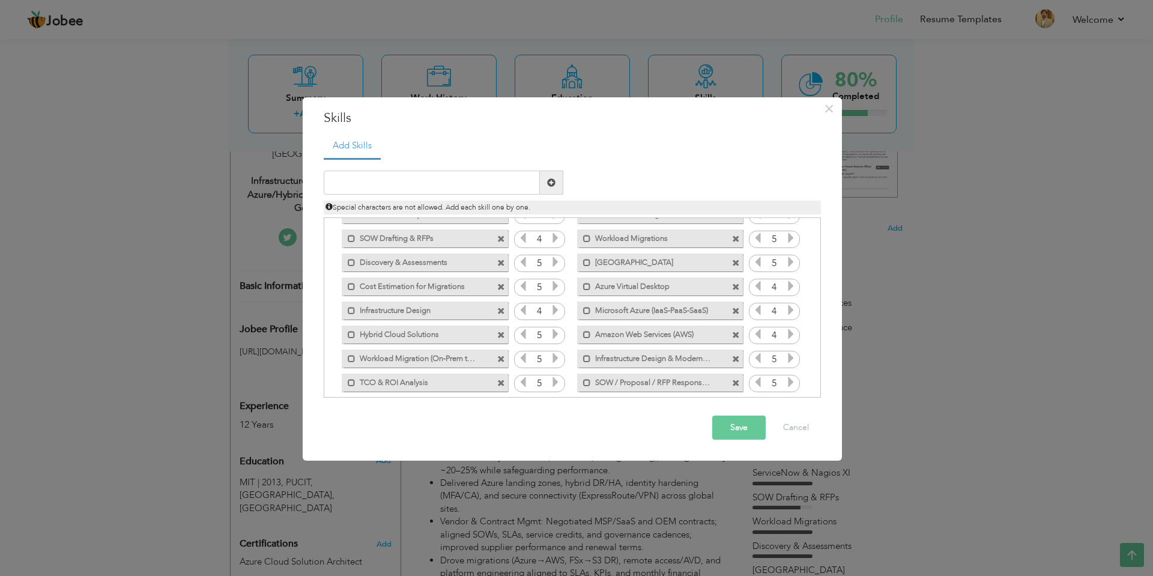
click at [499, 237] on span at bounding box center [501, 239] width 8 height 8
click at [498, 295] on span at bounding box center [501, 299] width 8 height 8
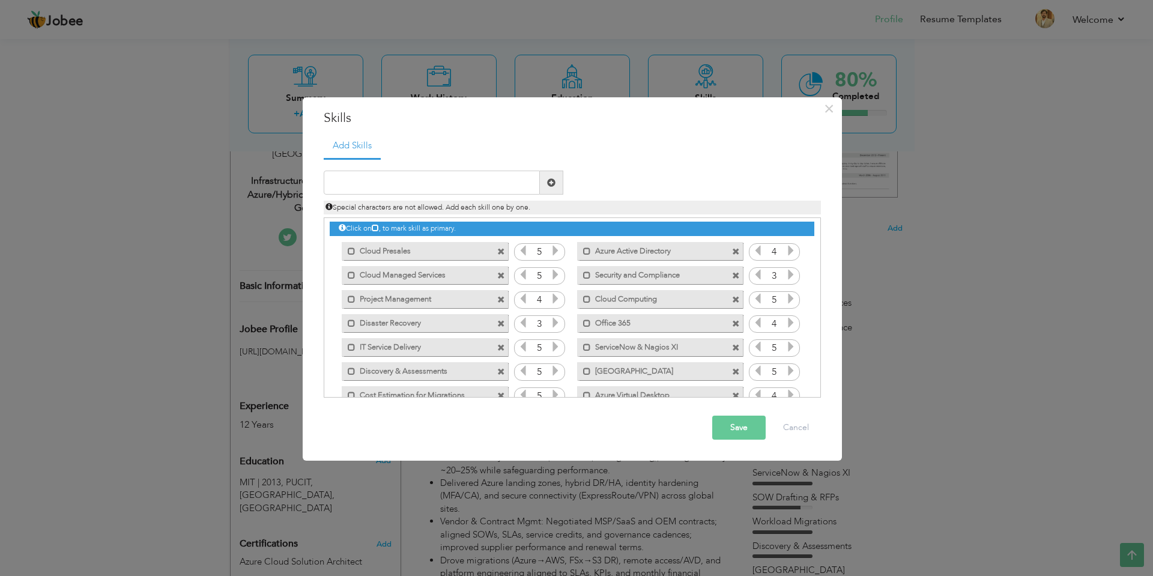
scroll to position [0, 0]
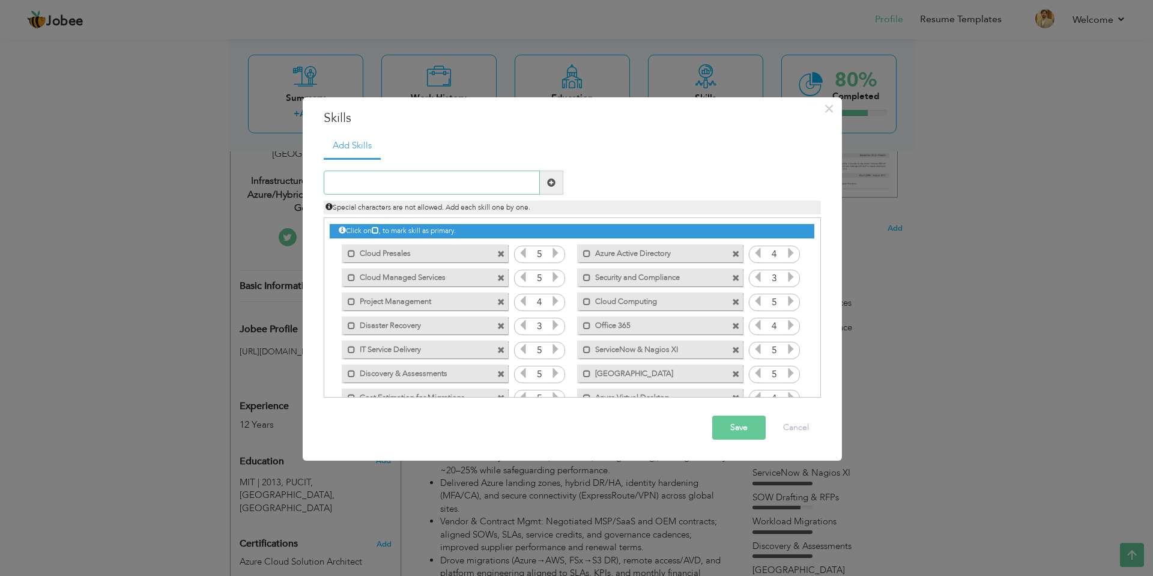
click at [461, 185] on input "text" at bounding box center [432, 182] width 216 height 24
paste input "Vendor, Contracts & Procurement"
click at [411, 182] on input "Vendor, Contracts & Procurement" at bounding box center [432, 182] width 216 height 24
type input "Vendor Contracts and Procurement"
click at [549, 179] on span at bounding box center [551, 182] width 8 height 8
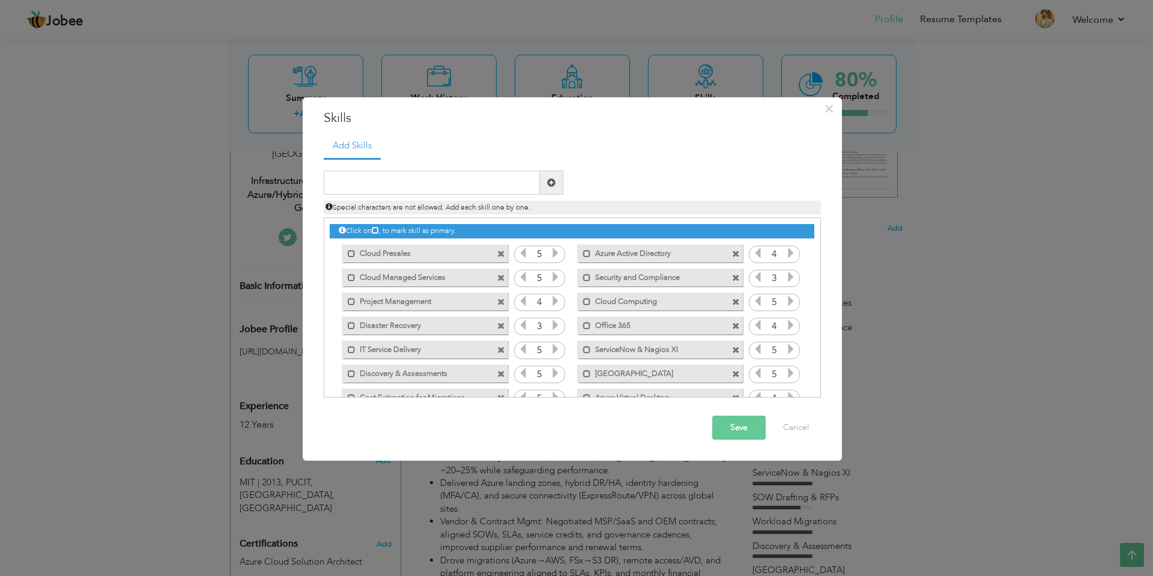
scroll to position [387, 0]
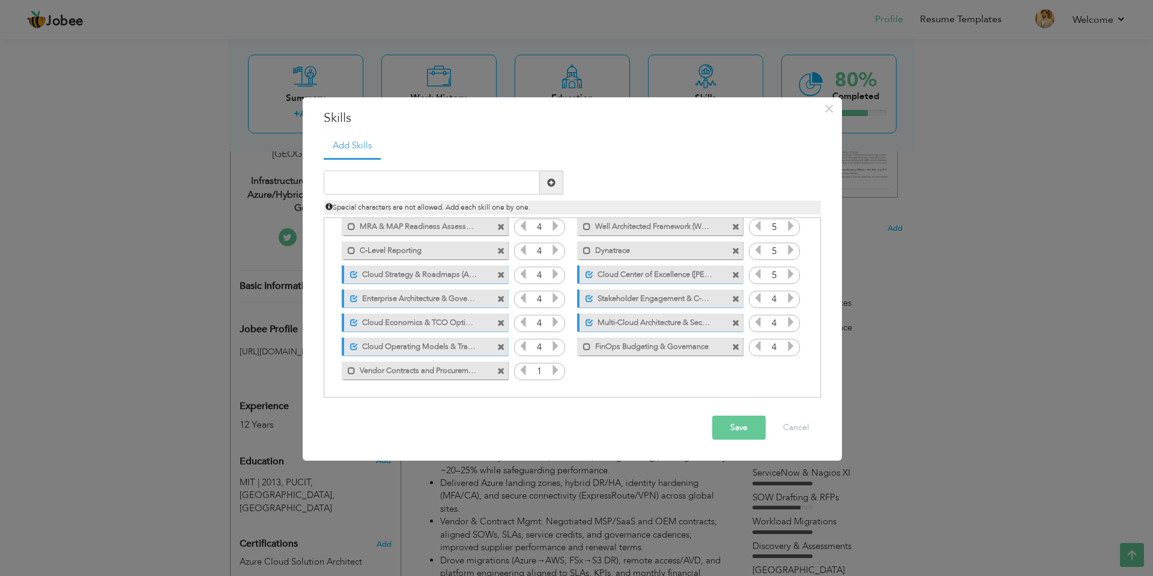
click at [556, 367] on icon at bounding box center [555, 369] width 11 height 11
click at [491, 175] on input "text" at bounding box center [432, 182] width 216 height 24
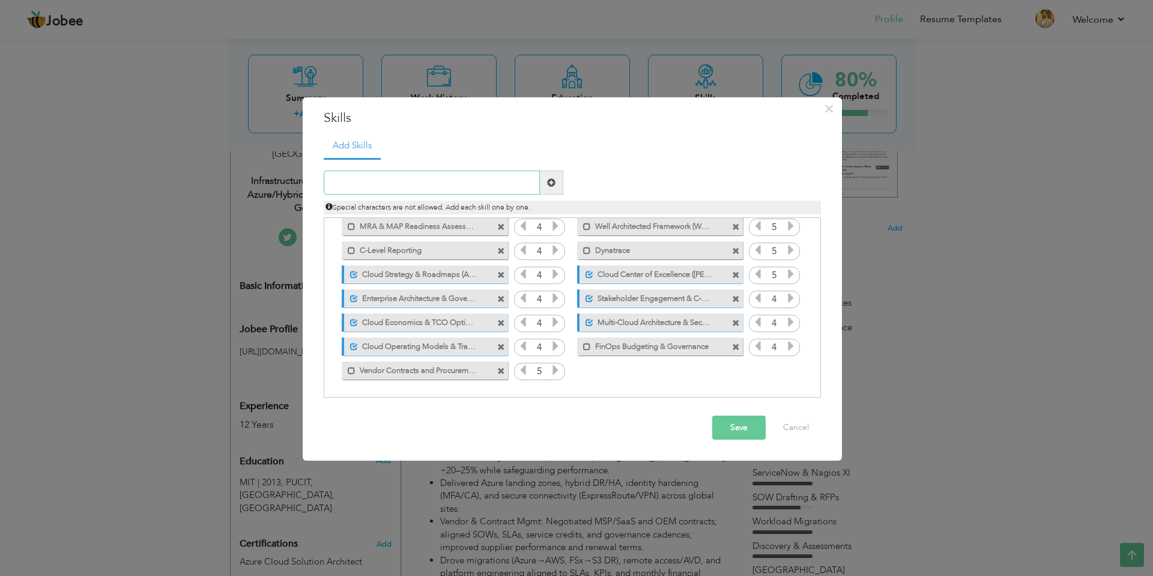
paste input "Azure Landing Zon"
type input "[GEOGRAPHIC_DATA]"
click at [549, 187] on span at bounding box center [551, 182] width 23 height 24
click at [786, 373] on icon at bounding box center [790, 369] width 11 height 11
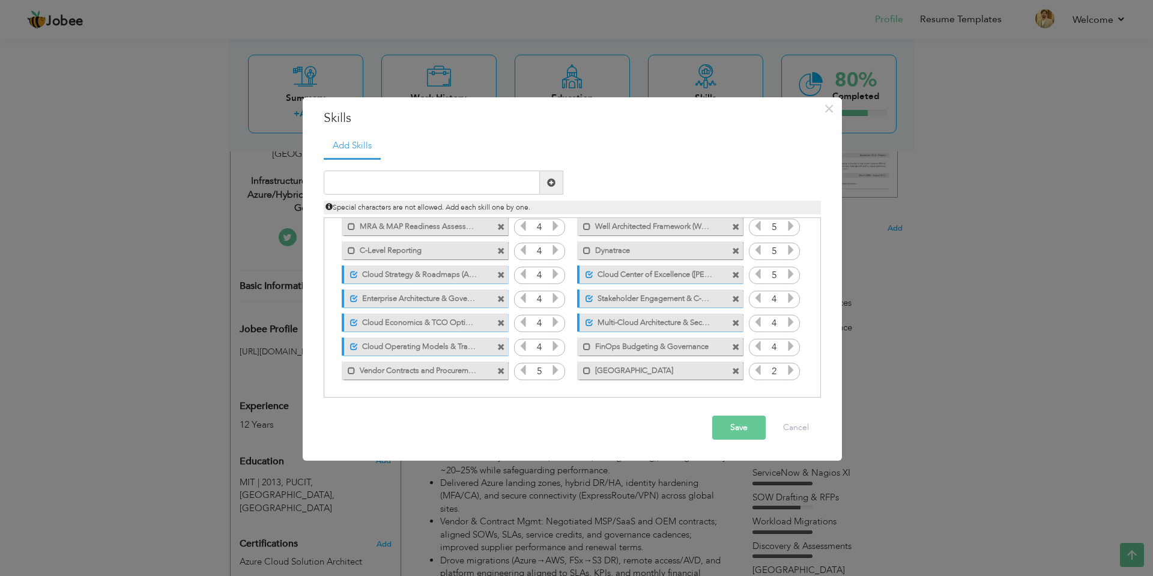
click at [786, 373] on icon at bounding box center [790, 369] width 11 height 11
click at [478, 186] on input "text" at bounding box center [432, 182] width 216 height 24
paste input "OpEx/CapEx up to $25M"
type input "OpEx/CapEx up to $25M"
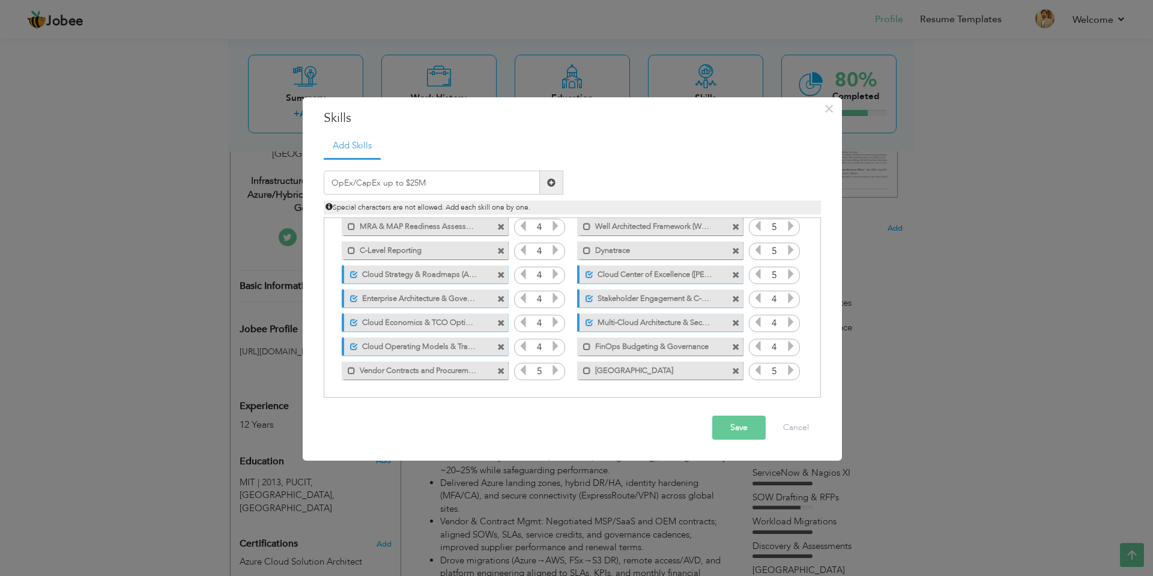
click at [550, 182] on span at bounding box center [551, 182] width 8 height 8
click at [433, 182] on input "text" at bounding box center [432, 182] width 216 height 24
paste input "OpEx/CapEx up to $25M"
click at [355, 181] on input "OpEx/CapEx up to $25M" at bounding box center [432, 182] width 216 height 24
click at [511, 184] on input "OpEx or CapEx up to $25M" at bounding box center [432, 182] width 216 height 24
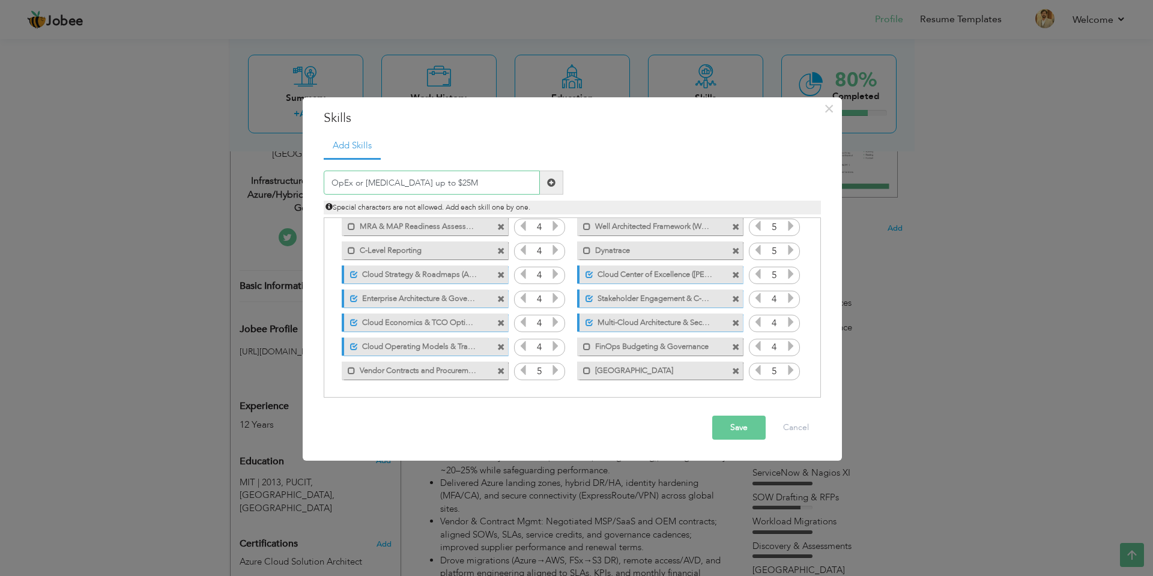
type input "OpEx or CapEx up to $25M"
click at [553, 186] on span at bounding box center [551, 182] width 8 height 8
click at [508, 182] on input "text" at bounding box center [432, 182] width 216 height 24
paste input "OpEx/CapEx up to $25M"
click at [408, 182] on input "OpEx/CapEx up to $25M" at bounding box center [432, 182] width 216 height 24
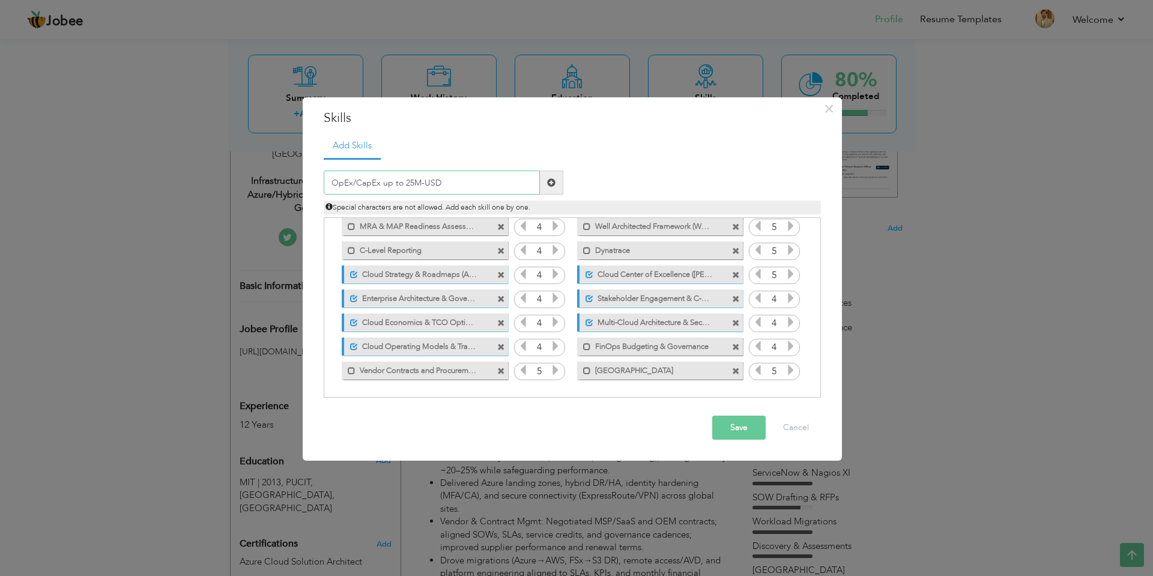
type input "OpEx/CapEx up to 25M-USD"
click at [557, 182] on span at bounding box center [551, 182] width 23 height 24
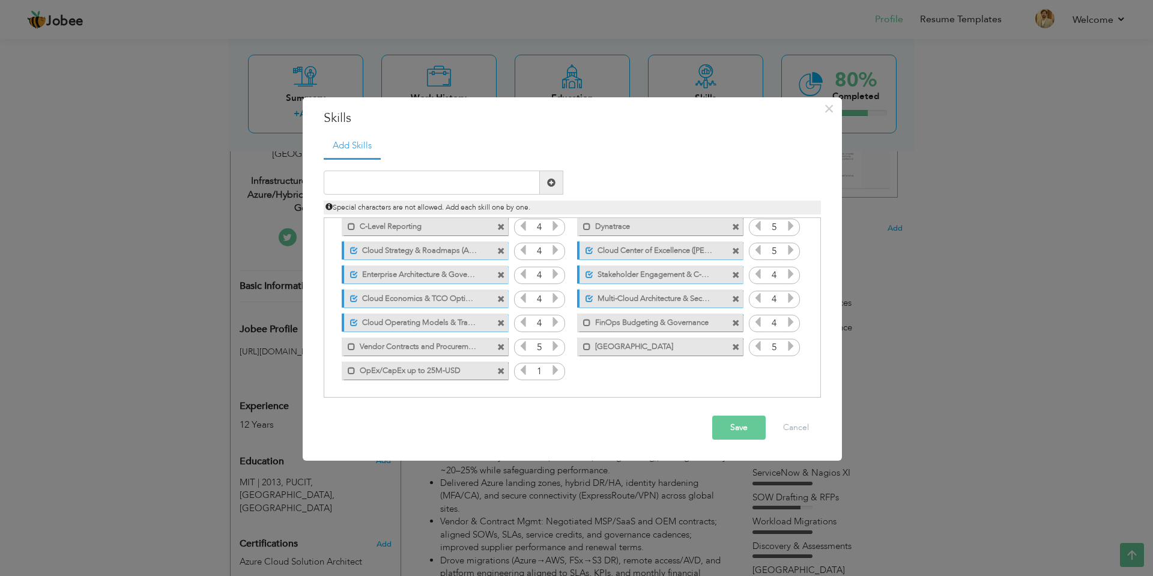
click at [550, 370] on icon at bounding box center [555, 369] width 11 height 11
click at [735, 432] on button "Save" at bounding box center [738, 427] width 53 height 24
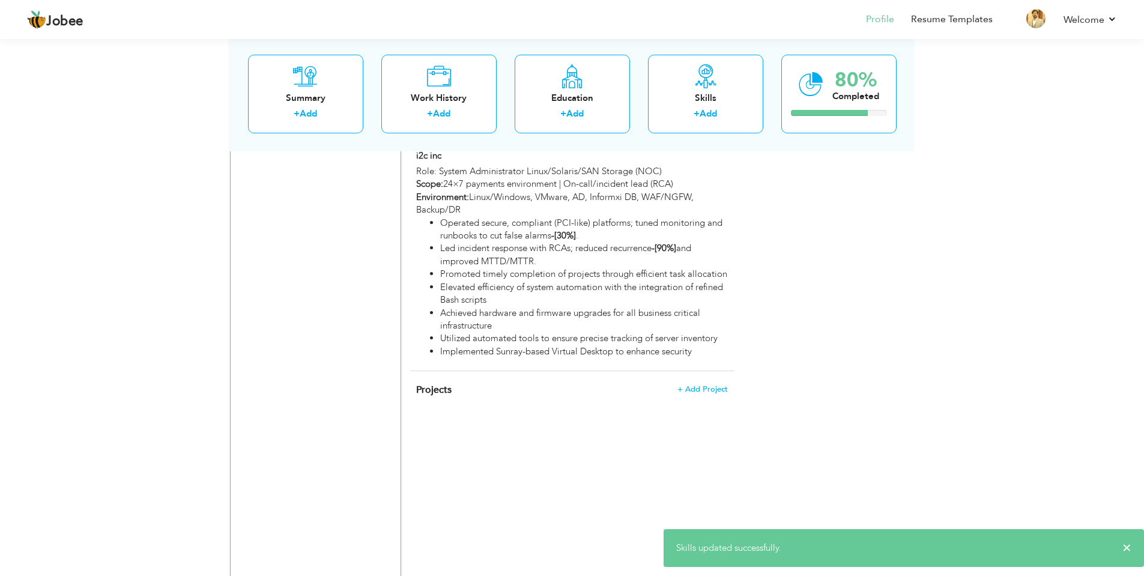
scroll to position [2521, 0]
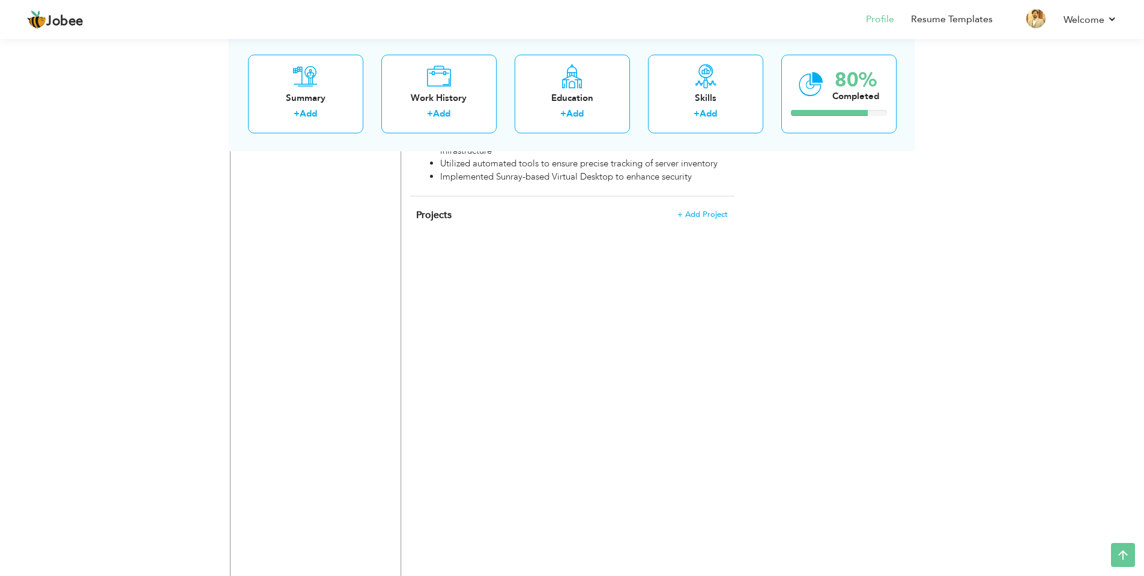
click at [426, 208] on span "Projects" at bounding box center [433, 214] width 35 height 13
click at [687, 210] on span "+ Add Project" at bounding box center [702, 214] width 51 height 8
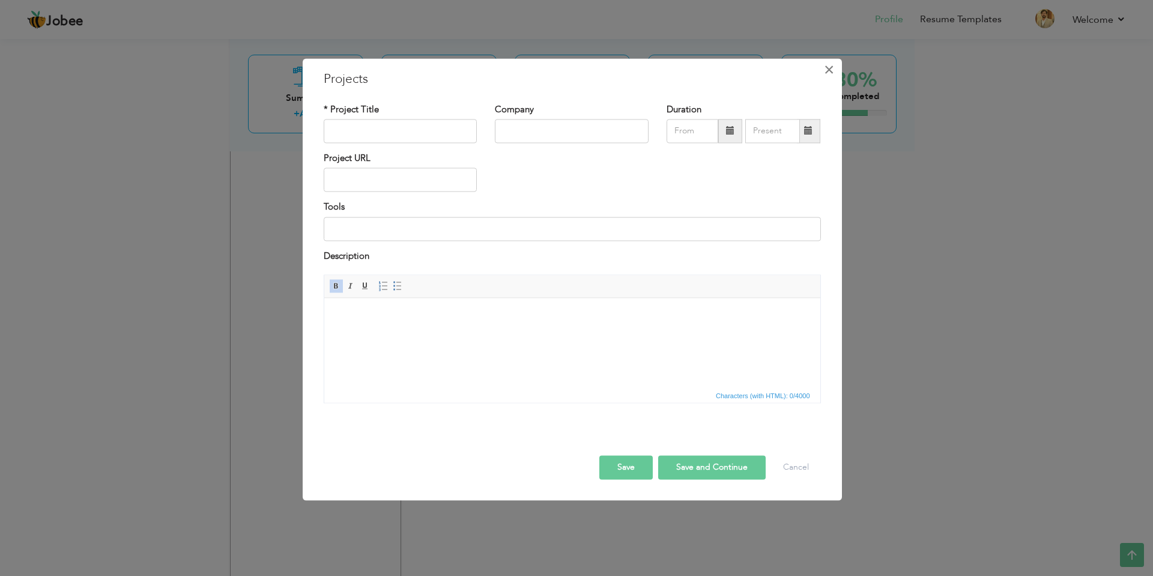
click at [826, 67] on span "×" at bounding box center [829, 70] width 10 height 22
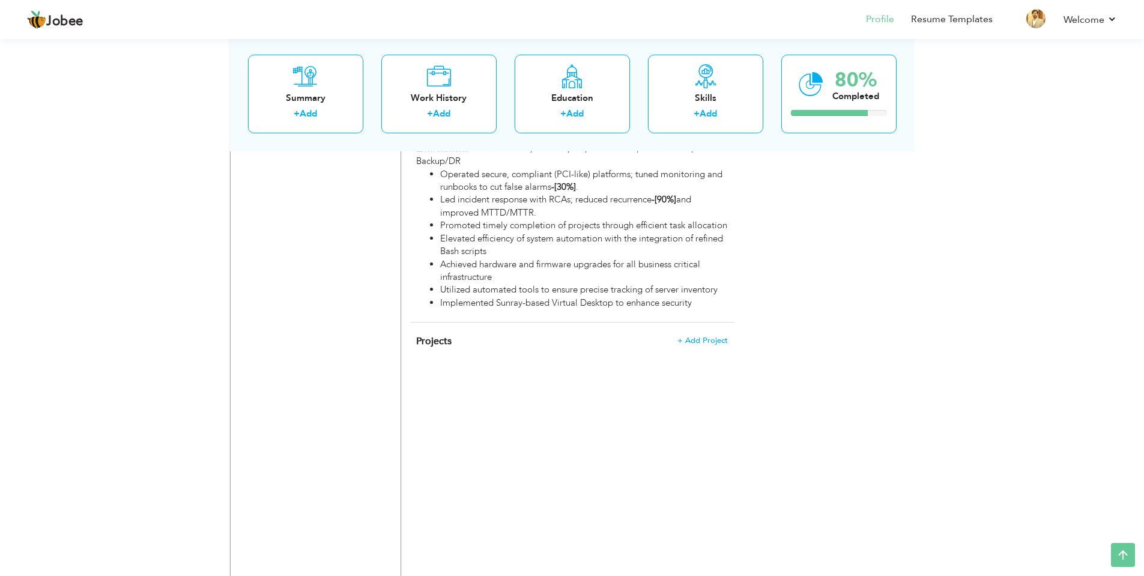
scroll to position [2401, 0]
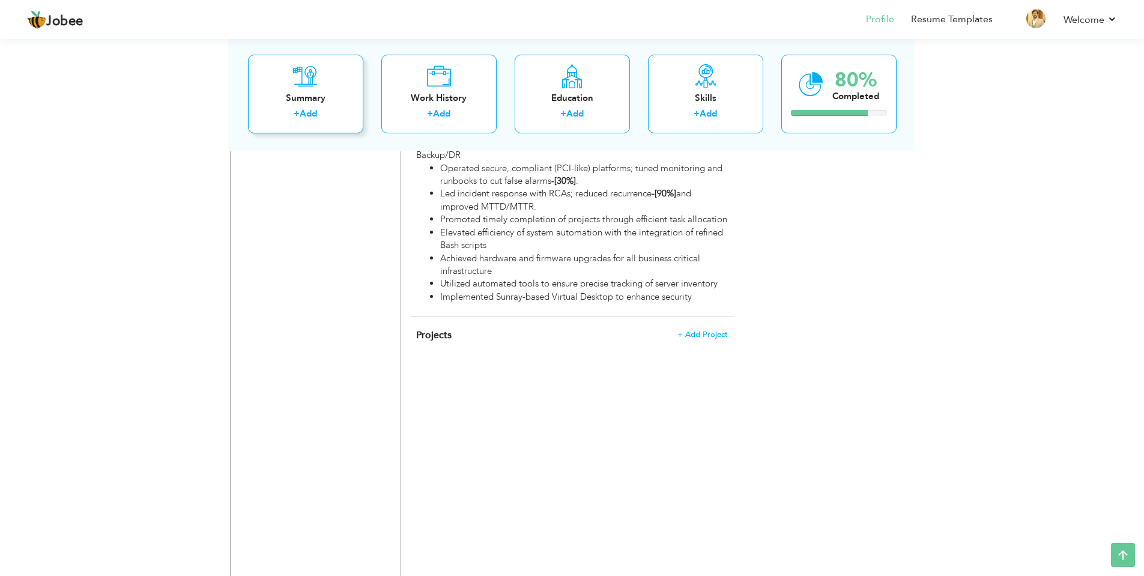
click at [312, 93] on div "Summary" at bounding box center [306, 97] width 96 height 13
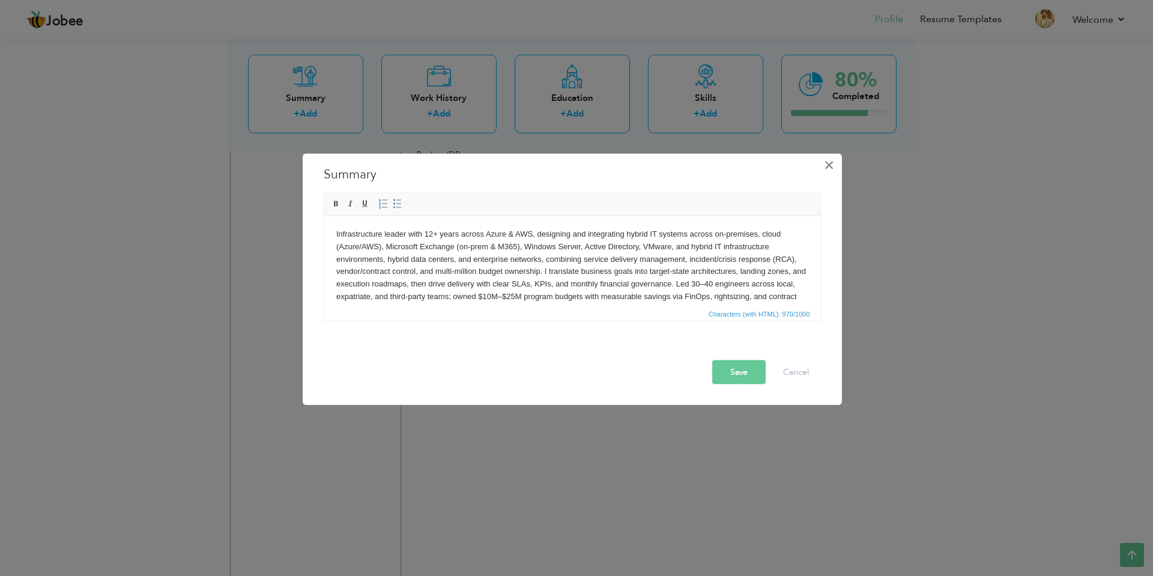
click at [825, 164] on span "×" at bounding box center [829, 165] width 10 height 22
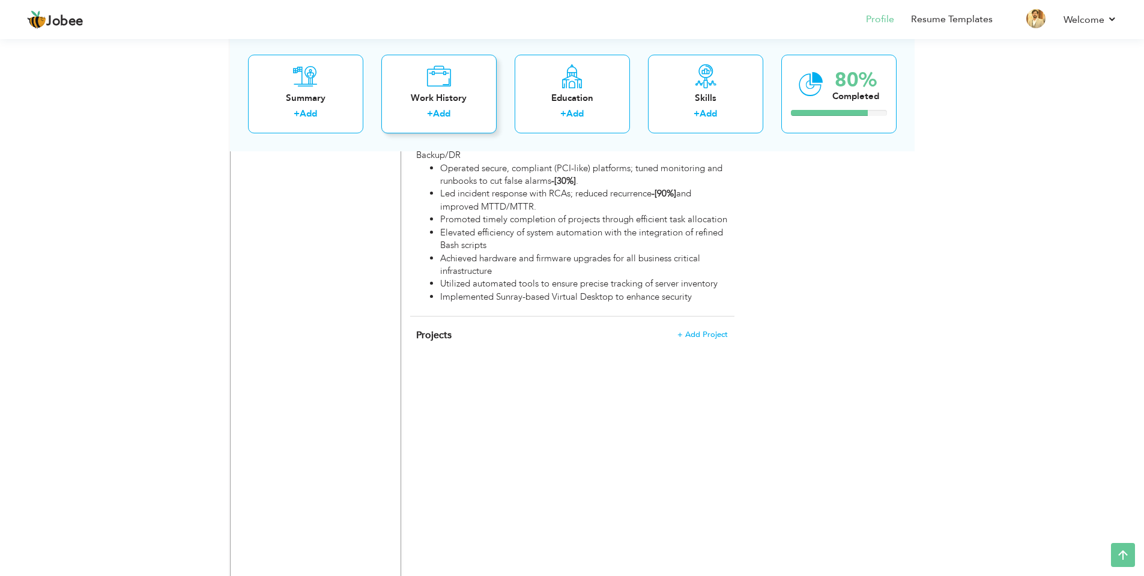
click at [453, 115] on div "+ Add" at bounding box center [439, 115] width 96 height 16
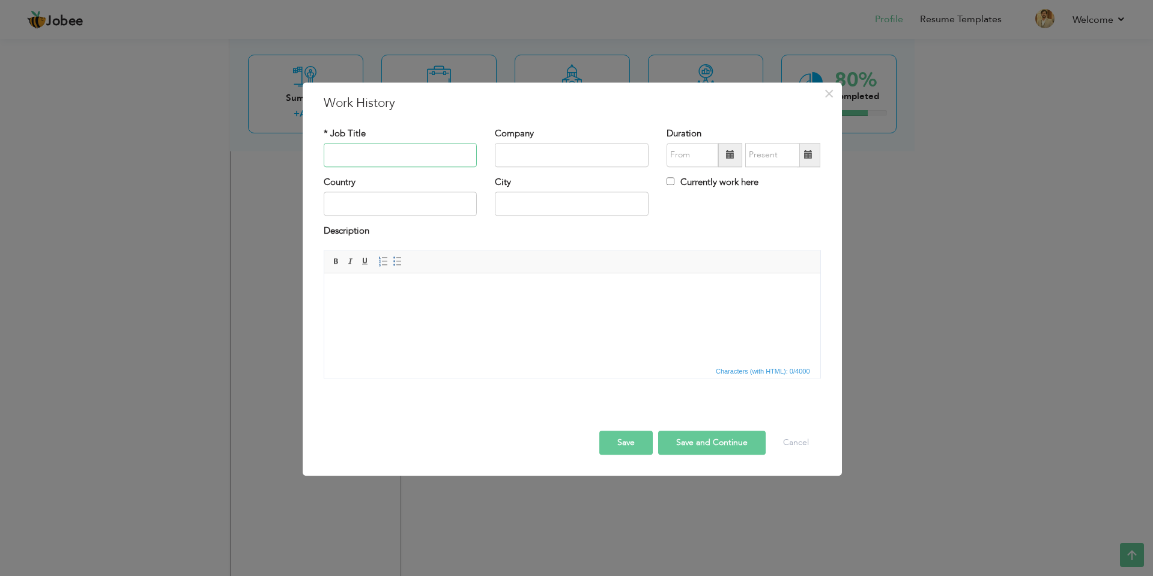
click at [396, 154] on input "text" at bounding box center [401, 155] width 154 height 24
click at [828, 93] on span "×" at bounding box center [829, 94] width 10 height 22
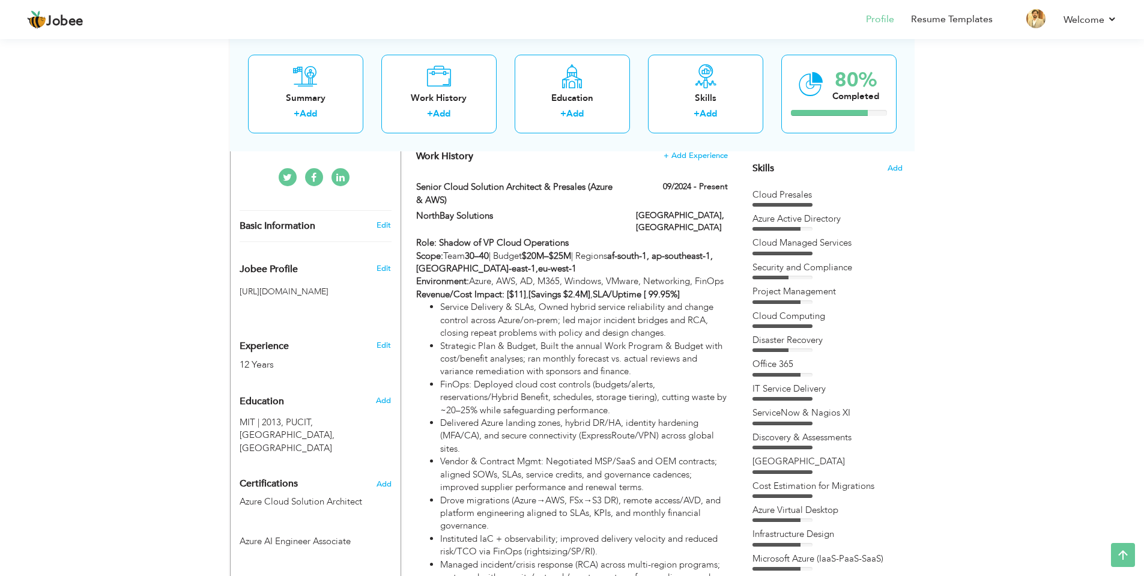
scroll to position [0, 0]
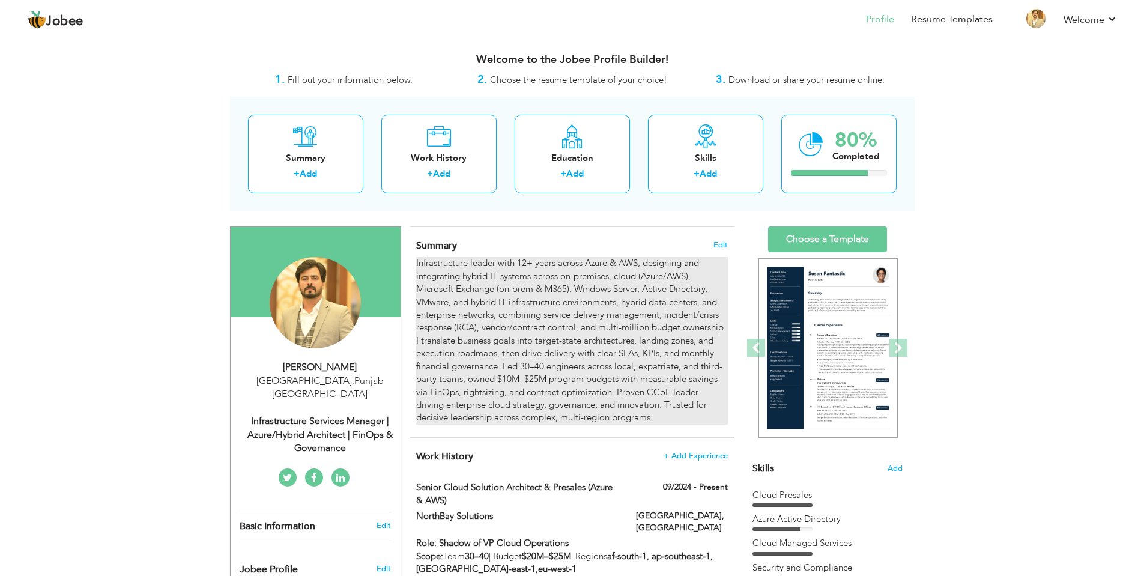
click at [531, 306] on div "Infrastructure leader with 12+ years across Azure & AWS, designing and integrat…" at bounding box center [571, 340] width 311 height 167
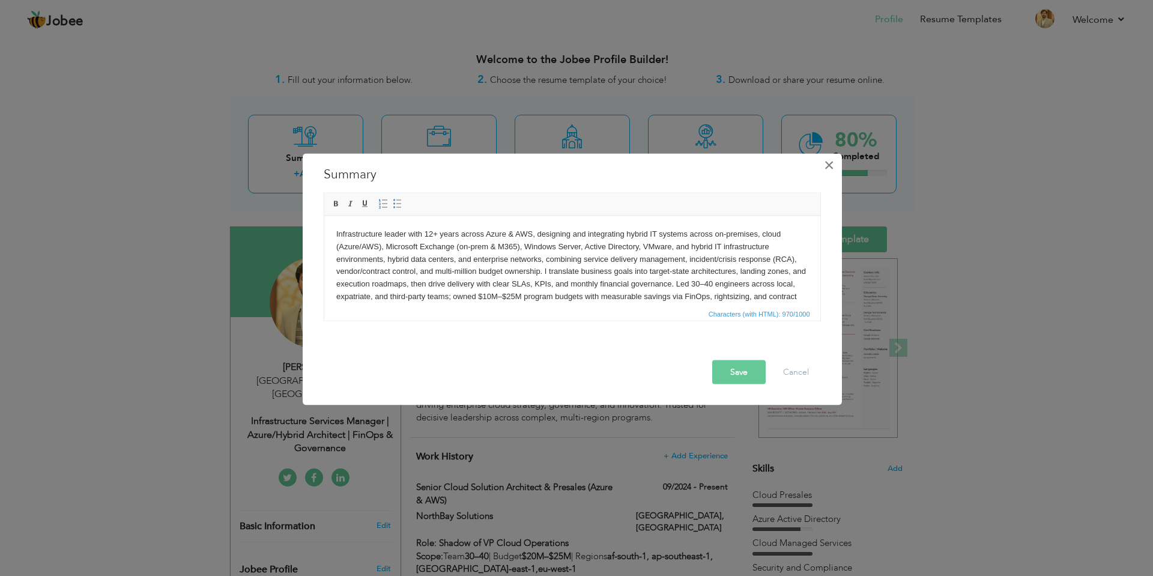
click at [829, 166] on span "×" at bounding box center [829, 165] width 10 height 22
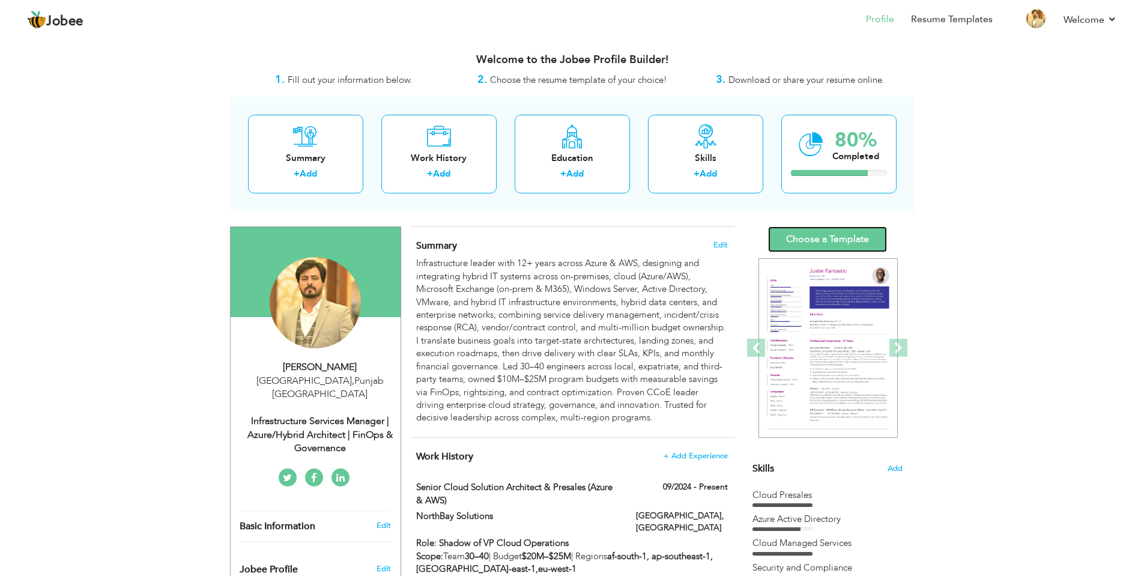
click at [837, 236] on link "Choose a Template" at bounding box center [827, 239] width 119 height 26
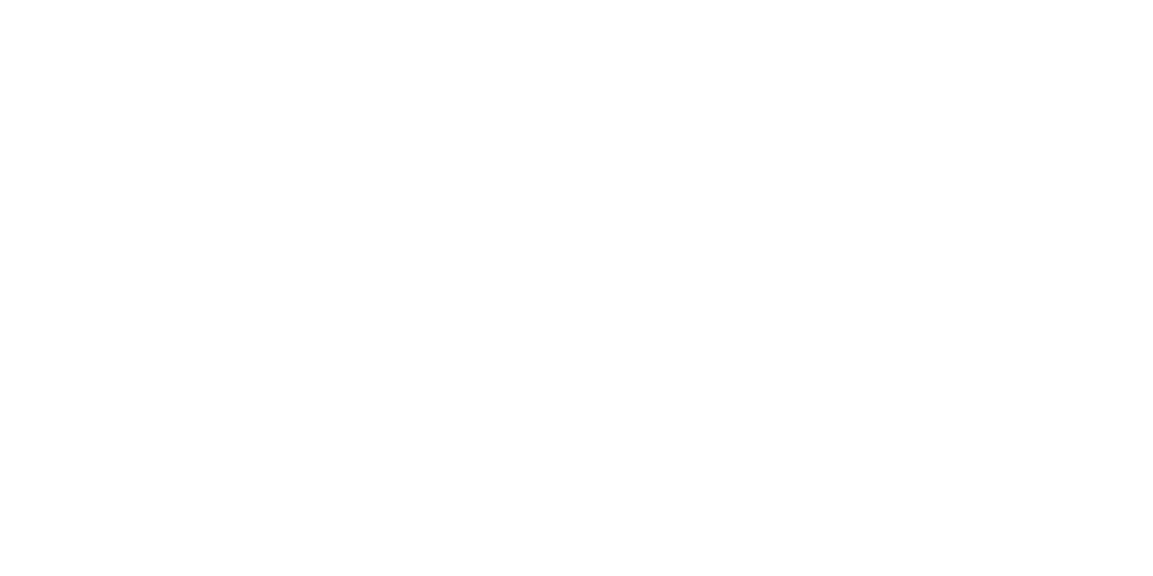
scroll to position [253, 0]
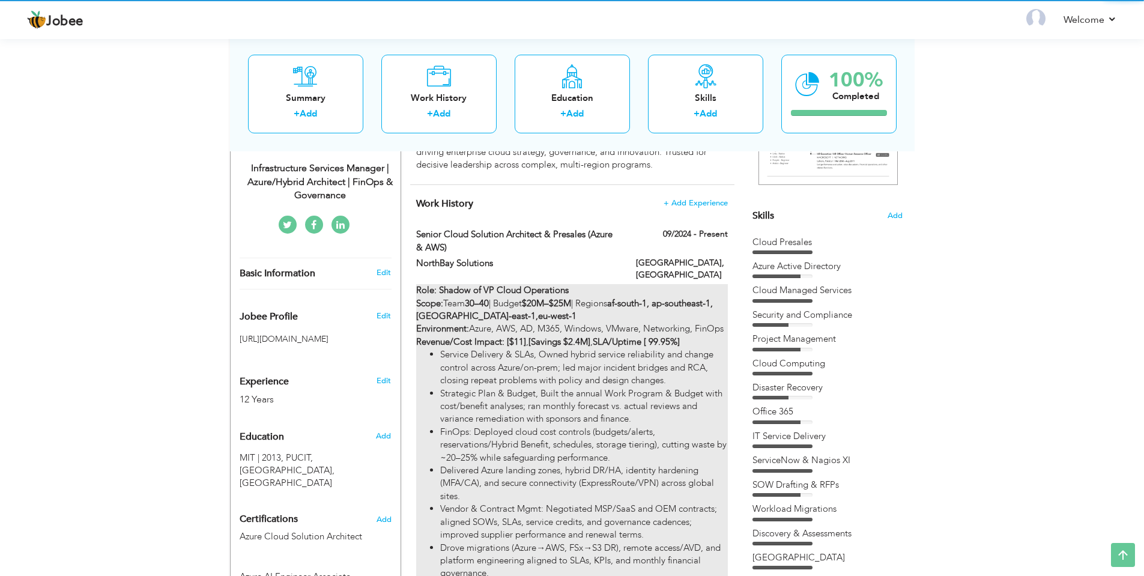
click at [573, 315] on div "Role: Shadow of VP Cloud Operations Scope: Team 30–40 | Budget $20M–$25M | Regi…" at bounding box center [571, 457] width 311 height 347
type input "Senior Cloud Solution Architect & Presales (Azure & AWS)"
type input "NorthBay Solutions"
type input "09/2024"
type input "[GEOGRAPHIC_DATA]"
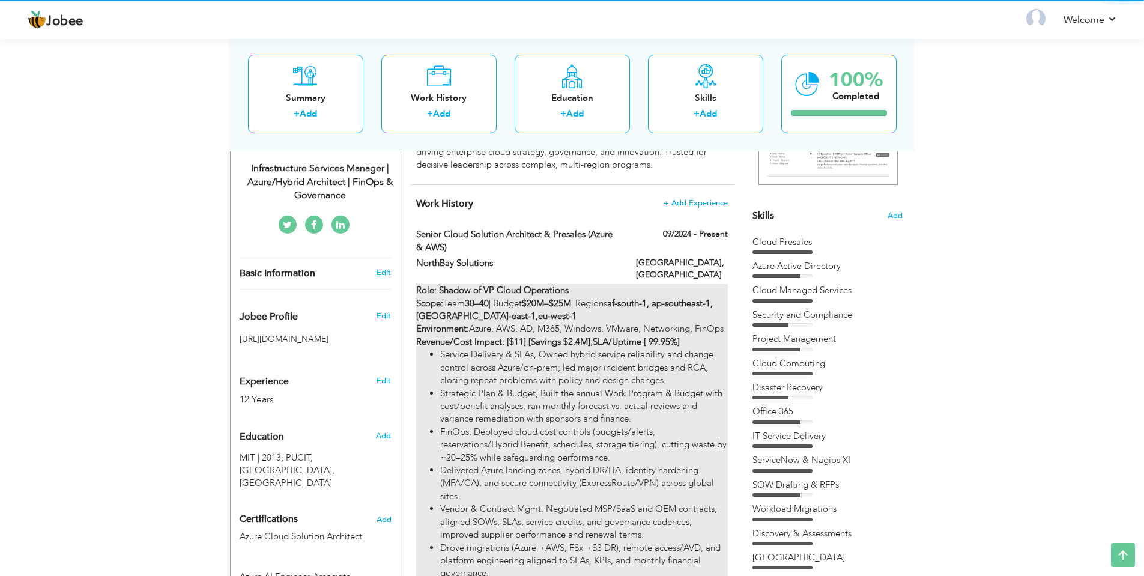
type input "[GEOGRAPHIC_DATA]"
checkbox input "true"
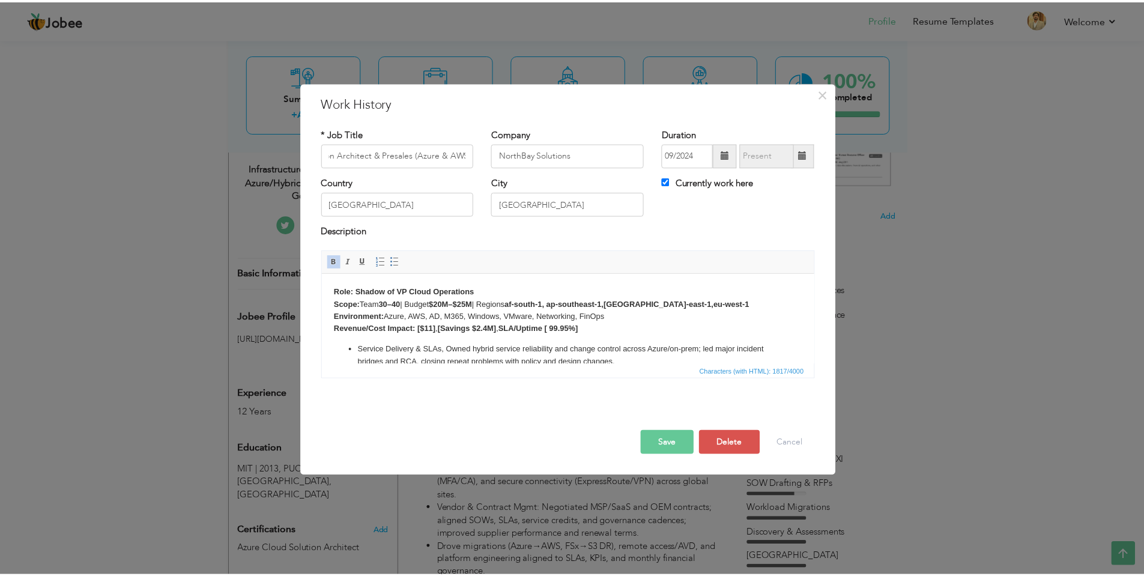
scroll to position [0, 0]
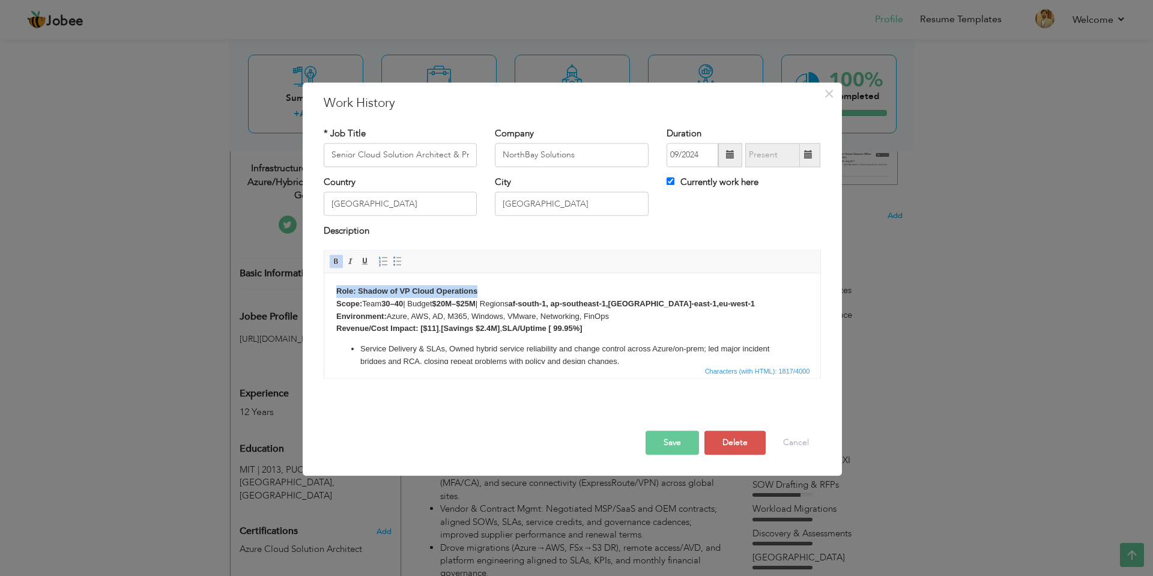
drag, startPoint x: 482, startPoint y: 288, endPoint x: 301, endPoint y: 295, distance: 180.9
click at [324, 295] on html "Role: Shadow of VP Cloud Operations Scope: Team 30–40 | Budget $20M–$25M | Regi…" at bounding box center [572, 407] width 496 height 269
copy strong "Role: Shadow of VP Cloud Operations"
click at [798, 447] on button "Cancel" at bounding box center [796, 442] width 50 height 24
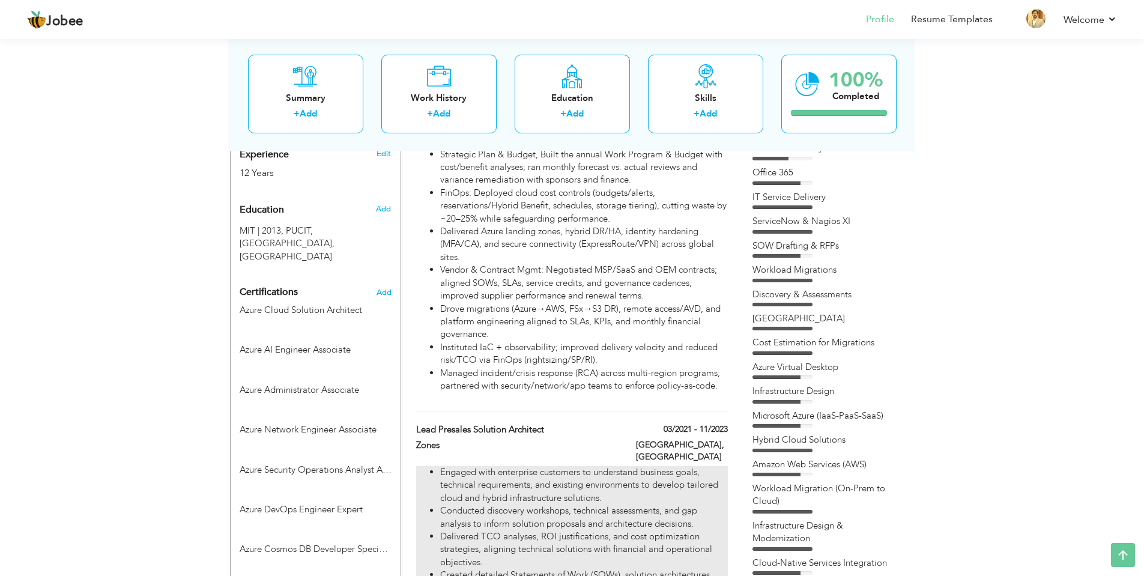
scroll to position [493, 0]
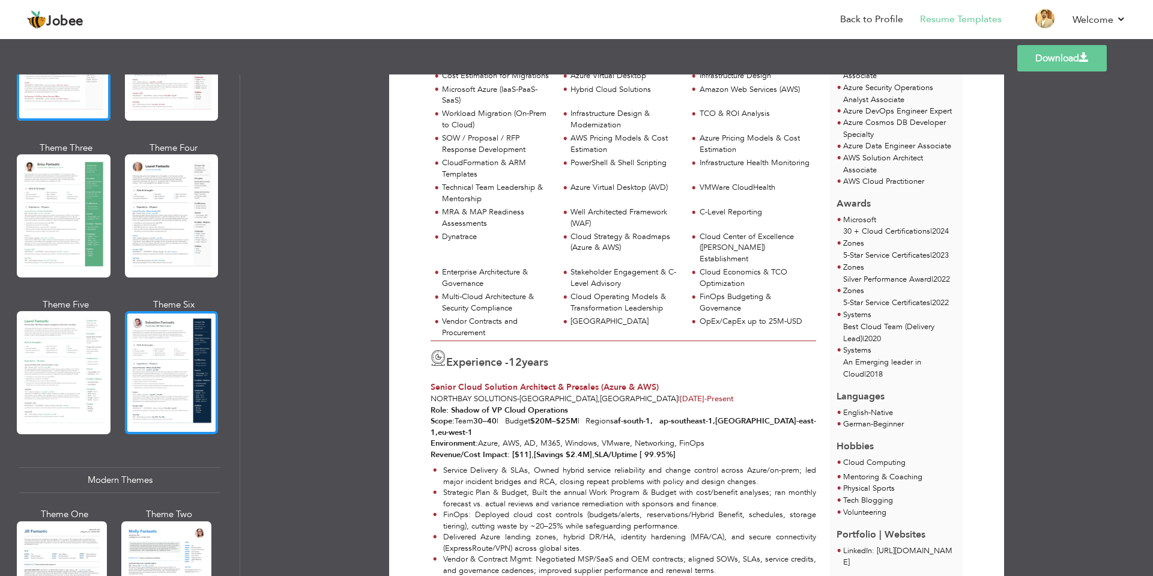
scroll to position [180, 0]
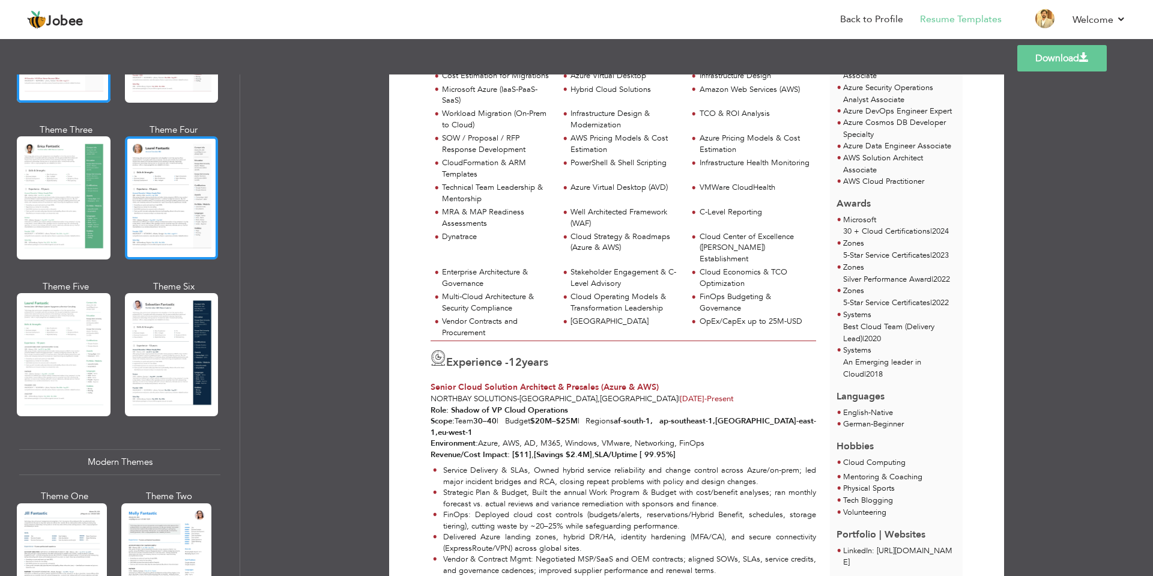
click at [176, 196] on div at bounding box center [172, 197] width 94 height 123
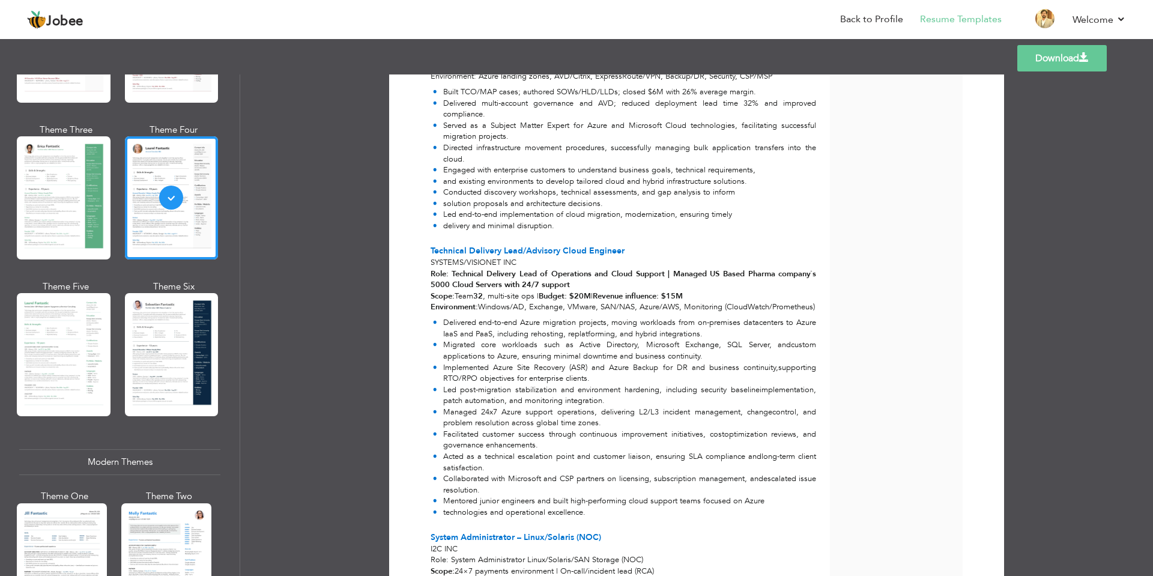
scroll to position [1572, 0]
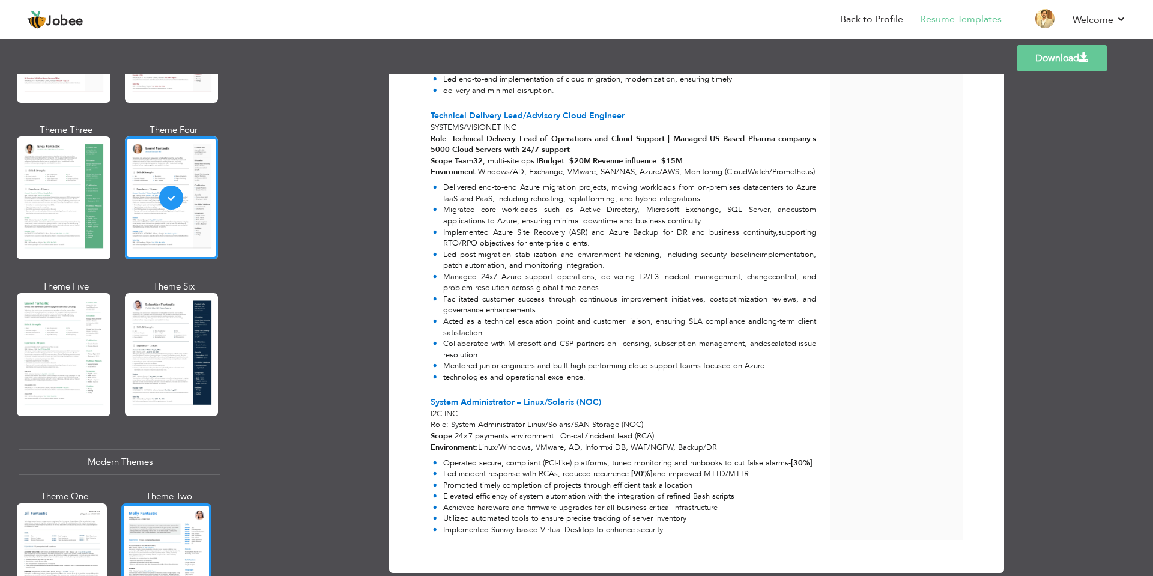
click at [154, 528] on div at bounding box center [166, 562] width 90 height 119
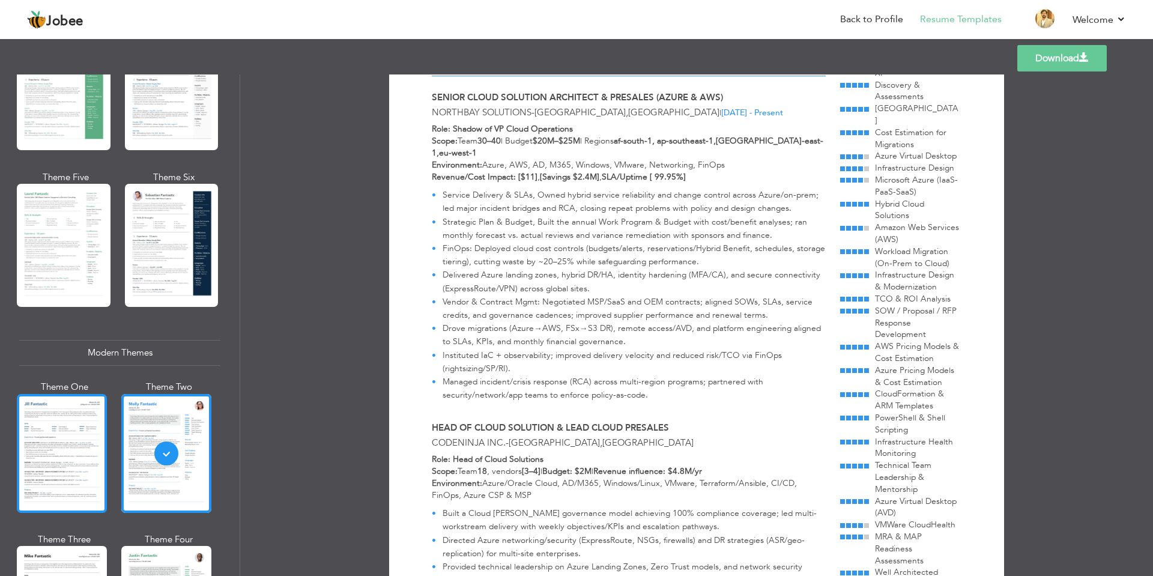
scroll to position [300, 0]
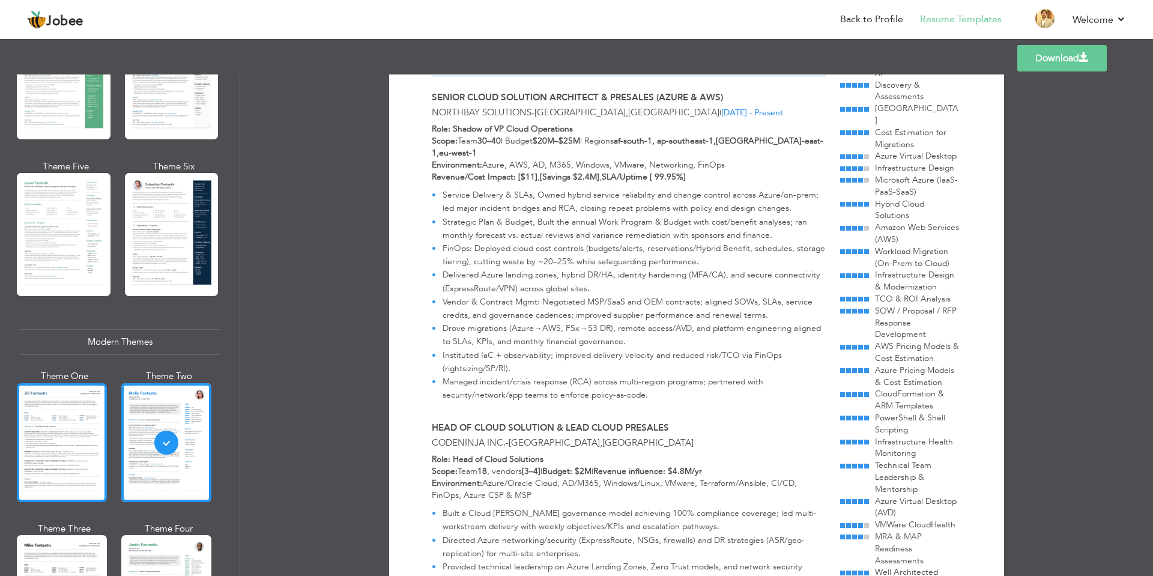
click at [93, 447] on div at bounding box center [62, 442] width 90 height 119
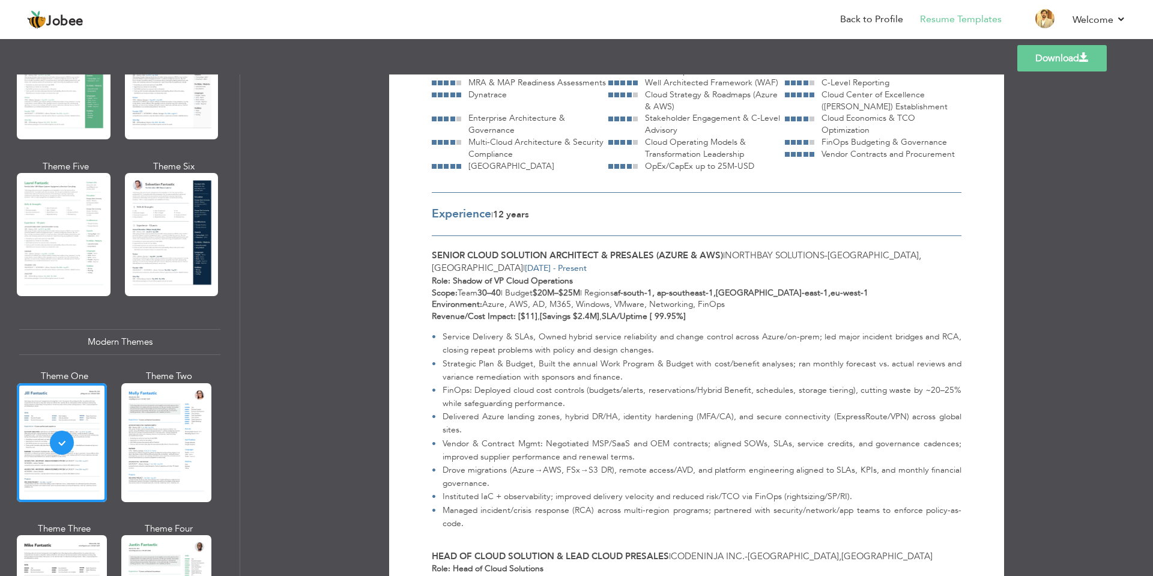
scroll to position [136, 0]
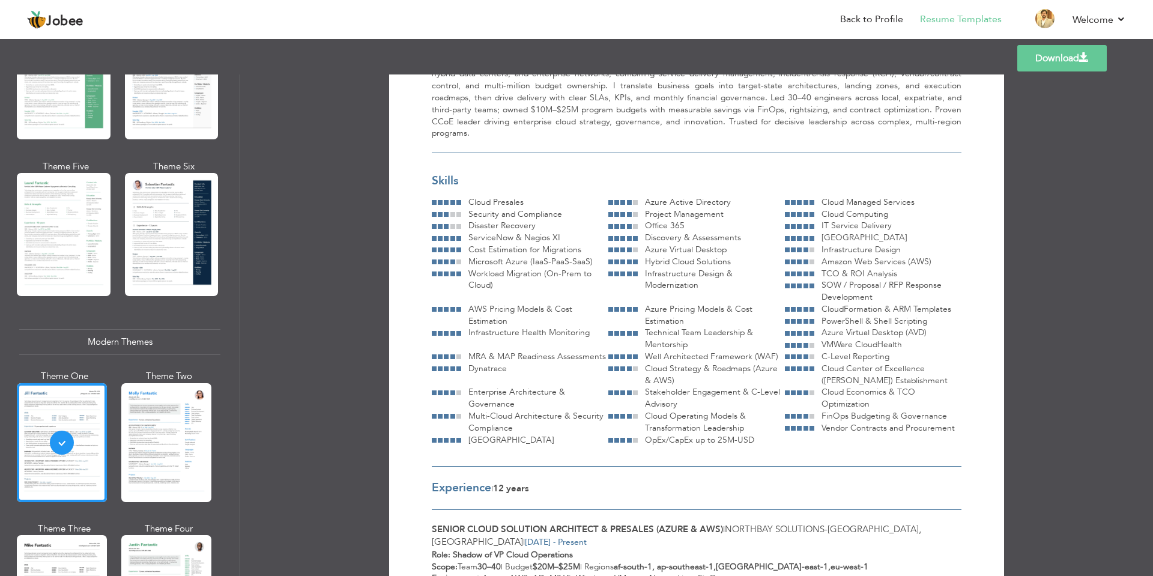
click at [1058, 59] on link "Download" at bounding box center [1061, 58] width 89 height 26
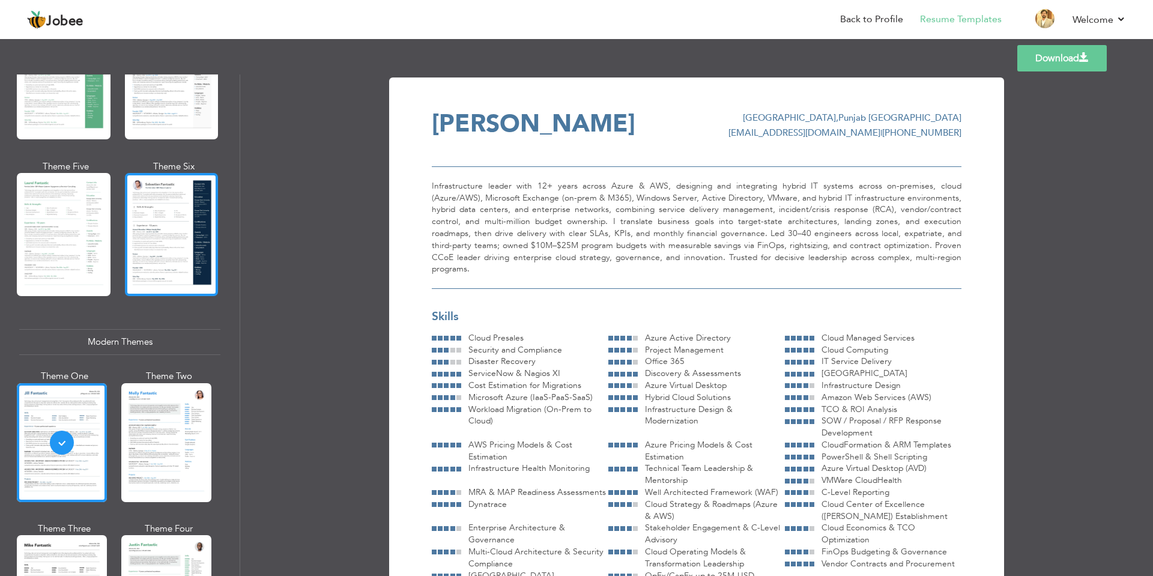
click at [173, 219] on div at bounding box center [172, 234] width 94 height 123
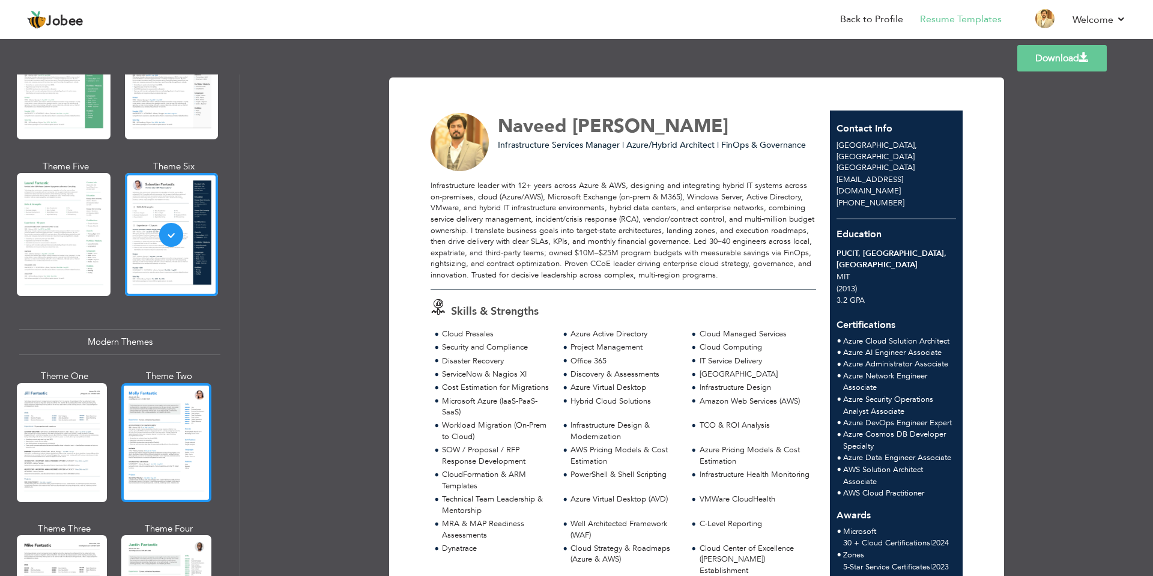
click at [158, 426] on div at bounding box center [166, 442] width 90 height 119
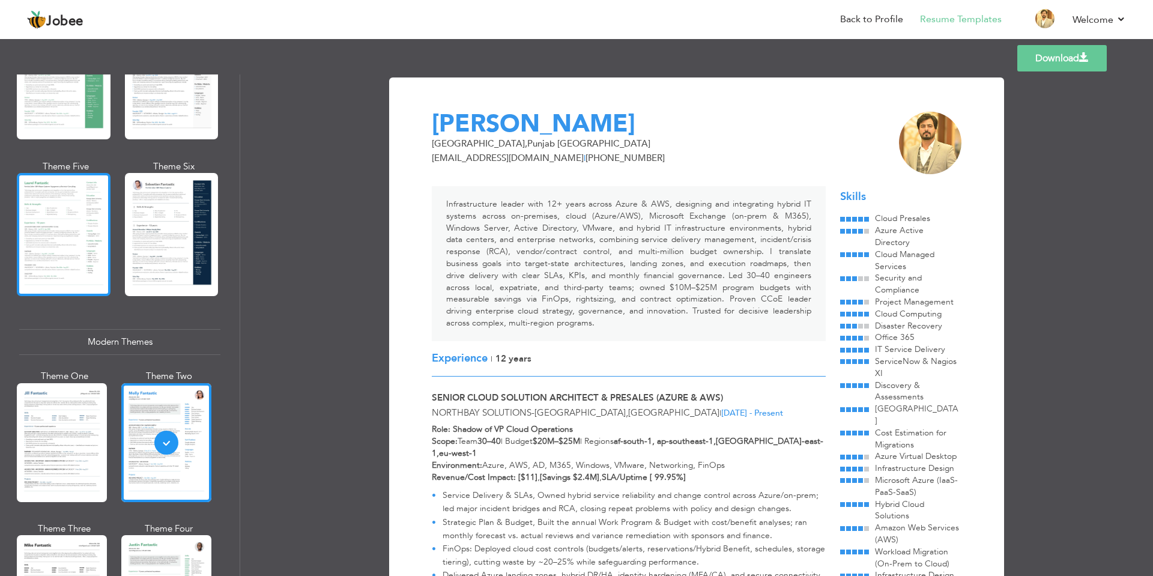
scroll to position [240, 0]
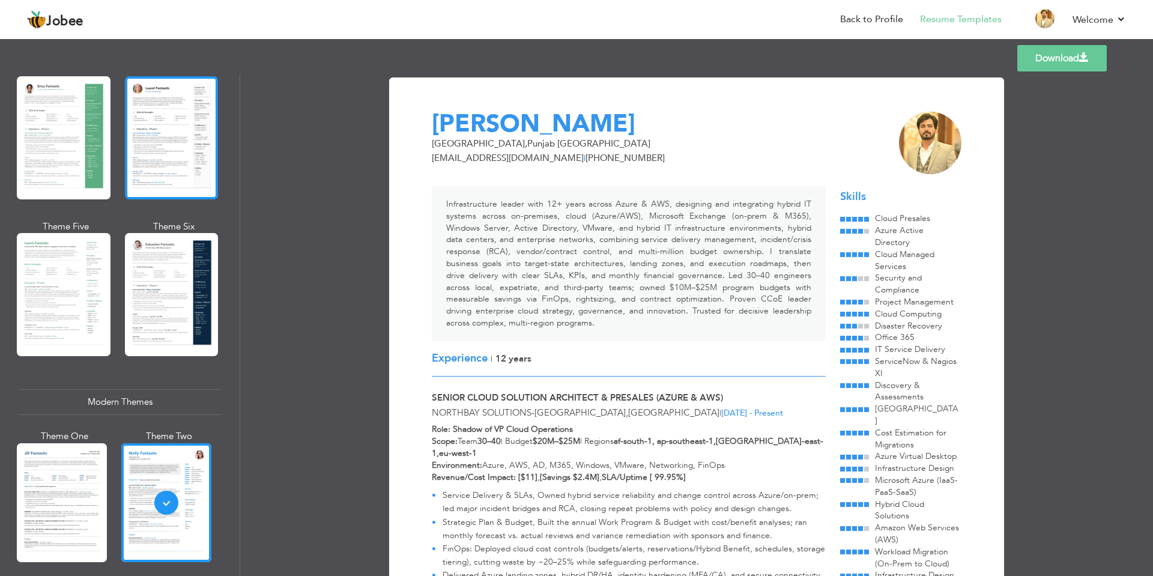
click at [171, 158] on div at bounding box center [172, 137] width 94 height 123
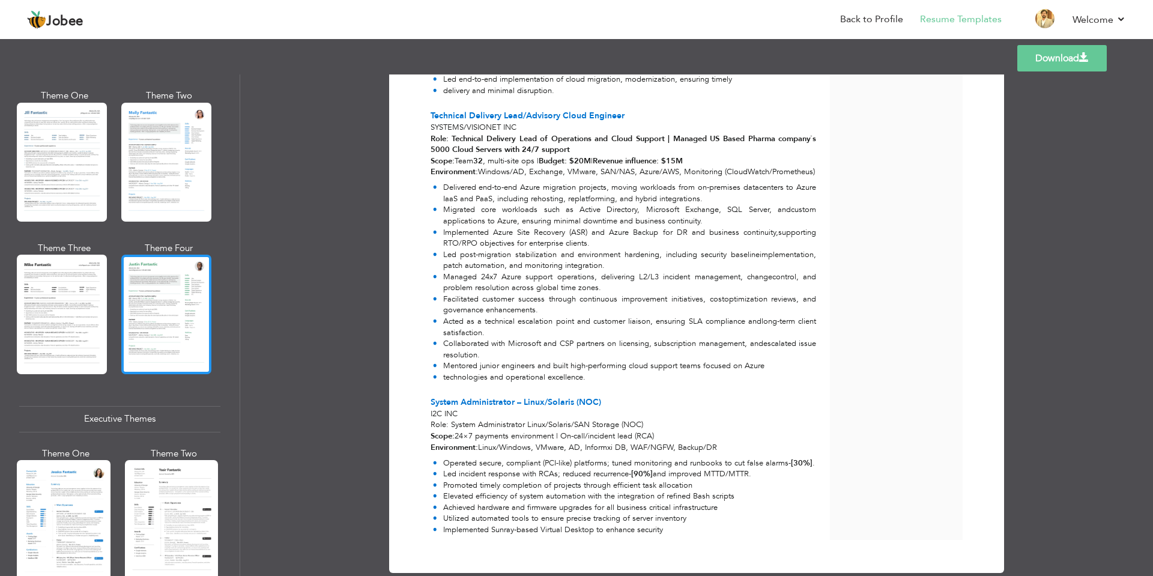
scroll to position [600, 0]
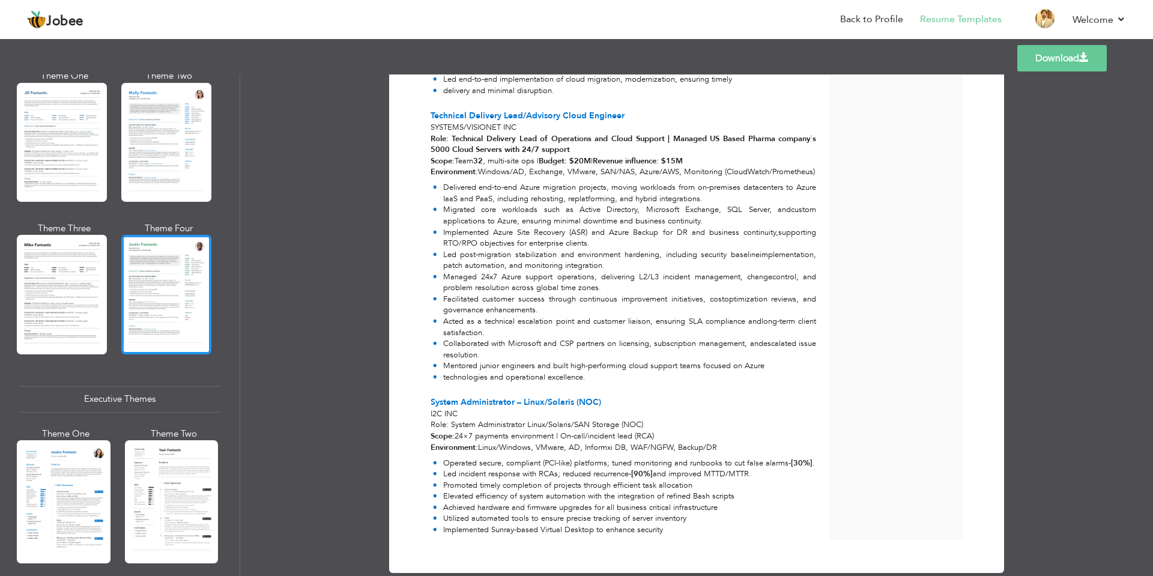
click at [184, 251] on div at bounding box center [166, 294] width 90 height 119
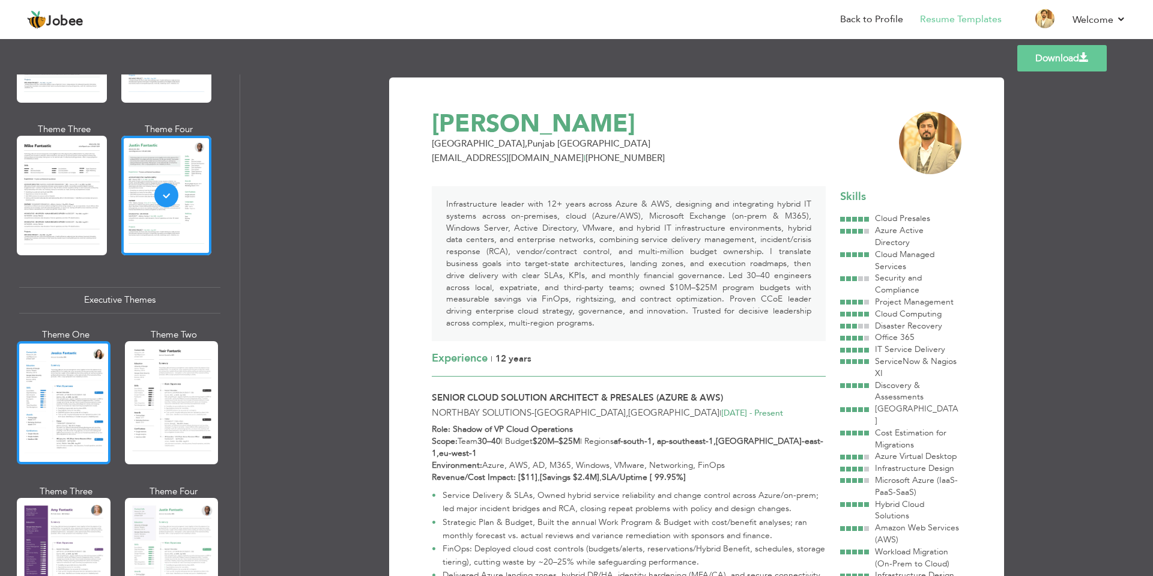
scroll to position [720, 0]
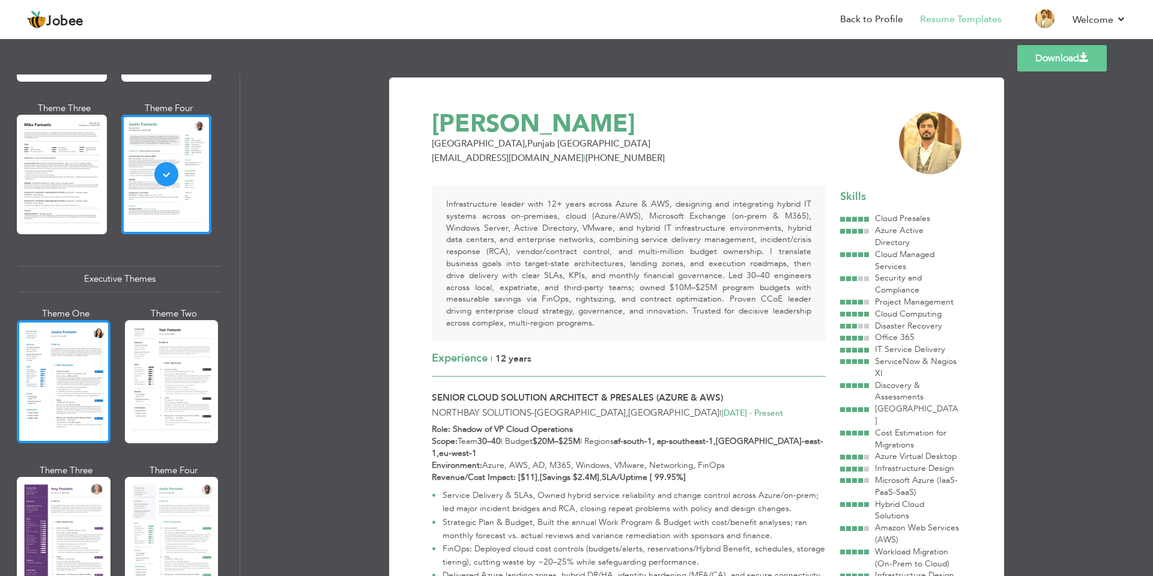
click at [57, 387] on div at bounding box center [64, 381] width 94 height 123
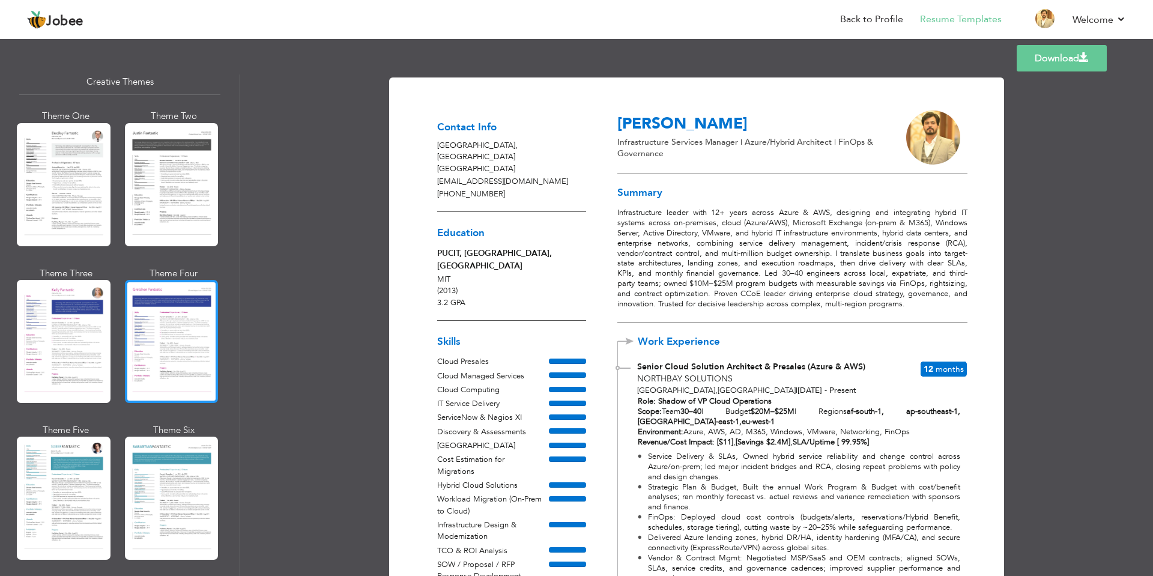
scroll to position [1681, 0]
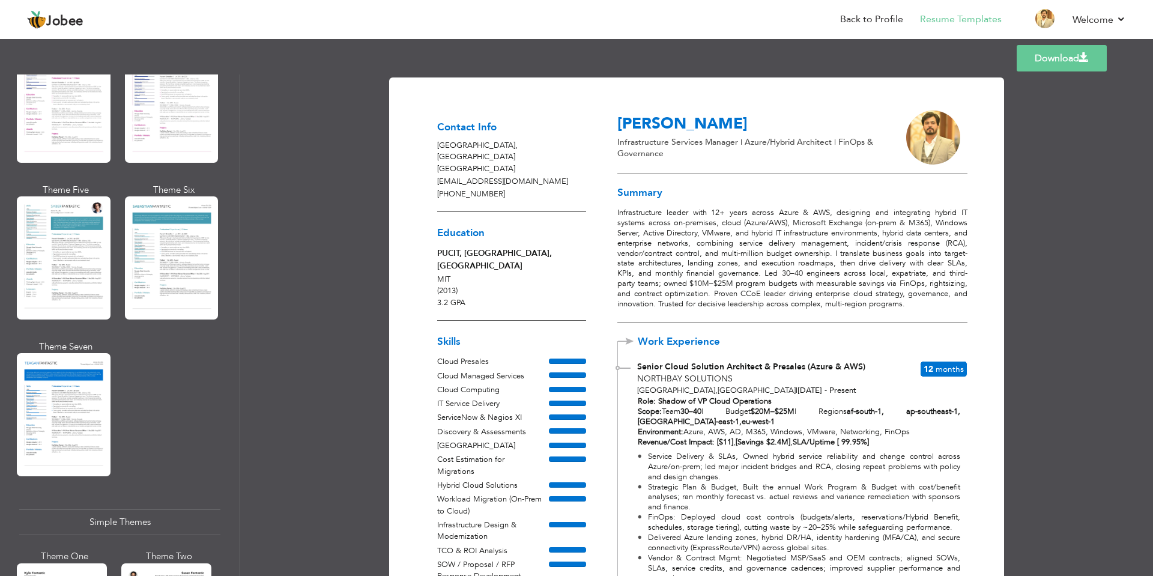
click at [96, 384] on div at bounding box center [64, 414] width 94 height 123
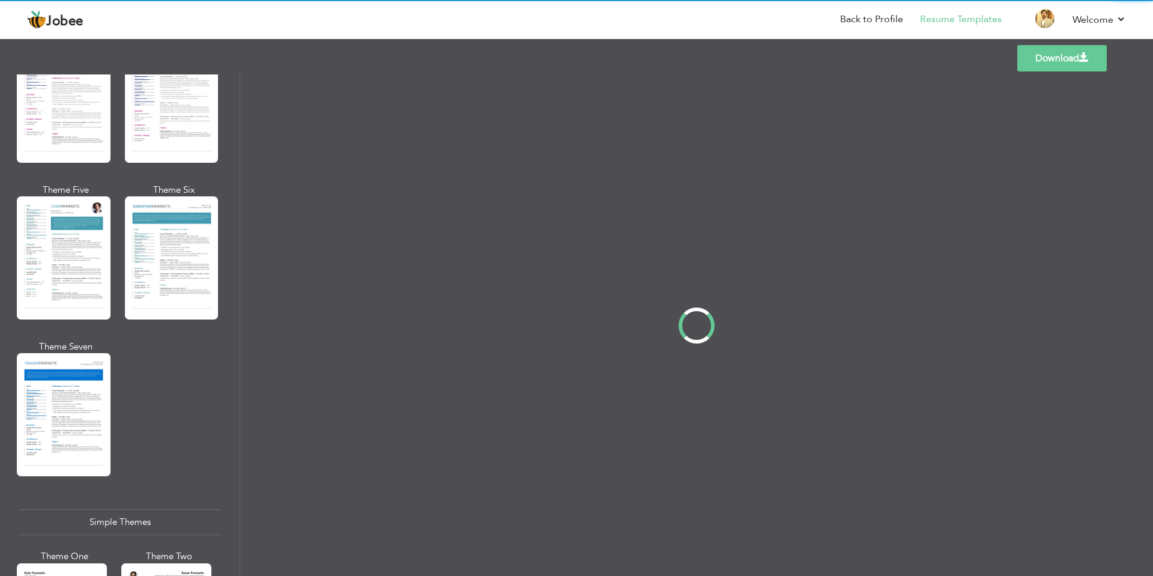
scroll to position [1682, 0]
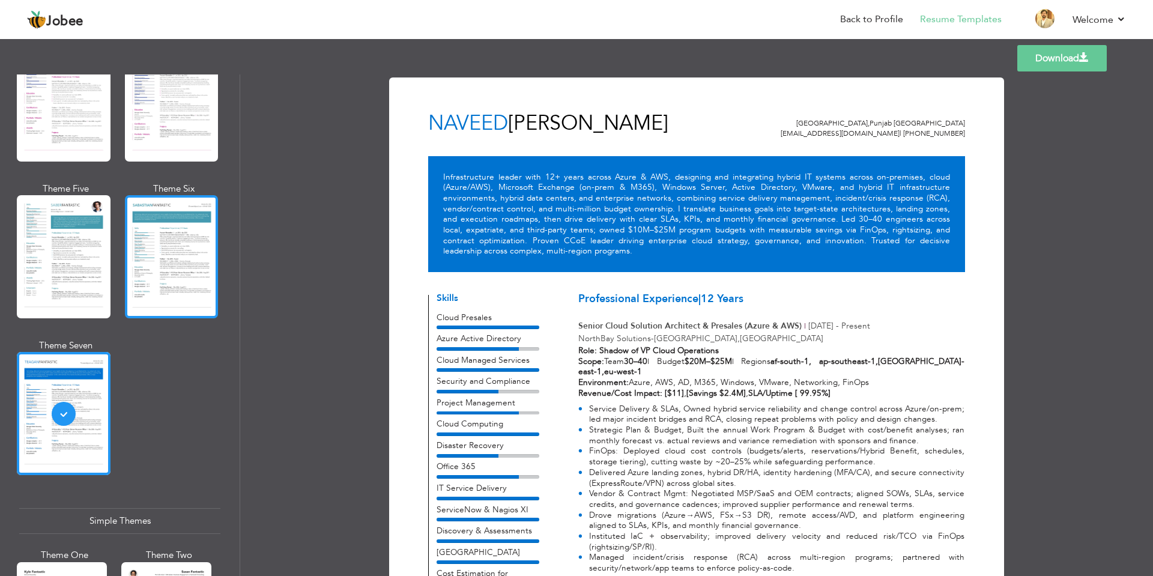
click at [169, 265] on div at bounding box center [172, 256] width 94 height 123
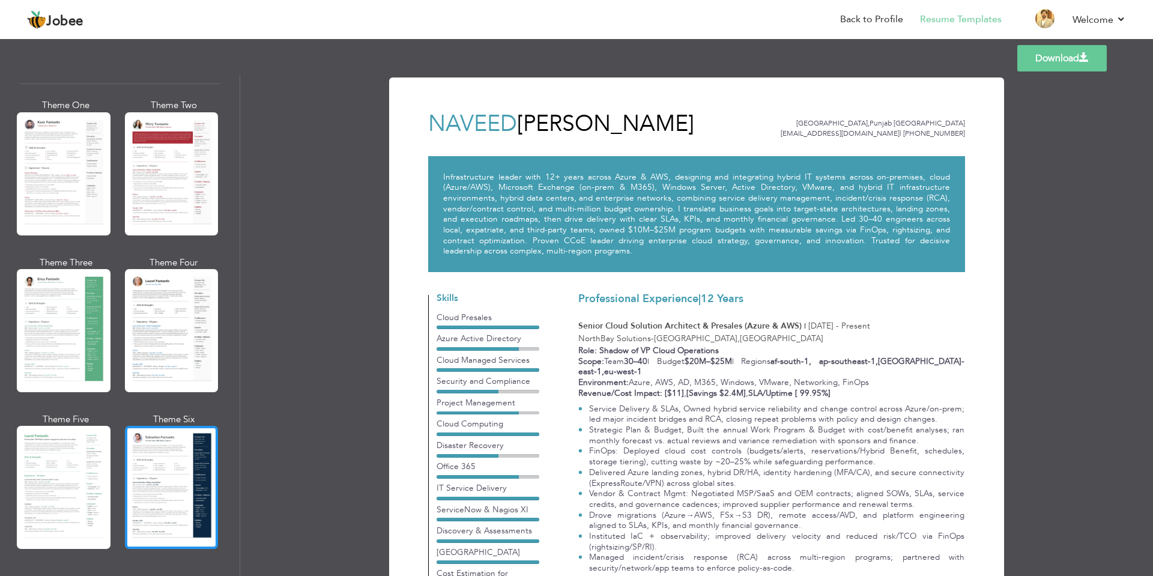
scroll to position [120, 0]
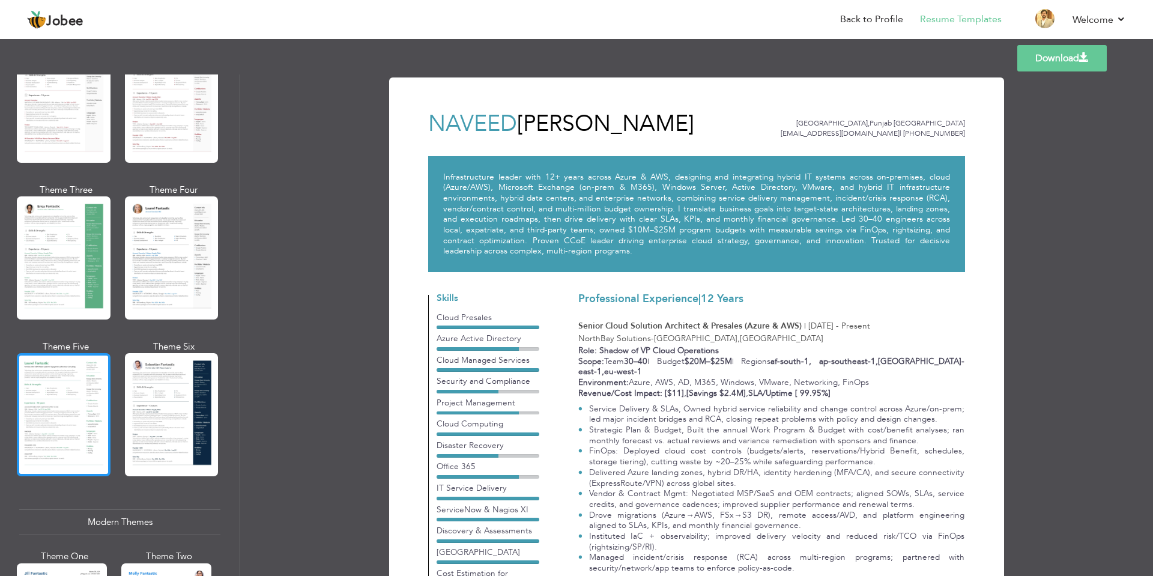
click at [83, 404] on div at bounding box center [64, 414] width 94 height 123
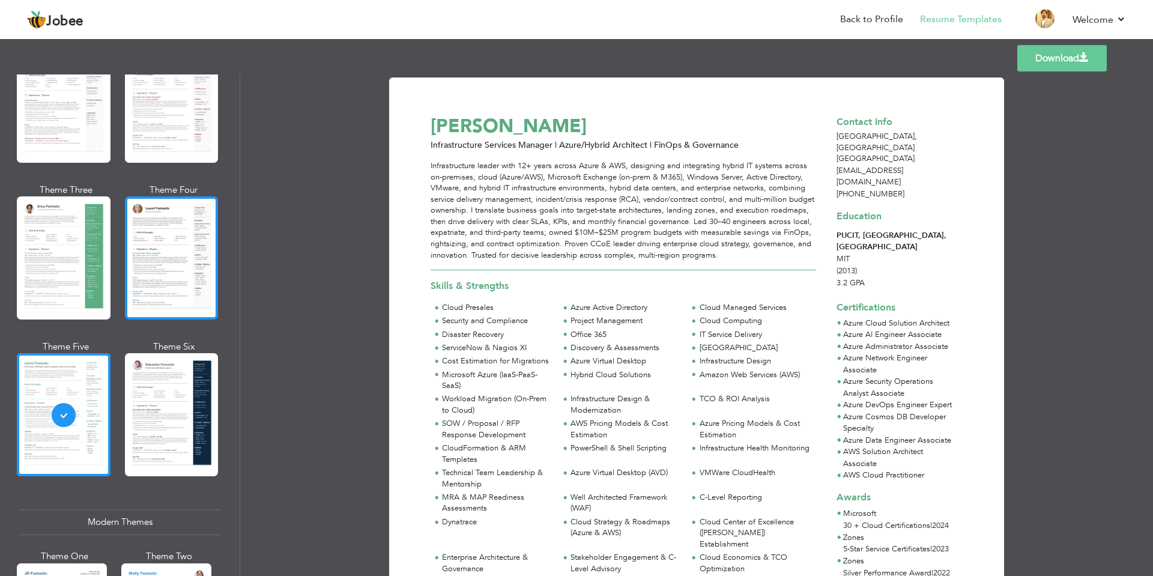
click at [162, 245] on div at bounding box center [172, 257] width 94 height 123
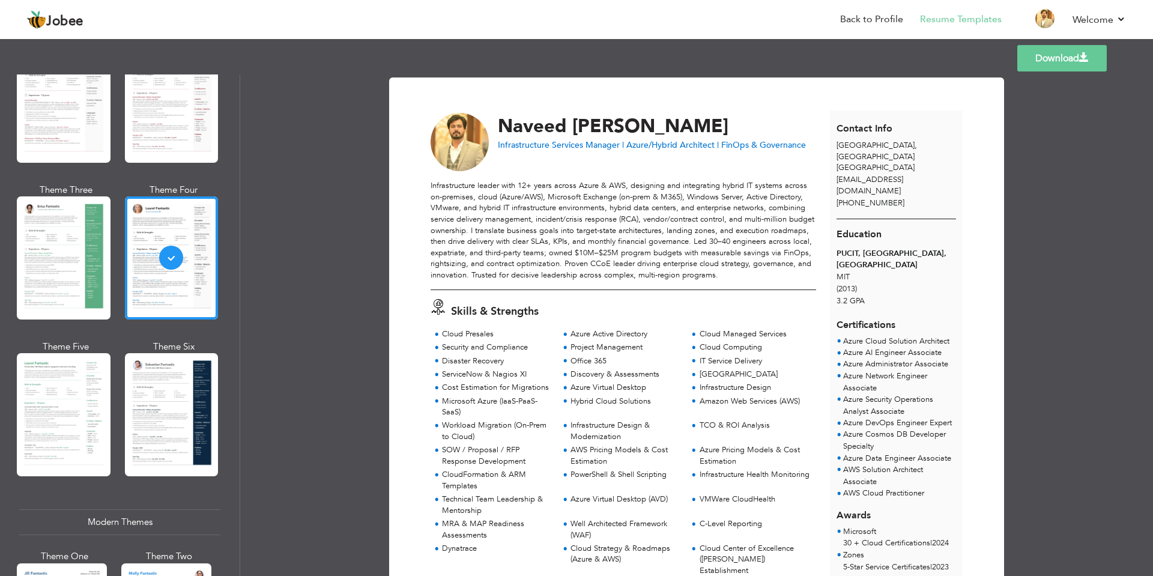
click at [1053, 61] on link "Download" at bounding box center [1061, 58] width 89 height 26
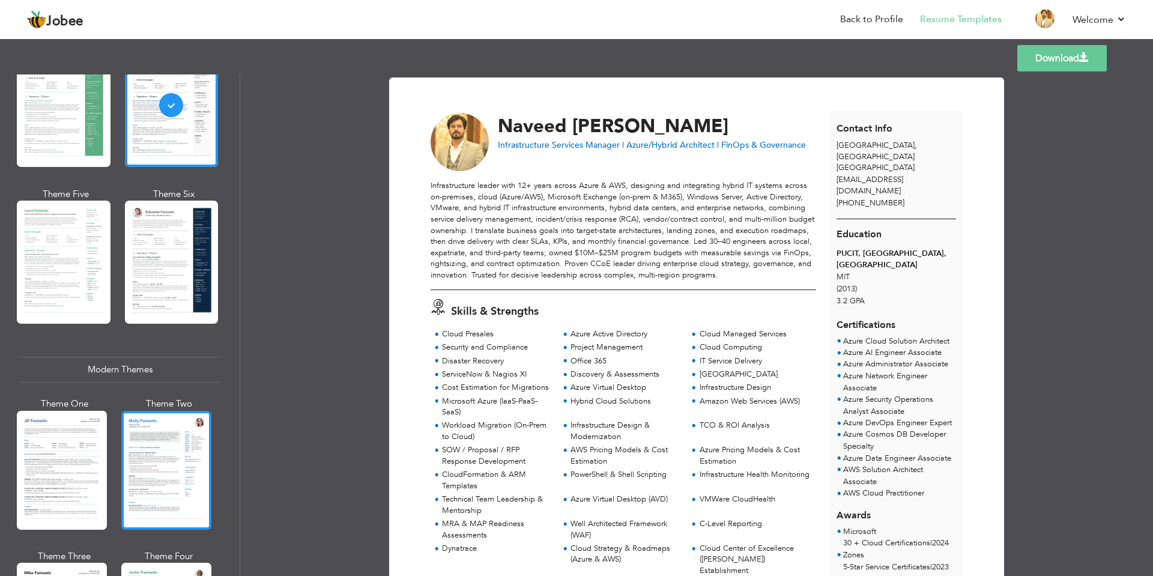
scroll to position [300, 0]
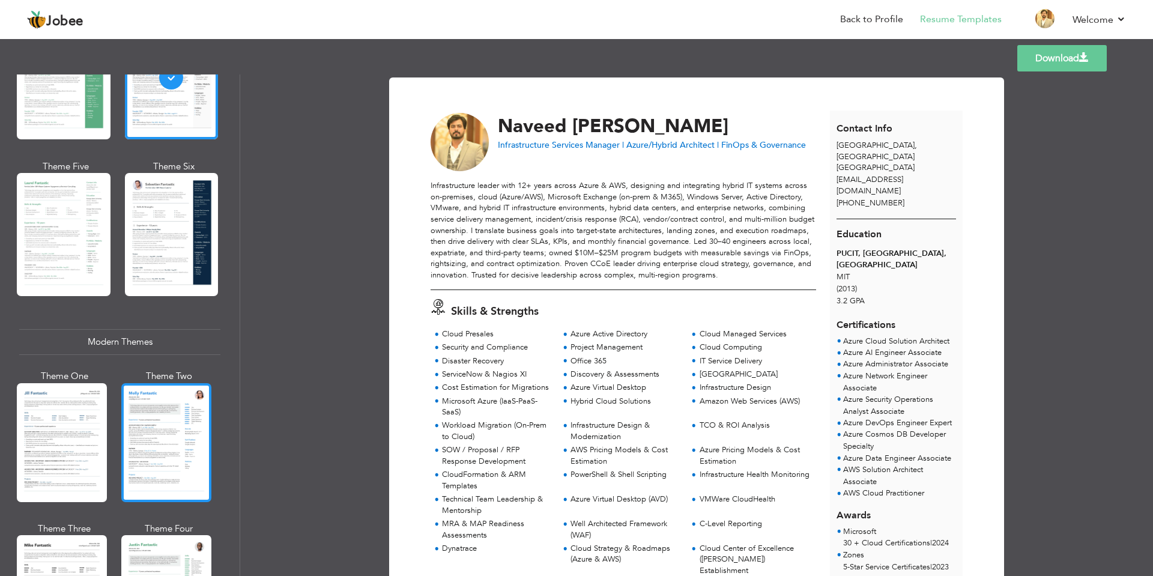
click at [164, 447] on div at bounding box center [166, 442] width 90 height 119
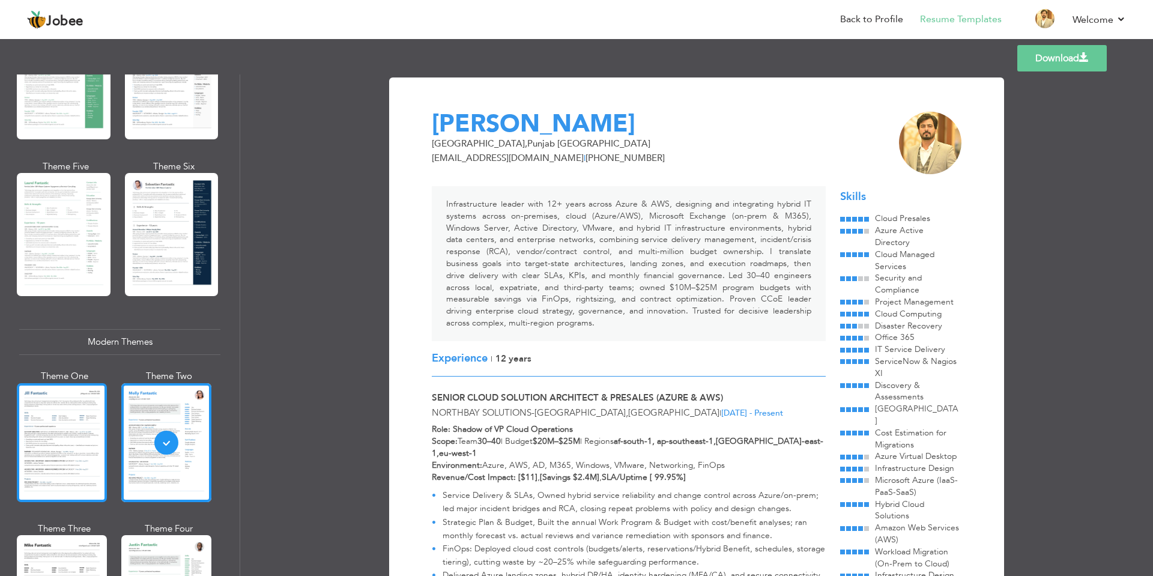
click at [77, 457] on div at bounding box center [62, 442] width 90 height 119
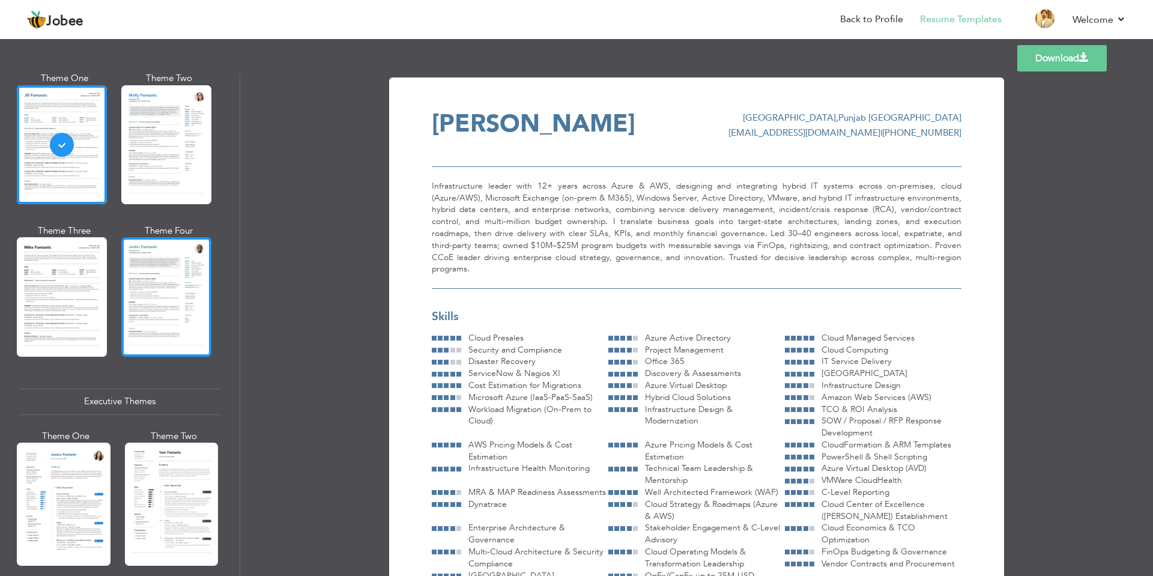
scroll to position [600, 0]
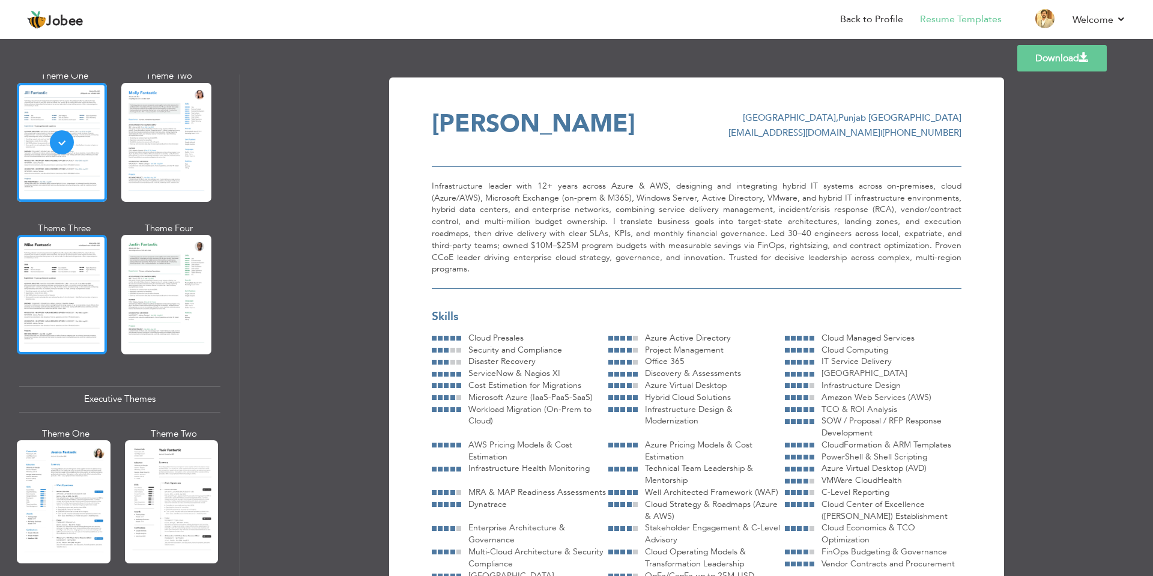
click at [56, 284] on div at bounding box center [62, 294] width 90 height 119
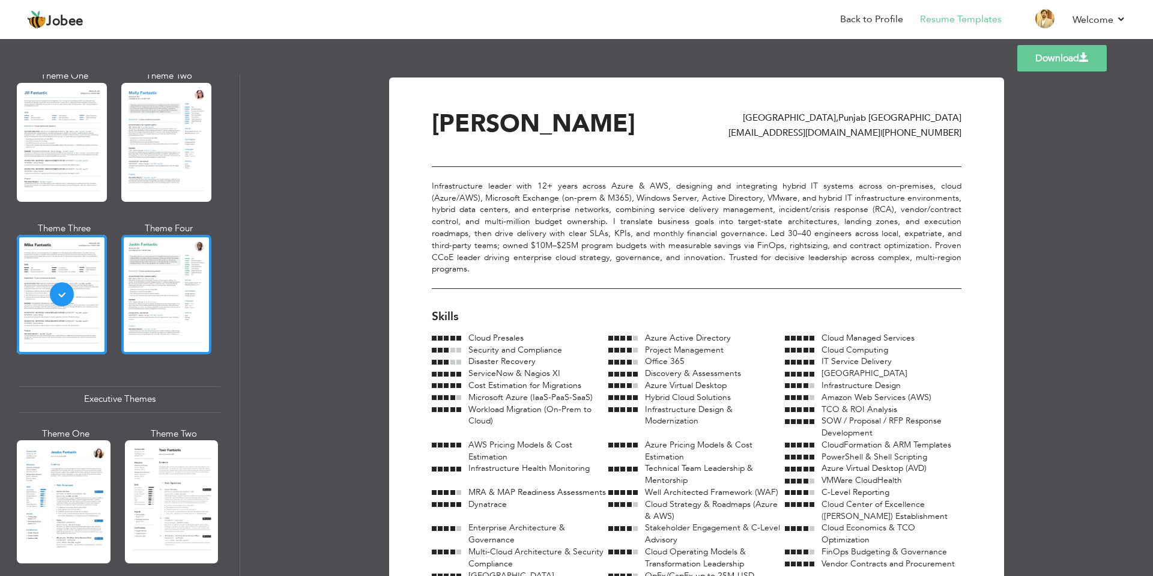
click at [145, 308] on div at bounding box center [166, 294] width 90 height 119
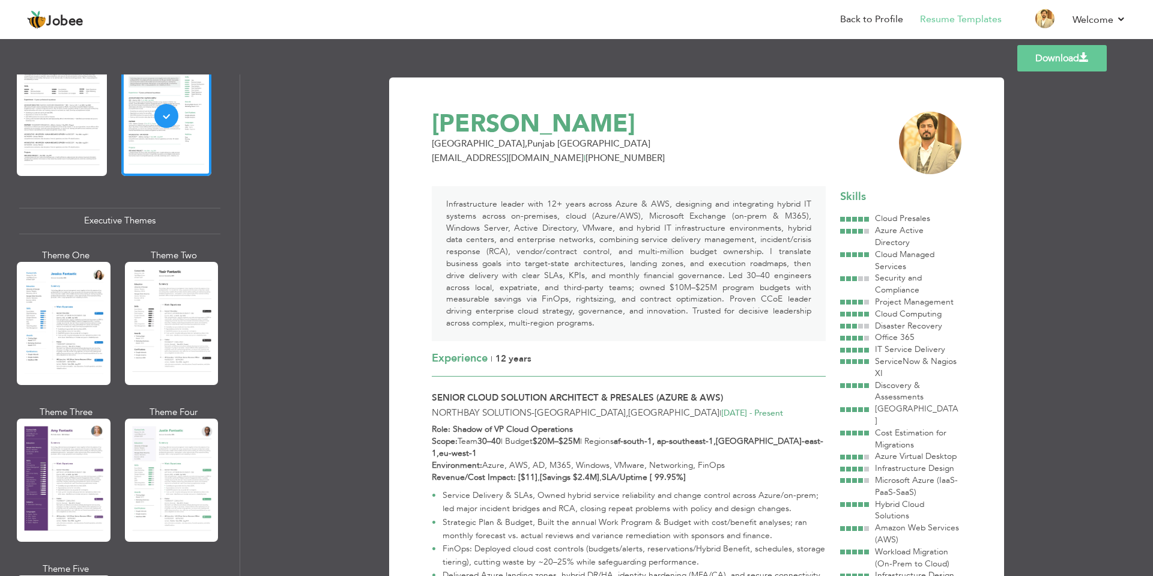
scroll to position [780, 0]
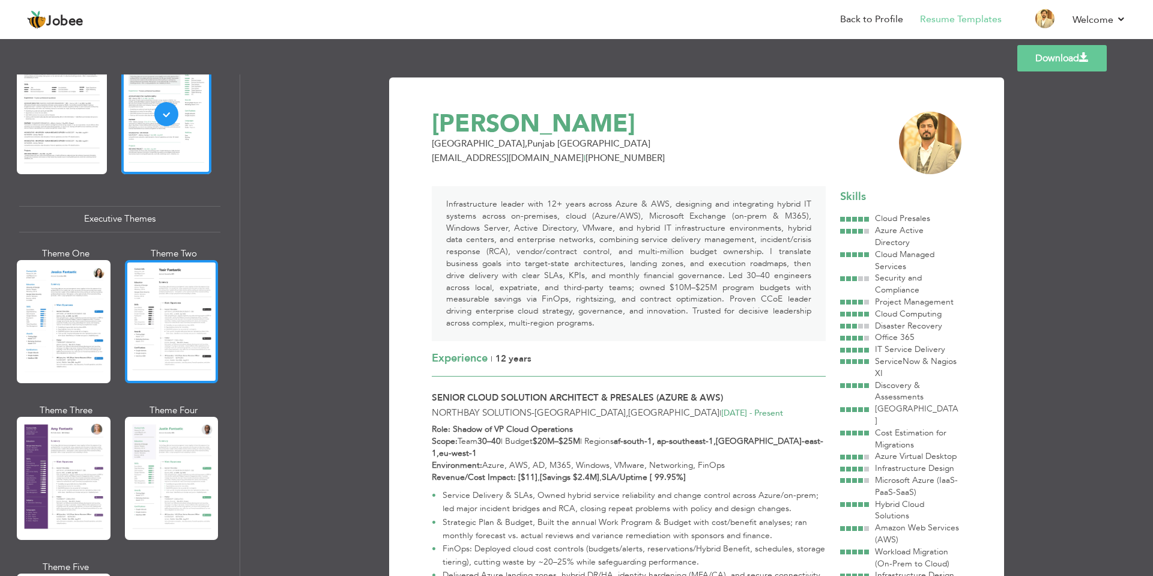
click at [158, 324] on div at bounding box center [172, 321] width 94 height 123
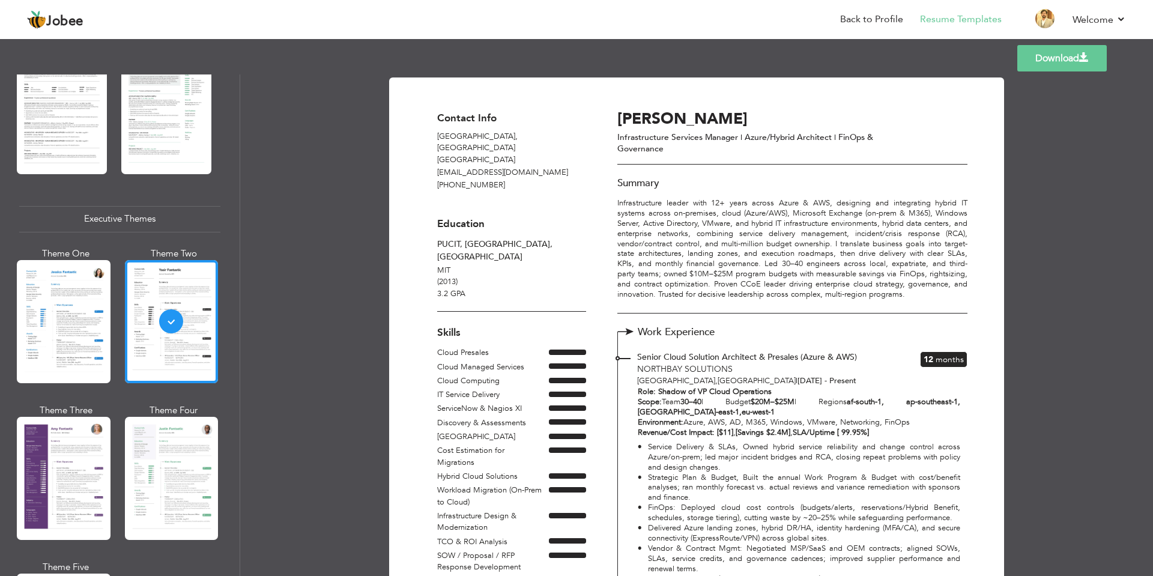
click at [84, 327] on div at bounding box center [64, 321] width 94 height 123
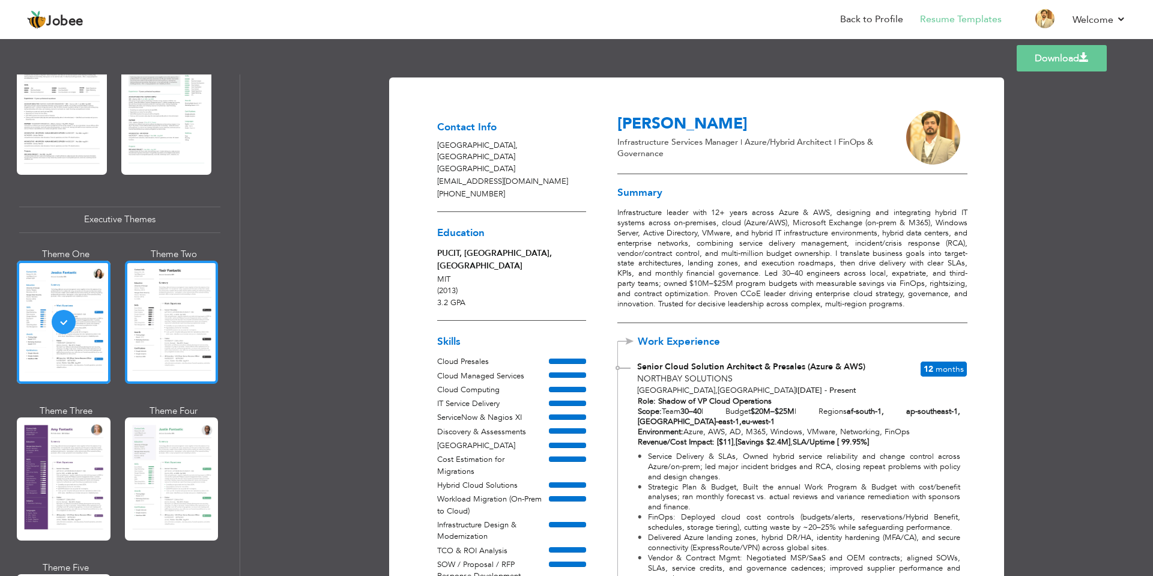
click at [173, 327] on div at bounding box center [172, 322] width 94 height 123
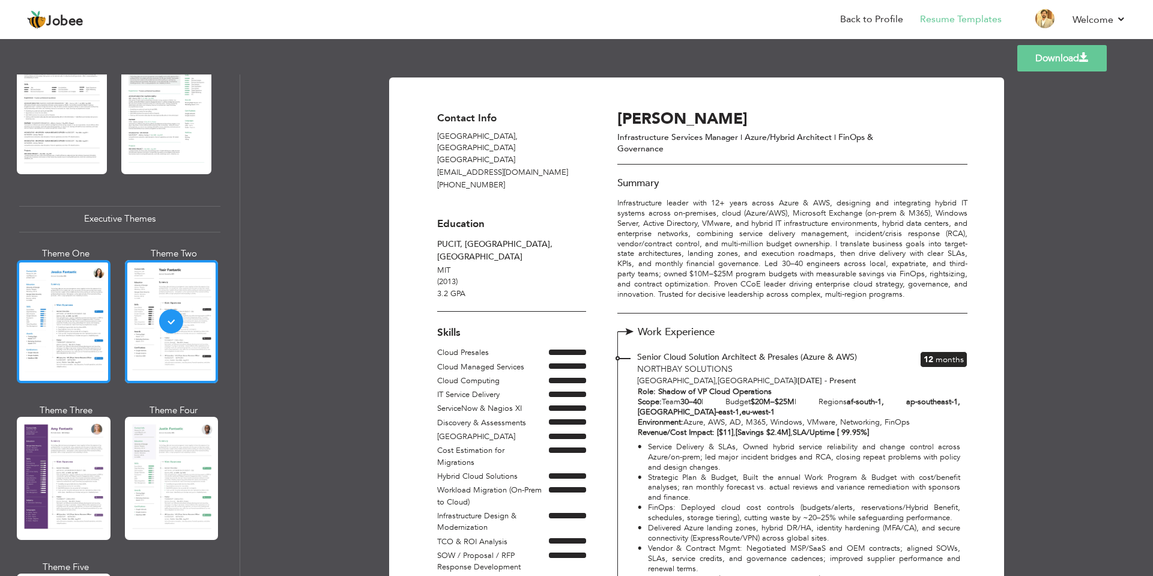
click at [75, 329] on div at bounding box center [64, 321] width 94 height 123
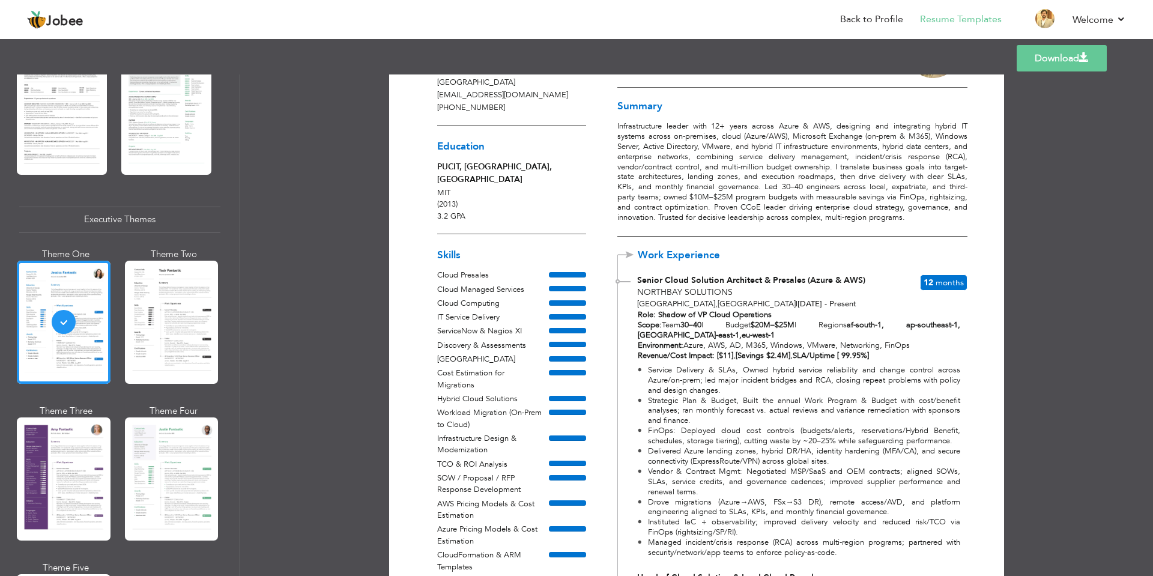
scroll to position [0, 0]
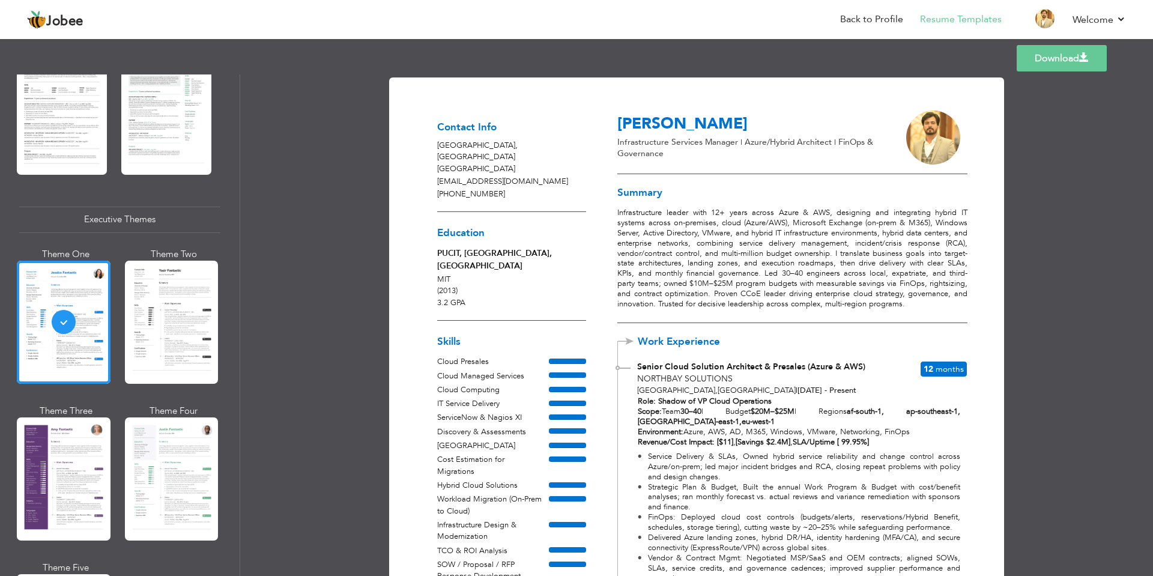
click at [1045, 60] on link "Download" at bounding box center [1061, 58] width 90 height 26
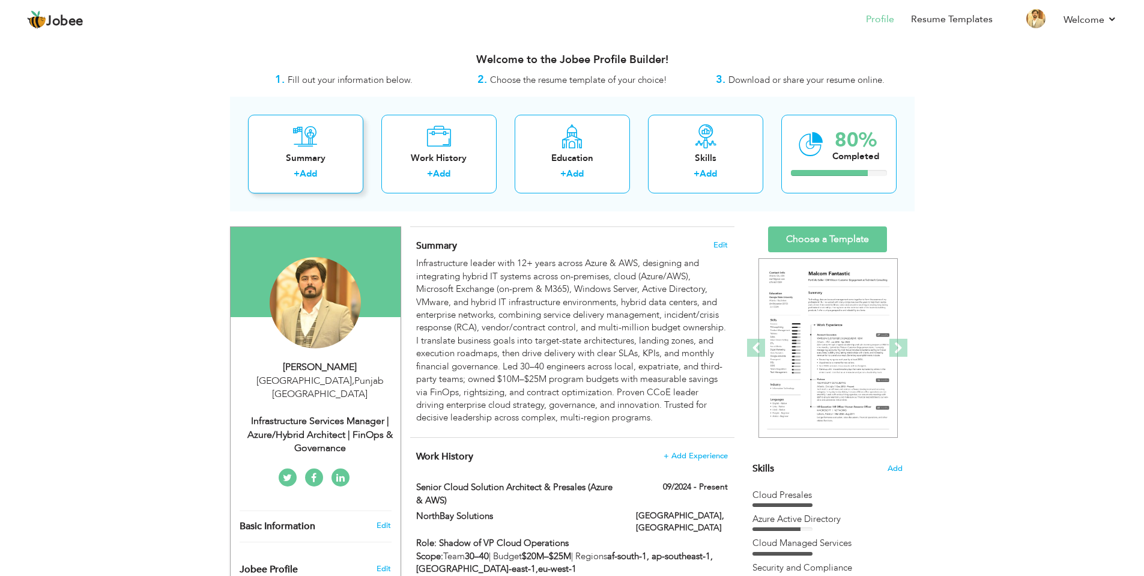
click at [329, 172] on div "+ Add" at bounding box center [306, 175] width 96 height 16
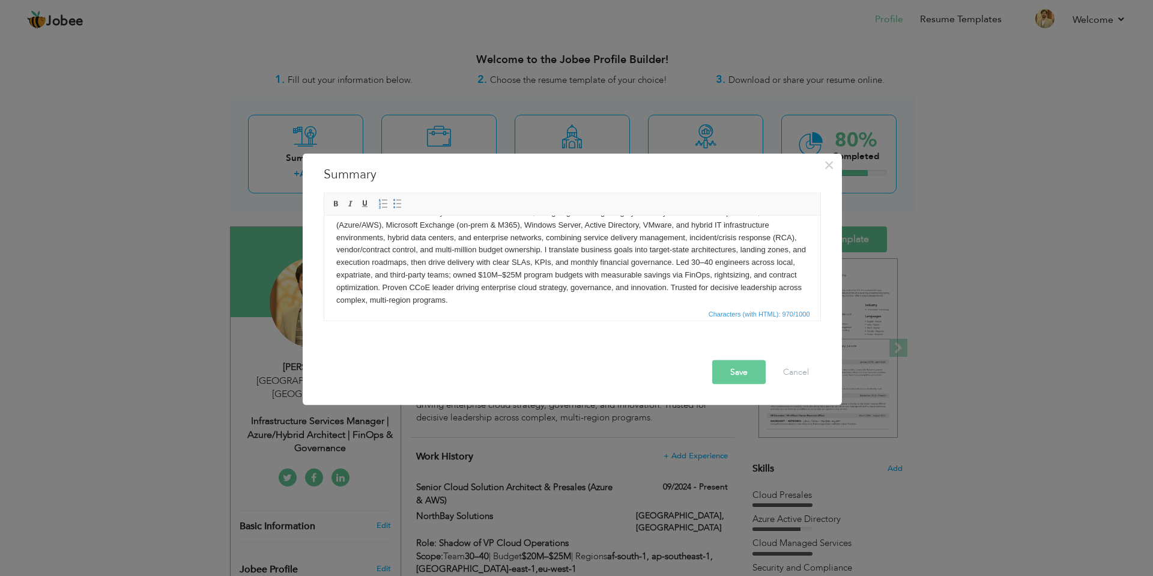
scroll to position [34, 0]
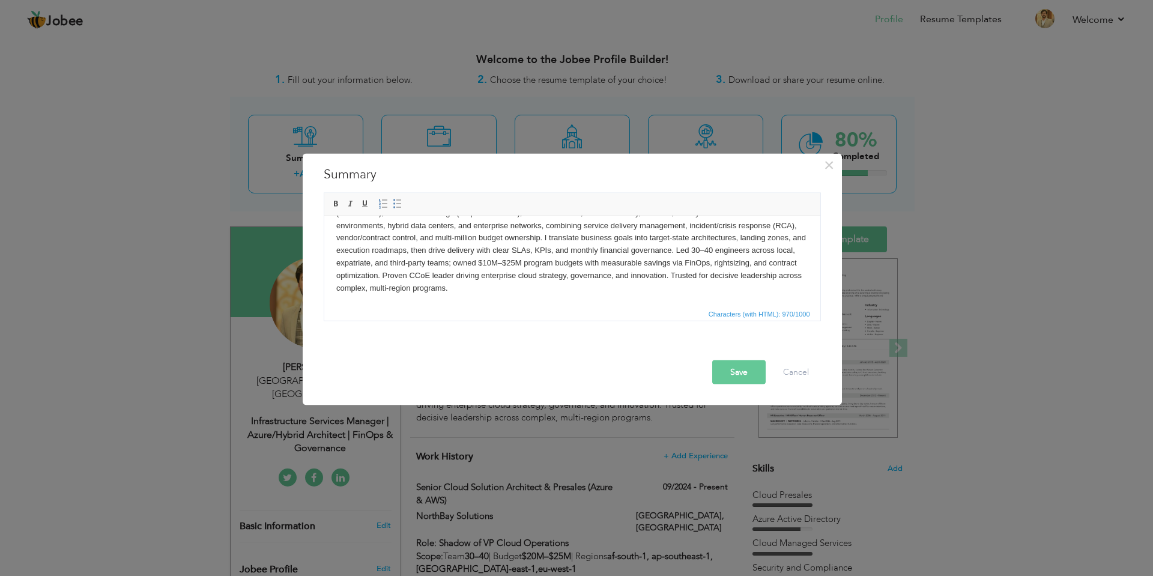
click at [734, 379] on button "Save" at bounding box center [738, 372] width 53 height 24
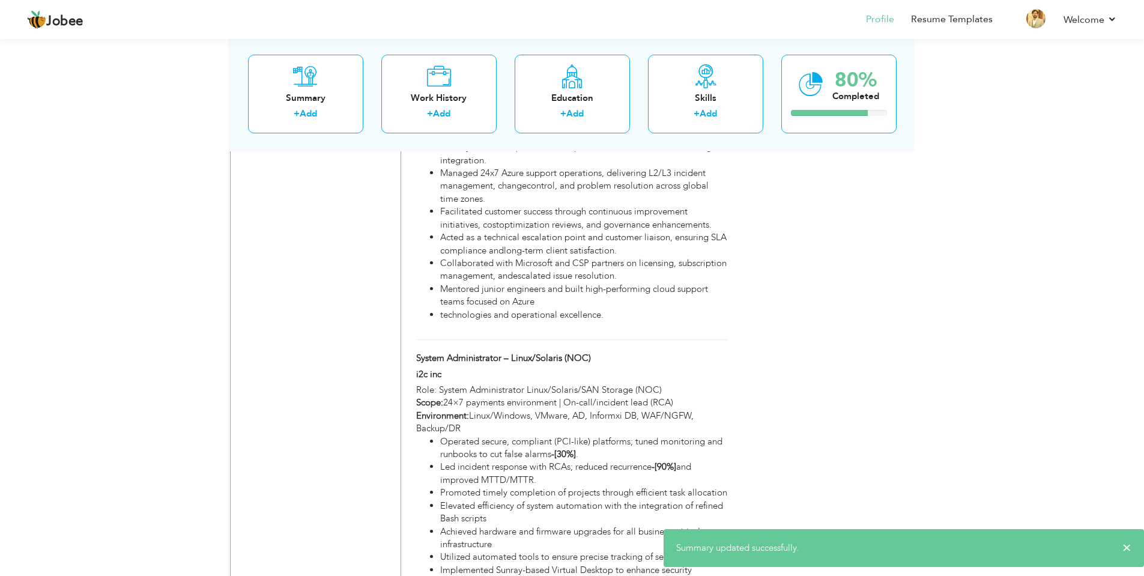
scroll to position [2228, 0]
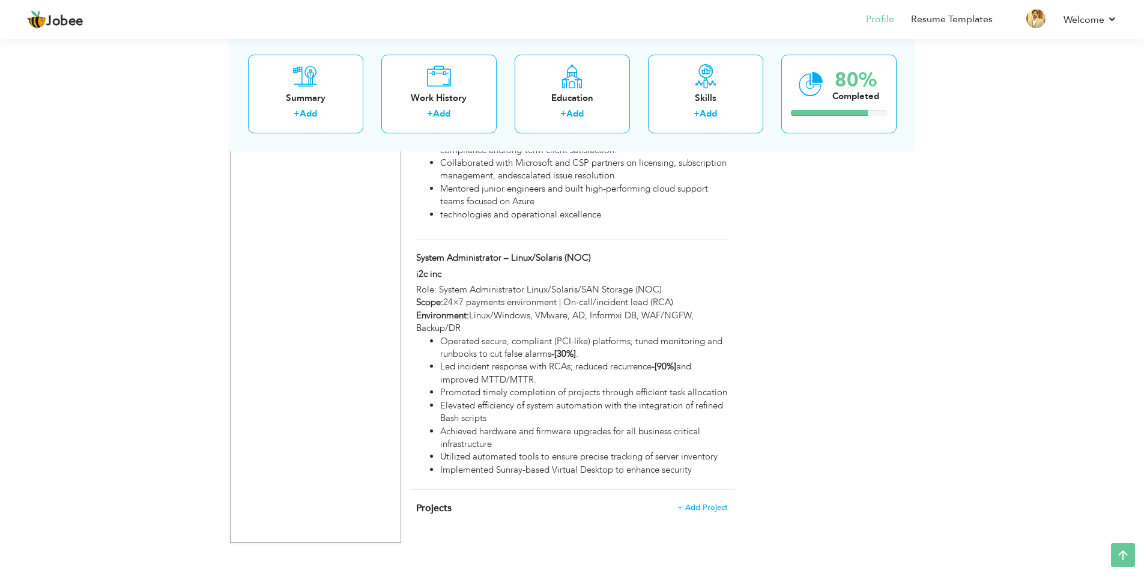
click at [573, 506] on div "Projects + Add Project × Projects * Project Title Company Tools" at bounding box center [572, 514] width 324 height 50
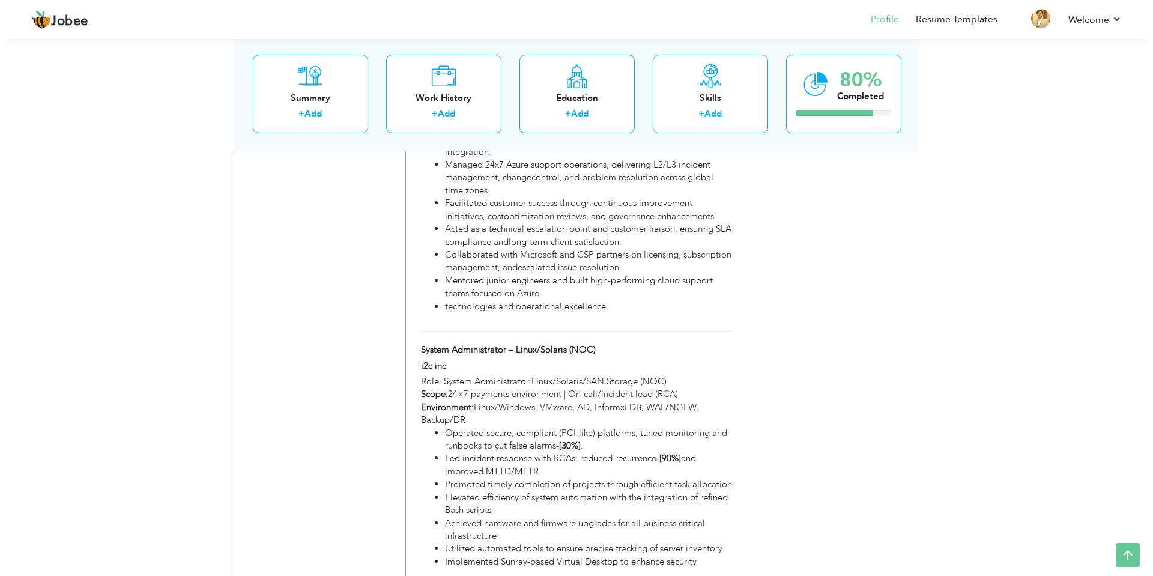
scroll to position [2108, 0]
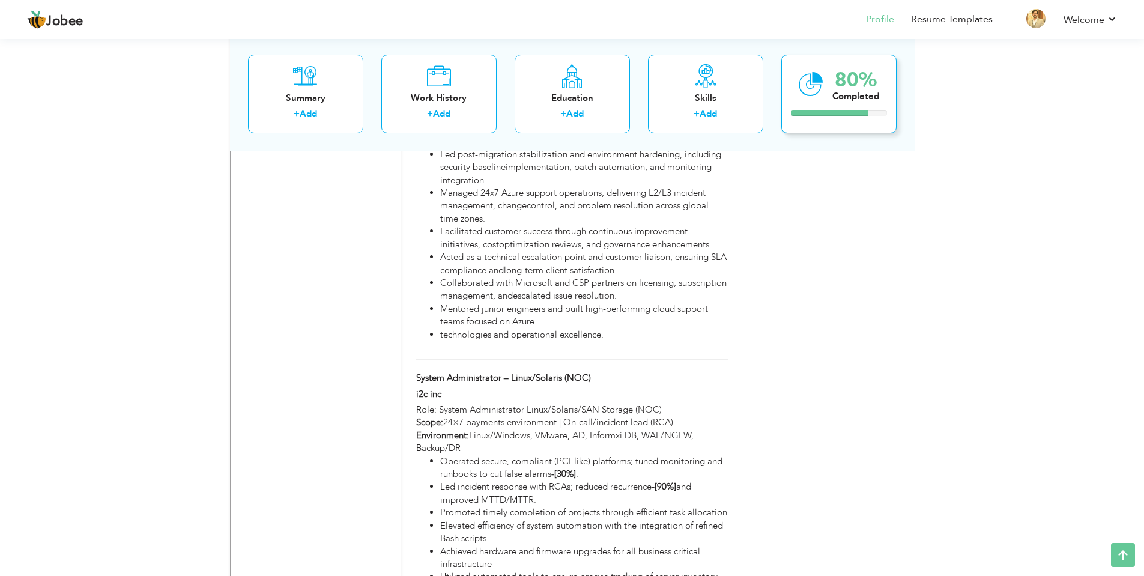
click at [858, 83] on div "80%" at bounding box center [855, 80] width 47 height 20
click at [803, 109] on div "80% Completed" at bounding box center [838, 93] width 115 height 79
click at [749, 104] on div "Skills + Add" at bounding box center [705, 93] width 115 height 79
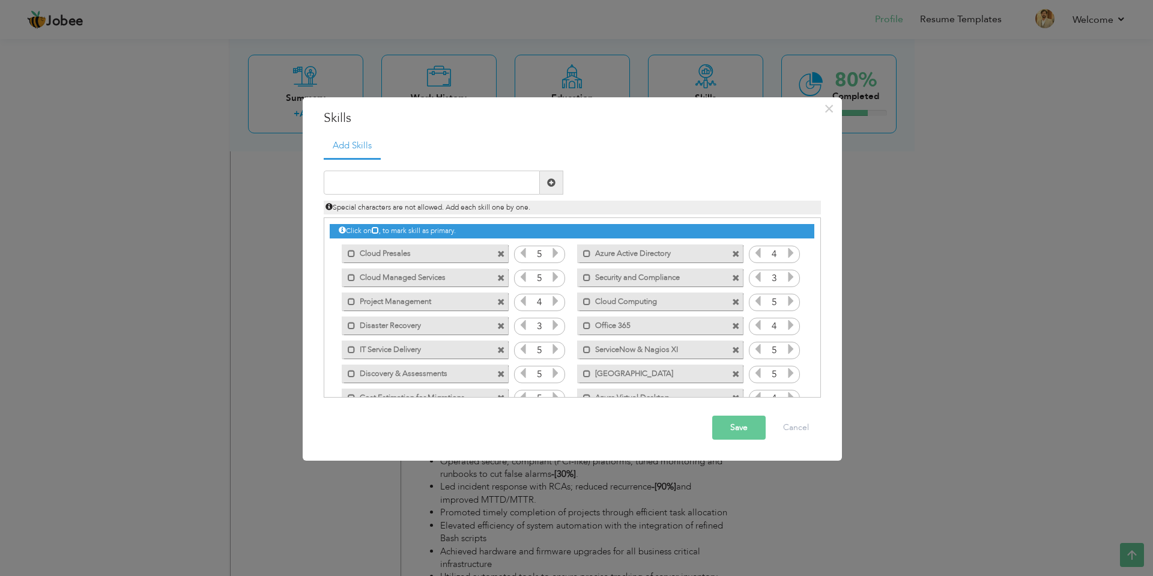
click at [501, 304] on span at bounding box center [501, 302] width 8 height 8
click at [501, 298] on span at bounding box center [501, 302] width 8 height 8
click at [732, 349] on span at bounding box center [736, 350] width 8 height 8
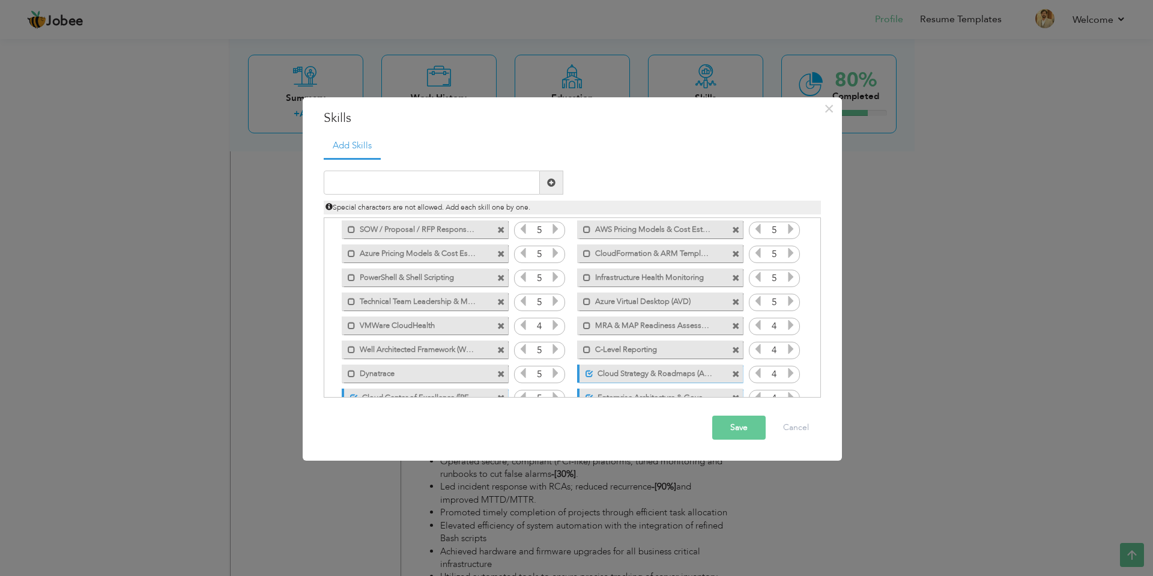
scroll to position [363, 0]
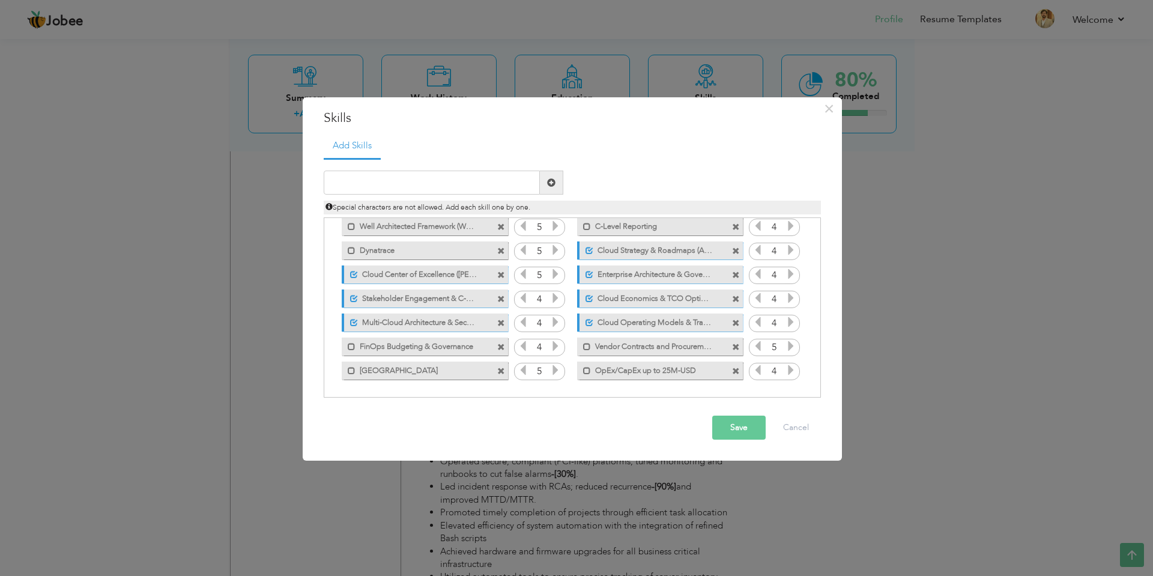
click at [720, 432] on button "Save" at bounding box center [738, 427] width 53 height 24
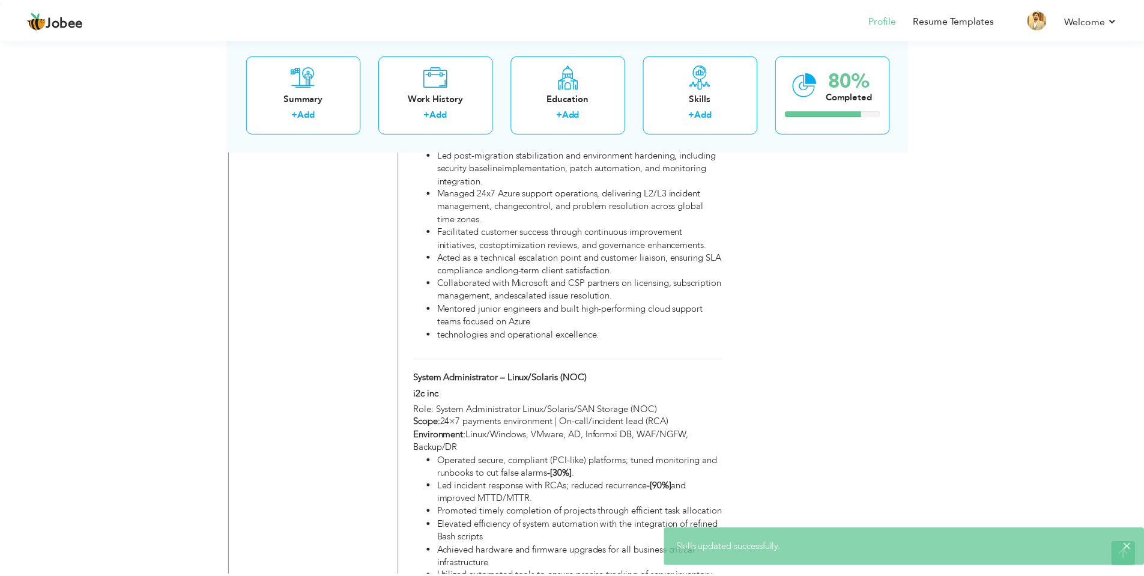
scroll to position [0, 0]
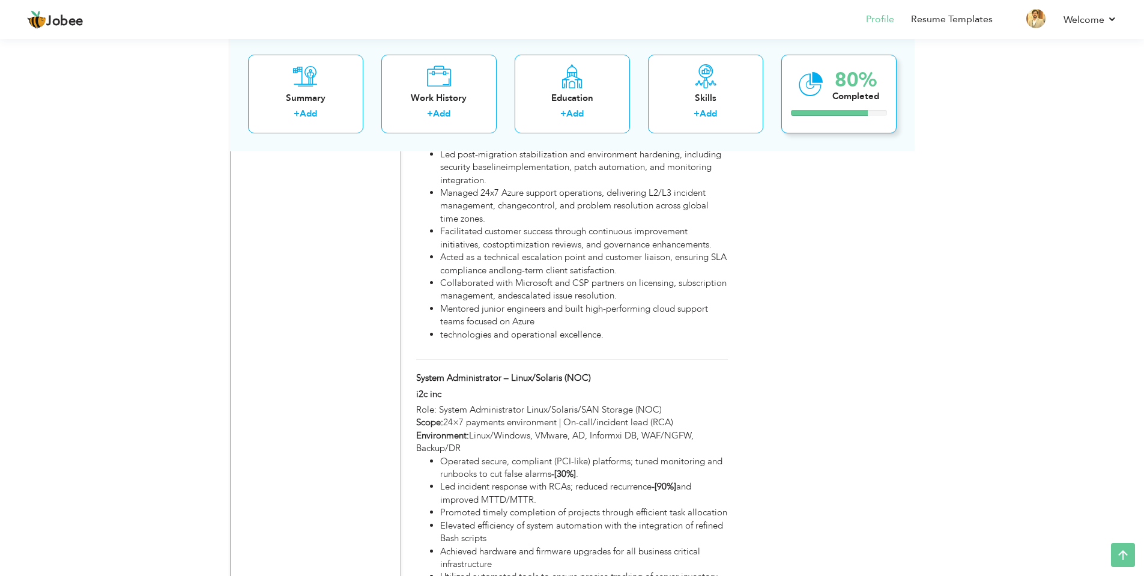
click at [840, 97] on div "Completed" at bounding box center [855, 95] width 47 height 13
click at [844, 119] on div "80% Completed" at bounding box center [838, 93] width 115 height 79
drag, startPoint x: 852, startPoint y: 112, endPoint x: 857, endPoint y: 96, distance: 17.1
click at [852, 112] on div at bounding box center [829, 113] width 77 height 6
click at [858, 94] on div "Completed" at bounding box center [855, 95] width 47 height 13
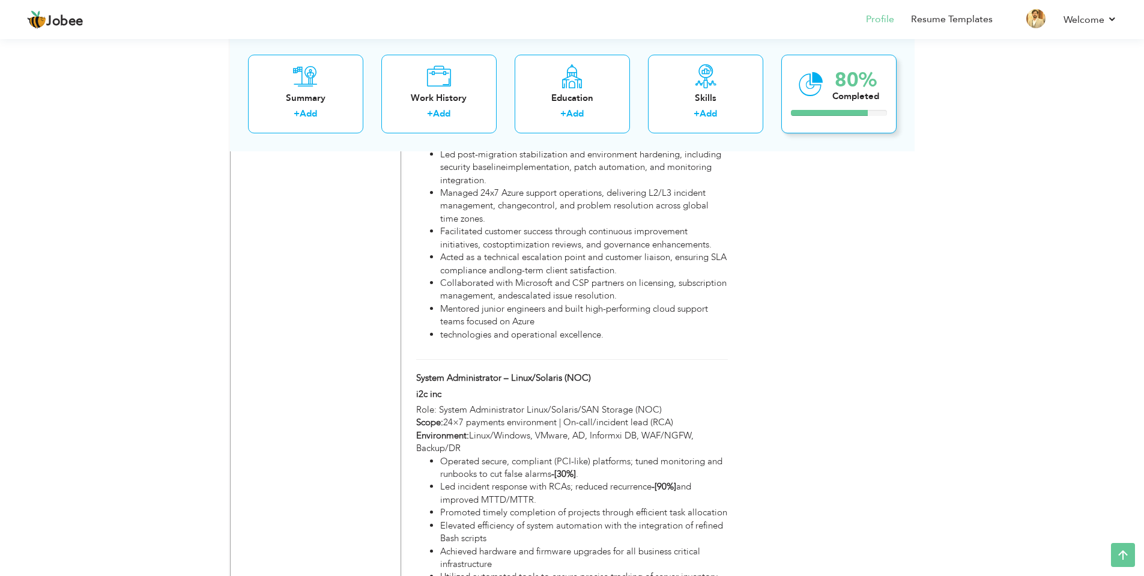
click at [813, 76] on icon at bounding box center [810, 84] width 25 height 40
click at [810, 98] on icon at bounding box center [810, 84] width 25 height 40
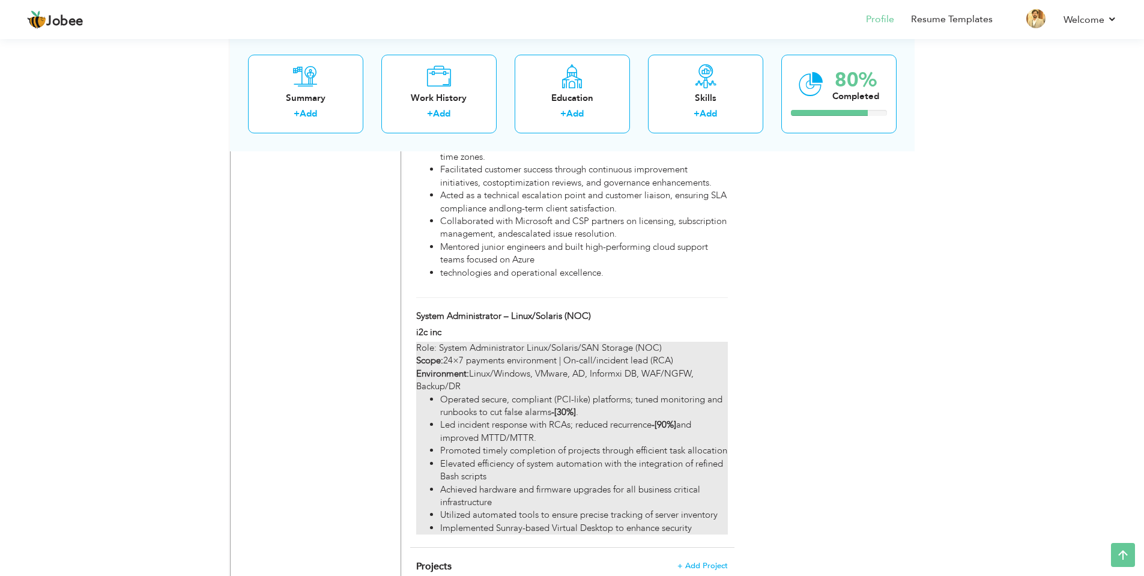
scroll to position [2228, 0]
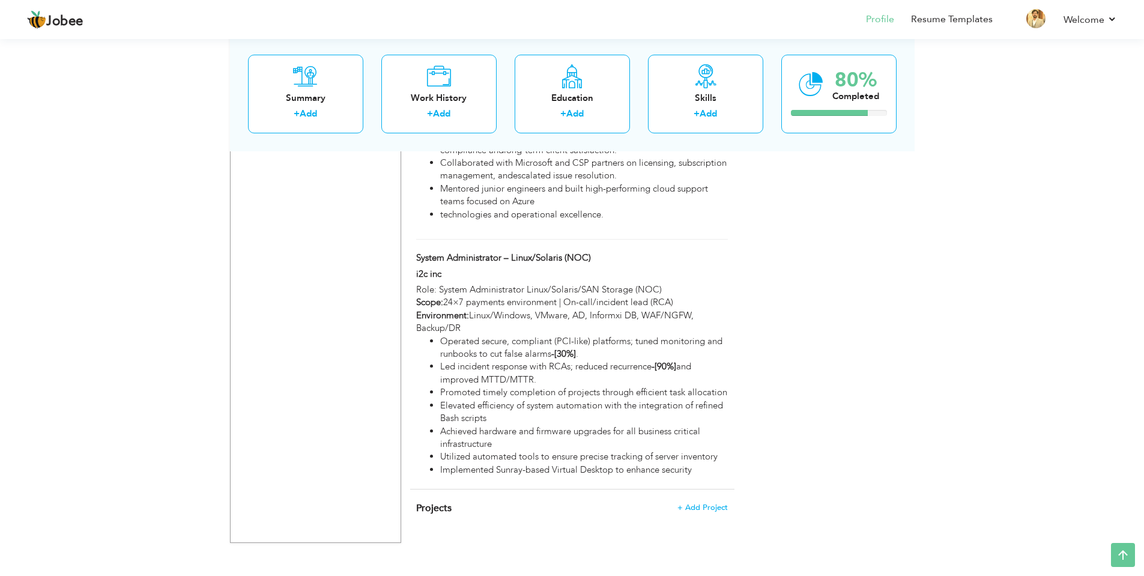
drag, startPoint x: 531, startPoint y: 526, endPoint x: 881, endPoint y: 364, distance: 386.5
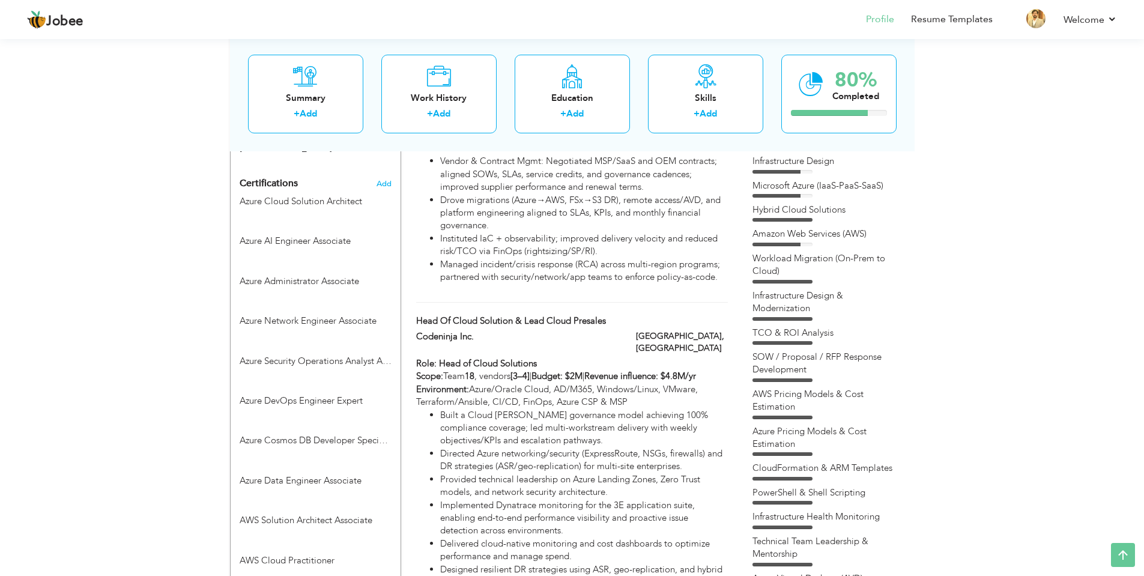
scroll to position [780, 0]
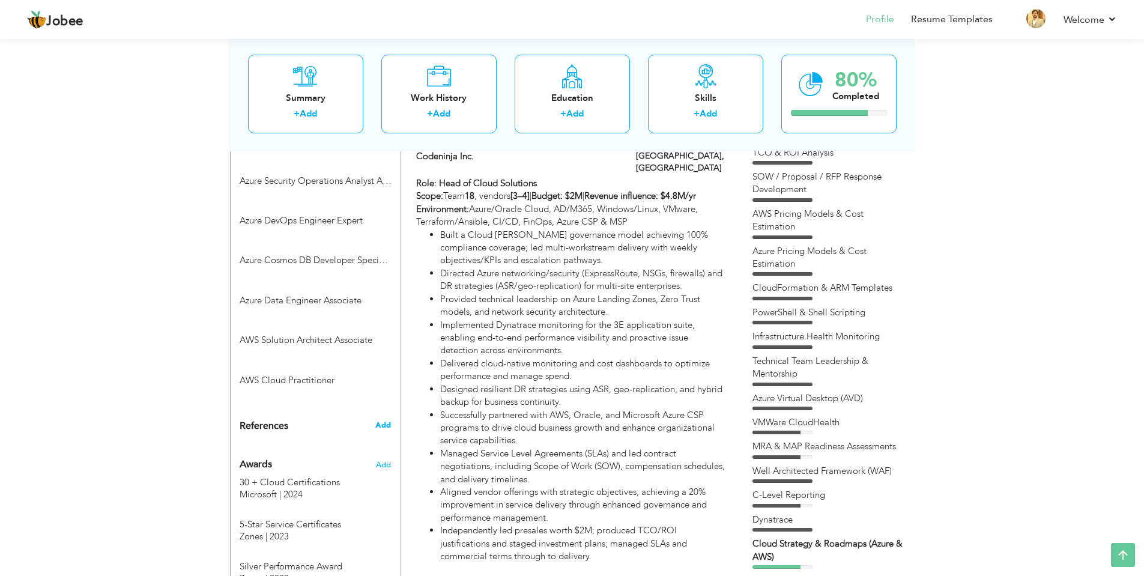
click at [382, 420] on span "Add" at bounding box center [383, 425] width 16 height 11
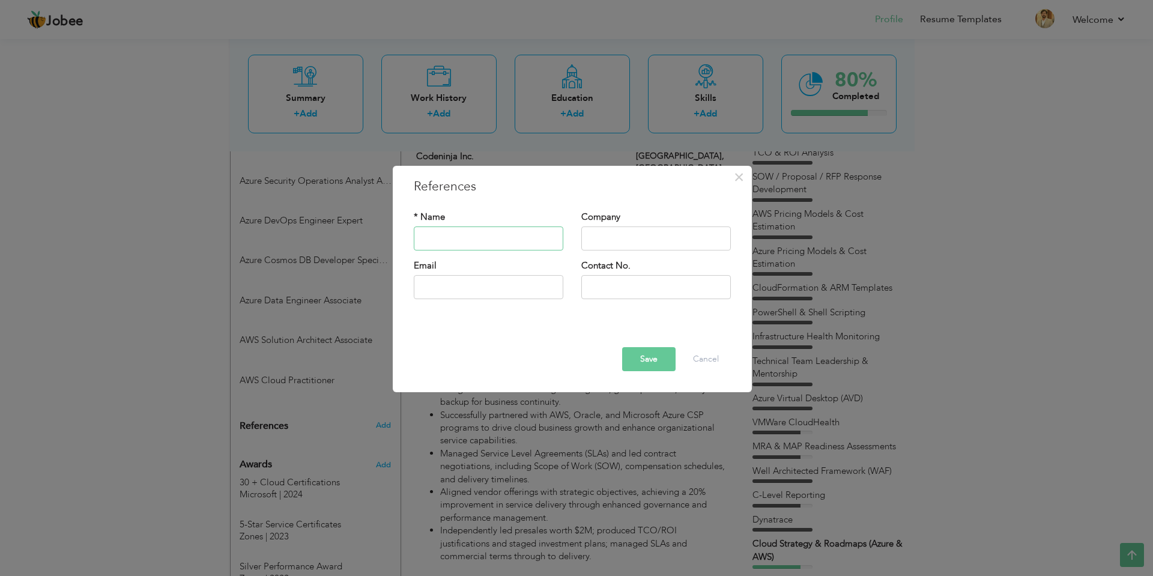
click at [522, 238] on input "text" at bounding box center [488, 238] width 149 height 24
click at [704, 357] on button "Cancel" at bounding box center [706, 359] width 50 height 24
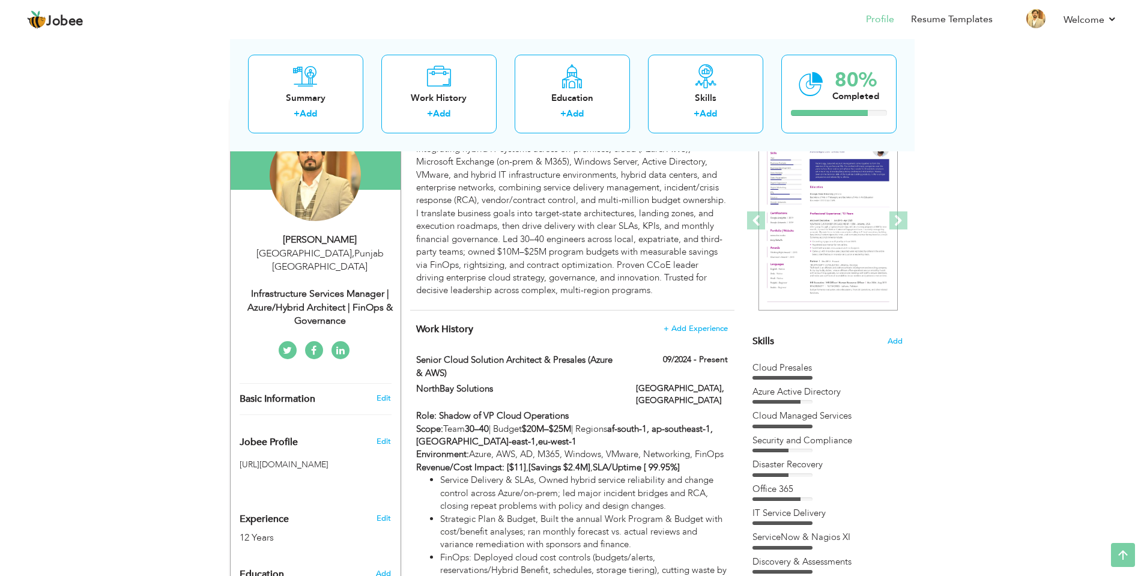
scroll to position [0, 0]
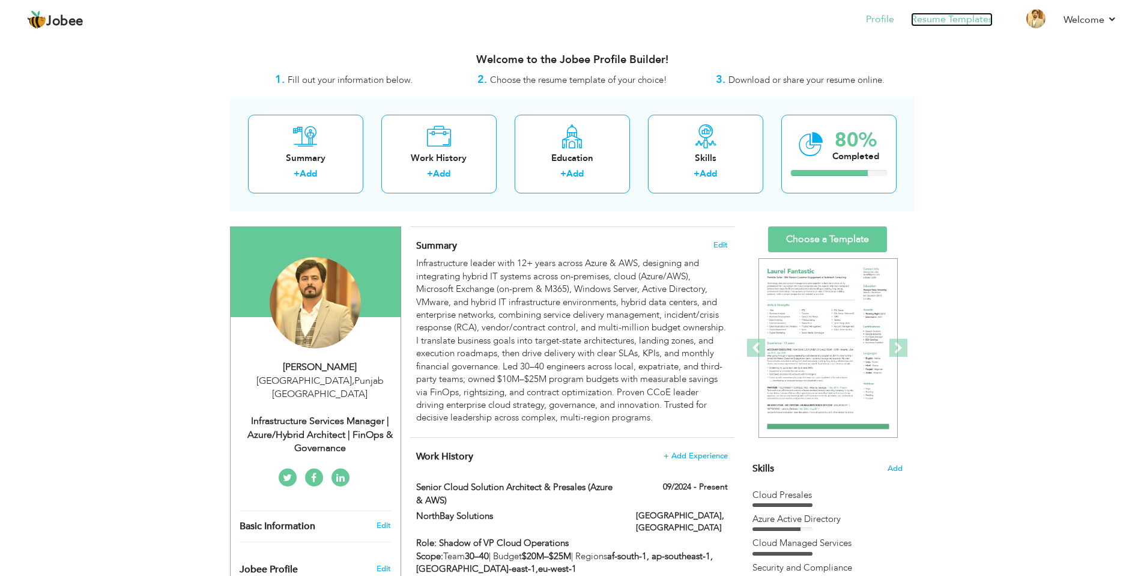
click at [934, 21] on link "Resume Templates" at bounding box center [952, 20] width 82 height 14
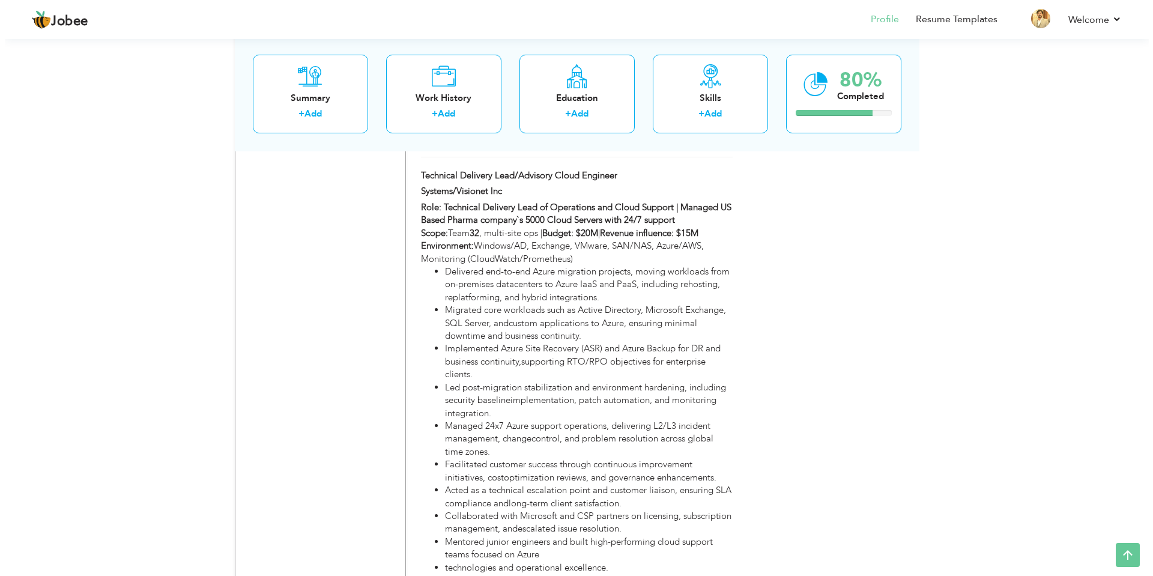
scroll to position [1868, 0]
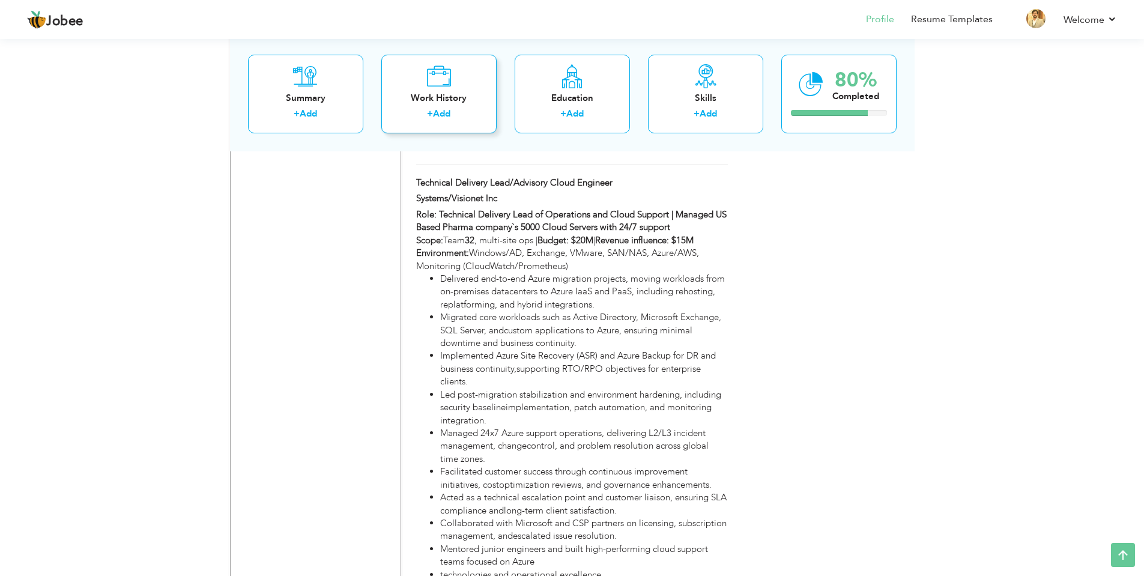
click at [452, 96] on div "Work History" at bounding box center [439, 97] width 96 height 13
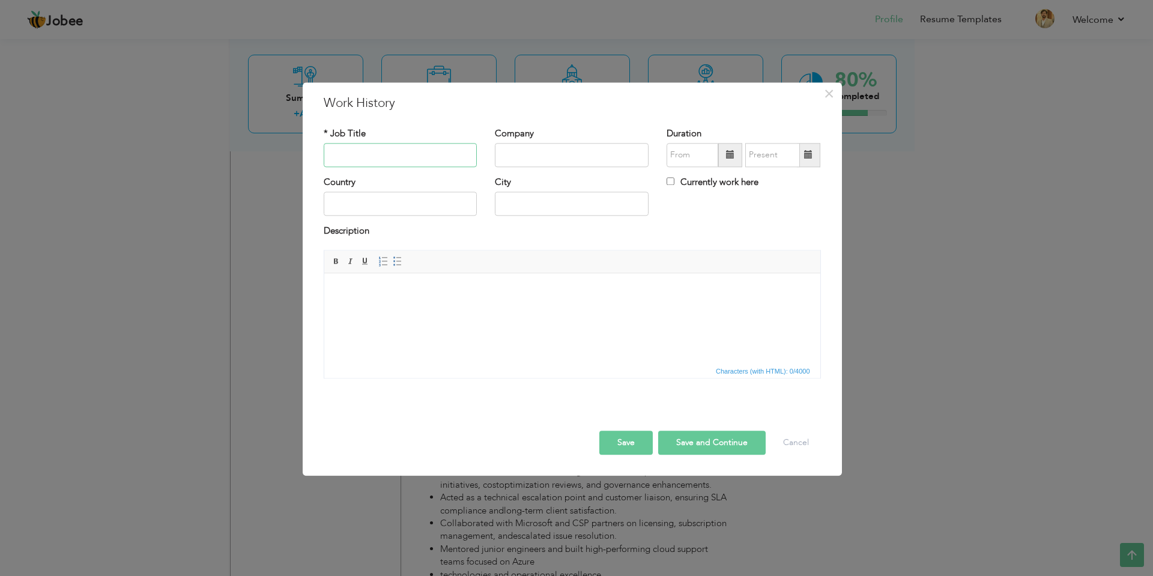
click at [387, 157] on input "text" at bounding box center [401, 155] width 154 height 24
type input "Professional Summary"
type input "09/2025"
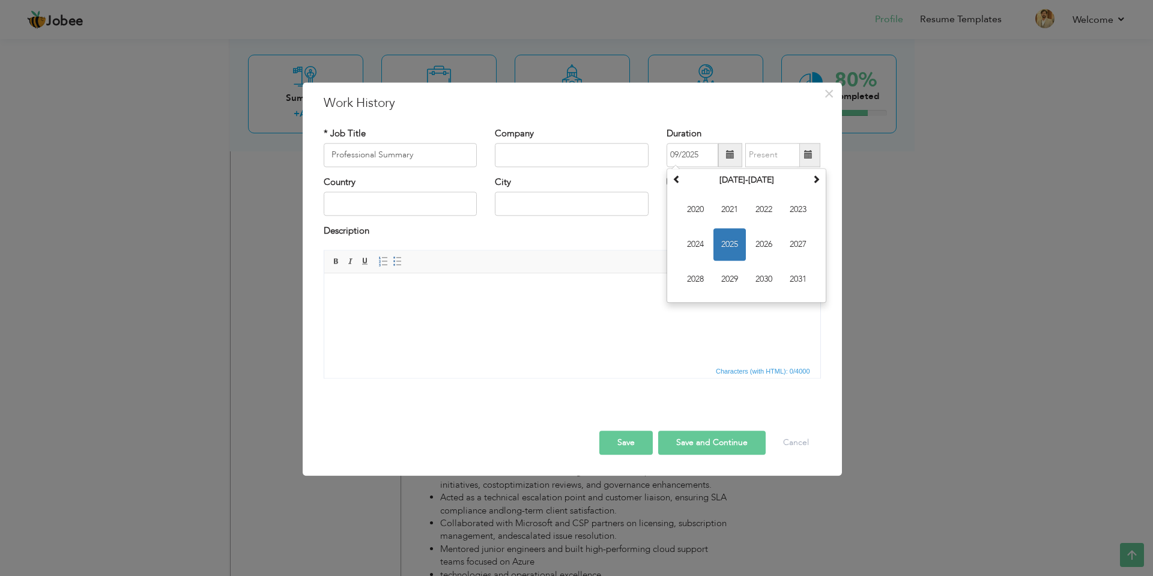
click at [419, 370] on span "Characters (with HTML): 0/4000" at bounding box center [572, 370] width 496 height 14
click at [403, 300] on html at bounding box center [572, 291] width 496 height 37
click at [513, 309] on html at bounding box center [572, 291] width 496 height 37
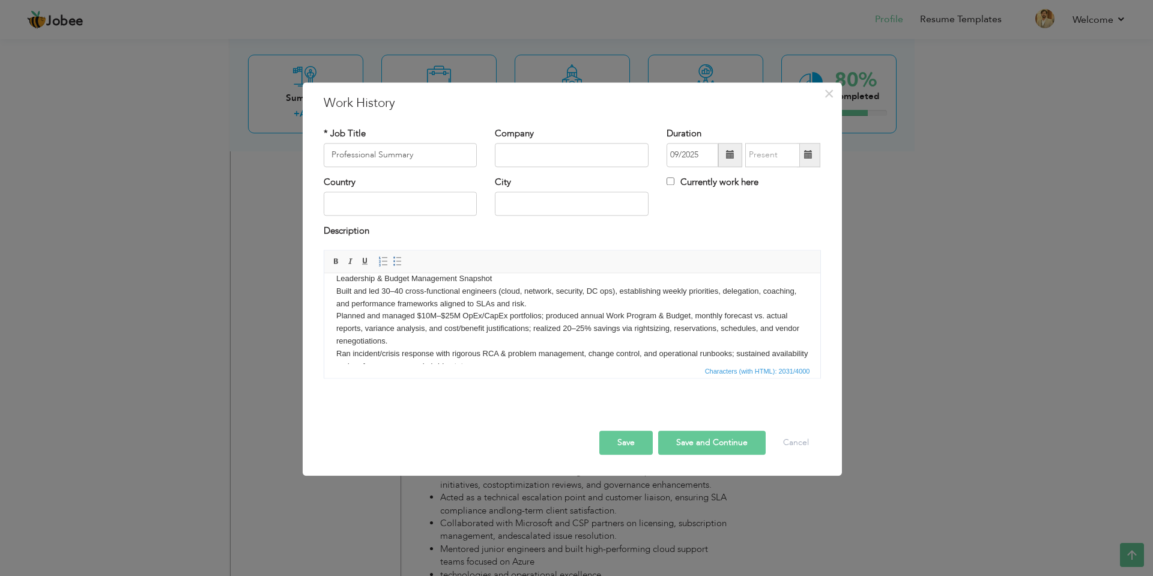
scroll to position [0, 0]
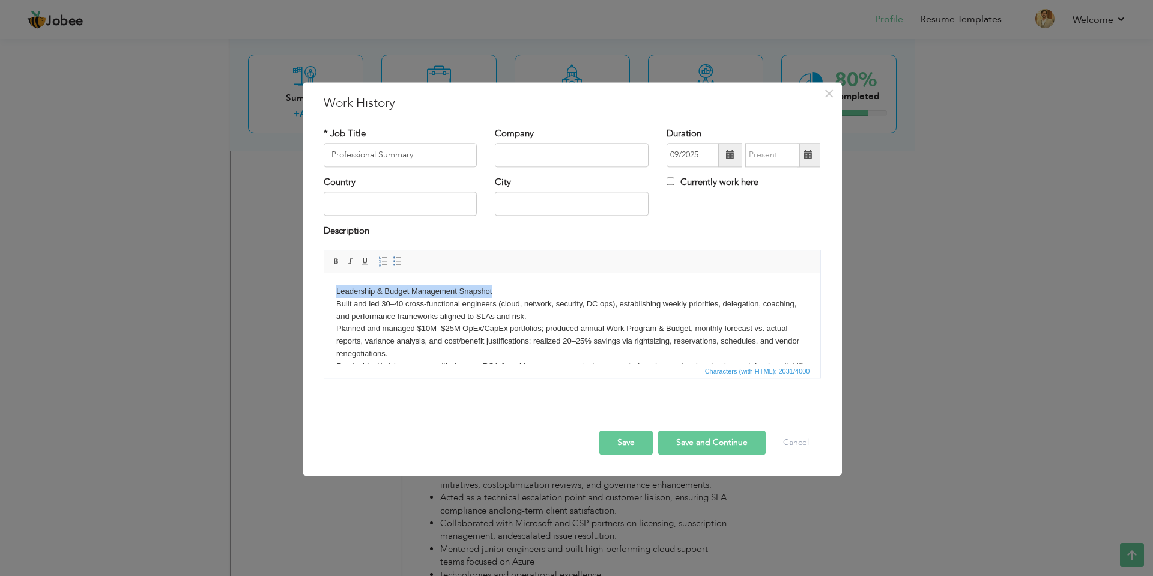
drag, startPoint x: 501, startPoint y: 291, endPoint x: 336, endPoint y: 289, distance: 165.7
click at [336, 289] on body "Leadership & Budget Management Snapshot Built and led 30–40 cross-functional en…" at bounding box center [572, 428] width 472 height 287
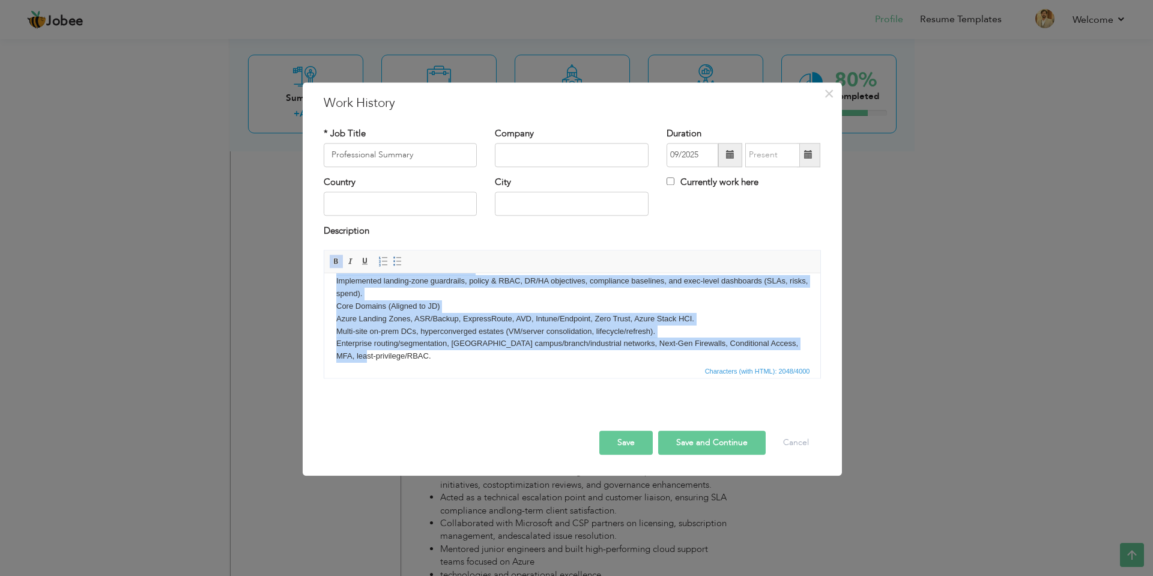
scroll to position [113, 0]
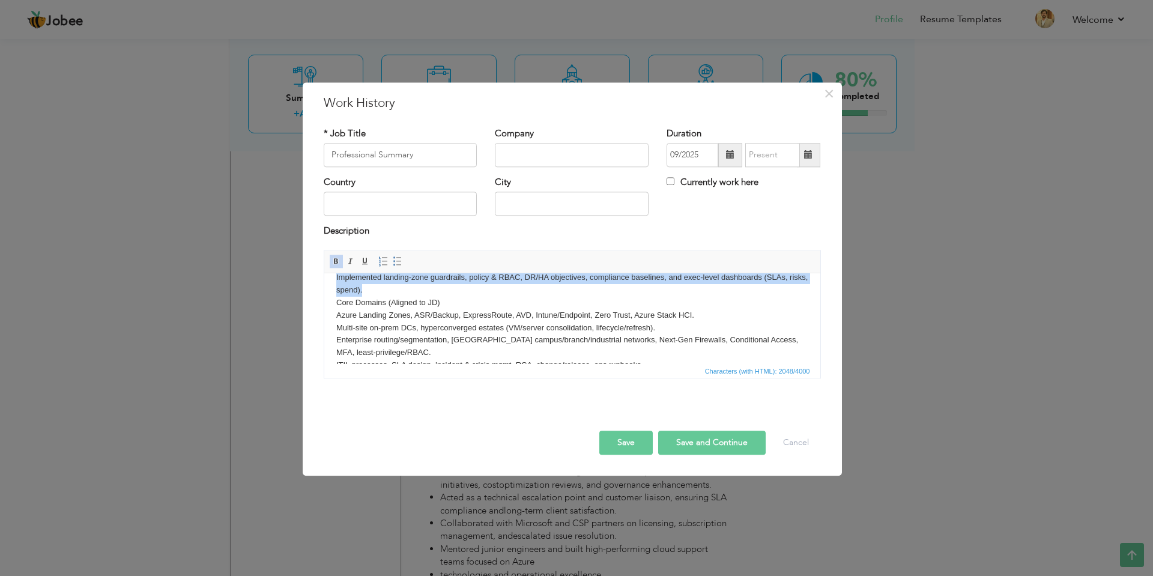
drag, startPoint x: 337, startPoint y: 301, endPoint x: 383, endPoint y: 290, distance: 47.6
click at [383, 290] on body "Leadership & Budget Management Snapshot Built and led 30–40 cross-functional en…" at bounding box center [572, 315] width 472 height 287
click at [385, 261] on span at bounding box center [383, 261] width 10 height 10
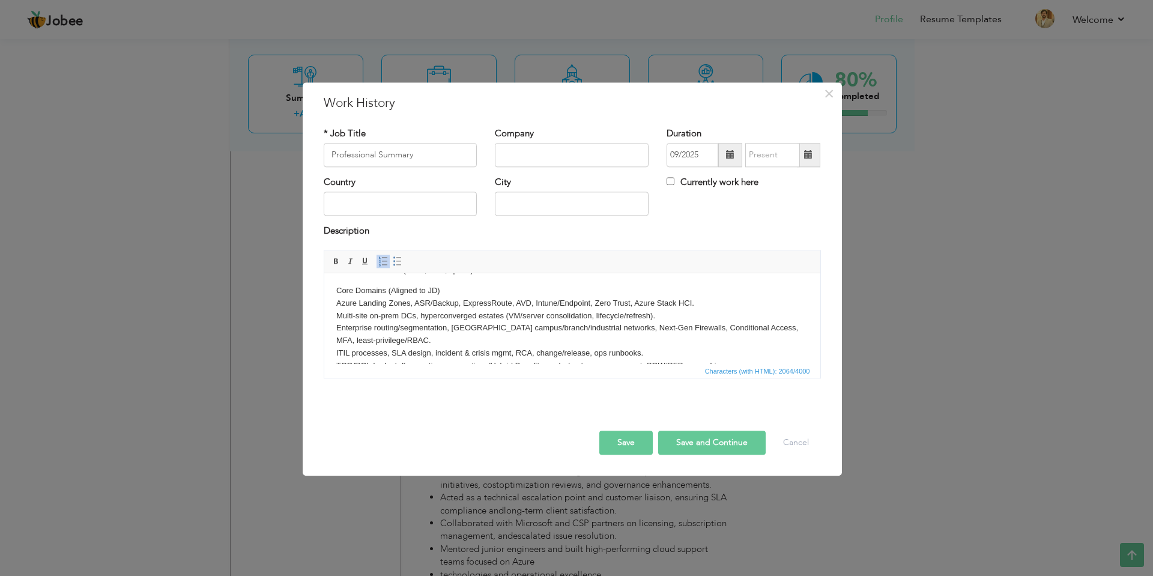
scroll to position [120, 0]
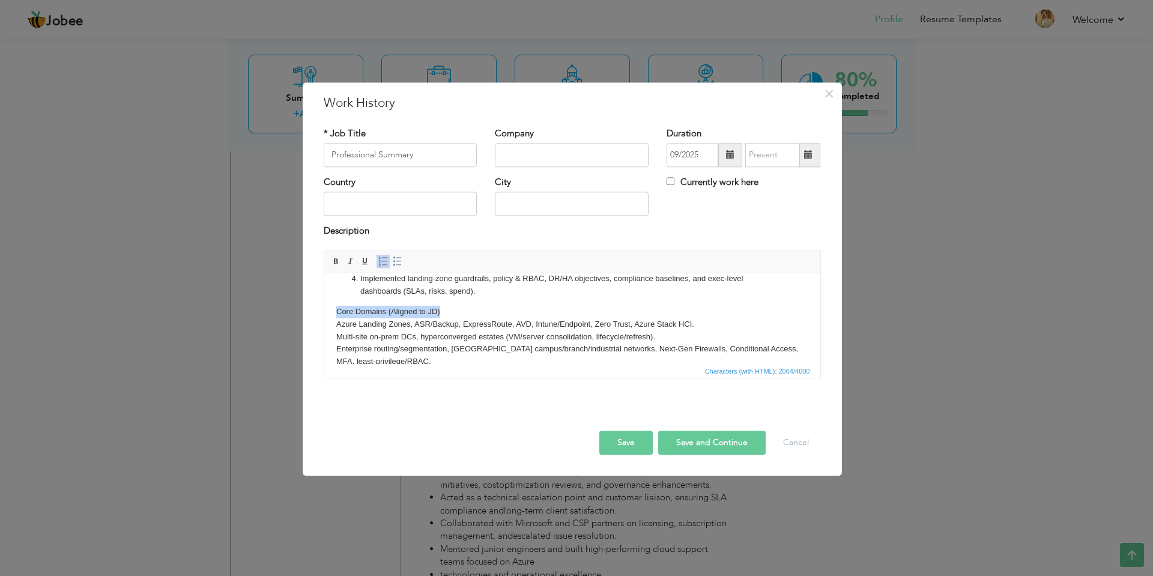
drag, startPoint x: 409, startPoint y: 310, endPoint x: 333, endPoint y: 310, distance: 76.2
click at [333, 310] on html "Leadership & Budget Management Snapshot Built and led 30–40 cross-functional en…" at bounding box center [572, 316] width 496 height 327
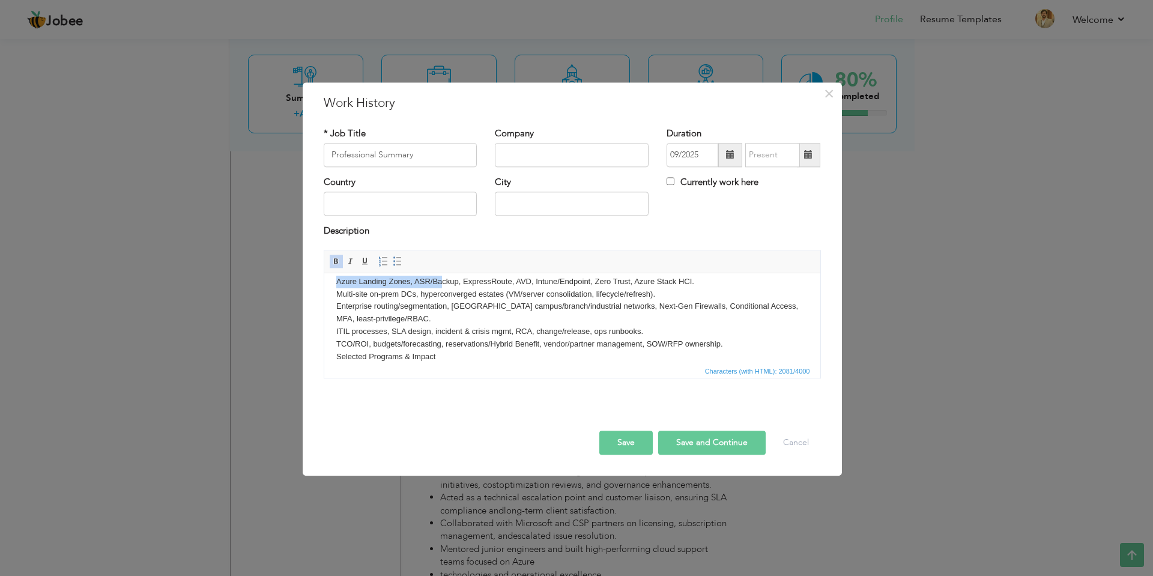
scroll to position [151, 0]
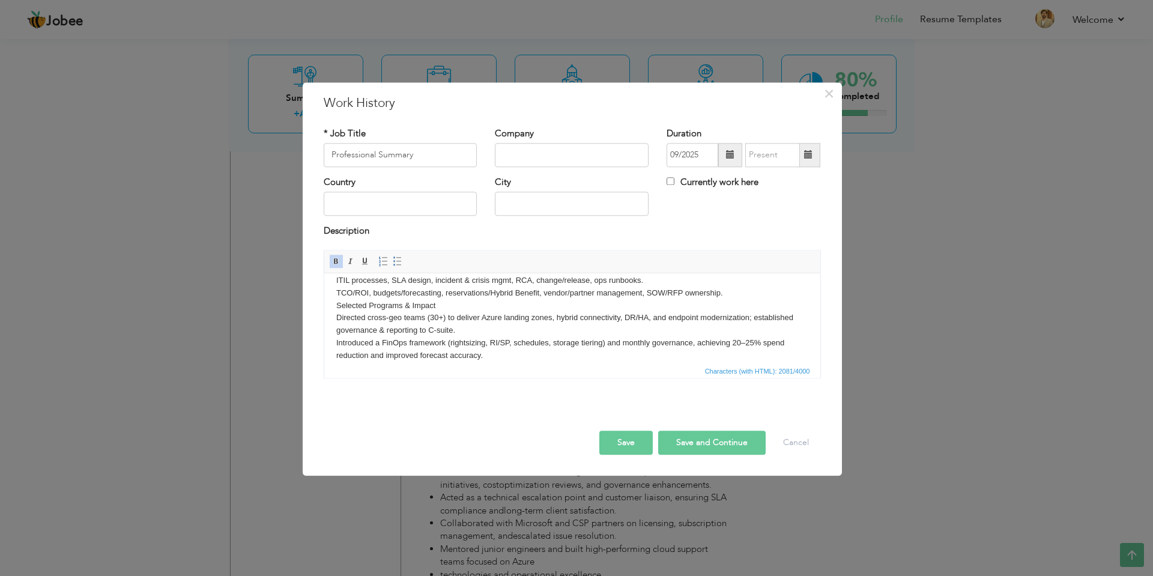
drag, startPoint x: 336, startPoint y: 323, endPoint x: 483, endPoint y: 354, distance: 150.8
click at [483, 354] on body "Leadership & Budget Management Snapshot Built and led 30–40 cross-functional en…" at bounding box center [572, 222] width 472 height 303
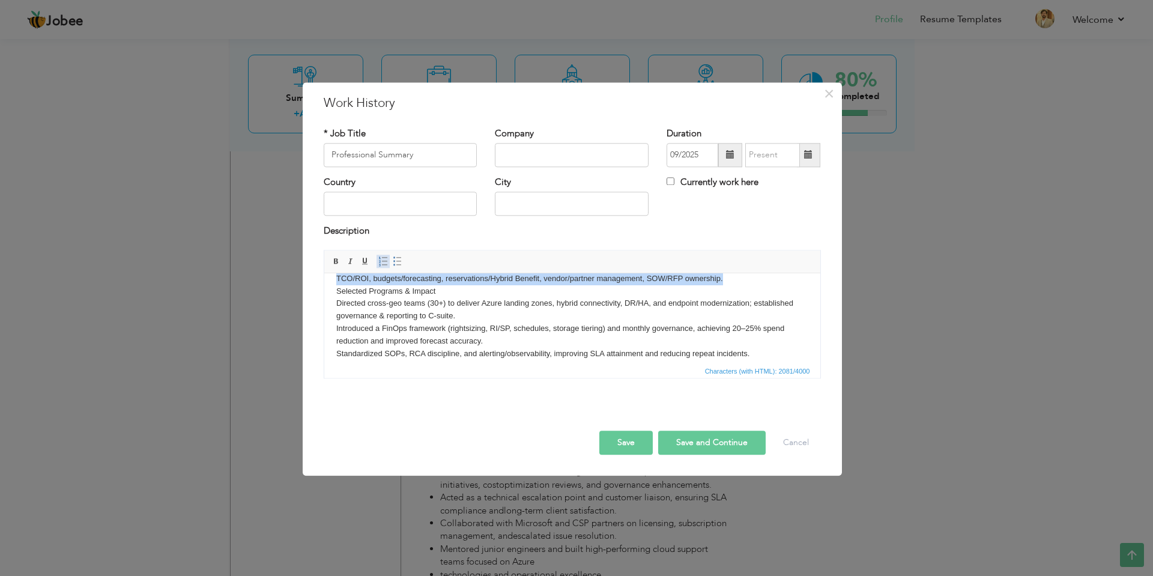
click at [382, 262] on span at bounding box center [383, 261] width 10 height 10
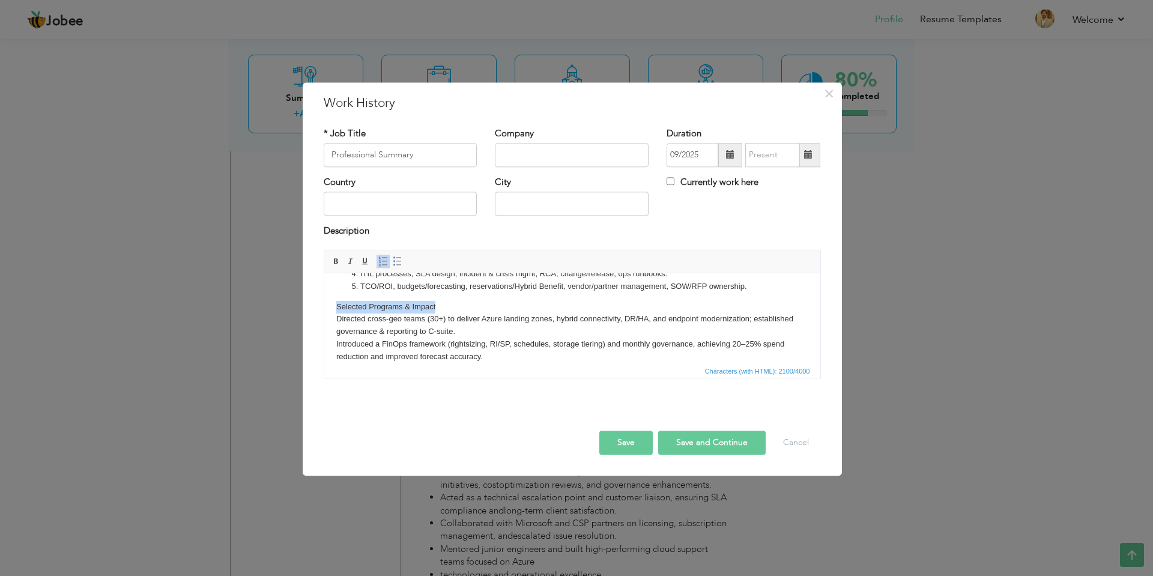
drag, startPoint x: 438, startPoint y: 307, endPoint x: 334, endPoint y: 303, distance: 104.5
click at [334, 303] on html "Leadership & Budget Management Snapshot Built and led 30–40 cross-functional en…" at bounding box center [572, 216] width 496 height 342
click at [336, 321] on body "Leadership & Budget Management Snapshot Built and led 30–40 cross-functional en…" at bounding box center [572, 216] width 472 height 318
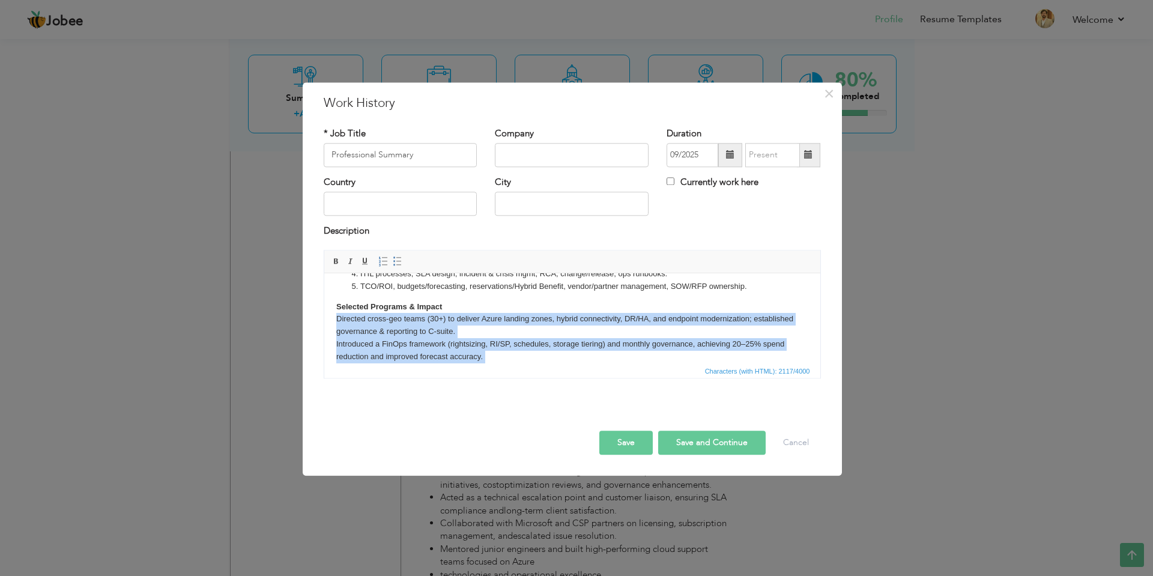
scroll to position [238, 0]
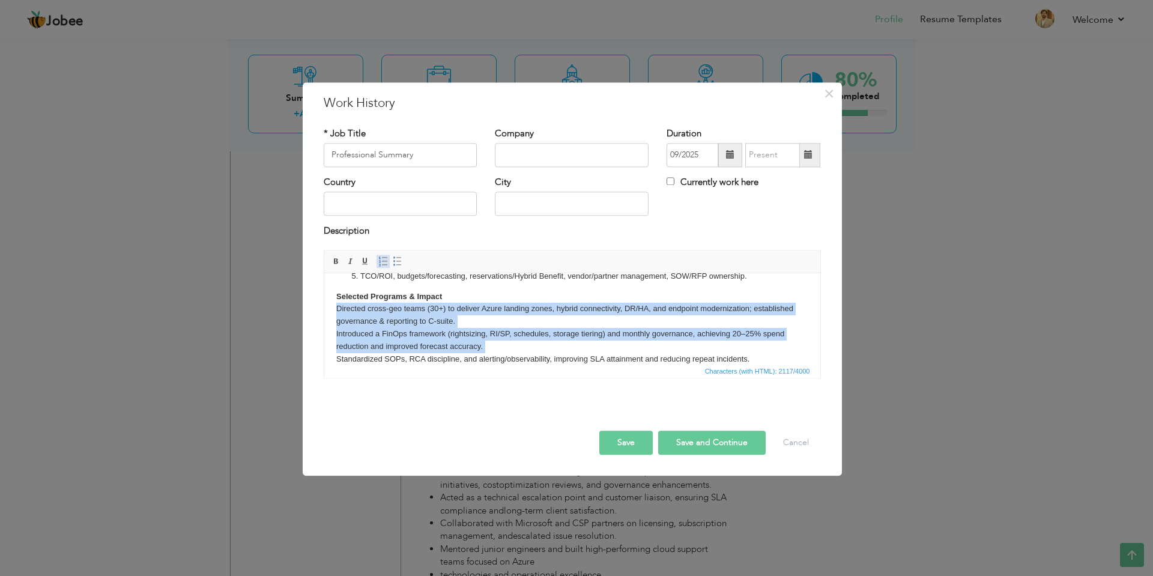
click at [382, 264] on span at bounding box center [383, 261] width 10 height 10
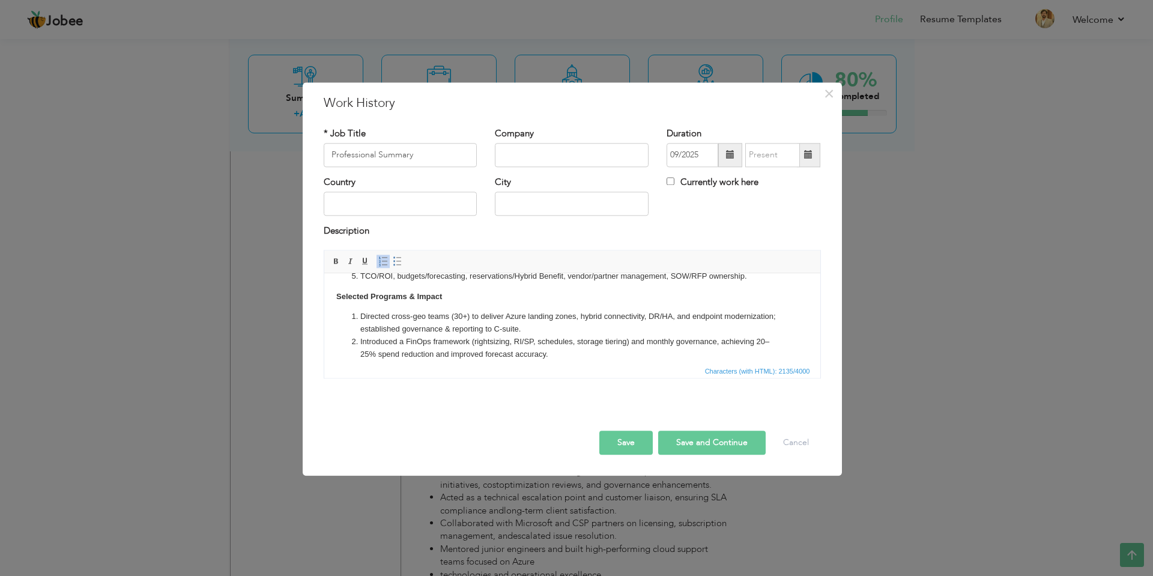
click at [644, 447] on button "Save" at bounding box center [625, 442] width 53 height 24
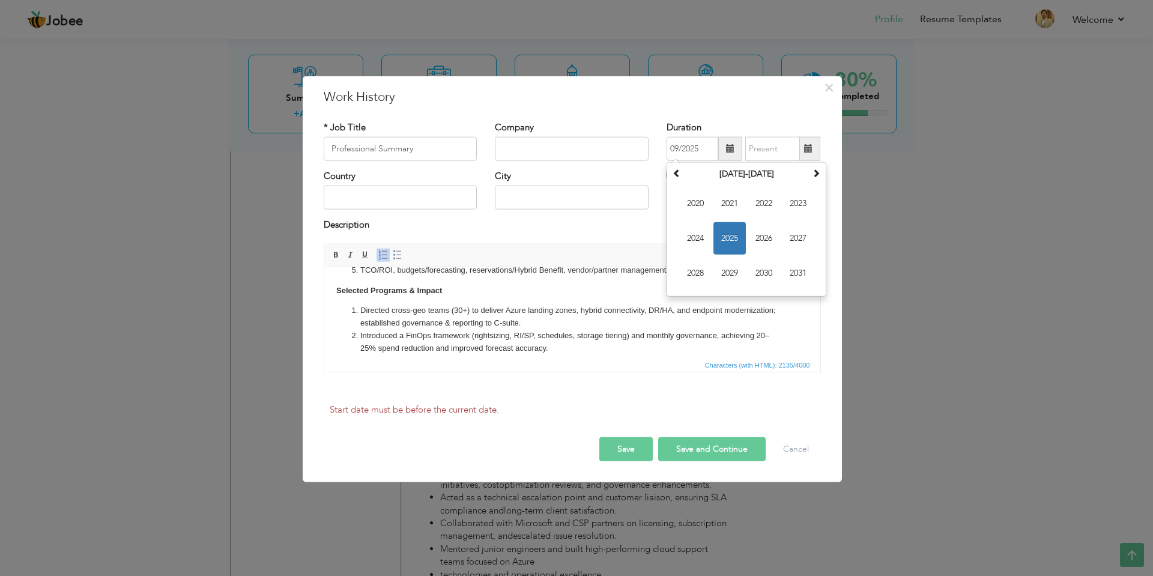
click at [659, 237] on div "Description" at bounding box center [572, 231] width 515 height 25
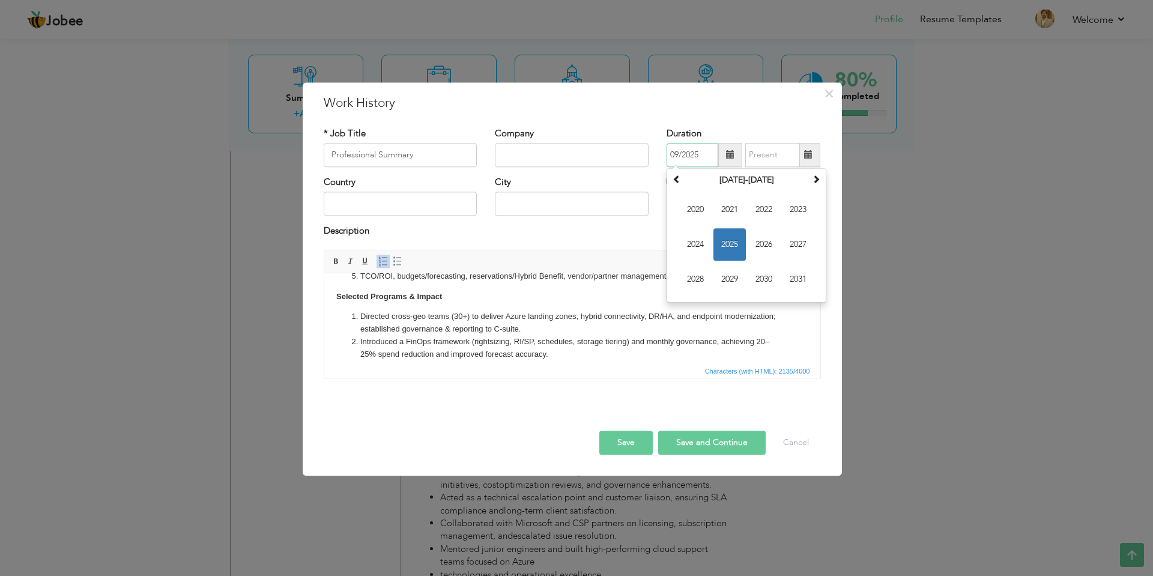
drag, startPoint x: 694, startPoint y: 152, endPoint x: 664, endPoint y: 155, distance: 30.2
click at [664, 155] on div "Duration 09/2025 September 2025 Su Mo Tu We Th Fr Sa 31 1 2 3 4 5 6 7 8 9 10 11…" at bounding box center [743, 151] width 172 height 49
click at [628, 113] on div "× Work History * Job Title Professional Summary Company Duration September 2025…" at bounding box center [572, 278] width 539 height 393
click at [633, 439] on button "Save" at bounding box center [625, 442] width 53 height 24
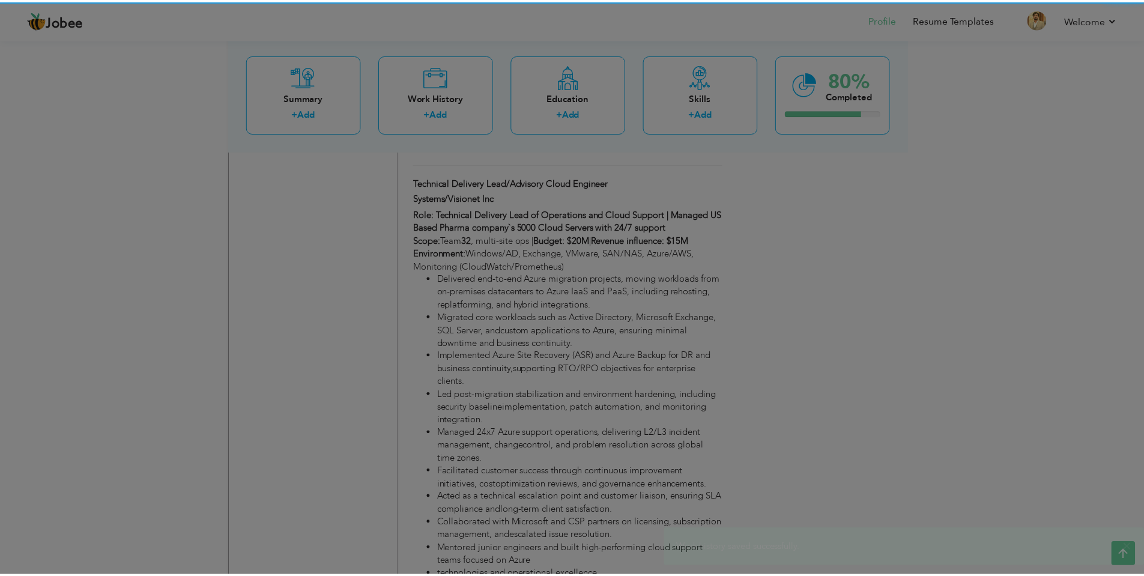
scroll to position [0, 0]
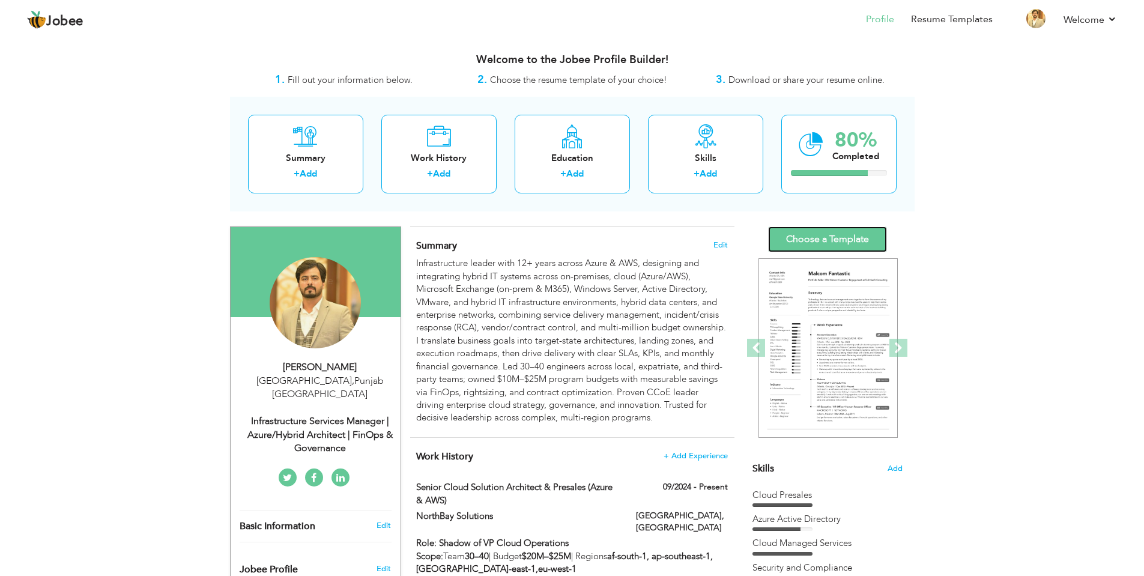
click at [806, 246] on link "Choose a Template" at bounding box center [827, 239] width 119 height 26
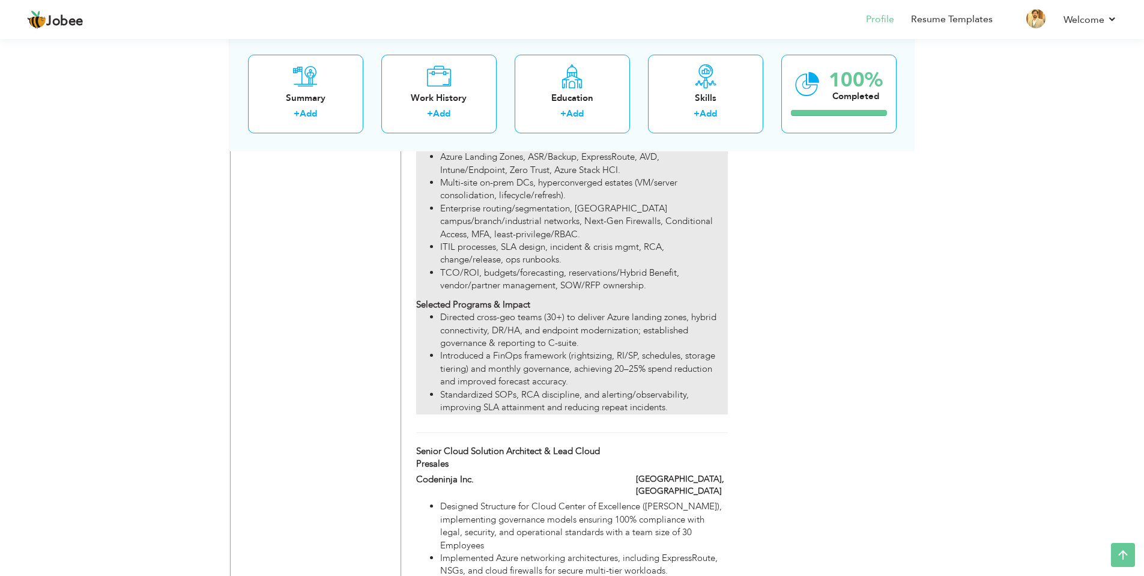
scroll to position [2354, 0]
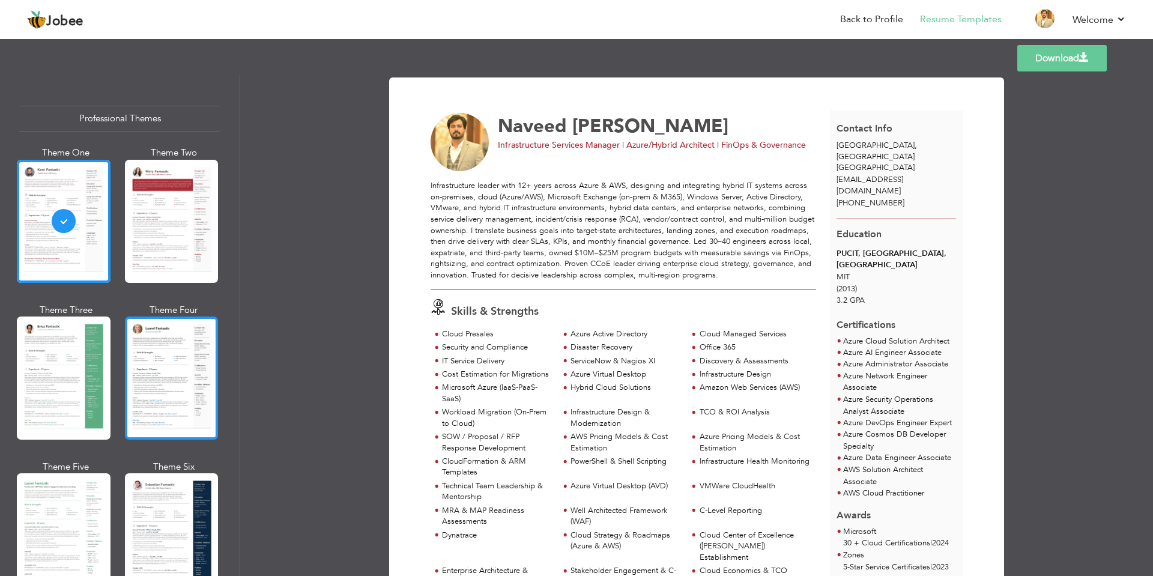
click at [180, 394] on div at bounding box center [172, 377] width 94 height 123
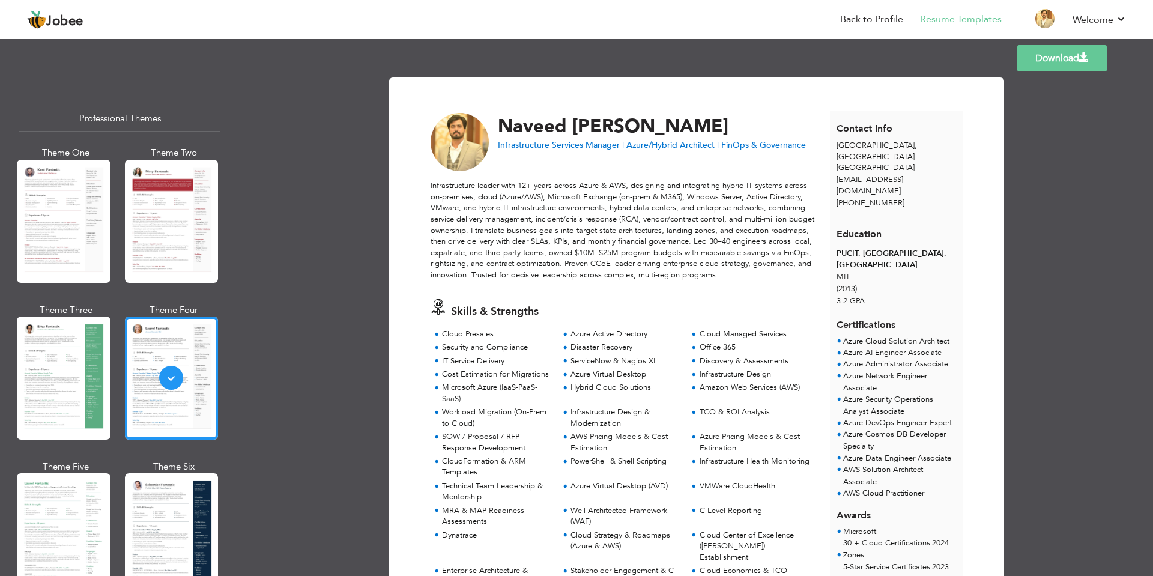
click at [1023, 66] on link "Download" at bounding box center [1061, 58] width 89 height 26
click at [785, 276] on div "Infrastructure leader with 12+ years across Azure & AWS, designing and integrat…" at bounding box center [622, 230] width 385 height 100
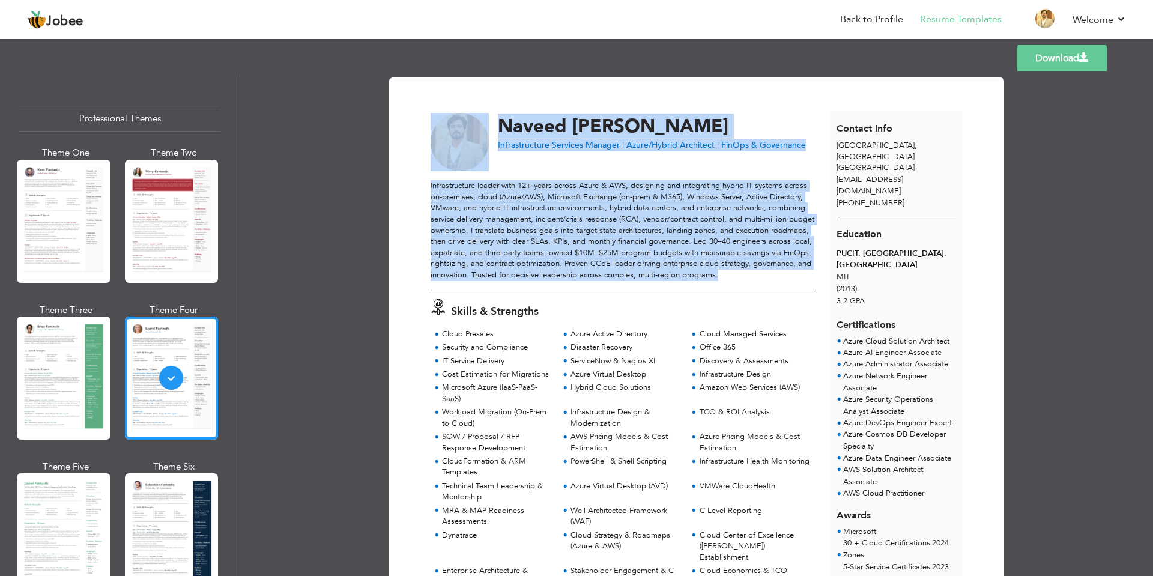
drag, startPoint x: 782, startPoint y: 277, endPoint x: 423, endPoint y: 175, distance: 373.1
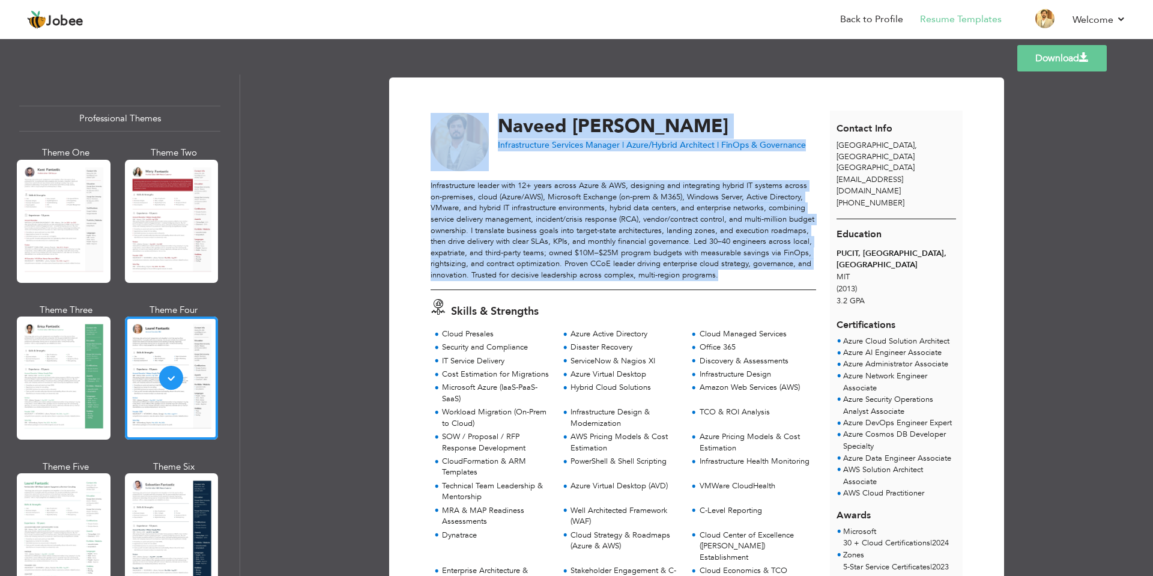
drag, startPoint x: 427, startPoint y: 188, endPoint x: 780, endPoint y: 273, distance: 363.0
click at [782, 274] on div "Infrastructure leader with 12+ years across Azure & AWS, designing and integrat…" at bounding box center [622, 230] width 385 height 100
drag, startPoint x: 782, startPoint y: 274, endPoint x: 422, endPoint y: 187, distance: 370.1
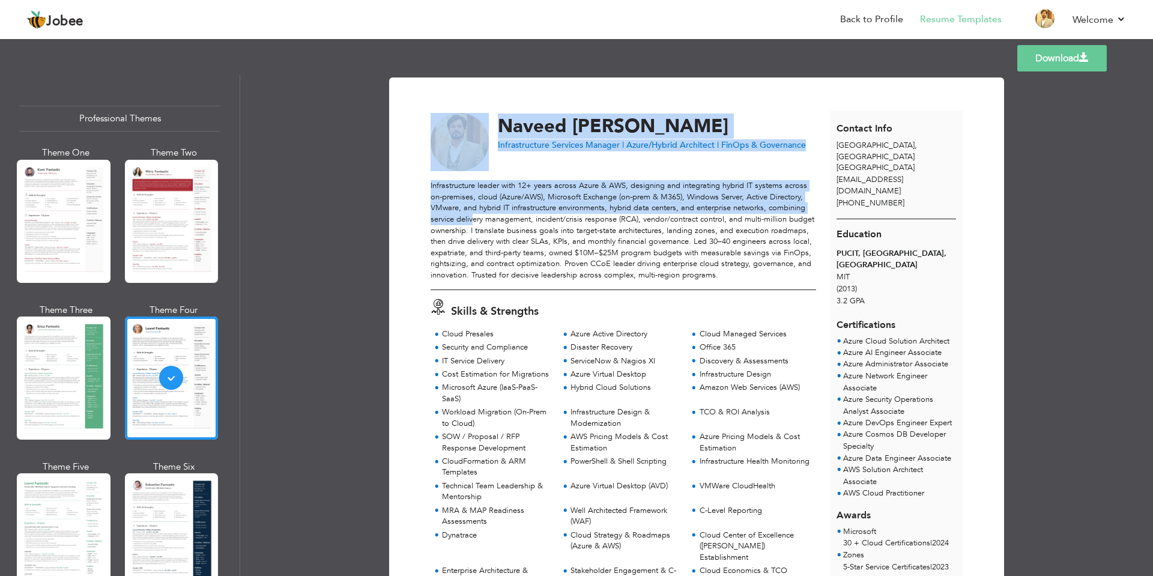
drag, startPoint x: 427, startPoint y: 187, endPoint x: 471, endPoint y: 218, distance: 53.8
click at [473, 219] on div "Infrastructure leader with 12+ years across Azure & AWS, designing and integrat…" at bounding box center [622, 230] width 385 height 100
click at [456, 186] on div "Infrastructure leader with 12+ years across Azure & AWS, designing and integrat…" at bounding box center [622, 230] width 385 height 100
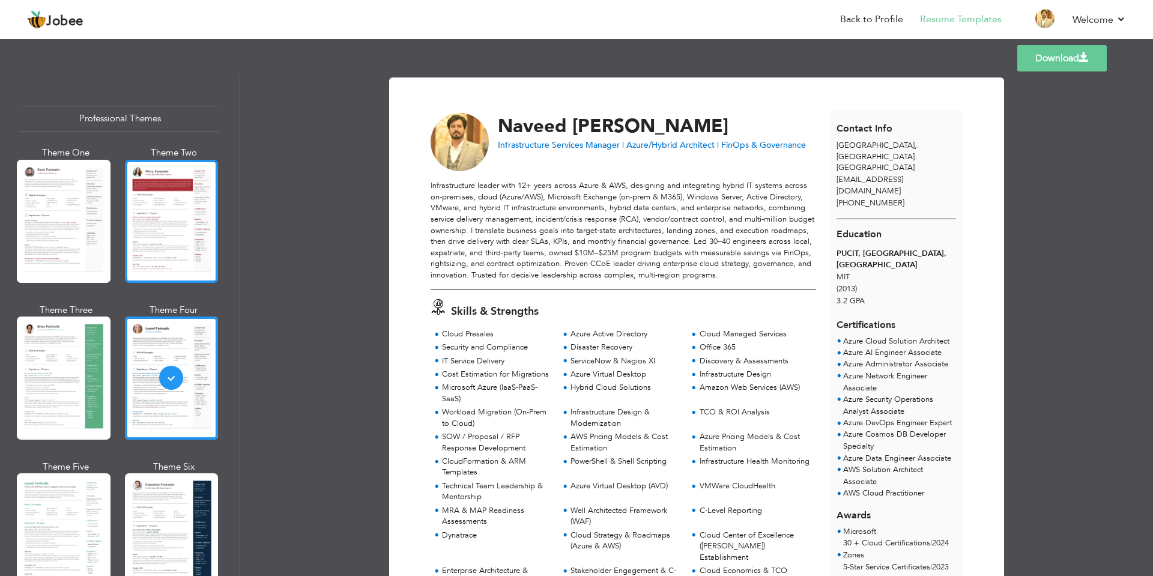
click at [182, 205] on div at bounding box center [172, 221] width 94 height 123
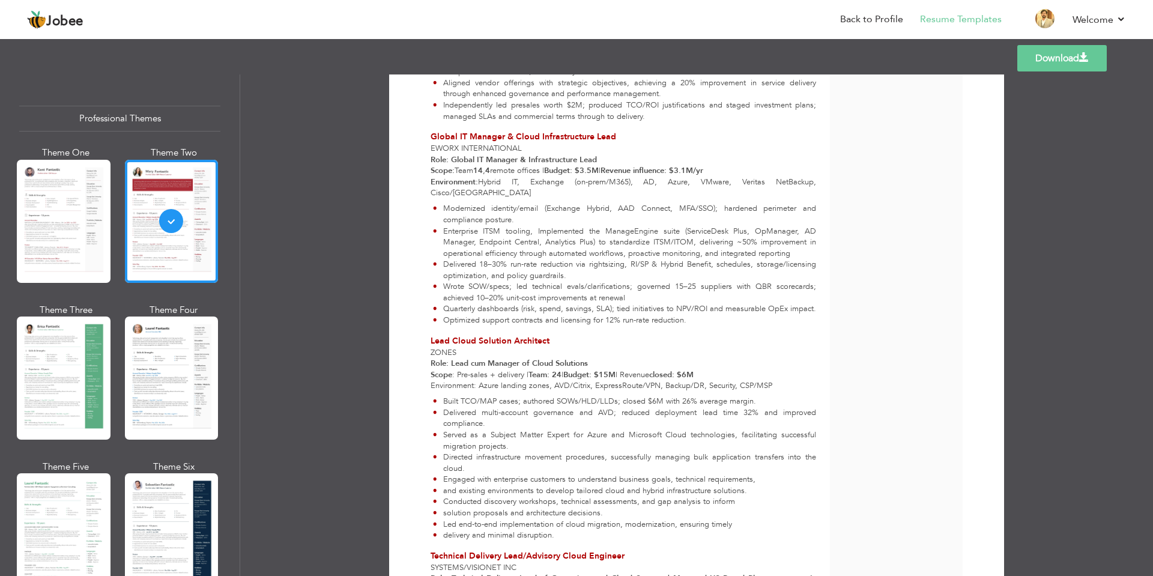
scroll to position [1141, 0]
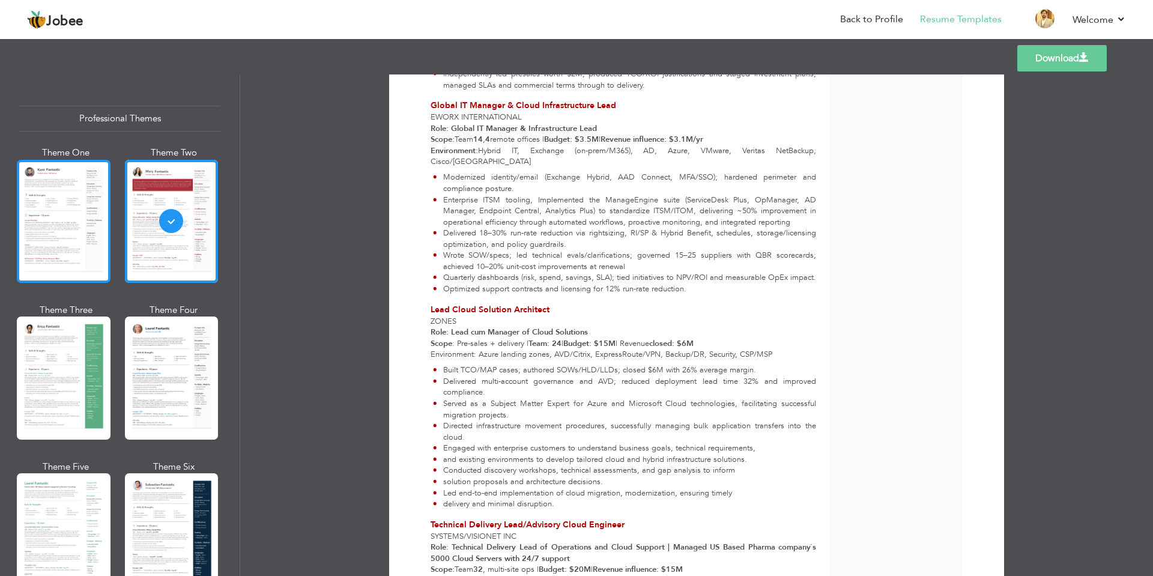
click at [73, 225] on div at bounding box center [64, 221] width 94 height 123
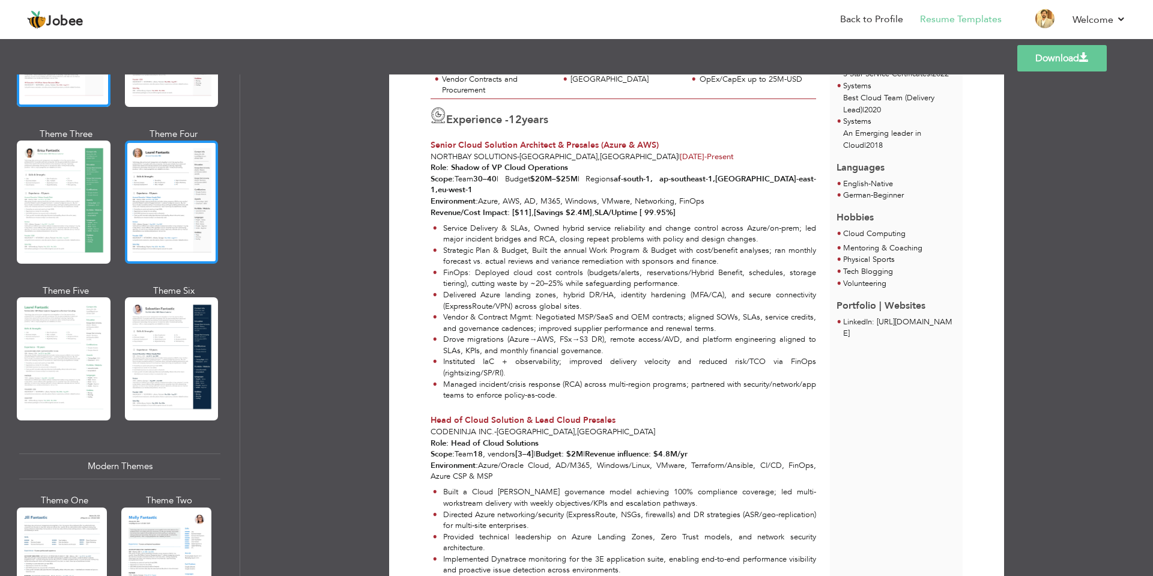
scroll to position [300, 0]
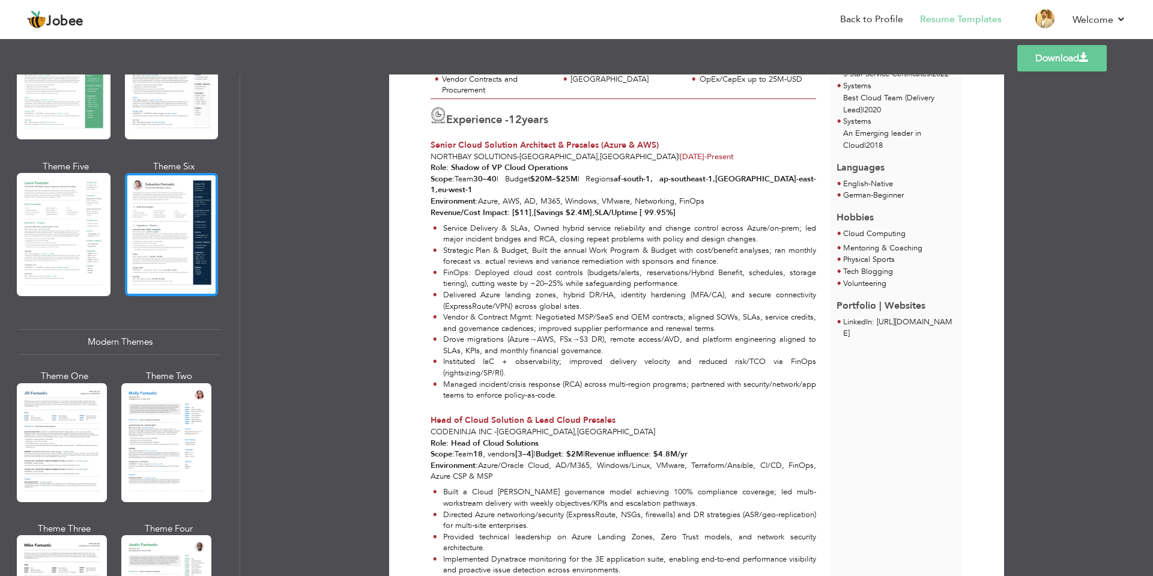
click at [165, 243] on div at bounding box center [172, 234] width 94 height 123
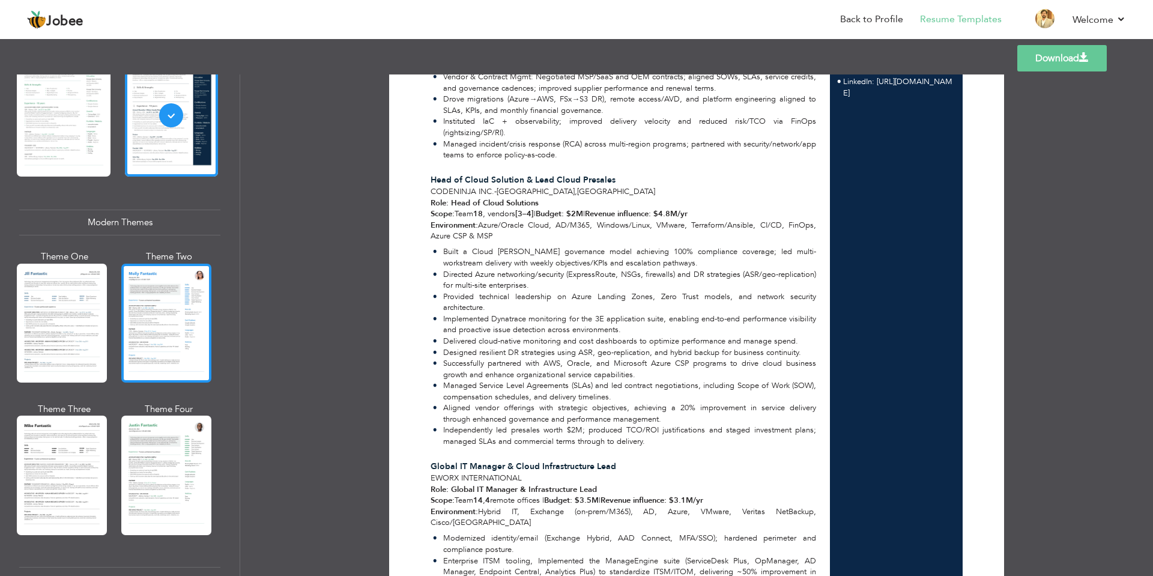
scroll to position [420, 0]
click at [157, 304] on div at bounding box center [166, 322] width 90 height 119
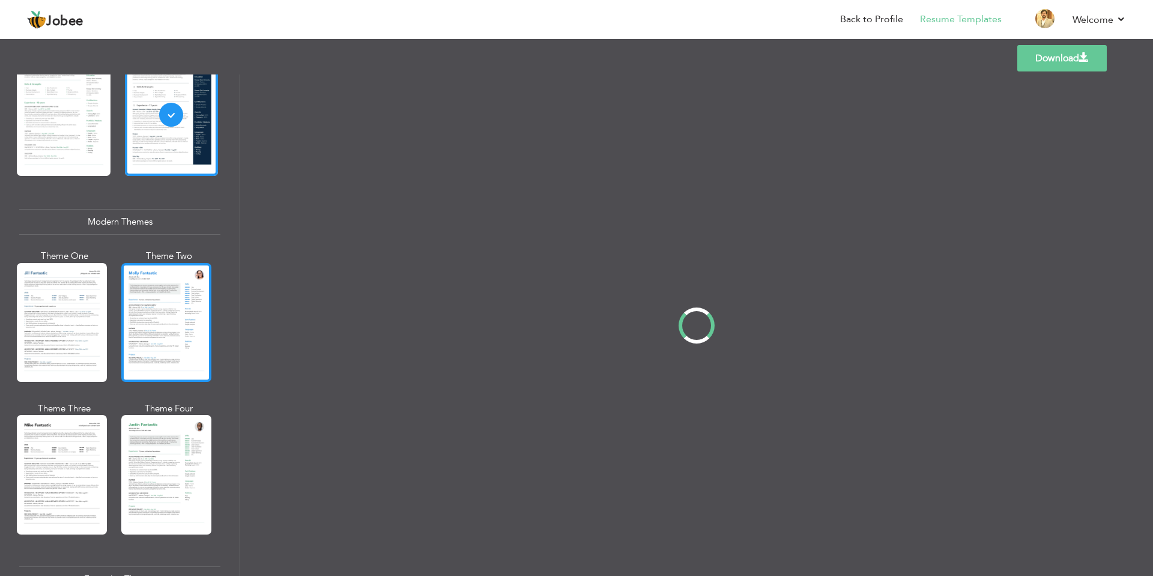
scroll to position [0, 0]
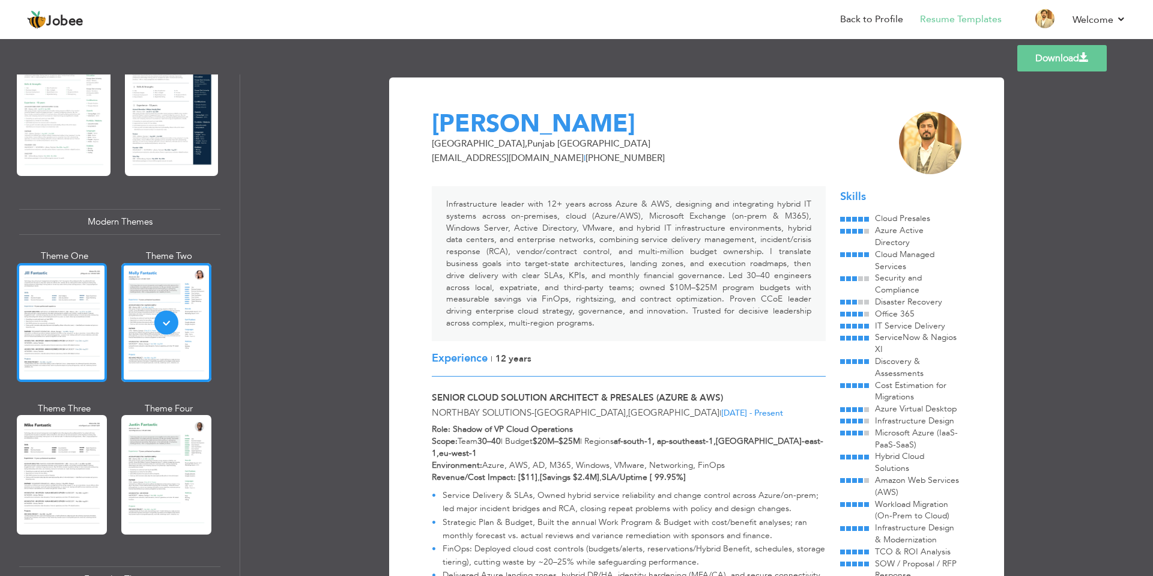
click at [73, 321] on div at bounding box center [62, 322] width 90 height 119
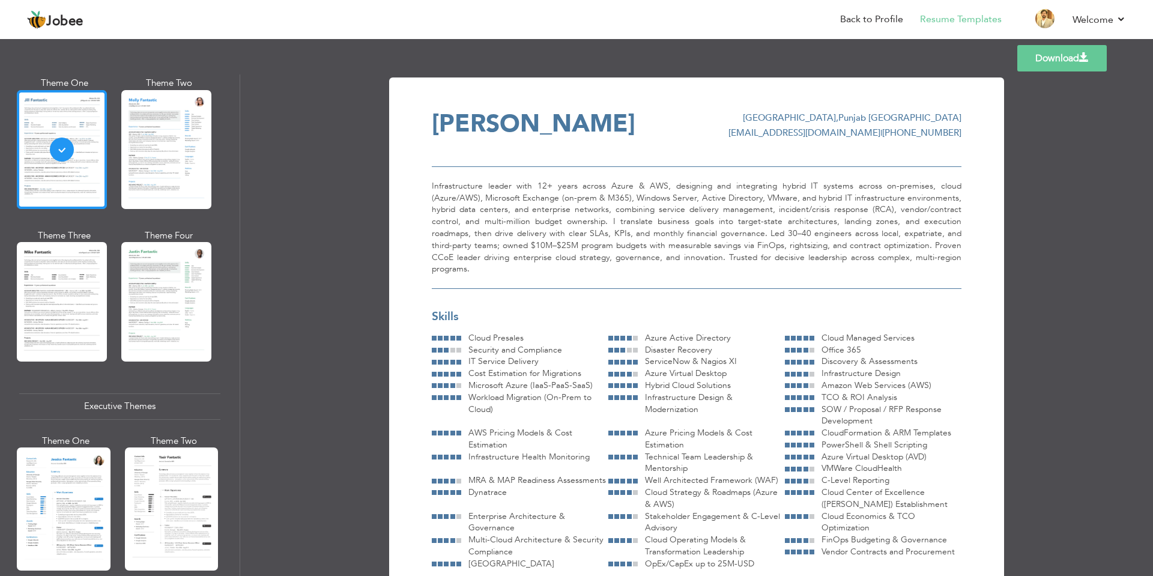
scroll to position [600, 0]
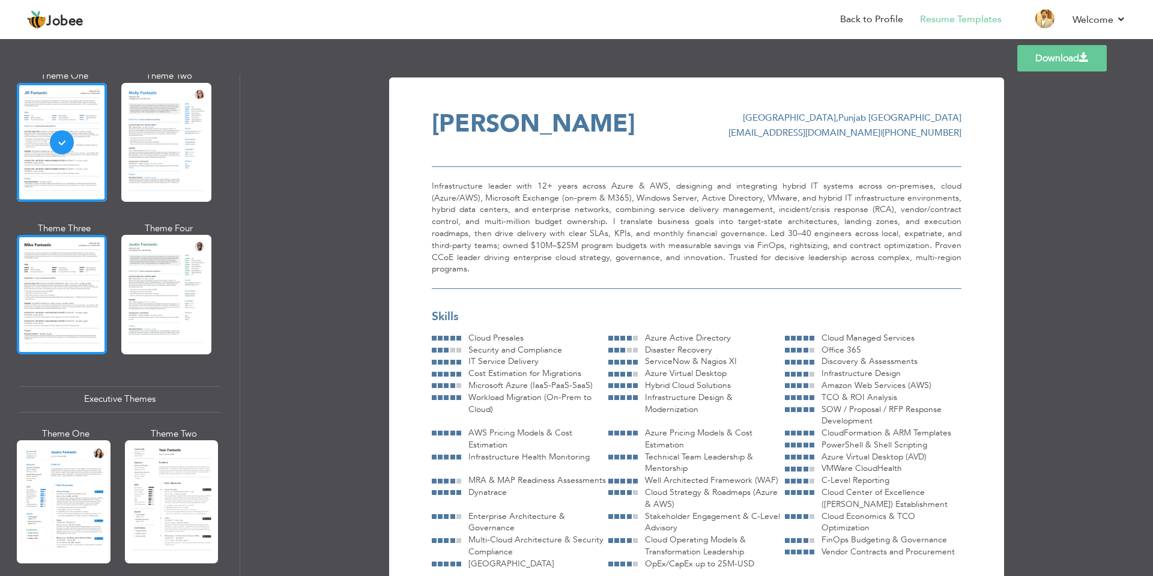
click at [73, 324] on div at bounding box center [62, 294] width 90 height 119
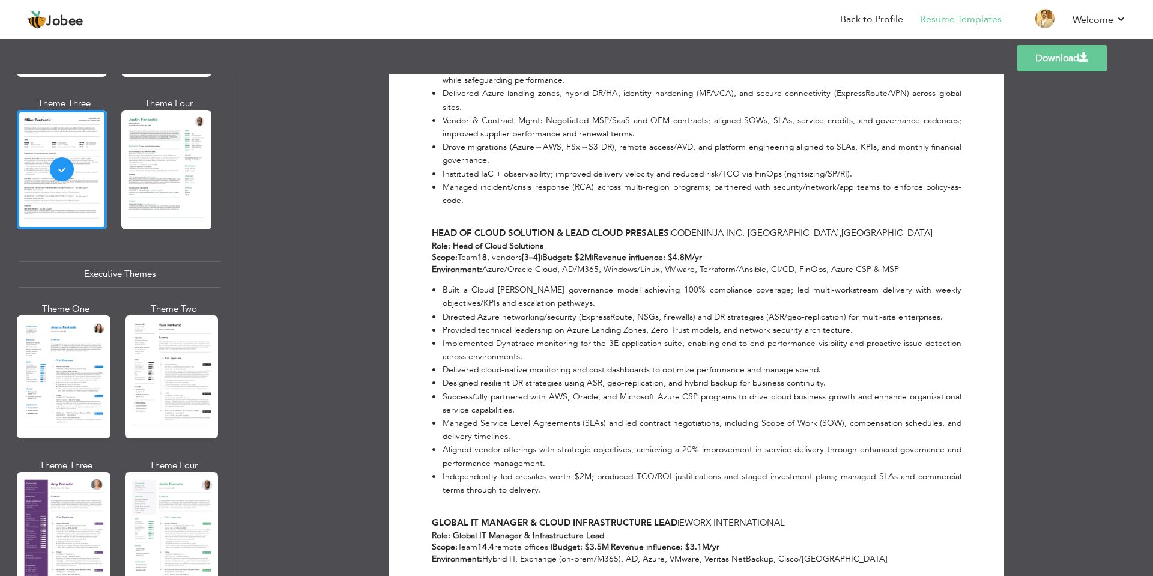
scroll to position [780, 0]
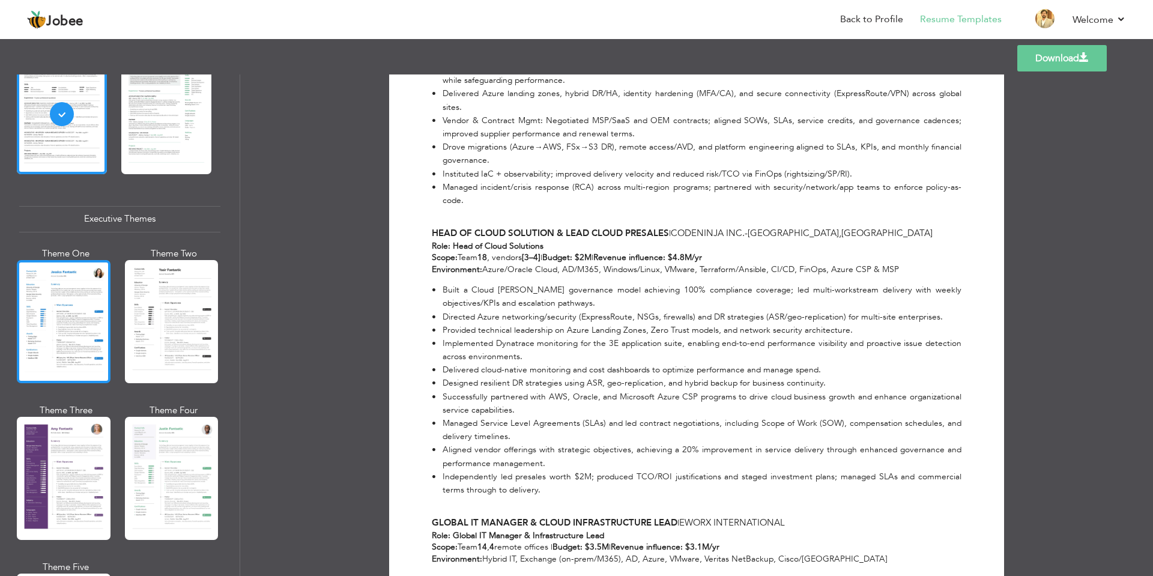
click at [53, 339] on div at bounding box center [64, 321] width 94 height 123
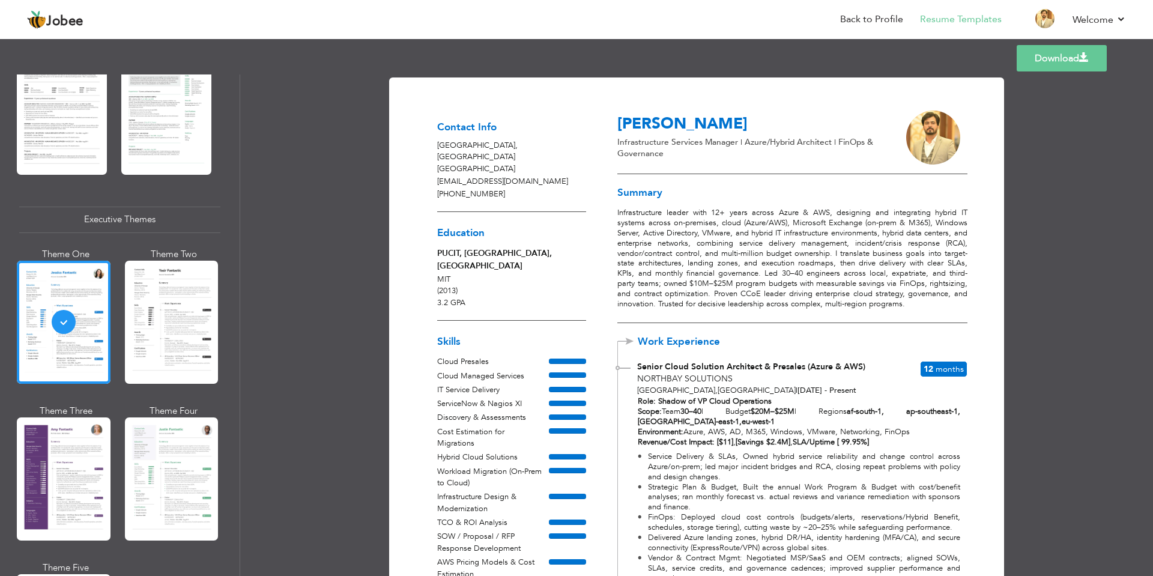
scroll to position [60, 0]
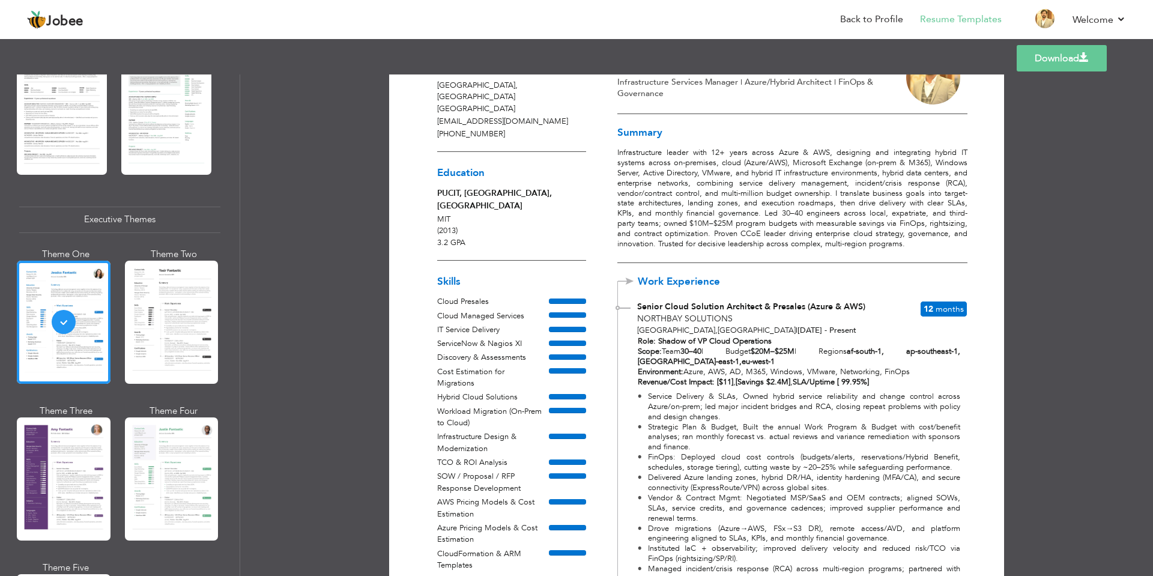
click at [924, 307] on span "12" at bounding box center [928, 308] width 10 height 11
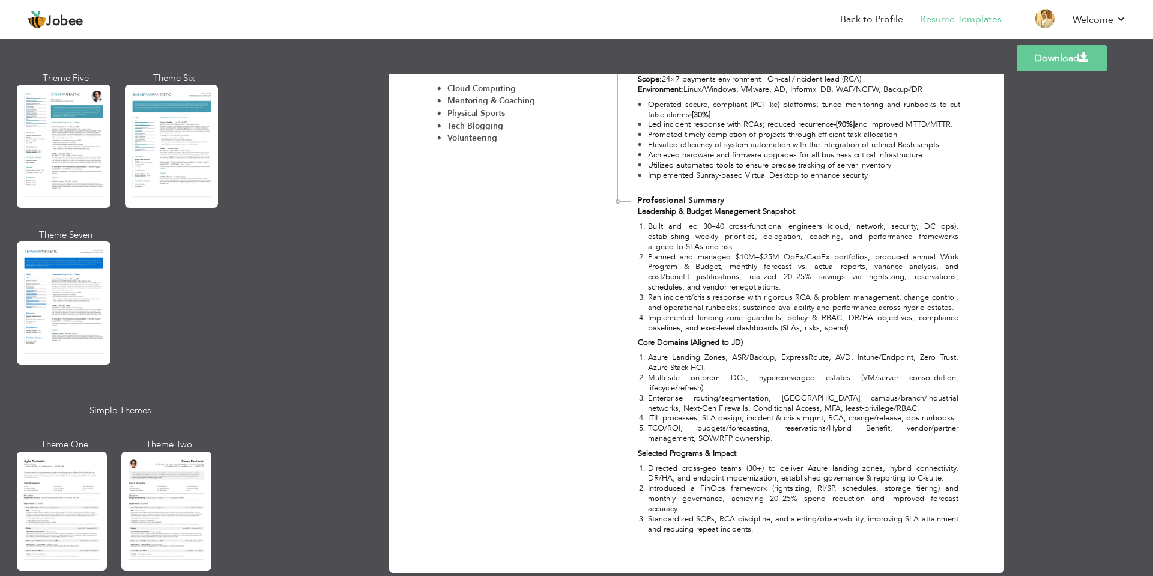
scroll to position [1920, 0]
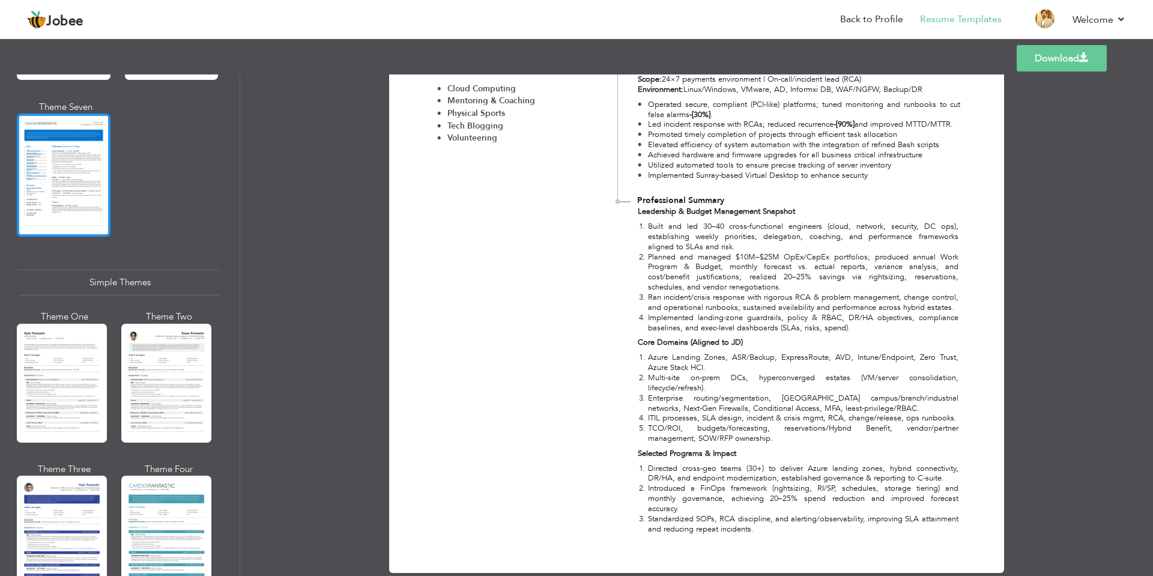
click at [82, 151] on div at bounding box center [64, 174] width 94 height 123
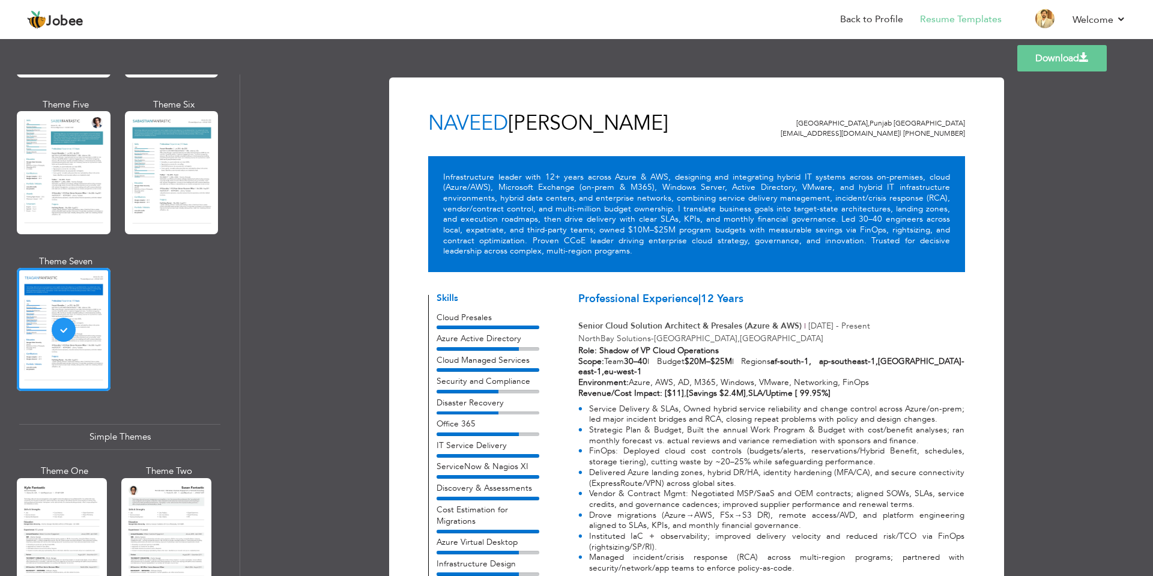
scroll to position [1706, 0]
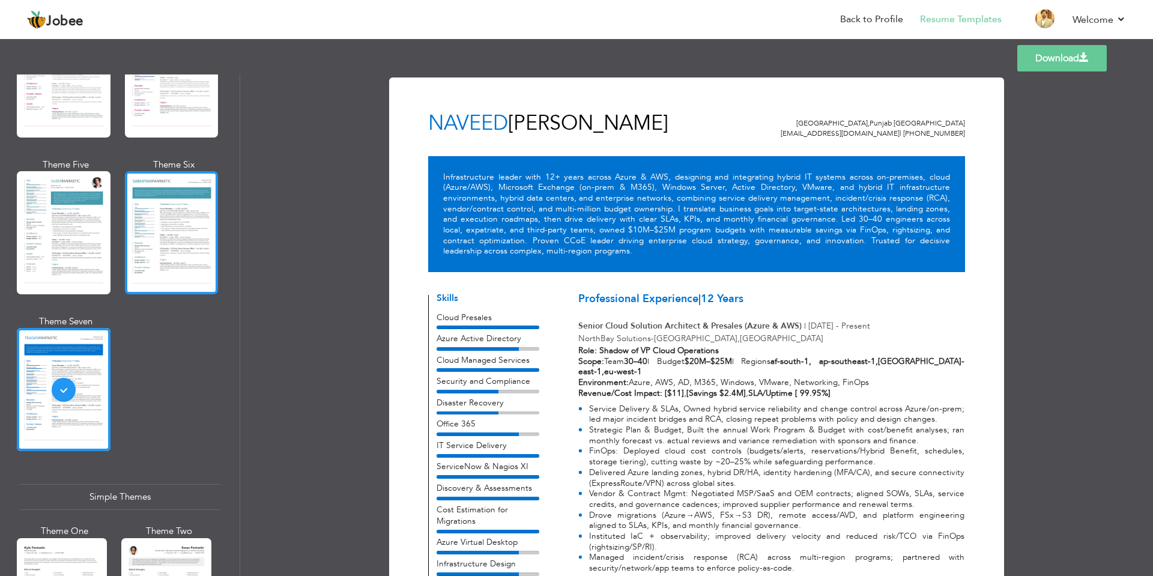
click at [173, 226] on div at bounding box center [172, 232] width 94 height 123
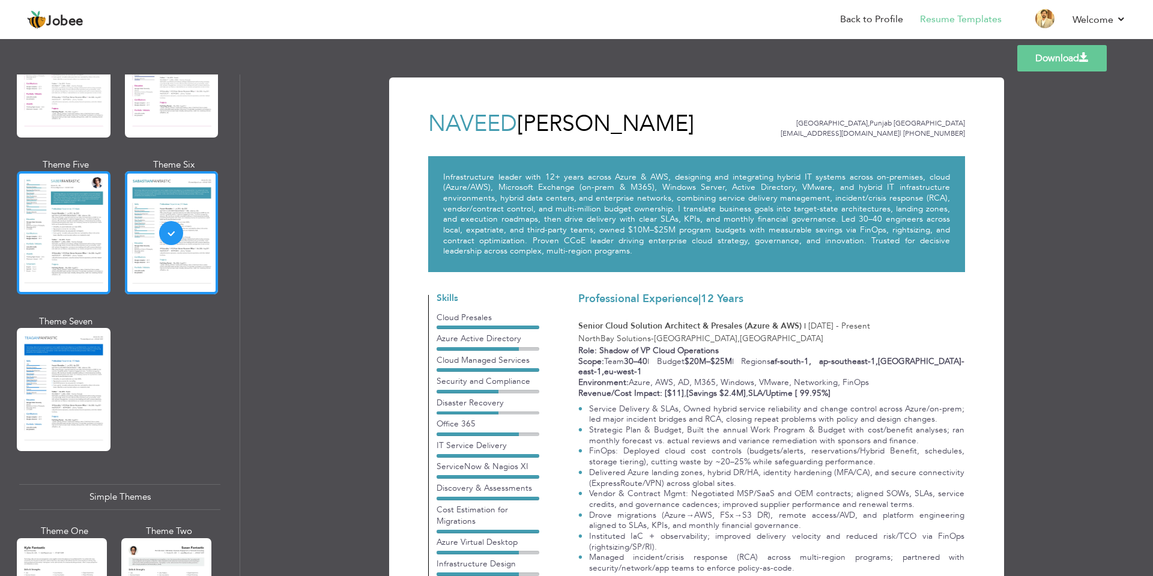
click at [83, 227] on div at bounding box center [64, 232] width 94 height 123
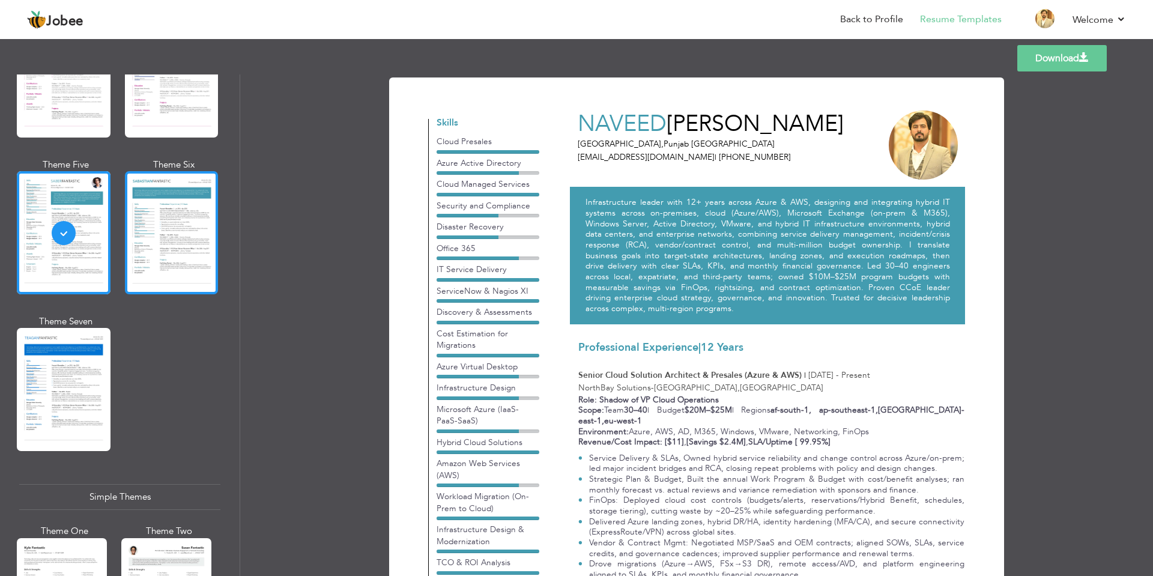
scroll to position [1226, 0]
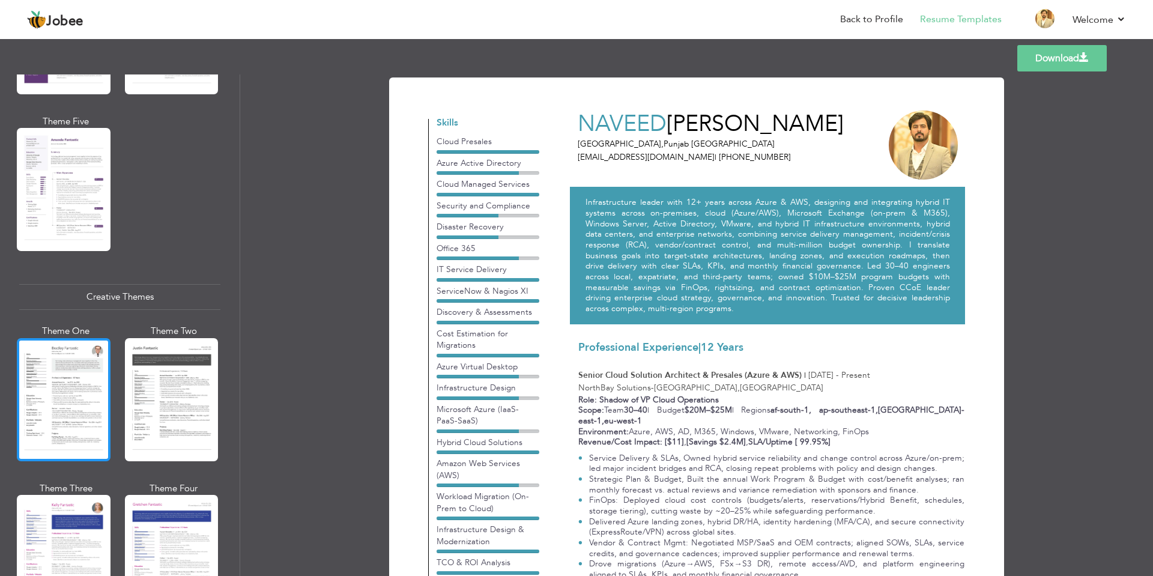
click at [52, 387] on div at bounding box center [64, 399] width 94 height 123
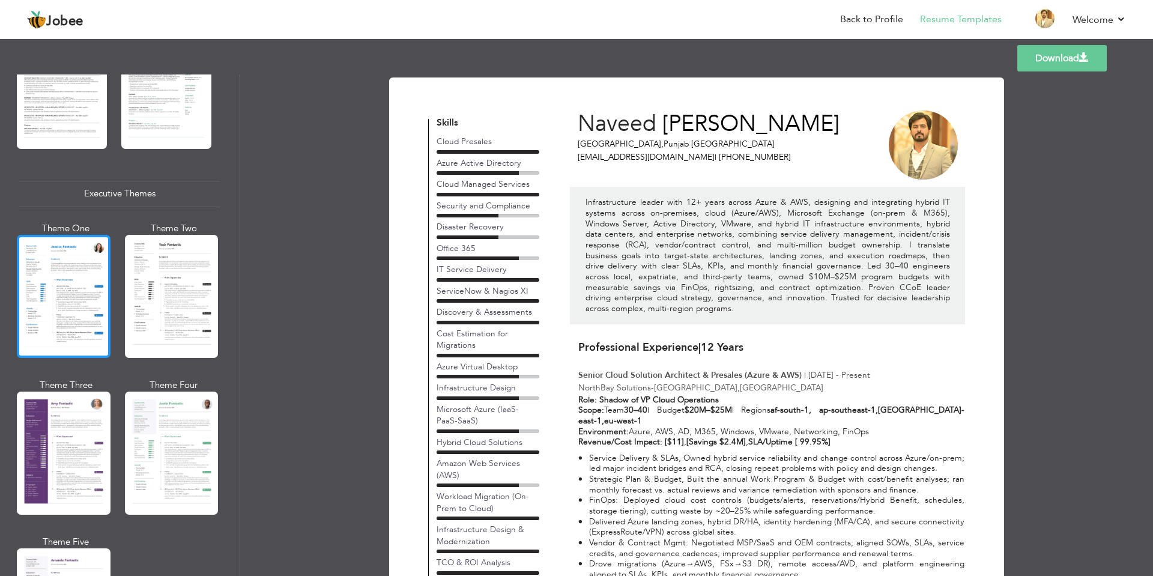
click at [86, 283] on div at bounding box center [64, 296] width 94 height 123
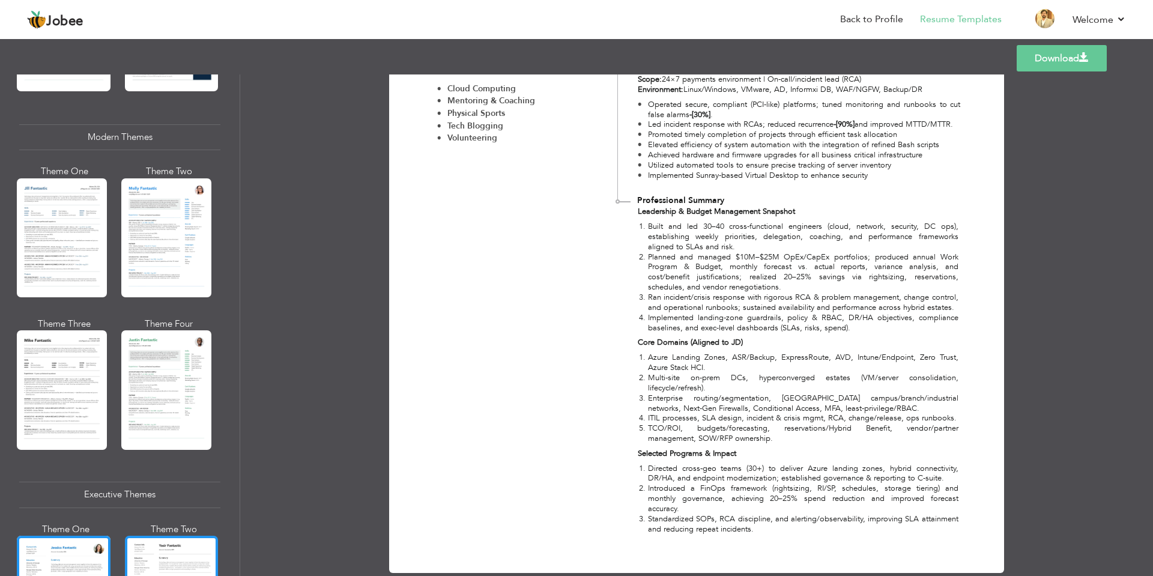
scroll to position [325, 0]
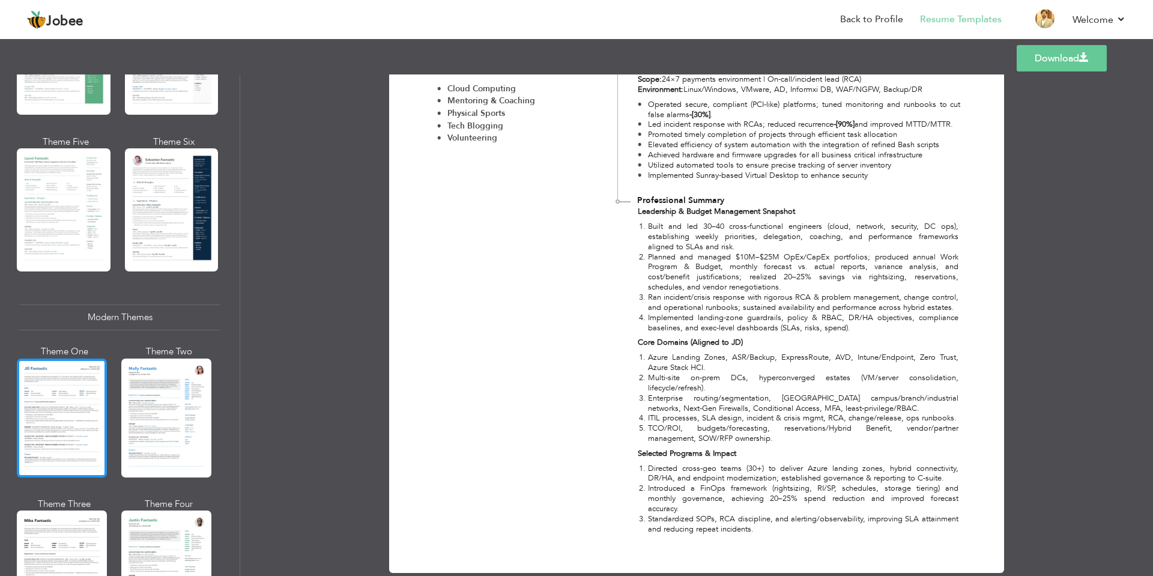
click at [90, 369] on div at bounding box center [62, 417] width 90 height 119
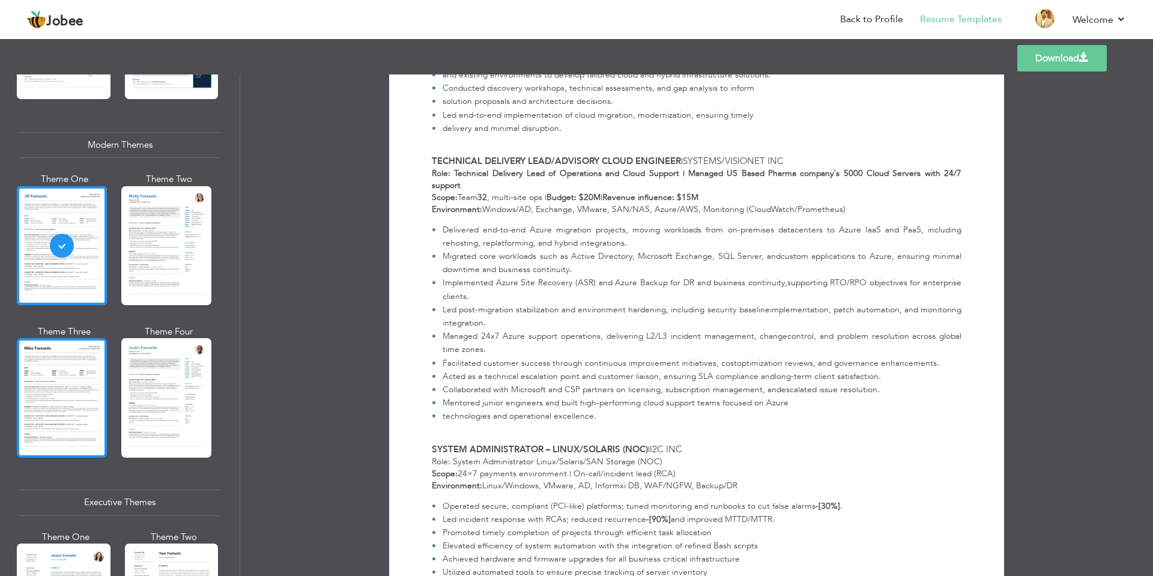
scroll to position [505, 0]
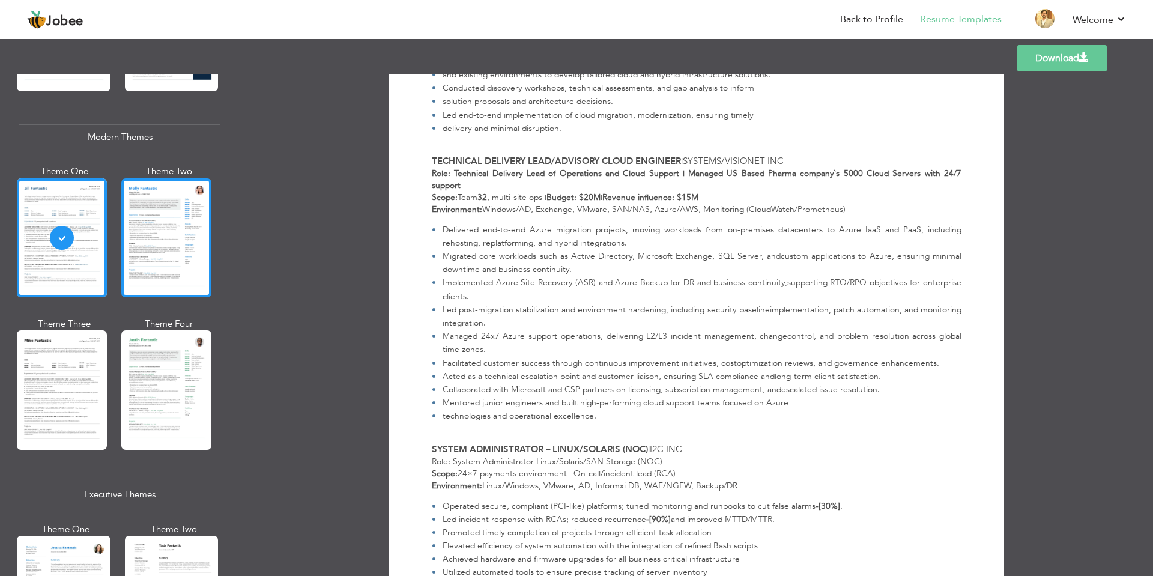
click at [194, 255] on div at bounding box center [166, 237] width 90 height 119
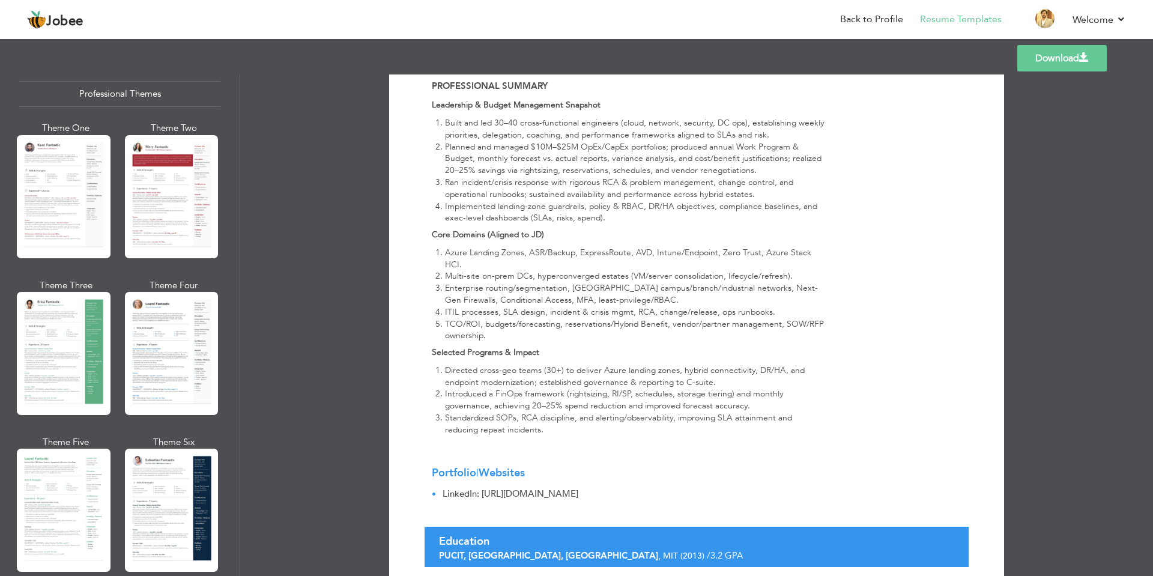
scroll to position [0, 0]
